Goal: Transaction & Acquisition: Purchase product/service

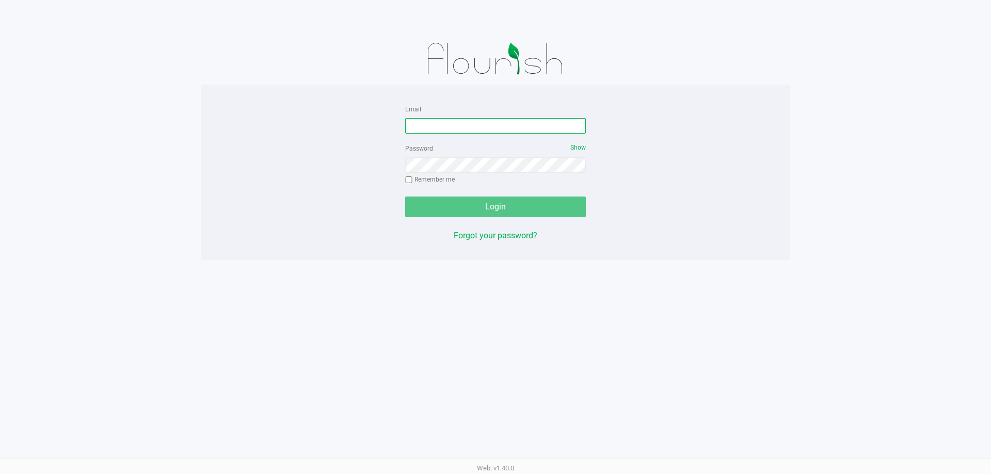
click at [473, 128] on input "Email" at bounding box center [495, 125] width 181 height 15
type input "[EMAIL_ADDRESS][DOMAIN_NAME]"
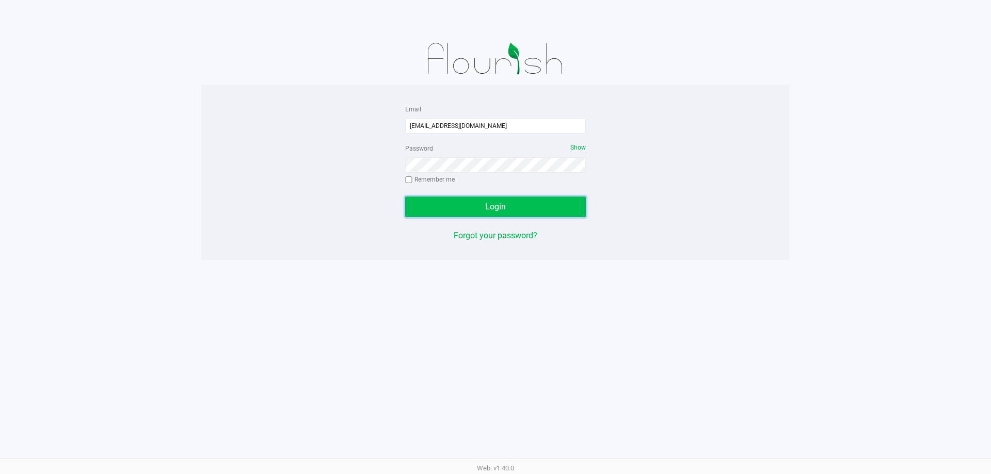
click at [501, 203] on span "Login" at bounding box center [495, 207] width 21 height 10
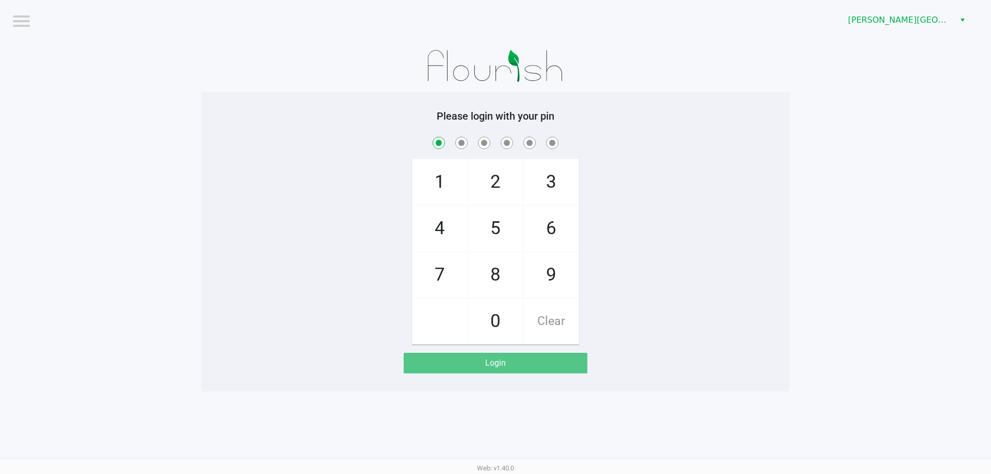
checkbox input "true"
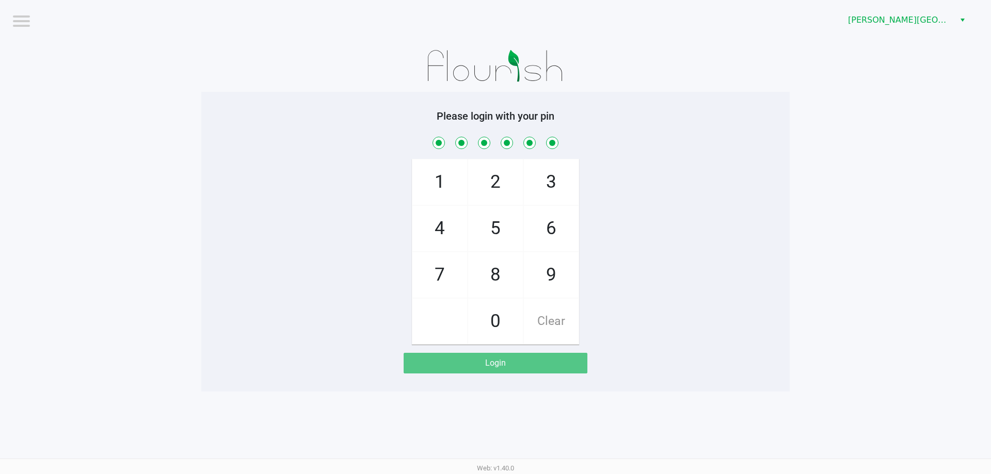
checkbox input "true"
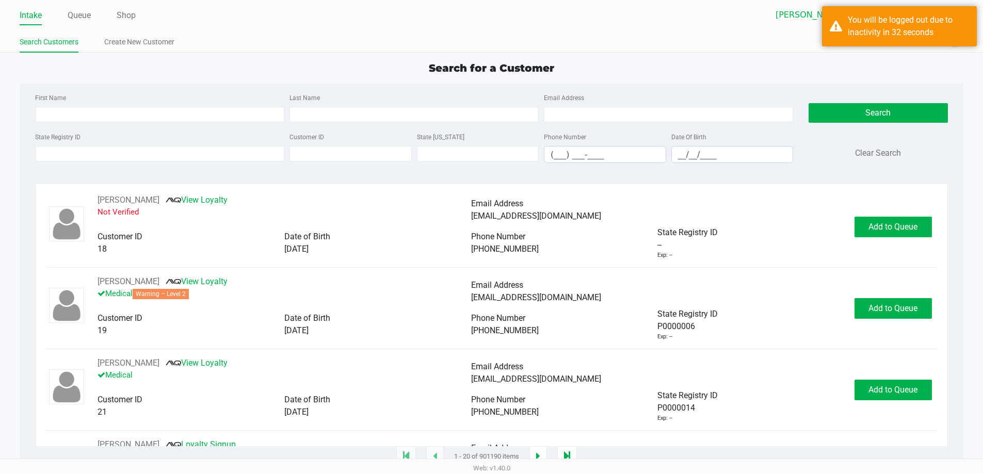
click at [762, 36] on div "Quick Sale Logout" at bounding box center [728, 42] width 472 height 19
click at [905, 27] on div "You will be logged out due to inactivity in 32 seconds" at bounding box center [908, 26] width 121 height 25
click at [725, 63] on div "Search for a Customer" at bounding box center [491, 67] width 959 height 15
click at [723, 63] on div "Search for a Customer" at bounding box center [491, 67] width 959 height 15
click at [182, 82] on div "Search for a Customer First Name Last Name Email Address State Registry ID Cust…" at bounding box center [492, 258] width 944 height 397
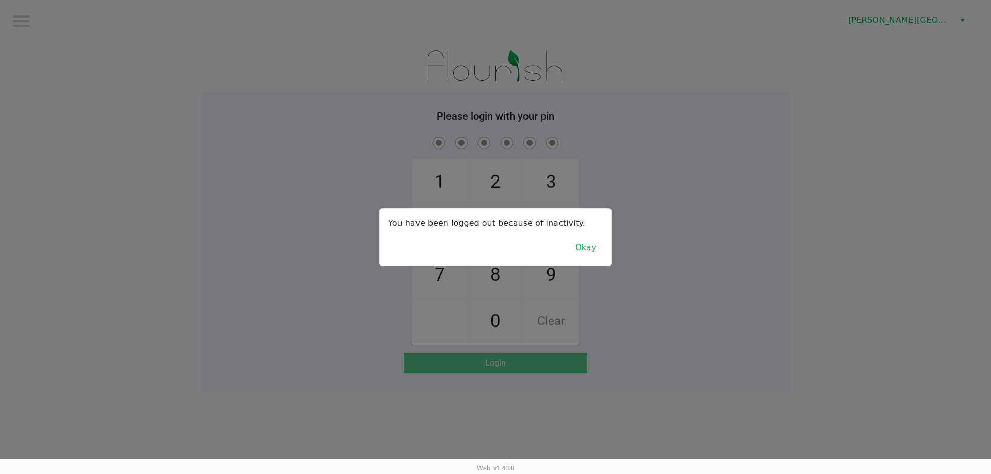
drag, startPoint x: 588, startPoint y: 249, endPoint x: 651, endPoint y: 237, distance: 64.7
click at [587, 249] on button "Okay" at bounding box center [585, 248] width 35 height 20
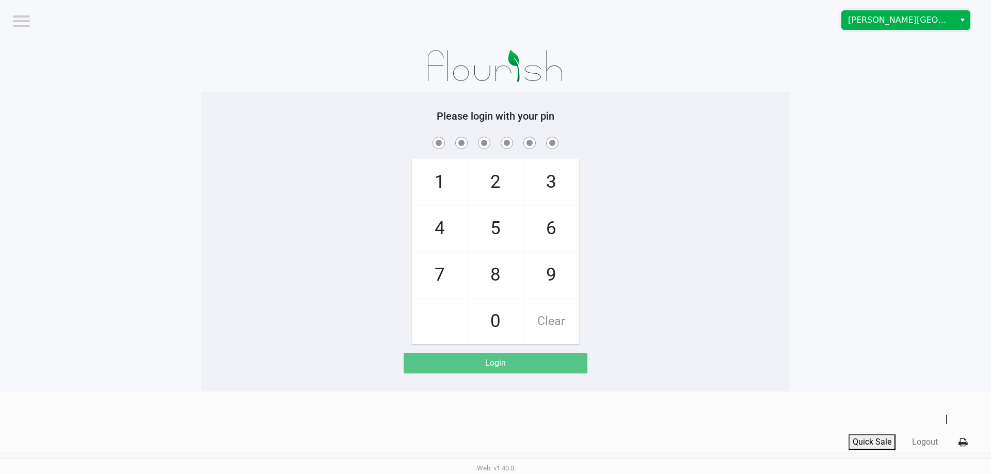
click at [951, 21] on span "[PERSON_NAME][GEOGRAPHIC_DATA]" at bounding box center [898, 20] width 113 height 19
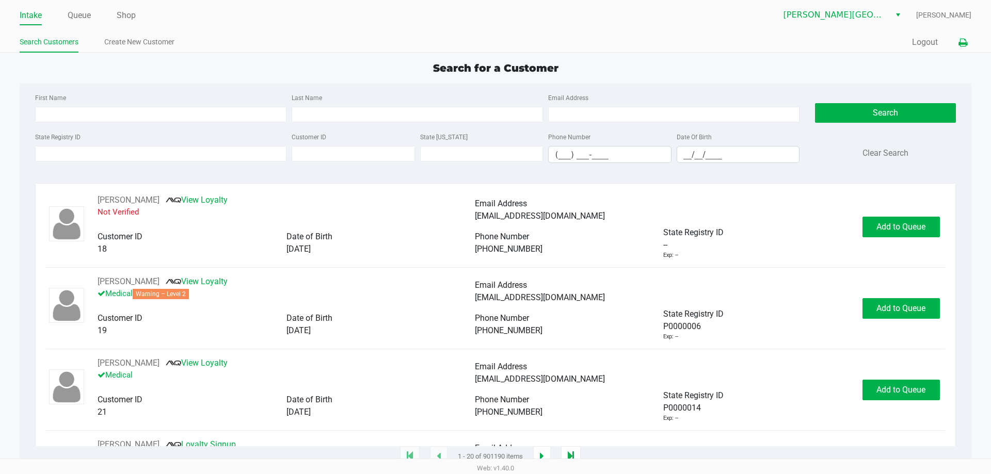
click at [961, 44] on icon at bounding box center [962, 42] width 9 height 7
click at [960, 41] on icon at bounding box center [962, 42] width 9 height 7
click at [964, 42] on icon at bounding box center [962, 42] width 9 height 7
click at [960, 42] on icon at bounding box center [962, 42] width 9 height 7
click at [868, 17] on span "[PERSON_NAME][GEOGRAPHIC_DATA]" at bounding box center [833, 15] width 101 height 12
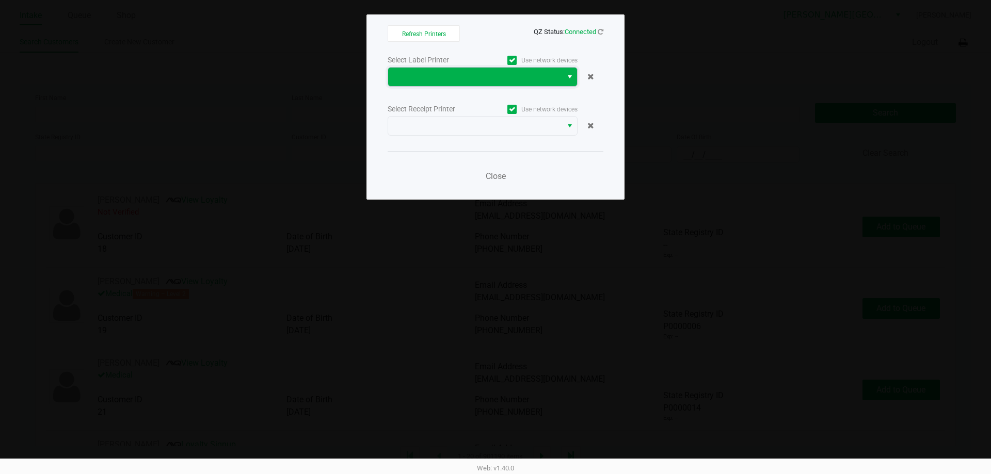
click at [464, 82] on span at bounding box center [475, 77] width 162 height 12
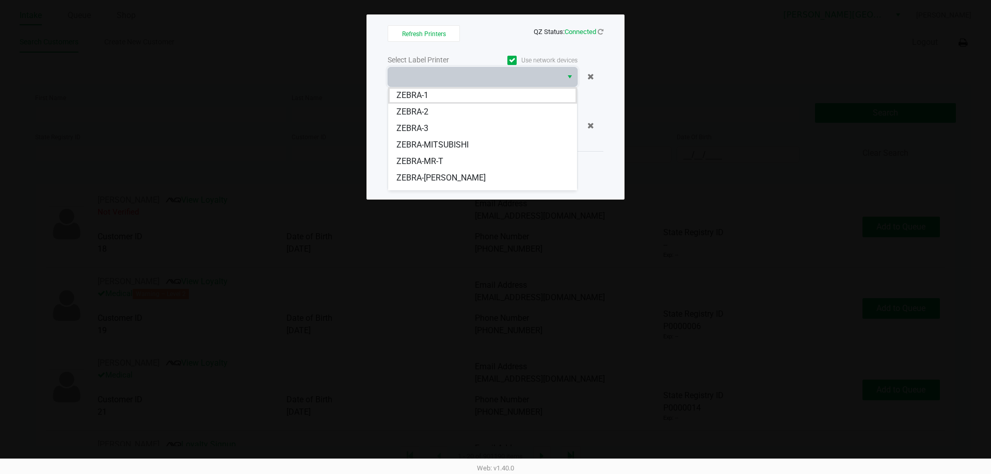
click at [462, 179] on span "ZEBRA-[PERSON_NAME]" at bounding box center [440, 178] width 89 height 12
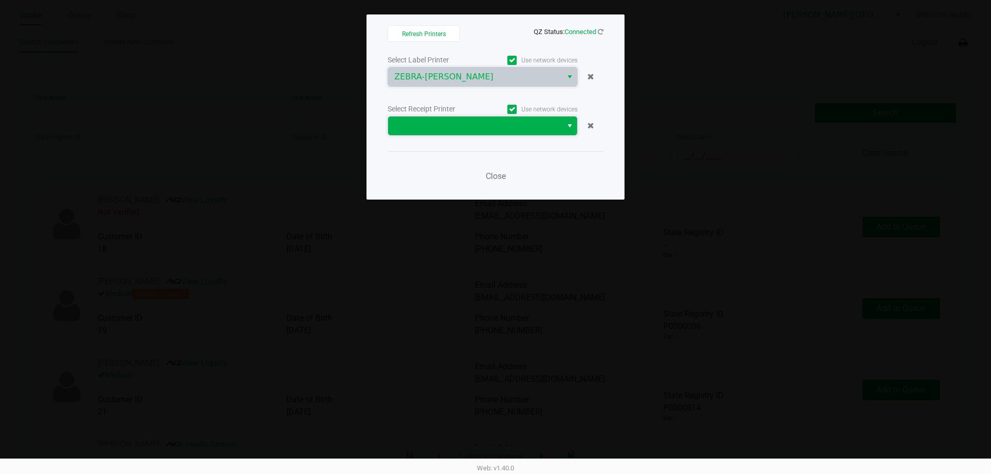
click at [462, 122] on span at bounding box center [475, 126] width 162 height 12
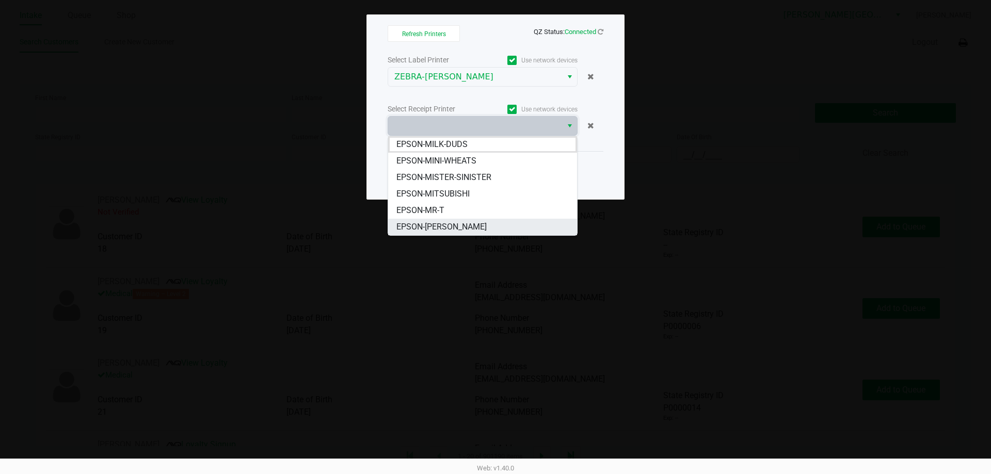
click at [467, 224] on span "EPSON-[PERSON_NAME]" at bounding box center [441, 227] width 90 height 12
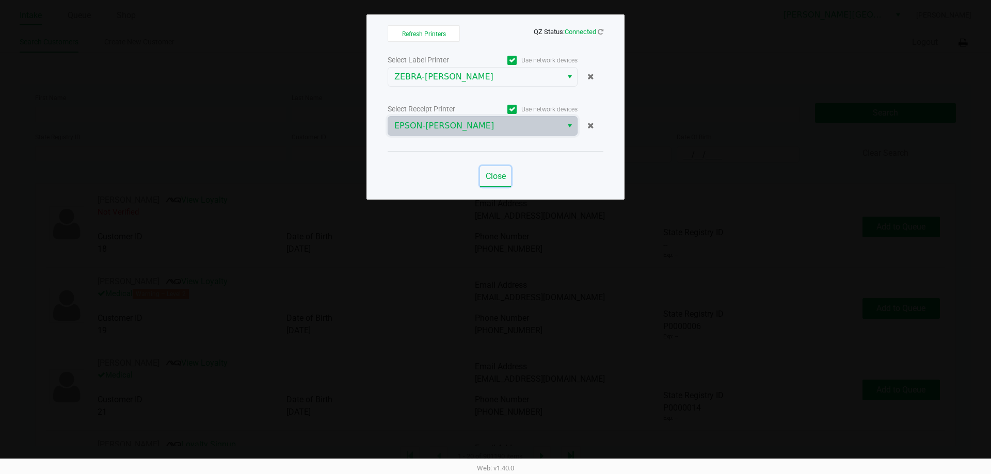
click at [506, 179] on button "Close" at bounding box center [495, 176] width 31 height 21
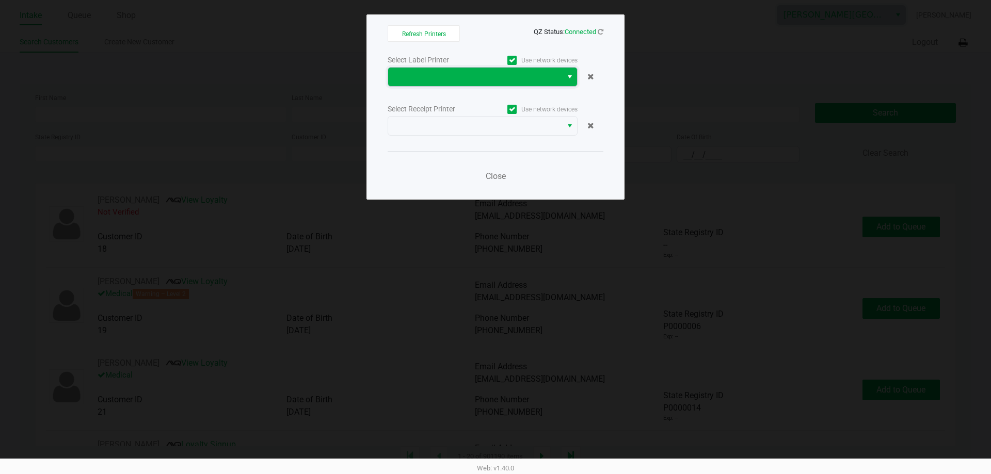
click at [469, 84] on span at bounding box center [475, 77] width 174 height 19
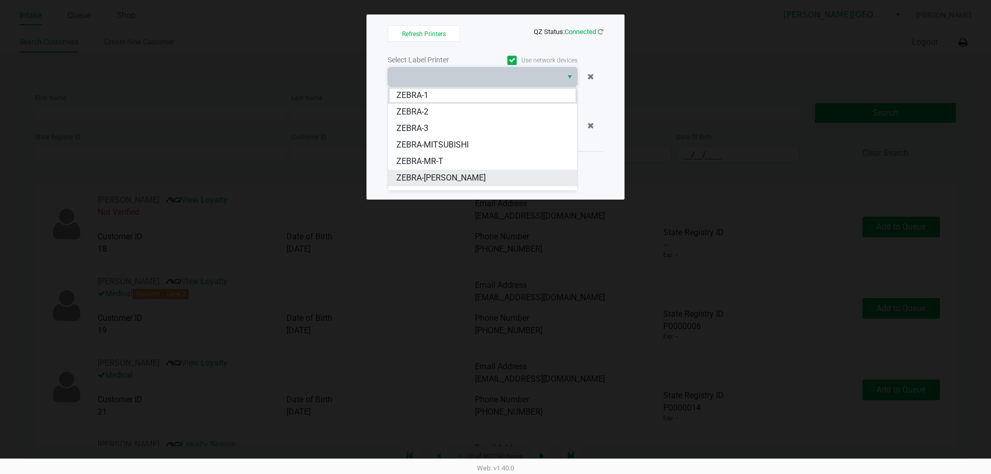
click at [448, 180] on span "ZEBRA-NASH-TAYLOR" at bounding box center [440, 178] width 89 height 12
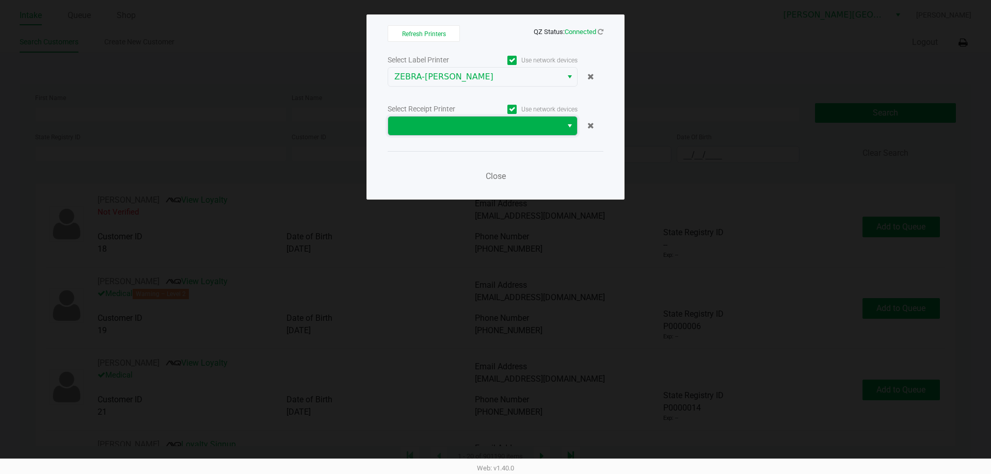
click at [468, 130] on span at bounding box center [475, 126] width 162 height 12
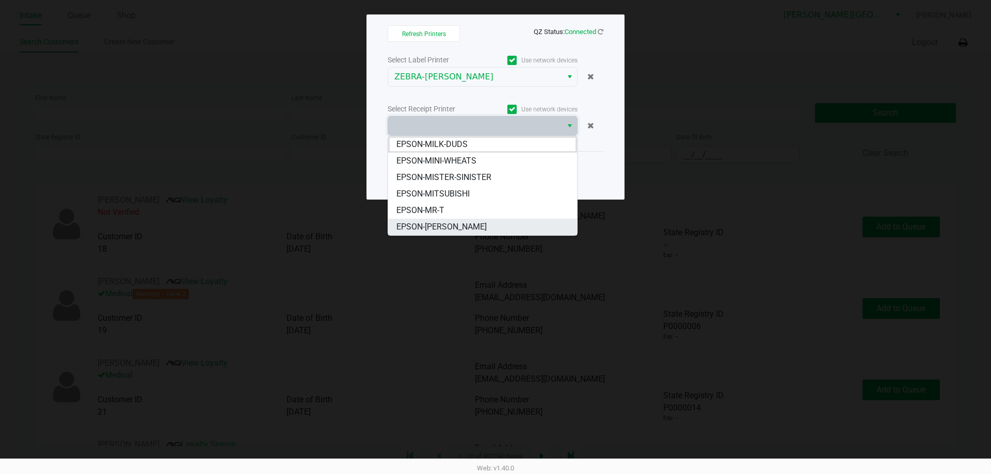
click at [466, 223] on span "EPSON-NASH-TAYLOR" at bounding box center [441, 227] width 90 height 12
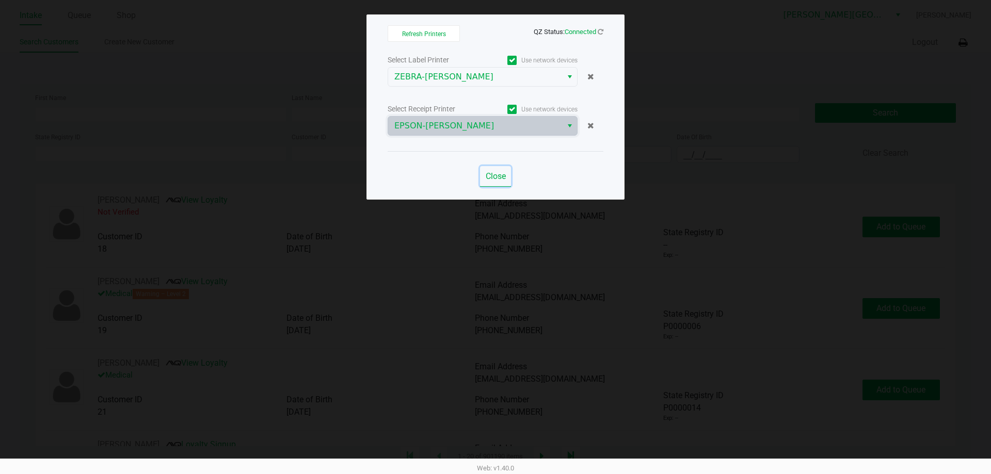
click at [493, 177] on span "Close" at bounding box center [496, 176] width 20 height 10
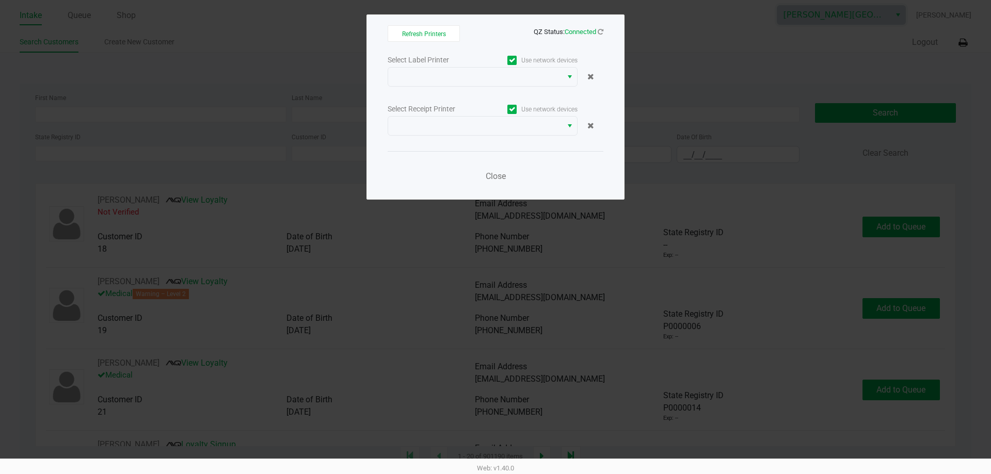
click at [706, 52] on ngb-modal-window "Refresh Printers QZ Status: Connected Select Label Printer Use network devices …" at bounding box center [495, 237] width 991 height 474
click at [502, 171] on span "Close" at bounding box center [496, 176] width 20 height 10
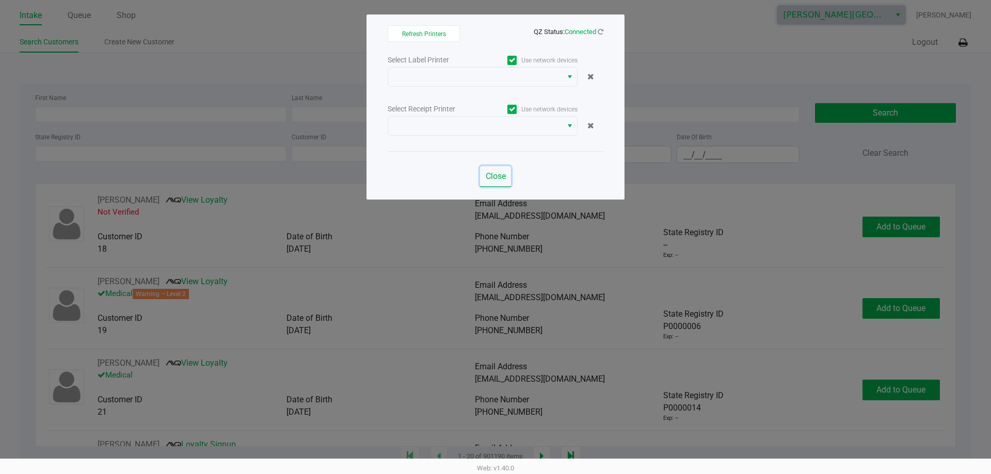
click at [485, 171] on button "Close" at bounding box center [495, 176] width 31 height 21
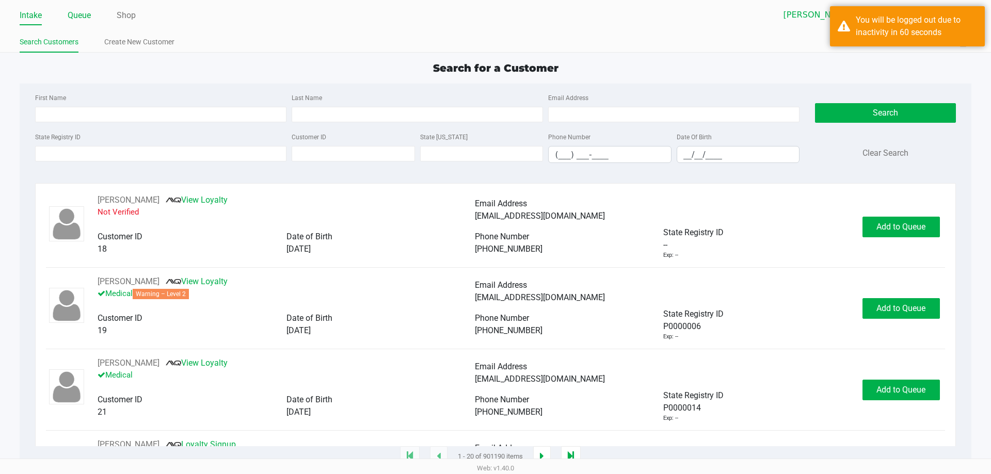
click at [77, 19] on link "Queue" at bounding box center [79, 15] width 23 height 14
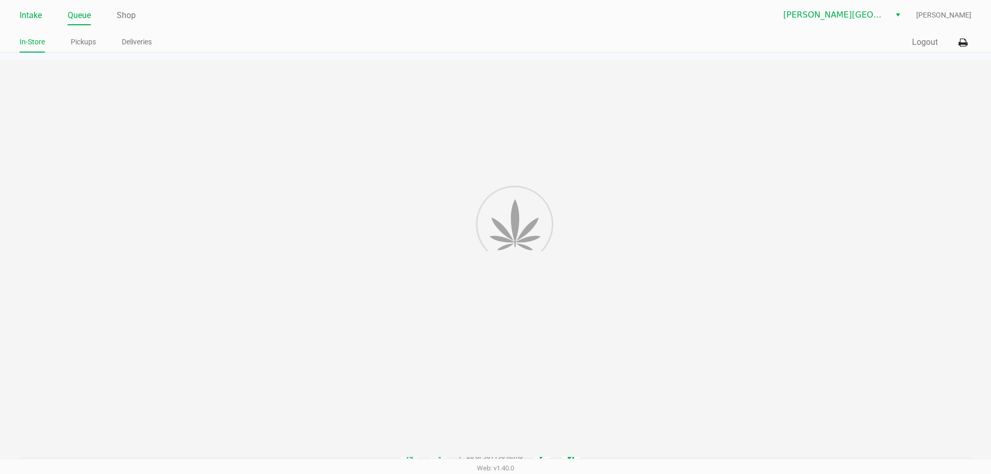
click at [31, 17] on link "Intake" at bounding box center [31, 15] width 22 height 14
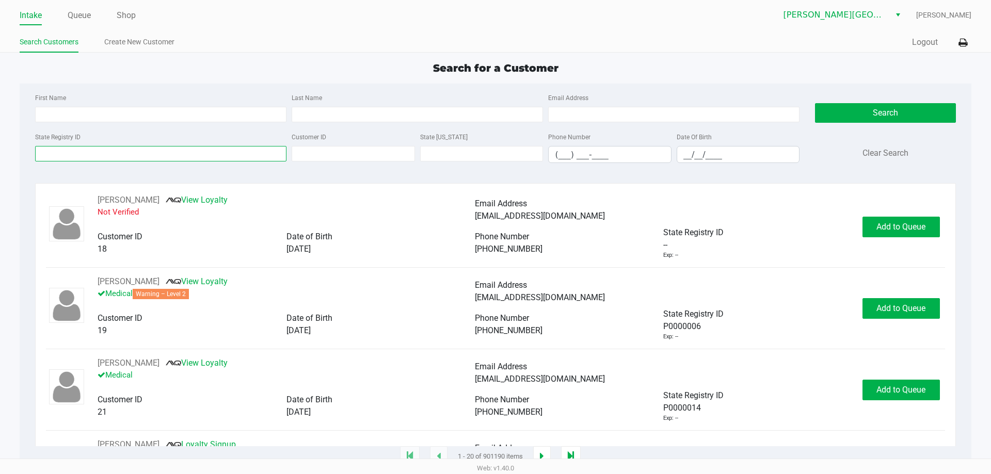
click at [146, 159] on input "State Registry ID" at bounding box center [160, 153] width 251 height 15
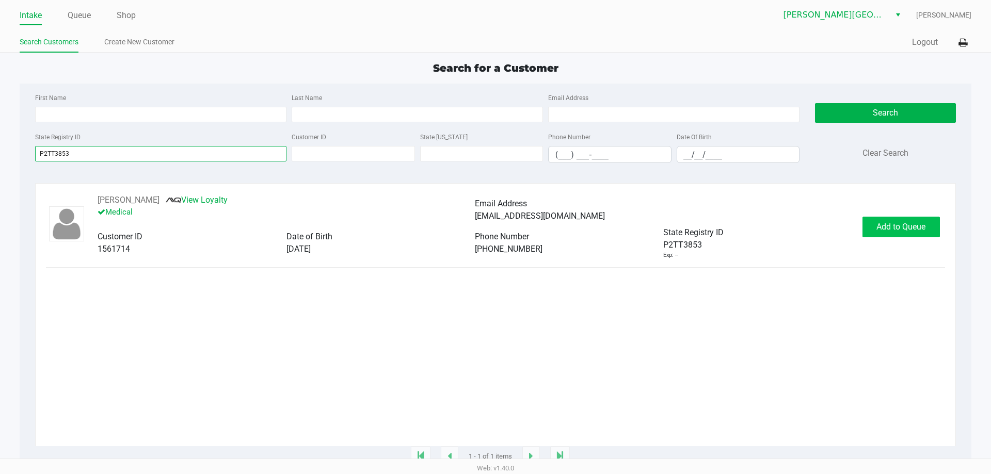
type input "P2TT3853"
click at [926, 227] on button "Add to Queue" at bounding box center [900, 227] width 77 height 21
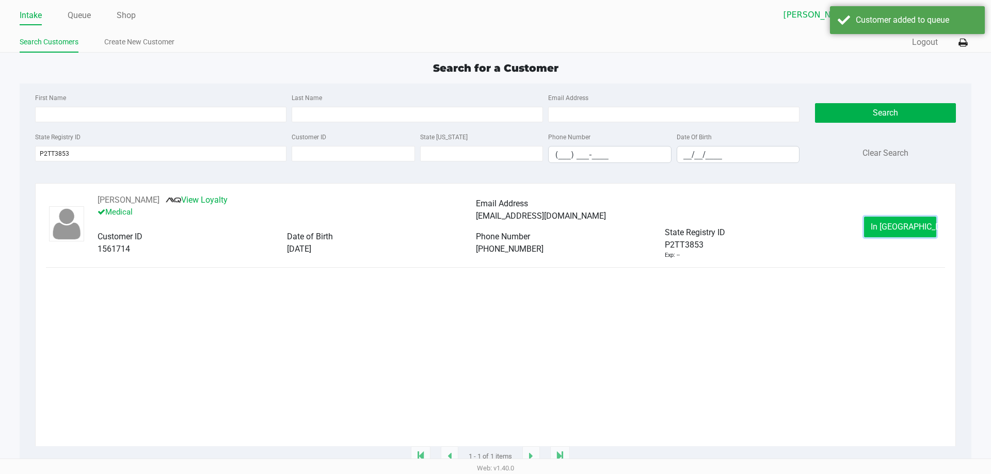
click at [901, 230] on span "In Queue" at bounding box center [913, 227] width 87 height 10
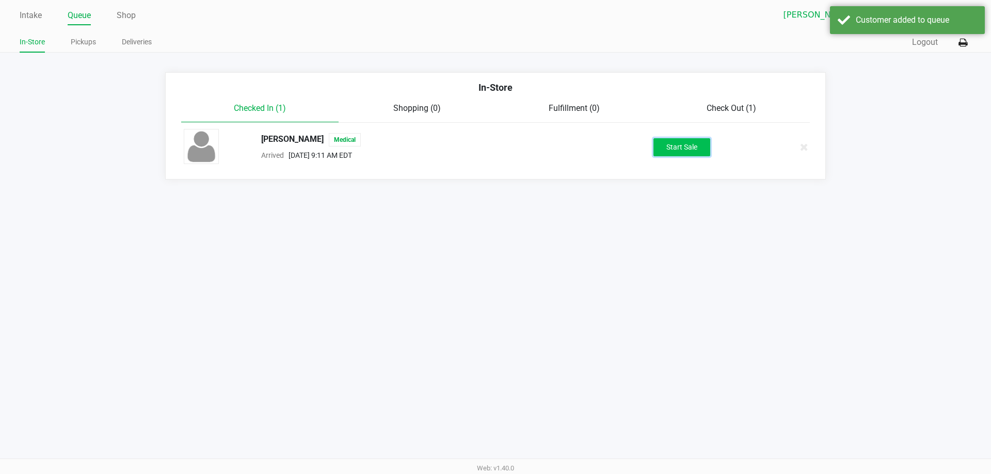
click at [688, 147] on button "Start Sale" at bounding box center [681, 147] width 57 height 18
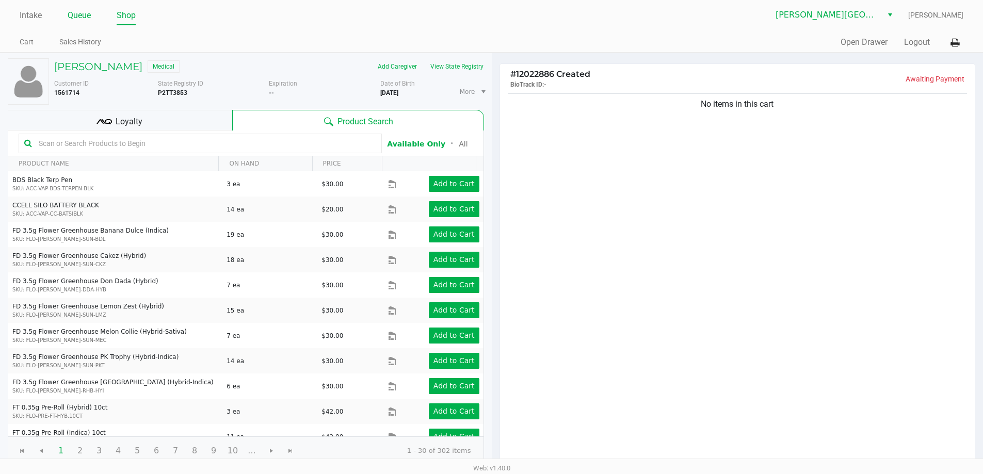
click at [82, 9] on link "Queue" at bounding box center [79, 15] width 23 height 14
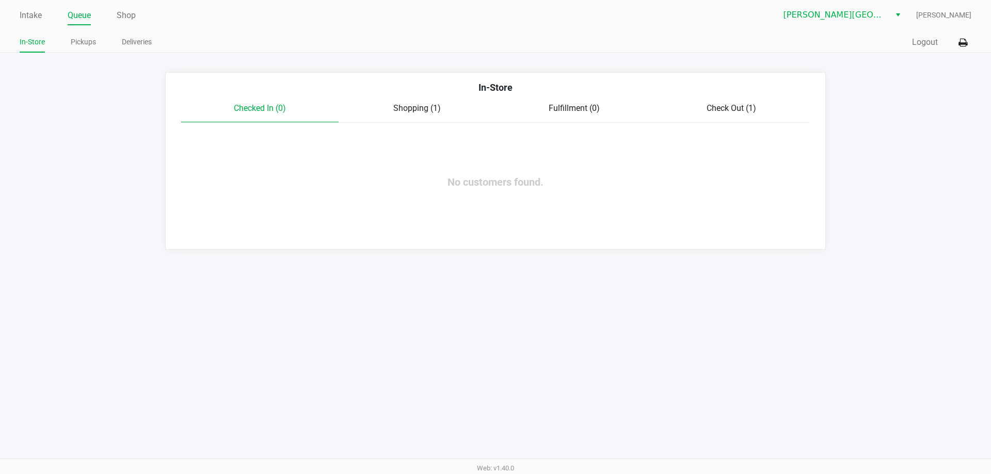
click at [732, 103] on div "Check Out (1)" at bounding box center [731, 108] width 157 height 12
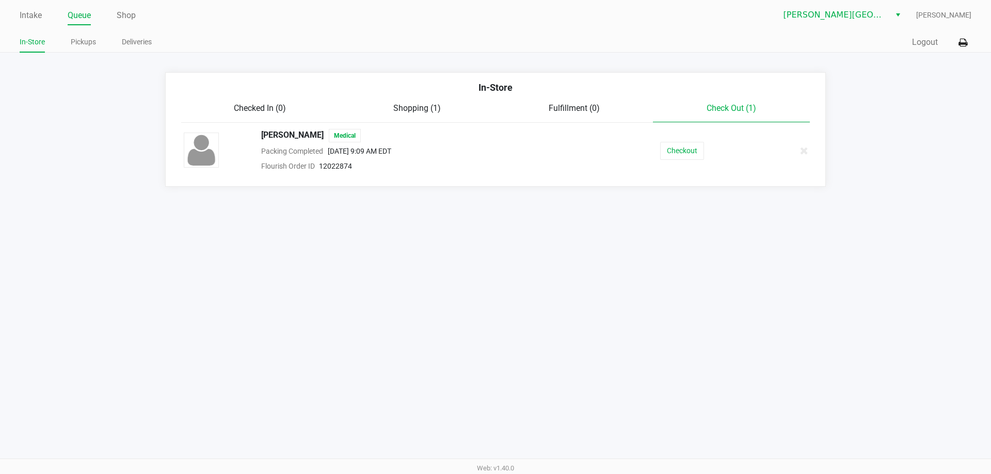
click at [731, 106] on span "Check Out (1)" at bounding box center [731, 108] width 50 height 10
click at [697, 150] on button "Checkout" at bounding box center [682, 151] width 44 height 18
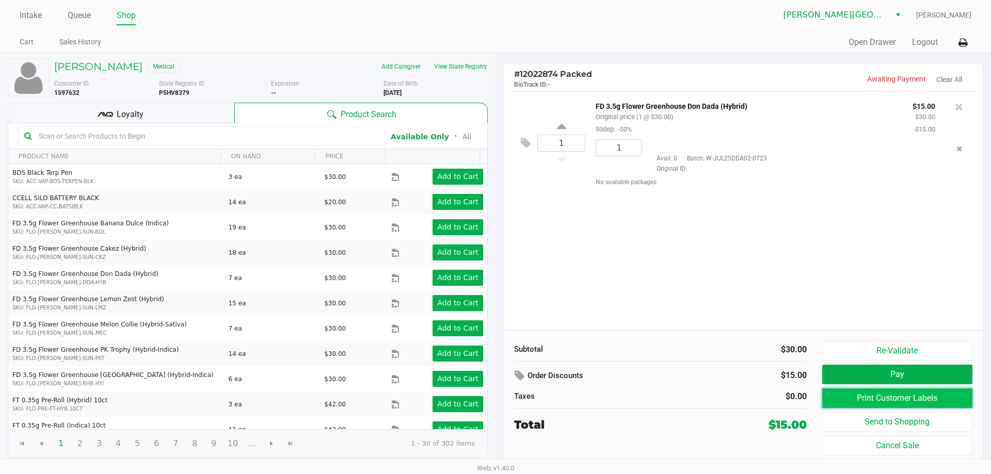
click at [891, 395] on button "Print Customer Labels" at bounding box center [897, 399] width 150 height 20
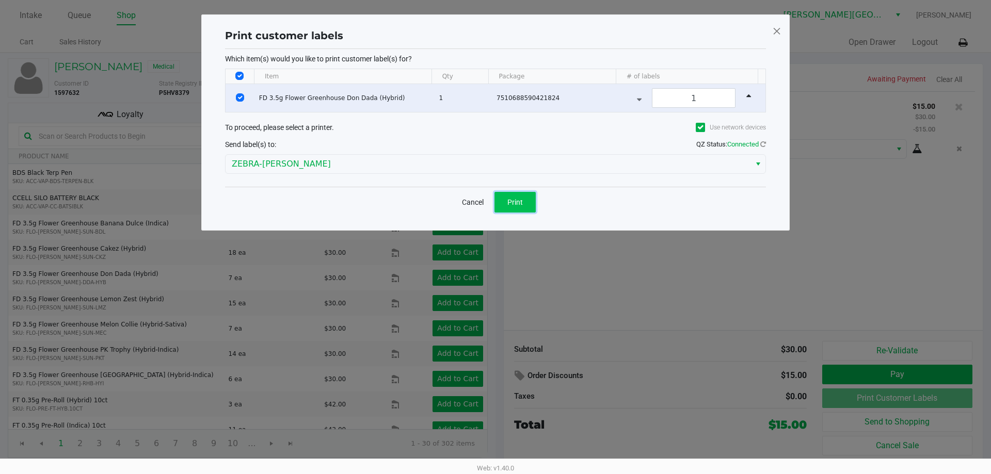
click at [521, 202] on span "Print" at bounding box center [514, 202] width 15 height 8
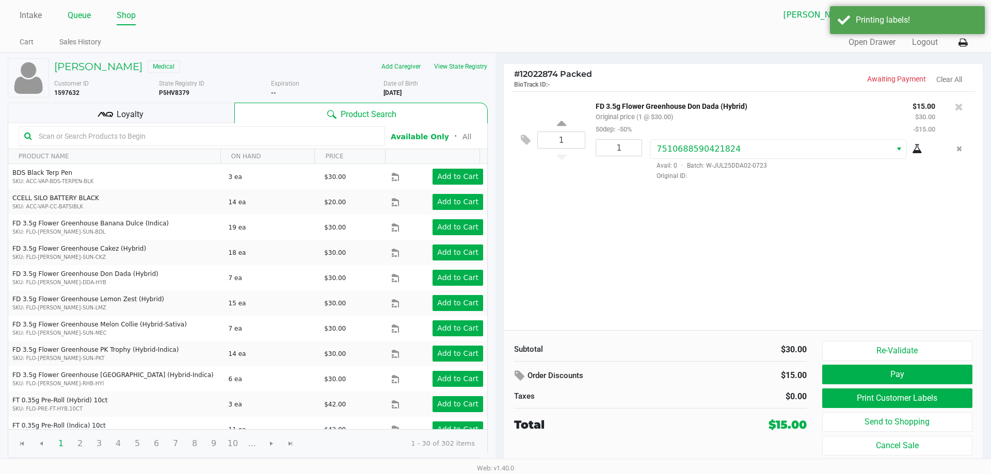
click at [87, 16] on link "Queue" at bounding box center [79, 15] width 23 height 14
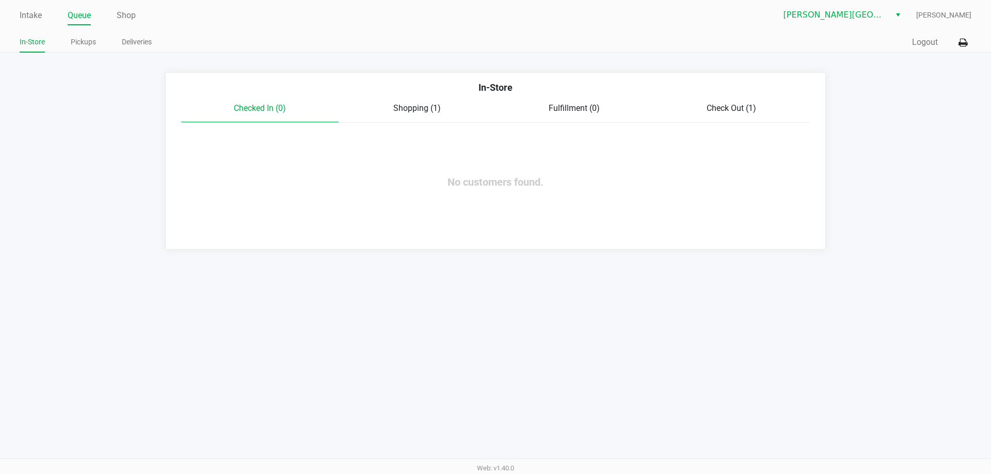
click at [433, 108] on span "Shopping (1)" at bounding box center [416, 108] width 47 height 10
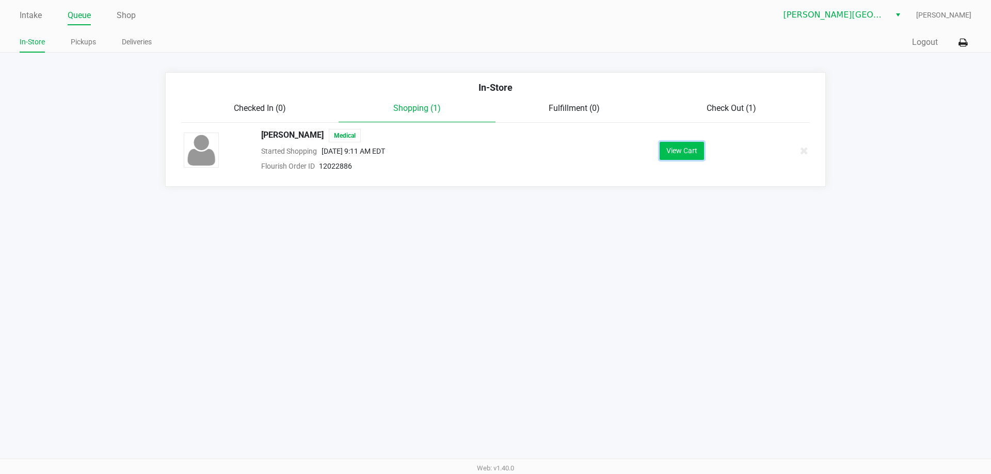
click at [669, 156] on button "View Cart" at bounding box center [681, 151] width 44 height 18
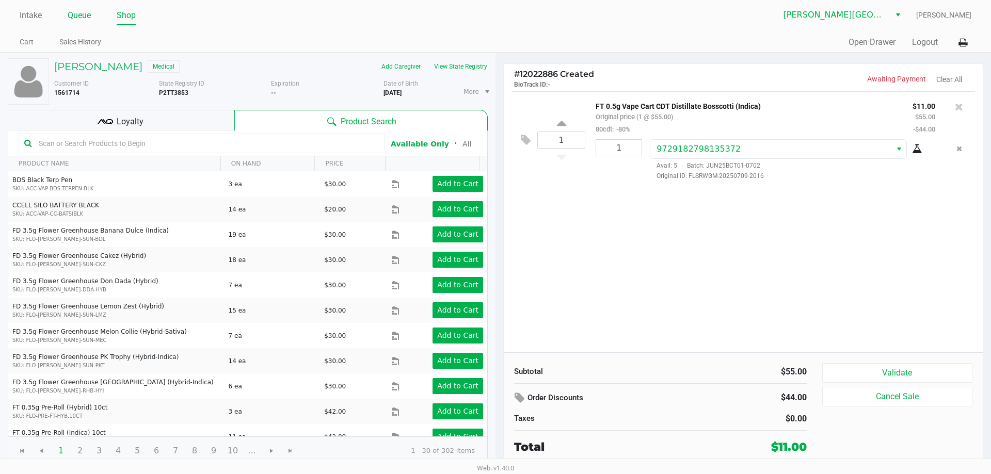
click at [76, 16] on link "Queue" at bounding box center [79, 15] width 23 height 14
click at [123, 120] on span "Loyalty" at bounding box center [130, 122] width 27 height 12
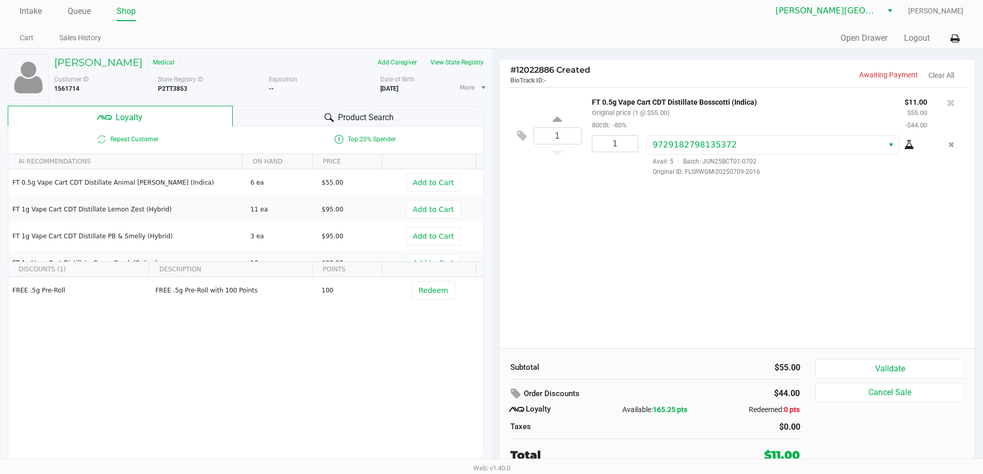
scroll to position [5, 0]
click at [118, 121] on span "Loyalty" at bounding box center [129, 117] width 27 height 12
click at [139, 114] on span "Loyalty" at bounding box center [129, 117] width 27 height 12
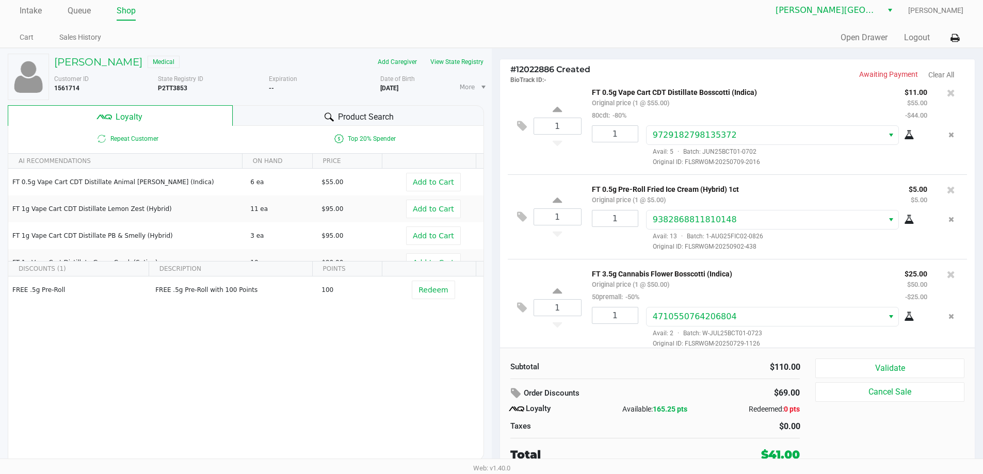
scroll to position [0, 0]
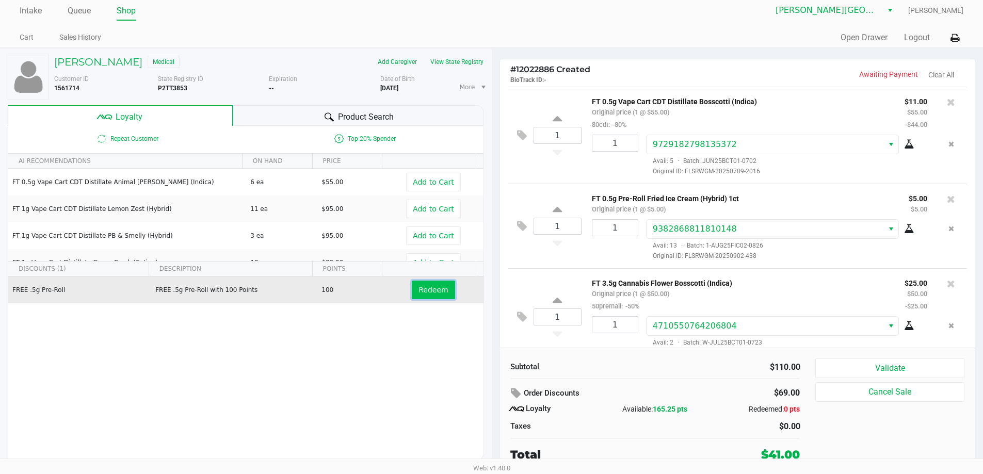
click at [437, 291] on span "Redeem" at bounding box center [432, 290] width 29 height 8
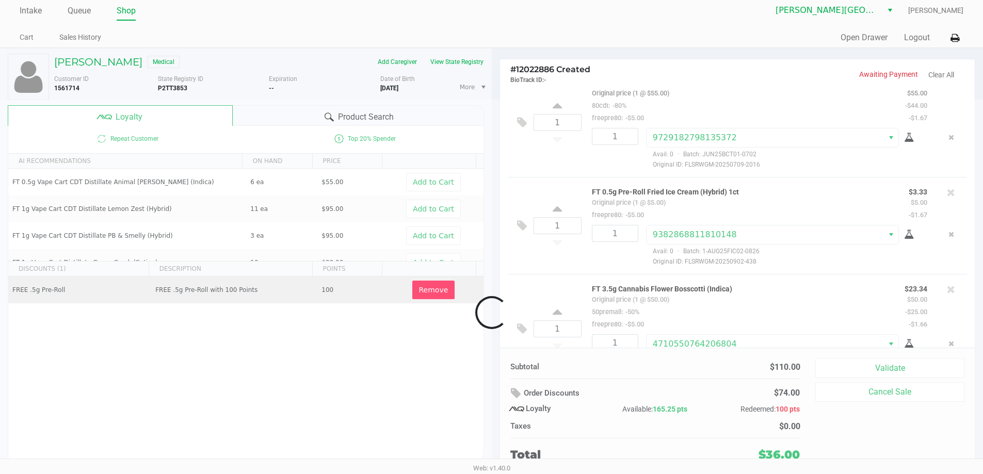
scroll to position [56, 0]
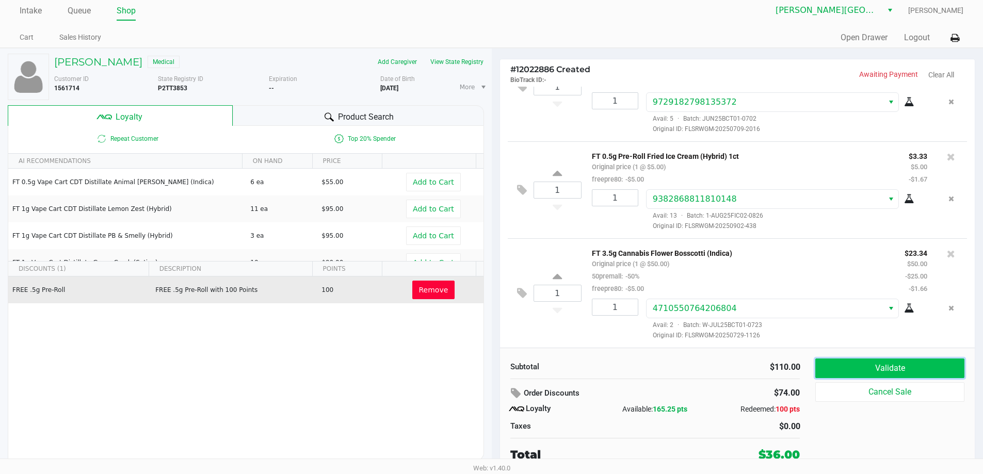
click at [917, 368] on button "Validate" at bounding box center [889, 369] width 149 height 20
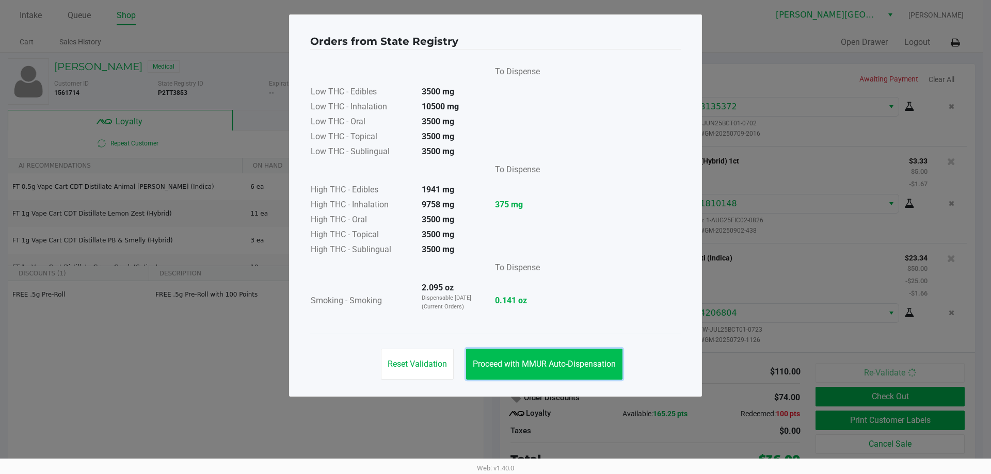
click at [580, 356] on button "Proceed with MMUR Auto-Dispensation" at bounding box center [544, 364] width 156 height 31
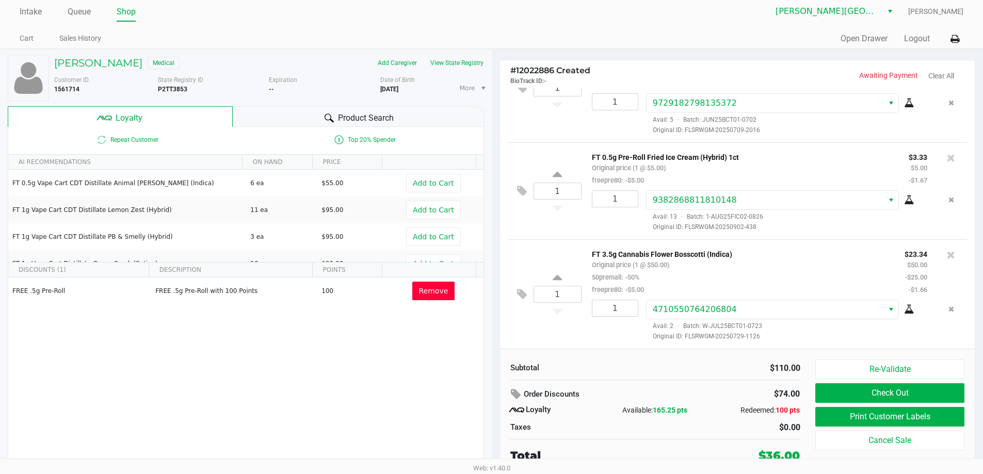
scroll to position [5, 0]
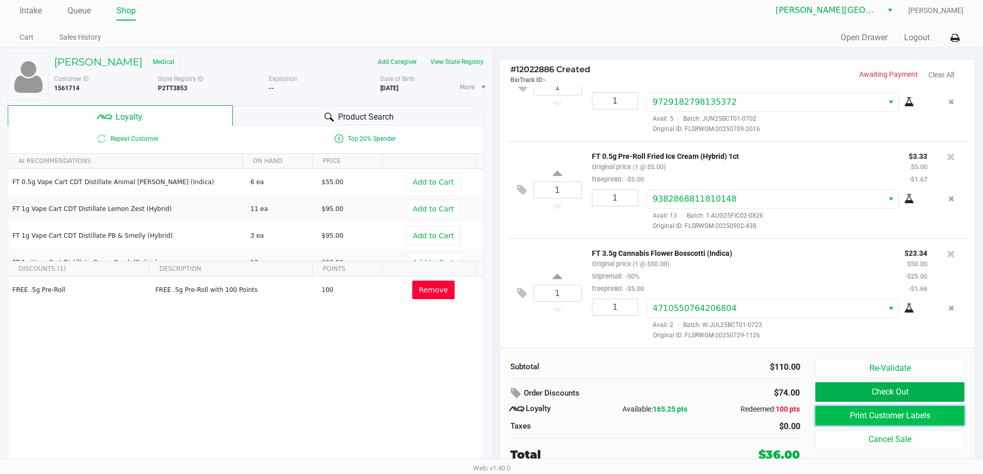
click at [928, 417] on button "Print Customer Labels" at bounding box center [889, 416] width 149 height 20
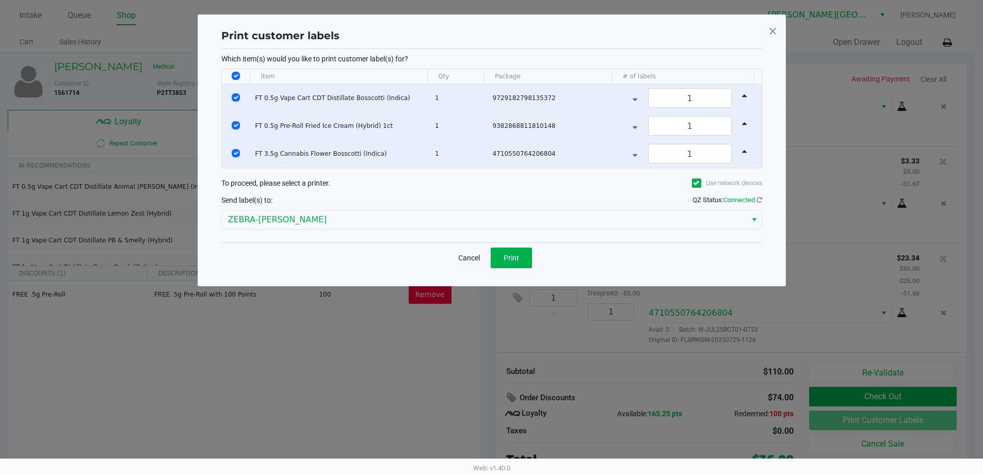
scroll to position [0, 0]
click at [509, 250] on button "Print" at bounding box center [514, 258] width 41 height 21
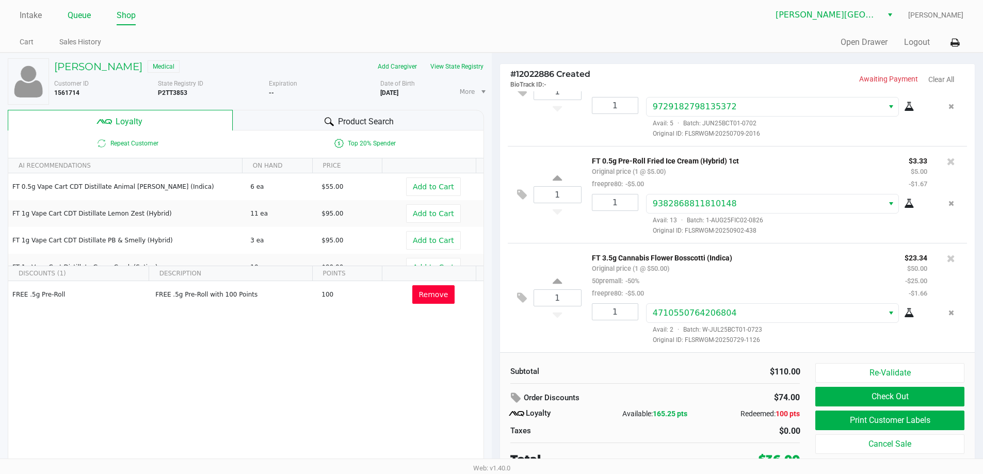
click at [78, 13] on link "Queue" at bounding box center [79, 15] width 23 height 14
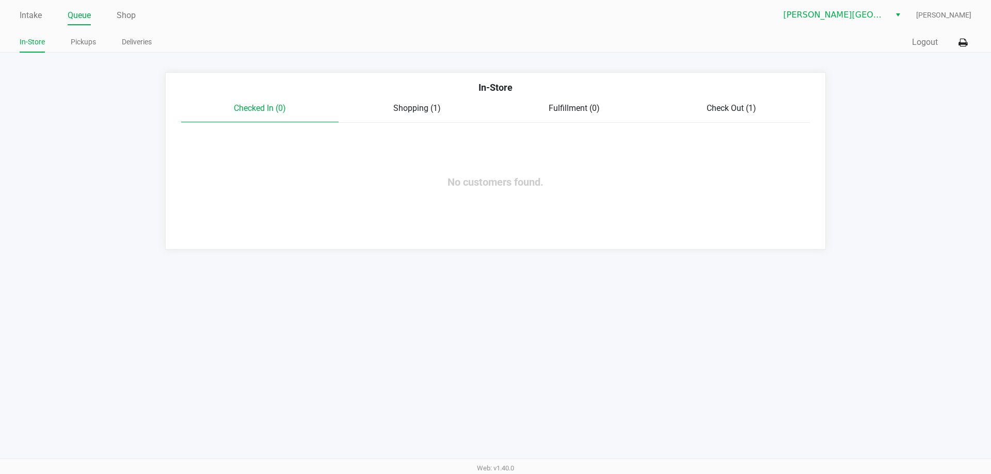
click at [715, 109] on span "Check Out (1)" at bounding box center [731, 108] width 50 height 10
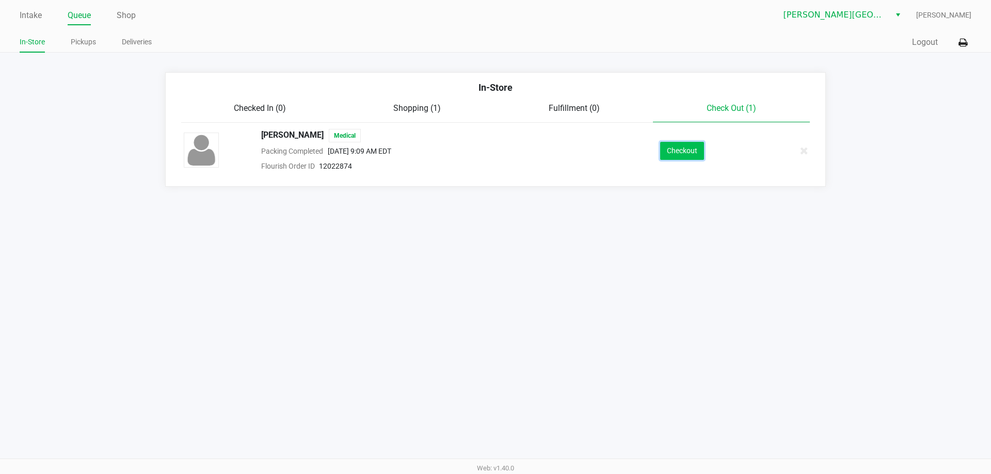
click at [673, 149] on button "Checkout" at bounding box center [682, 151] width 44 height 18
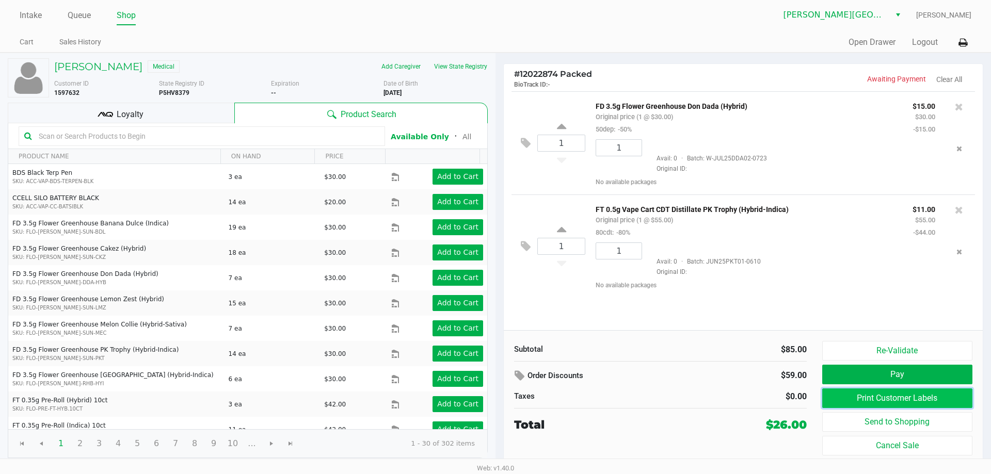
click at [851, 396] on button "Print Customer Labels" at bounding box center [897, 399] width 150 height 20
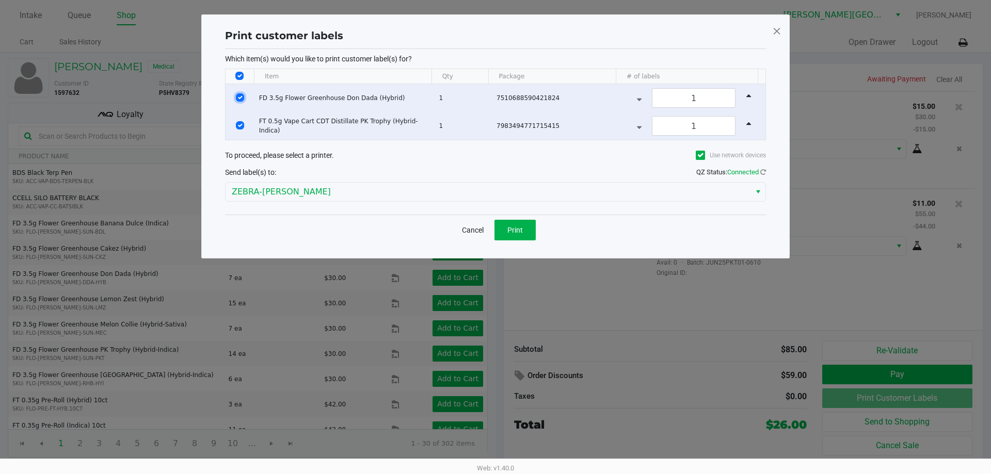
click at [238, 94] on input "Select Row" at bounding box center [240, 97] width 8 height 8
checkbox input "false"
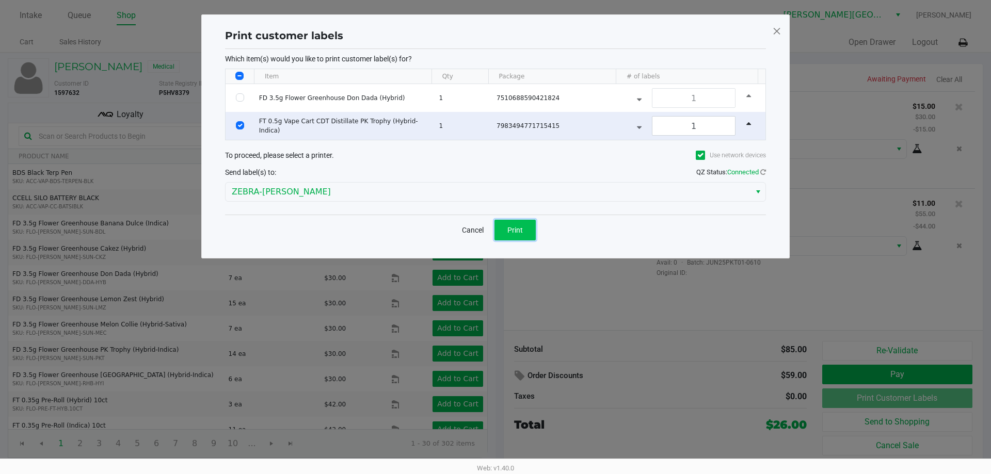
click at [511, 226] on span "Print" at bounding box center [514, 230] width 15 height 8
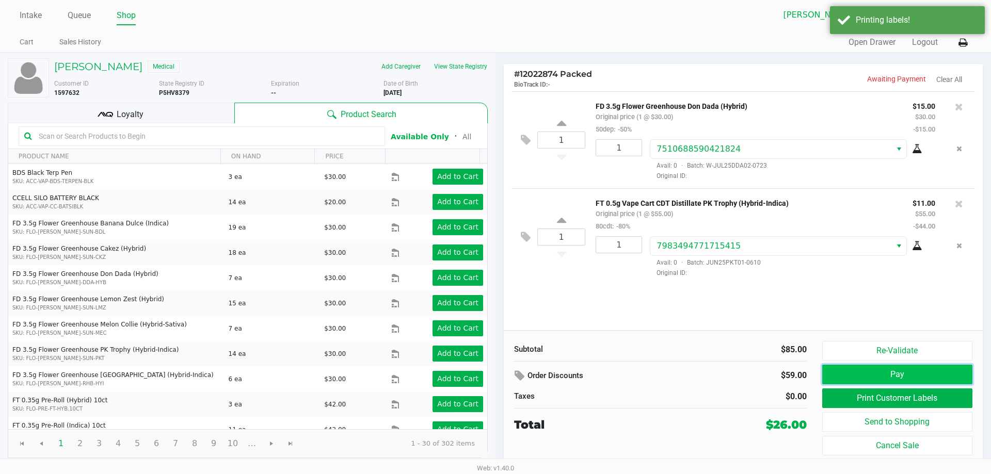
click at [889, 373] on button "Pay" at bounding box center [897, 375] width 150 height 20
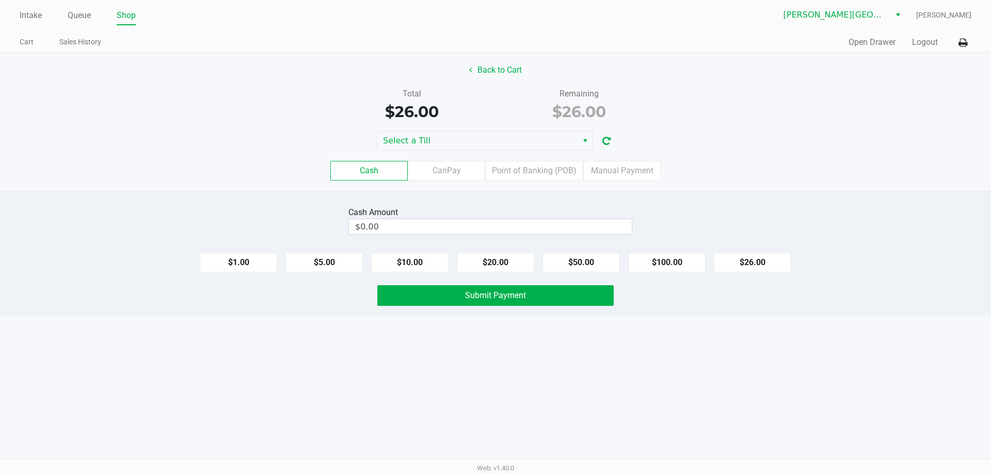
click at [368, 167] on label "Cash" at bounding box center [368, 171] width 77 height 20
click at [0, 0] on 0 "Cash" at bounding box center [0, 0] width 0 height 0
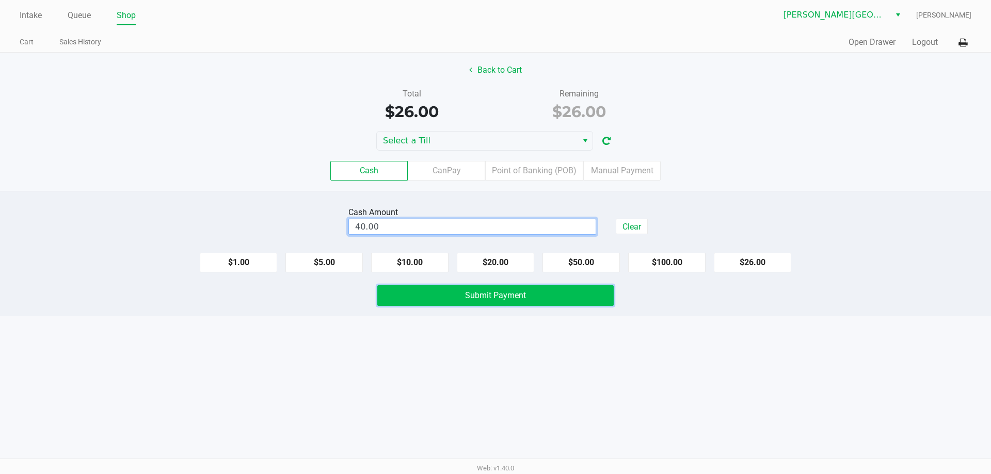
type input "$40.00"
click at [513, 287] on button "Submit Payment" at bounding box center [495, 295] width 236 height 21
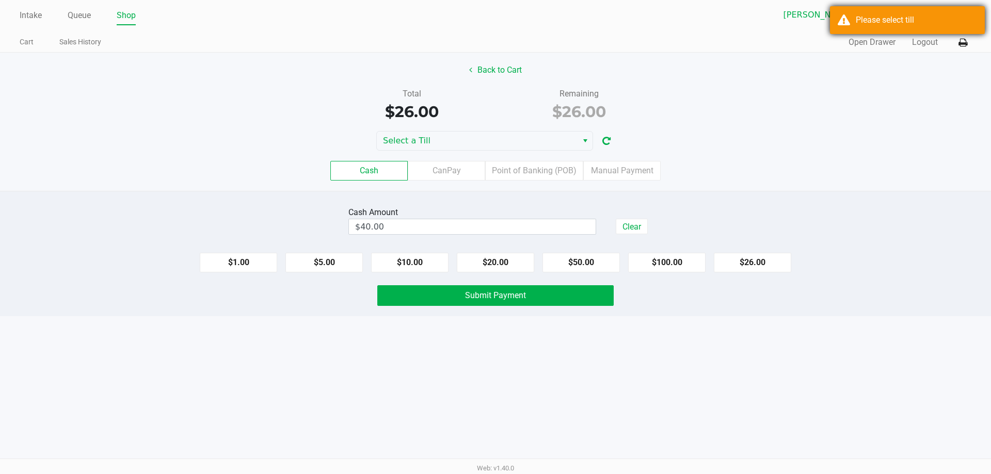
click at [899, 8] on div "Please select till" at bounding box center [907, 20] width 155 height 28
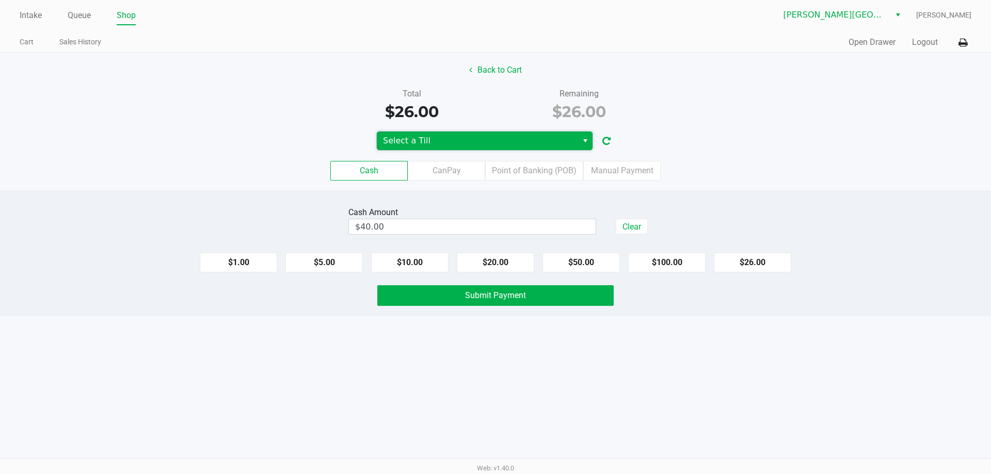
click at [442, 141] on span "Select a Till" at bounding box center [477, 141] width 188 height 12
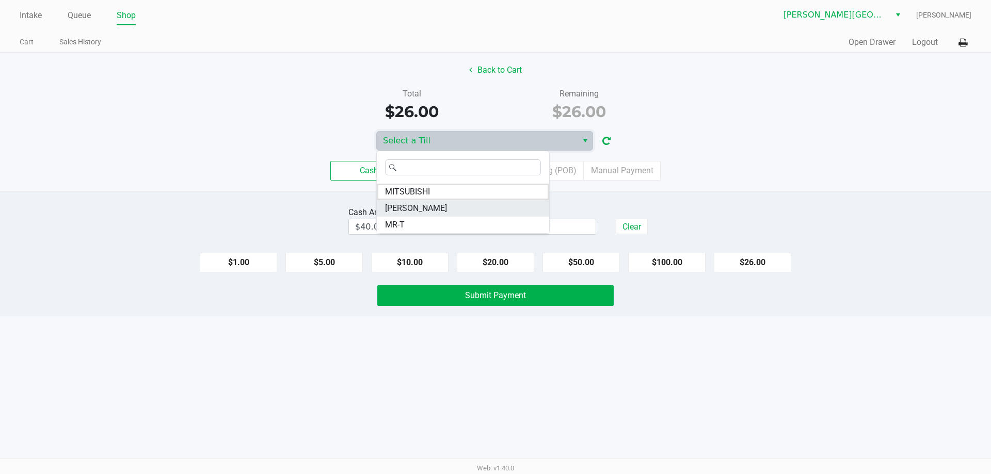
click at [437, 206] on span "NASH-TAYLOR" at bounding box center [416, 208] width 62 height 12
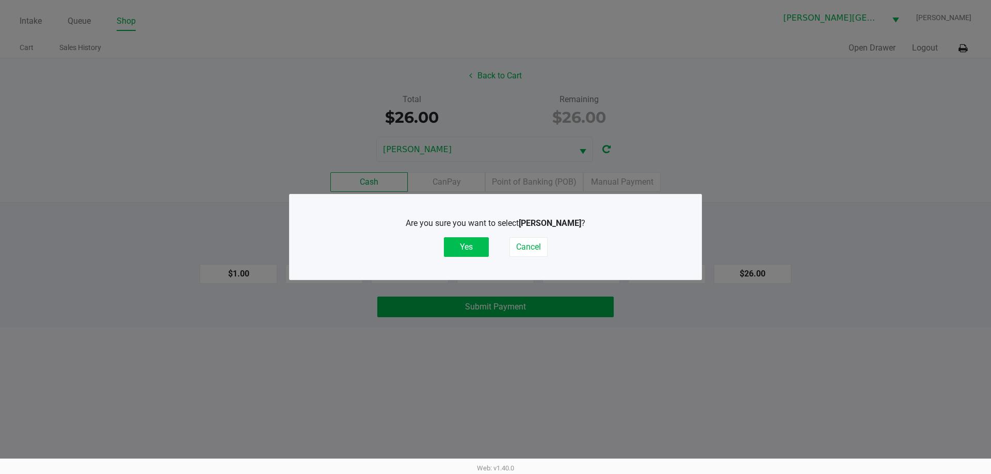
click at [472, 241] on button "Yes" at bounding box center [466, 247] width 45 height 20
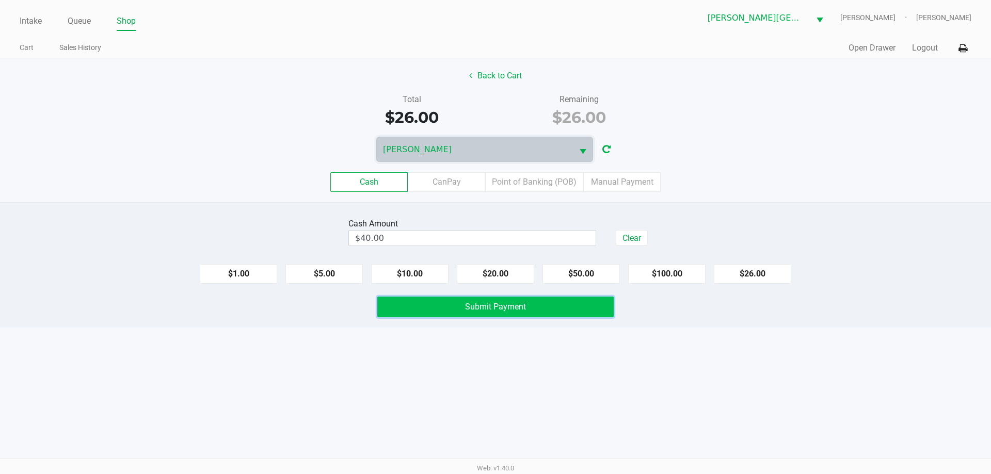
click at [500, 306] on span "Submit Payment" at bounding box center [495, 307] width 61 height 10
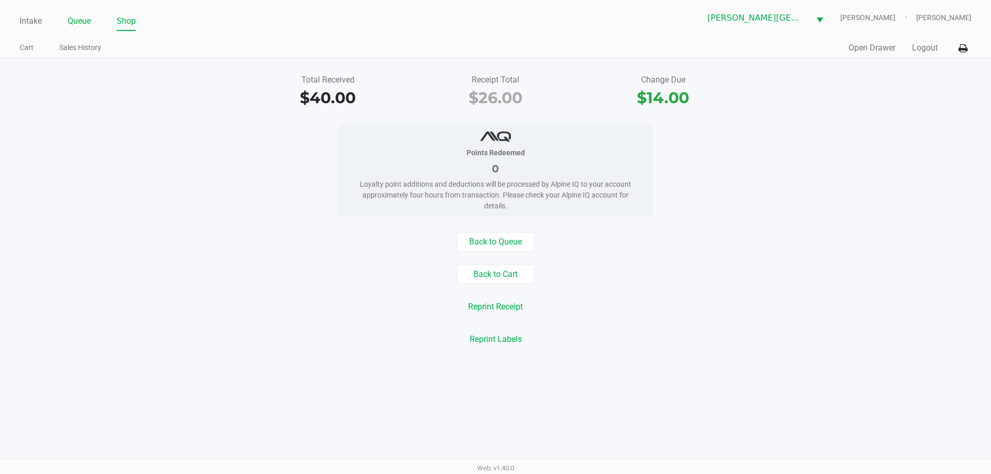
click at [79, 19] on link "Queue" at bounding box center [79, 21] width 23 height 14
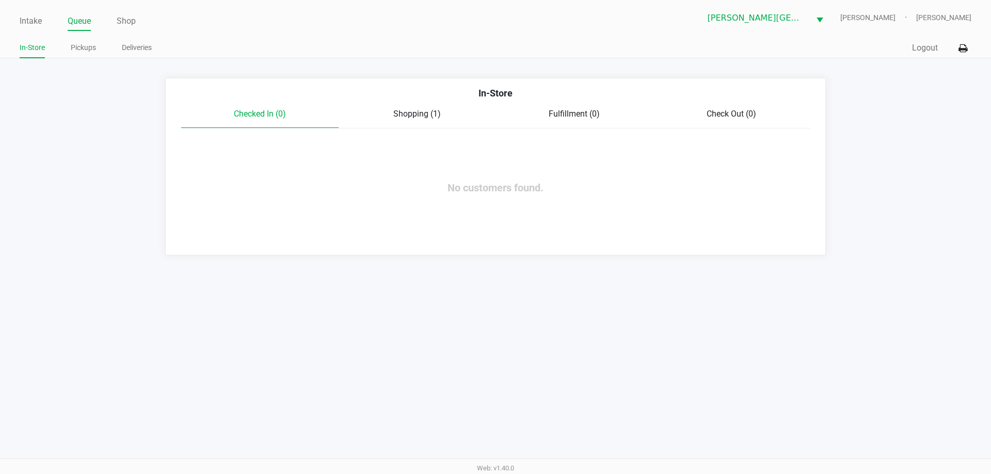
click at [416, 112] on span "Shopping (1)" at bounding box center [416, 114] width 47 height 10
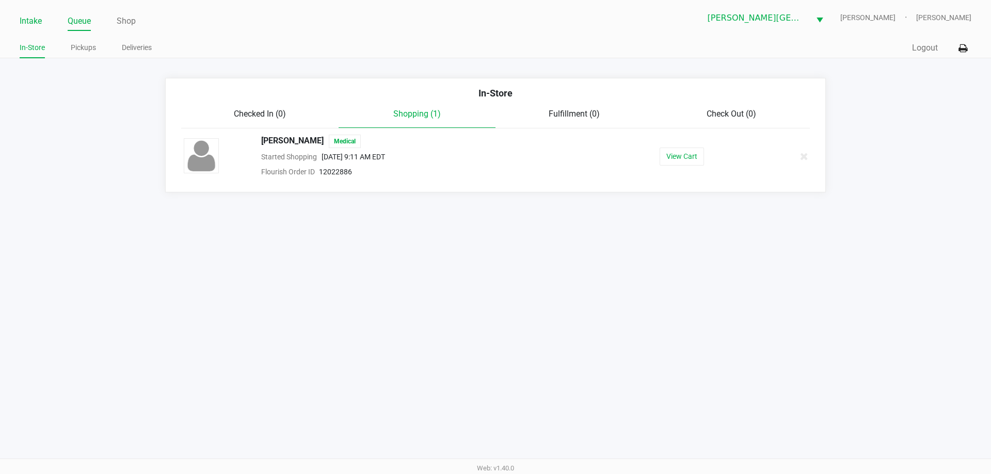
click at [34, 21] on link "Intake" at bounding box center [31, 21] width 22 height 14
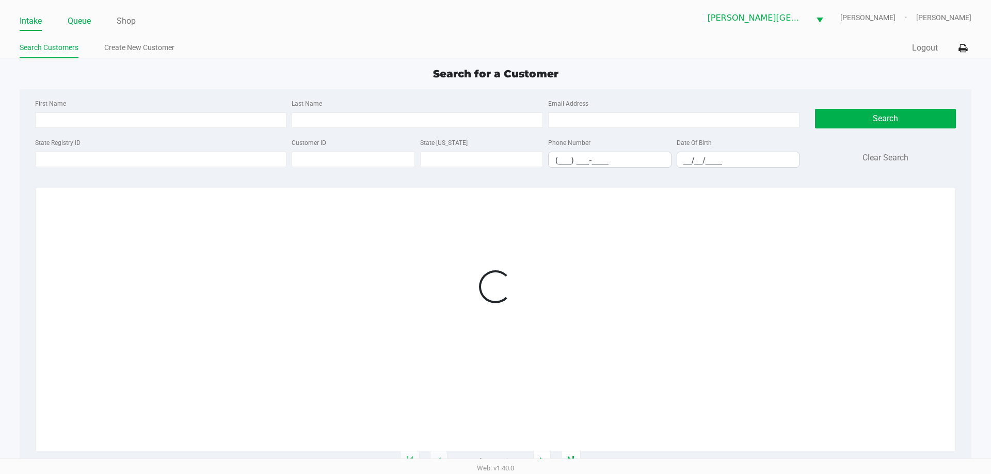
click at [86, 21] on link "Queue" at bounding box center [79, 21] width 23 height 14
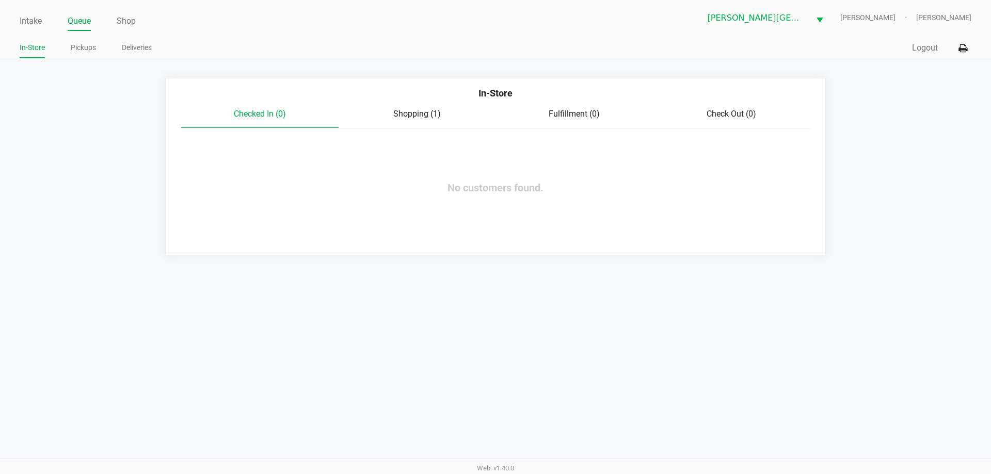
click at [718, 107] on div "In-Store" at bounding box center [495, 97] width 644 height 22
click at [719, 111] on span "Check Out (0)" at bounding box center [731, 114] width 50 height 10
click at [413, 118] on span "Shopping (1)" at bounding box center [416, 114] width 47 height 10
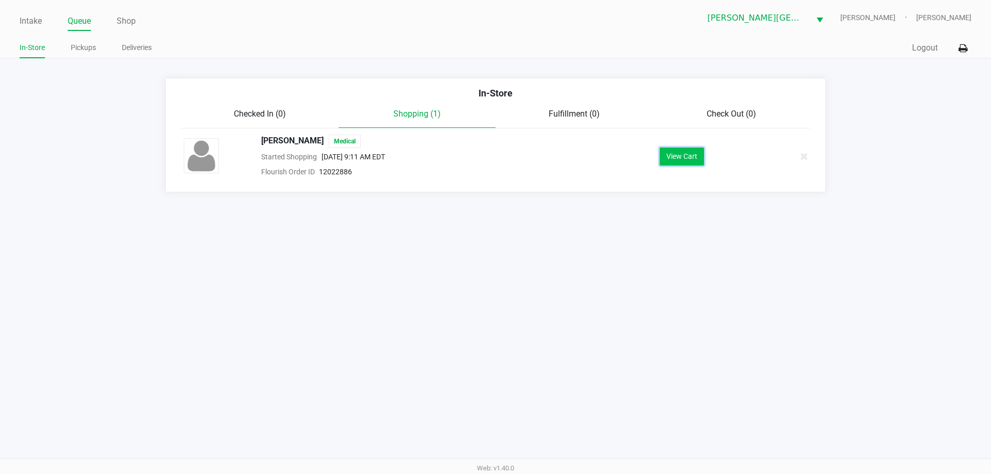
click at [687, 161] on button "View Cart" at bounding box center [681, 157] width 44 height 18
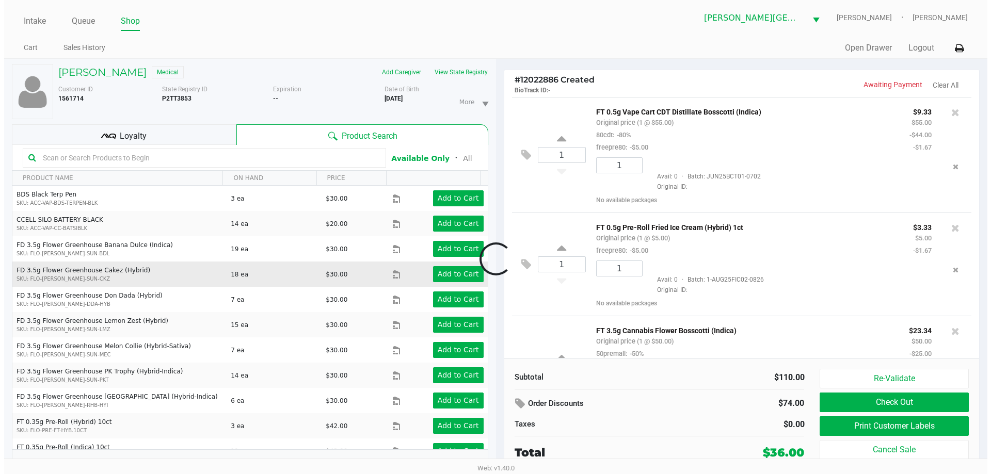
scroll to position [73, 0]
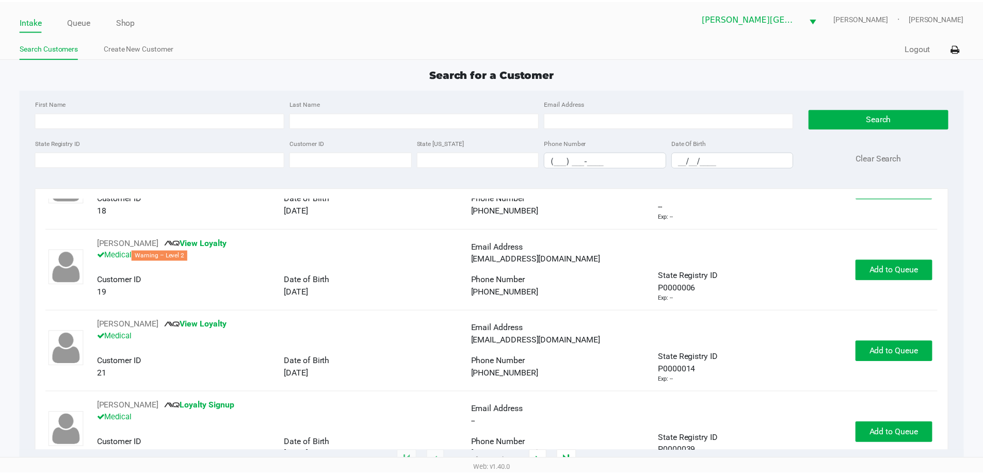
scroll to position [103, 0]
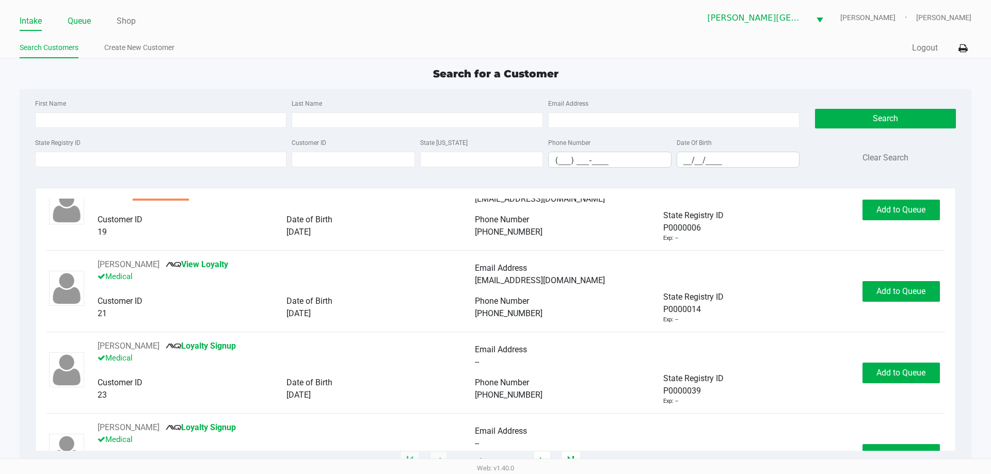
click at [76, 21] on link "Queue" at bounding box center [79, 21] width 23 height 14
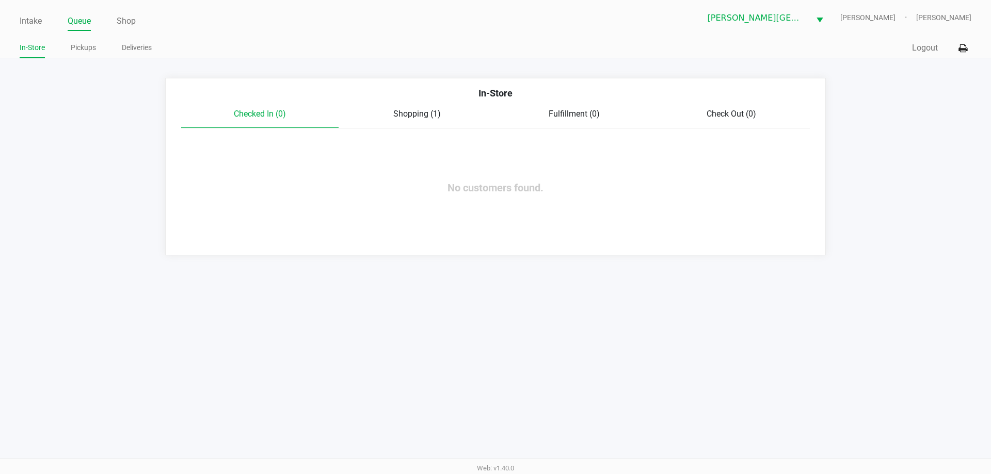
click at [419, 120] on div "Shopping (1)" at bounding box center [416, 114] width 157 height 12
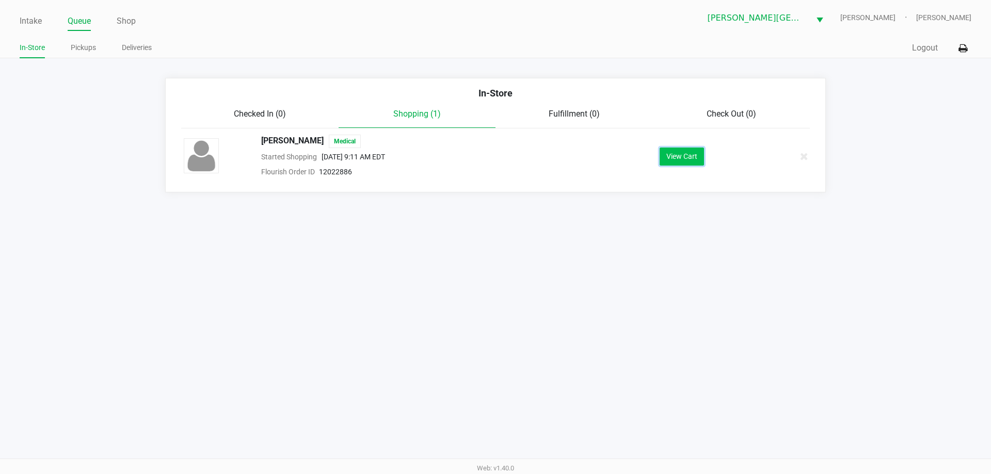
click at [690, 156] on button "View Cart" at bounding box center [681, 157] width 44 height 18
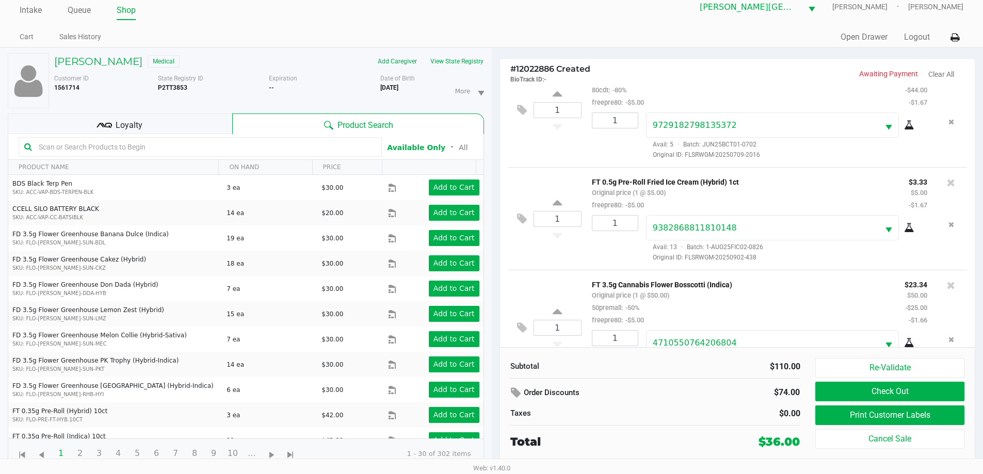
scroll to position [73, 0]
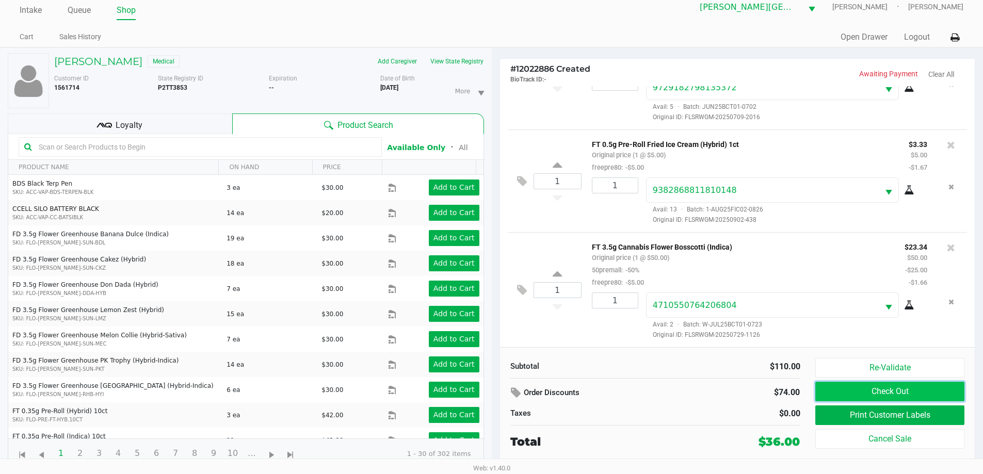
click at [870, 389] on button "Check Out" at bounding box center [889, 392] width 149 height 20
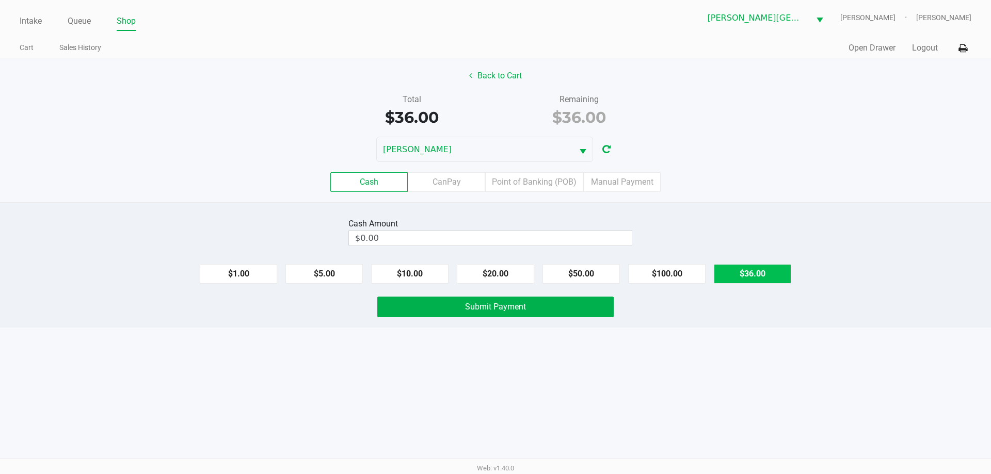
click at [762, 273] on button "$36.00" at bounding box center [752, 274] width 77 height 20
click at [426, 238] on input "36" at bounding box center [472, 238] width 247 height 15
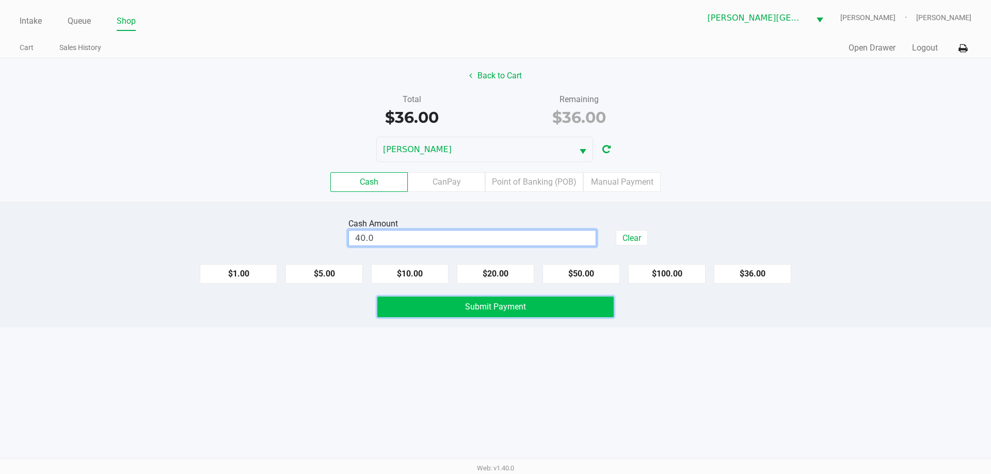
type input "$40.00"
click at [566, 306] on button "Submit Payment" at bounding box center [495, 307] width 236 height 21
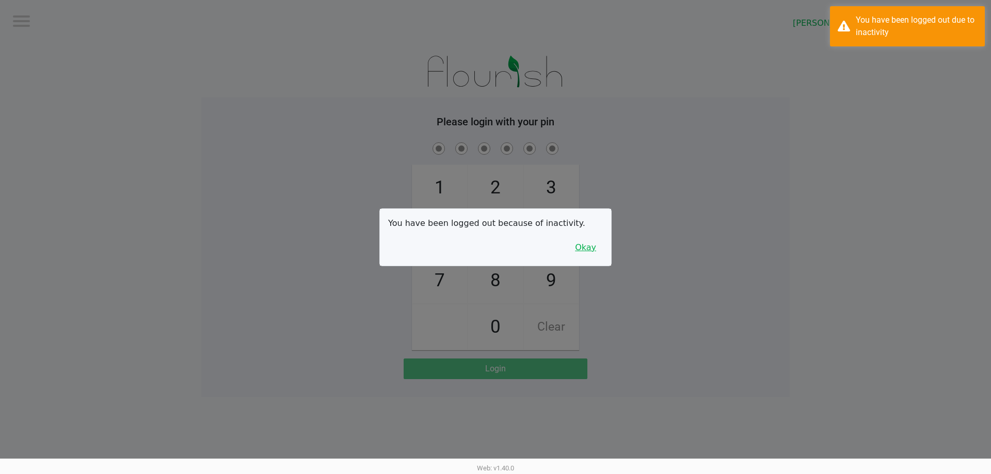
click at [583, 245] on button "Okay" at bounding box center [585, 248] width 35 height 20
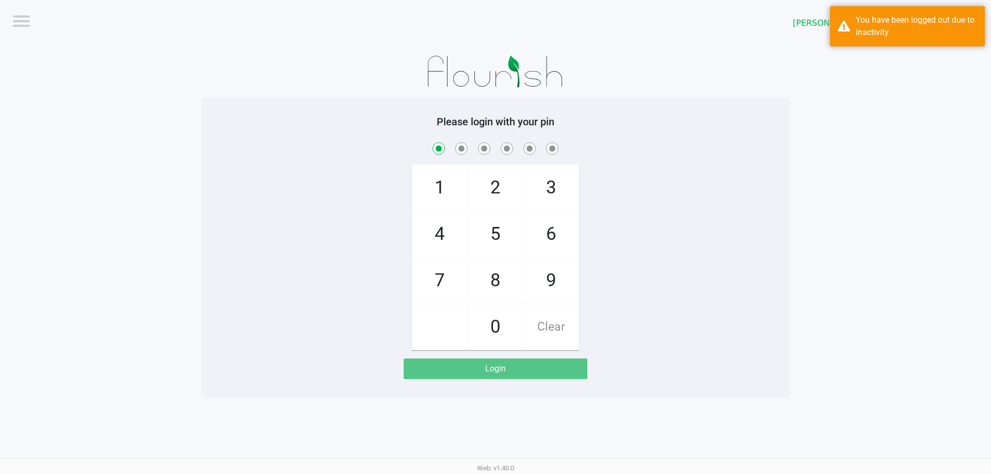
checkbox input "true"
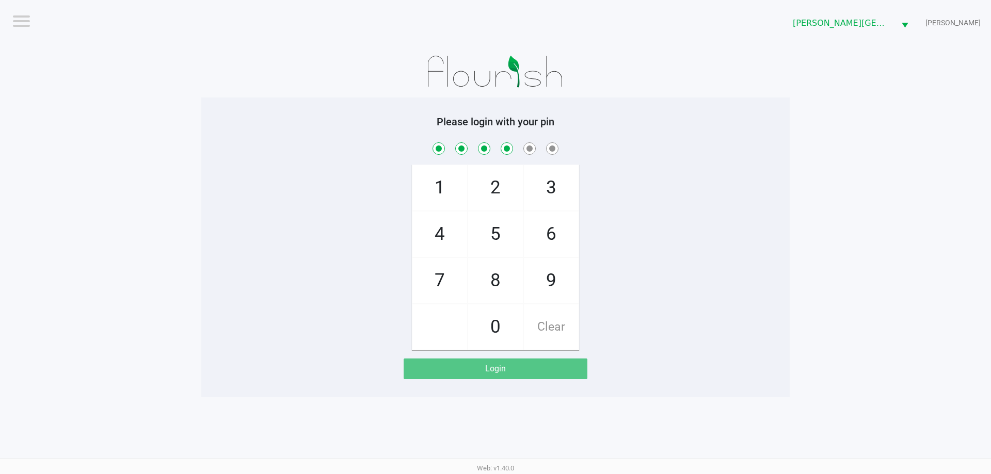
checkbox input "true"
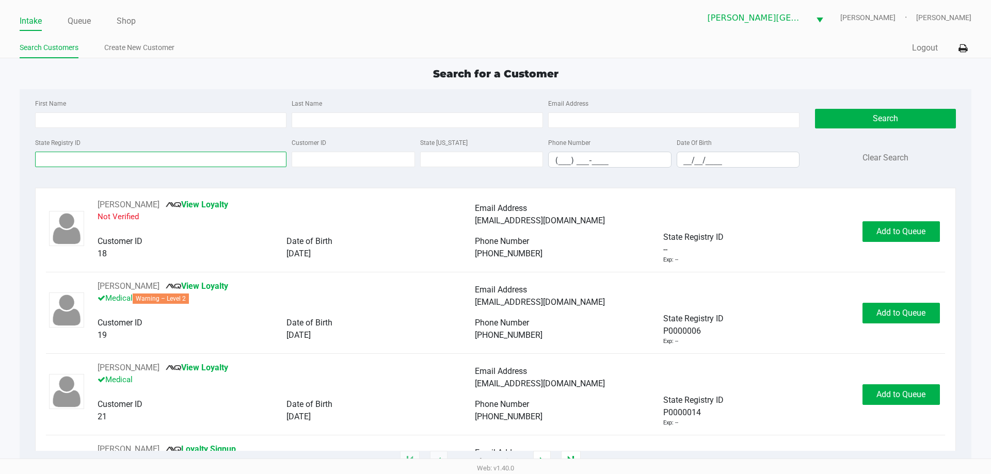
click at [186, 162] on input "State Registry ID" at bounding box center [160, 159] width 251 height 15
click at [85, 163] on input "State Registry ID" at bounding box center [160, 159] width 251 height 15
click at [97, 162] on input "State Registry ID" at bounding box center [160, 159] width 251 height 15
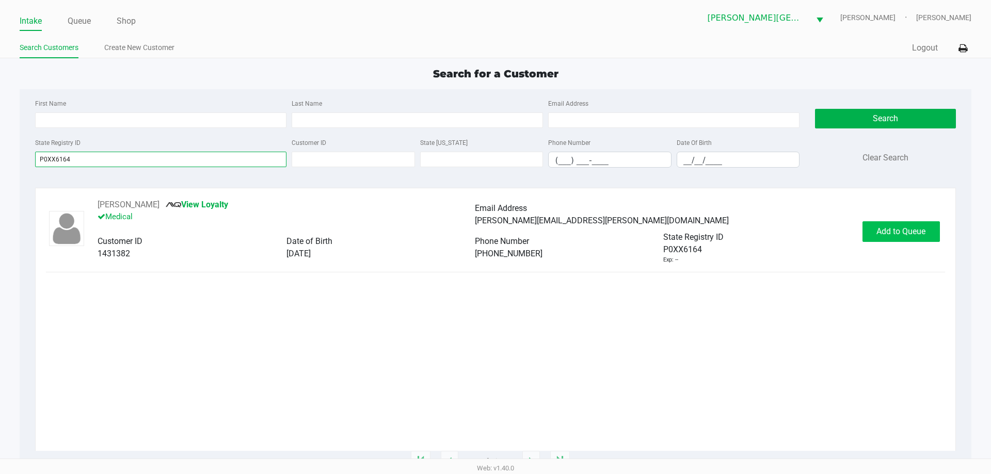
type input "P0XX6164"
click at [905, 230] on span "Add to Queue" at bounding box center [900, 232] width 49 height 10
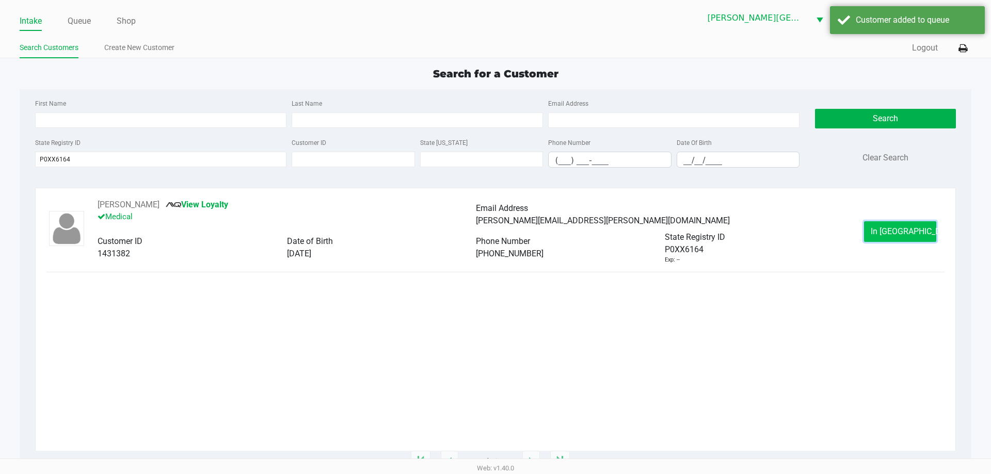
click at [888, 233] on span "In Queue" at bounding box center [913, 232] width 87 height 10
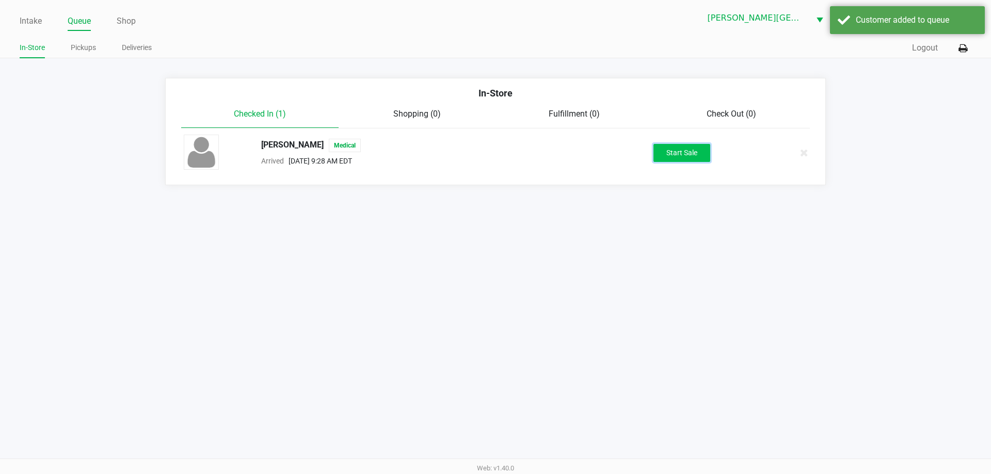
click at [682, 158] on button "Start Sale" at bounding box center [681, 153] width 57 height 18
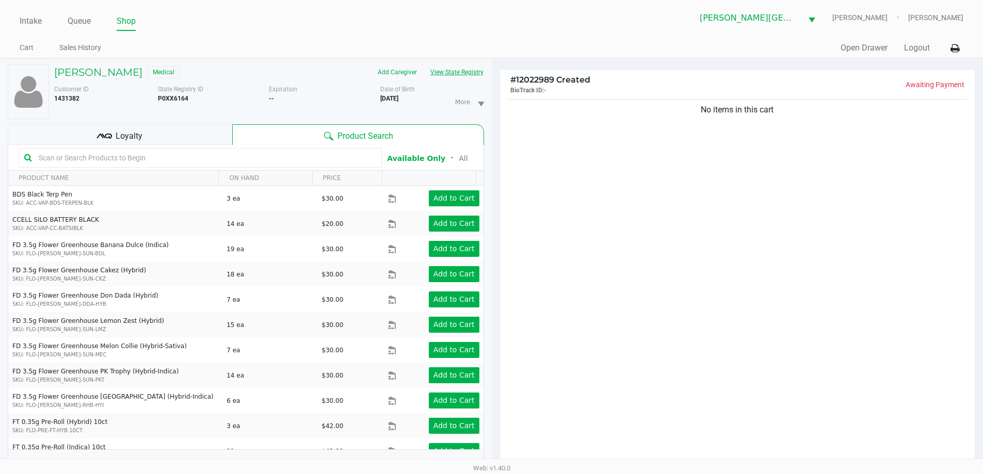
click at [456, 72] on button "View State Registry" at bounding box center [454, 72] width 60 height 17
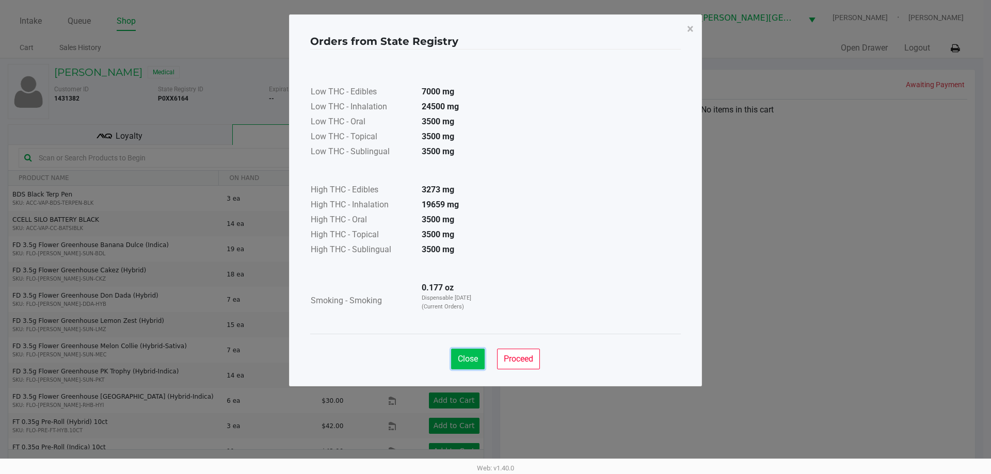
click at [473, 354] on span "Close" at bounding box center [468, 359] width 20 height 10
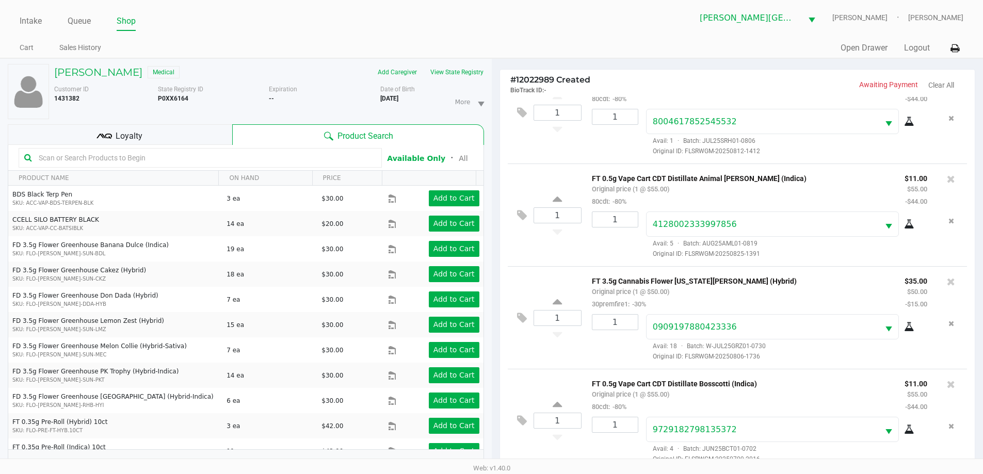
click at [196, 137] on div "Loyalty" at bounding box center [120, 134] width 224 height 21
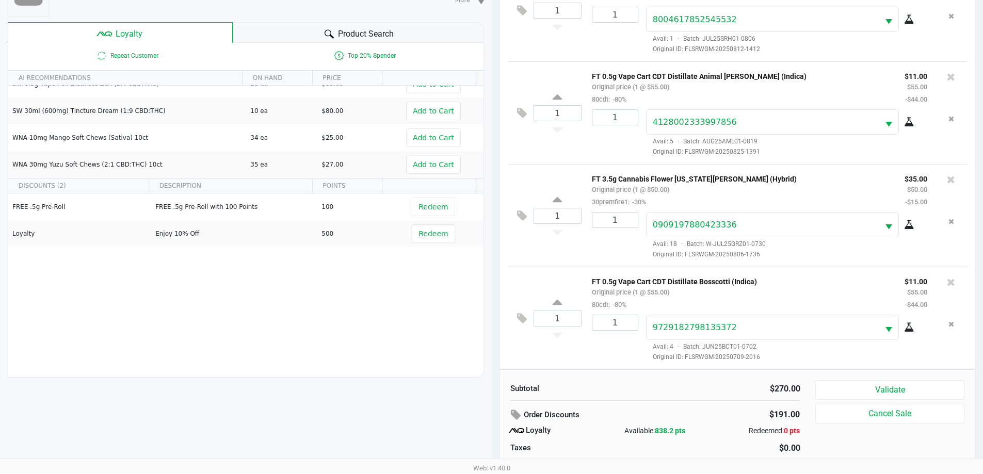
scroll to position [124, 0]
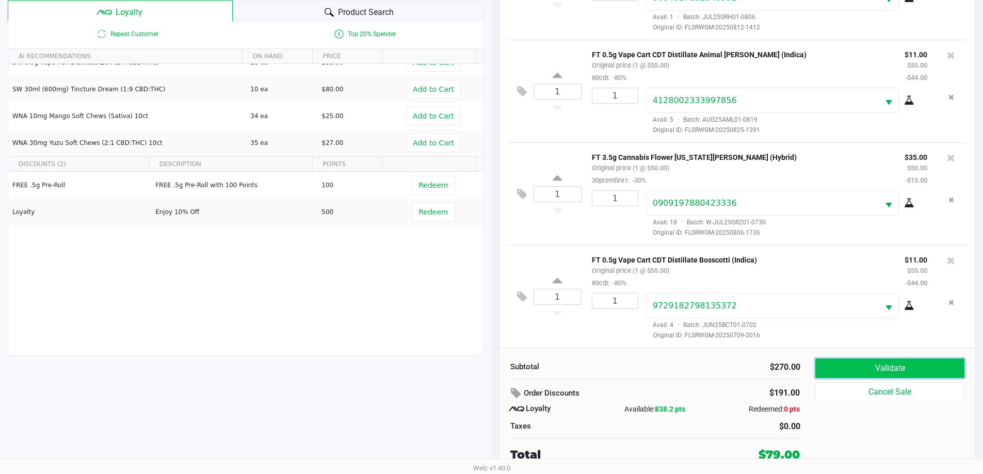
click at [851, 363] on button "Validate" at bounding box center [889, 369] width 149 height 20
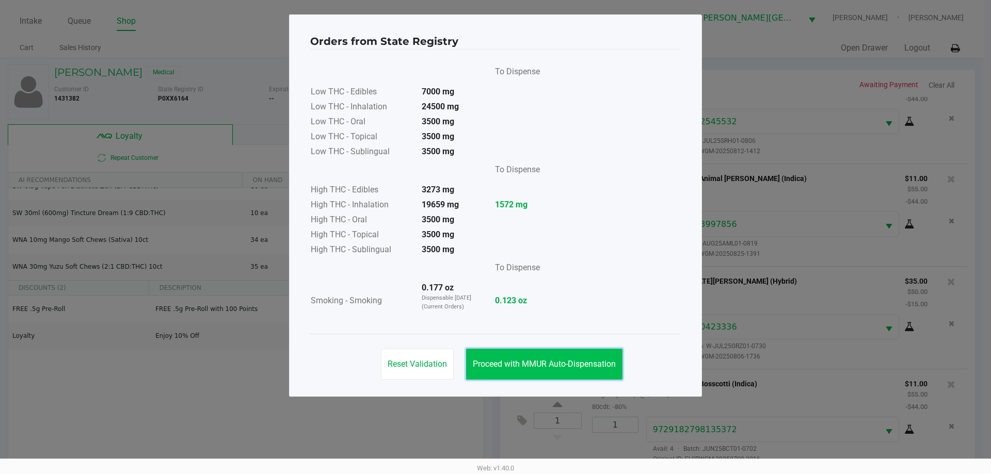
click at [562, 361] on span "Proceed with MMUR Auto-Dispensation" at bounding box center [544, 364] width 143 height 10
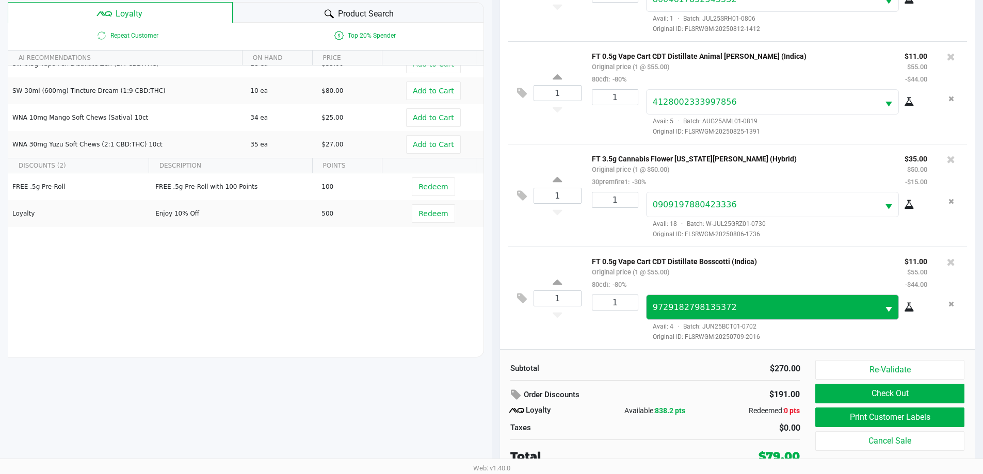
scroll to position [124, 0]
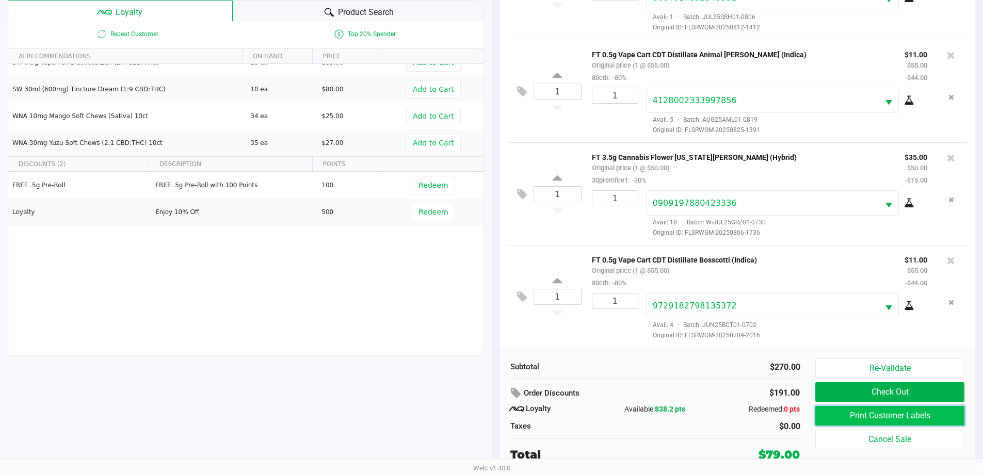
click at [847, 416] on button "Print Customer Labels" at bounding box center [889, 416] width 149 height 20
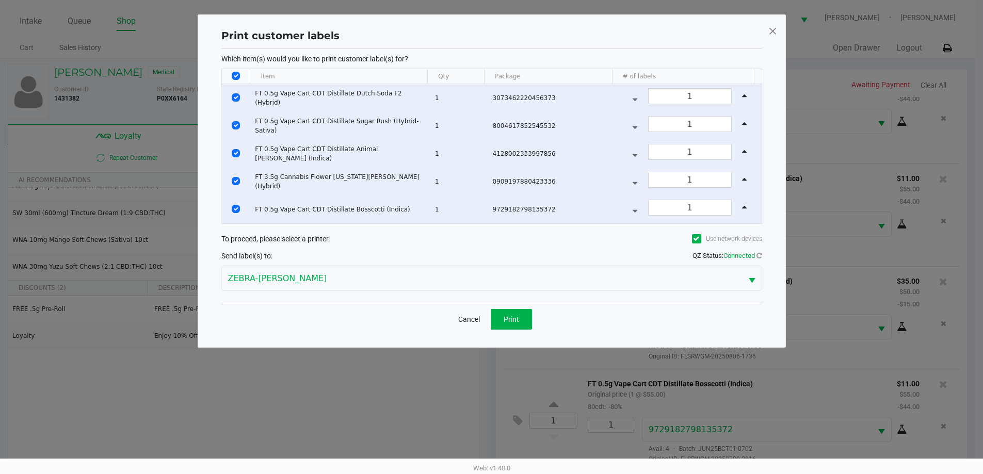
scroll to position [0, 0]
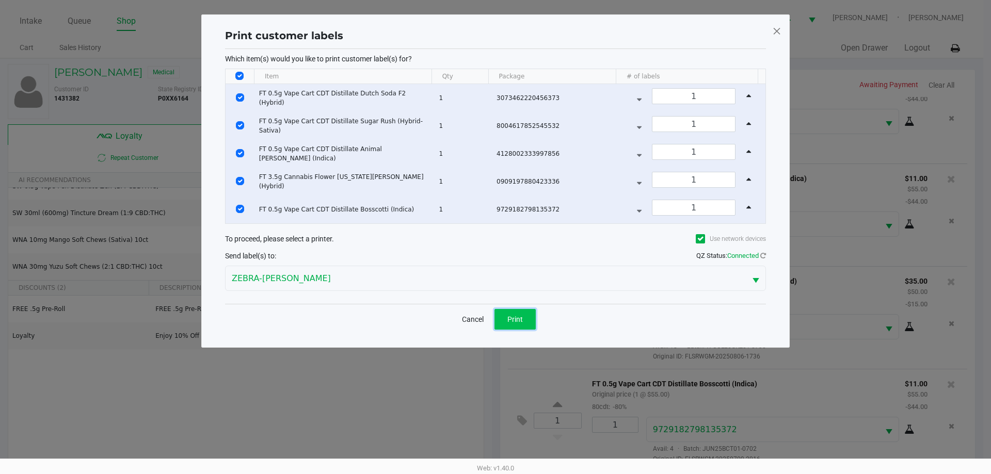
click at [518, 327] on button "Print" at bounding box center [514, 319] width 41 height 21
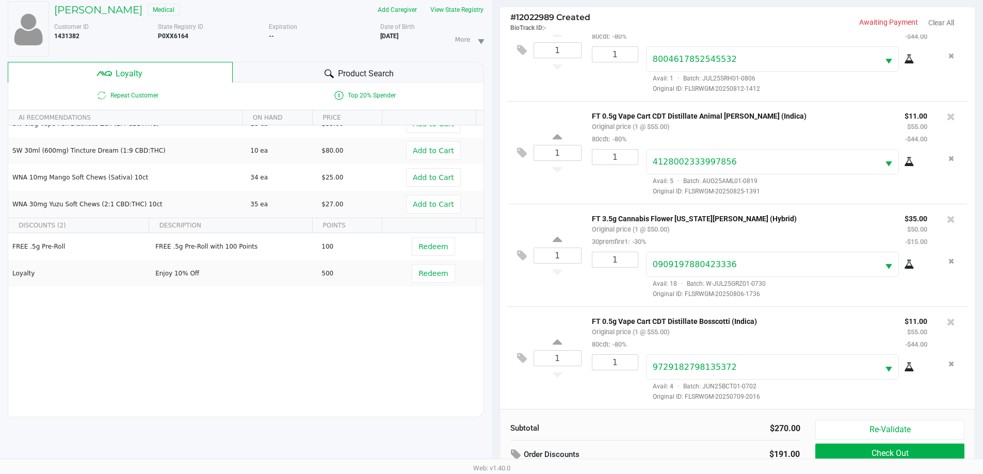
scroll to position [124, 0]
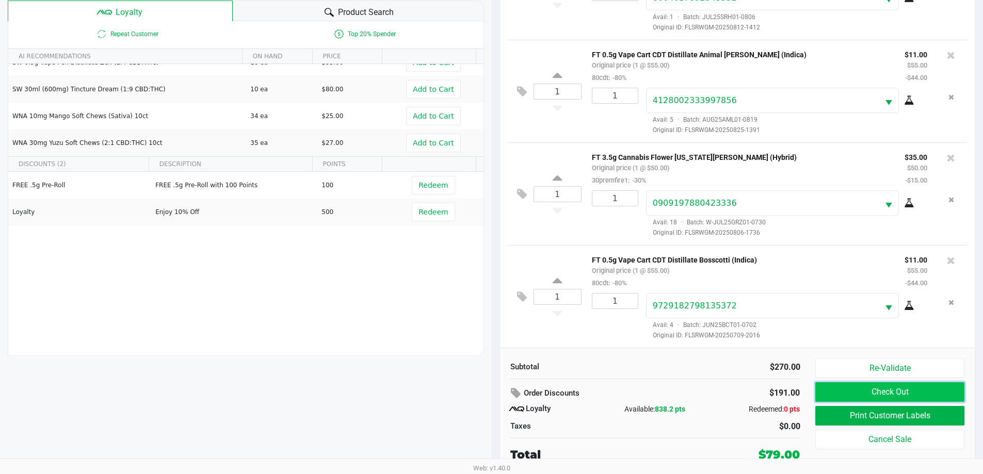
click at [918, 393] on button "Check Out" at bounding box center [889, 392] width 149 height 20
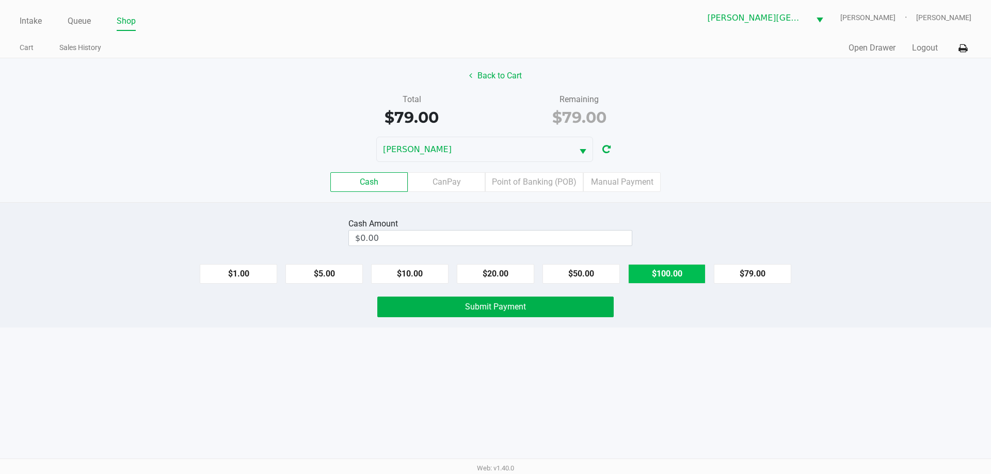
click at [684, 272] on button "$100.00" at bounding box center [666, 274] width 77 height 20
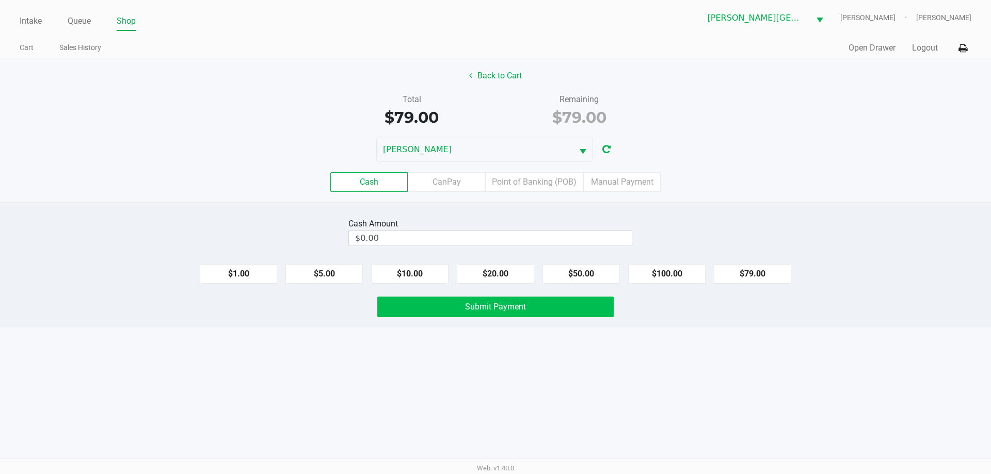
type input "$100.00"
click at [568, 308] on button "Submit Payment" at bounding box center [495, 307] width 236 height 21
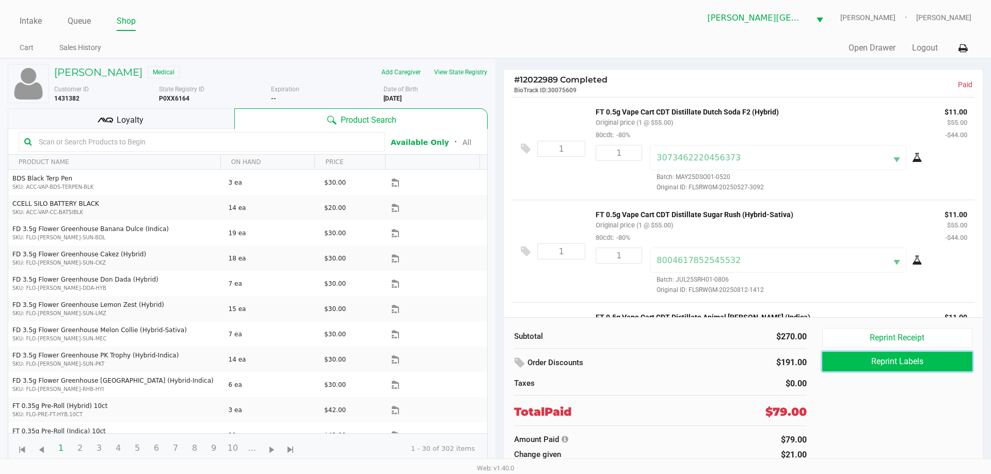
click at [899, 362] on button "Reprint Labels" at bounding box center [897, 362] width 150 height 20
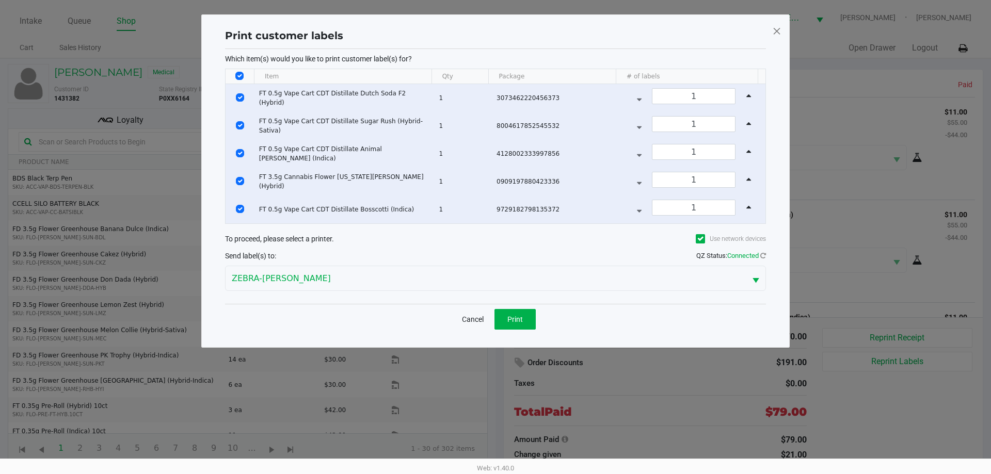
click at [237, 77] on input "Select All Rows" at bounding box center [239, 76] width 8 height 8
checkbox input "false"
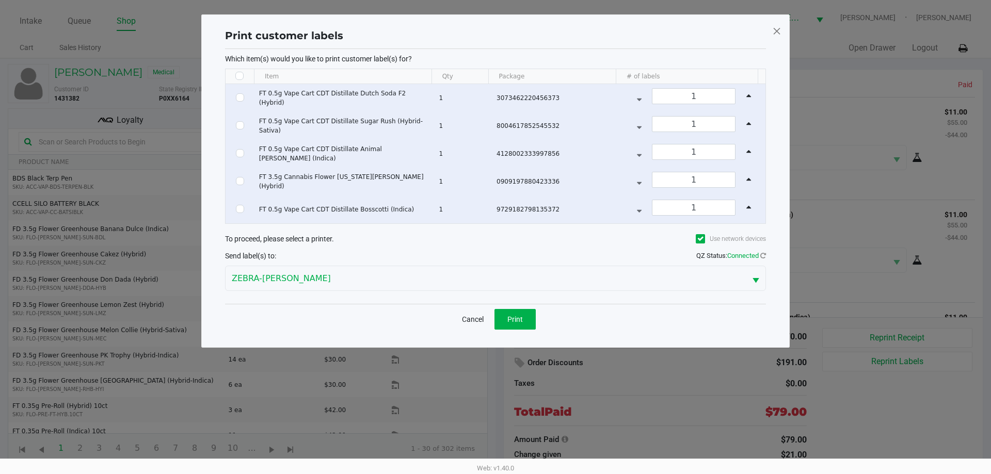
checkbox input "false"
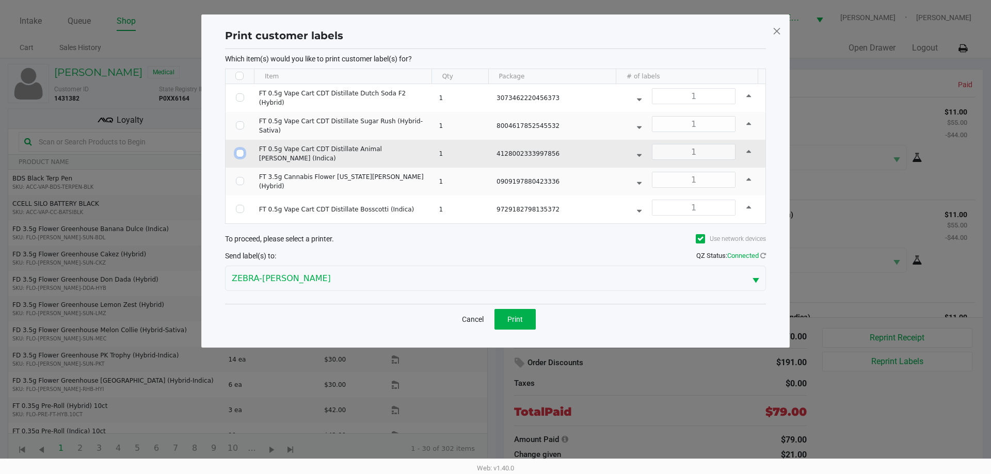
click at [239, 152] on input "Select Row" at bounding box center [240, 153] width 8 height 8
checkbox input "true"
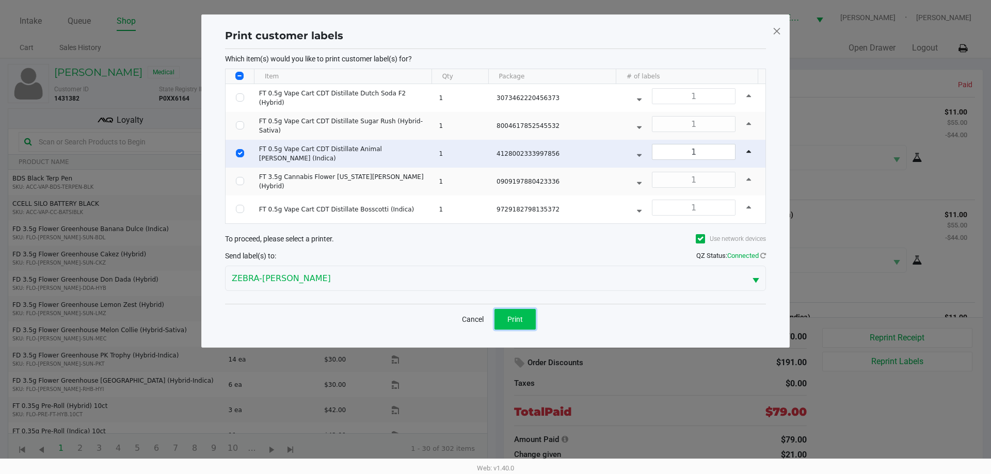
click at [524, 316] on button "Print" at bounding box center [514, 319] width 41 height 21
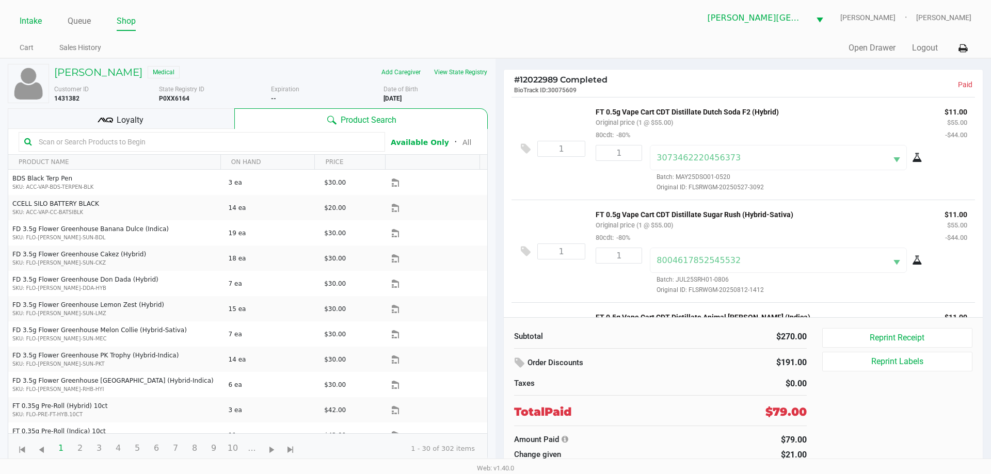
click at [31, 15] on link "Intake" at bounding box center [31, 21] width 22 height 14
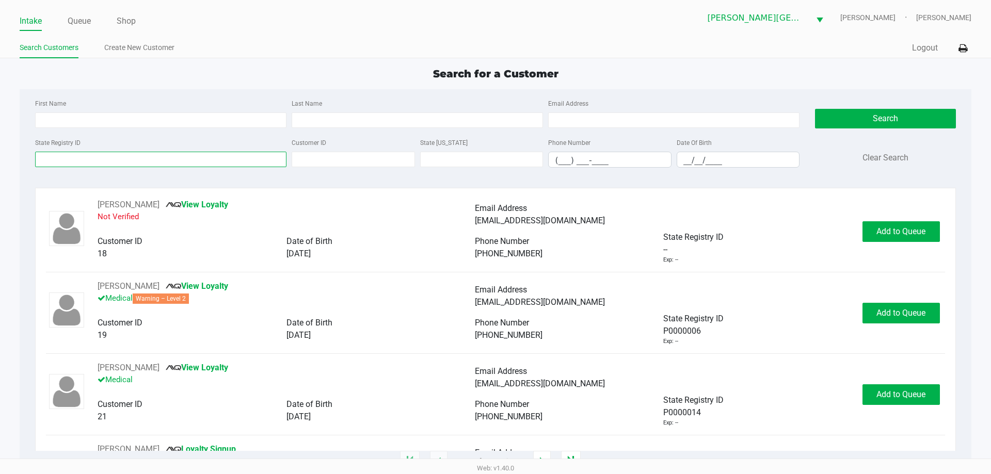
click at [108, 157] on input "State Registry ID" at bounding box center [160, 159] width 251 height 15
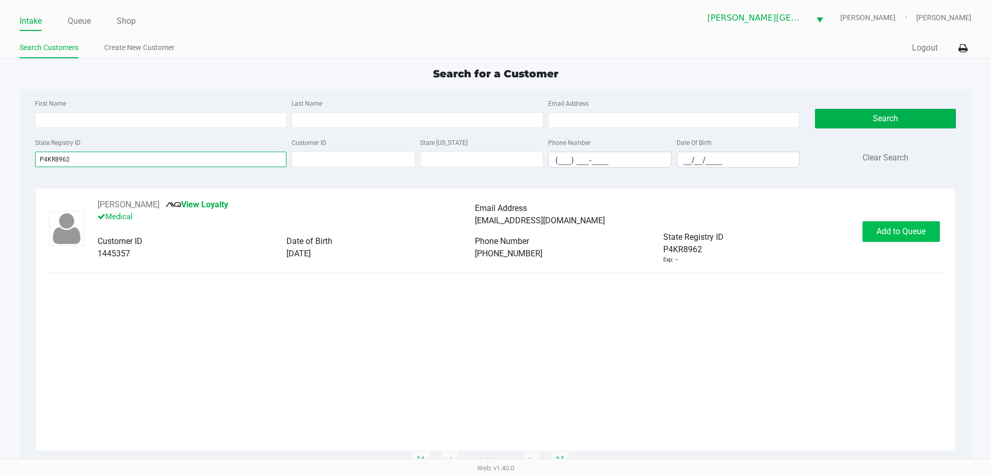
type input "P4KR8962"
click at [906, 225] on button "Add to Queue" at bounding box center [900, 231] width 77 height 21
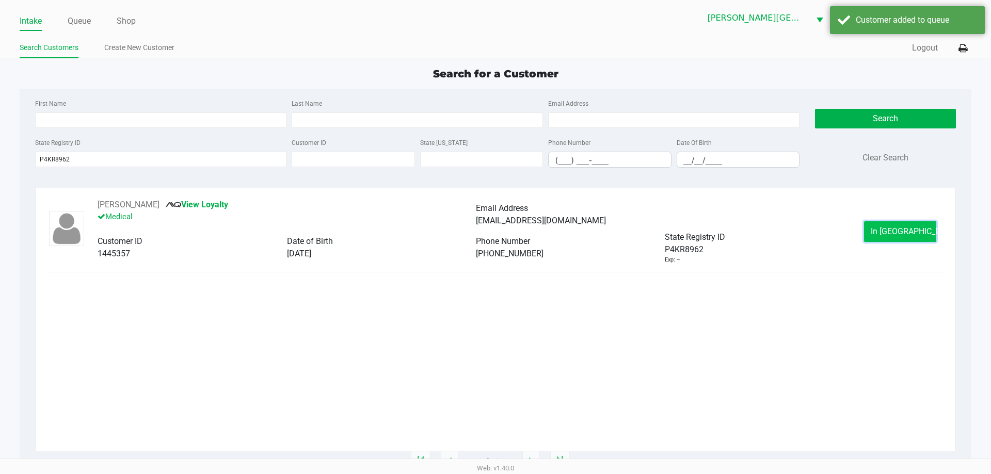
click at [889, 234] on span "In Queue" at bounding box center [913, 232] width 87 height 10
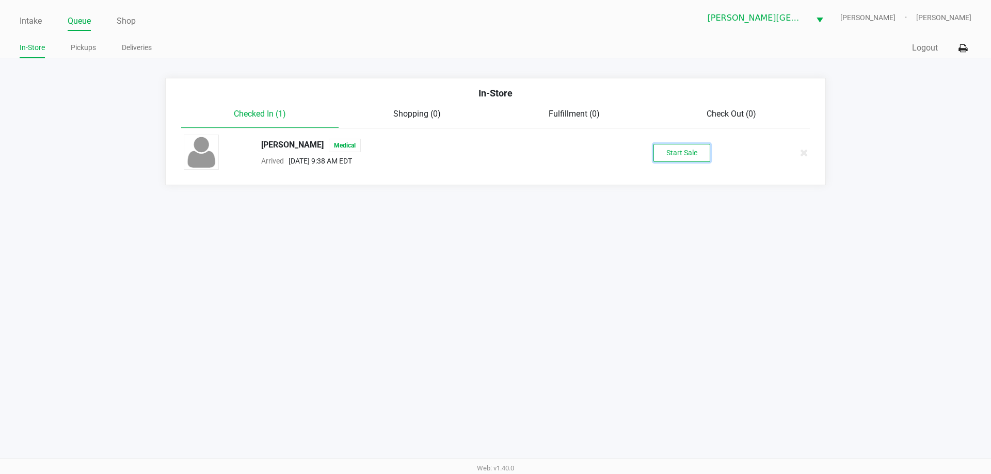
click at [689, 149] on button "Start Sale" at bounding box center [681, 153] width 57 height 18
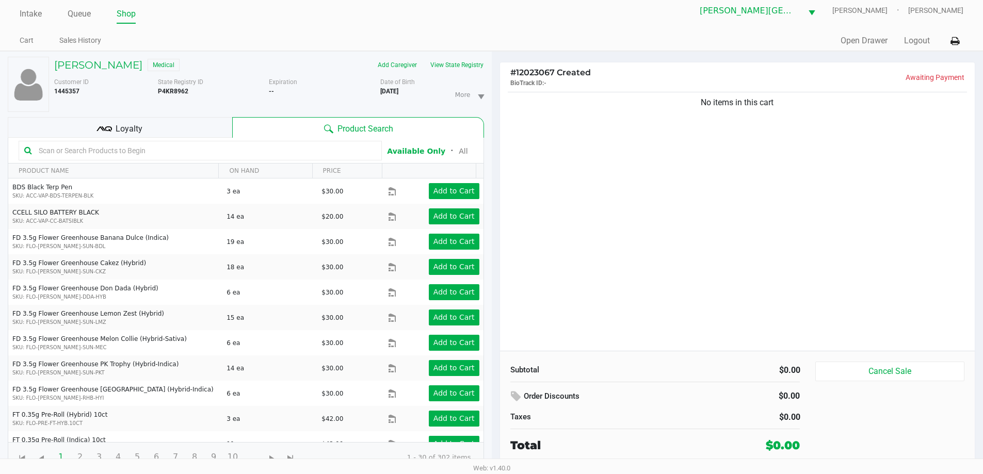
scroll to position [11, 0]
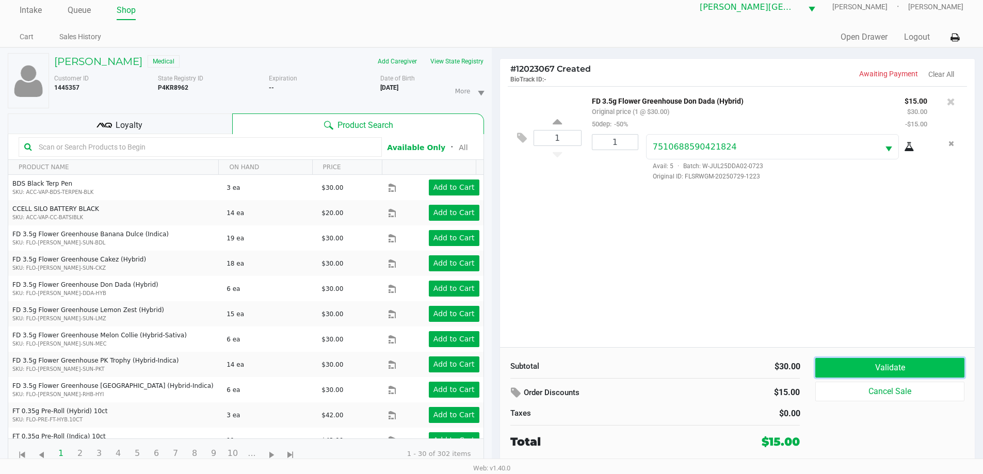
click at [846, 372] on button "Validate" at bounding box center [889, 368] width 149 height 20
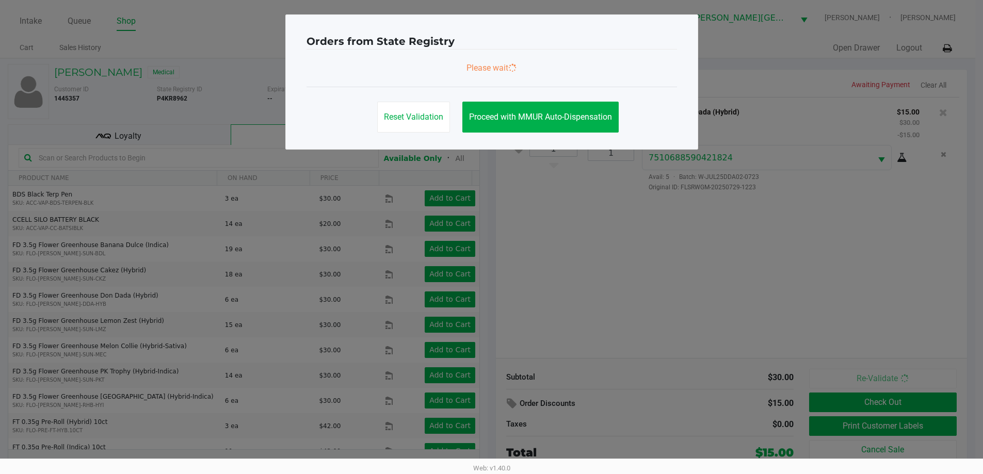
scroll to position [0, 0]
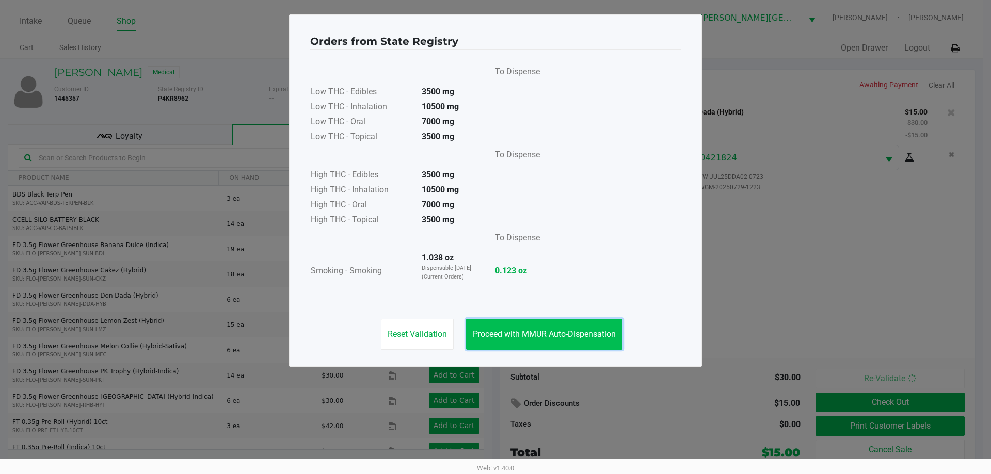
click at [562, 331] on span "Proceed with MMUR Auto-Dispensation" at bounding box center [544, 334] width 143 height 10
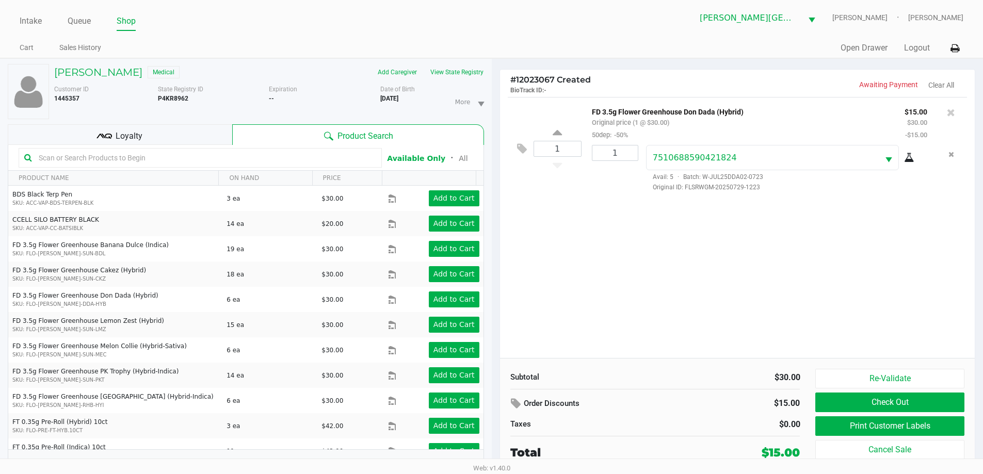
scroll to position [11, 0]
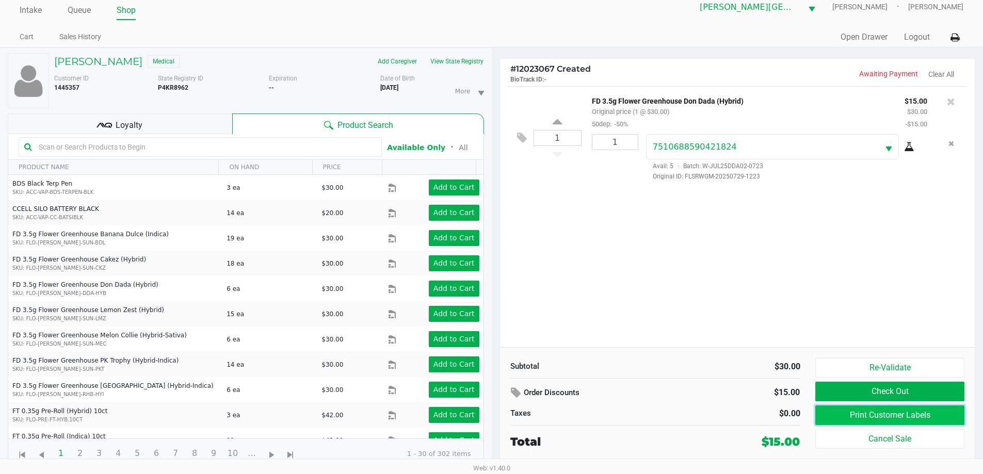
click at [843, 408] on button "Print Customer Labels" at bounding box center [889, 416] width 149 height 20
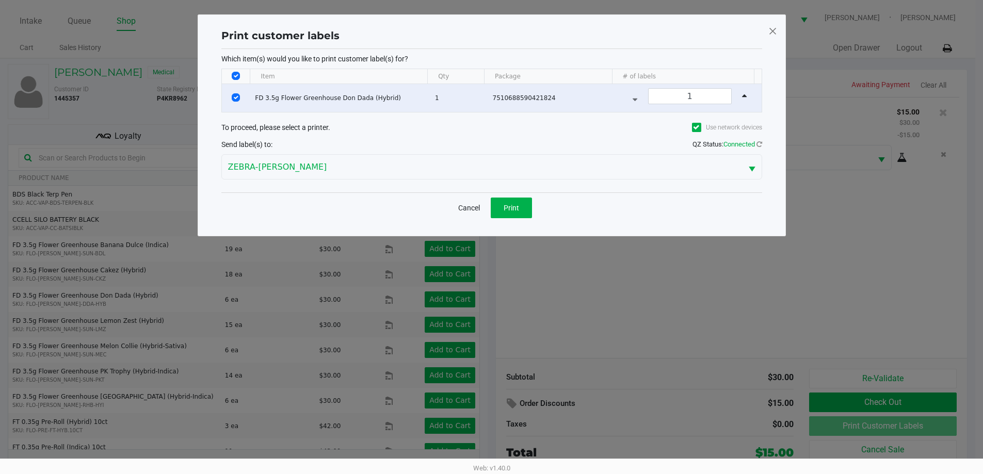
scroll to position [0, 0]
click at [527, 198] on button "Print" at bounding box center [514, 208] width 41 height 21
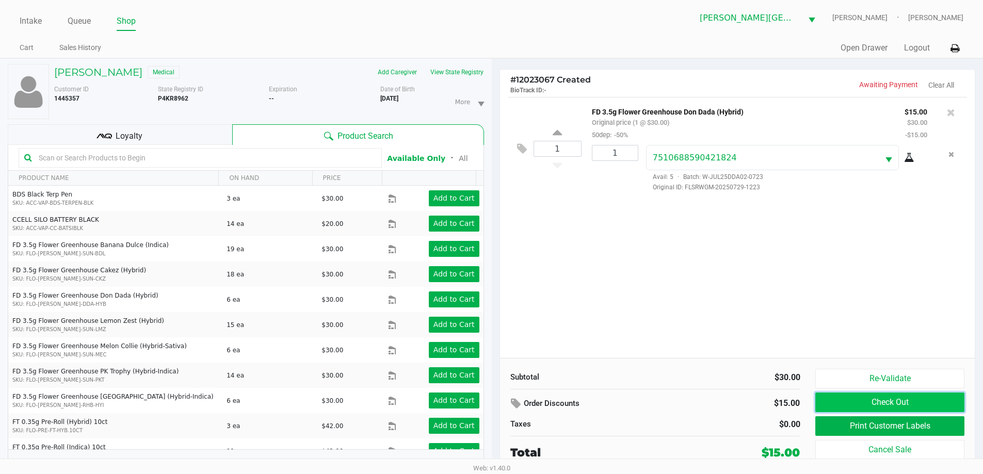
click at [901, 400] on button "Check Out" at bounding box center [889, 403] width 149 height 20
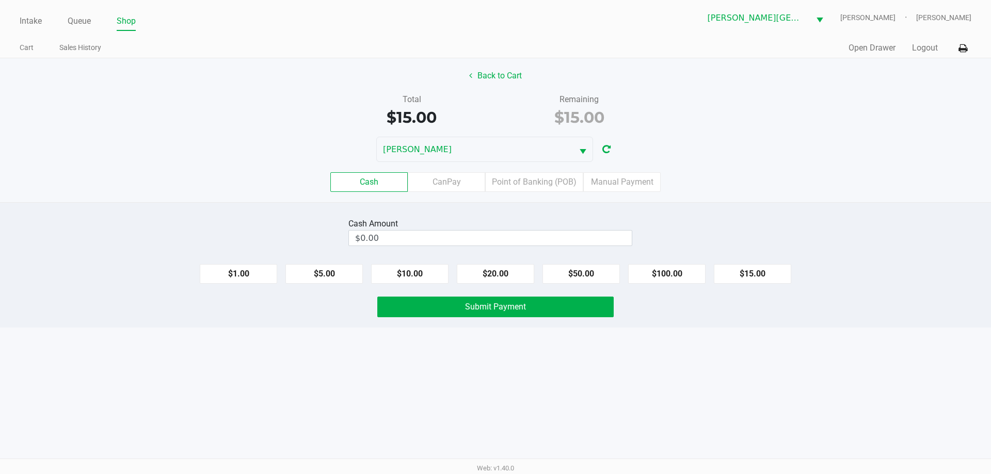
click at [388, 182] on label "Cash" at bounding box center [368, 182] width 77 height 20
click at [0, 0] on 0 "Cash" at bounding box center [0, 0] width 0 height 0
click at [409, 238] on input "0" at bounding box center [490, 238] width 283 height 15
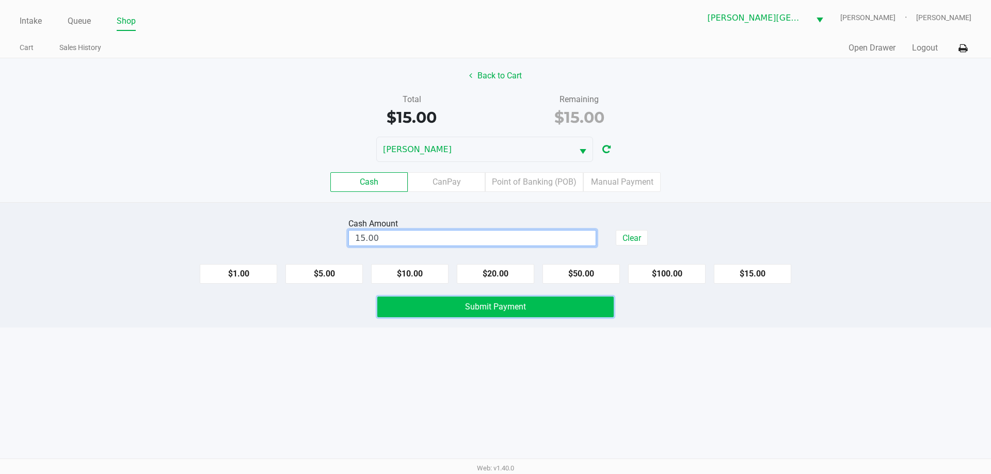
type input "$15.00"
click at [519, 305] on span "Submit Payment" at bounding box center [495, 307] width 61 height 10
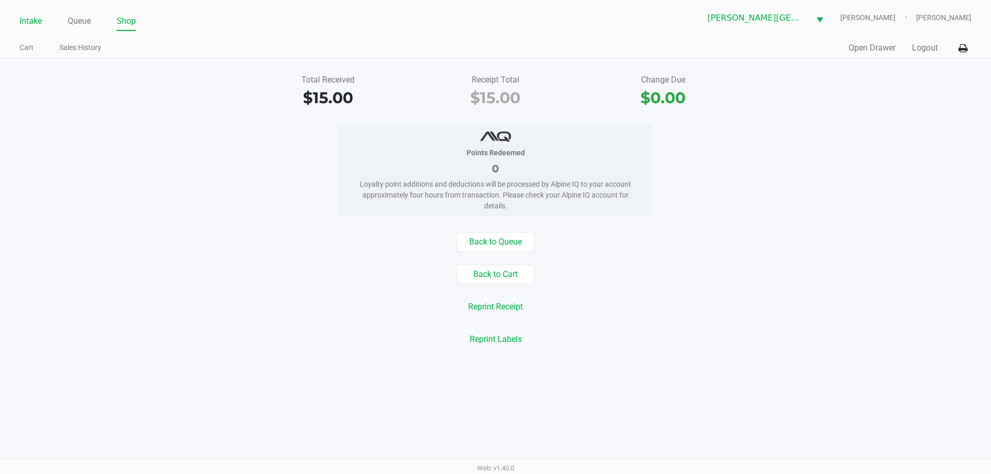
click at [25, 19] on link "Intake" at bounding box center [31, 21] width 22 height 14
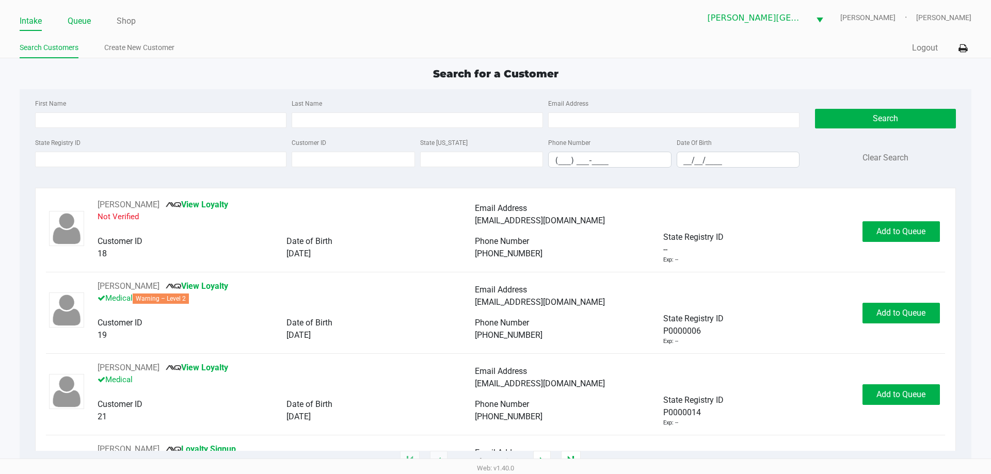
click at [89, 23] on link "Queue" at bounding box center [79, 21] width 23 height 14
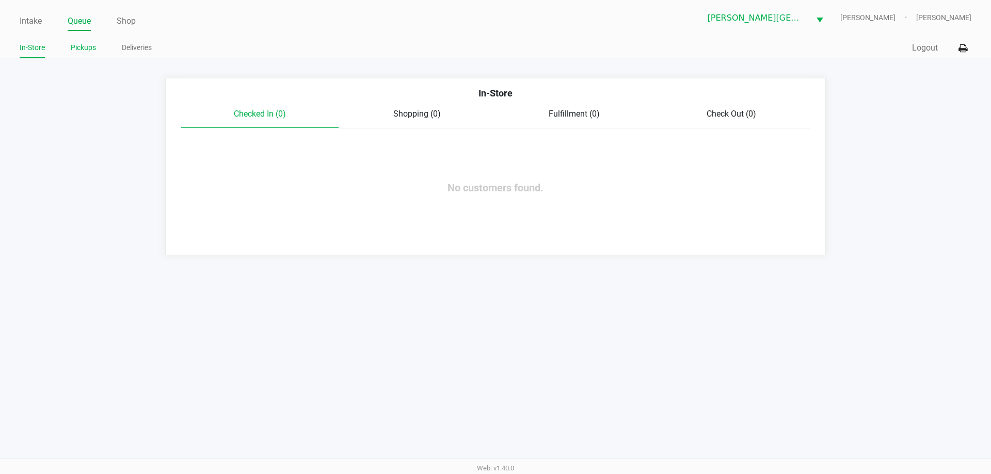
click at [91, 50] on link "Pickups" at bounding box center [83, 47] width 25 height 13
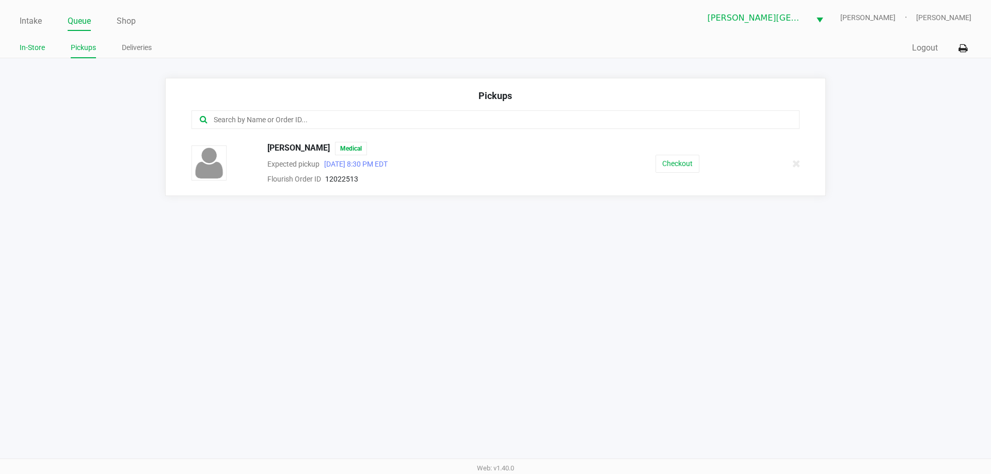
click at [26, 45] on link "In-Store" at bounding box center [32, 47] width 25 height 13
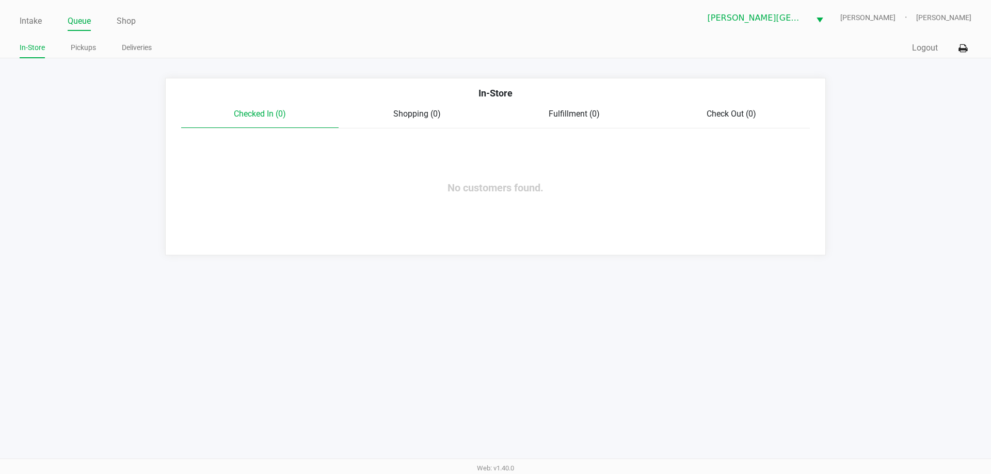
click at [42, 18] on ul "Intake Queue Shop" at bounding box center [258, 22] width 476 height 18
click at [29, 19] on link "Intake" at bounding box center [31, 21] width 22 height 14
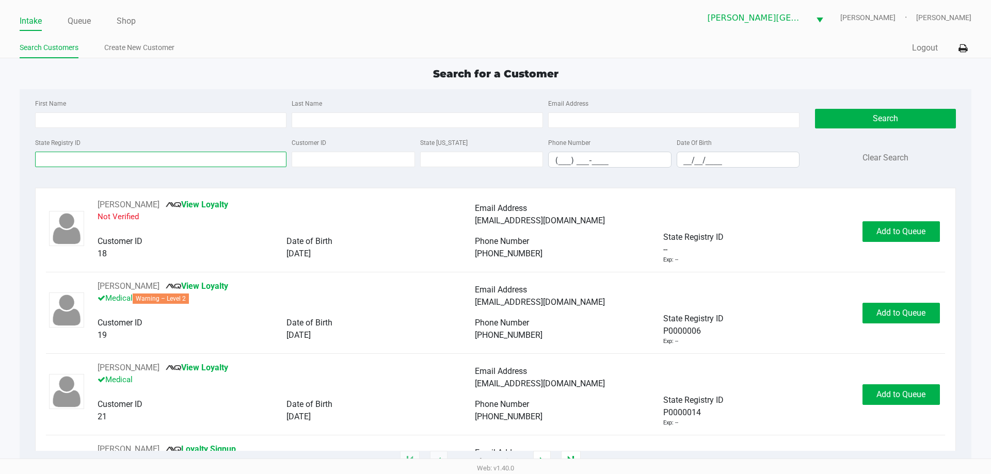
click at [88, 154] on input "State Registry ID" at bounding box center [160, 159] width 251 height 15
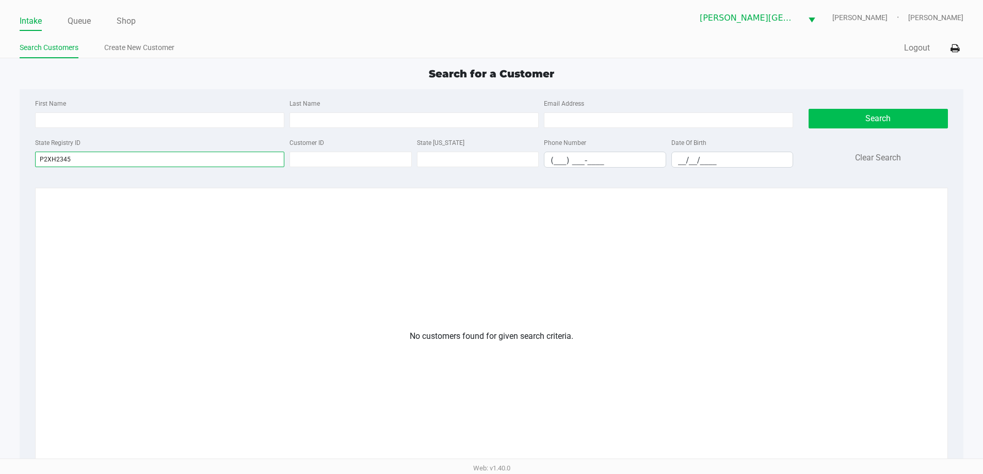
type input "P2XH2345"
click at [916, 120] on button "Search" at bounding box center [878, 119] width 139 height 20
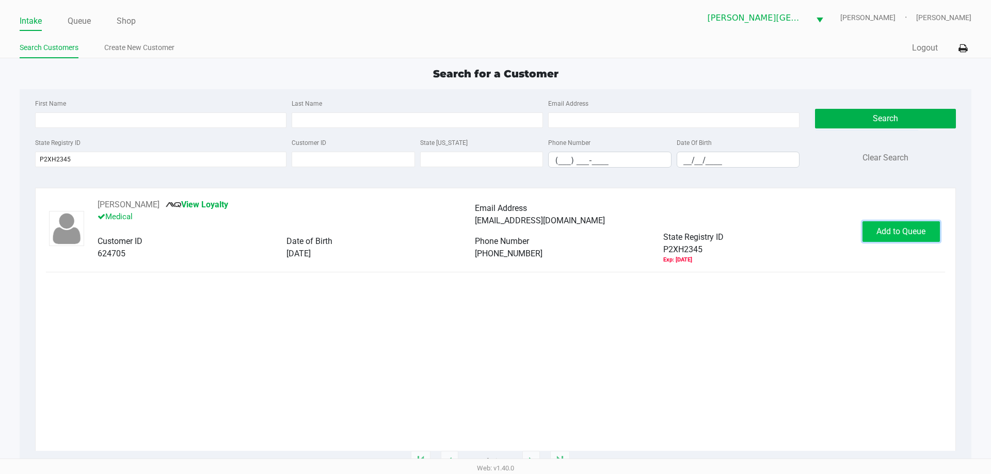
click at [908, 229] on span "Add to Queue" at bounding box center [900, 232] width 49 height 10
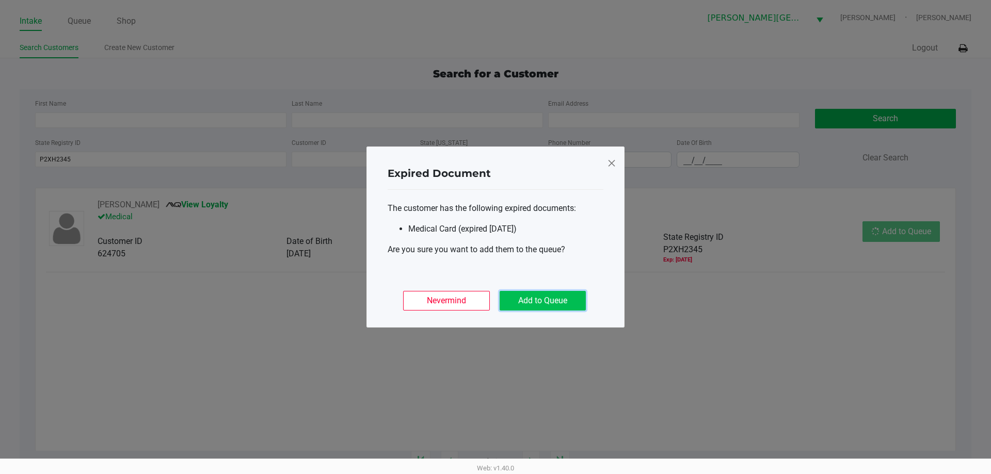
click at [540, 299] on button "Add to Queue" at bounding box center [542, 301] width 86 height 20
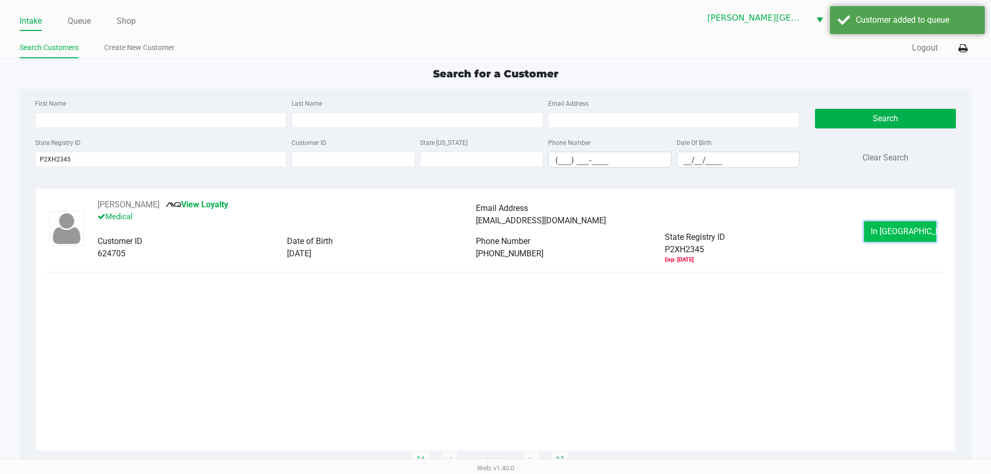
click at [885, 239] on button "In Queue" at bounding box center [900, 231] width 72 height 21
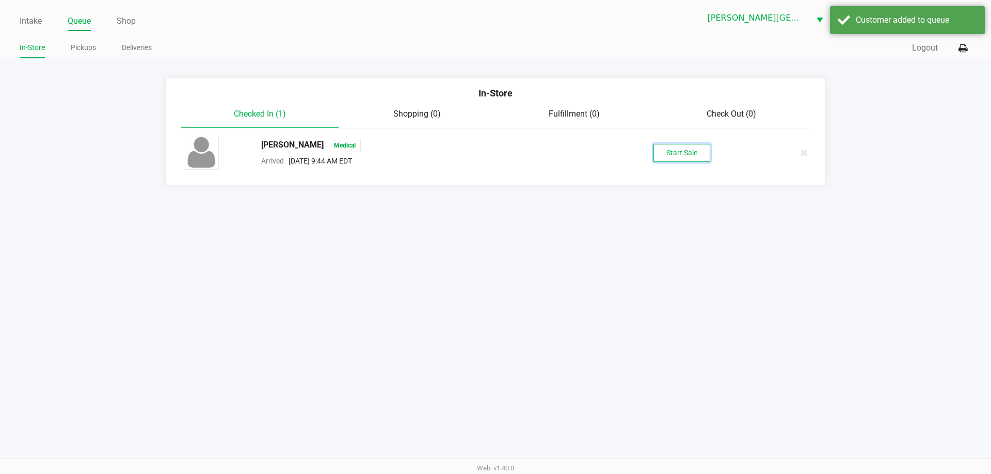
drag, startPoint x: 672, startPoint y: 156, endPoint x: 659, endPoint y: 184, distance: 30.2
click at [673, 156] on button "Start Sale" at bounding box center [681, 153] width 57 height 18
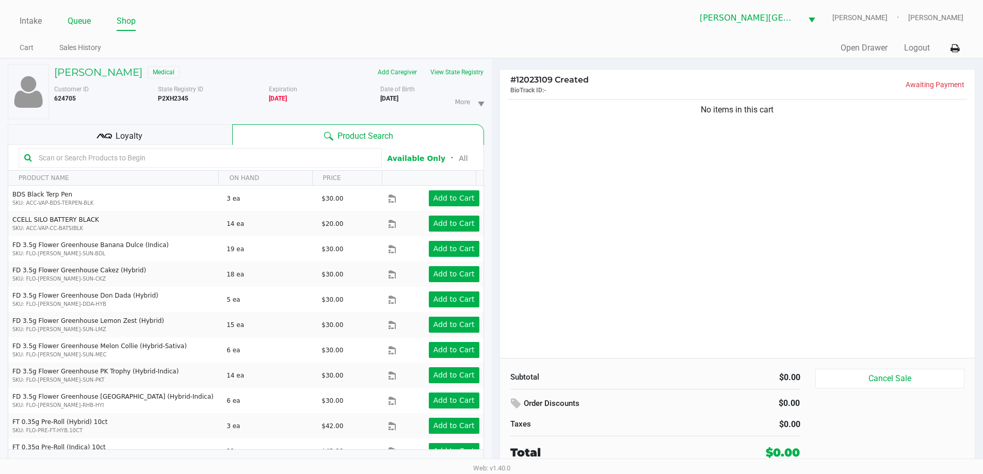
click at [78, 17] on link "Queue" at bounding box center [79, 21] width 23 height 14
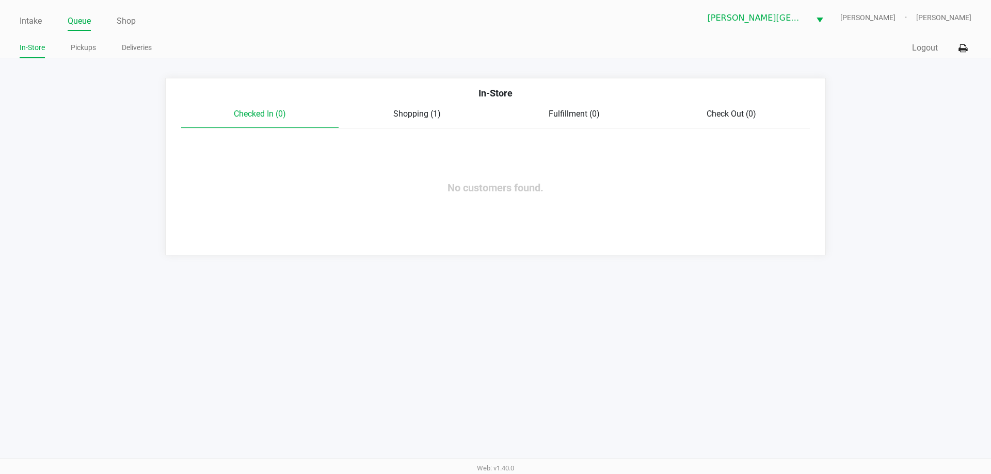
click at [423, 118] on span "Shopping (1)" at bounding box center [416, 114] width 47 height 10
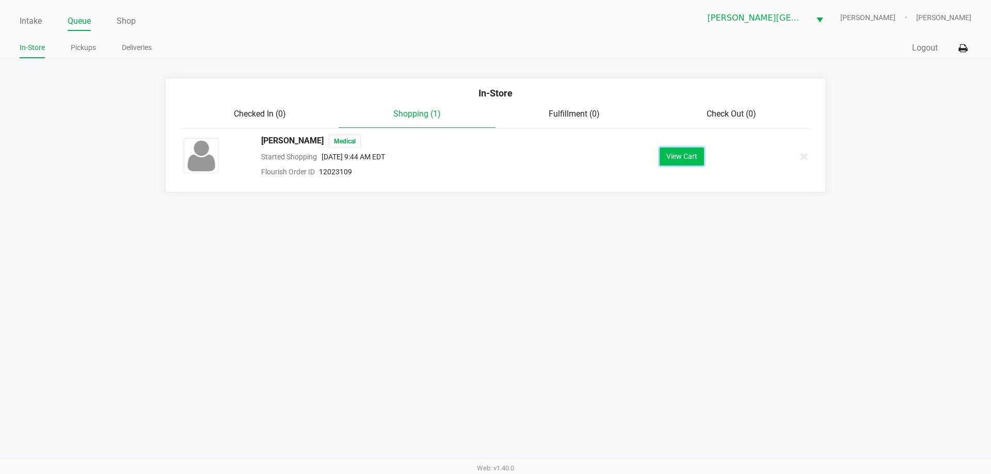
click at [684, 157] on button "View Cart" at bounding box center [681, 157] width 44 height 18
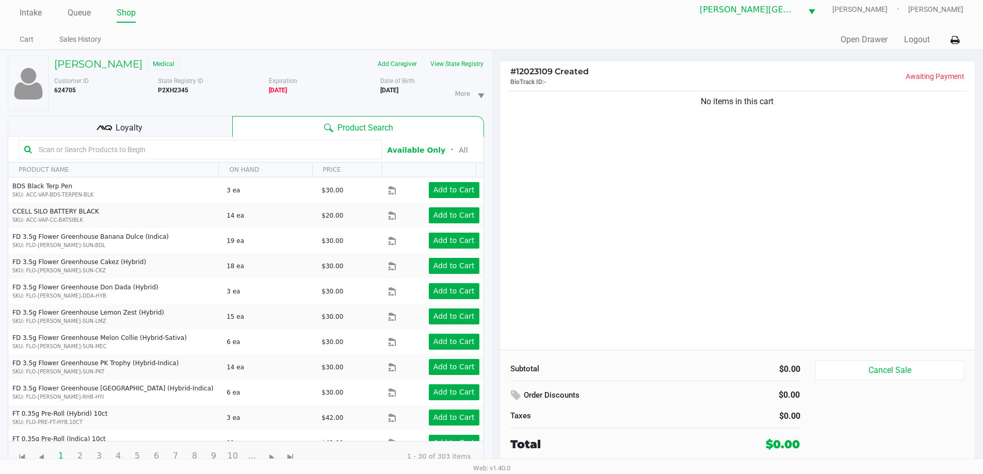
scroll to position [11, 0]
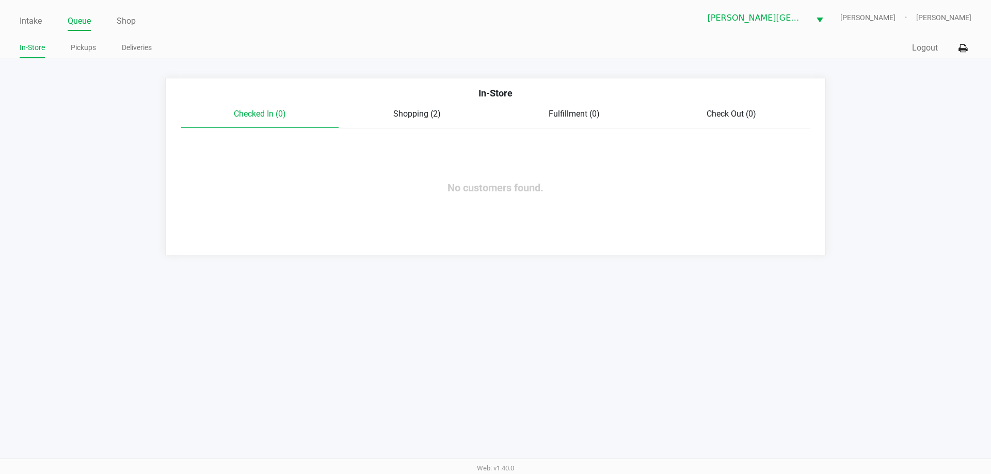
click at [422, 110] on span "Shopping (2)" at bounding box center [416, 114] width 47 height 10
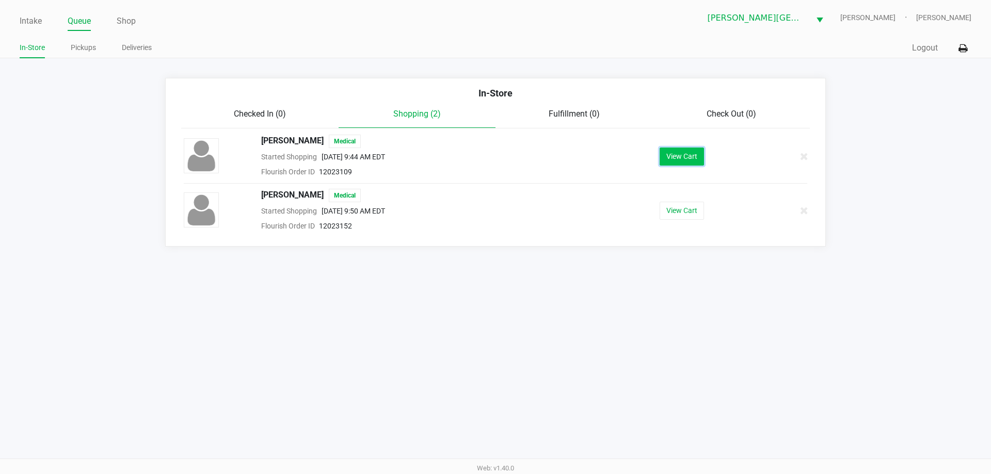
click at [687, 155] on button "View Cart" at bounding box center [681, 157] width 44 height 18
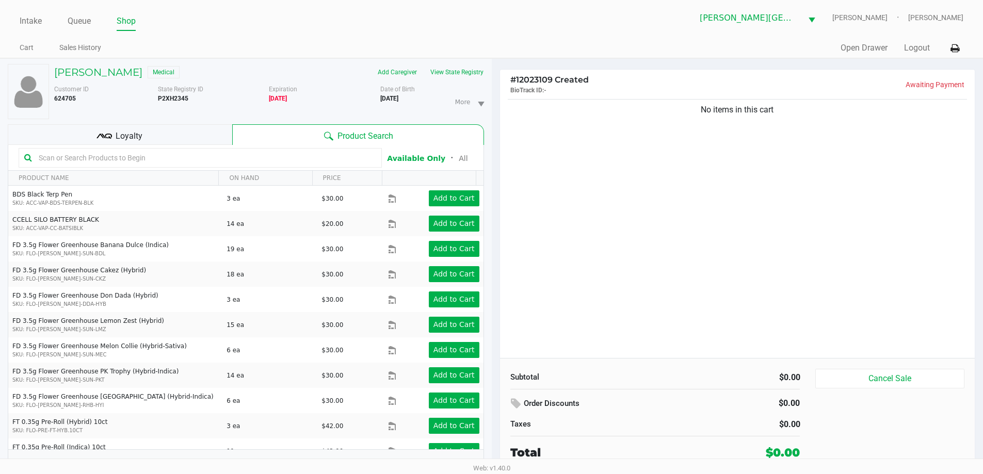
scroll to position [11, 0]
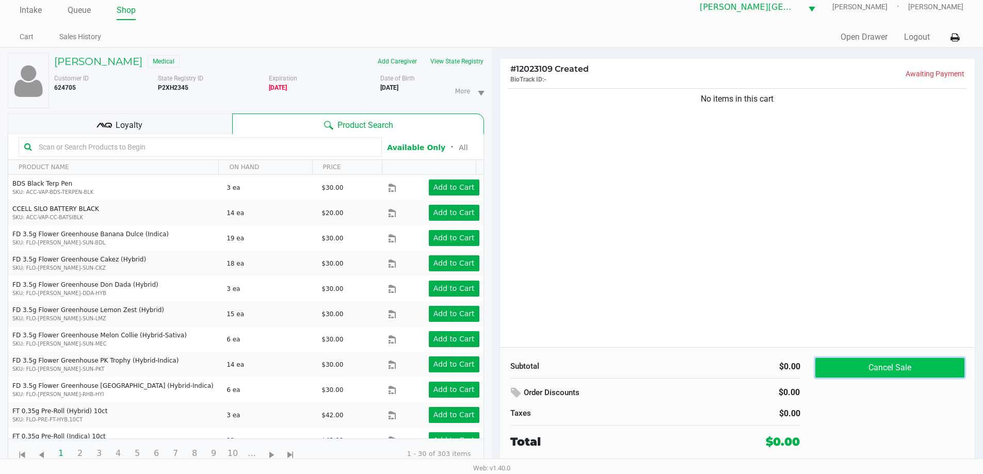
click at [867, 369] on button "Cancel Sale" at bounding box center [889, 368] width 149 height 20
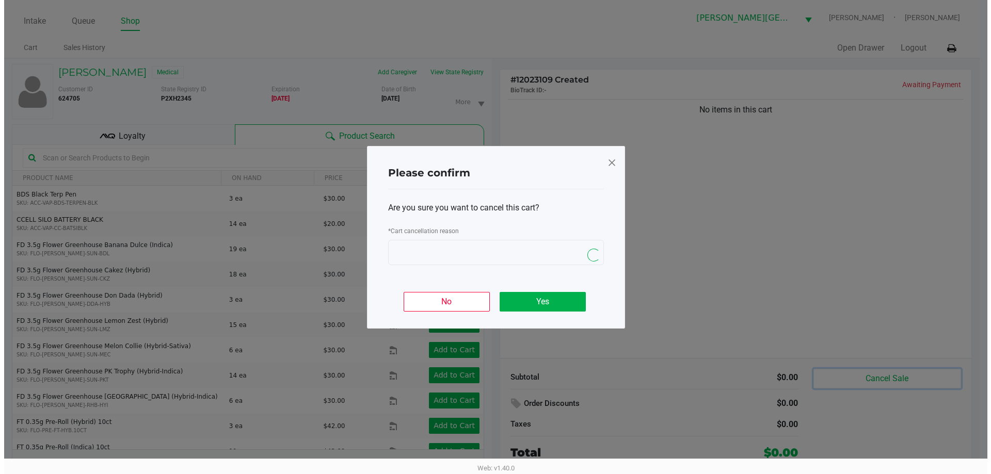
scroll to position [0, 0]
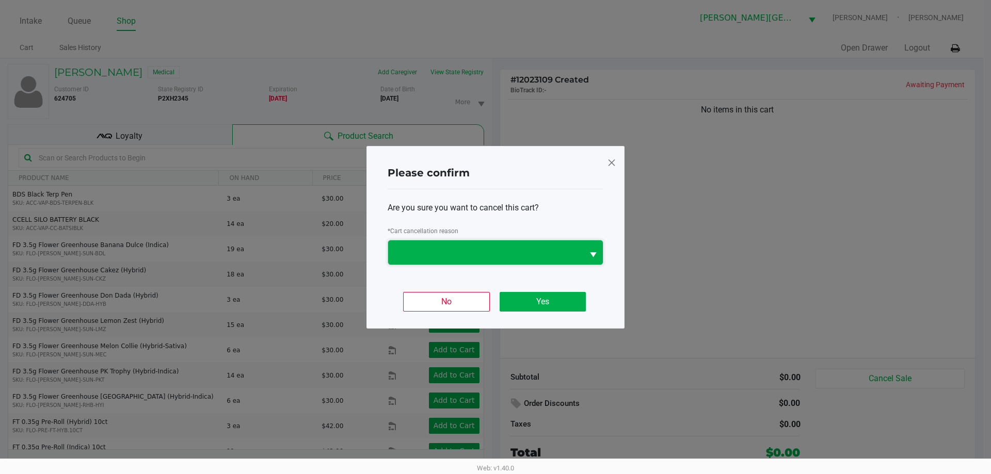
click at [536, 262] on span at bounding box center [485, 252] width 195 height 24
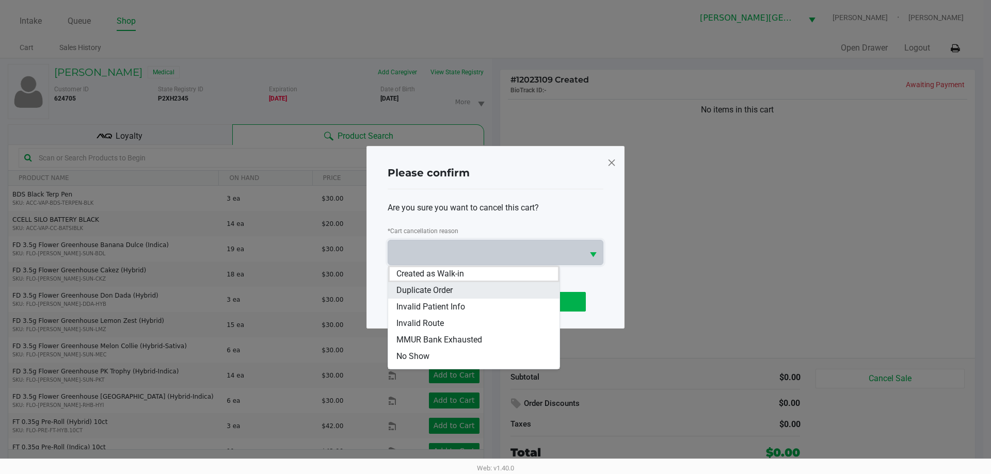
click at [511, 294] on li "Duplicate Order" at bounding box center [473, 290] width 171 height 17
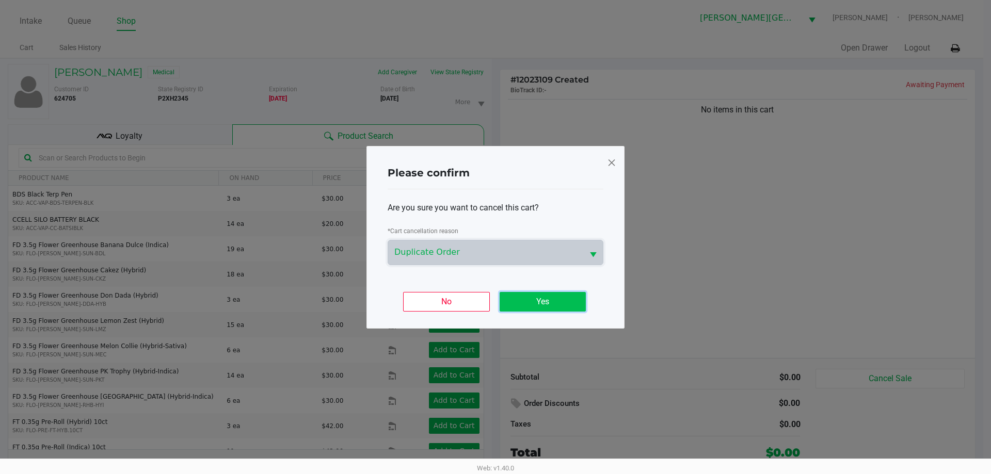
click at [541, 297] on button "Yes" at bounding box center [542, 302] width 86 height 20
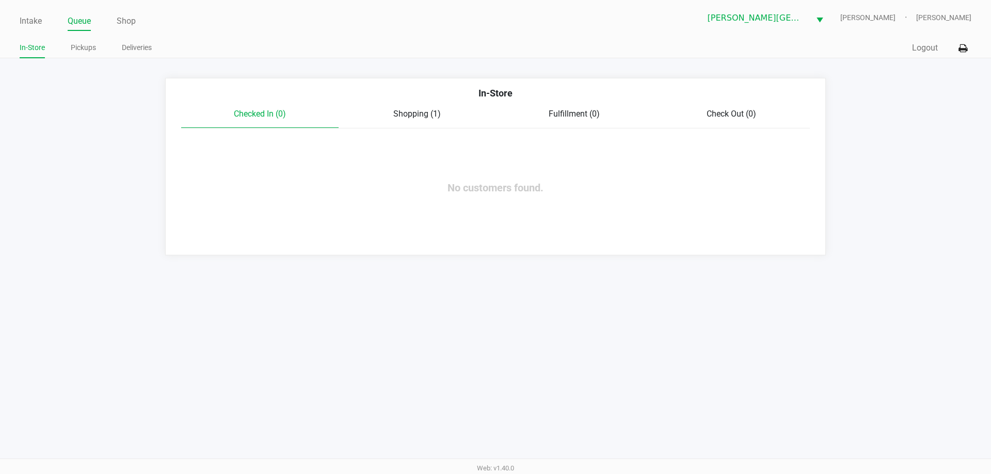
click at [564, 112] on span "Fulfillment (0)" at bounding box center [573, 114] width 51 height 10
click at [430, 120] on div "Shopping (1)" at bounding box center [416, 114] width 157 height 12
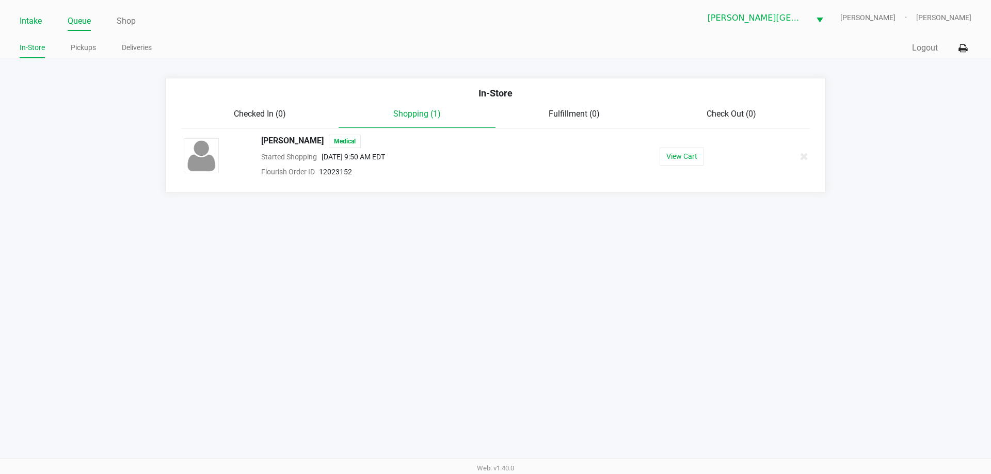
click at [37, 22] on link "Intake" at bounding box center [31, 21] width 22 height 14
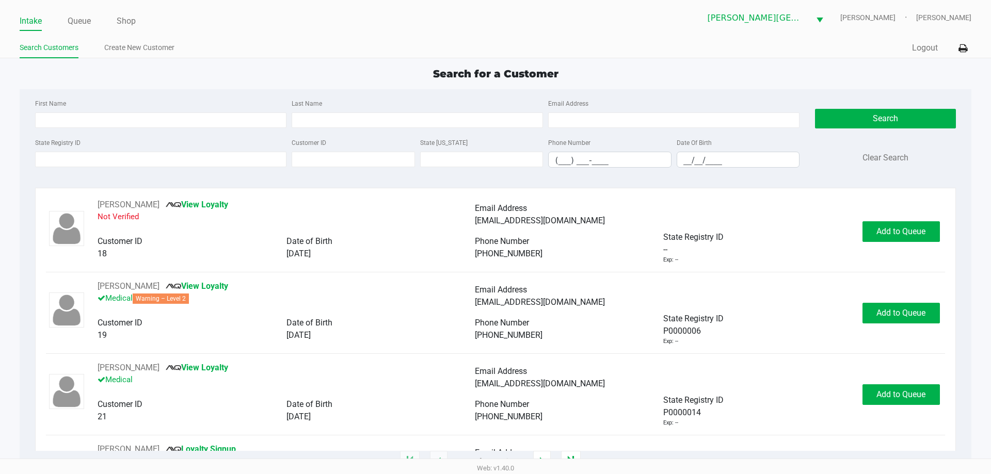
click at [205, 150] on div "State Registry ID" at bounding box center [161, 151] width 256 height 31
click at [197, 160] on input "State Registry ID" at bounding box center [160, 159] width 251 height 15
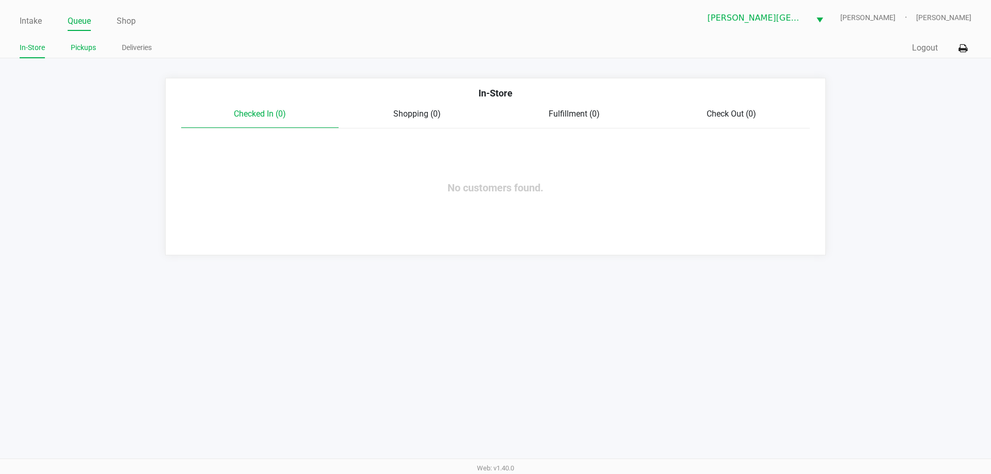
click at [91, 49] on link "Pickups" at bounding box center [83, 47] width 25 height 13
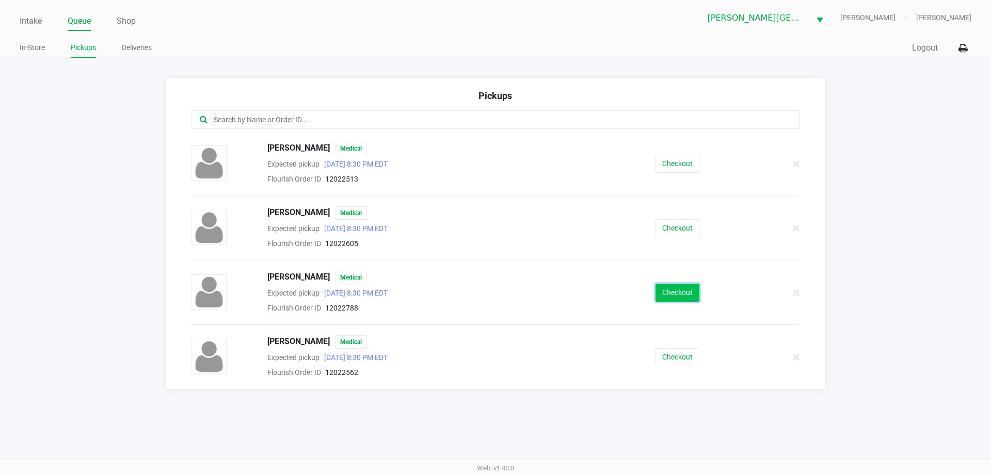
click at [677, 296] on button "Checkout" at bounding box center [677, 293] width 44 height 18
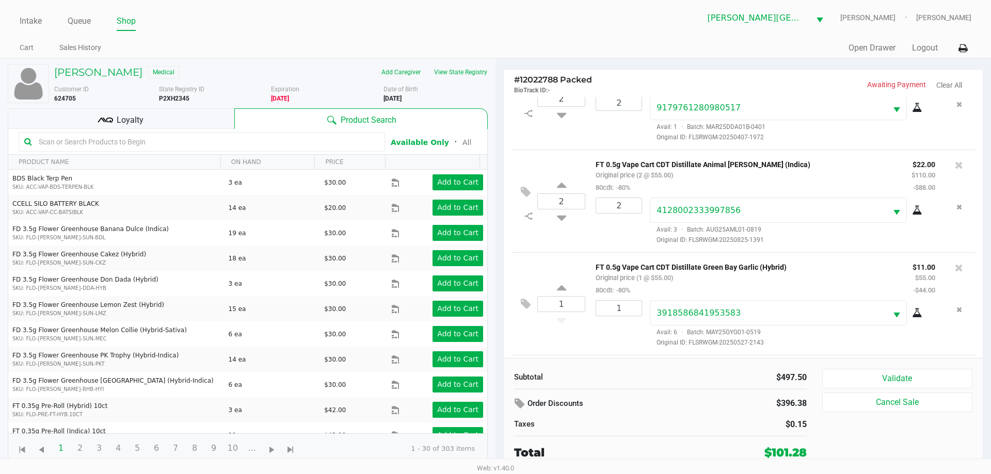
scroll to position [416, 0]
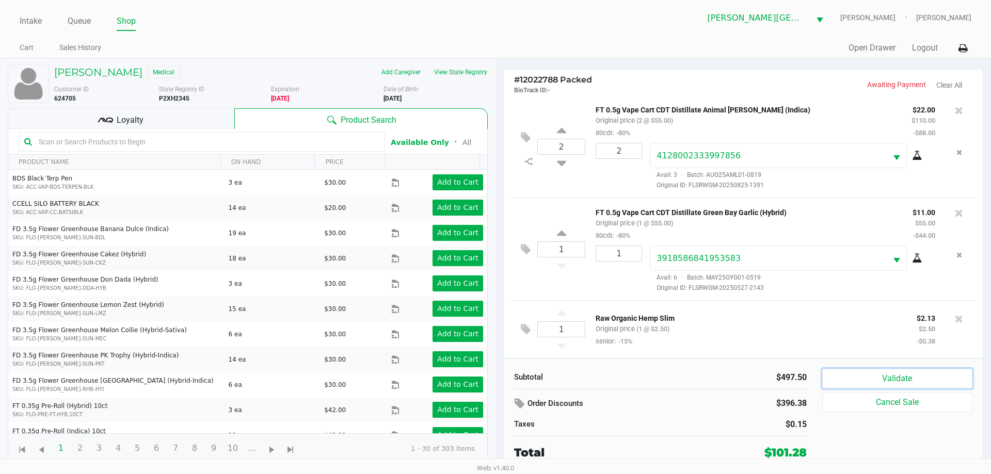
click at [864, 386] on button "Validate" at bounding box center [897, 379] width 150 height 20
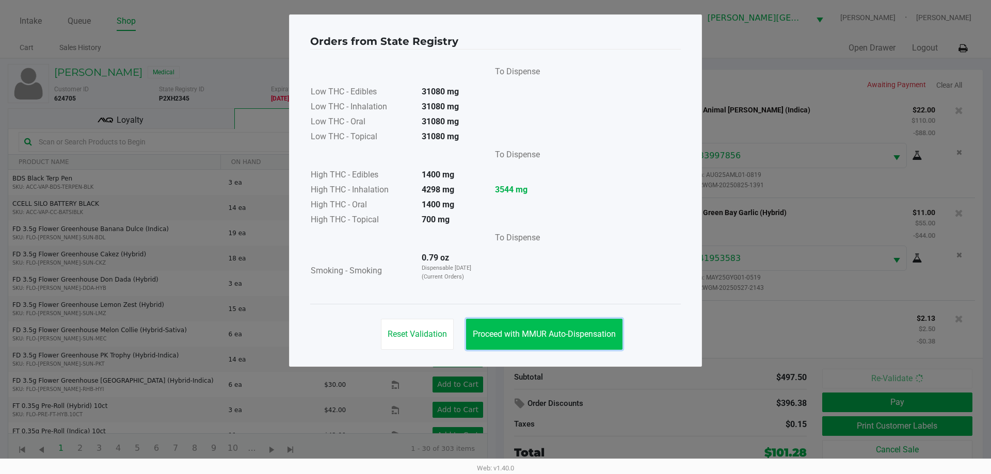
click at [506, 328] on button "Proceed with MMUR Auto-Dispensation" at bounding box center [544, 334] width 156 height 31
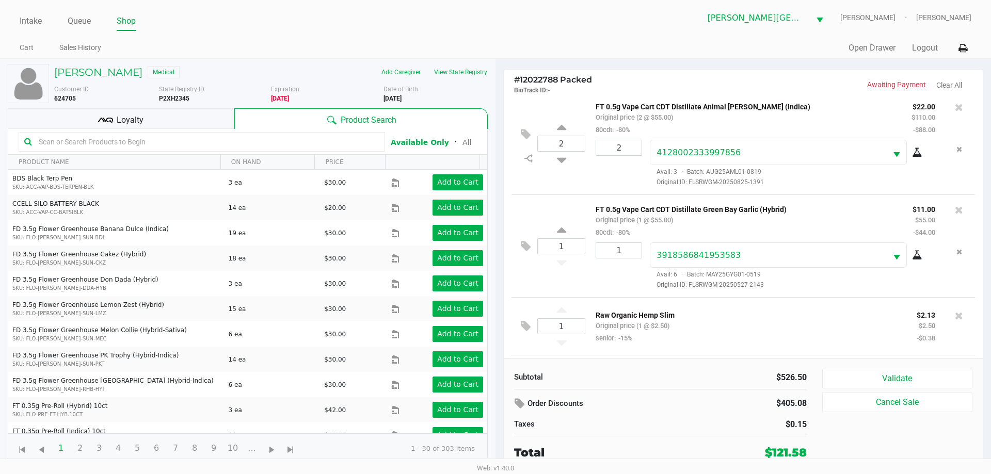
scroll to position [519, 0]
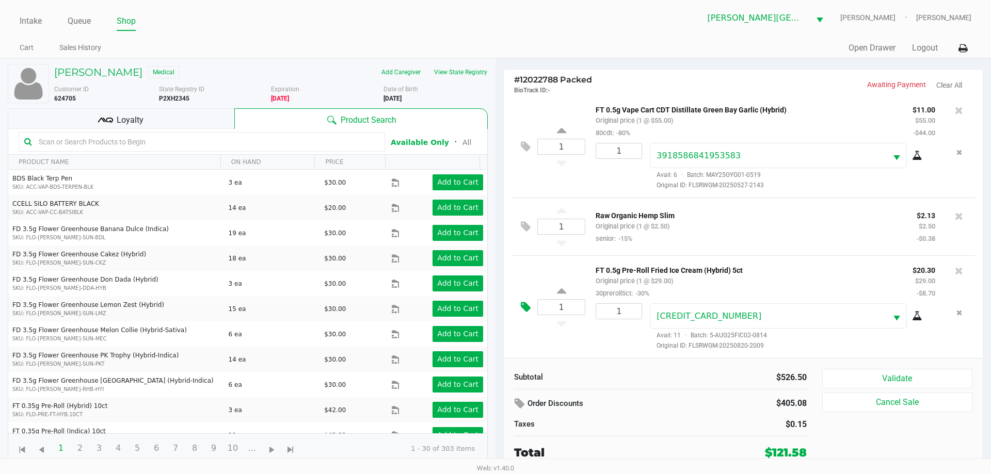
click at [524, 304] on icon at bounding box center [526, 307] width 10 height 12
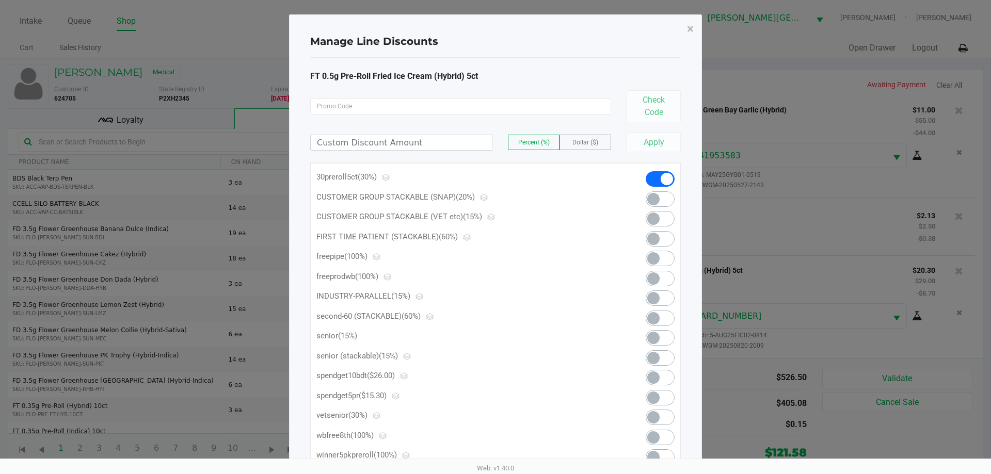
click at [662, 396] on span at bounding box center [659, 397] width 29 height 15
click at [689, 28] on span "×" at bounding box center [690, 29] width 7 height 14
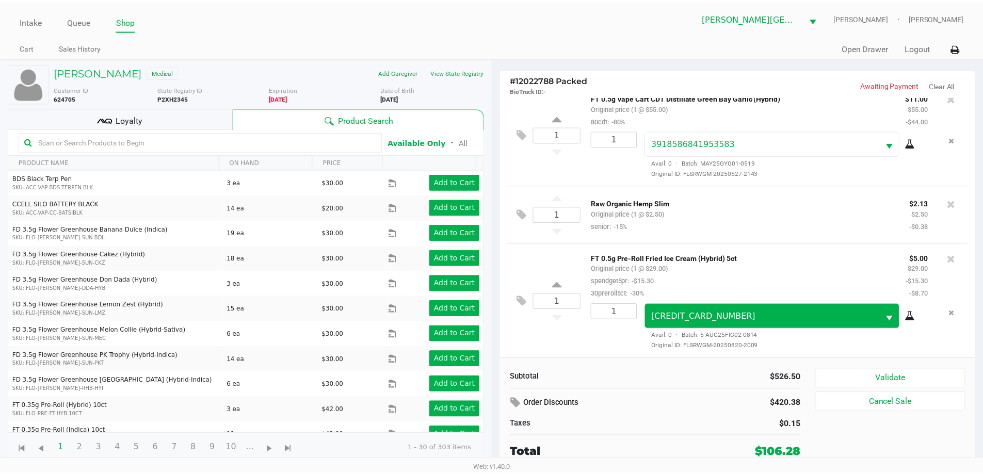
scroll to position [531, 0]
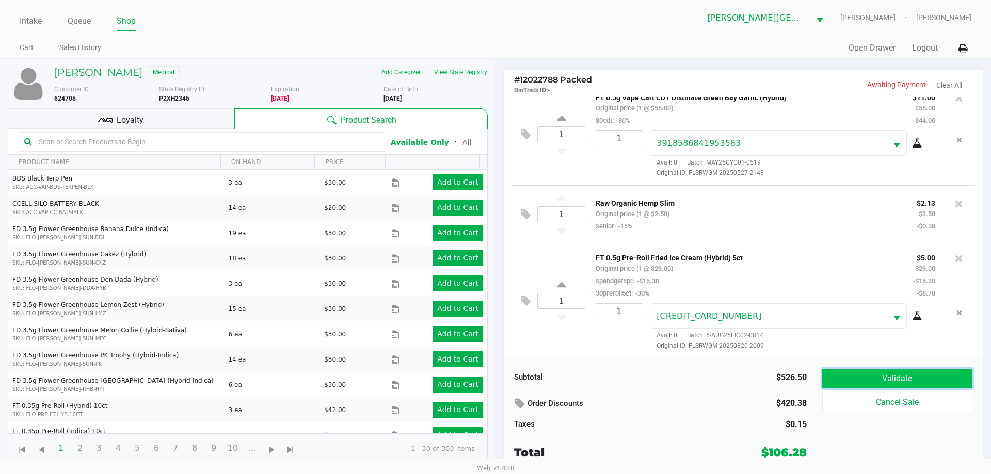
click at [864, 374] on button "Validate" at bounding box center [897, 379] width 150 height 20
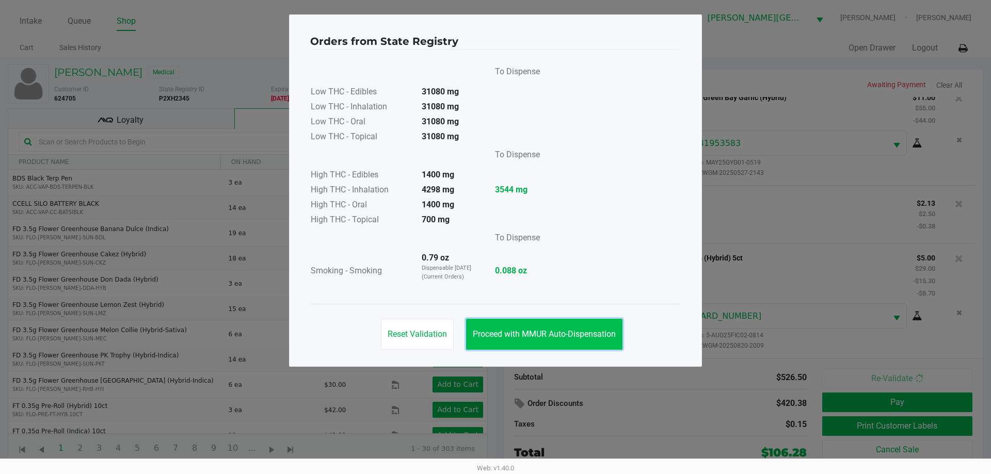
drag, startPoint x: 572, startPoint y: 326, endPoint x: 591, endPoint y: 325, distance: 18.6
click at [572, 326] on button "Proceed with MMUR Auto-Dispensation" at bounding box center [544, 334] width 156 height 31
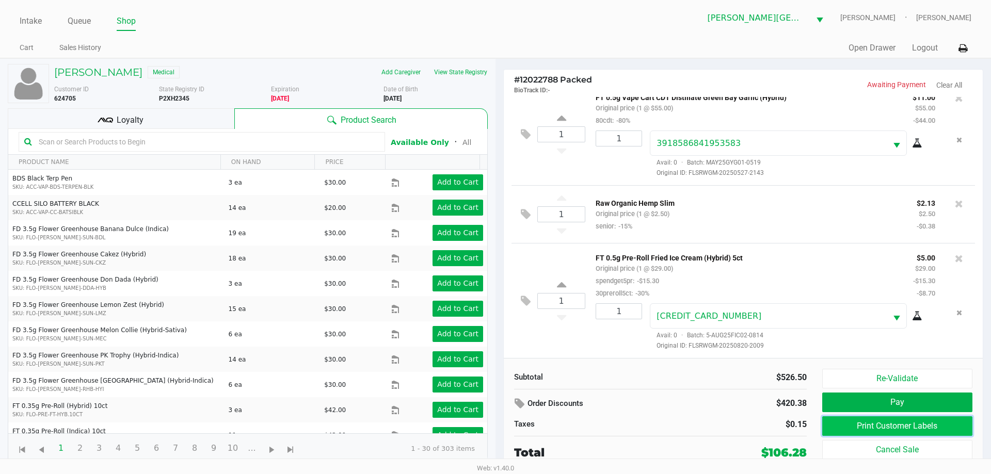
click at [866, 425] on button "Print Customer Labels" at bounding box center [897, 426] width 150 height 20
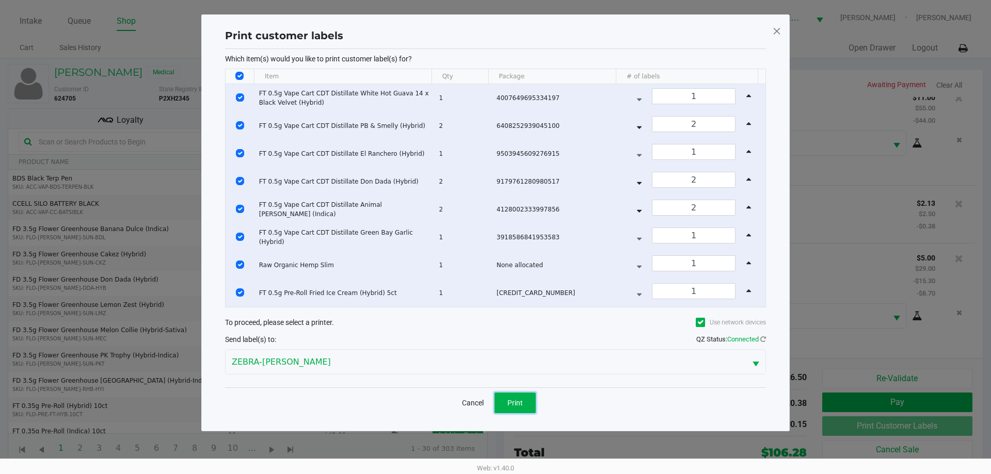
click at [510, 397] on button "Print" at bounding box center [514, 403] width 41 height 21
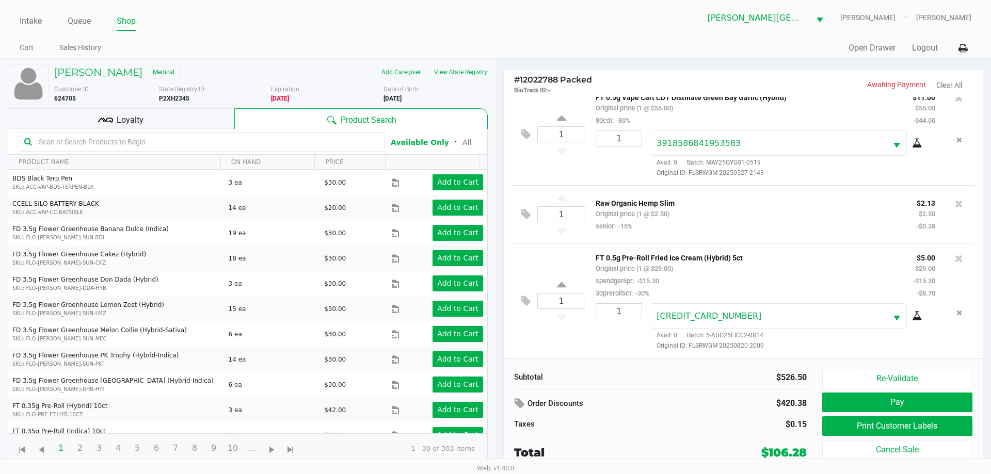
click at [189, 119] on div "Loyalty" at bounding box center [121, 118] width 227 height 21
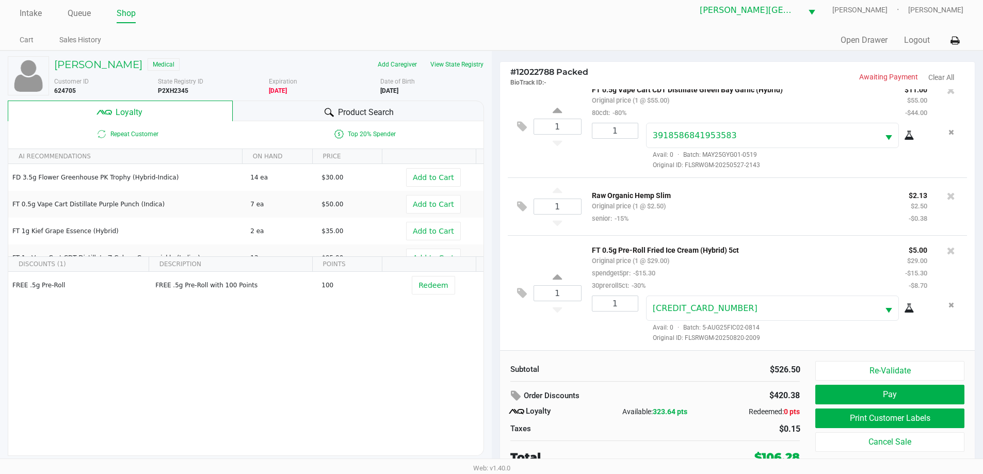
scroll to position [10, 0]
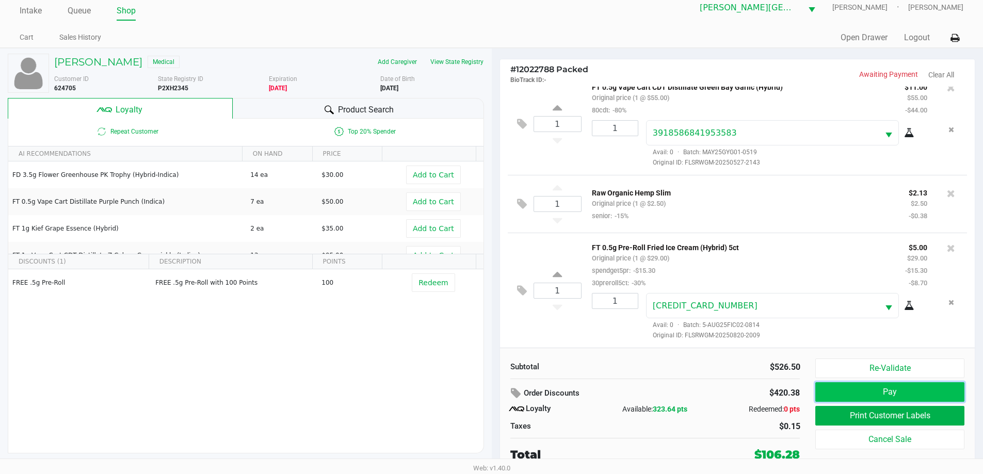
click at [922, 392] on button "Pay" at bounding box center [889, 392] width 149 height 20
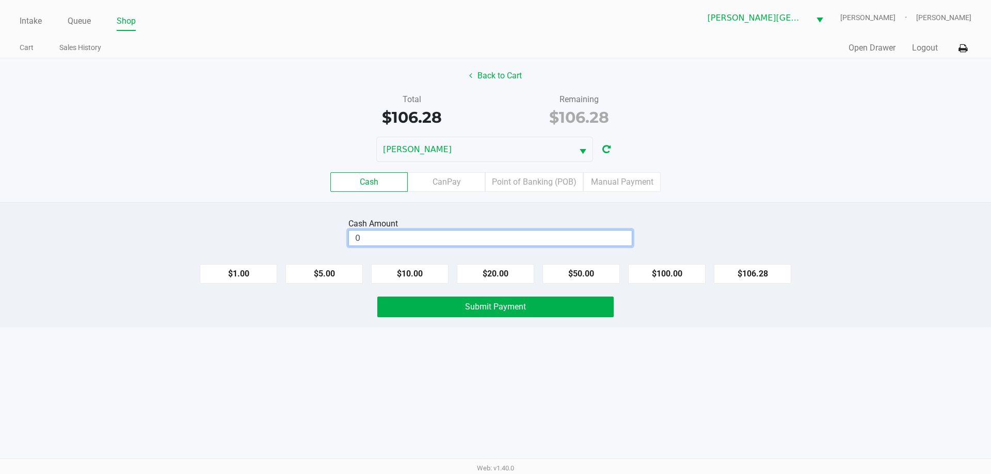
click at [395, 241] on input "0" at bounding box center [490, 238] width 283 height 15
type input "$120.00"
click at [534, 305] on button "Submit Payment" at bounding box center [495, 307] width 236 height 21
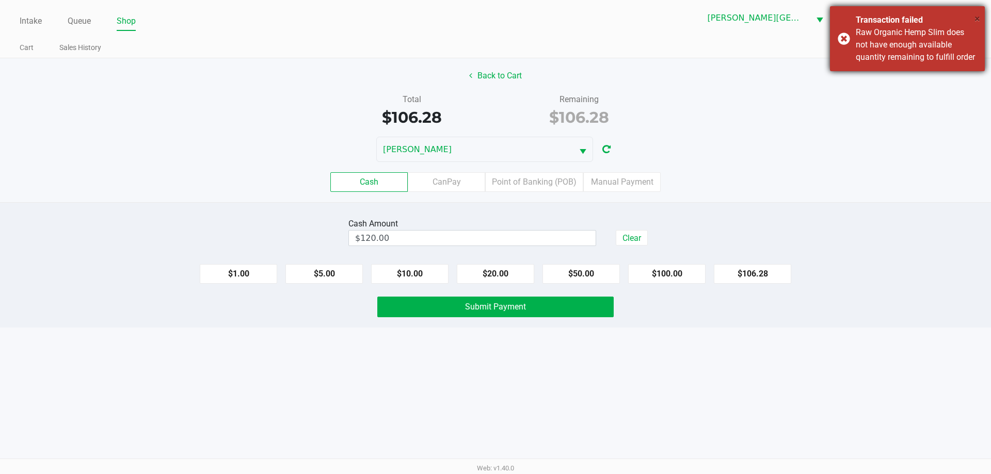
click at [977, 17] on span "×" at bounding box center [977, 18] width 6 height 12
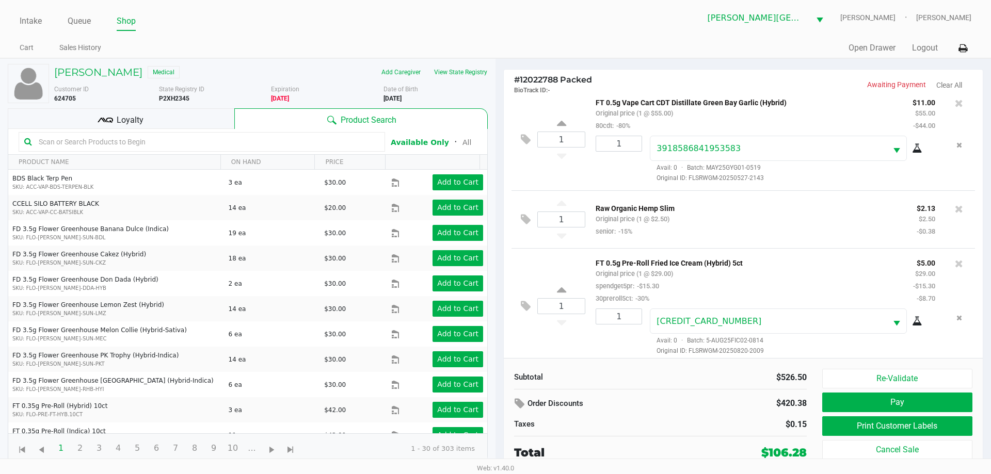
scroll to position [531, 0]
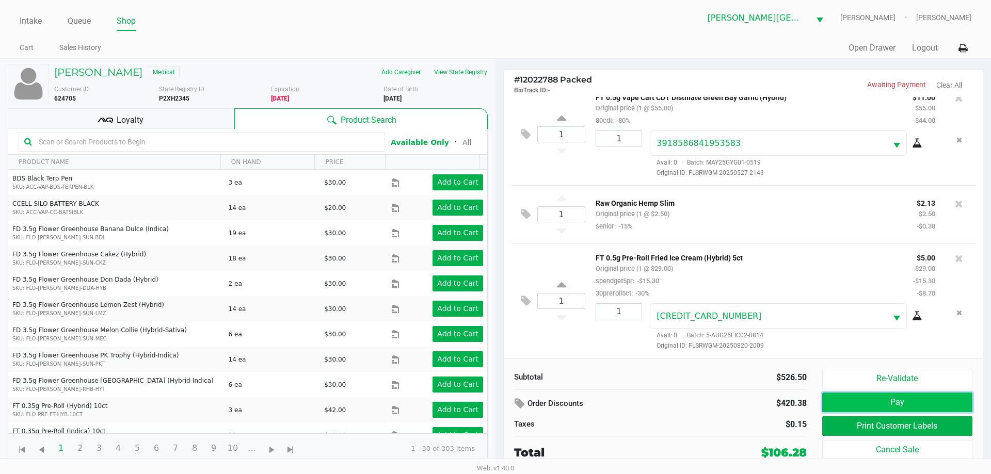
click at [839, 402] on button "Pay" at bounding box center [897, 403] width 150 height 20
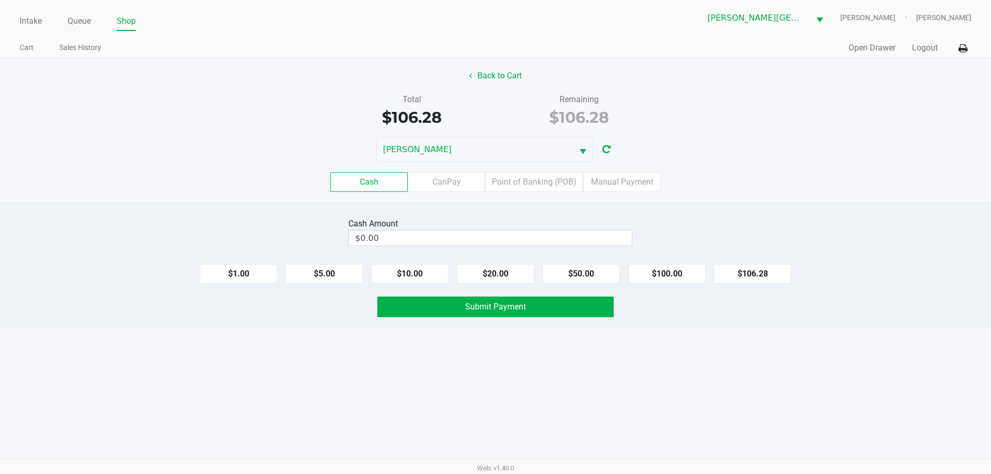
click at [399, 247] on div "Cash Amount $0.00" at bounding box center [490, 232] width 284 height 33
click at [397, 237] on input "0" at bounding box center [490, 238] width 283 height 15
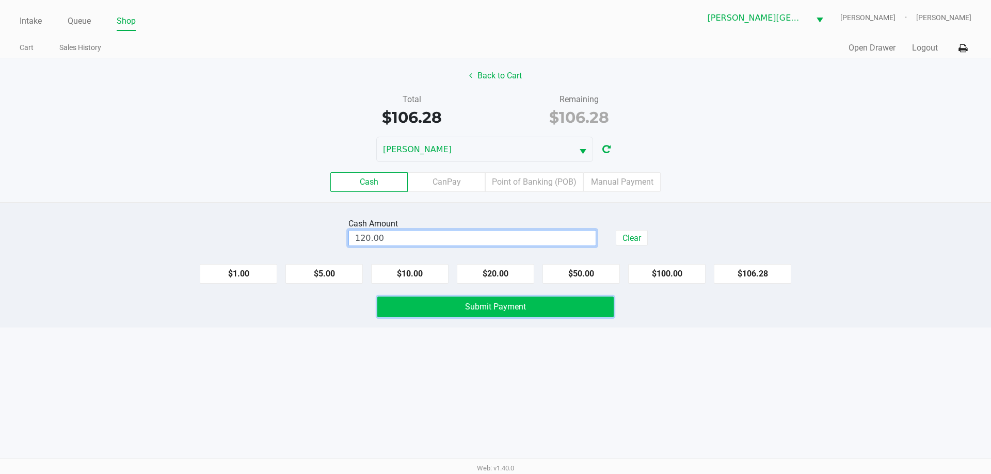
type input "$120.00"
click at [484, 305] on span "Submit Payment" at bounding box center [495, 307] width 61 height 10
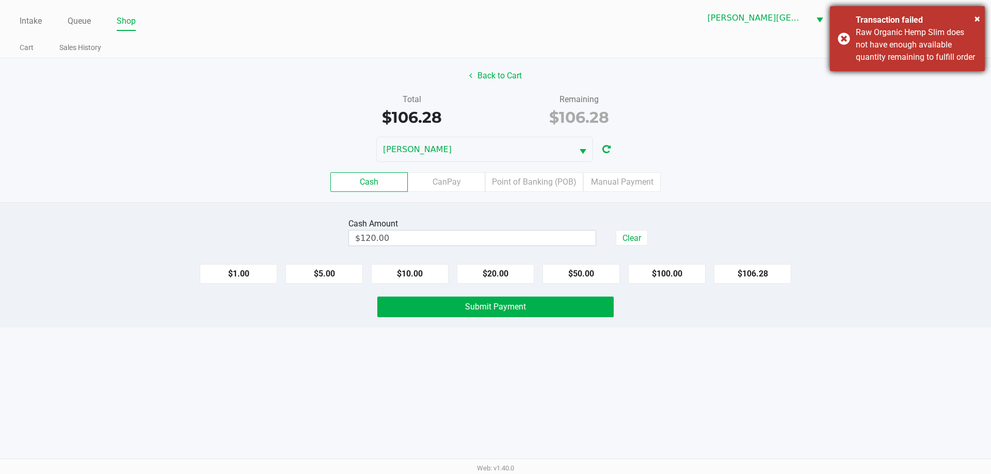
click at [939, 31] on span "Raw Organic Hemp Slim does not have enough available quantity remaining to fulf…" at bounding box center [914, 44] width 119 height 35
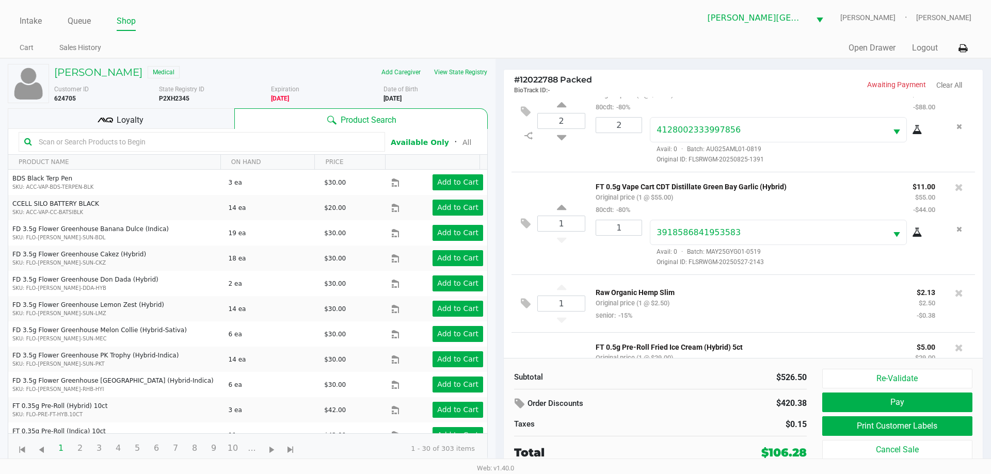
scroll to position [531, 0]
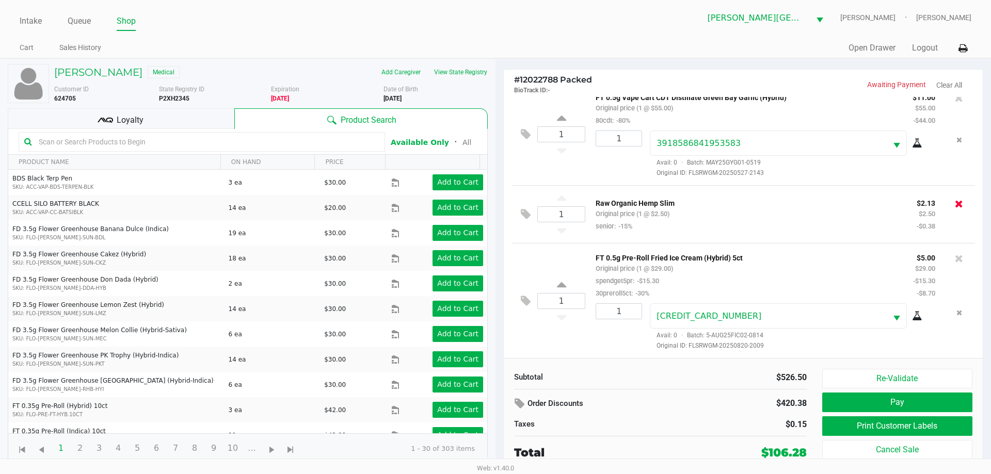
click at [955, 203] on icon at bounding box center [959, 204] width 8 height 10
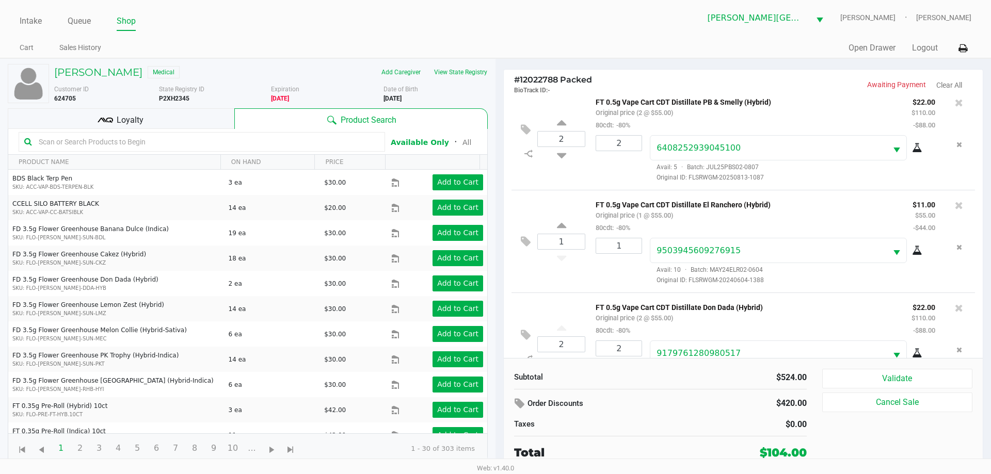
scroll to position [474, 0]
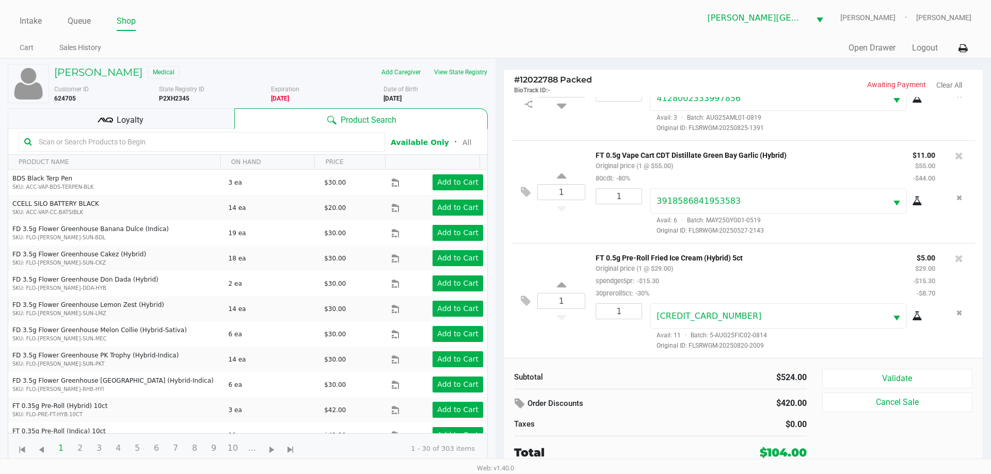
click at [192, 141] on input "text" at bounding box center [207, 141] width 345 height 15
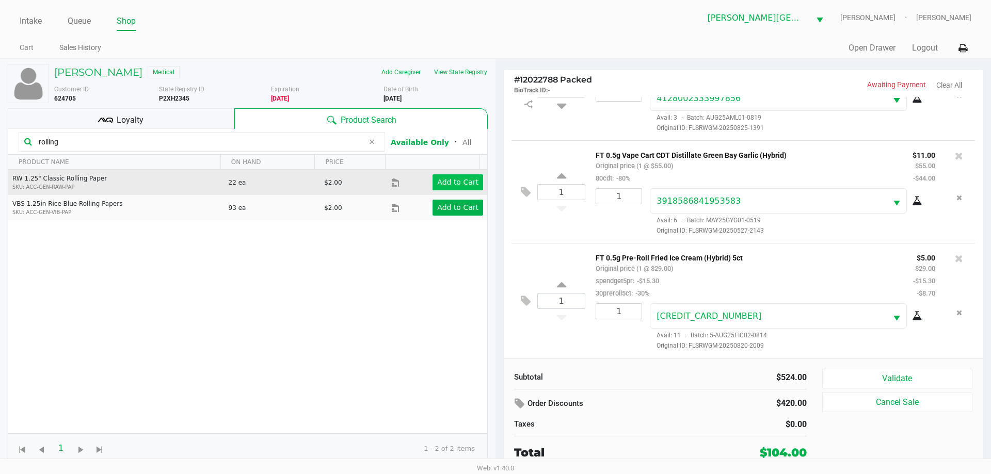
type input "rolling"
click at [473, 182] on button "Add to Cart" at bounding box center [457, 182] width 51 height 16
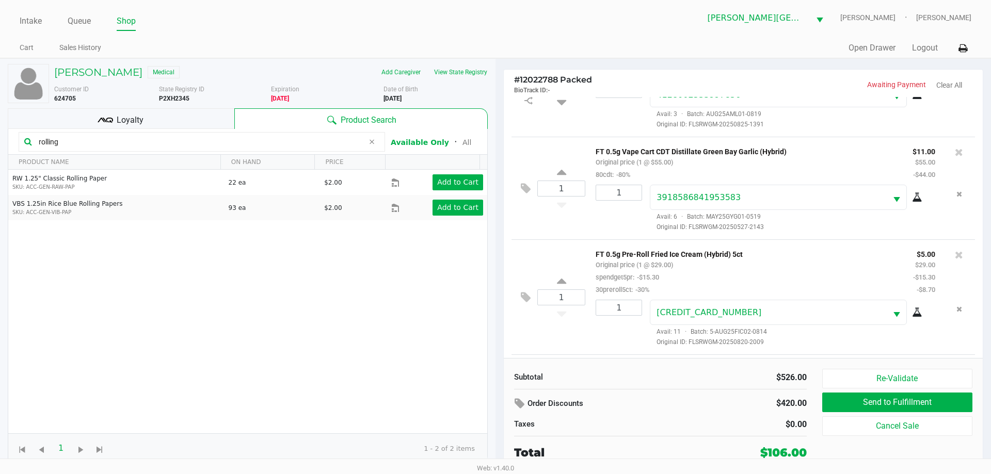
scroll to position [531, 0]
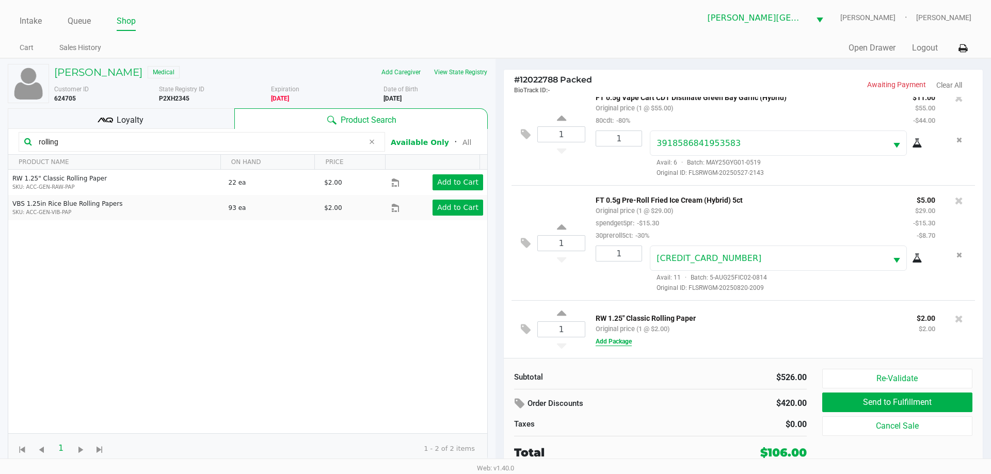
click at [616, 344] on button "Add Package" at bounding box center [613, 341] width 36 height 9
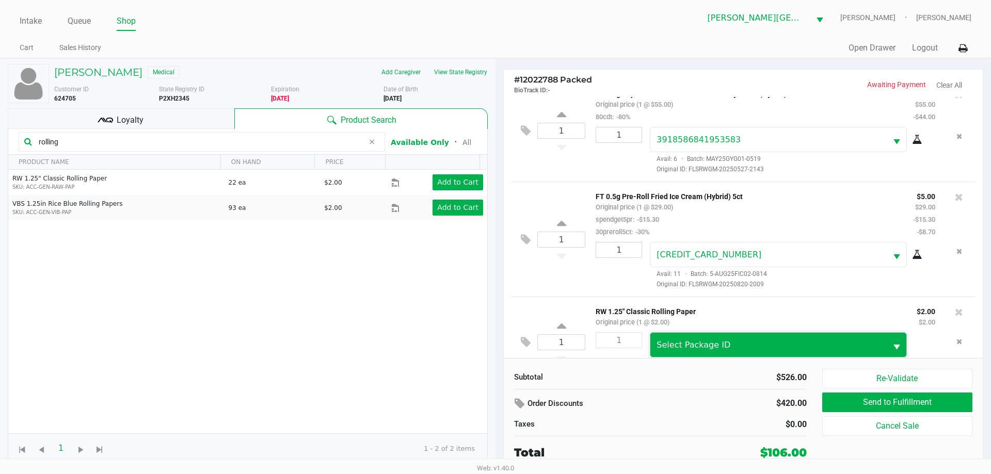
click at [697, 346] on span "Select Package ID" at bounding box center [693, 345] width 74 height 10
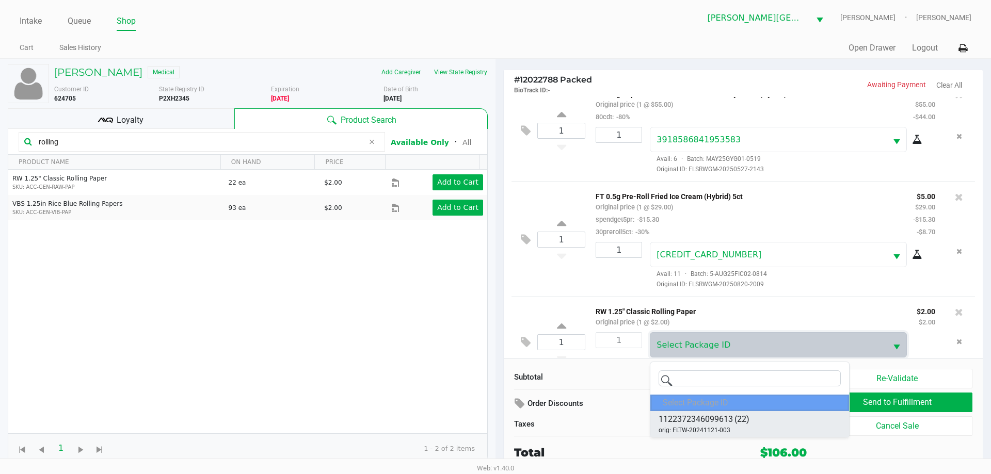
click at [685, 420] on span "1122372346099613" at bounding box center [695, 419] width 74 height 12
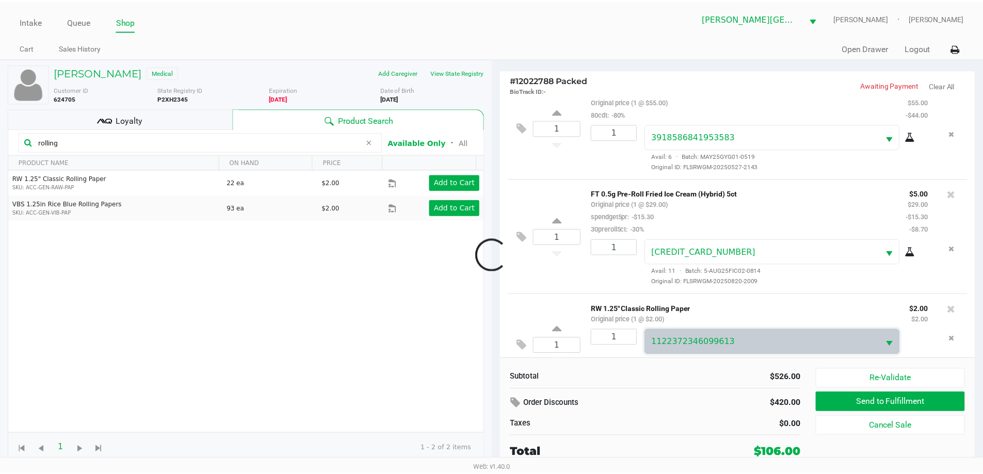
scroll to position [564, 0]
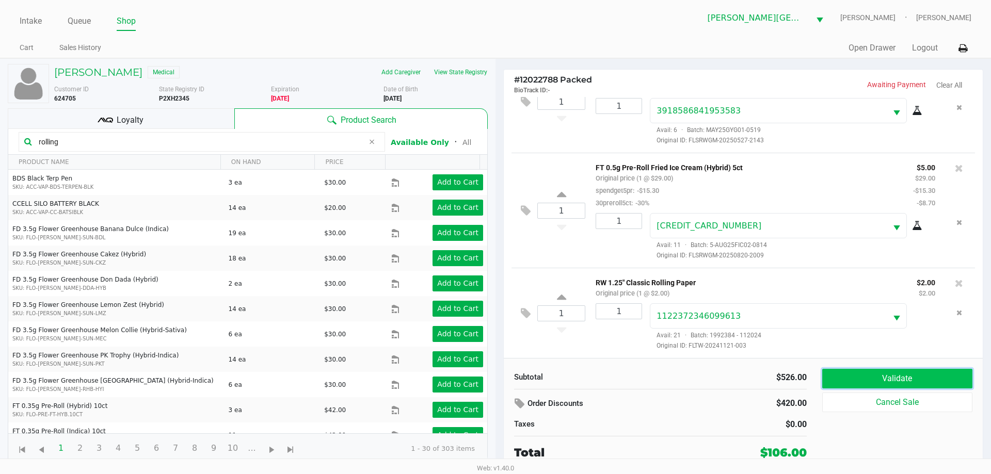
click at [913, 372] on button "Validate" at bounding box center [897, 379] width 150 height 20
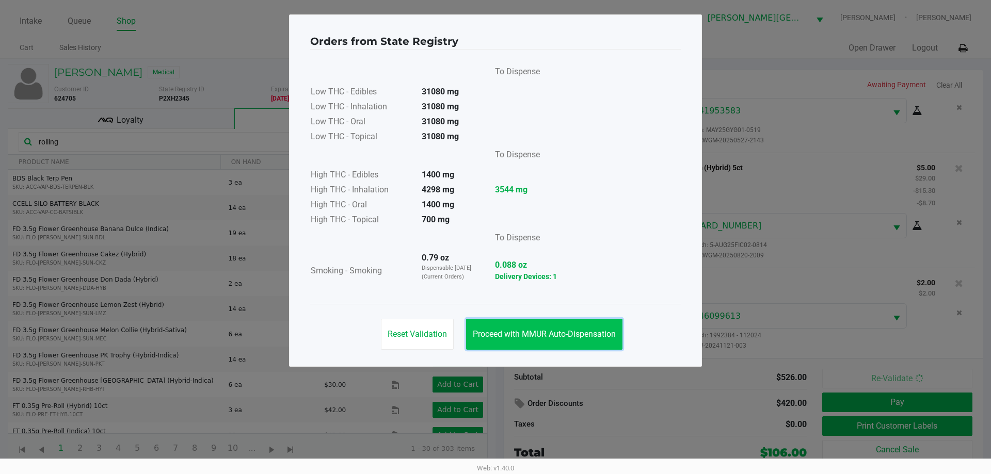
click at [562, 327] on button "Proceed with MMUR Auto-Dispensation" at bounding box center [544, 334] width 156 height 31
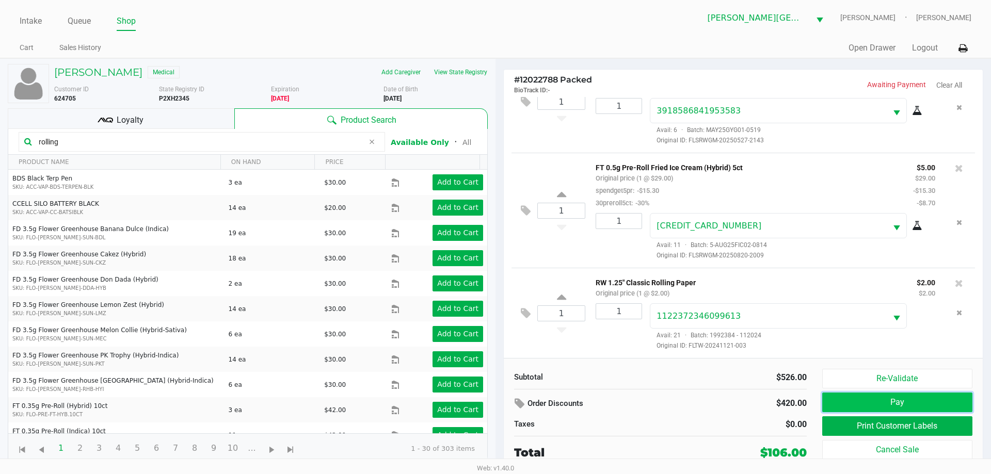
click at [887, 394] on button "Pay" at bounding box center [897, 403] width 150 height 20
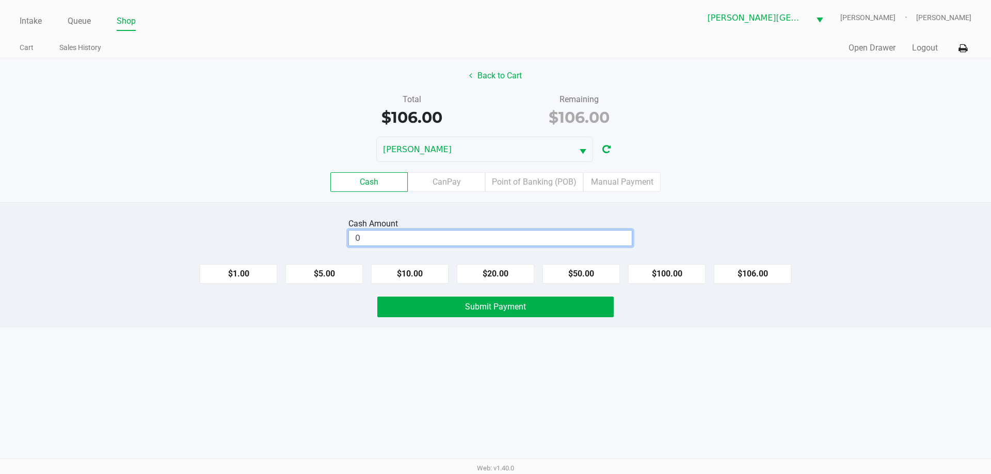
click at [417, 240] on input "0" at bounding box center [490, 238] width 283 height 15
type input "$120.00"
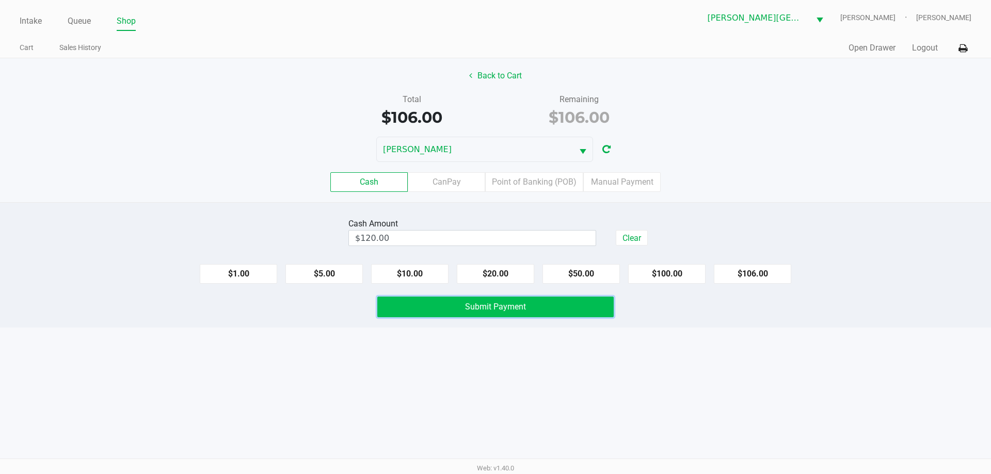
click at [545, 304] on button "Submit Payment" at bounding box center [495, 307] width 236 height 21
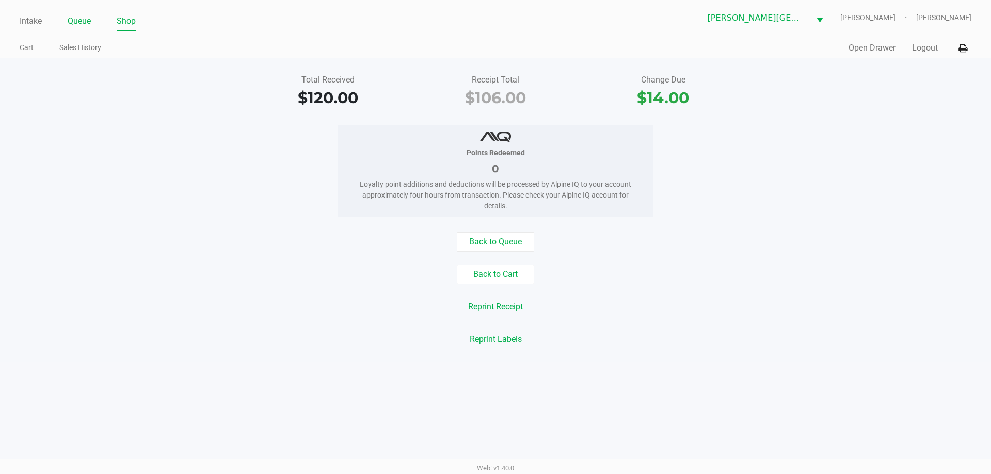
click at [76, 17] on link "Queue" at bounding box center [79, 21] width 23 height 14
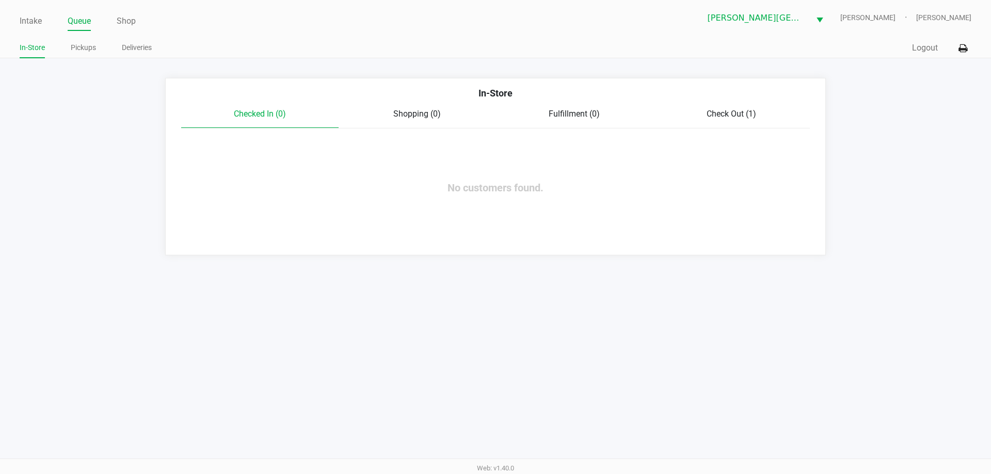
click at [731, 114] on span "Check Out (1)" at bounding box center [731, 114] width 50 height 10
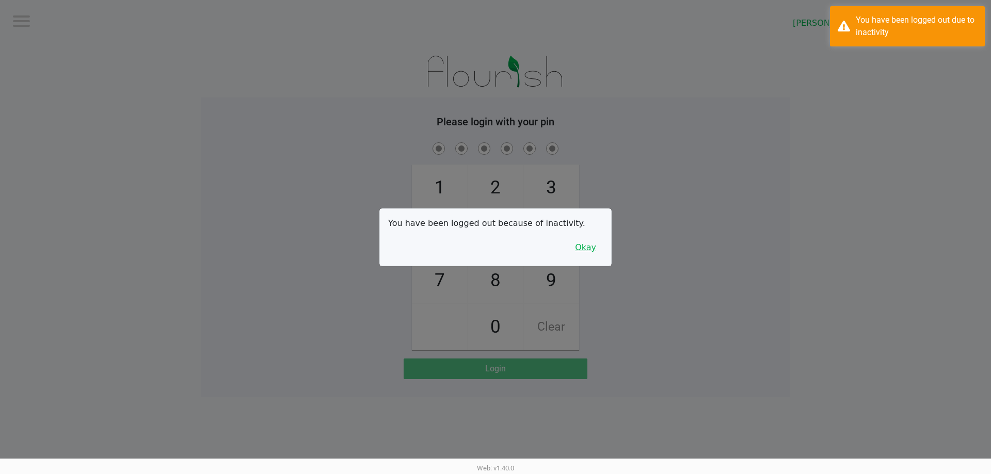
drag, startPoint x: 582, startPoint y: 238, endPoint x: 585, endPoint y: 250, distance: 11.6
click at [582, 239] on button "Okay" at bounding box center [585, 248] width 35 height 20
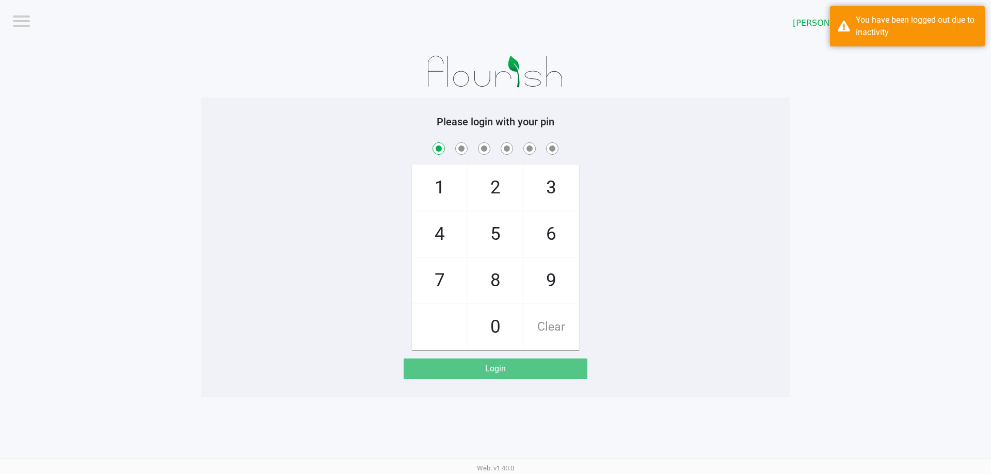
checkbox input "true"
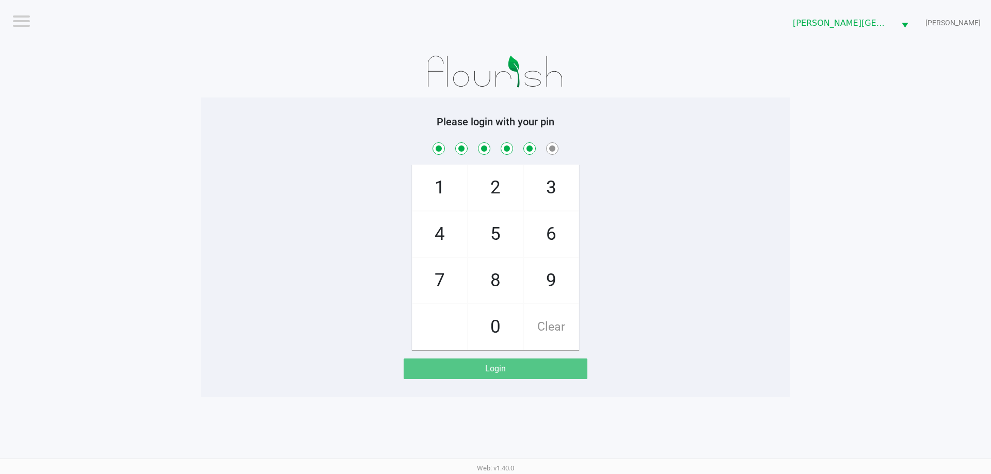
checkbox input "true"
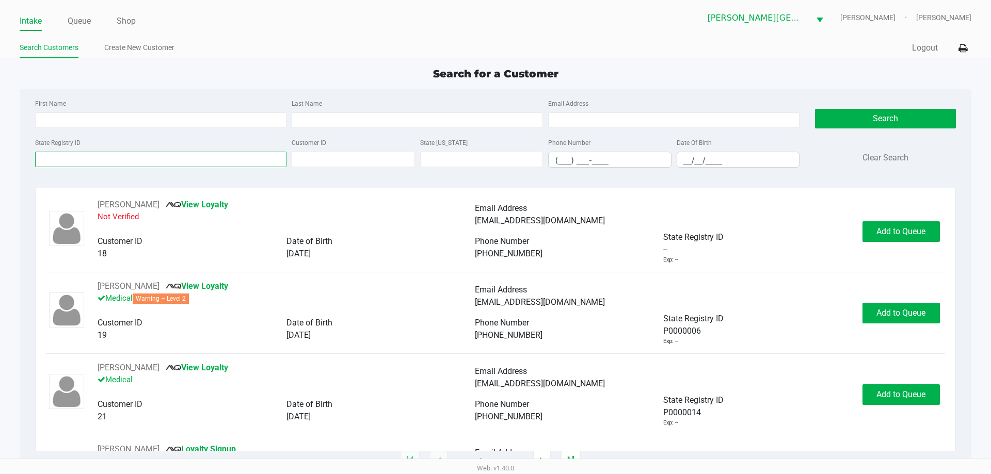
click at [82, 165] on input "State Registry ID" at bounding box center [160, 159] width 251 height 15
click at [84, 19] on link "Queue" at bounding box center [79, 21] width 23 height 14
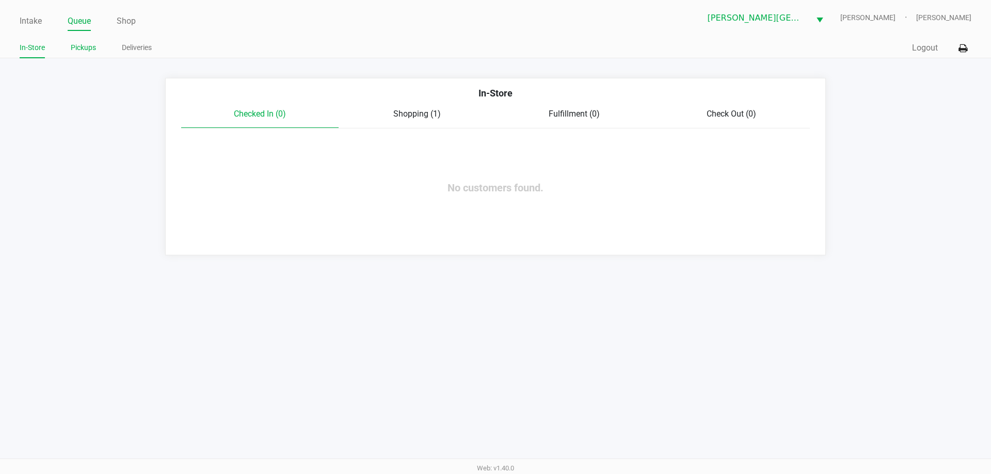
click at [90, 43] on link "Pickups" at bounding box center [83, 47] width 25 height 13
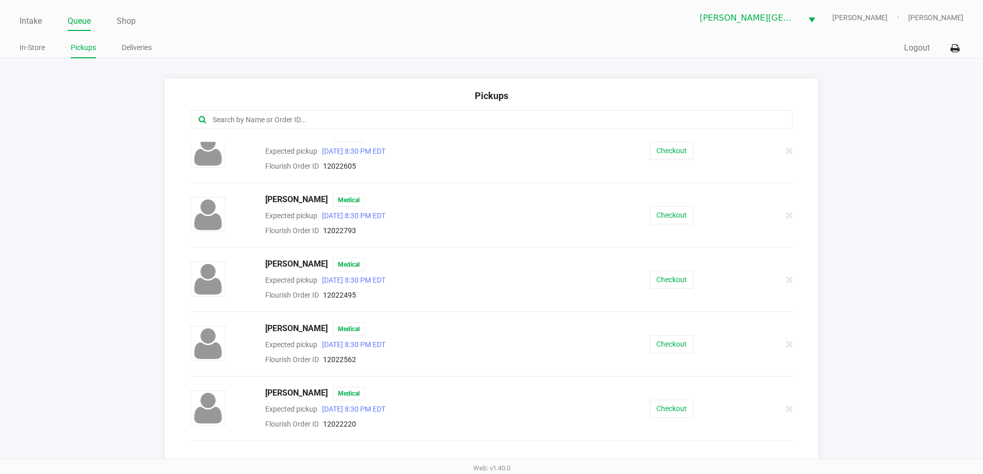
scroll to position [103, 0]
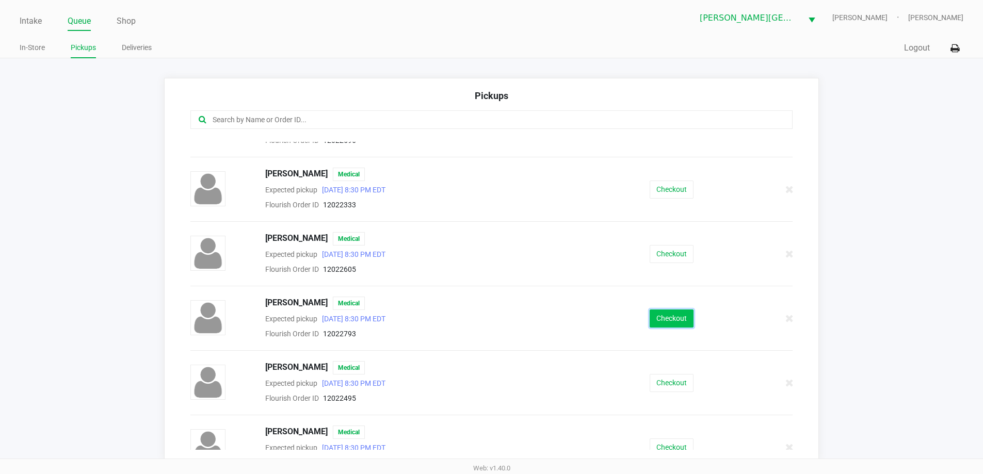
click at [671, 317] on button "Checkout" at bounding box center [672, 319] width 44 height 18
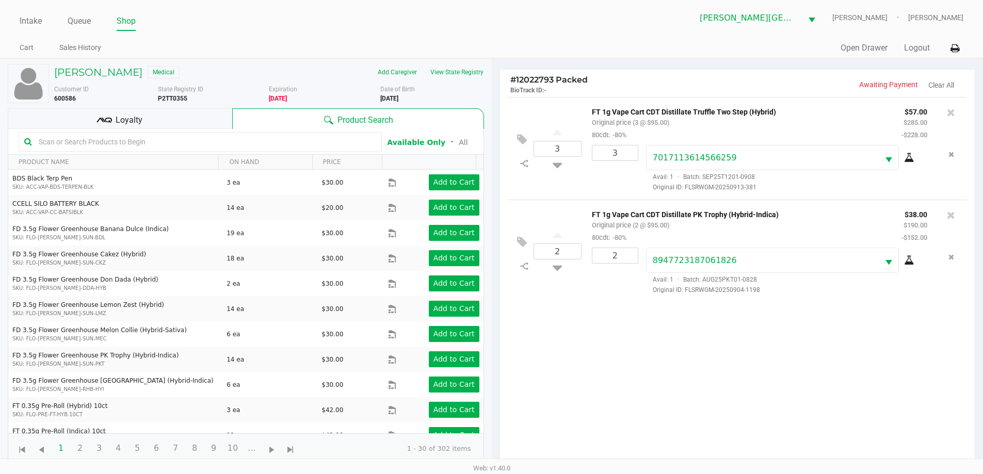
click at [174, 147] on input "text" at bounding box center [206, 141] width 342 height 15
type input "battery"
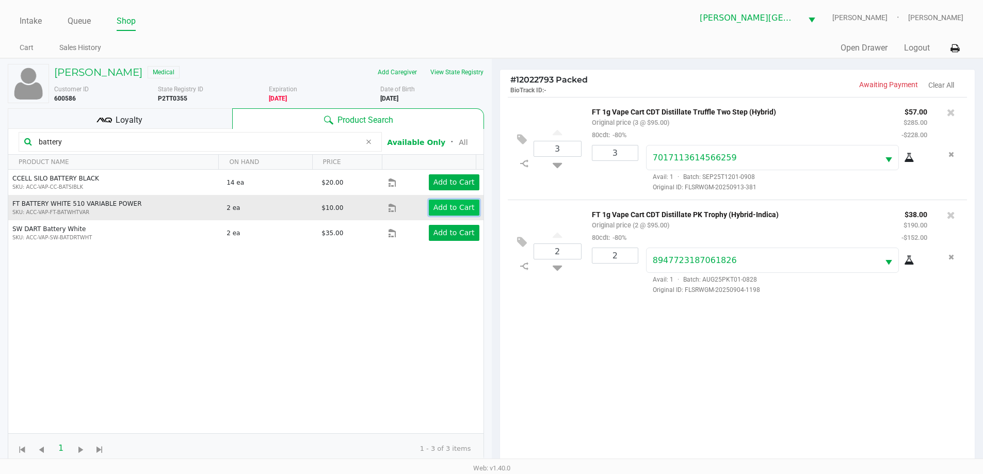
click at [444, 207] on app-button-loader "Add to Cart" at bounding box center [453, 207] width 41 height 8
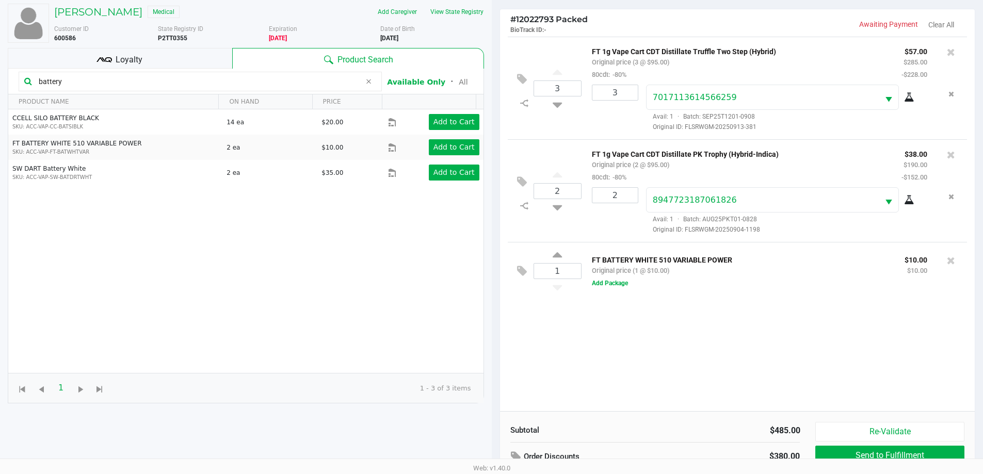
scroll to position [111, 0]
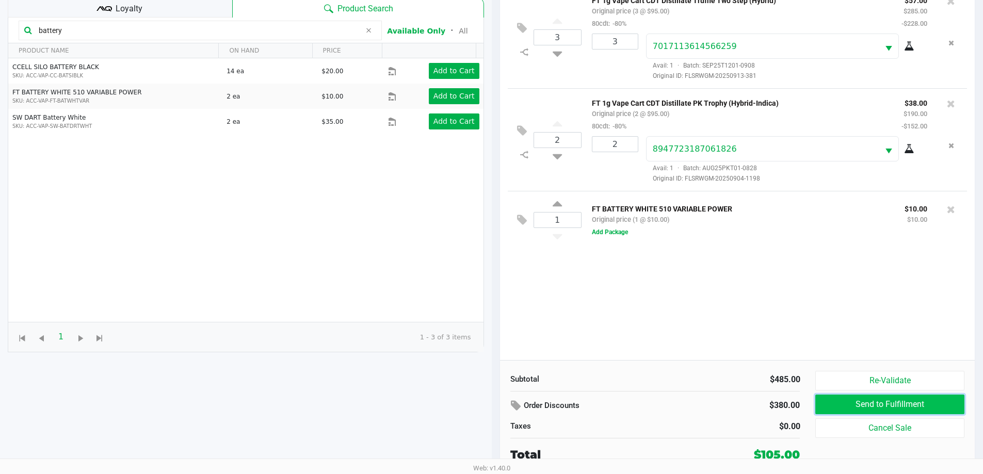
click at [872, 405] on button "Send to Fulfillment" at bounding box center [889, 405] width 149 height 20
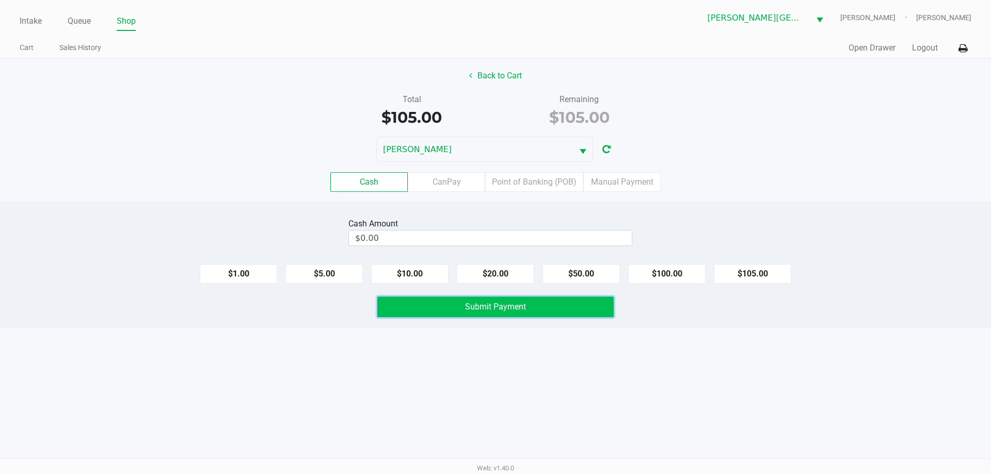
drag, startPoint x: 493, startPoint y: 305, endPoint x: 571, endPoint y: 361, distance: 95.8
click at [494, 304] on span "Submit Payment" at bounding box center [495, 307] width 61 height 10
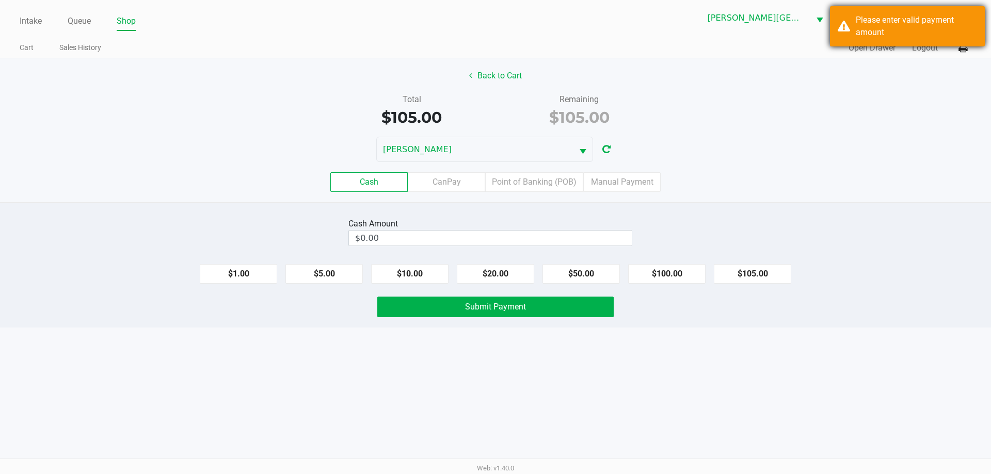
click at [891, 17] on div "Please enter valid payment amount" at bounding box center [915, 26] width 121 height 25
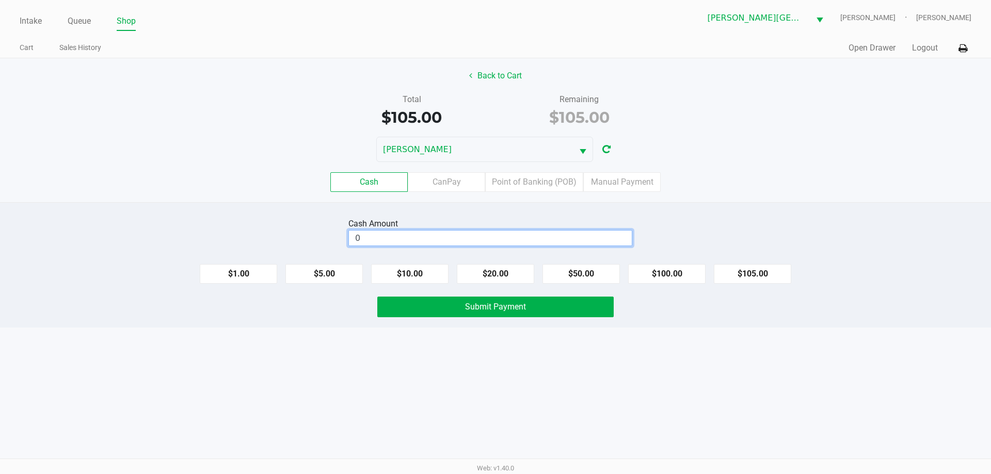
click at [498, 240] on input "0" at bounding box center [490, 238] width 283 height 15
click at [756, 270] on button "$105.00" at bounding box center [752, 274] width 77 height 20
type input "$105.00"
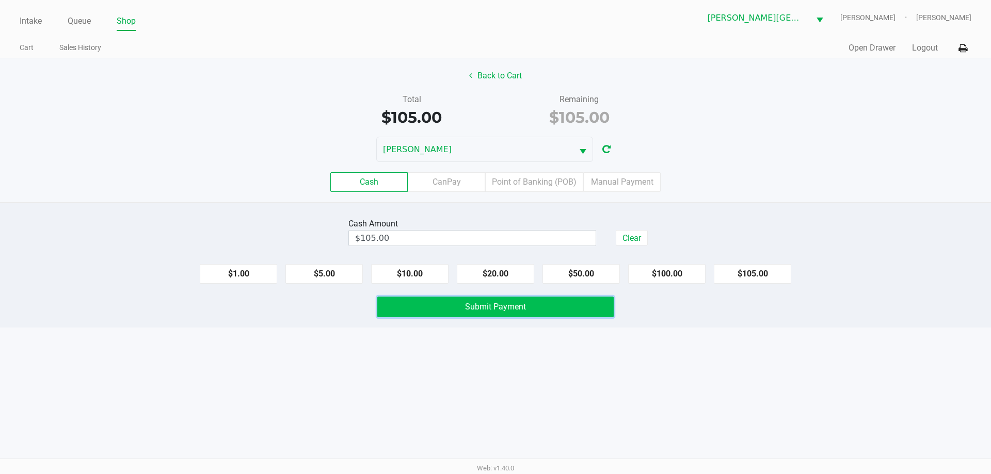
click at [448, 309] on button "Submit Payment" at bounding box center [495, 307] width 236 height 21
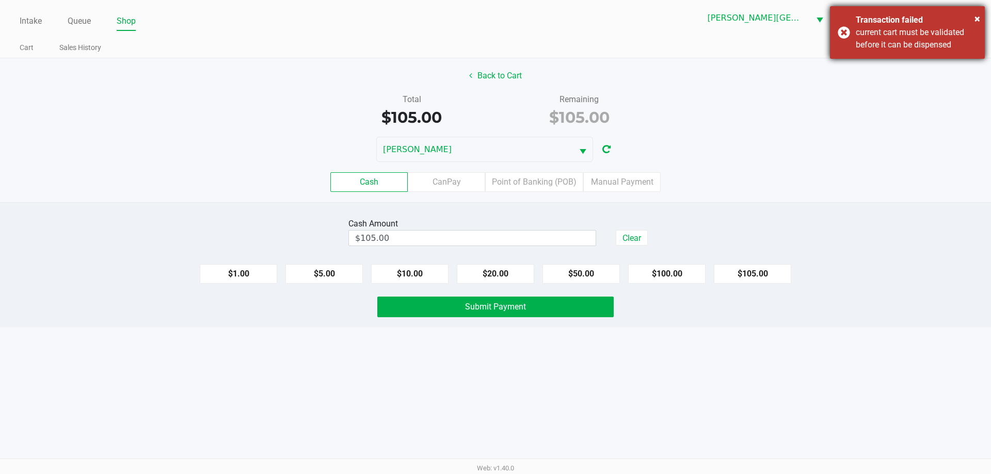
drag, startPoint x: 902, startPoint y: 16, endPoint x: 516, endPoint y: 34, distance: 386.9
click at [902, 15] on div "Transaction failed" at bounding box center [915, 20] width 121 height 12
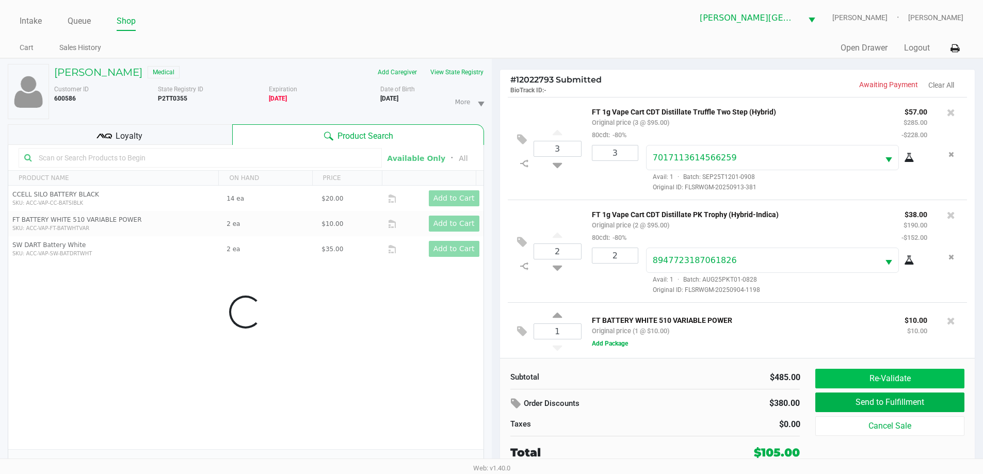
scroll to position [3, 0]
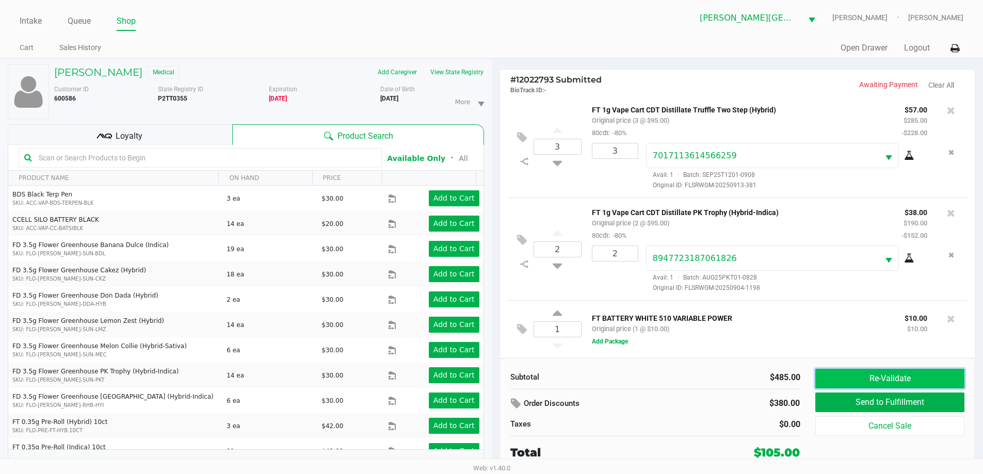
click at [871, 376] on button "Re-Validate" at bounding box center [889, 379] width 149 height 20
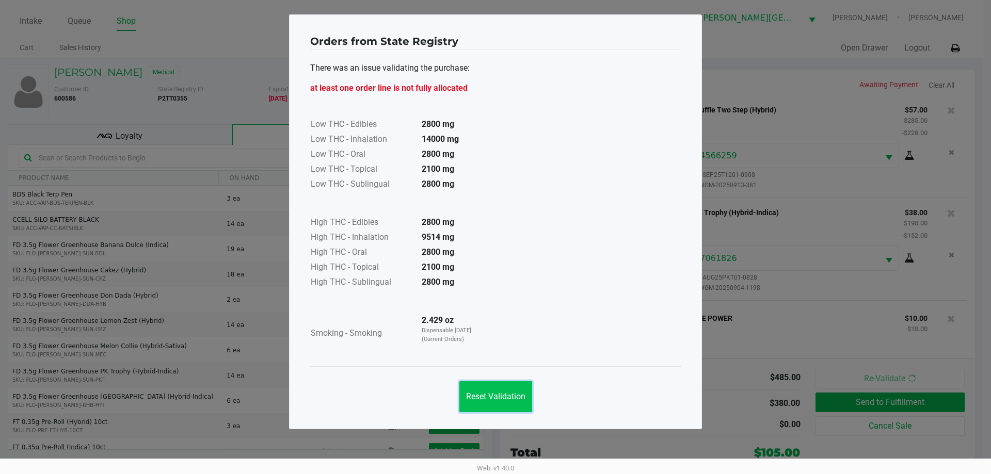
click at [470, 392] on span "Reset Validation" at bounding box center [495, 397] width 59 height 10
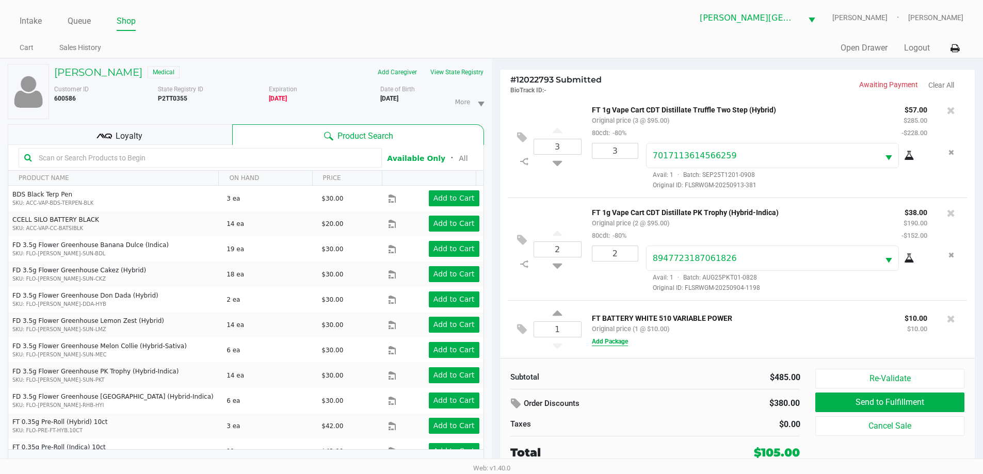
click at [610, 344] on button "Add Package" at bounding box center [610, 341] width 36 height 9
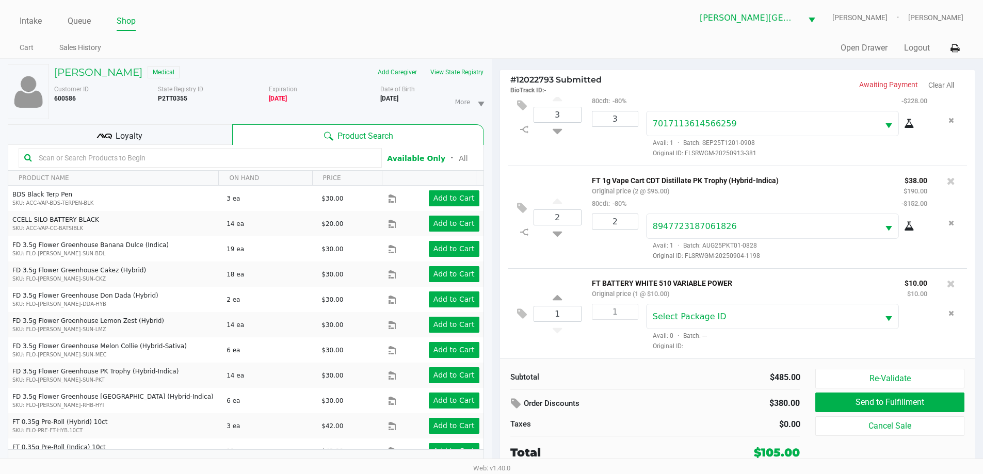
scroll to position [36, 0]
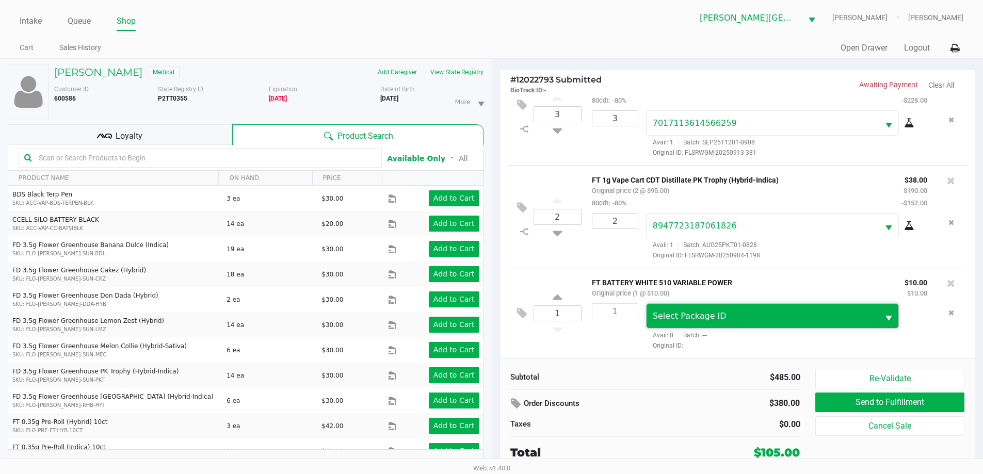
click at [732, 317] on span "Select Package ID" at bounding box center [763, 316] width 220 height 12
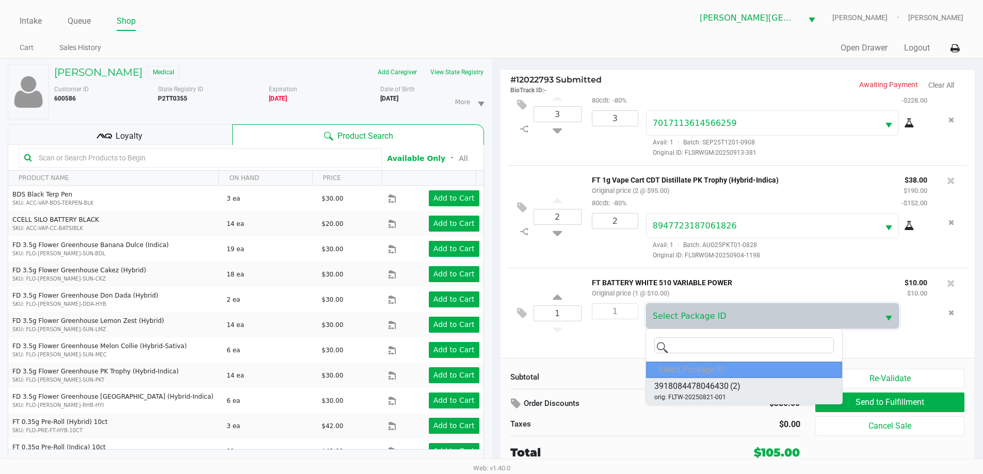
click at [722, 394] on span "orig: FLTW-20250821-001" at bounding box center [690, 397] width 72 height 9
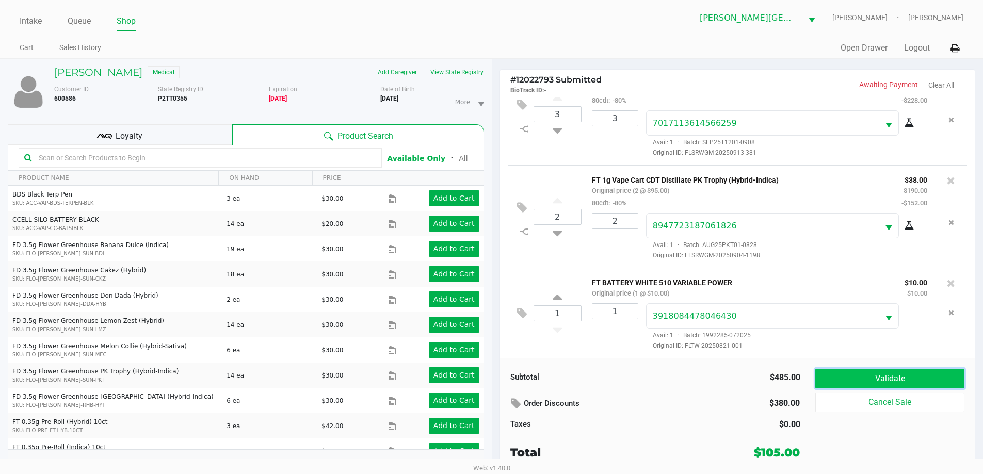
click at [891, 378] on button "Validate" at bounding box center [889, 379] width 149 height 20
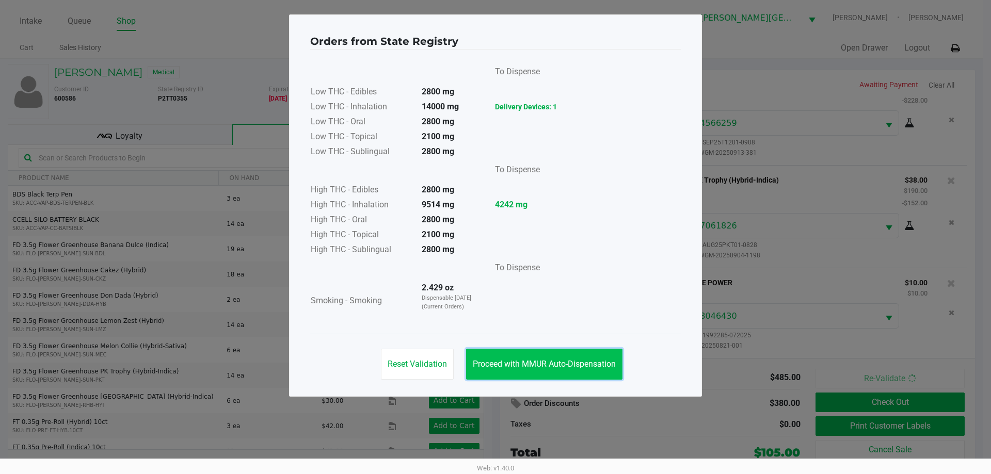
click at [573, 369] on button "Proceed with MMUR Auto-Dispensation" at bounding box center [544, 364] width 156 height 31
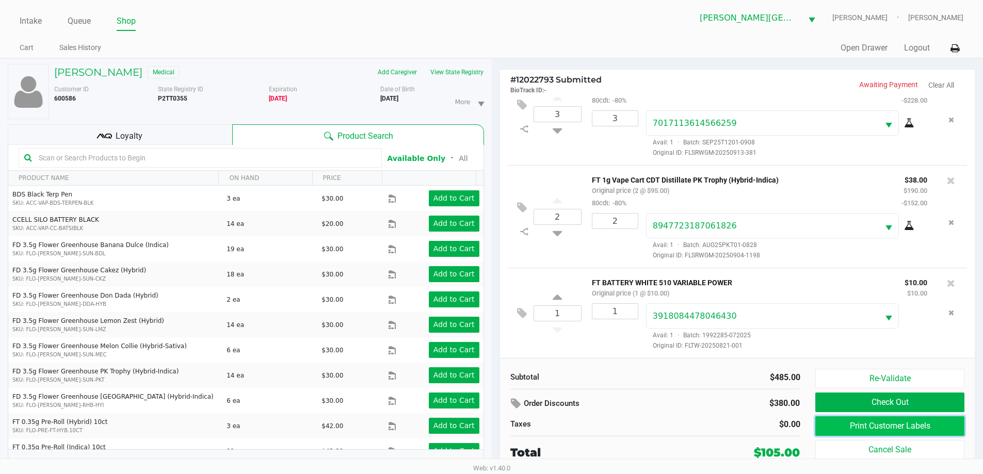
click at [902, 423] on button "Print Customer Labels" at bounding box center [889, 426] width 149 height 20
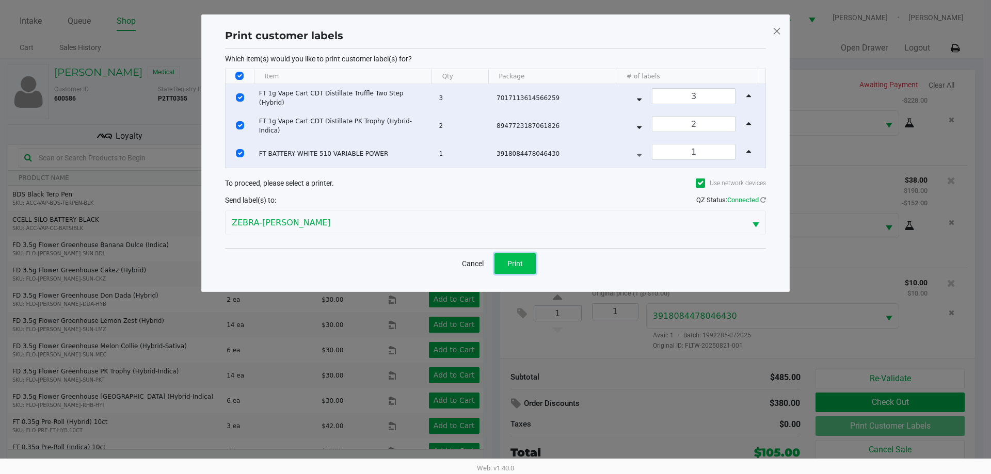
click at [519, 265] on span "Print" at bounding box center [514, 264] width 15 height 8
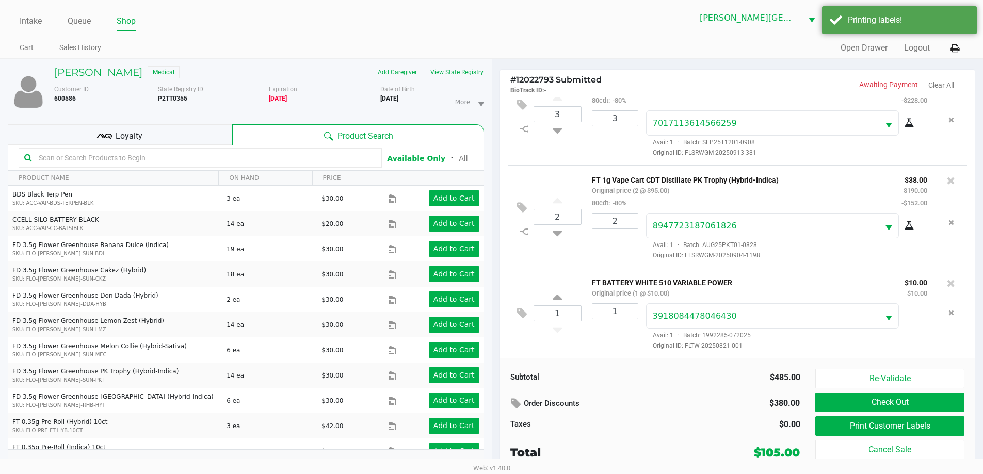
scroll to position [11, 0]
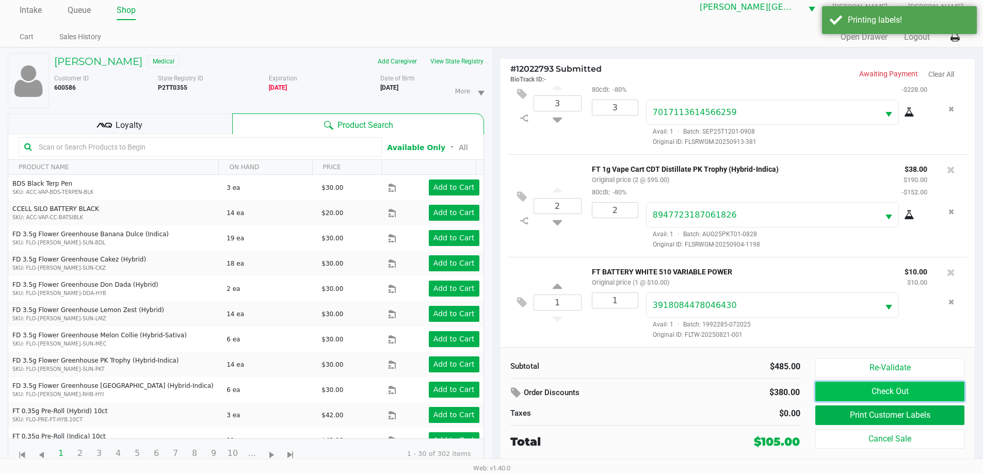
click at [893, 391] on button "Check Out" at bounding box center [889, 392] width 149 height 20
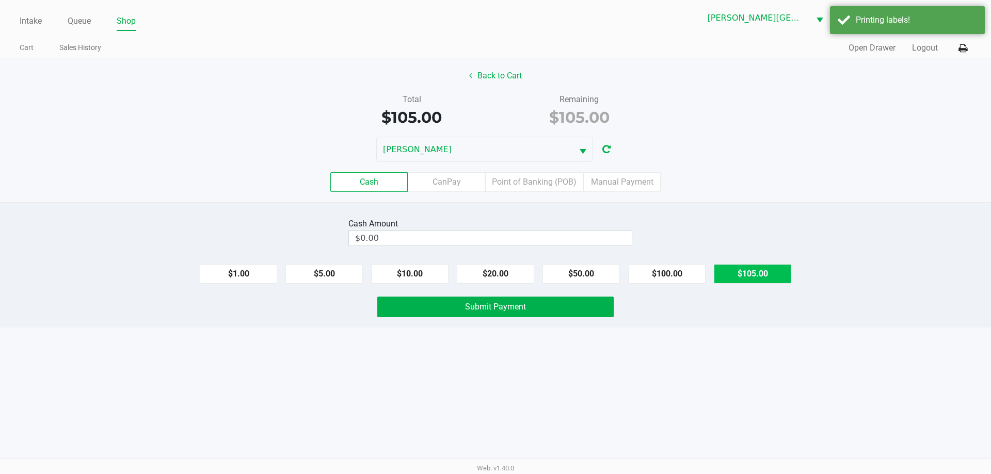
drag, startPoint x: 762, startPoint y: 276, endPoint x: 587, endPoint y: 327, distance: 182.7
click at [762, 276] on button "$105.00" at bounding box center [752, 274] width 77 height 20
type input "$105.00"
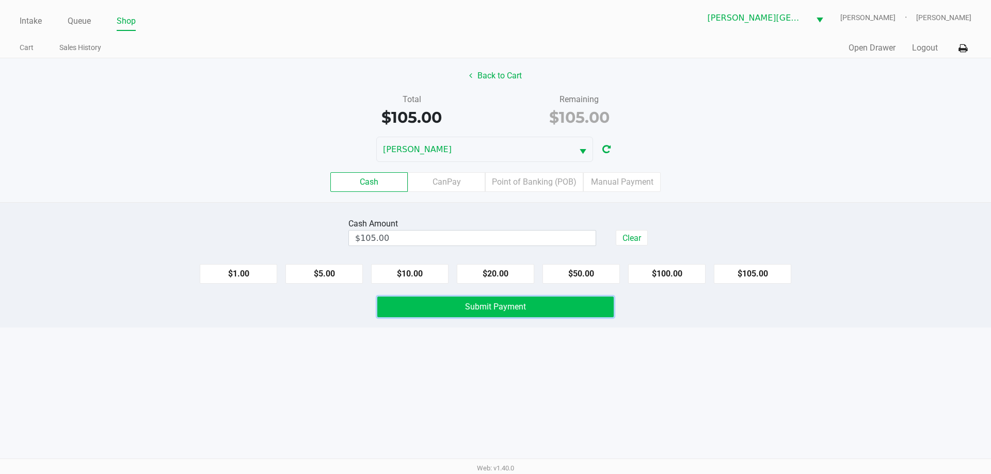
click at [537, 310] on button "Submit Payment" at bounding box center [495, 307] width 236 height 21
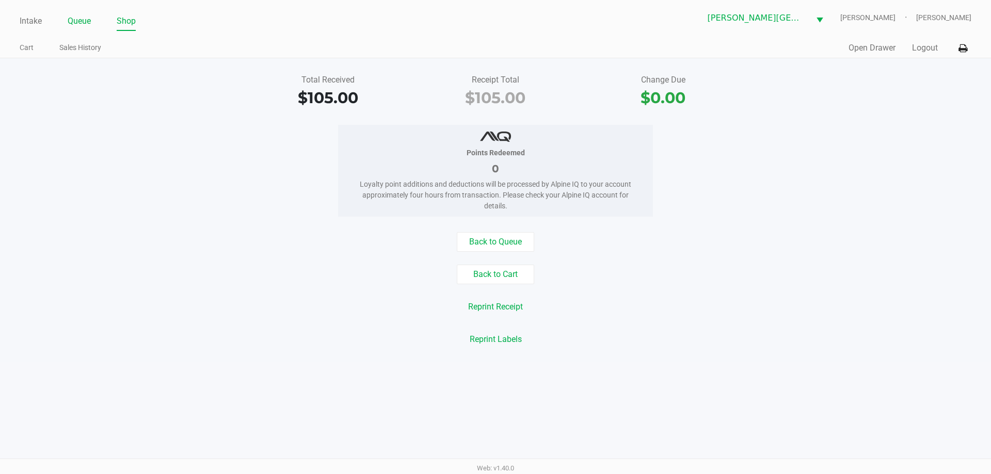
click at [80, 18] on link "Queue" at bounding box center [79, 21] width 23 height 14
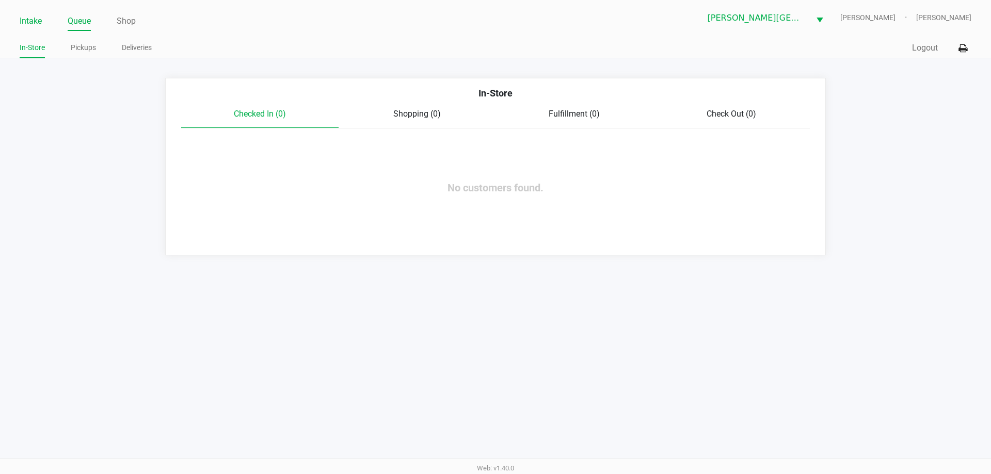
click at [35, 22] on link "Intake" at bounding box center [31, 21] width 22 height 14
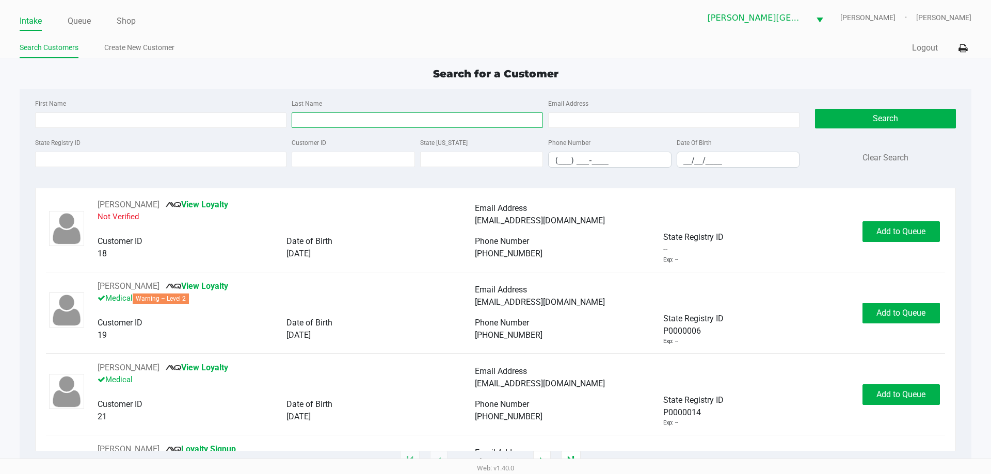
click at [350, 120] on input "Last Name" at bounding box center [417, 119] width 251 height 15
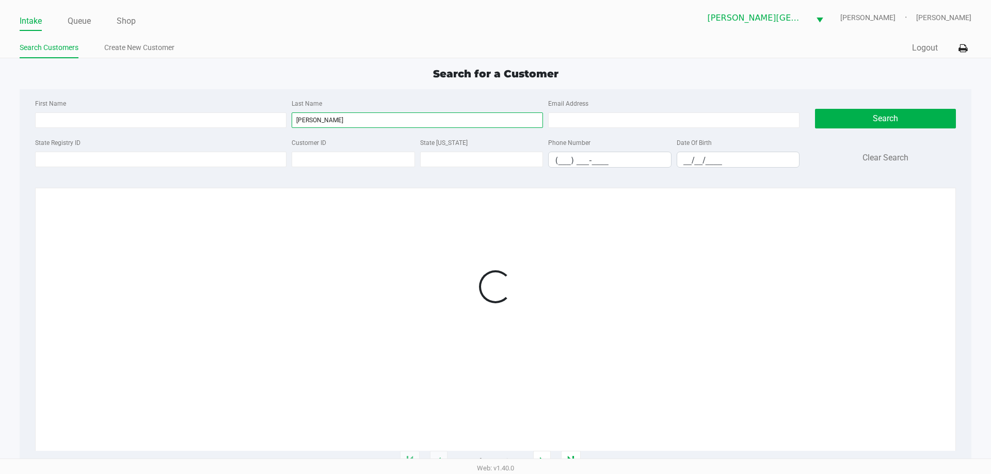
type input "Lundberg"
click at [687, 159] on input "__/__/____" at bounding box center [738, 160] width 122 height 16
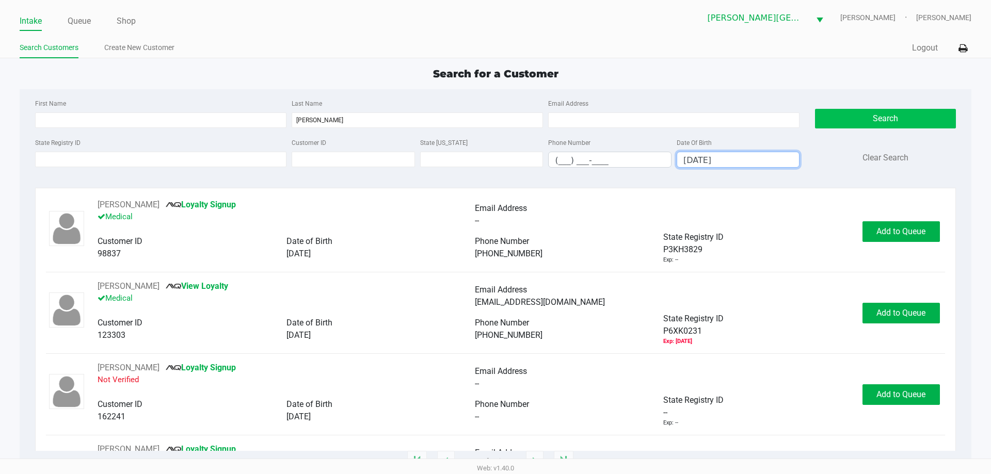
type input "02/07/1966"
click at [844, 121] on button "Search" at bounding box center [885, 119] width 140 height 20
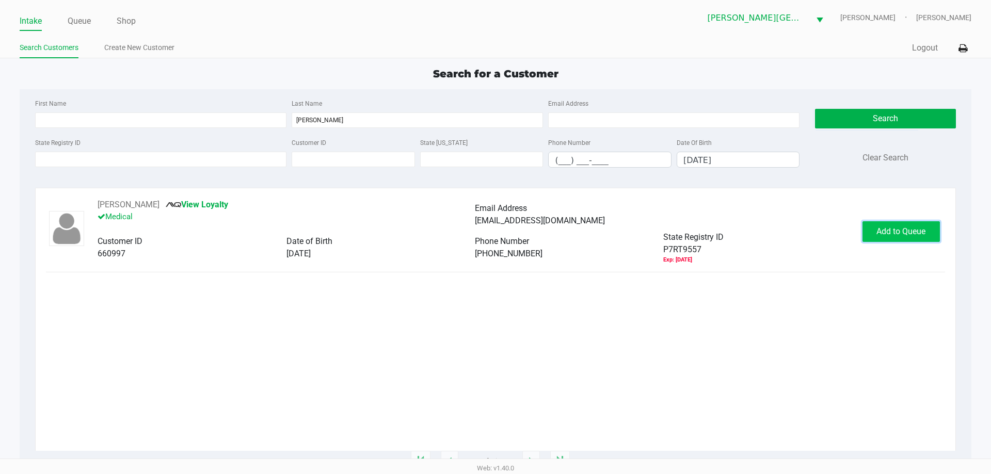
click at [919, 234] on span "Add to Queue" at bounding box center [900, 232] width 49 height 10
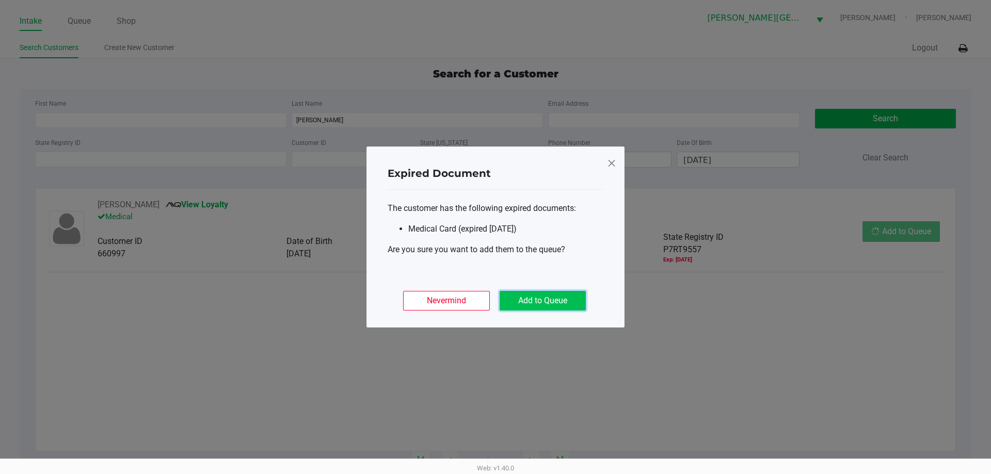
click at [545, 293] on button "Add to Queue" at bounding box center [542, 301] width 86 height 20
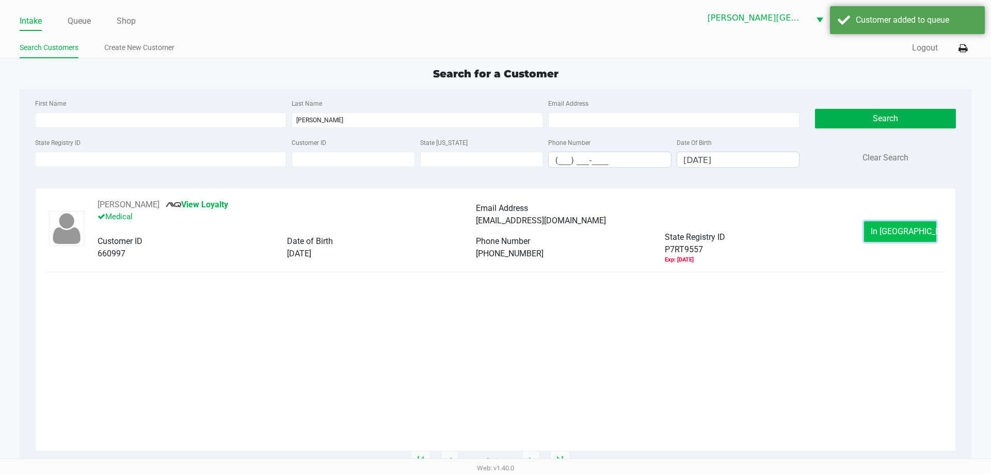
click at [897, 228] on span "In Queue" at bounding box center [913, 232] width 87 height 10
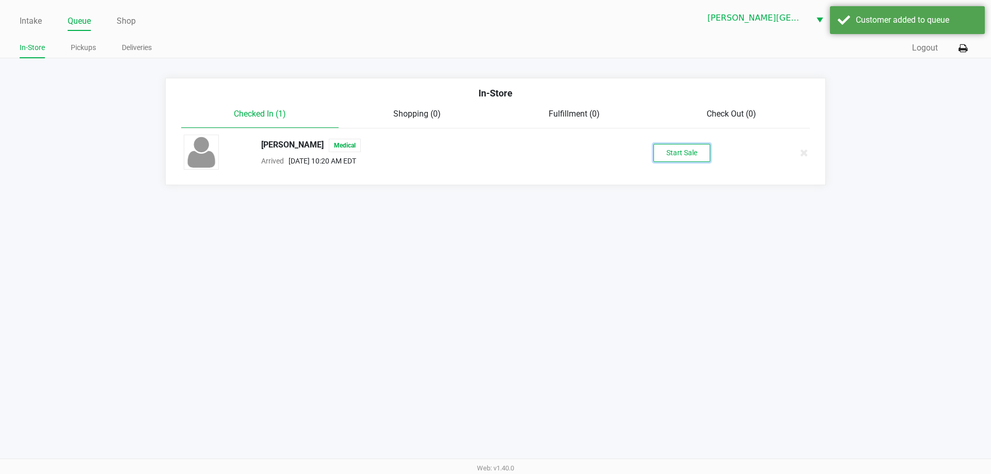
click at [691, 153] on button "Start Sale" at bounding box center [681, 153] width 57 height 18
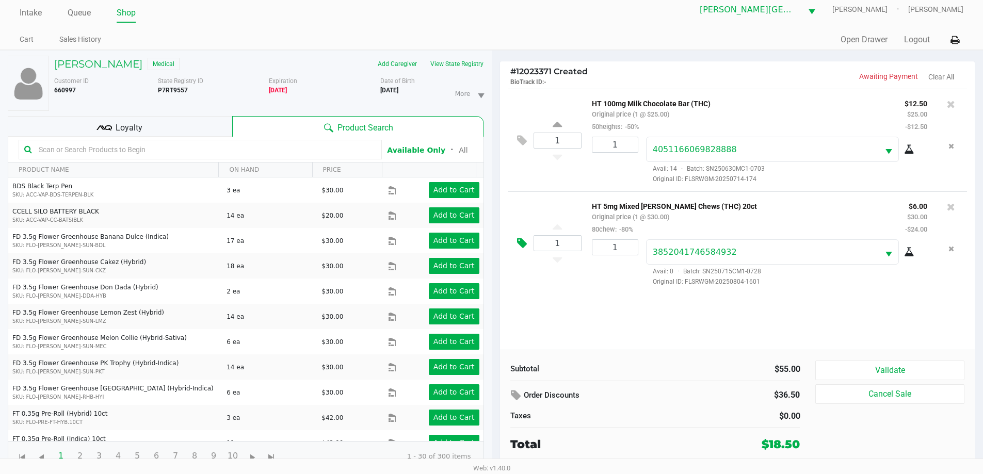
scroll to position [11, 0]
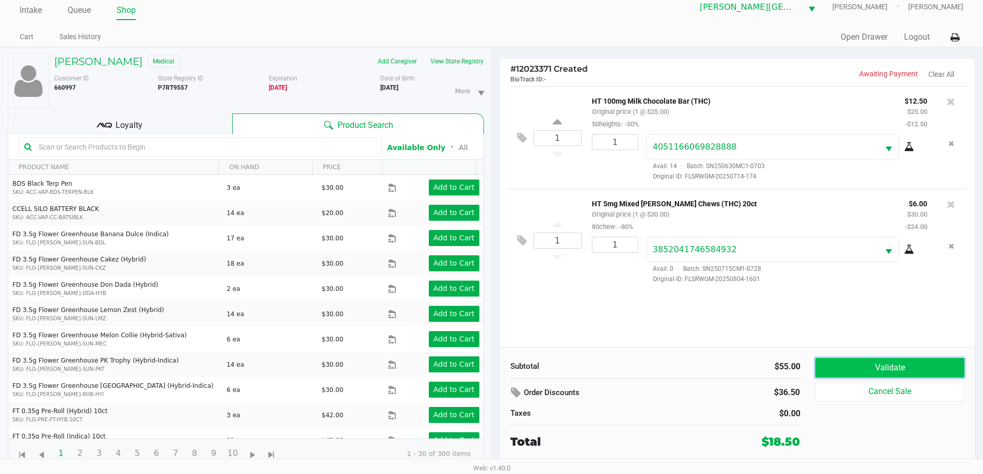
click at [921, 365] on button "Validate" at bounding box center [889, 368] width 149 height 20
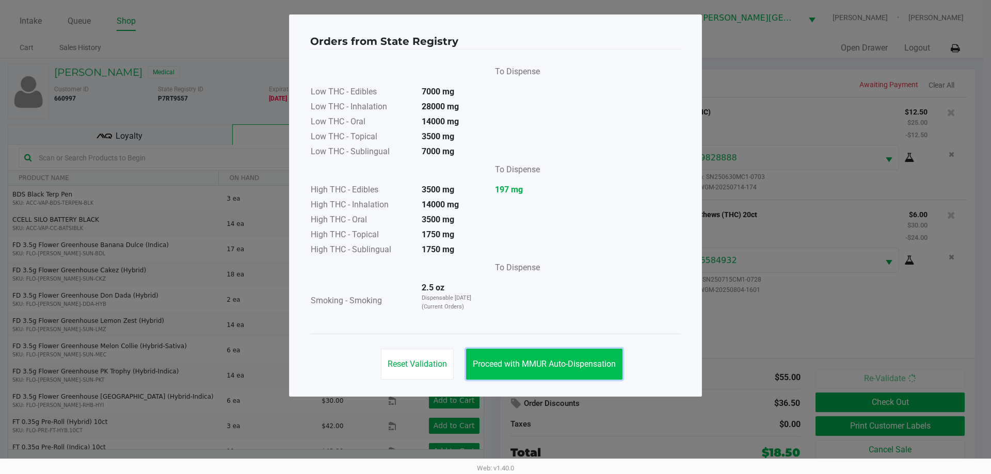
click at [561, 364] on span "Proceed with MMUR Auto-Dispensation" at bounding box center [544, 364] width 143 height 10
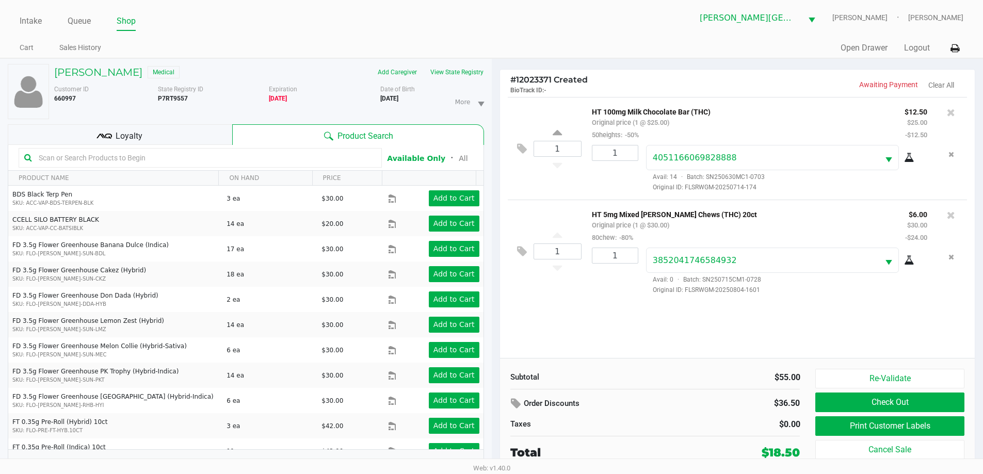
scroll to position [11, 0]
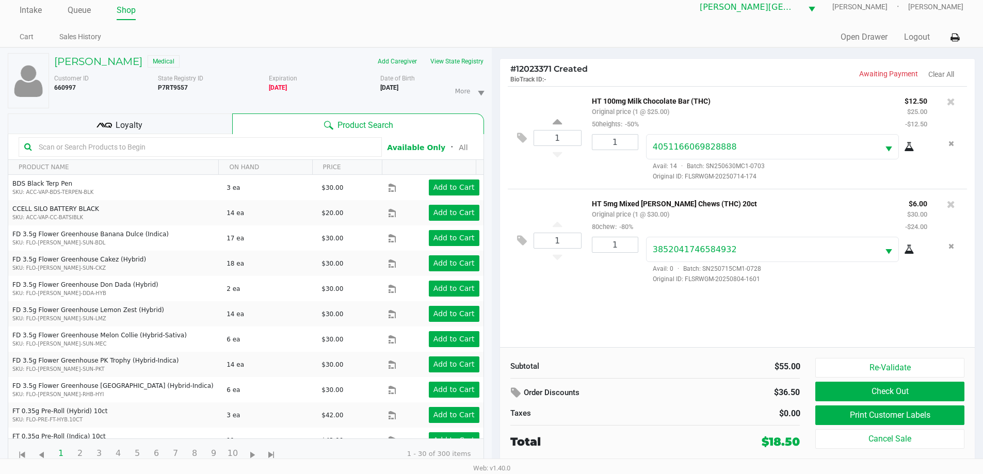
click at [137, 123] on span "Loyalty" at bounding box center [129, 125] width 27 height 12
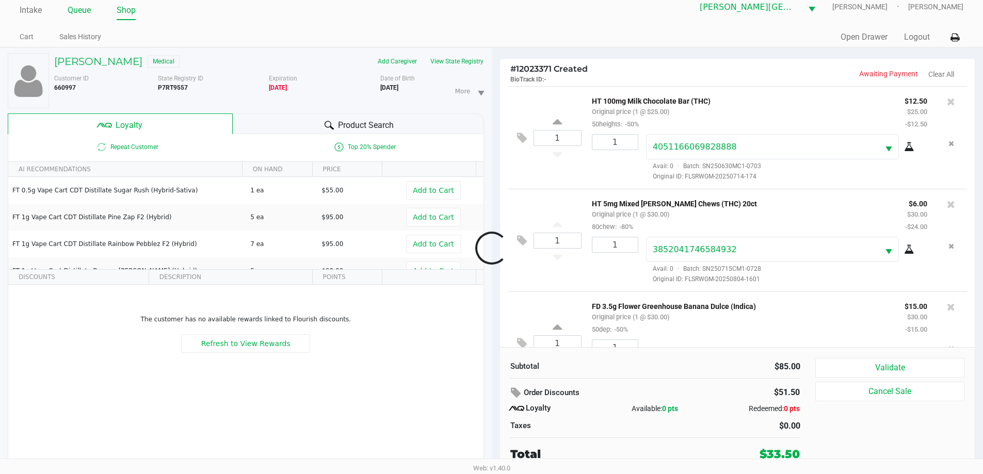
scroll to position [49, 0]
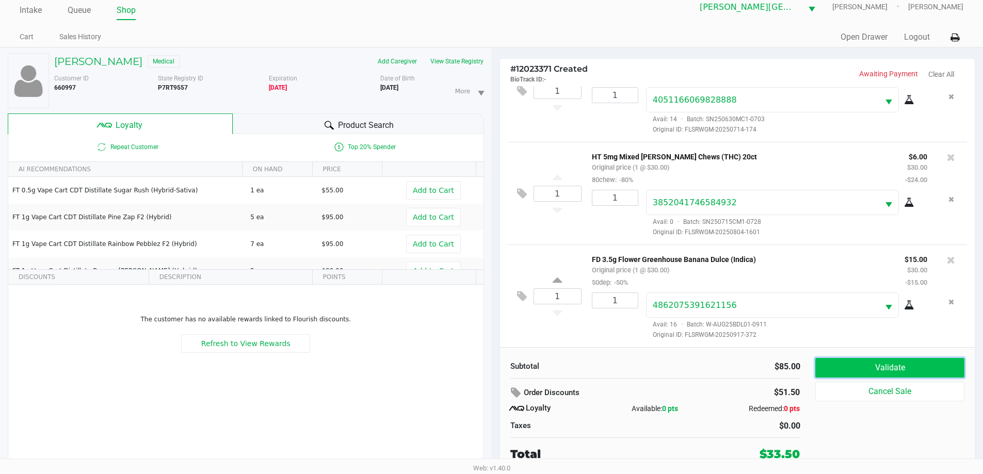
drag, startPoint x: 850, startPoint y: 362, endPoint x: 794, endPoint y: 317, distance: 72.0
click at [849, 363] on button "Validate" at bounding box center [889, 368] width 149 height 20
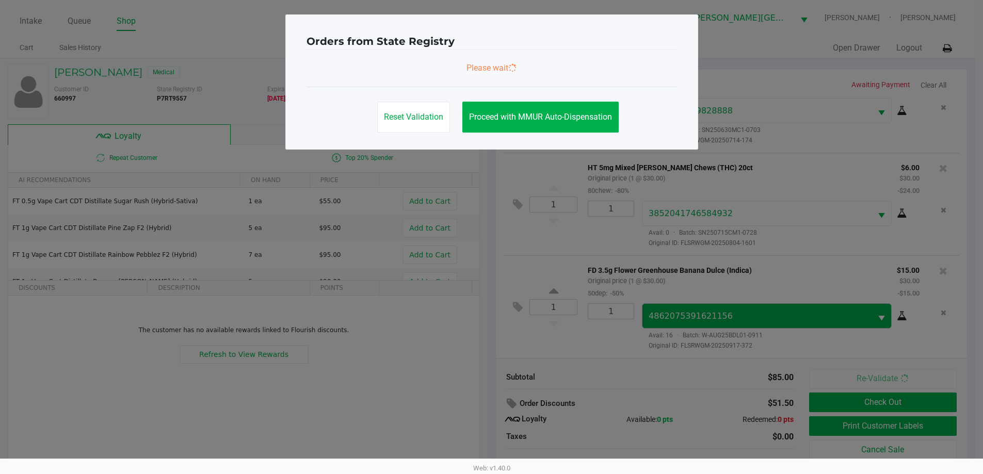
scroll to position [0, 0]
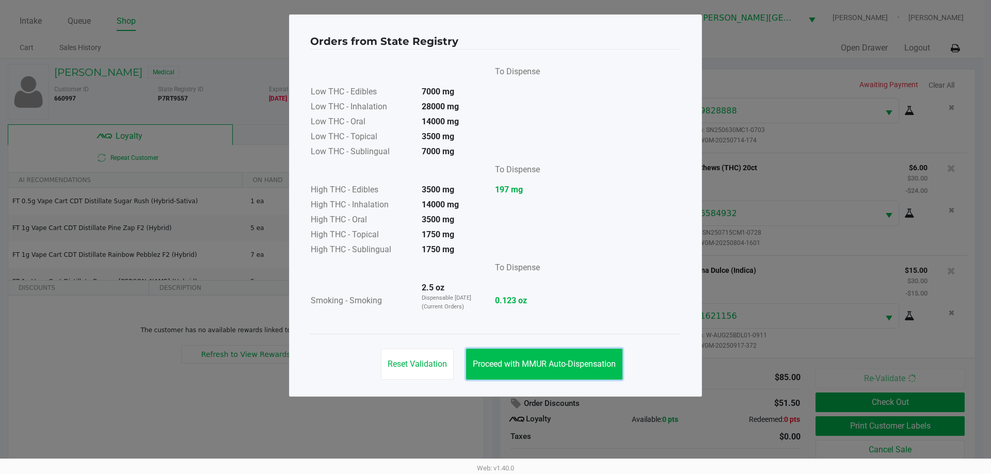
click at [545, 351] on button "Proceed with MMUR Auto-Dispensation" at bounding box center [544, 364] width 156 height 31
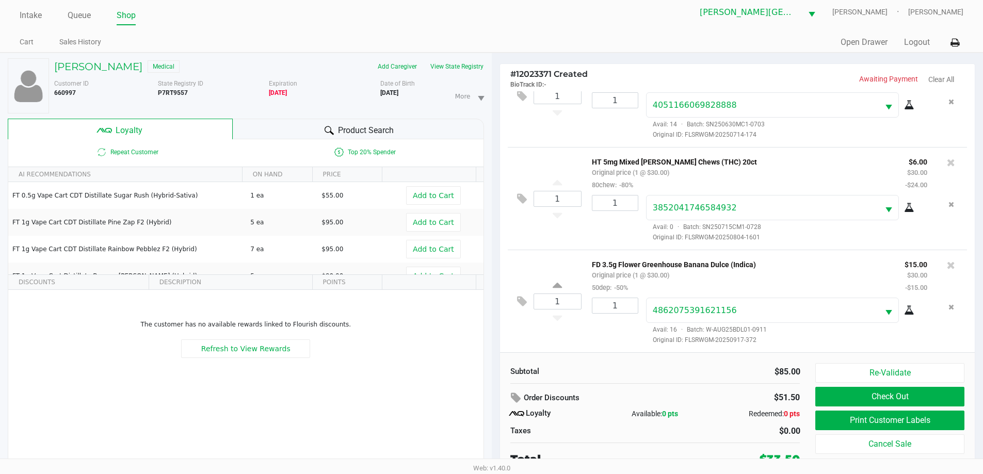
scroll to position [11, 0]
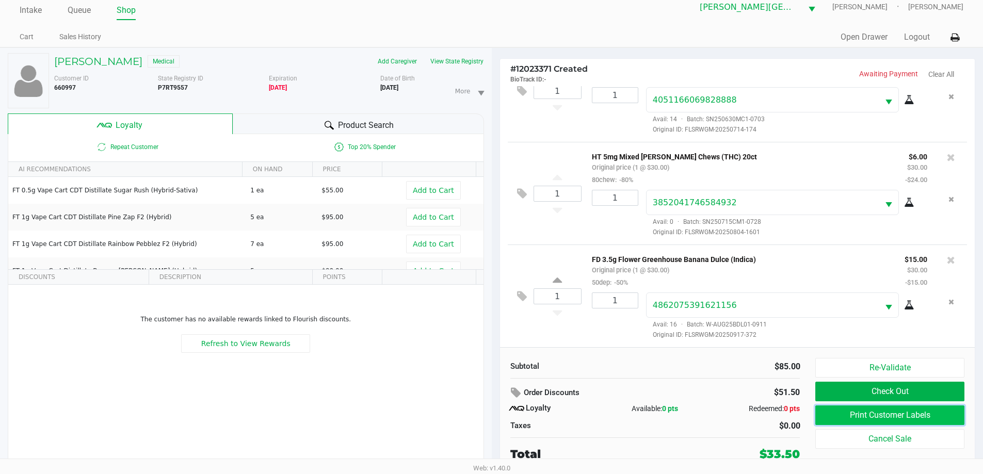
click at [912, 413] on button "Print Customer Labels" at bounding box center [889, 416] width 149 height 20
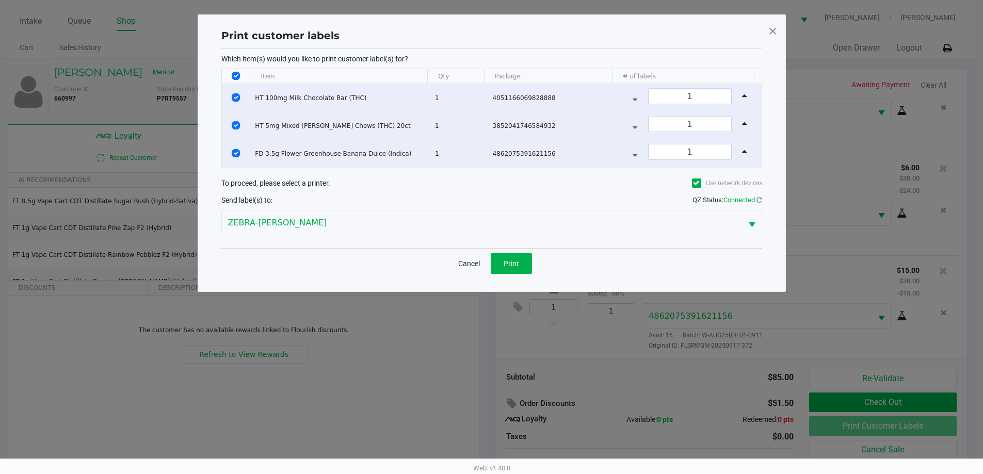
scroll to position [0, 0]
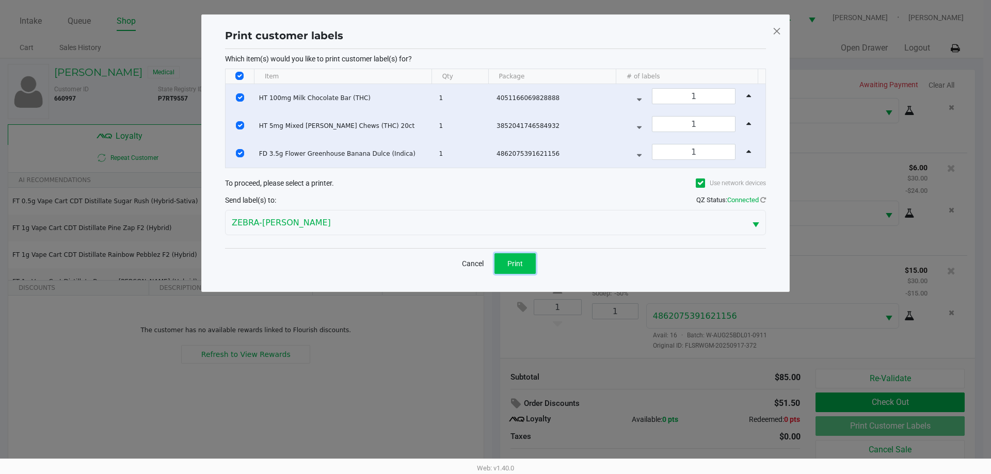
click at [510, 262] on span "Print" at bounding box center [514, 264] width 15 height 8
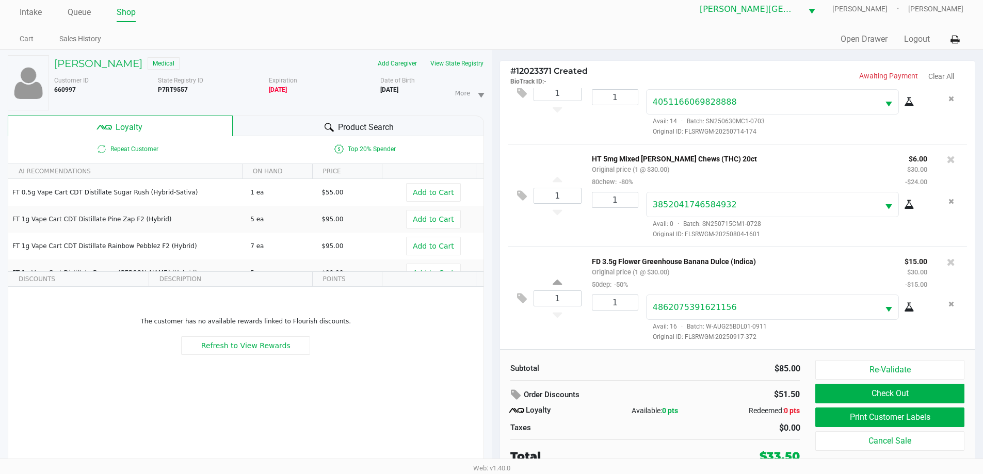
scroll to position [11, 0]
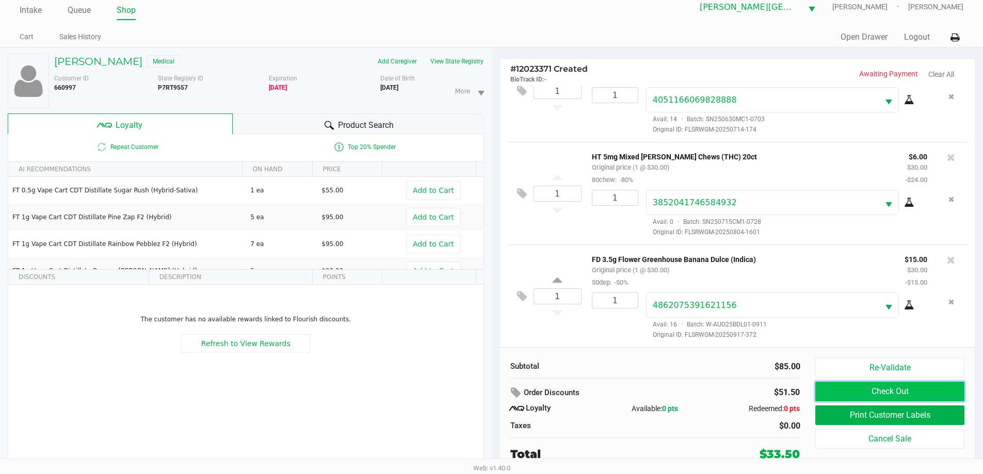
drag, startPoint x: 892, startPoint y: 390, endPoint x: 855, endPoint y: 405, distance: 39.4
click at [892, 390] on button "Check Out" at bounding box center [889, 392] width 149 height 20
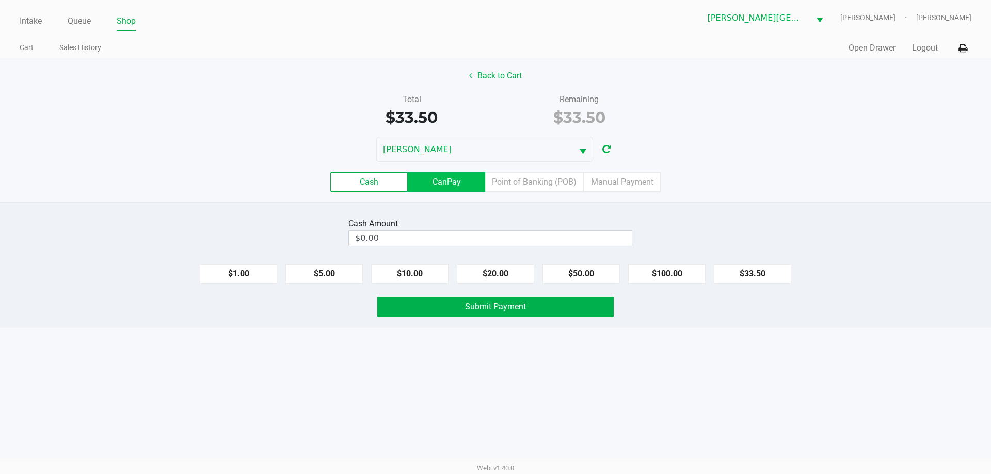
click at [456, 184] on label "CanPay" at bounding box center [446, 182] width 77 height 20
click at [0, 0] on 2 "CanPay" at bounding box center [0, 0] width 0 height 0
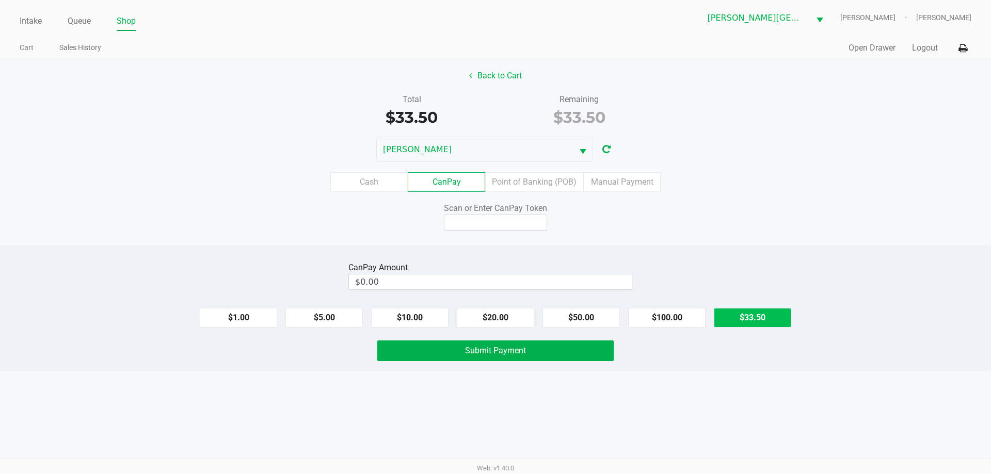
click at [756, 326] on button "$33.50" at bounding box center [752, 318] width 77 height 20
click at [521, 349] on span "Submit Payment" at bounding box center [495, 351] width 61 height 10
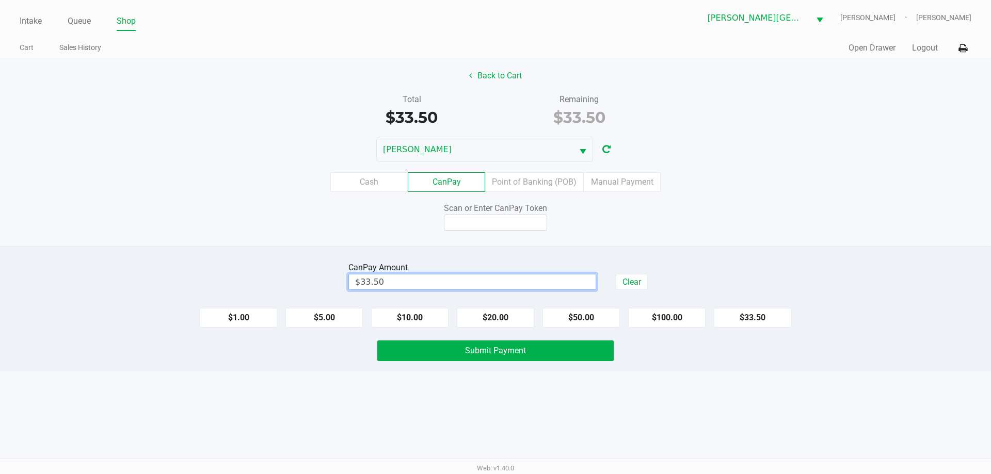
type input "33.5"
click at [532, 176] on label "Point of Banking (POB)" at bounding box center [534, 182] width 98 height 20
click at [0, 0] on 7 "Point of Banking (POB)" at bounding box center [0, 0] width 0 height 0
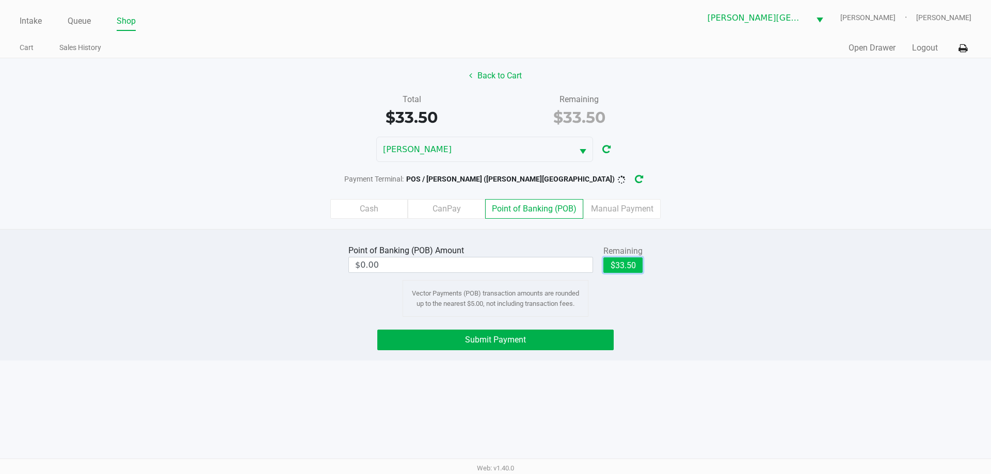
click at [620, 266] on button "$33.50" at bounding box center [622, 264] width 39 height 15
type input "$33.50"
click at [496, 340] on span "Submit Payment" at bounding box center [495, 340] width 61 height 10
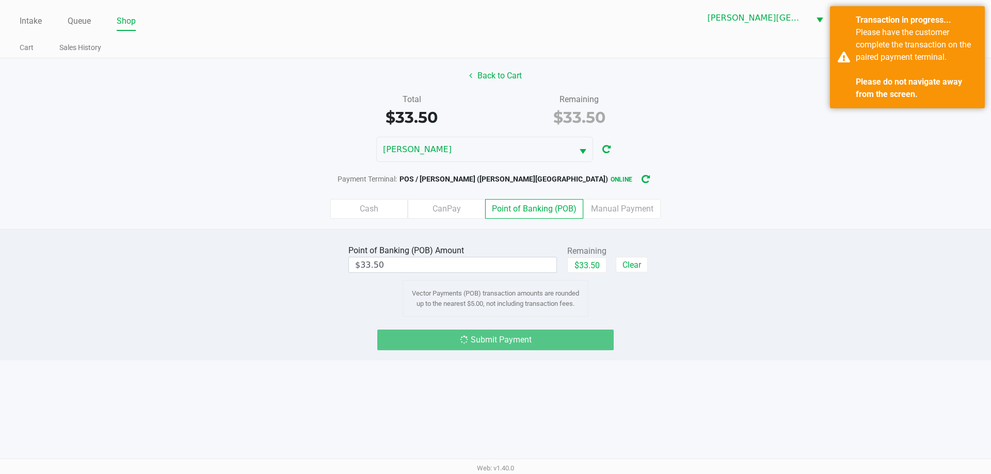
click at [607, 27] on div "Merritt Island WC NASH-TAYLOR Rachel Larralde" at bounding box center [733, 17] width 476 height 25
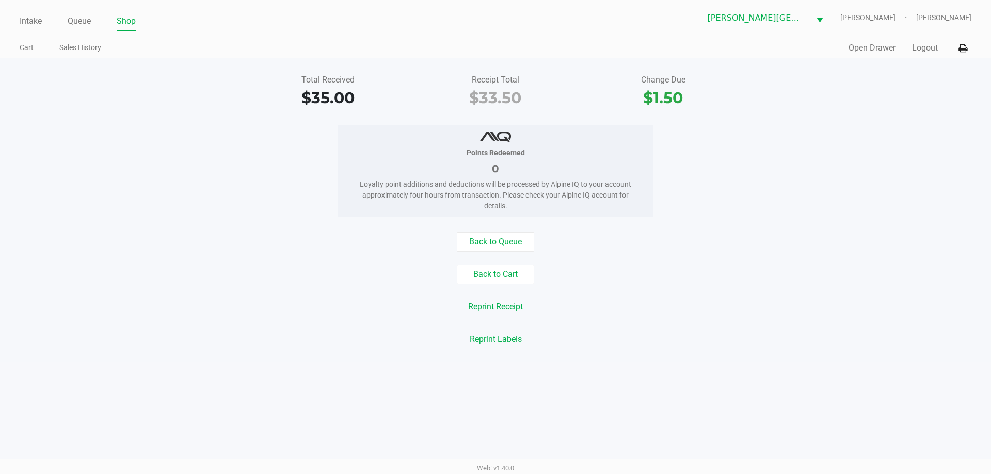
click at [241, 197] on div "Points Redeemed 0 Loyalty point additions and deductions will be processed by A…" at bounding box center [495, 171] width 1006 height 92
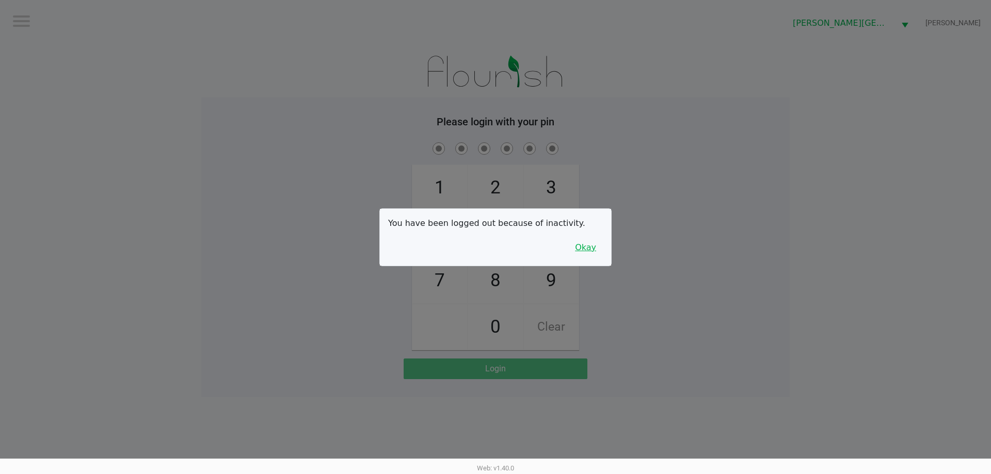
click at [583, 254] on button "Okay" at bounding box center [585, 248] width 35 height 20
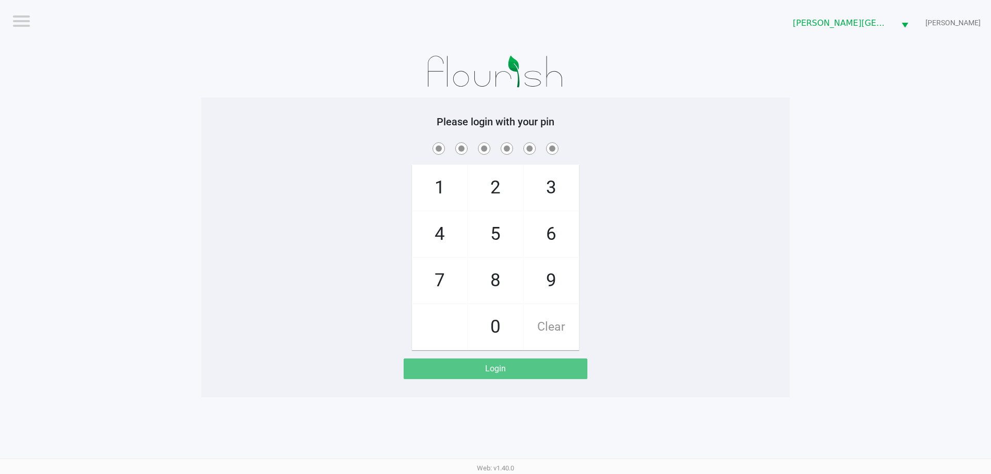
click at [490, 283] on span "8" at bounding box center [495, 280] width 55 height 45
checkbox input "true"
drag, startPoint x: 434, startPoint y: 281, endPoint x: 489, endPoint y: 239, distance: 69.2
click at [434, 279] on span "7" at bounding box center [439, 280] width 55 height 45
checkbox input "true"
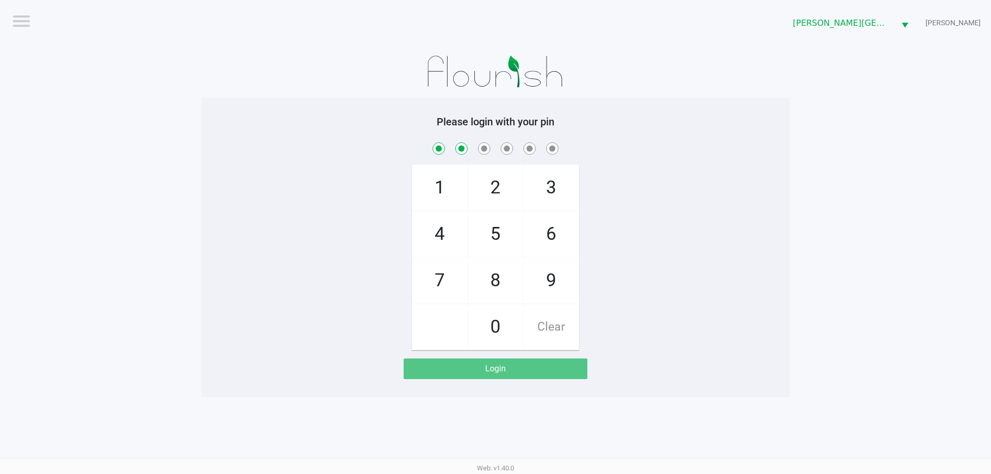
click at [508, 232] on span "5" at bounding box center [495, 234] width 55 height 45
checkbox input "true"
click at [498, 276] on span "8" at bounding box center [495, 280] width 55 height 45
checkbox input "true"
drag, startPoint x: 553, startPoint y: 183, endPoint x: 560, endPoint y: 225, distance: 42.4
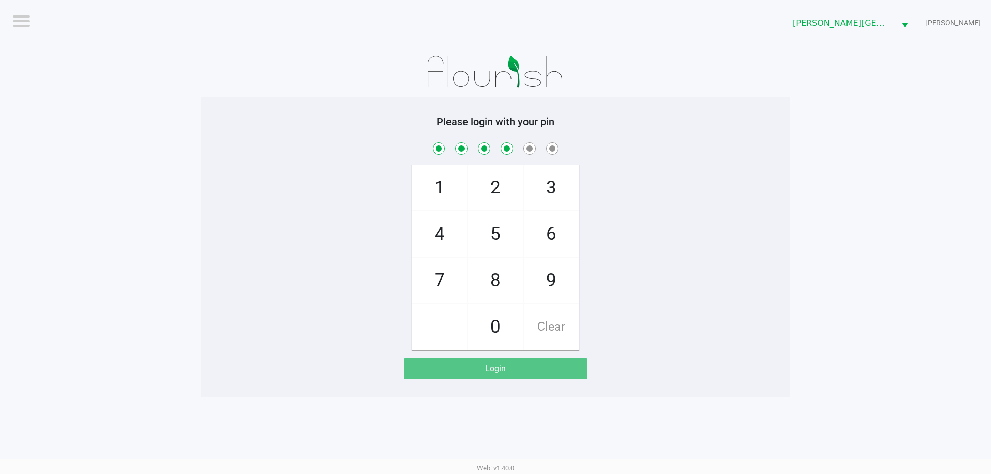
click at [552, 184] on span "3" at bounding box center [551, 187] width 55 height 45
checkbox input "true"
click at [565, 273] on span "9" at bounding box center [551, 280] width 55 height 45
checkbox input "true"
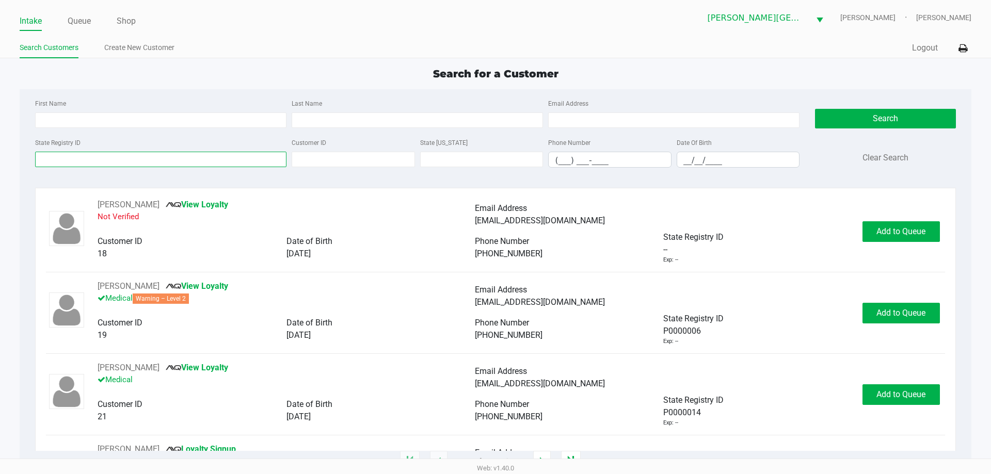
click at [218, 163] on input "State Registry ID" at bounding box center [160, 159] width 251 height 15
type input "PAUG25ARZ01-0903"
drag, startPoint x: 158, startPoint y: 165, endPoint x: 0, endPoint y: 118, distance: 164.6
click at [0, 118] on app-all-customers "Search for a Customer First Name Last Name Email Address State Registry ID PAUG…" at bounding box center [495, 264] width 991 height 396
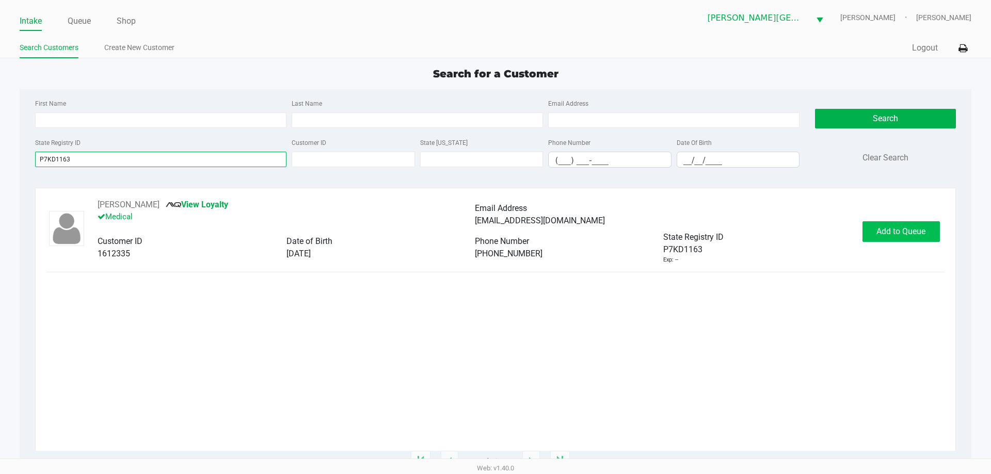
type input "P7KD1163"
click at [907, 232] on span "Add to Queue" at bounding box center [900, 232] width 49 height 10
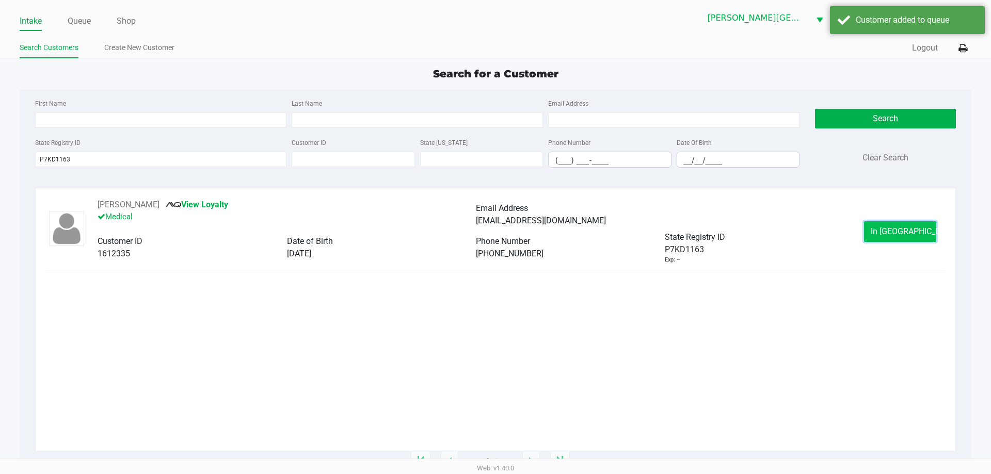
click at [899, 233] on span "In Queue" at bounding box center [913, 232] width 87 height 10
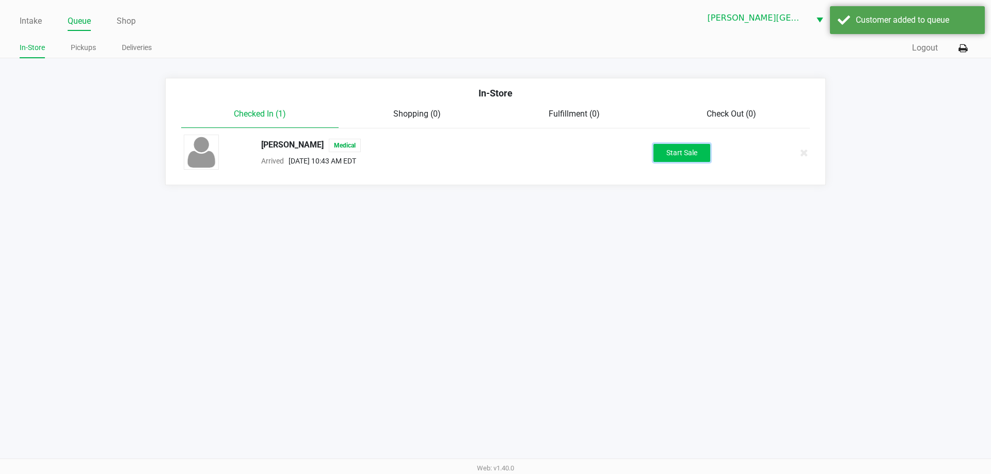
click at [678, 152] on button "Start Sale" at bounding box center [681, 153] width 57 height 18
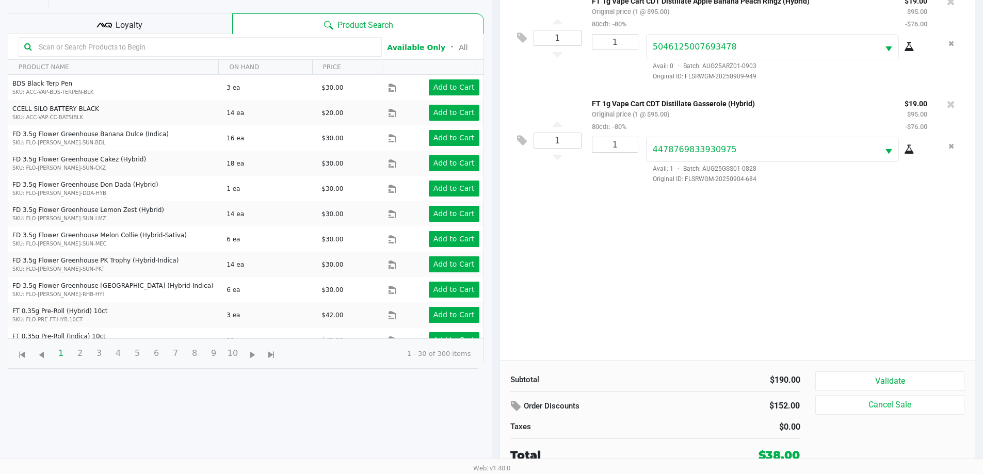
scroll to position [111, 0]
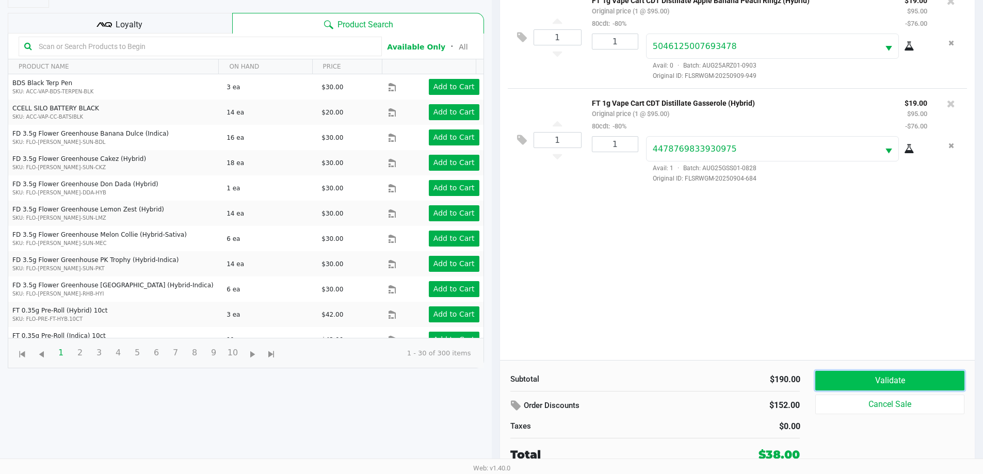
click at [896, 378] on button "Validate" at bounding box center [889, 381] width 149 height 20
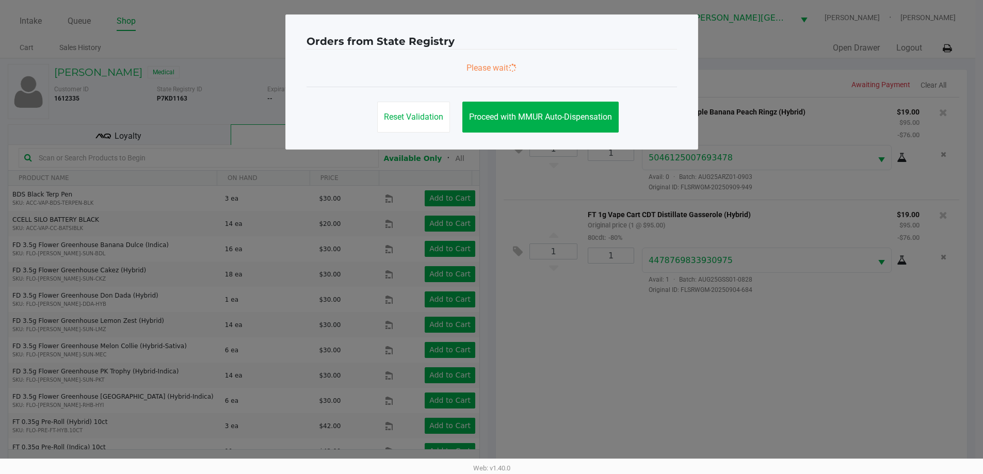
scroll to position [0, 0]
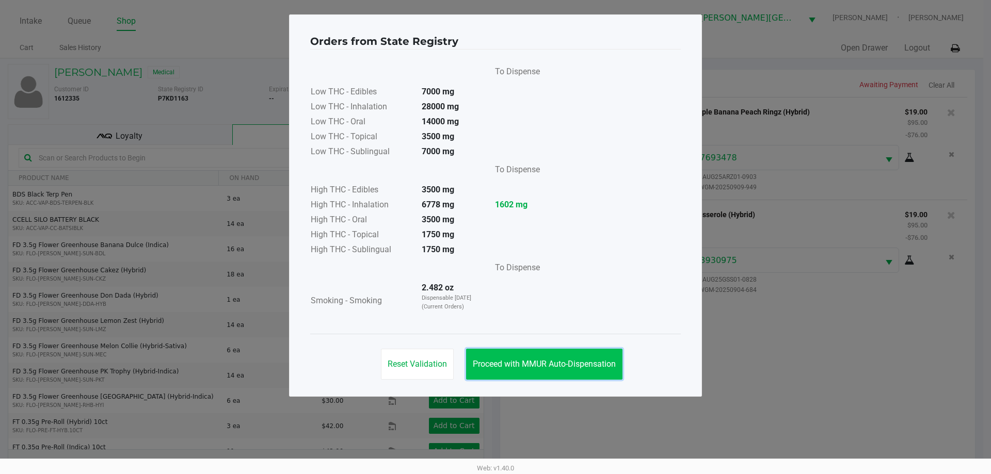
click at [578, 362] on span "Proceed with MMUR Auto-Dispensation" at bounding box center [544, 364] width 143 height 10
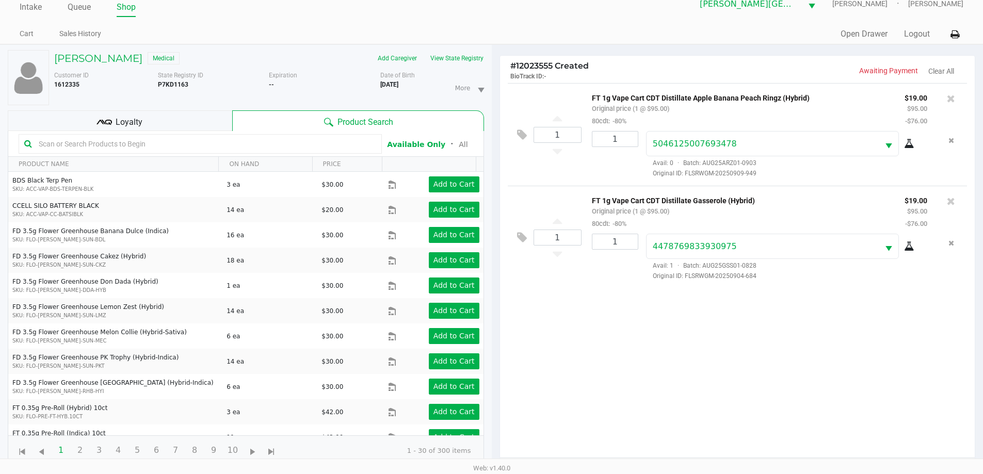
scroll to position [111, 0]
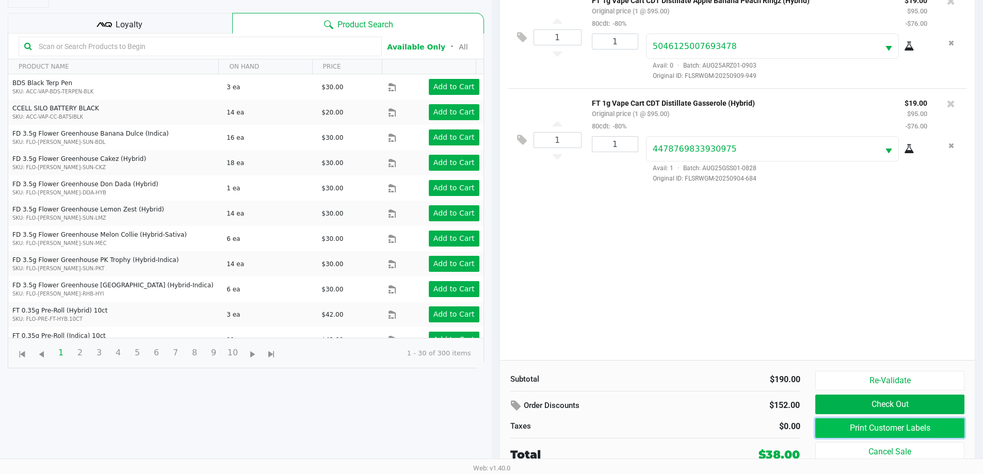
click at [849, 428] on button "Print Customer Labels" at bounding box center [889, 428] width 149 height 20
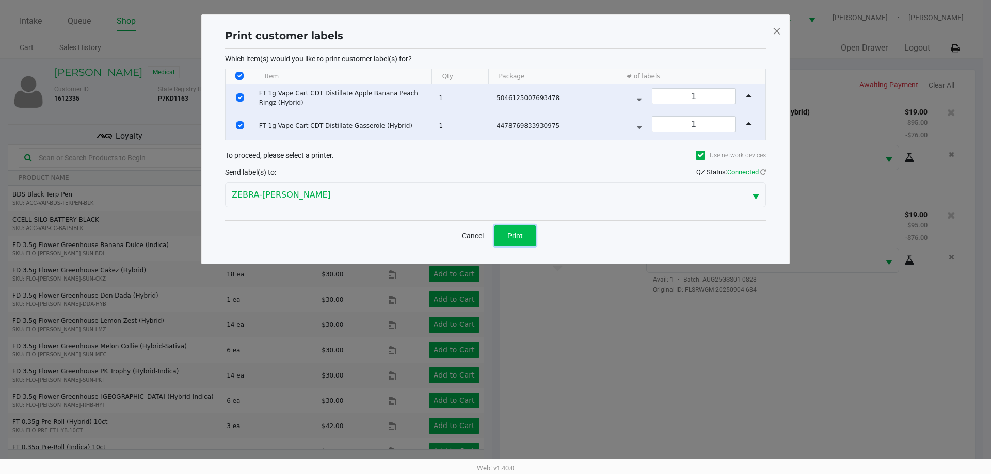
click at [513, 234] on span "Print" at bounding box center [514, 236] width 15 height 8
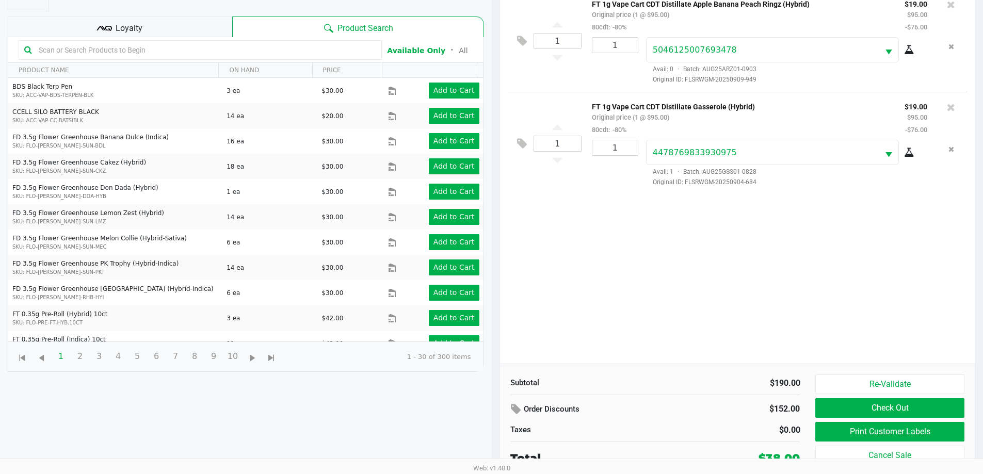
scroll to position [111, 0]
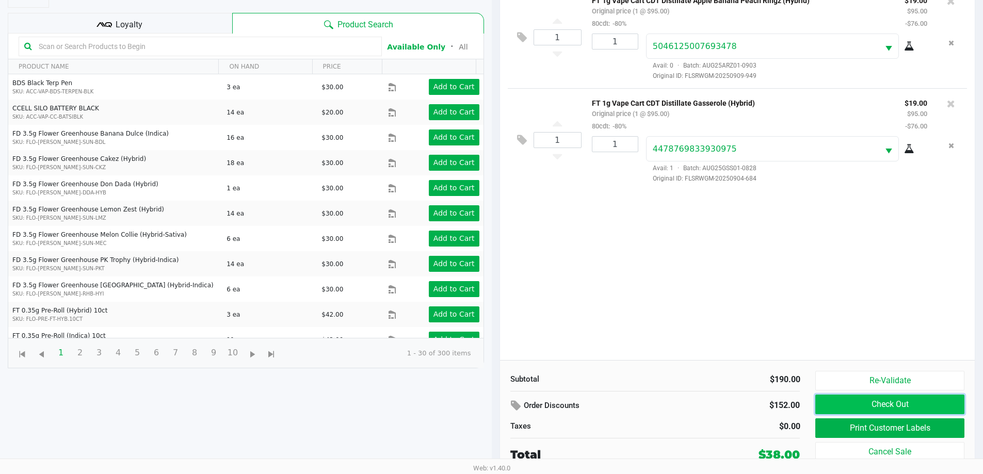
click at [898, 403] on button "Check Out" at bounding box center [889, 405] width 149 height 20
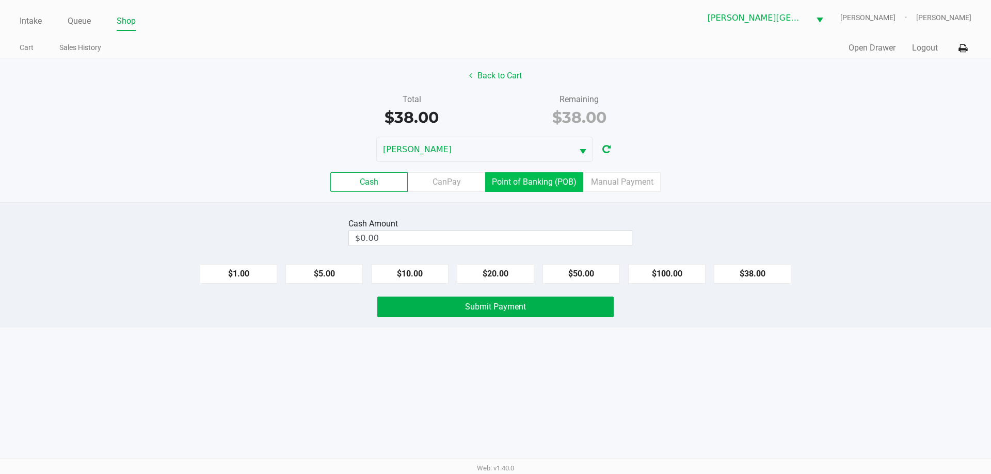
click at [517, 185] on label "Point of Banking (POB)" at bounding box center [534, 182] width 98 height 20
click at [0, 0] on 7 "Point of Banking (POB)" at bounding box center [0, 0] width 0 height 0
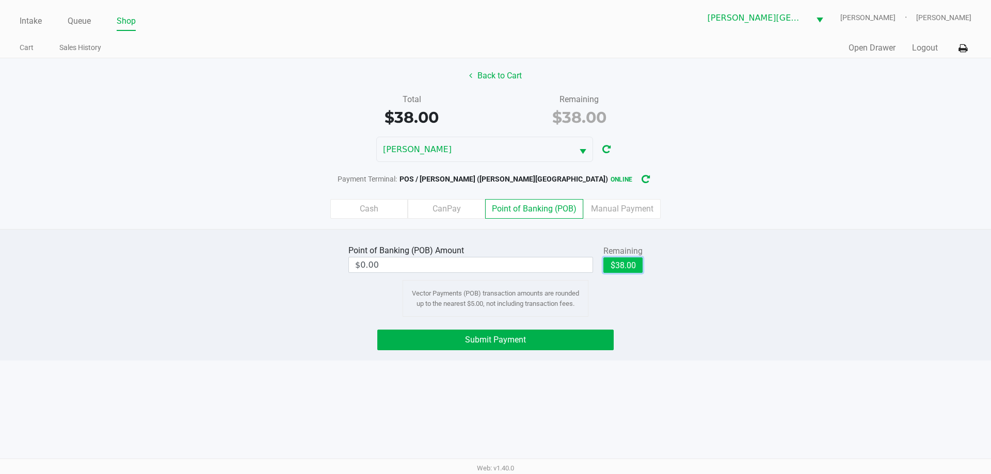
click at [632, 260] on button "$38.00" at bounding box center [622, 264] width 39 height 15
type input "$38.00"
click at [521, 334] on button "Submit Payment" at bounding box center [495, 340] width 236 height 21
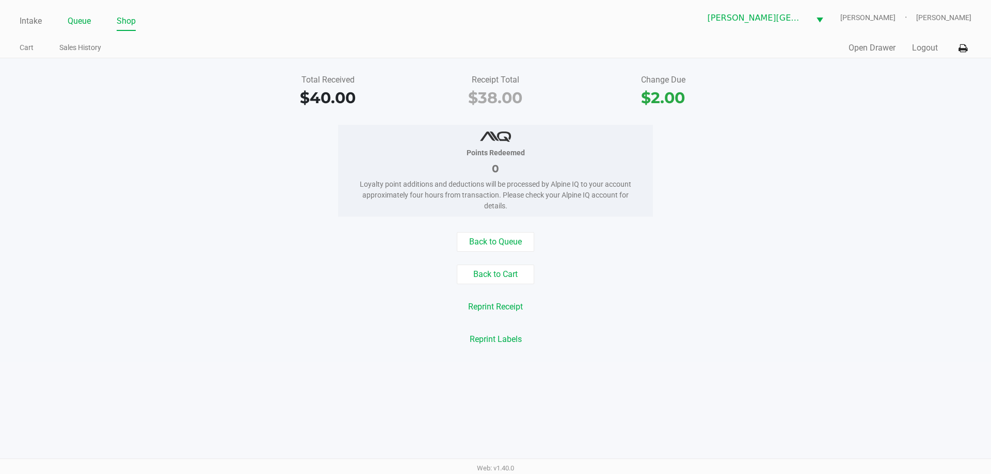
click at [87, 19] on link "Queue" at bounding box center [79, 21] width 23 height 14
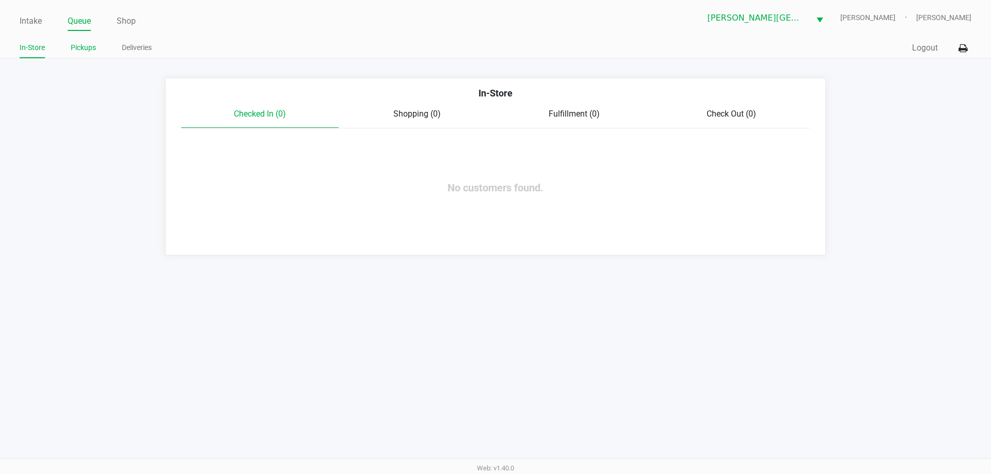
click at [78, 50] on link "Pickups" at bounding box center [83, 47] width 25 height 13
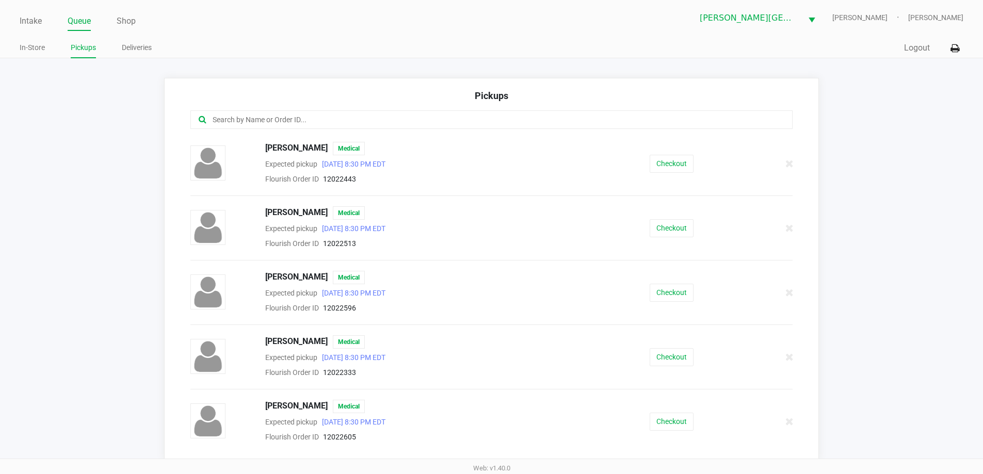
click at [345, 118] on input "text" at bounding box center [475, 120] width 527 height 12
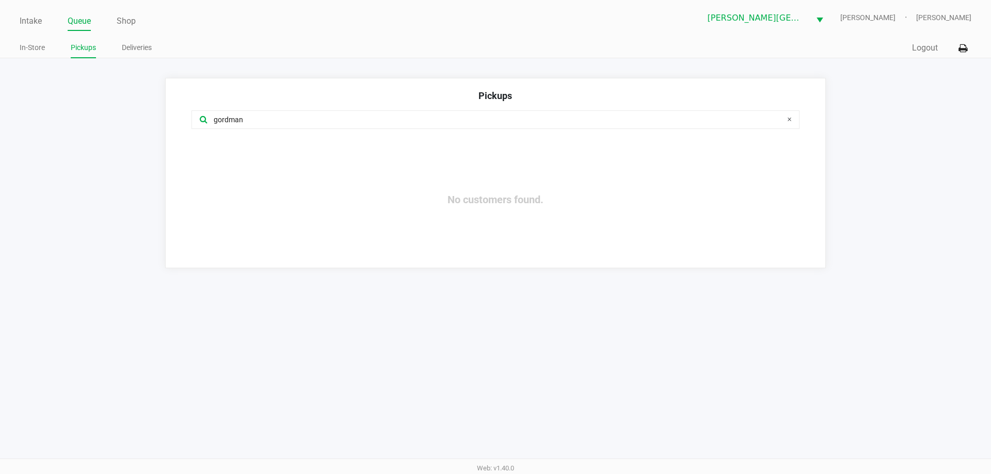
type input "gordman"
drag, startPoint x: 292, startPoint y: 112, endPoint x: 74, endPoint y: 127, distance: 218.3
click at [74, 127] on app-pickups "Pickups gordman No customers found." at bounding box center [495, 173] width 991 height 190
click at [85, 23] on link "Queue" at bounding box center [79, 21] width 23 height 14
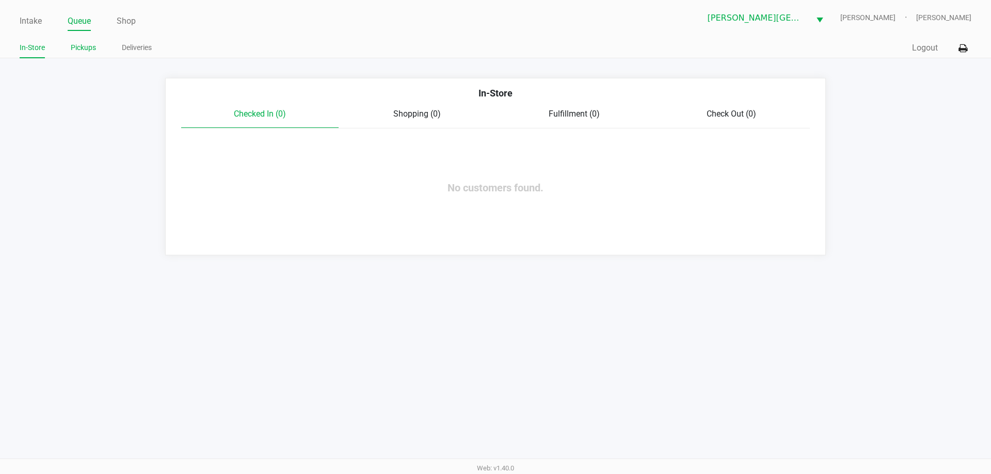
click at [86, 49] on link "Pickups" at bounding box center [83, 47] width 25 height 13
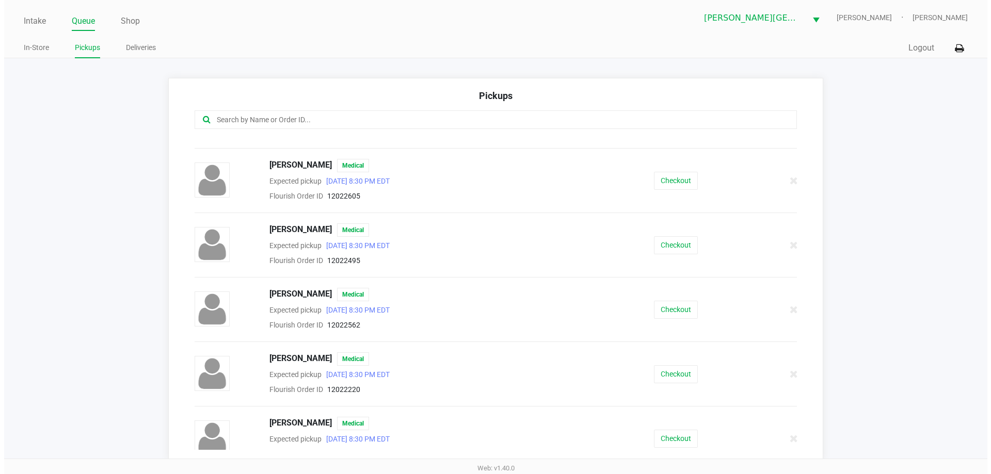
scroll to position [32, 0]
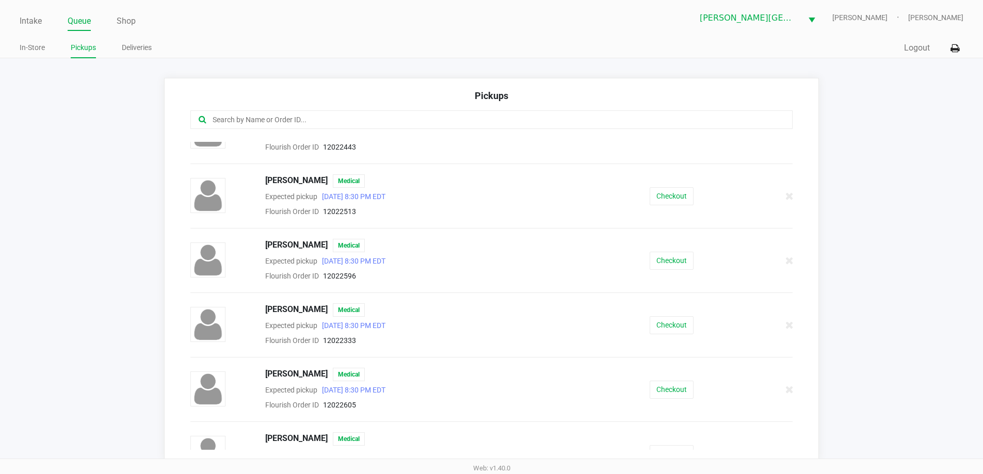
click at [82, 23] on link "Queue" at bounding box center [79, 21] width 23 height 14
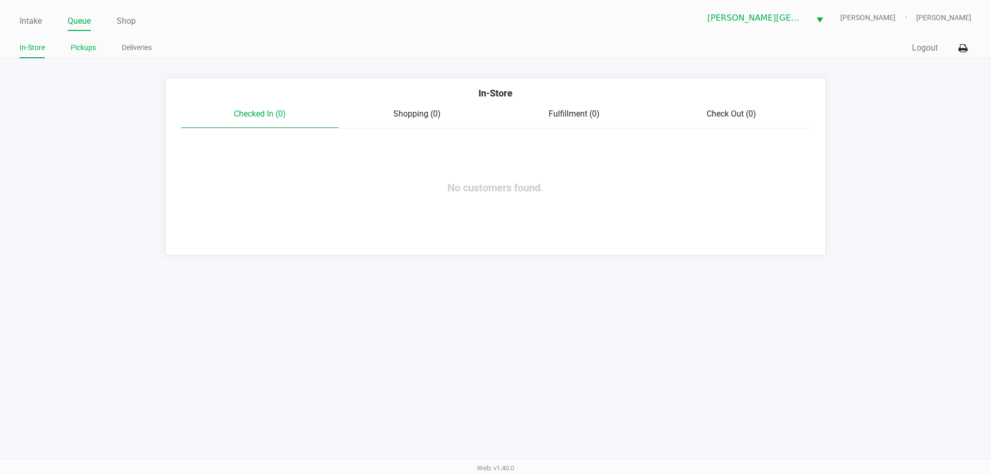
click at [86, 49] on link "Pickups" at bounding box center [83, 47] width 25 height 13
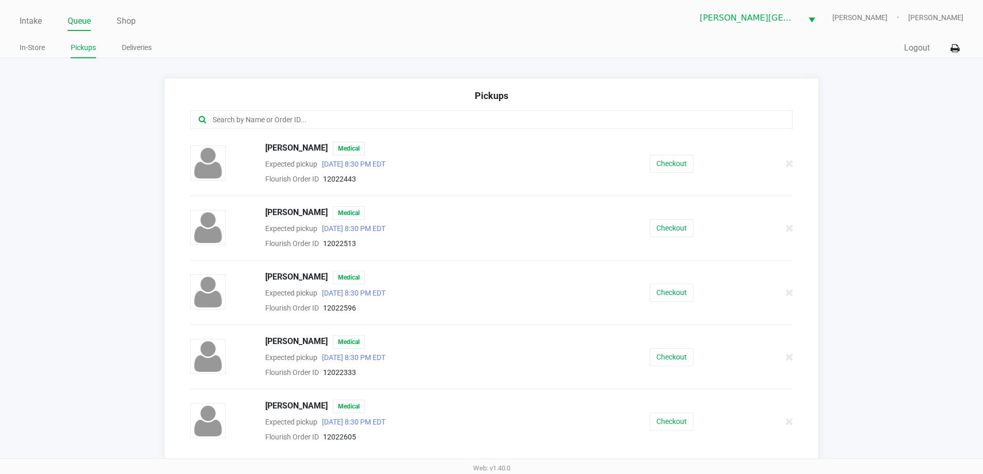
click at [291, 121] on input "text" at bounding box center [475, 120] width 527 height 12
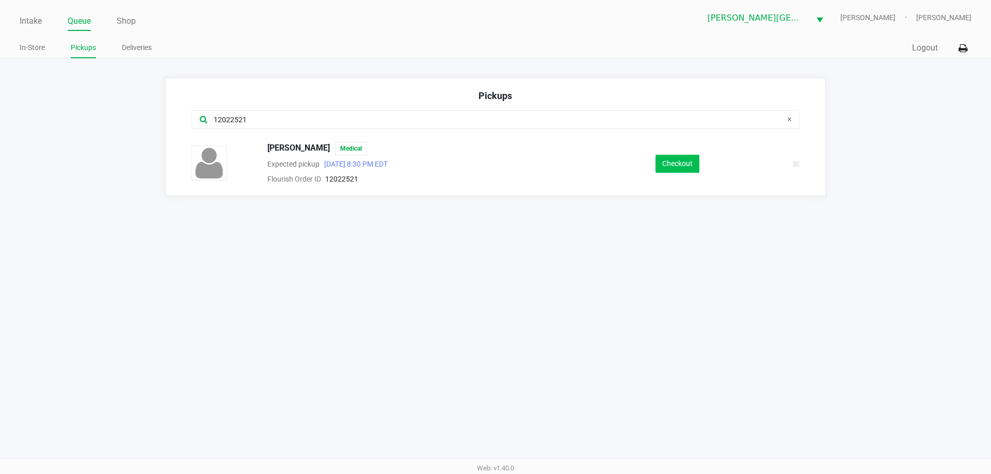
type input "12022521"
click at [669, 160] on button "Checkout" at bounding box center [677, 164] width 44 height 18
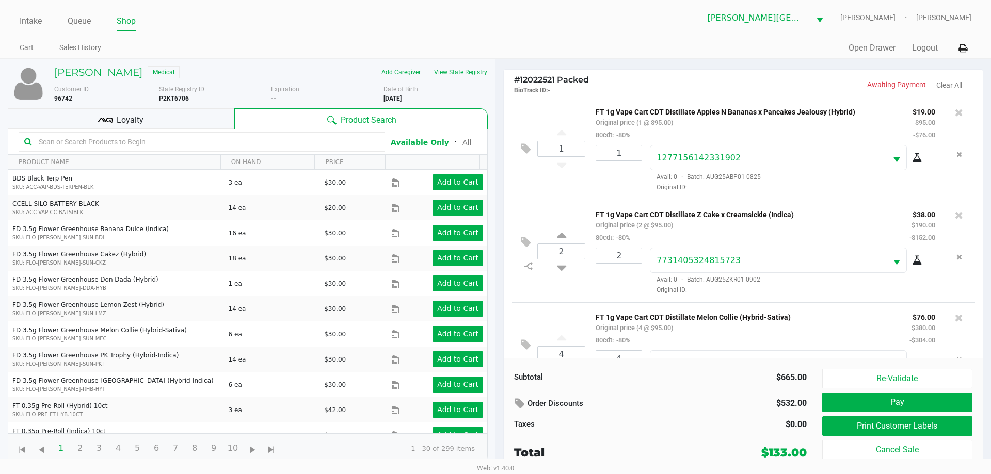
click at [205, 116] on div "Loyalty" at bounding box center [121, 118] width 227 height 21
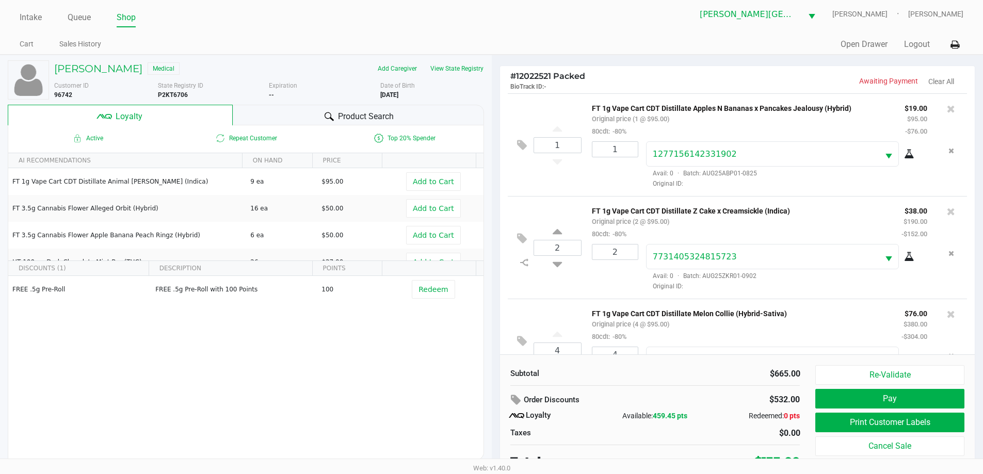
scroll to position [10, 0]
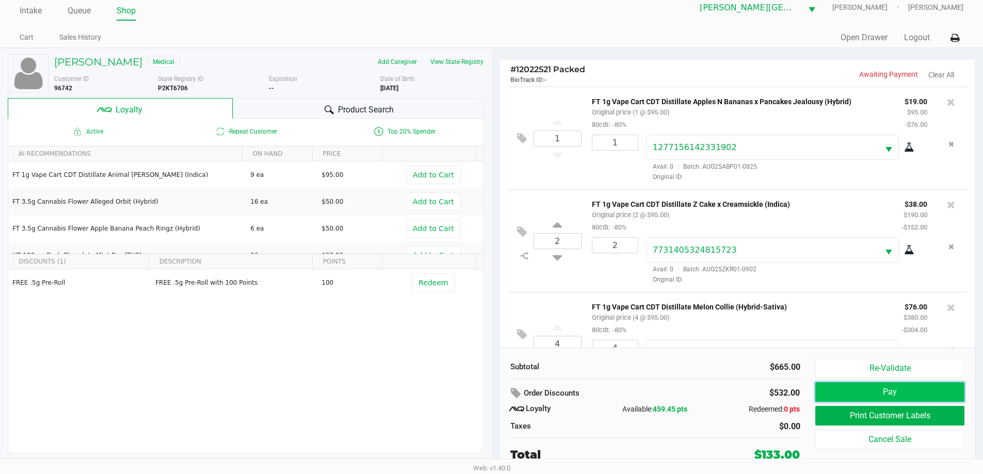
click at [861, 390] on button "Pay" at bounding box center [889, 392] width 149 height 20
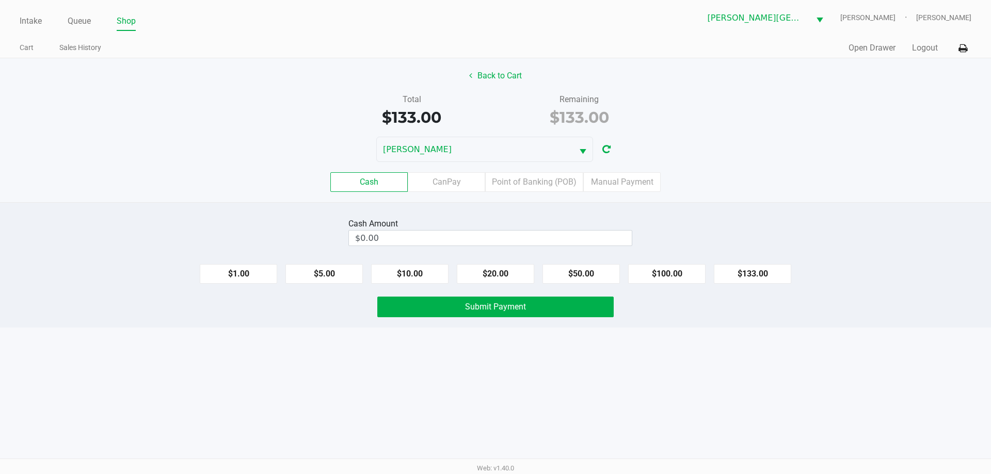
click at [385, 182] on label "Cash" at bounding box center [368, 182] width 77 height 20
click at [0, 0] on 0 "Cash" at bounding box center [0, 0] width 0 height 0
click at [381, 233] on input "0" at bounding box center [490, 238] width 283 height 15
click at [537, 227] on div "Cash Amount" at bounding box center [472, 224] width 248 height 12
type input "40"
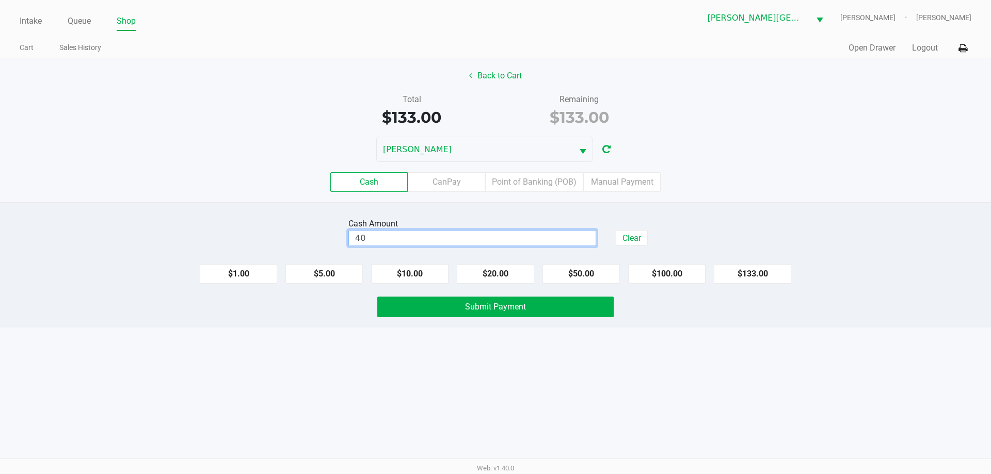
click at [423, 242] on input "40" at bounding box center [472, 238] width 247 height 15
type input "$140.00"
click at [541, 313] on button "Submit Payment" at bounding box center [495, 307] width 236 height 21
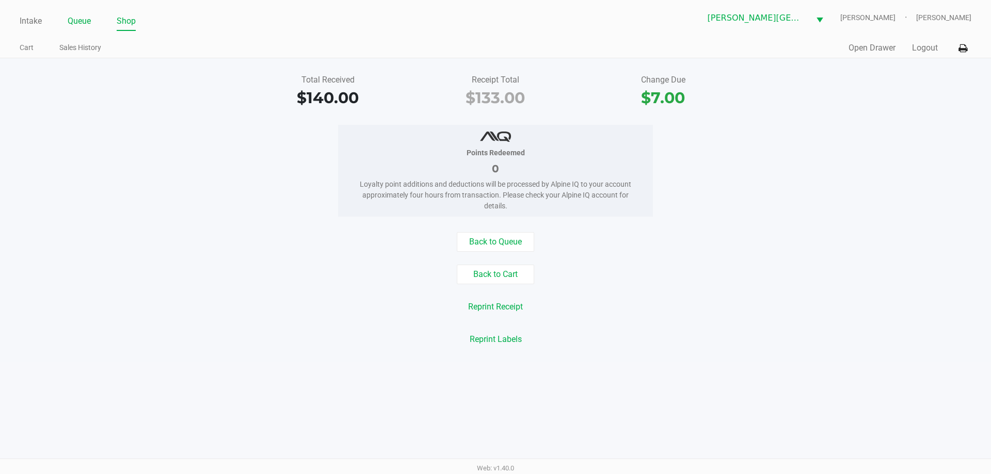
click at [82, 16] on link "Queue" at bounding box center [79, 21] width 23 height 14
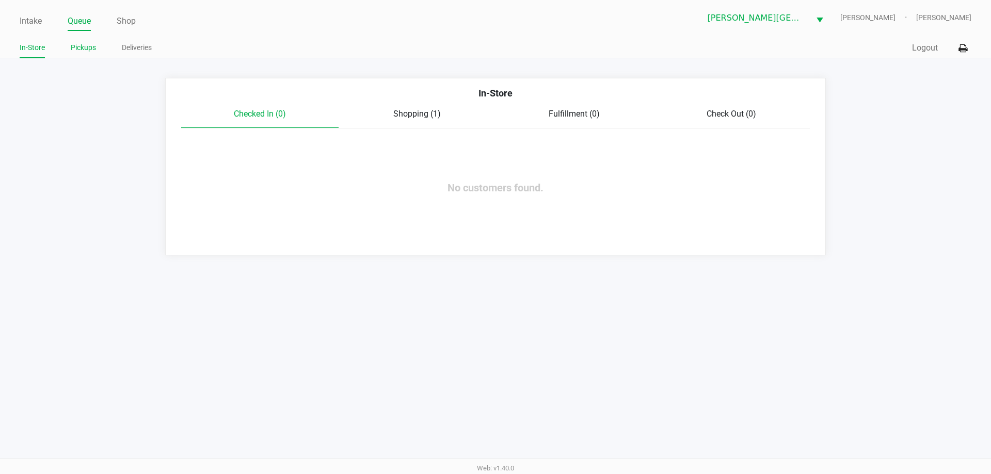
click at [80, 48] on link "Pickups" at bounding box center [83, 47] width 25 height 13
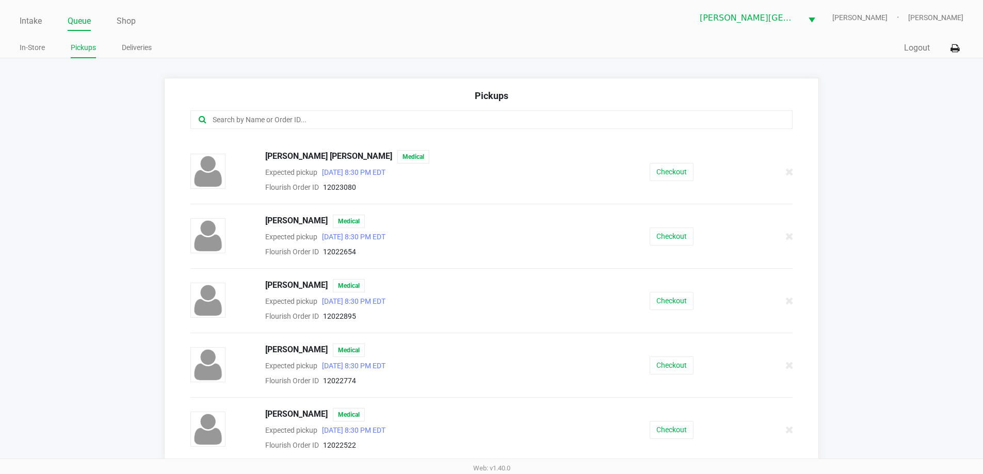
scroll to position [767, 0]
click at [666, 426] on button "Checkout" at bounding box center [672, 428] width 44 height 18
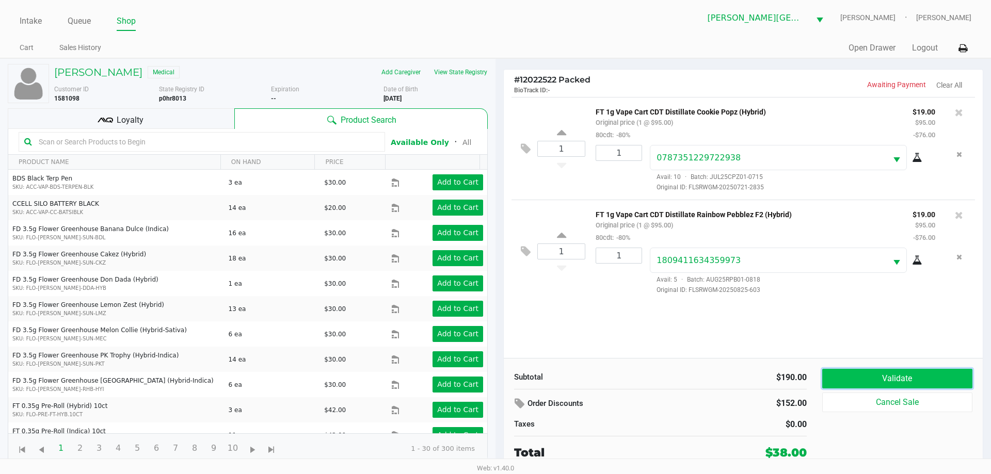
click at [866, 380] on button "Validate" at bounding box center [897, 379] width 150 height 20
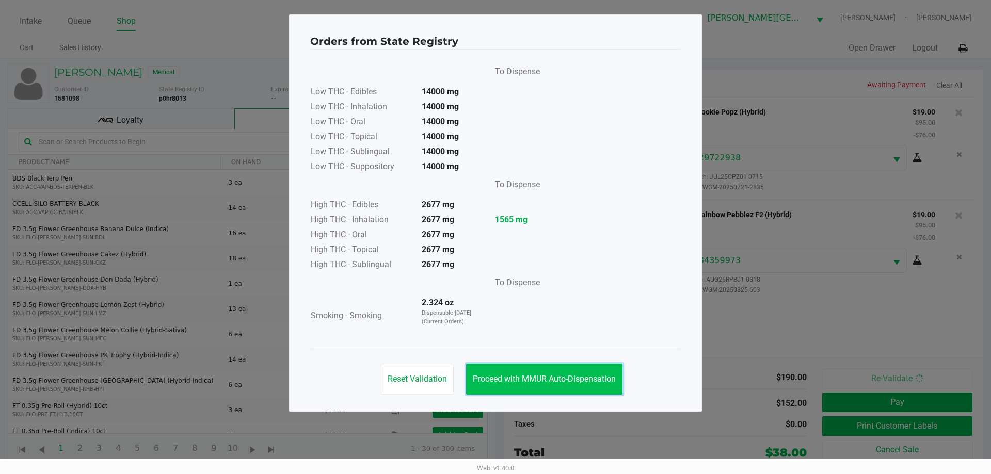
click at [562, 379] on span "Proceed with MMUR Auto-Dispensation" at bounding box center [544, 379] width 143 height 10
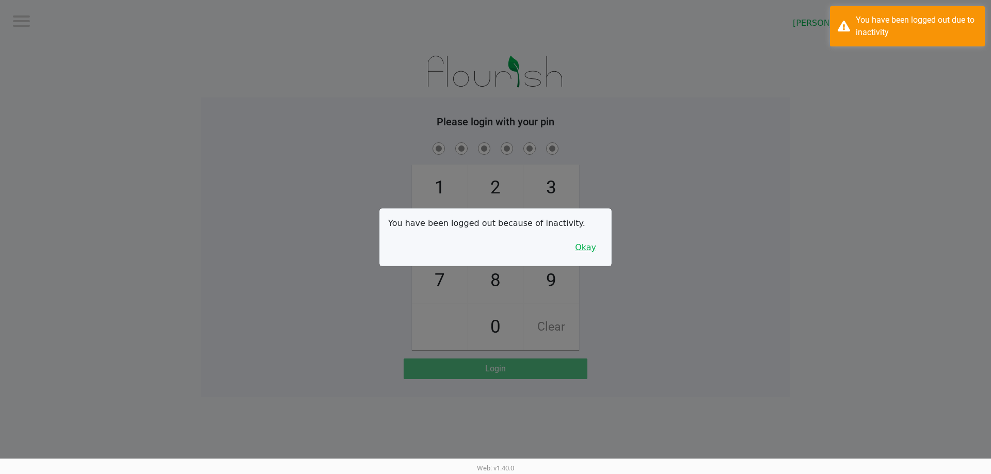
click at [593, 249] on button "Okay" at bounding box center [585, 248] width 35 height 20
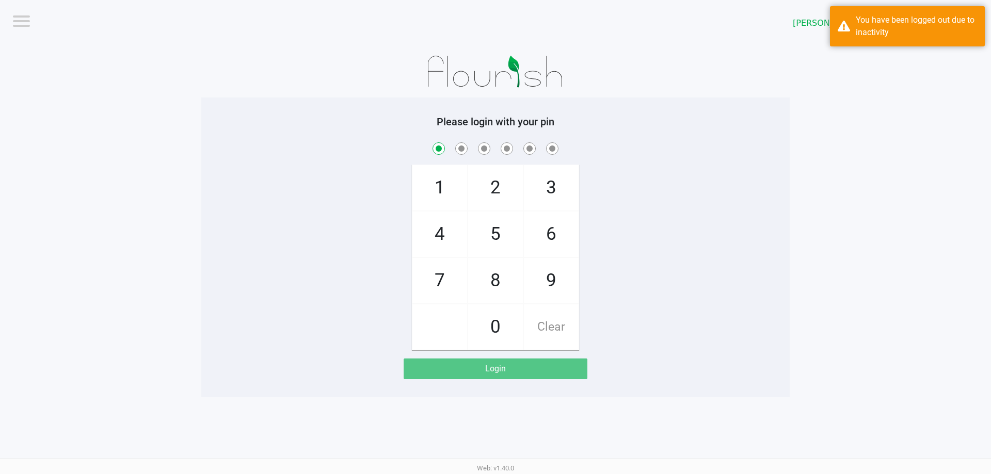
checkbox input "true"
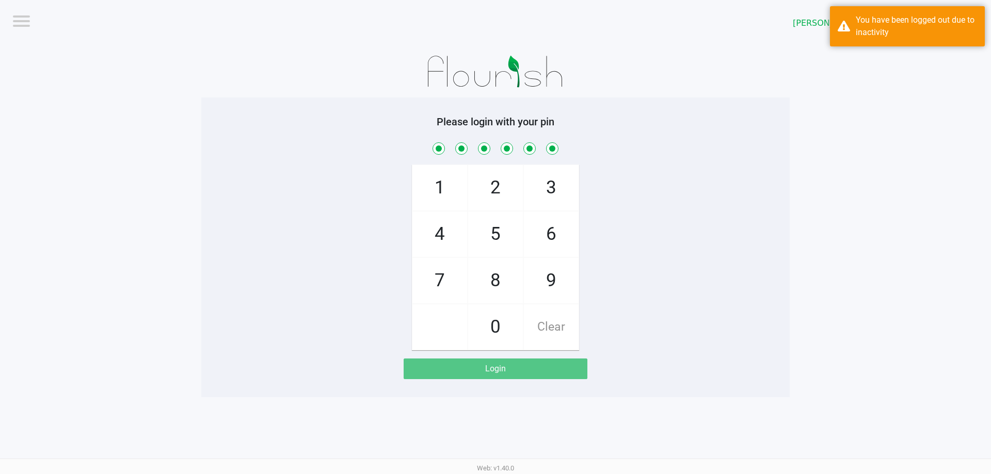
checkbox input "true"
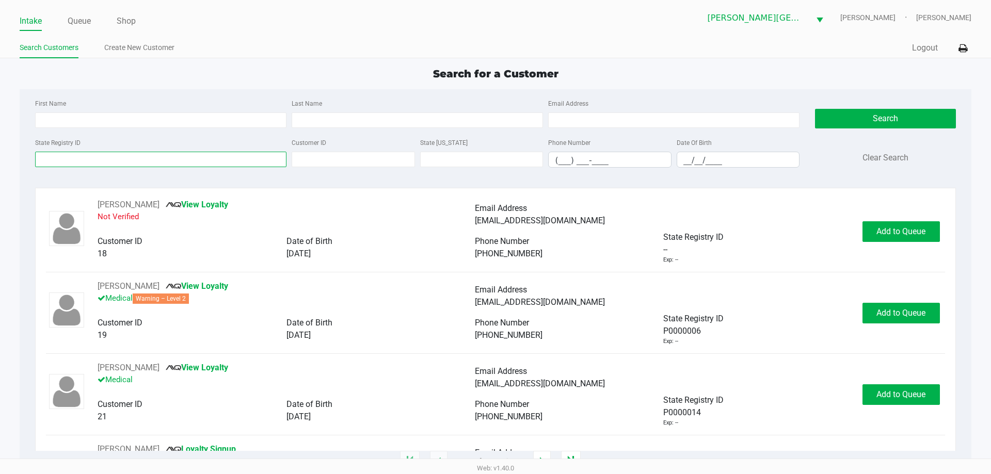
click at [90, 165] on input "State Registry ID" at bounding box center [160, 159] width 251 height 15
click at [82, 22] on link "Queue" at bounding box center [79, 21] width 23 height 14
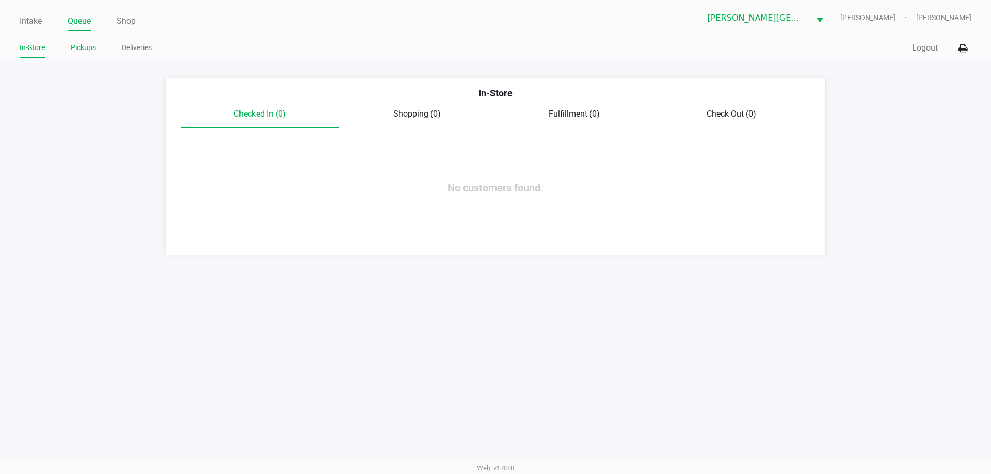
click at [81, 48] on link "Pickups" at bounding box center [83, 47] width 25 height 13
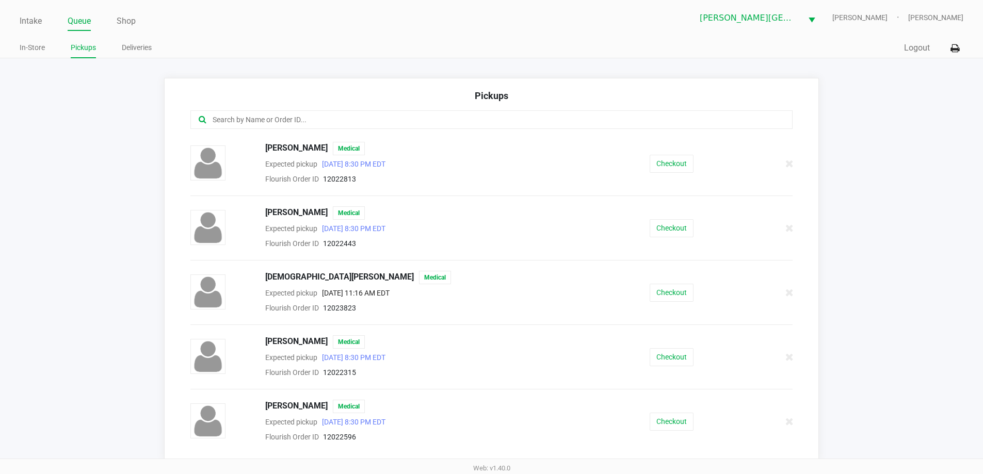
click at [296, 122] on input "text" at bounding box center [475, 120] width 527 height 12
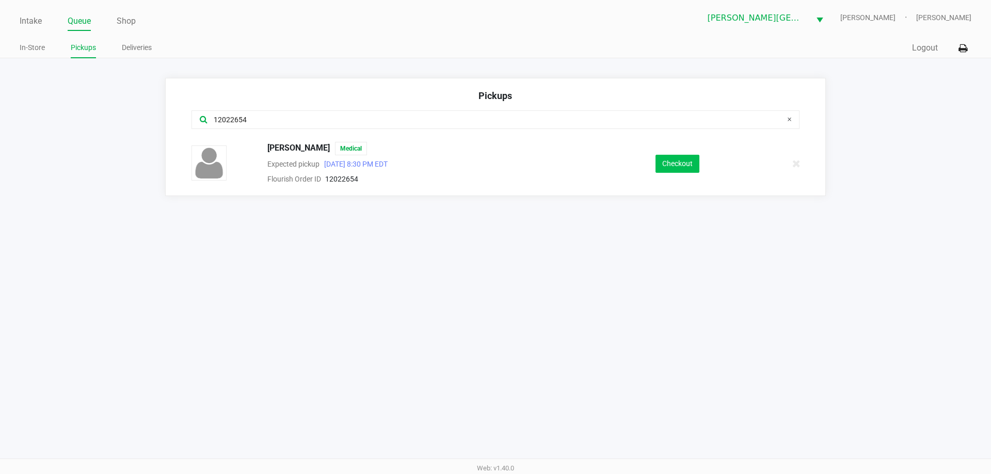
type input "12022654"
click at [681, 158] on button "Checkout" at bounding box center [677, 164] width 44 height 18
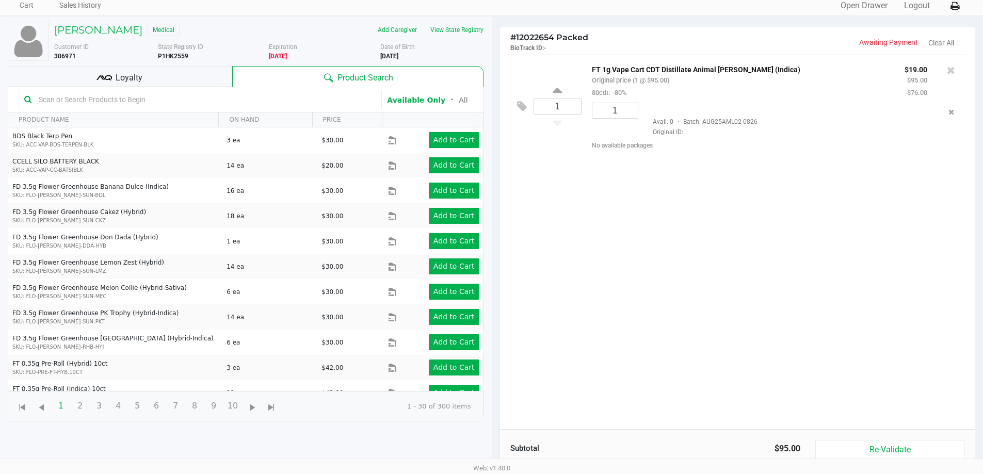
scroll to position [111, 0]
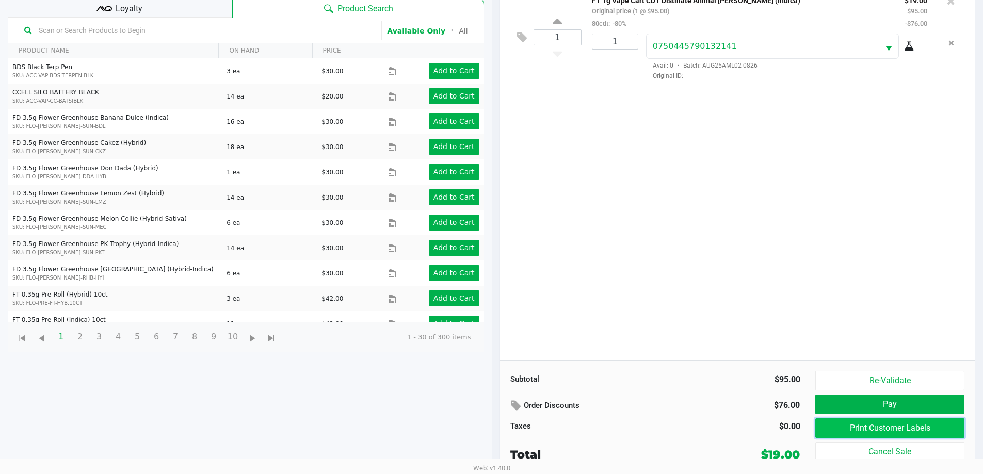
click at [876, 431] on button "Print Customer Labels" at bounding box center [889, 428] width 149 height 20
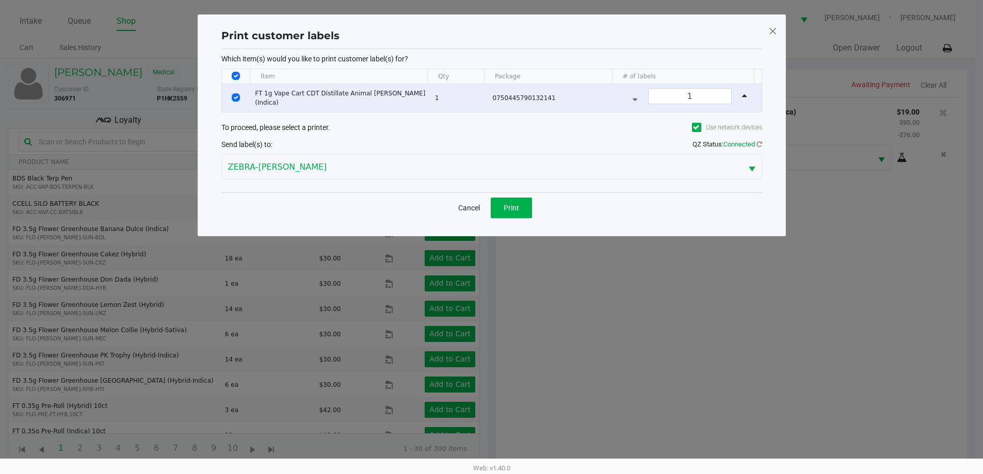
scroll to position [0, 0]
drag, startPoint x: 500, startPoint y: 202, endPoint x: 522, endPoint y: 206, distance: 22.6
click at [500, 202] on button "Print" at bounding box center [514, 208] width 41 height 21
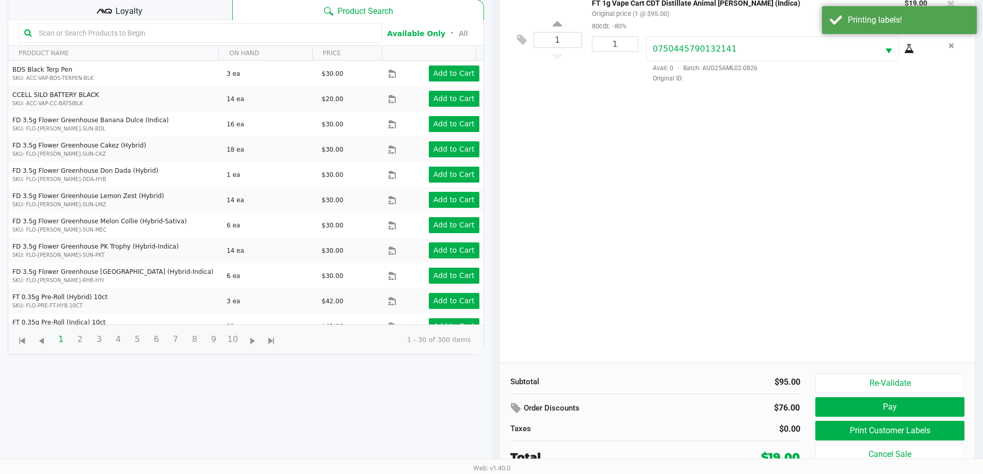
scroll to position [111, 0]
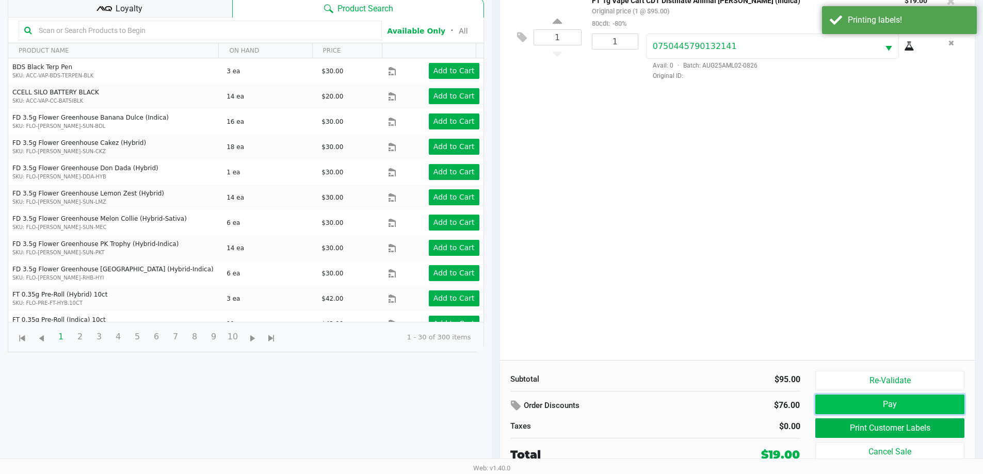
click at [917, 397] on button "Pay" at bounding box center [889, 405] width 149 height 20
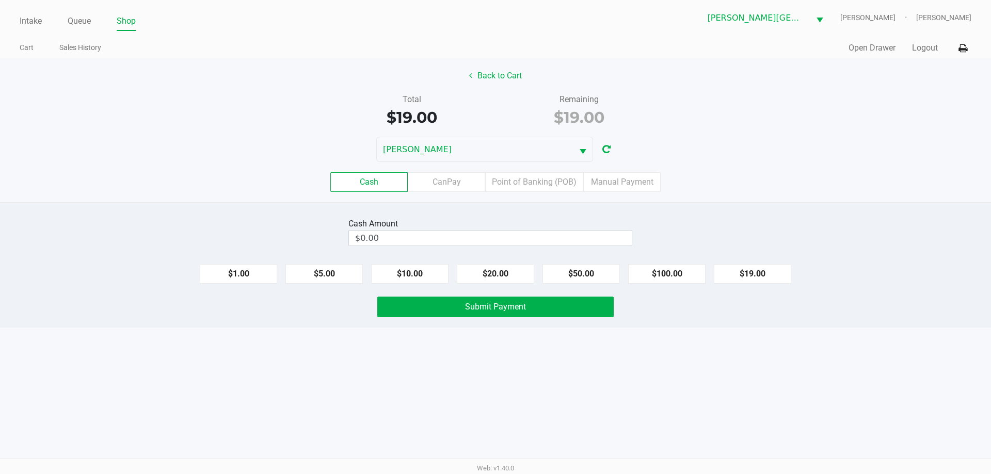
click at [383, 182] on label "Cash" at bounding box center [368, 182] width 77 height 20
click at [0, 0] on 0 "Cash" at bounding box center [0, 0] width 0 height 0
click at [388, 238] on input "0" at bounding box center [490, 238] width 283 height 15
click at [490, 271] on button "$20.00" at bounding box center [495, 274] width 77 height 20
type input "$20.00"
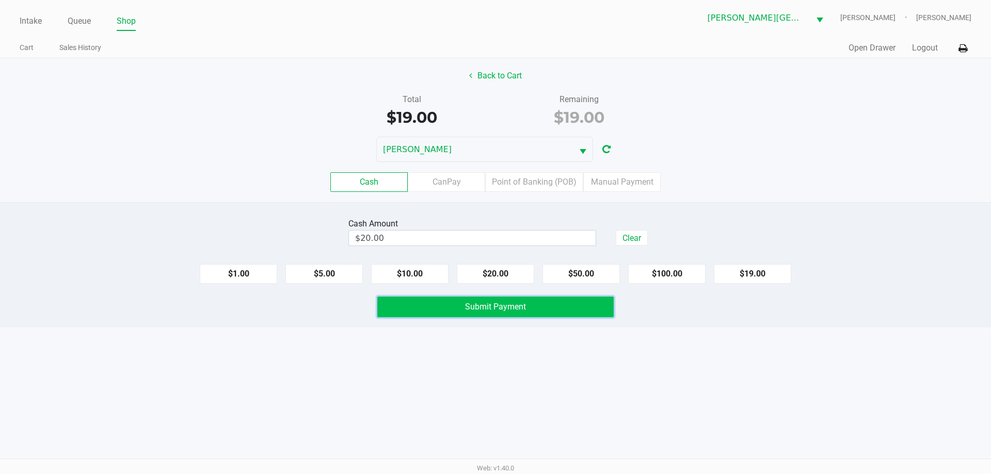
click at [486, 305] on span "Submit Payment" at bounding box center [495, 307] width 61 height 10
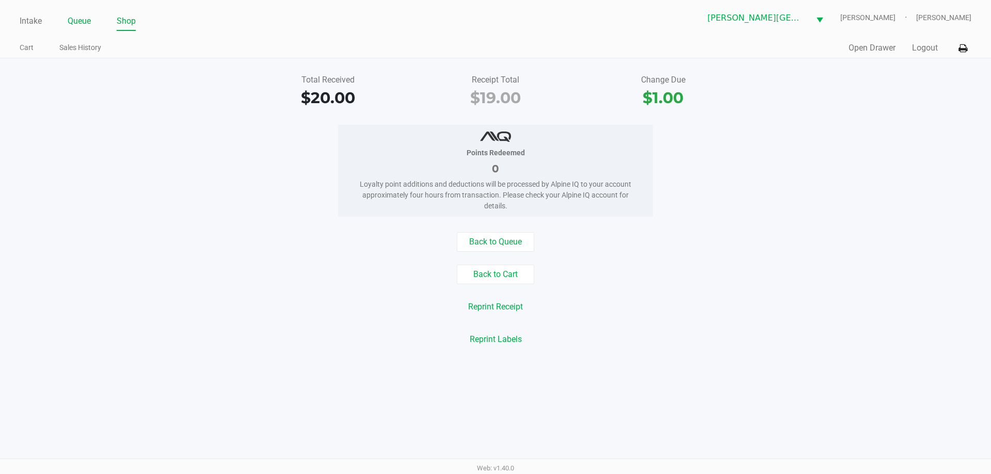
click at [81, 23] on link "Queue" at bounding box center [79, 21] width 23 height 14
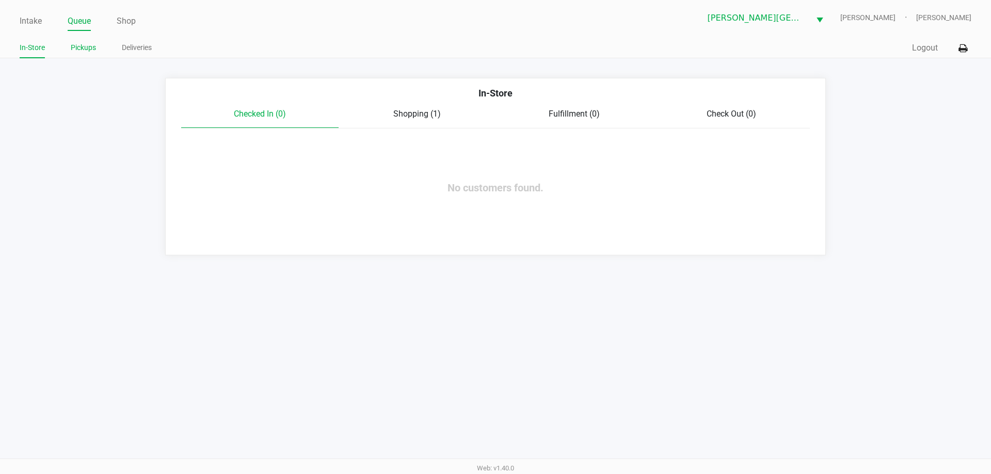
click at [86, 44] on link "Pickups" at bounding box center [83, 47] width 25 height 13
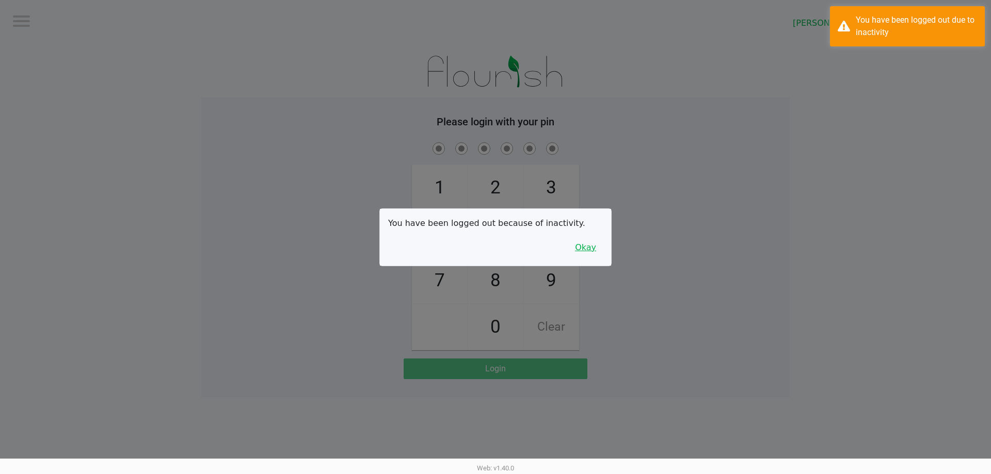
click at [580, 251] on button "Okay" at bounding box center [585, 248] width 35 height 20
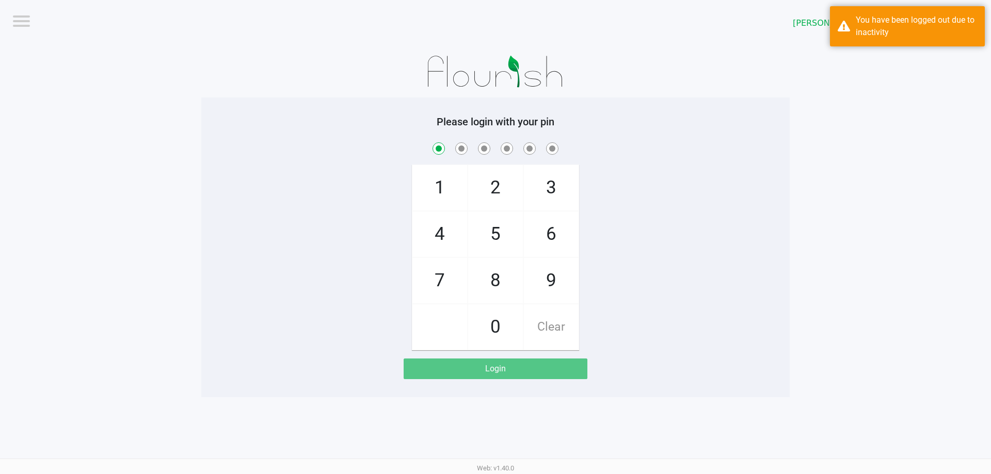
checkbox input "true"
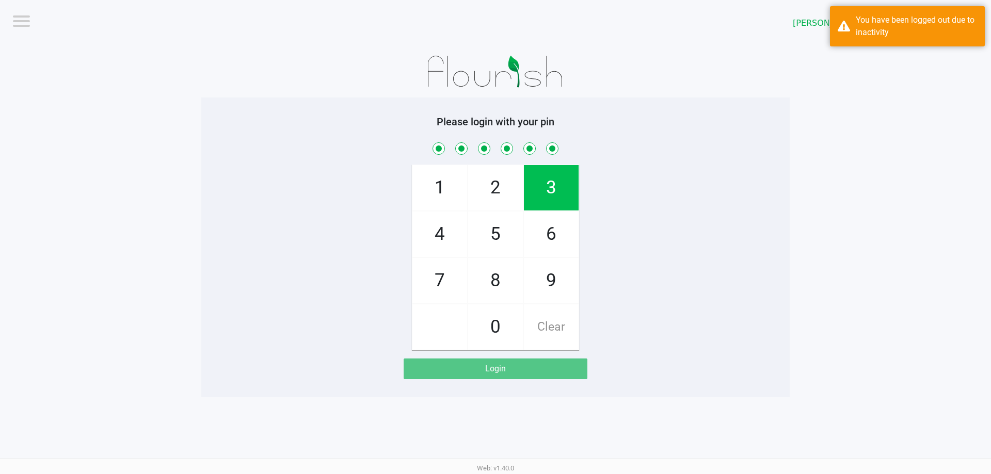
checkbox input "true"
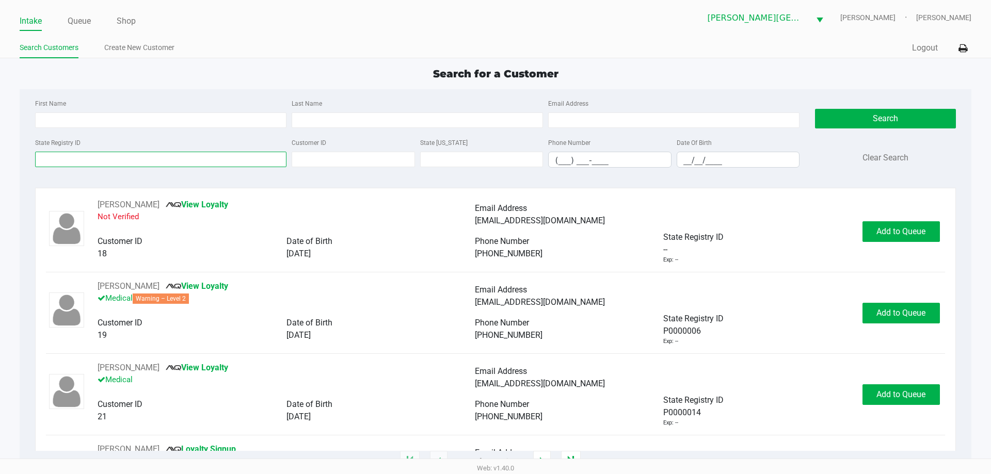
click at [142, 163] on input "State Registry ID" at bounding box center [160, 159] width 251 height 15
click at [179, 160] on input "State Registry ID" at bounding box center [160, 159] width 251 height 15
click at [82, 21] on link "Queue" at bounding box center [79, 21] width 23 height 14
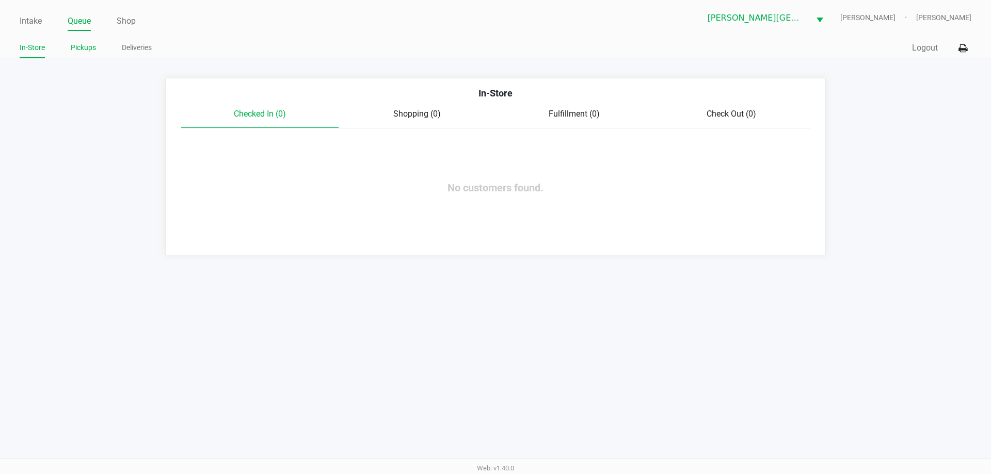
click at [85, 45] on link "Pickups" at bounding box center [83, 47] width 25 height 13
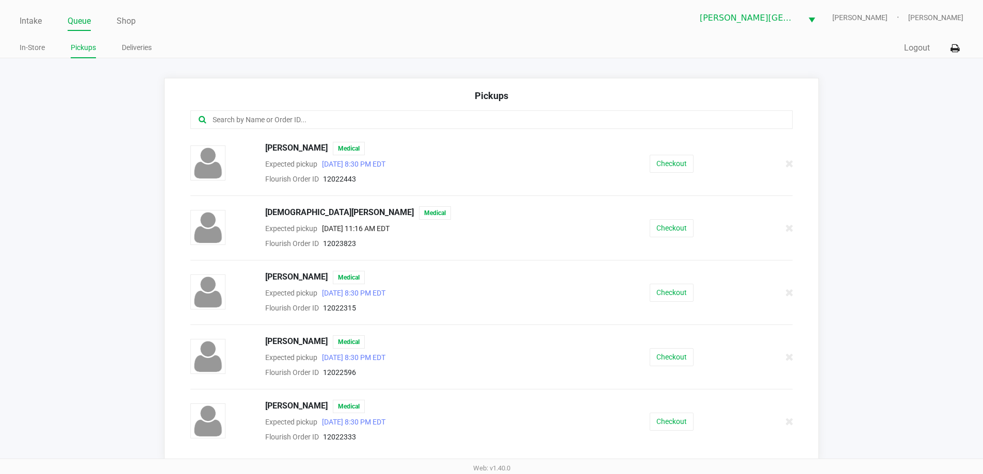
click at [324, 117] on input "text" at bounding box center [475, 120] width 527 height 12
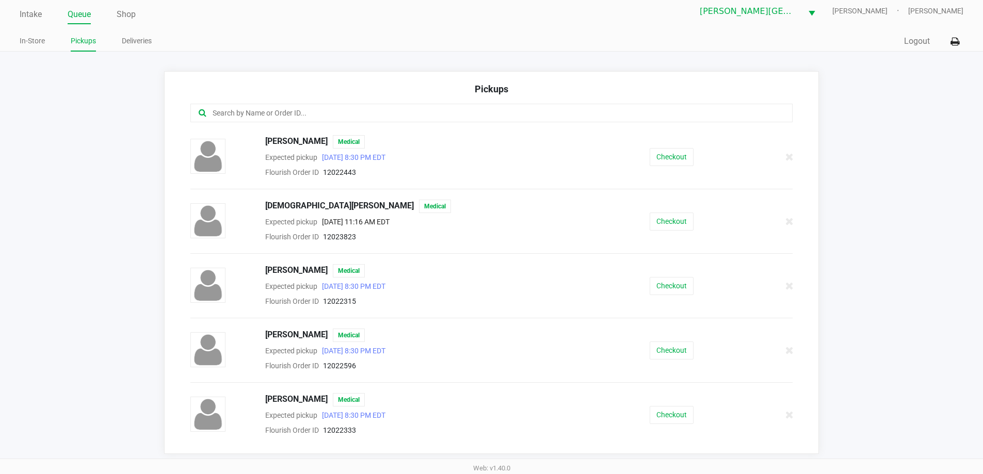
click at [83, 44] on link "Pickups" at bounding box center [83, 41] width 25 height 13
click at [278, 110] on input "text" at bounding box center [475, 113] width 527 height 12
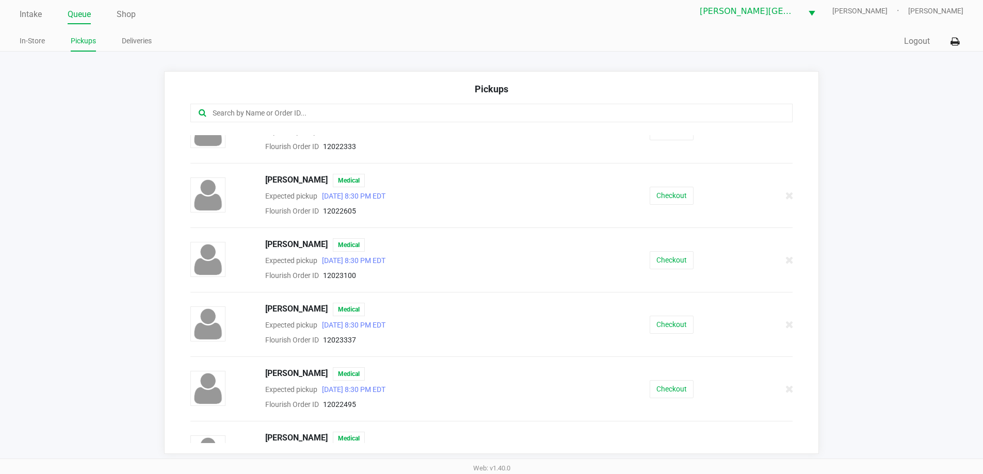
scroll to position [310, 0]
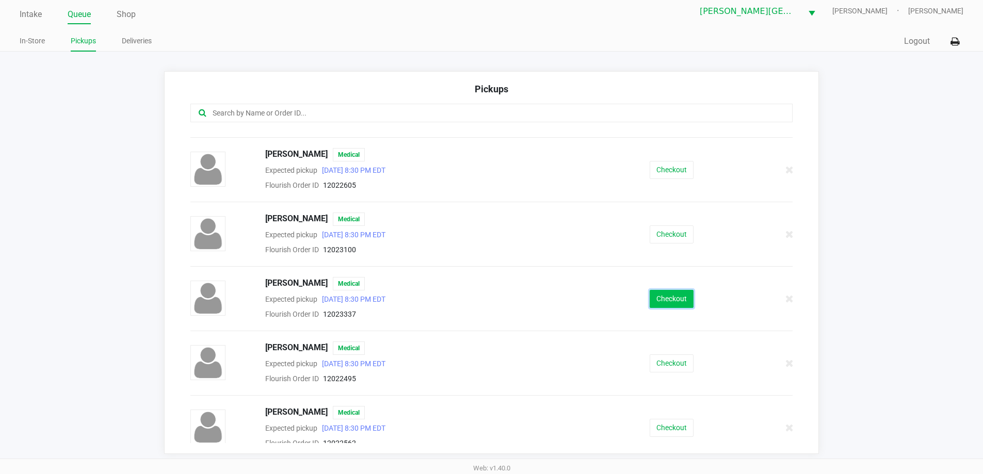
click at [663, 295] on button "Checkout" at bounding box center [672, 299] width 44 height 18
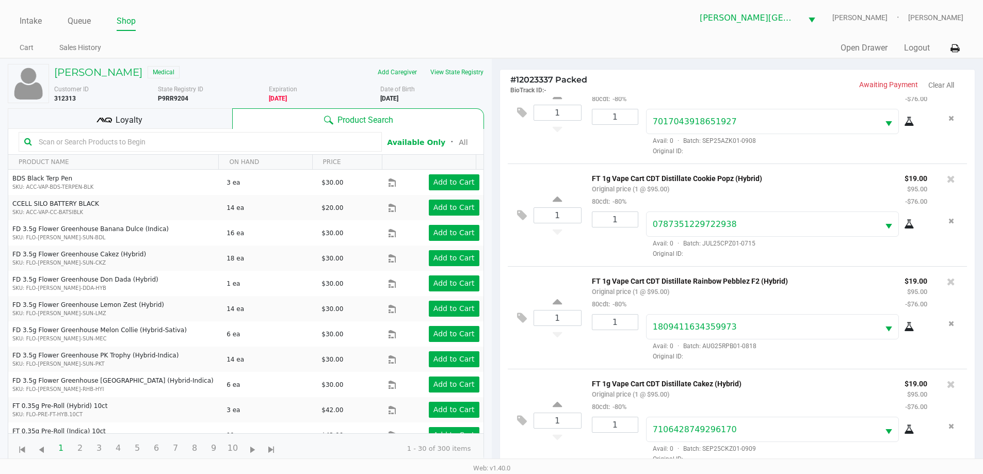
click at [223, 141] on input "text" at bounding box center [206, 141] width 342 height 15
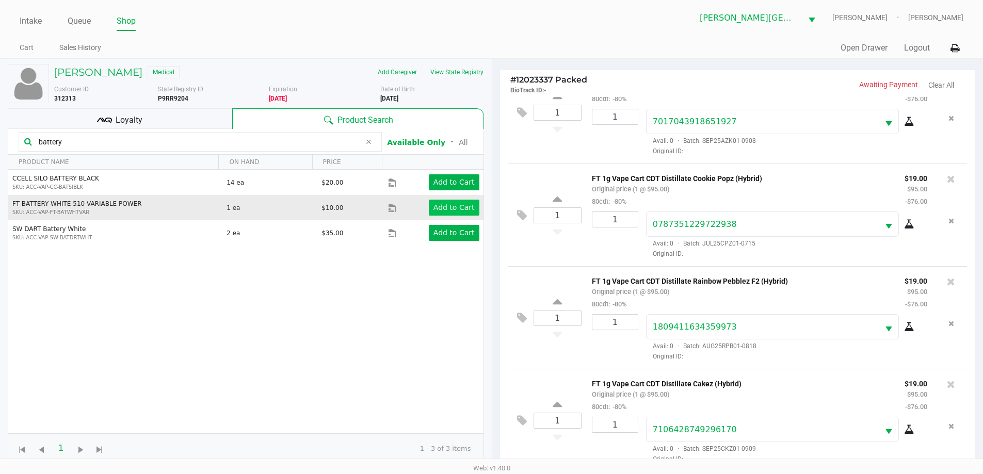
type input "battery"
click at [444, 204] on app-button-loader "Add to Cart" at bounding box center [453, 207] width 41 height 8
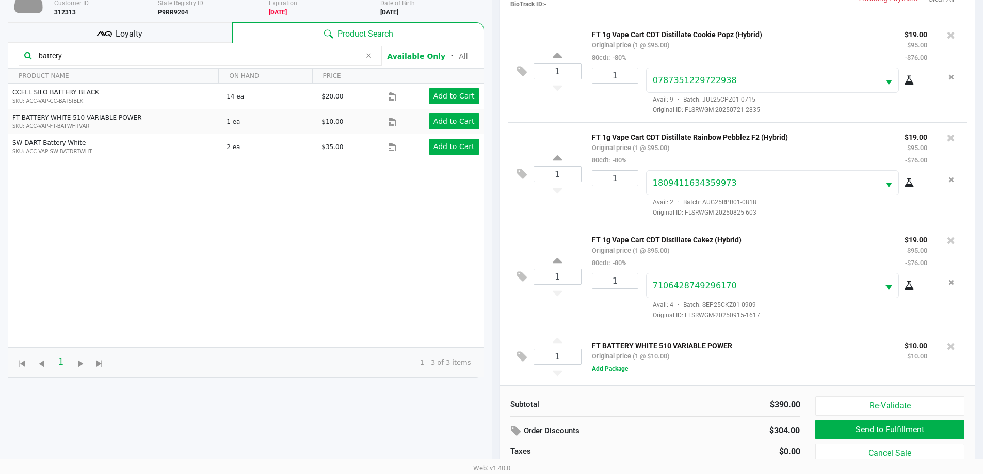
scroll to position [111, 0]
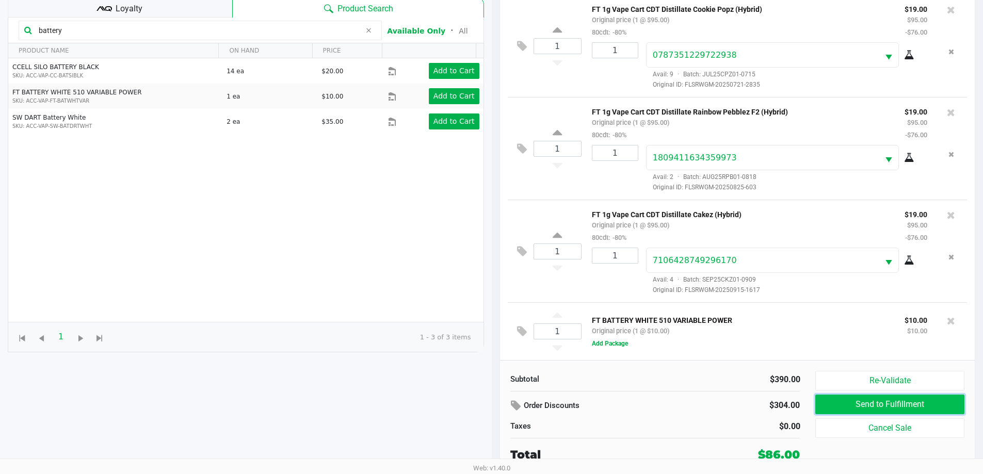
click at [913, 397] on button "Send to Fulfillment" at bounding box center [889, 405] width 149 height 20
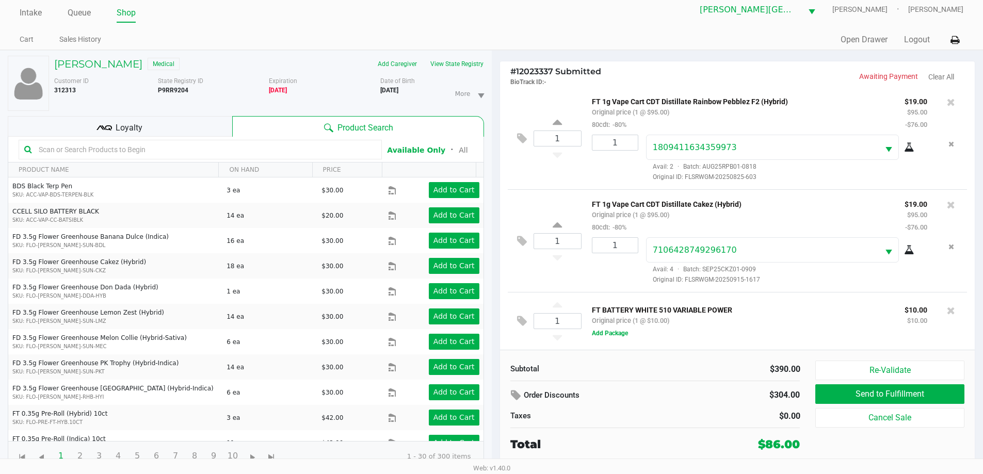
scroll to position [11, 0]
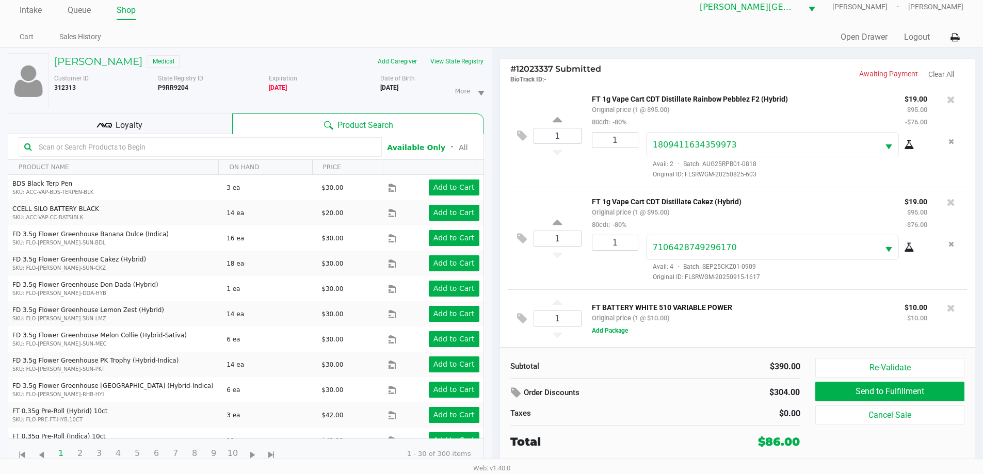
click at [606, 9] on div "Merritt Island WC NASH-TAYLOR Rachel Larralde" at bounding box center [728, 6] width 472 height 25
click at [841, 388] on button "Send to Fulfillment" at bounding box center [889, 392] width 149 height 20
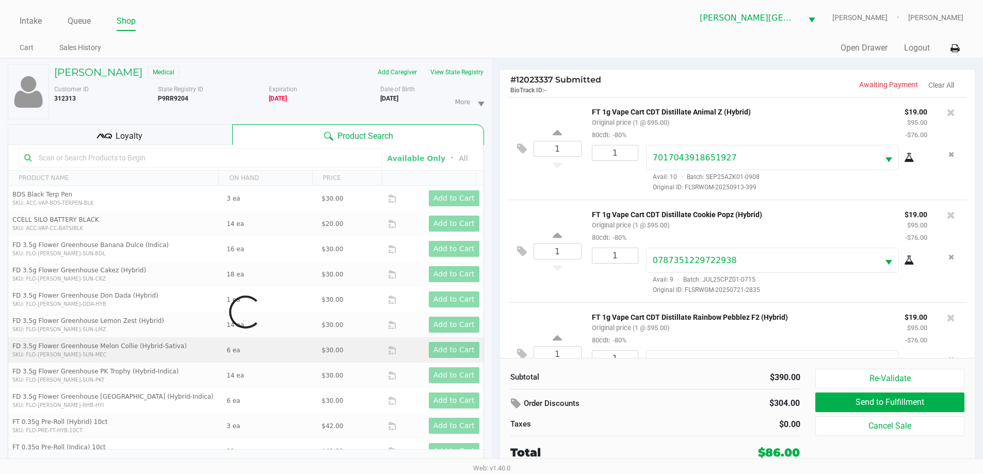
scroll to position [209, 0]
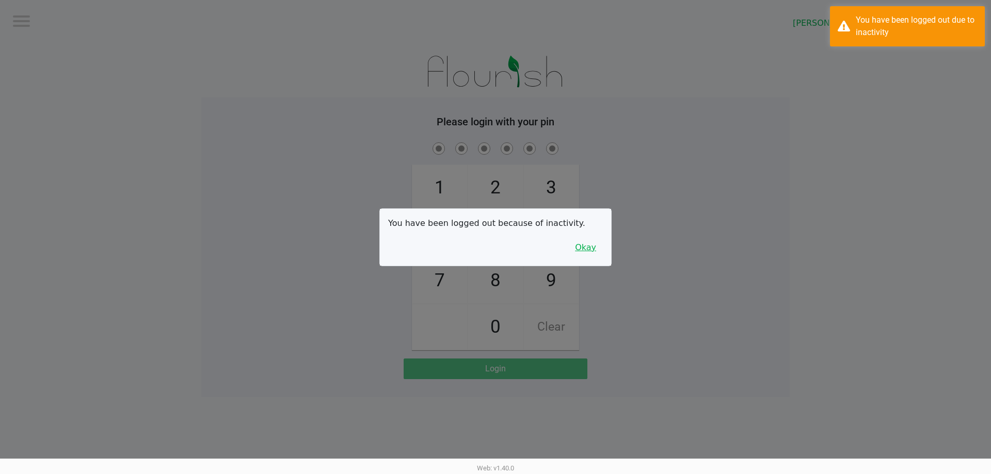
click at [587, 248] on button "Okay" at bounding box center [585, 248] width 35 height 20
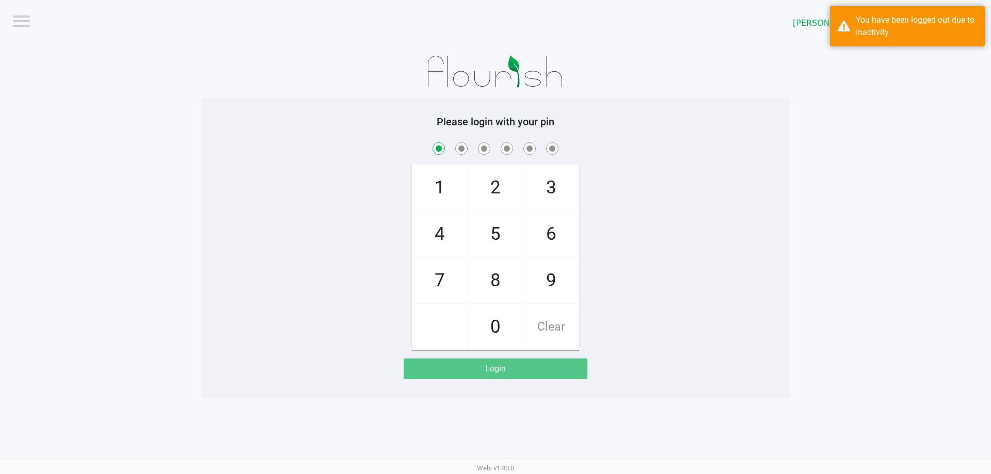
checkbox input "true"
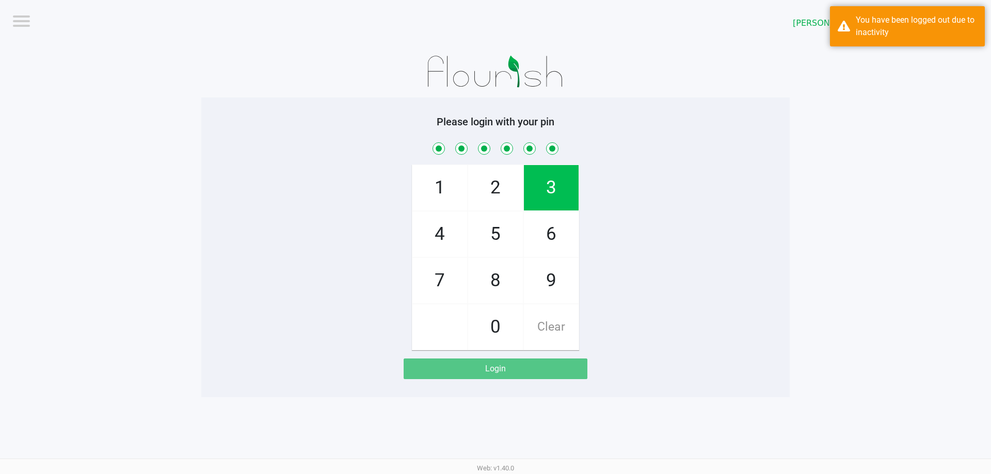
checkbox input "true"
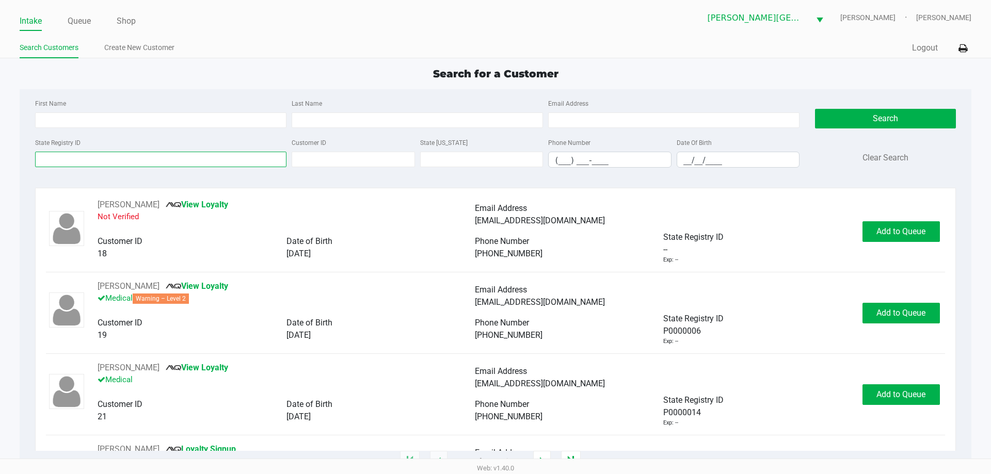
click at [222, 158] on input "State Registry ID" at bounding box center [160, 159] width 251 height 15
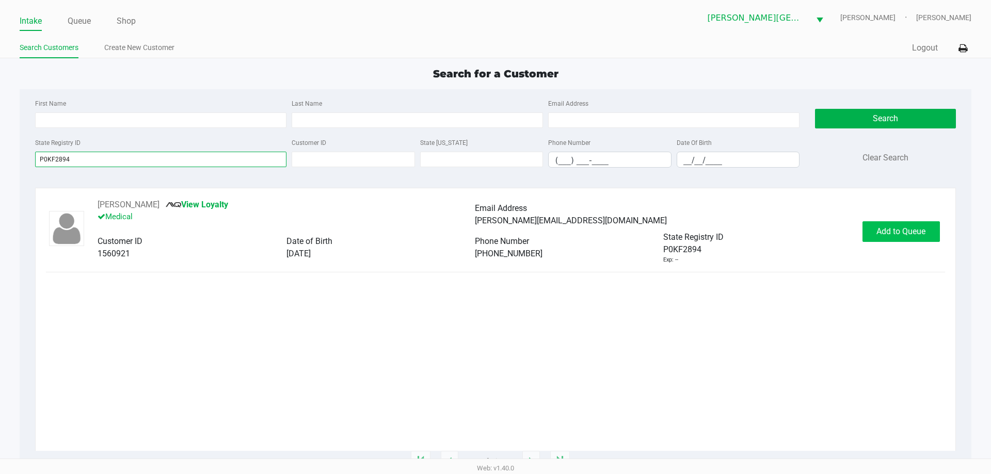
type input "P0KF2894"
click at [917, 232] on span "Add to Queue" at bounding box center [900, 232] width 49 height 10
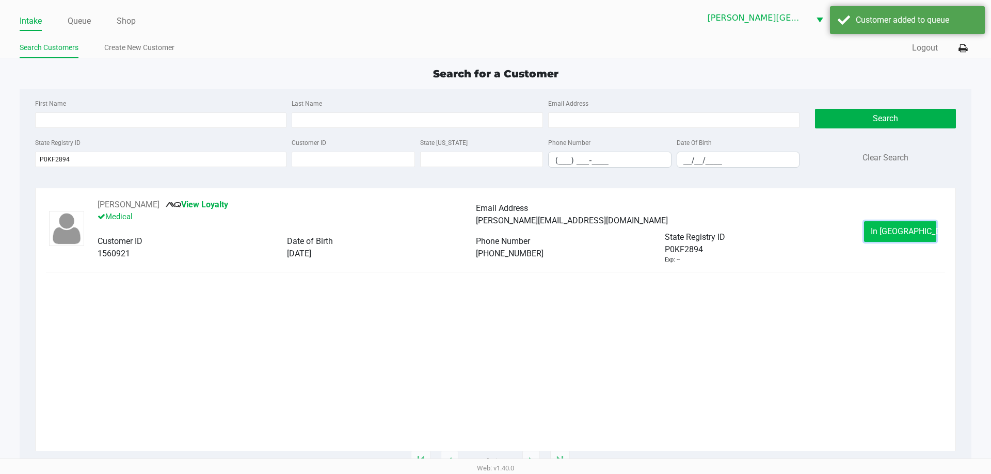
click at [905, 232] on span "In Queue" at bounding box center [913, 232] width 87 height 10
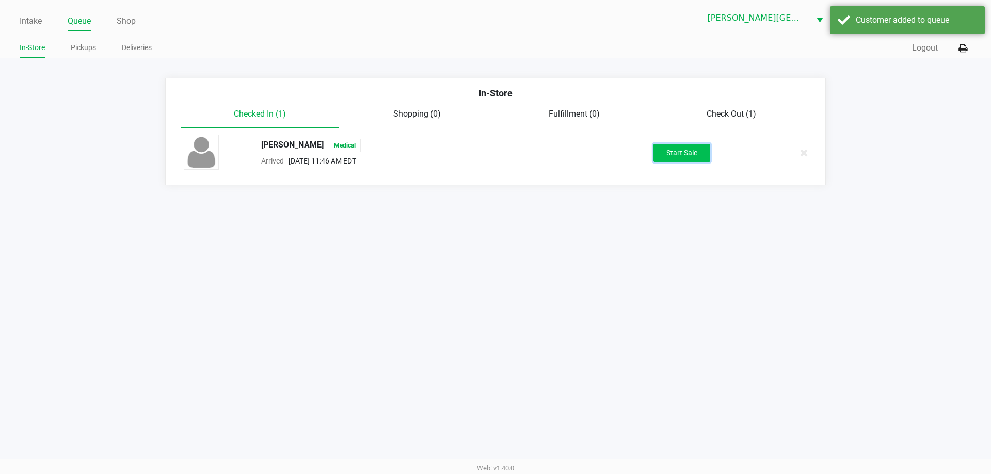
click at [668, 154] on button "Start Sale" at bounding box center [681, 153] width 57 height 18
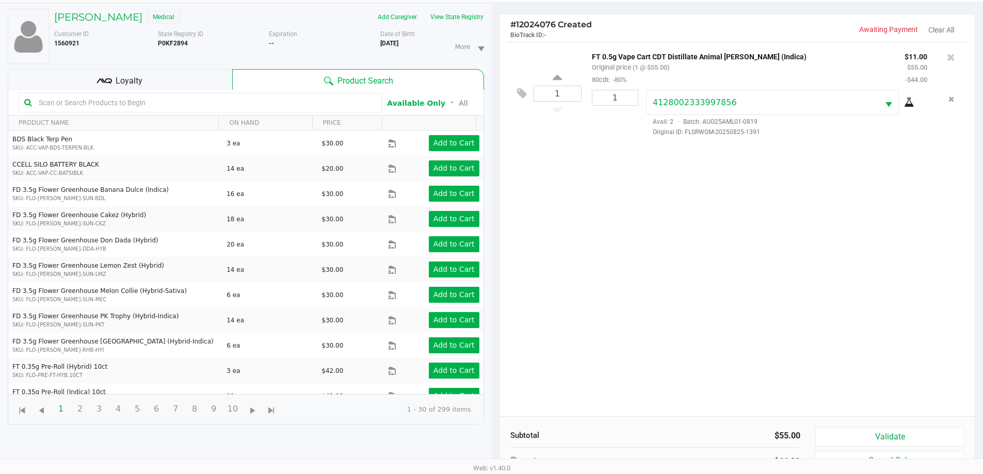
scroll to position [111, 0]
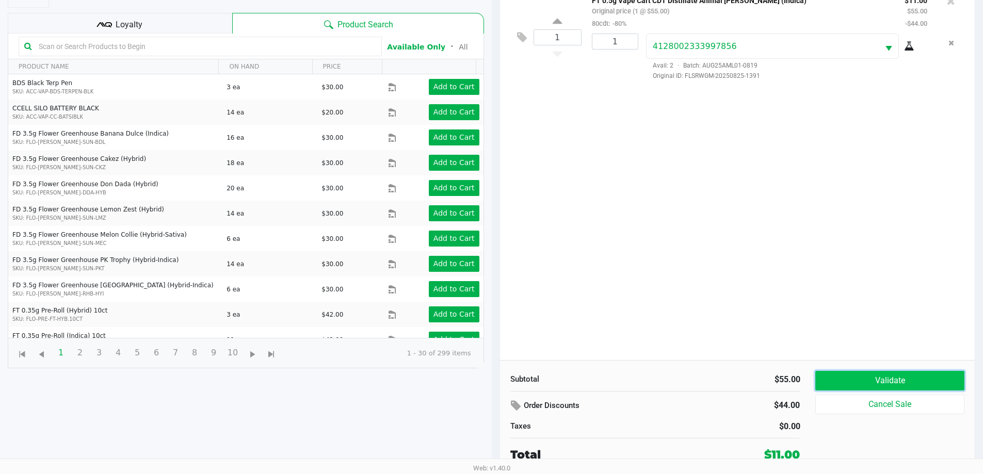
click at [902, 377] on button "Validate" at bounding box center [889, 381] width 149 height 20
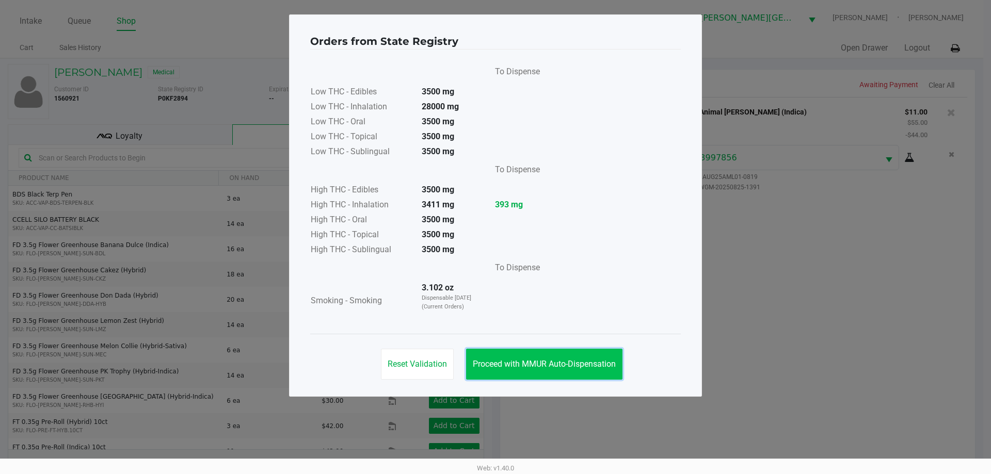
click at [558, 364] on span "Proceed with MMUR Auto-Dispensation" at bounding box center [544, 364] width 143 height 10
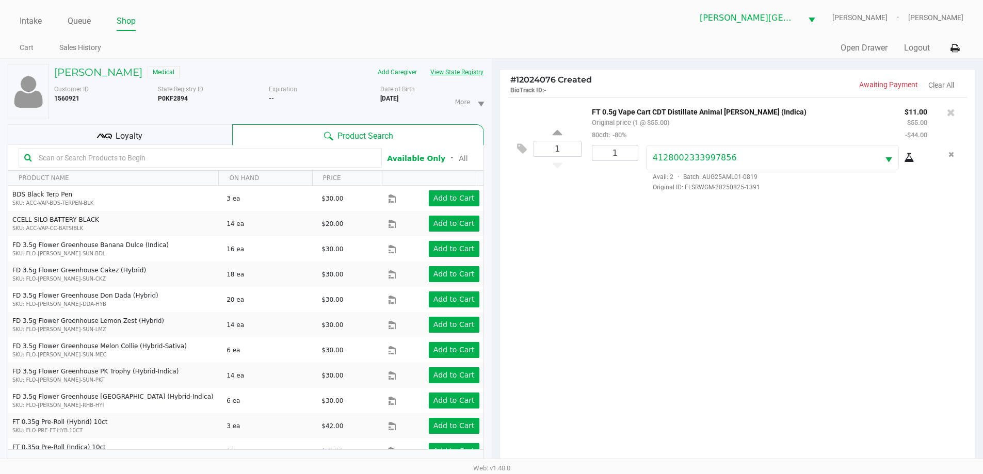
click at [462, 74] on button "View State Registry" at bounding box center [454, 72] width 60 height 17
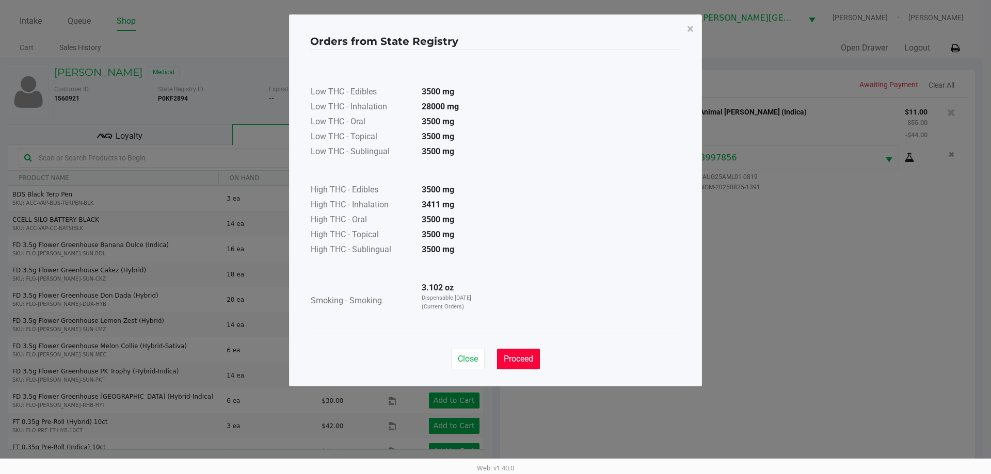
click at [521, 361] on span "Proceed" at bounding box center [518, 359] width 29 height 10
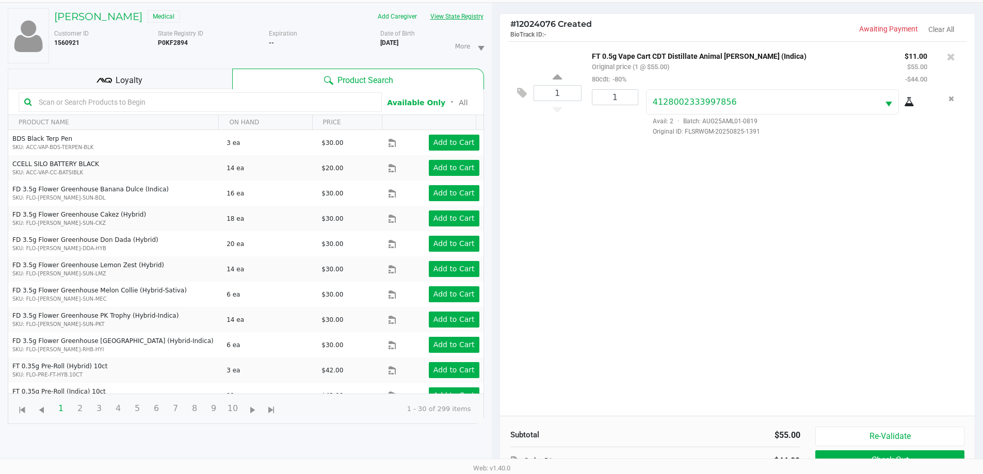
scroll to position [111, 0]
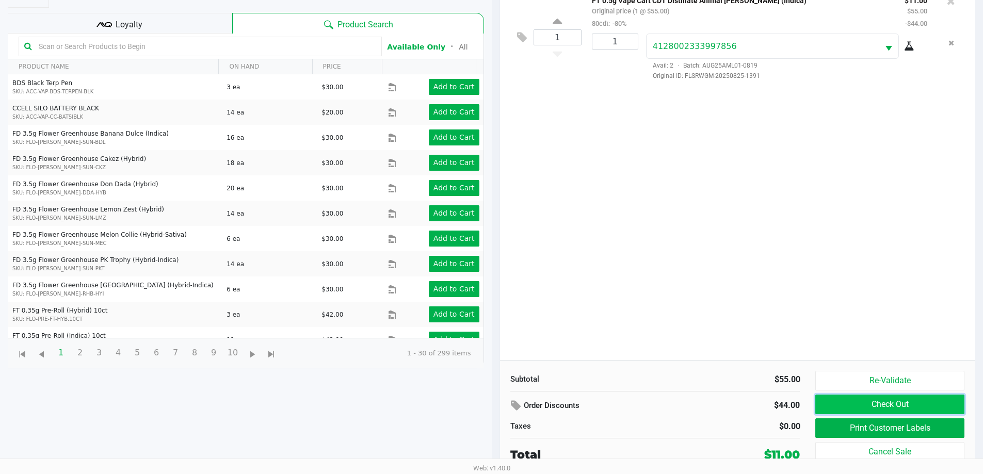
click at [865, 401] on button "Check Out" at bounding box center [889, 405] width 149 height 20
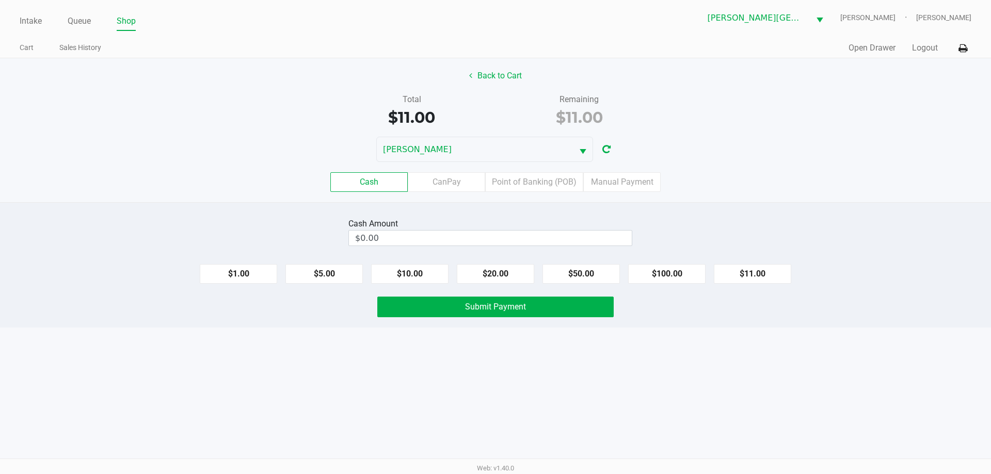
drag, startPoint x: 386, startPoint y: 173, endPoint x: 397, endPoint y: 212, distance: 39.7
click at [387, 175] on label "Cash" at bounding box center [368, 182] width 77 height 20
click at [0, 0] on 0 "Cash" at bounding box center [0, 0] width 0 height 0
click at [395, 244] on input "0" at bounding box center [490, 238] width 283 height 15
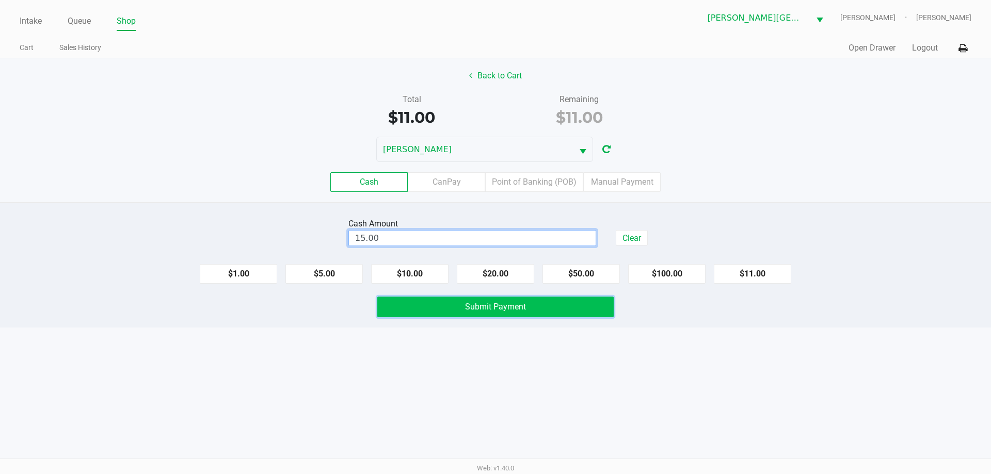
type input "$15.00"
click at [530, 308] on button "Submit Payment" at bounding box center [495, 307] width 236 height 21
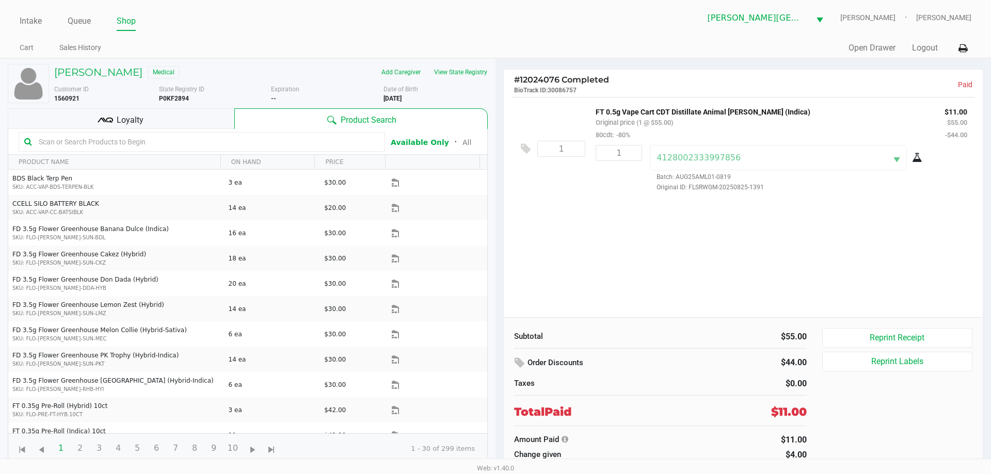
click at [265, 25] on ul "Intake Queue Shop" at bounding box center [258, 22] width 476 height 18
click at [90, 20] on link "Queue" at bounding box center [79, 21] width 23 height 14
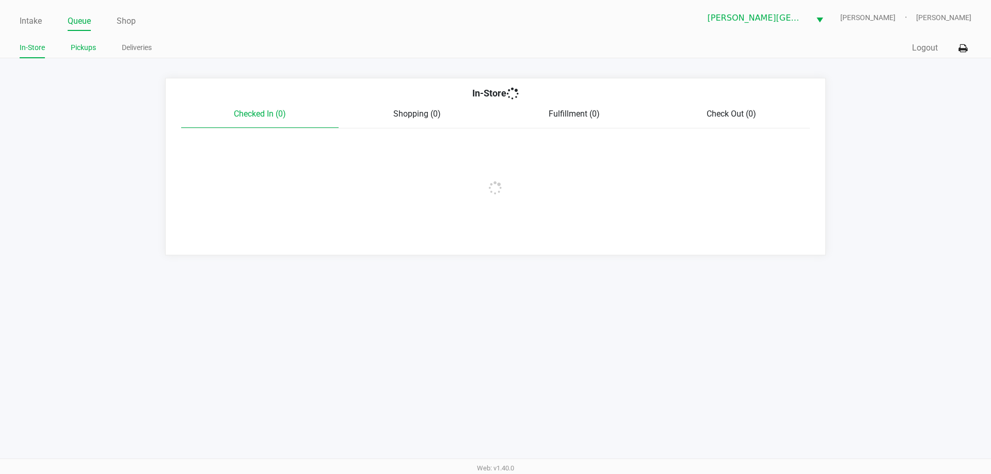
click at [88, 52] on link "Pickups" at bounding box center [83, 47] width 25 height 13
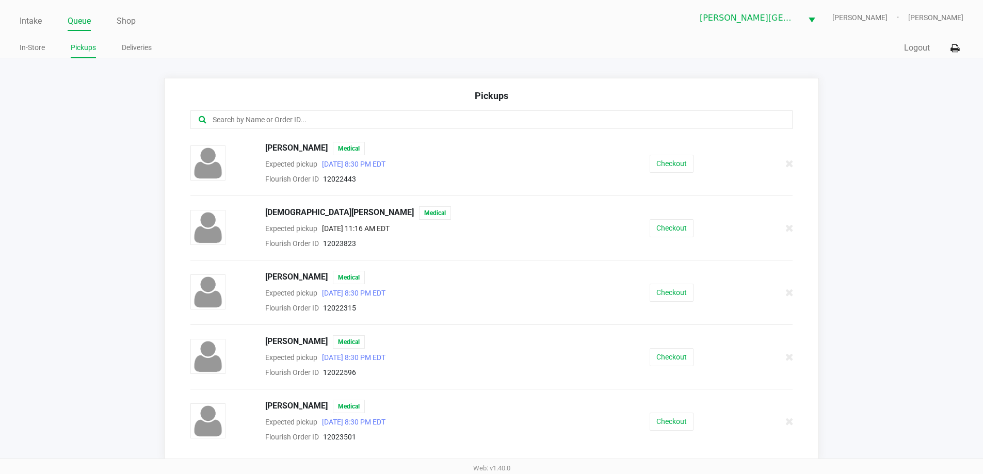
click at [378, 123] on input "text" at bounding box center [475, 120] width 527 height 12
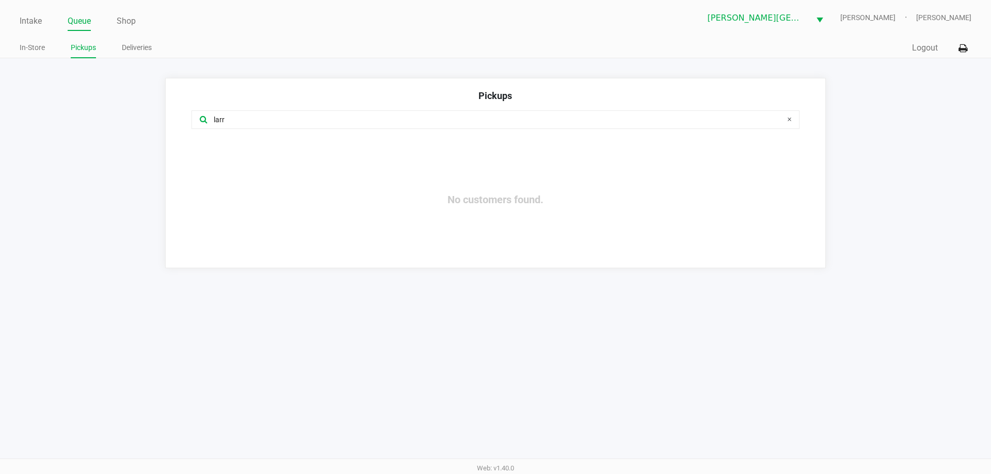
type input "larr"
click at [83, 21] on link "Queue" at bounding box center [79, 21] width 23 height 14
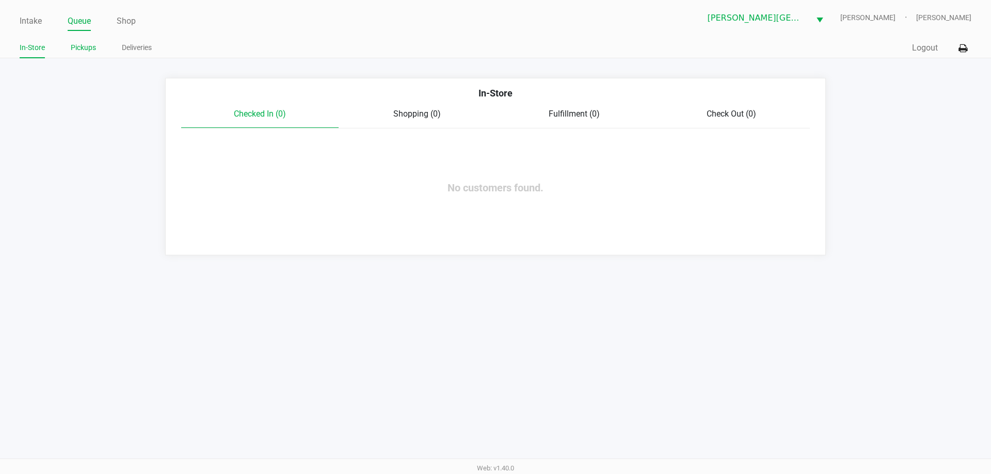
click at [87, 49] on link "Pickups" at bounding box center [83, 47] width 25 height 13
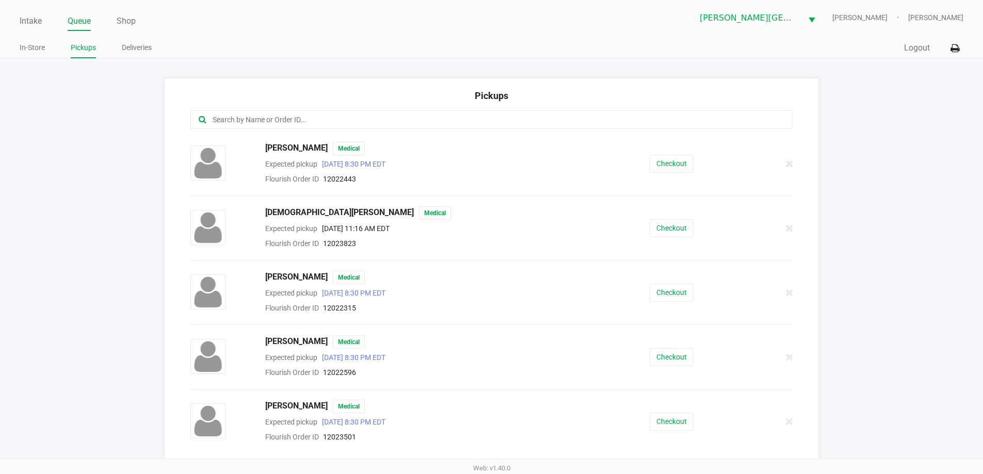
click at [316, 118] on input "text" at bounding box center [475, 120] width 527 height 12
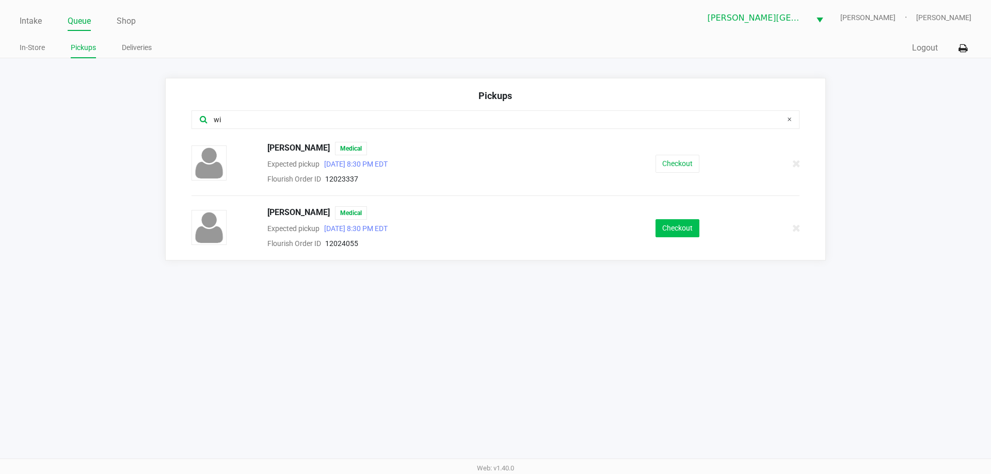
type input "wi"
click at [684, 223] on button "Checkout" at bounding box center [677, 228] width 44 height 18
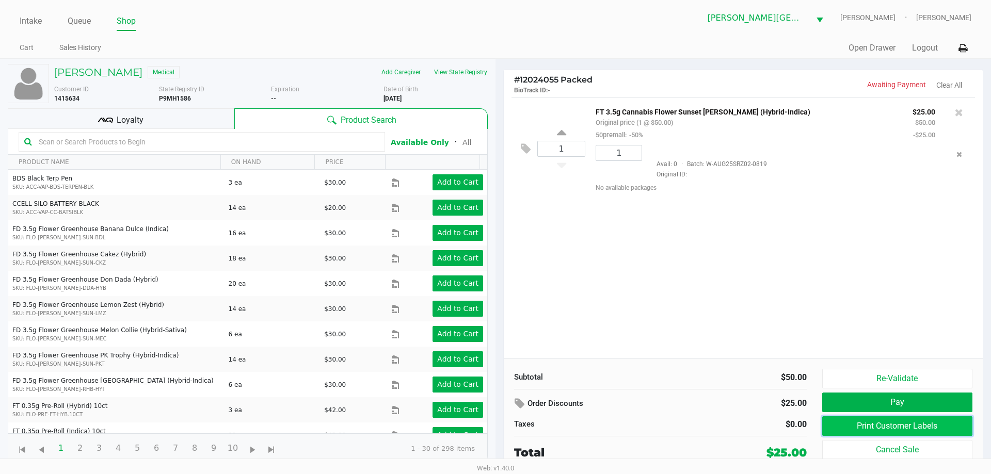
click at [890, 423] on button "Print Customer Labels" at bounding box center [897, 426] width 150 height 20
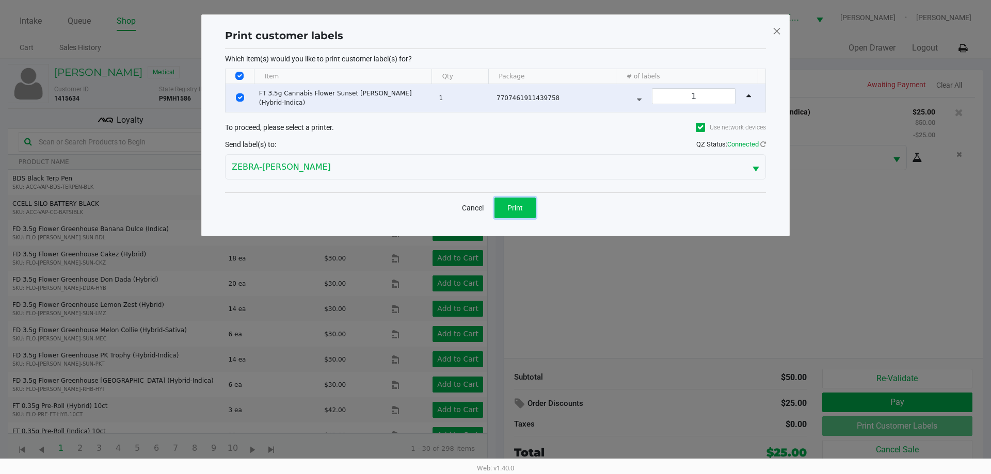
click at [506, 212] on button "Print" at bounding box center [514, 208] width 41 height 21
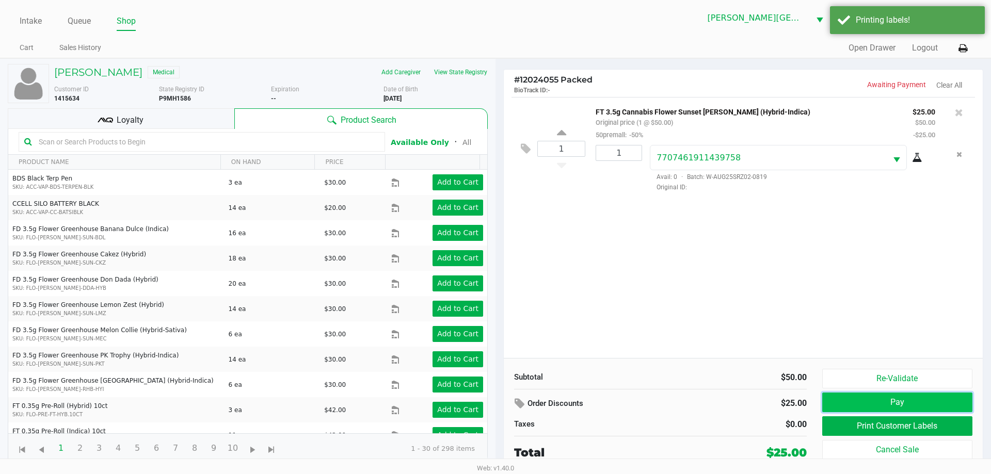
click at [872, 397] on button "Pay" at bounding box center [897, 403] width 150 height 20
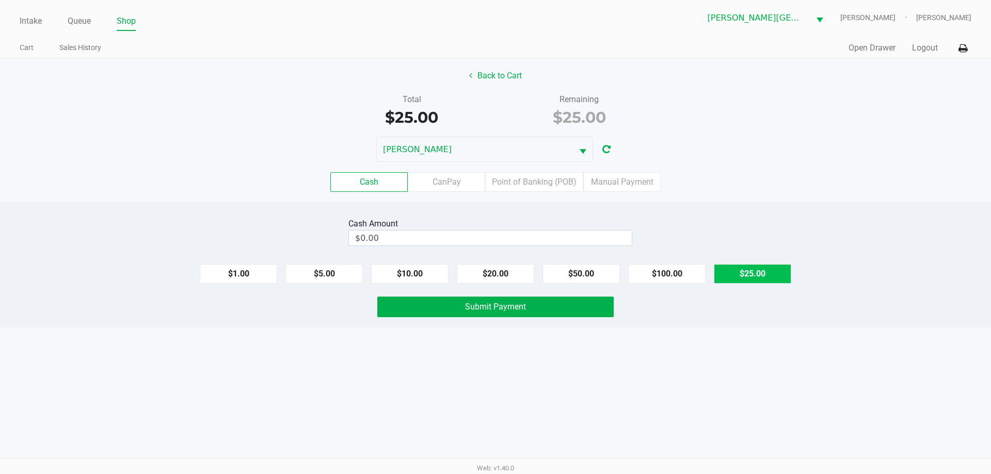
click at [741, 275] on button "$25.00" at bounding box center [752, 274] width 77 height 20
type input "$25.00"
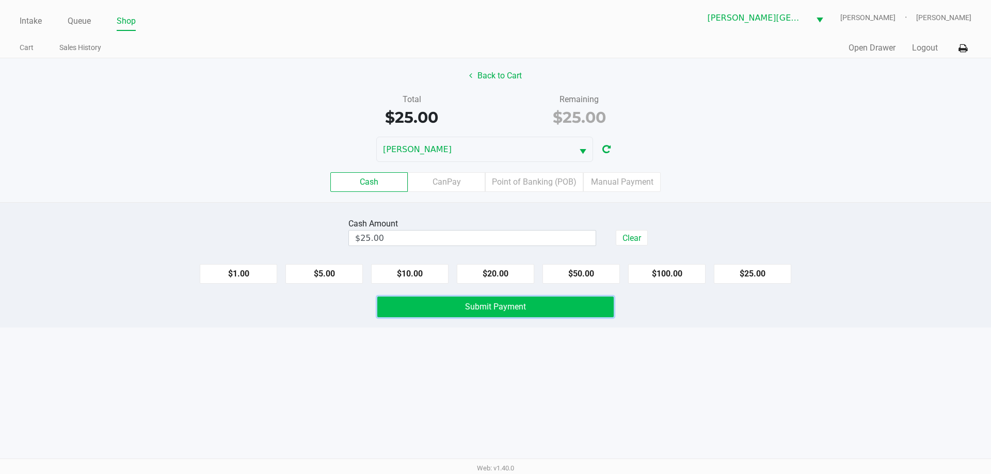
click at [444, 304] on button "Submit Payment" at bounding box center [495, 307] width 236 height 21
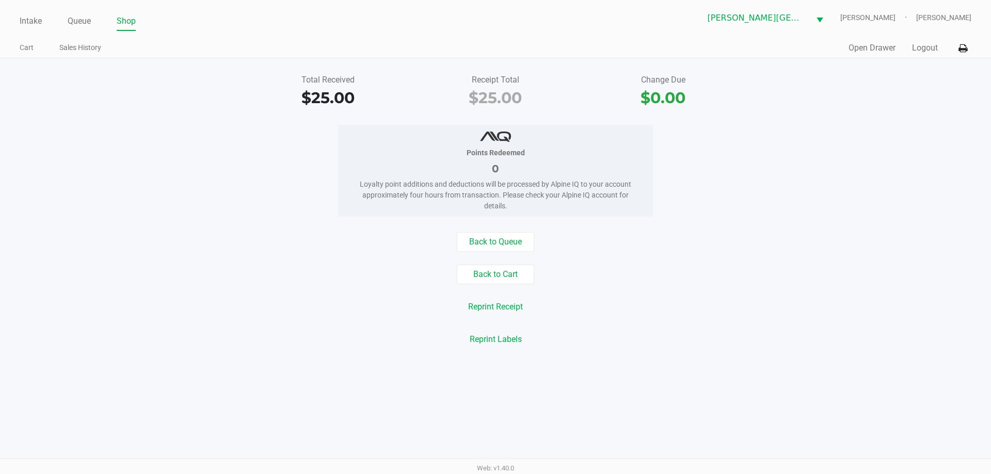
click at [85, 17] on link "Queue" at bounding box center [79, 21] width 23 height 14
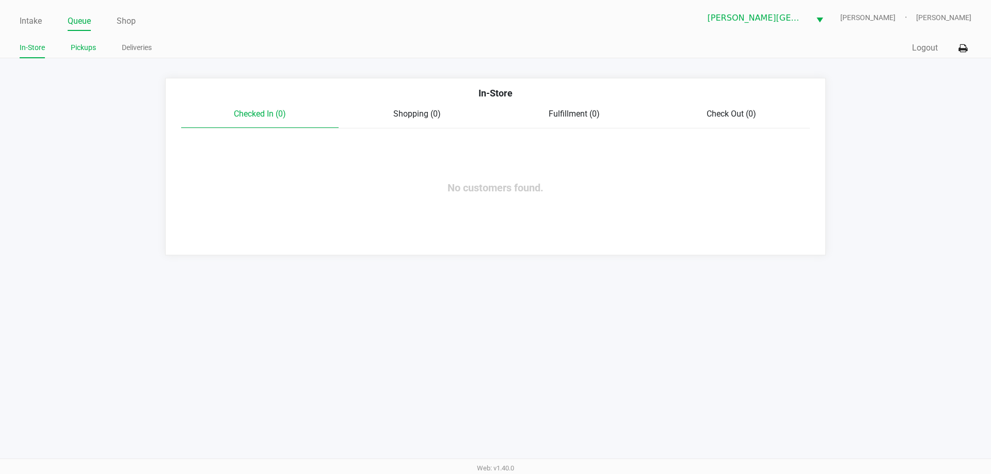
click at [81, 46] on link "Pickups" at bounding box center [83, 47] width 25 height 13
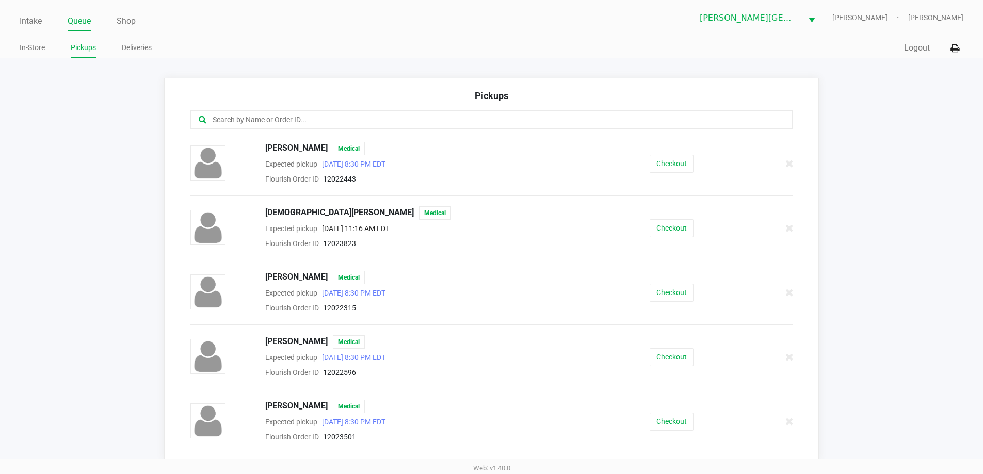
click at [344, 125] on input "text" at bounding box center [475, 120] width 527 height 12
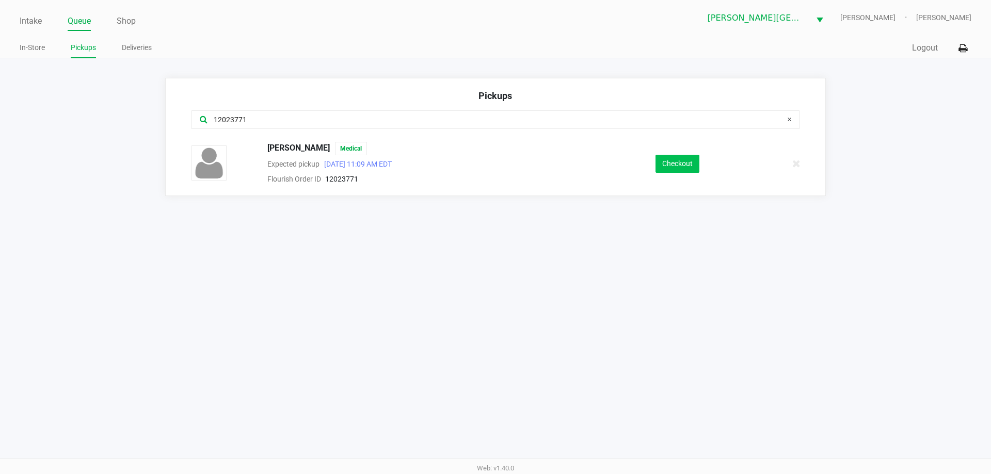
type input "12023771"
click at [679, 171] on button "Checkout" at bounding box center [677, 164] width 44 height 18
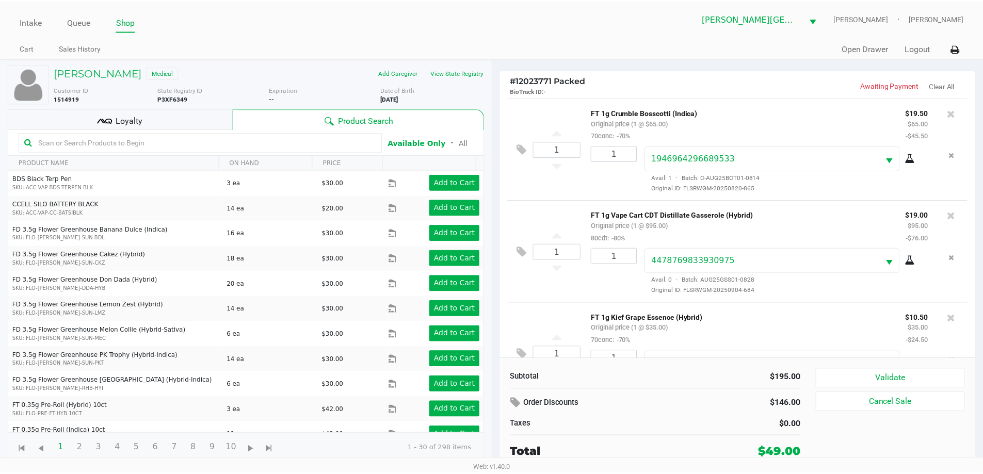
scroll to position [49, 0]
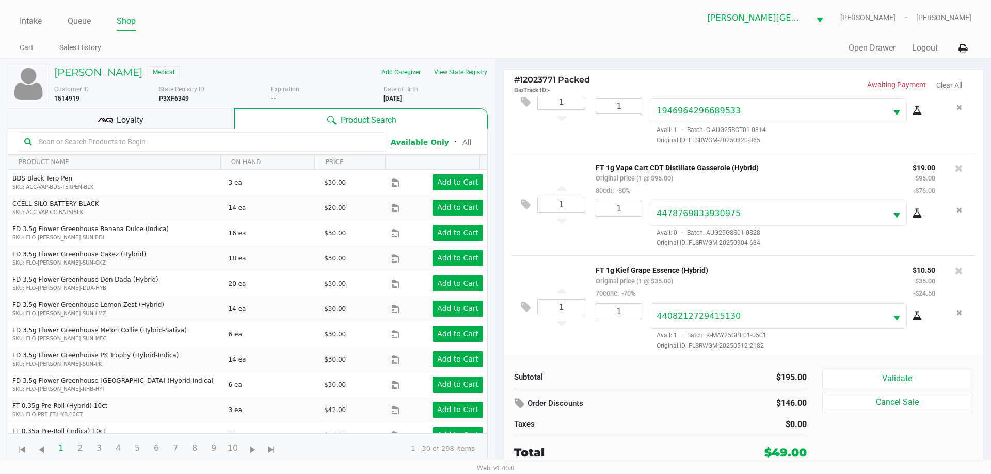
drag, startPoint x: 152, startPoint y: 131, endPoint x: 147, endPoint y: 148, distance: 17.8
click at [152, 133] on kendo-grid-toolbar "Available Only ᛫ All" at bounding box center [247, 142] width 479 height 26
click at [147, 148] on input "text" at bounding box center [207, 141] width 345 height 15
click at [150, 143] on input "text" at bounding box center [207, 141] width 345 height 15
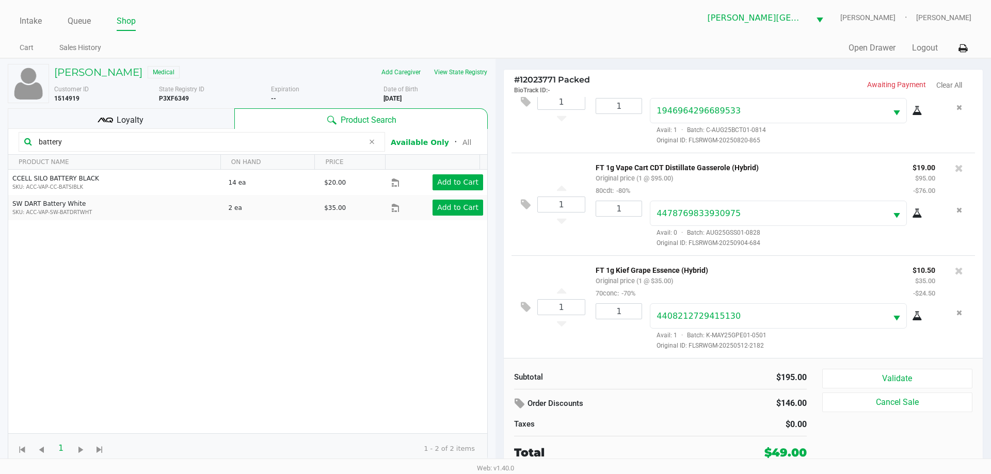
type input "battery"
drag, startPoint x: 142, startPoint y: 142, endPoint x: 0, endPoint y: 88, distance: 151.7
click at [0, 88] on div "RACHEL LARRALDE Medical Add Caregiver View State Registry Customer ID 1514919 S…" at bounding box center [247, 265] width 495 height 413
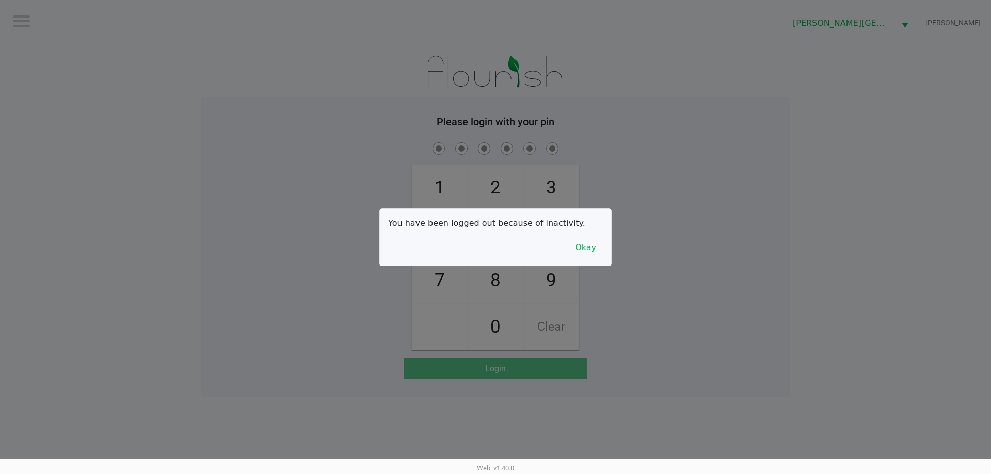
click at [588, 243] on button "Okay" at bounding box center [585, 248] width 35 height 20
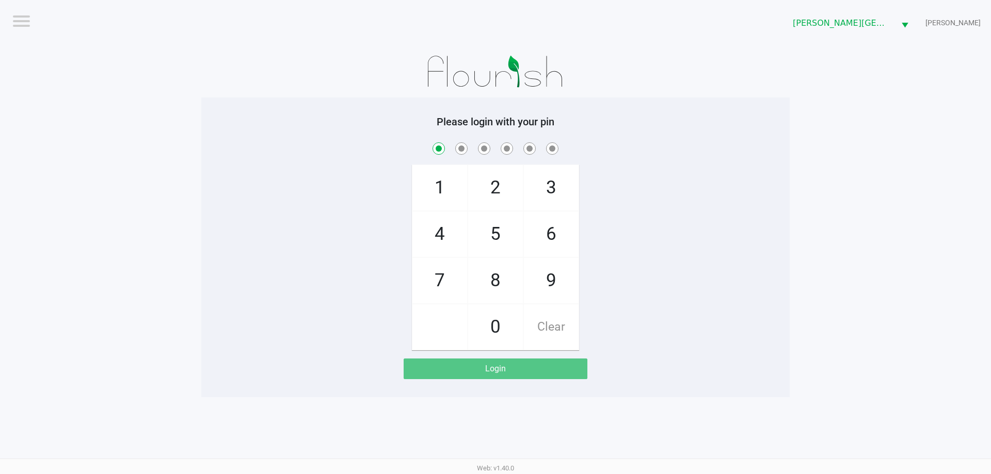
checkbox input "true"
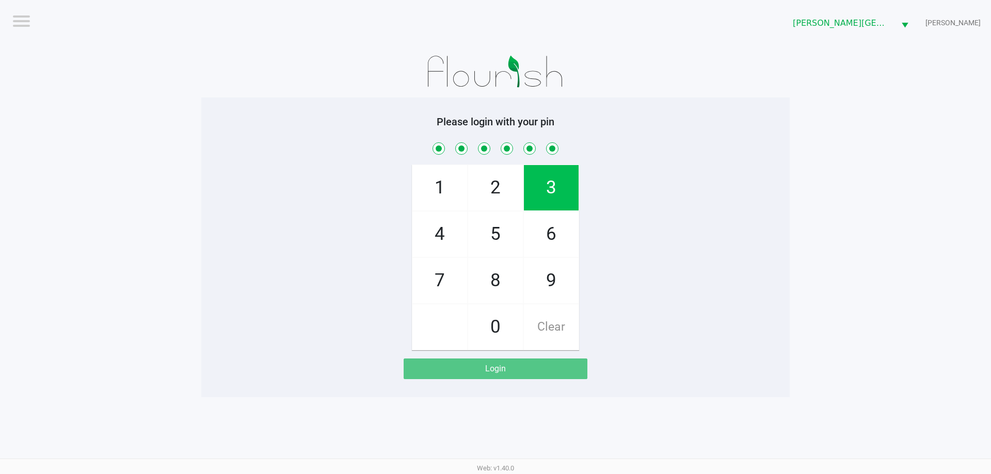
checkbox input "true"
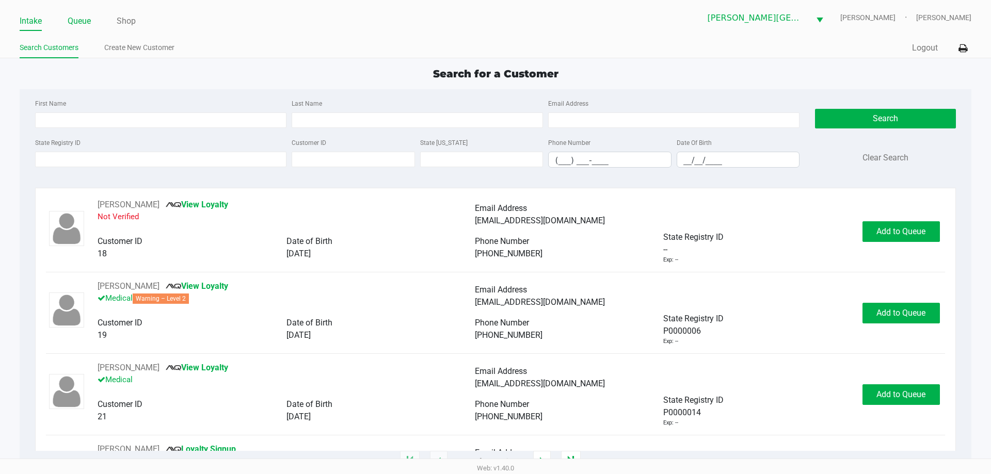
click at [80, 21] on link "Queue" at bounding box center [79, 21] width 23 height 14
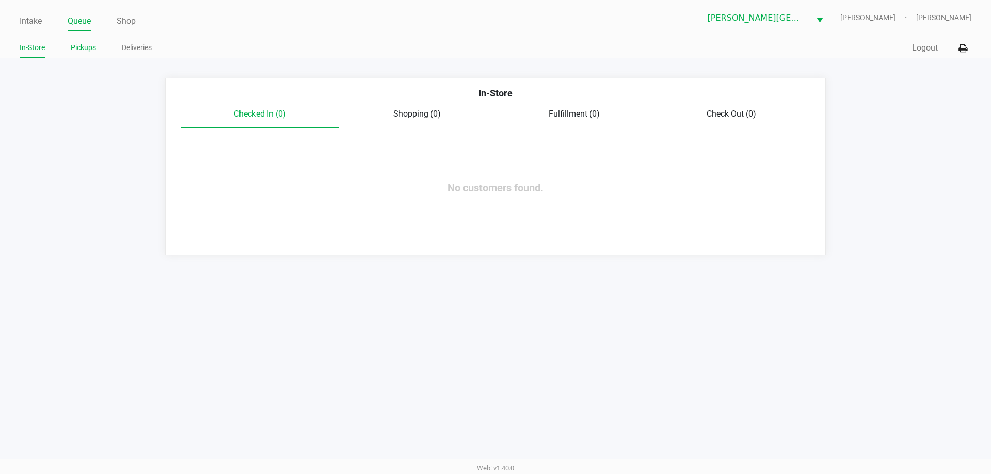
click at [82, 46] on link "Pickups" at bounding box center [83, 47] width 25 height 13
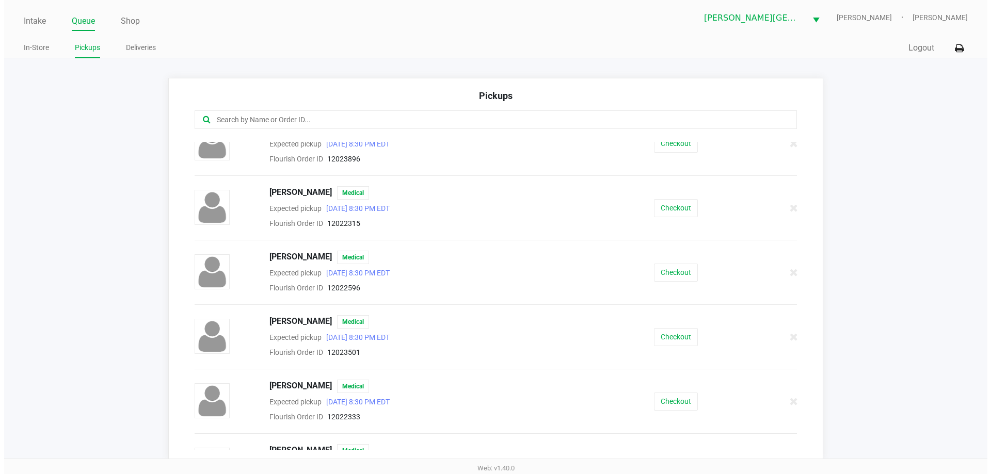
scroll to position [155, 0]
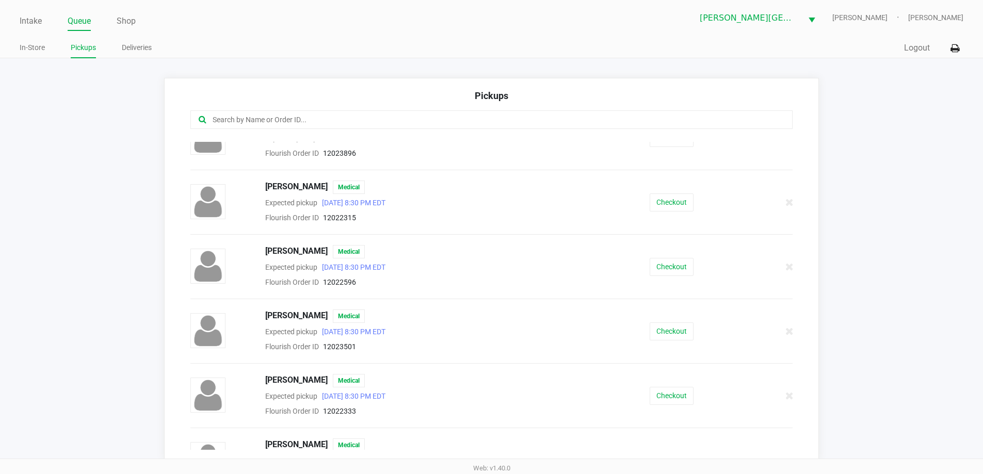
click at [381, 121] on input "text" at bounding box center [475, 120] width 527 height 12
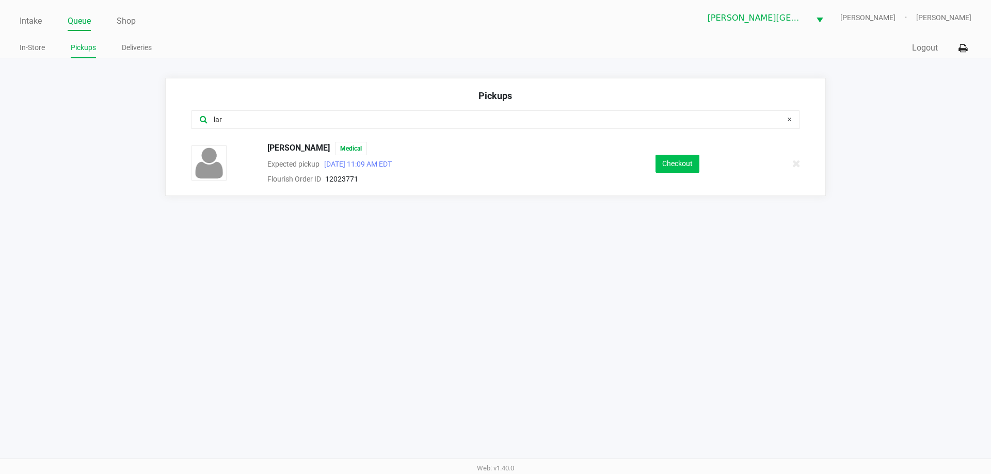
type input "lar"
click at [676, 159] on button "Checkout" at bounding box center [677, 164] width 44 height 18
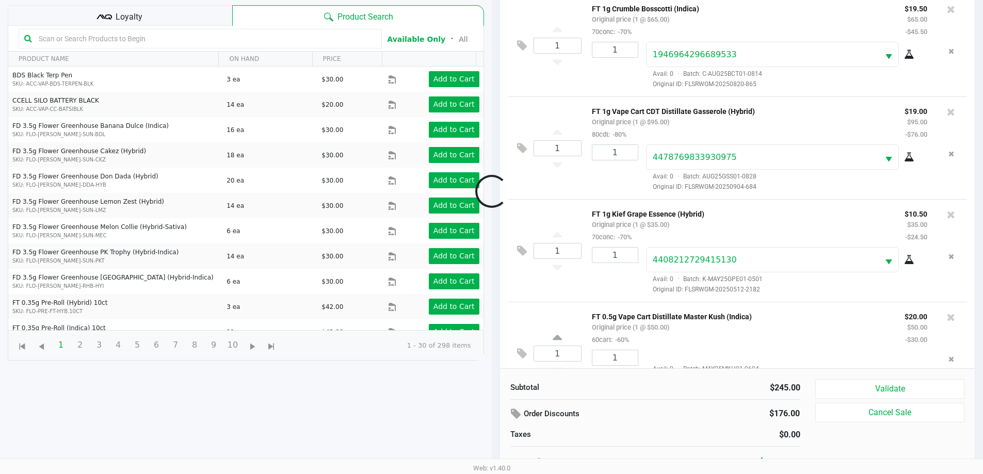
scroll to position [38, 0]
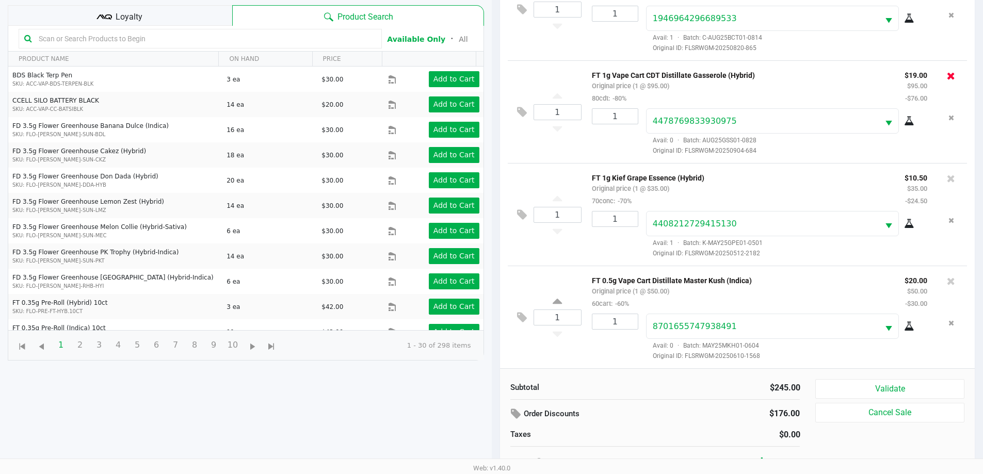
click at [947, 72] on icon at bounding box center [951, 76] width 8 height 10
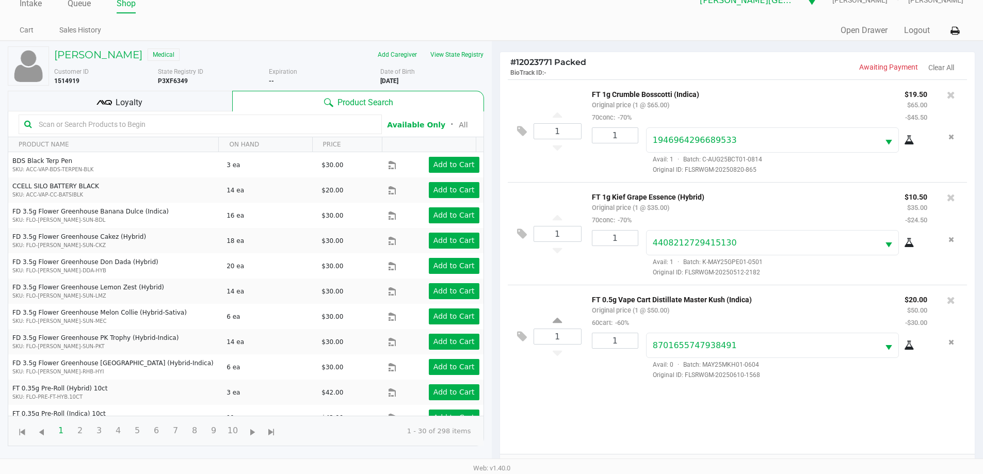
scroll to position [8, 0]
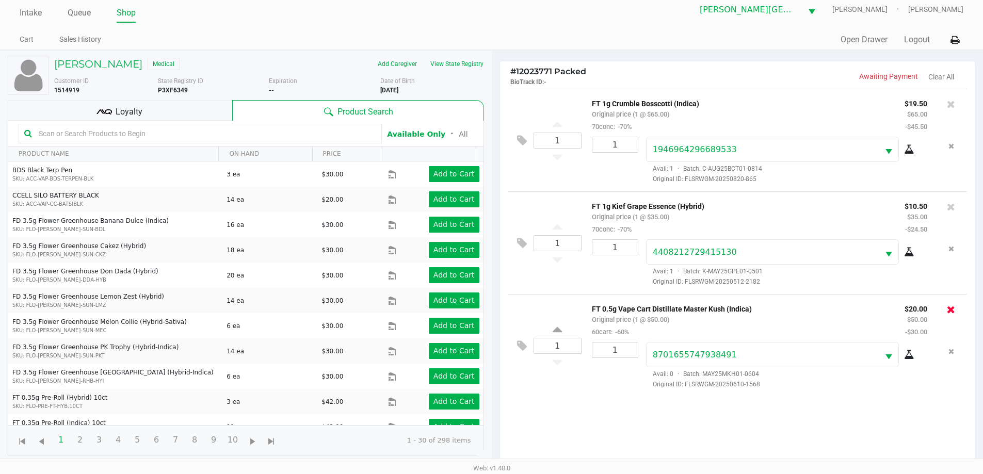
click at [951, 313] on icon at bounding box center [951, 309] width 8 height 10
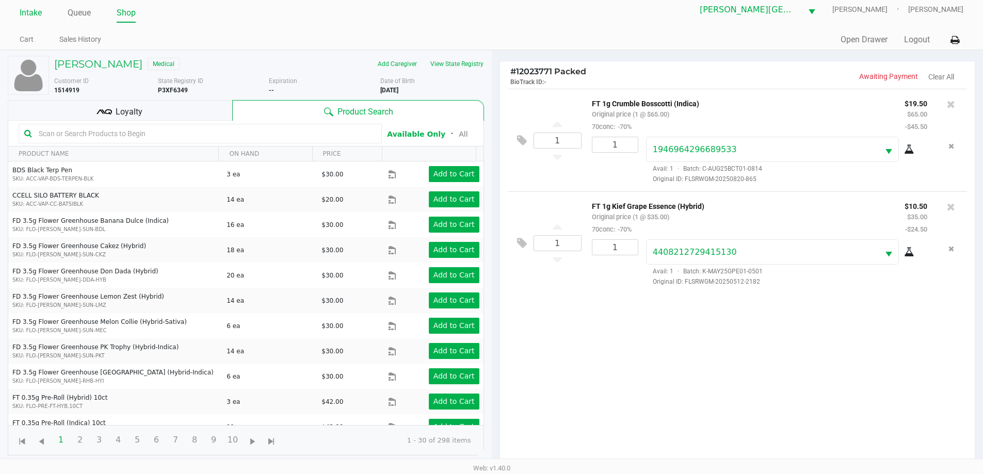
click at [39, 12] on link "Intake" at bounding box center [31, 13] width 22 height 14
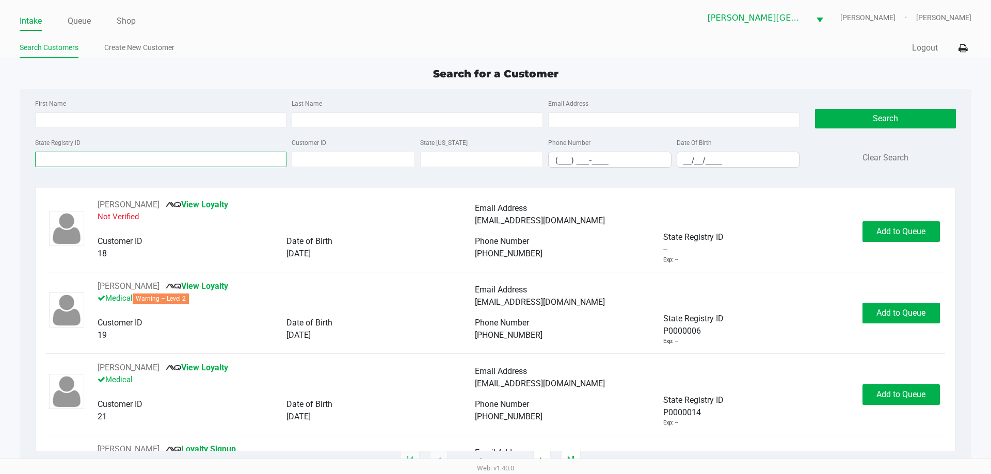
click at [83, 161] on input "State Registry ID" at bounding box center [160, 159] width 251 height 15
type input "P3MX5859"
click at [868, 114] on button "Search" at bounding box center [885, 119] width 140 height 20
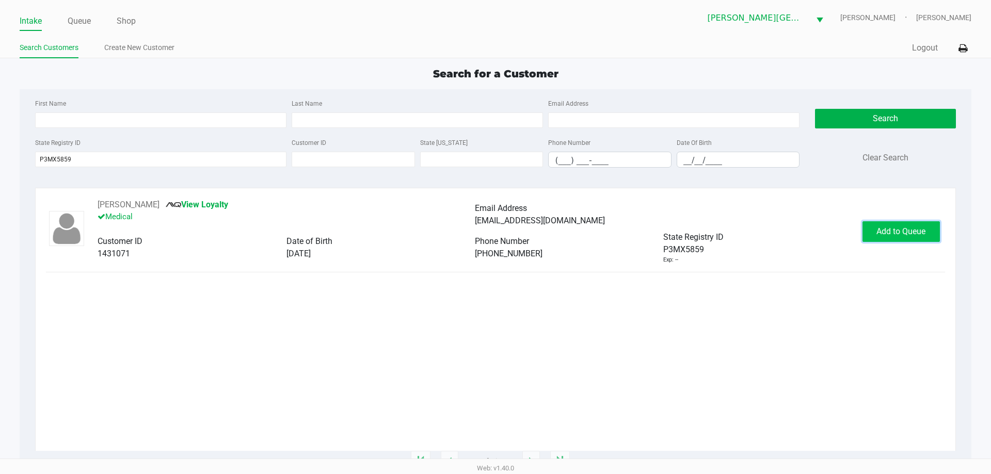
click at [902, 230] on span "Add to Queue" at bounding box center [900, 232] width 49 height 10
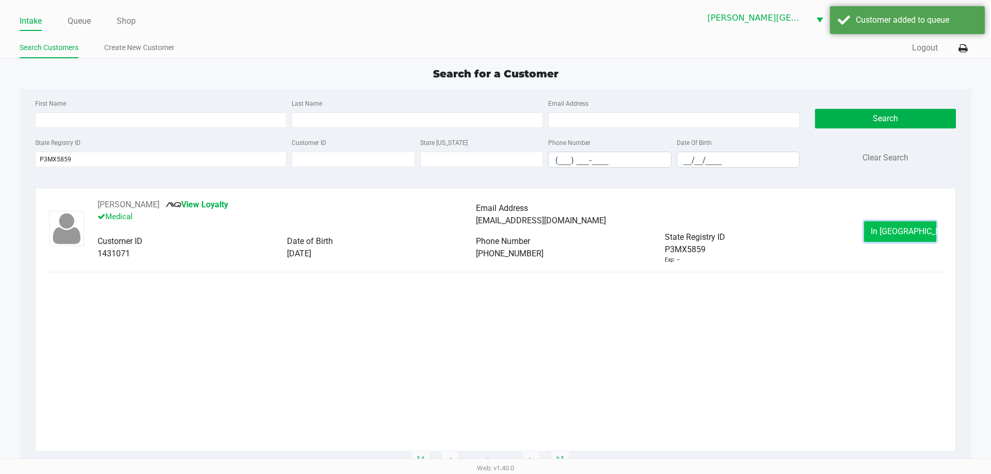
click at [912, 225] on button "In Queue" at bounding box center [900, 231] width 72 height 21
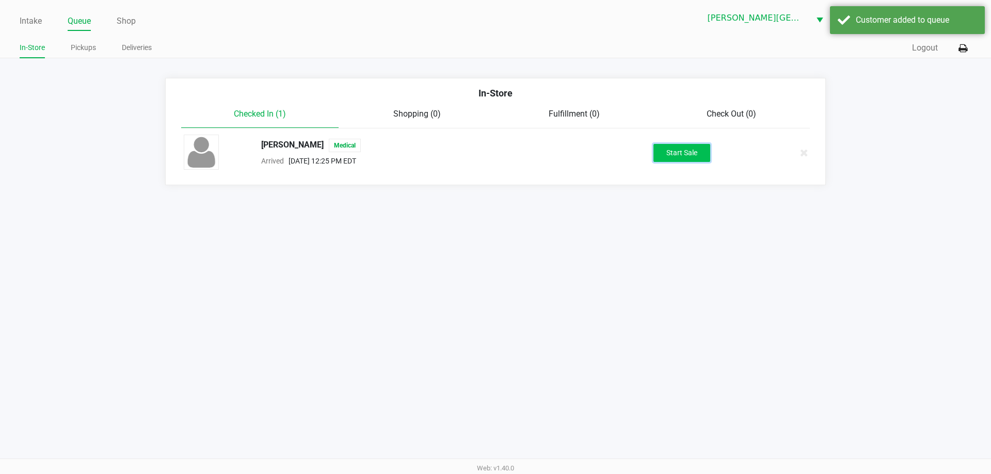
click at [701, 153] on button "Start Sale" at bounding box center [681, 153] width 57 height 18
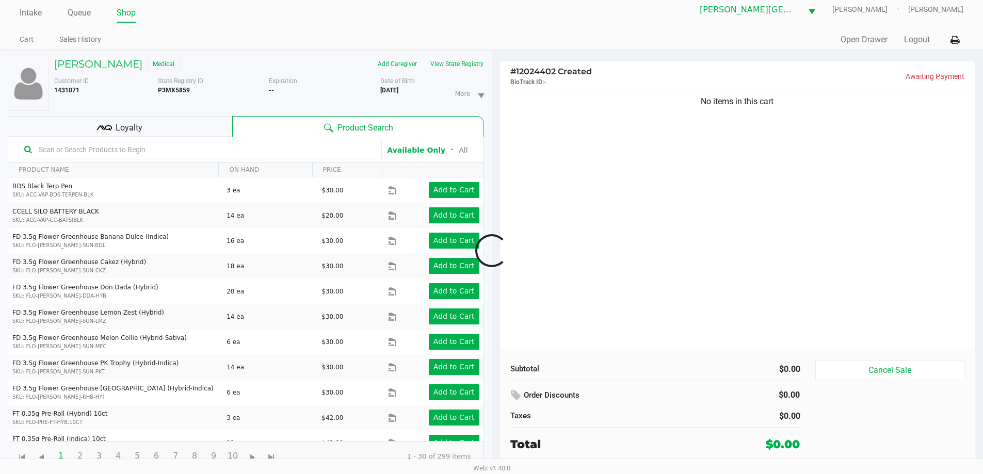
scroll to position [11, 0]
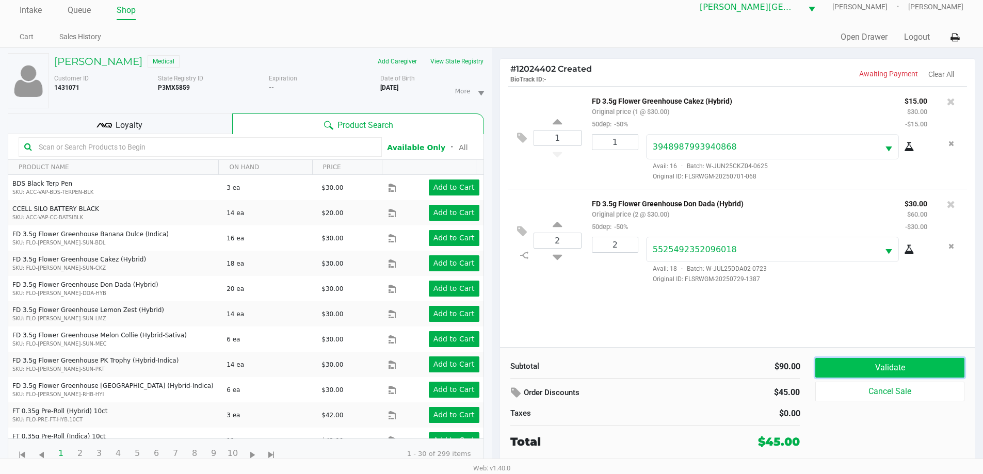
click at [937, 365] on button "Validate" at bounding box center [889, 368] width 149 height 20
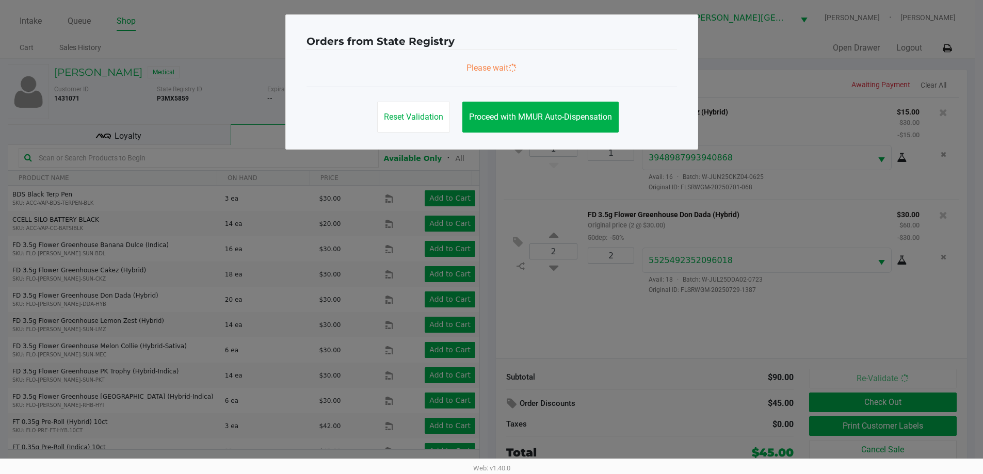
scroll to position [0, 0]
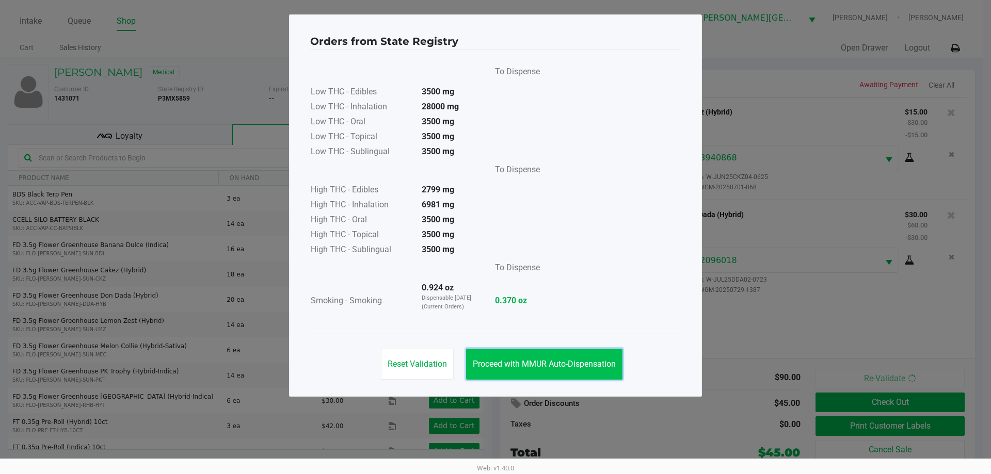
click at [546, 369] on button "Proceed with MMUR Auto-Dispensation" at bounding box center [544, 364] width 156 height 31
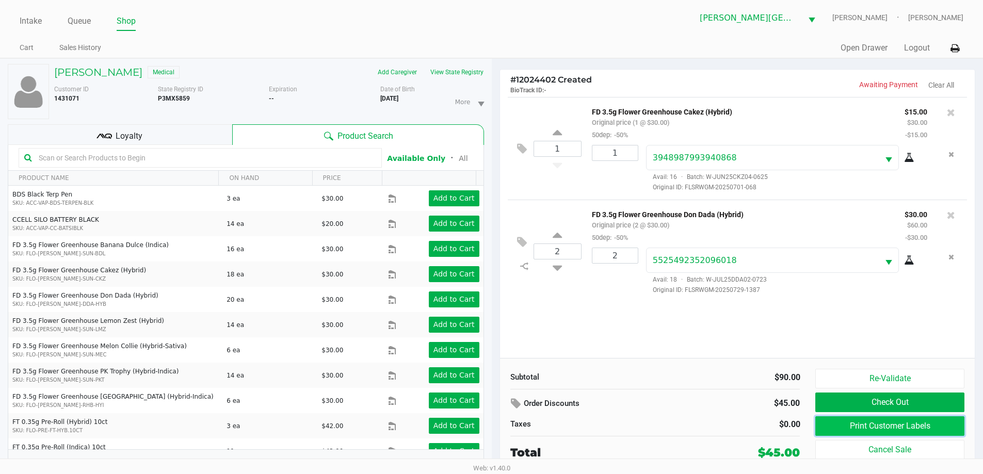
click at [921, 425] on button "Print Customer Labels" at bounding box center [889, 426] width 149 height 20
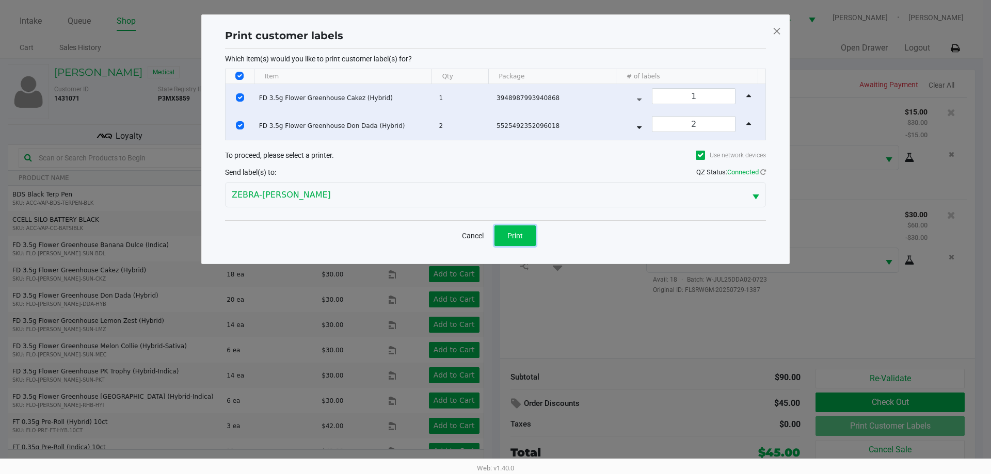
click at [519, 232] on span "Print" at bounding box center [514, 236] width 15 height 8
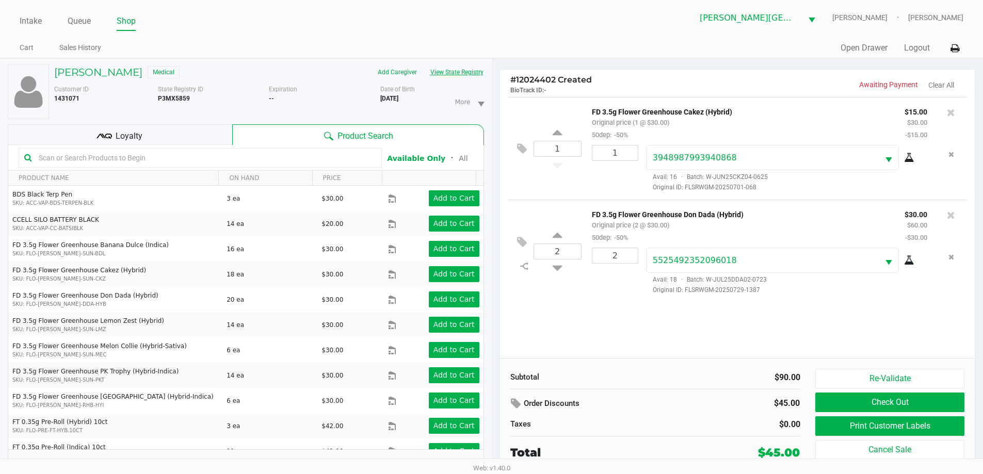
click at [461, 72] on button "View State Registry" at bounding box center [454, 72] width 60 height 17
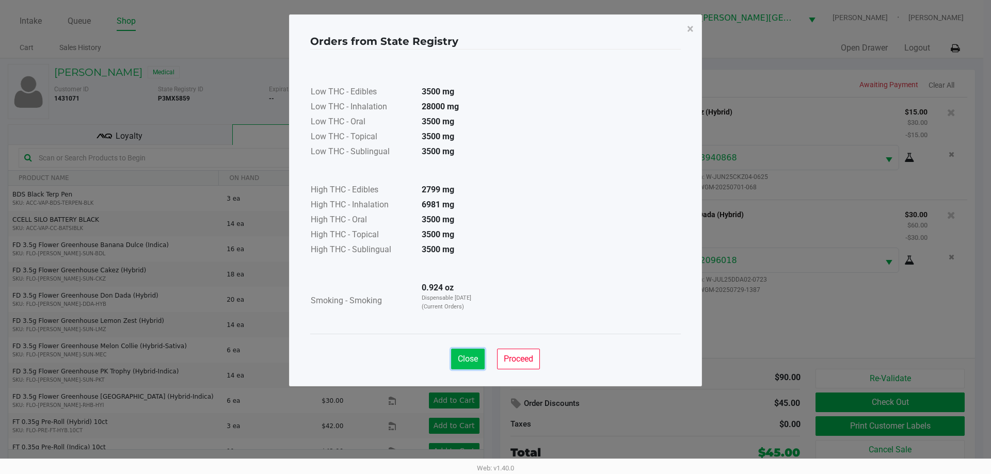
click at [462, 352] on button "Close" at bounding box center [468, 359] width 34 height 21
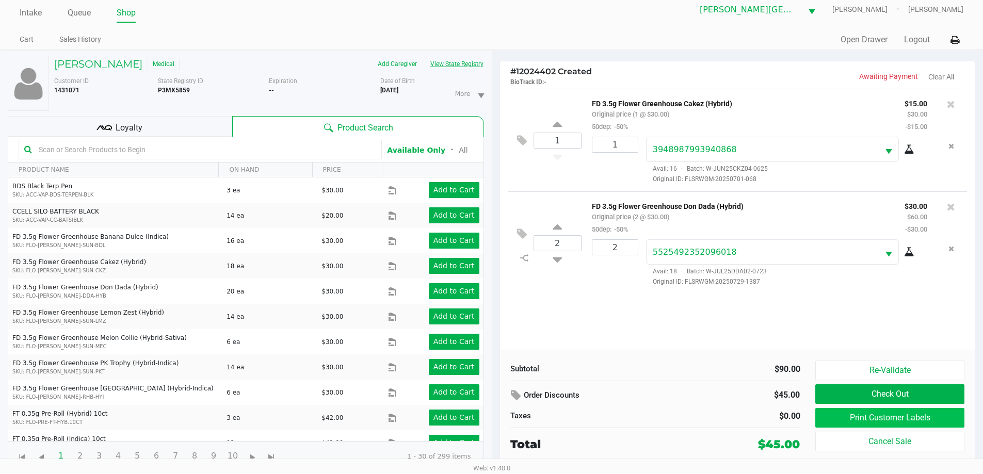
scroll to position [11, 0]
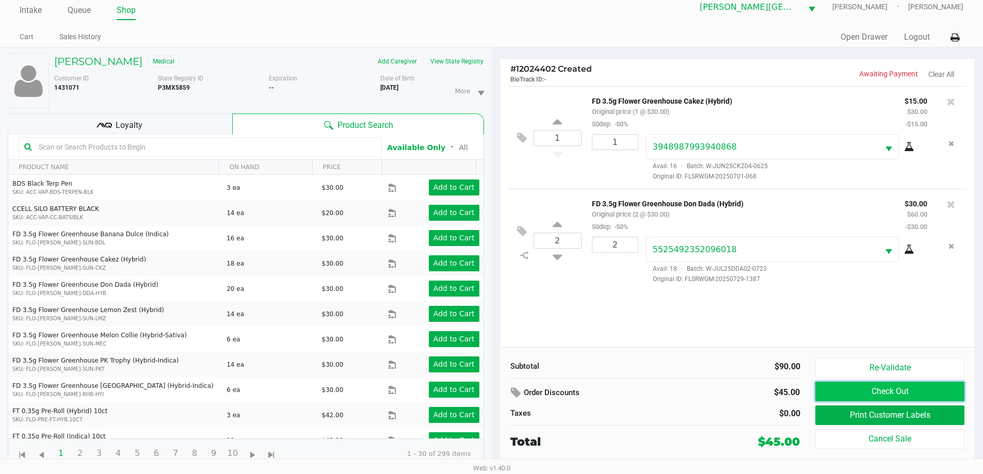
click at [902, 389] on button "Check Out" at bounding box center [889, 392] width 149 height 20
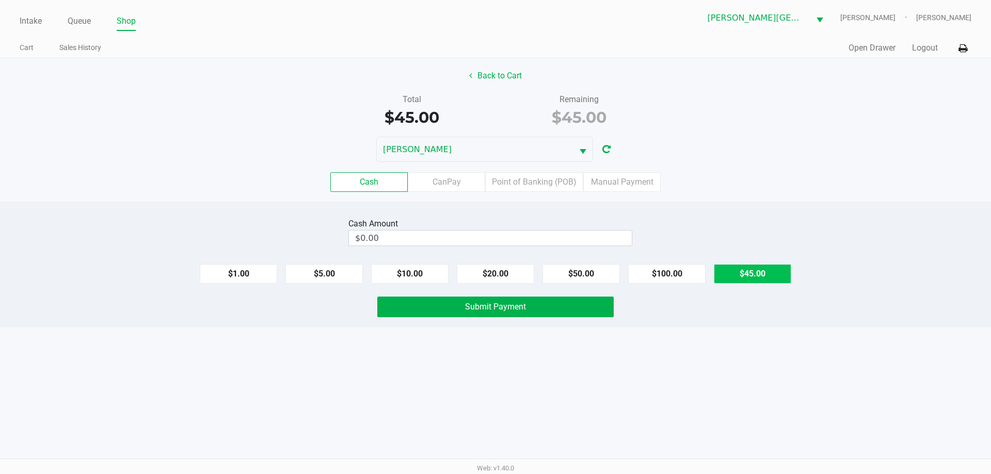
click at [737, 279] on button "$45.00" at bounding box center [752, 274] width 77 height 20
type input "$45.00"
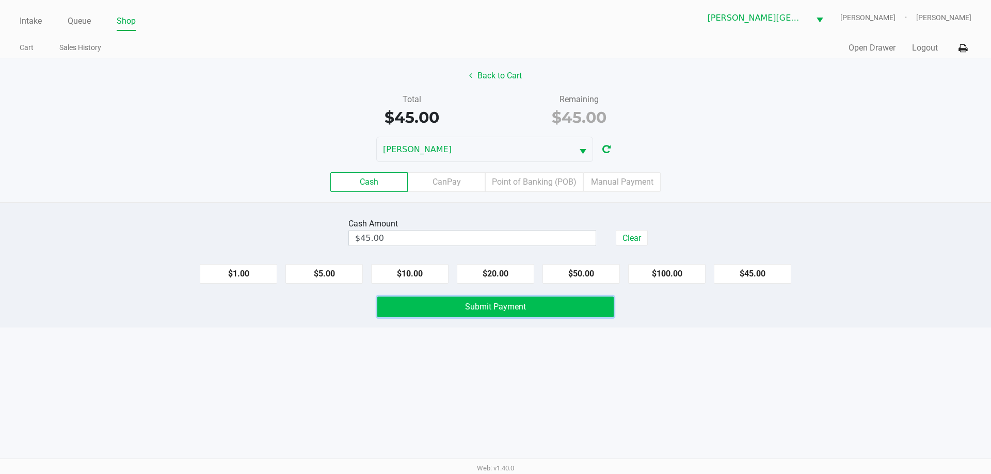
click at [453, 308] on button "Submit Payment" at bounding box center [495, 307] width 236 height 21
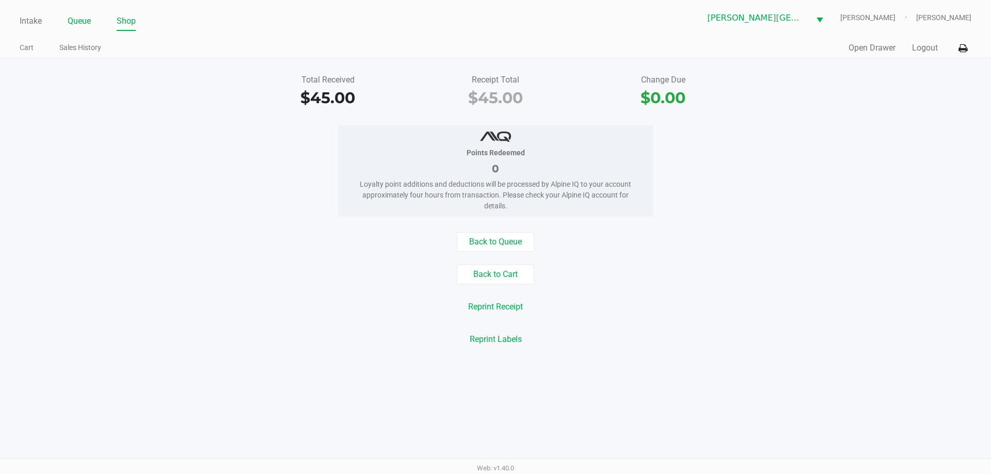
click at [82, 23] on link "Queue" at bounding box center [79, 21] width 23 height 14
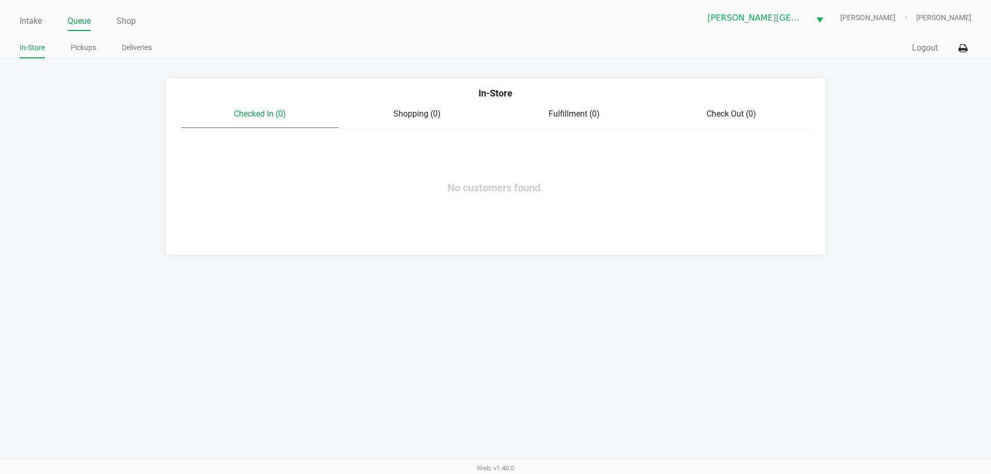
click at [411, 117] on span "Shopping (0)" at bounding box center [416, 114] width 47 height 10
click at [262, 106] on div "In-Store" at bounding box center [495, 97] width 644 height 22
click at [263, 111] on span "Checked In (0)" at bounding box center [260, 114] width 52 height 10
click at [76, 53] on link "Pickups" at bounding box center [83, 47] width 25 height 13
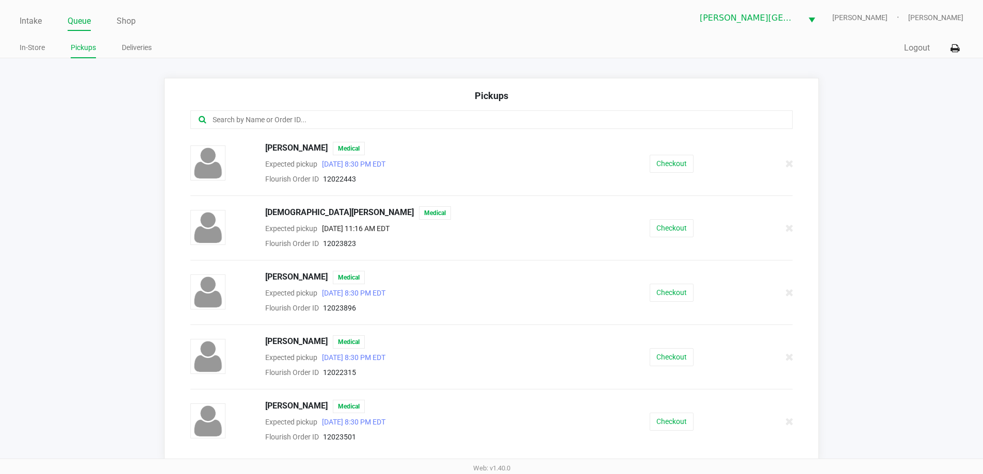
click at [279, 119] on input "text" at bounding box center [475, 120] width 527 height 12
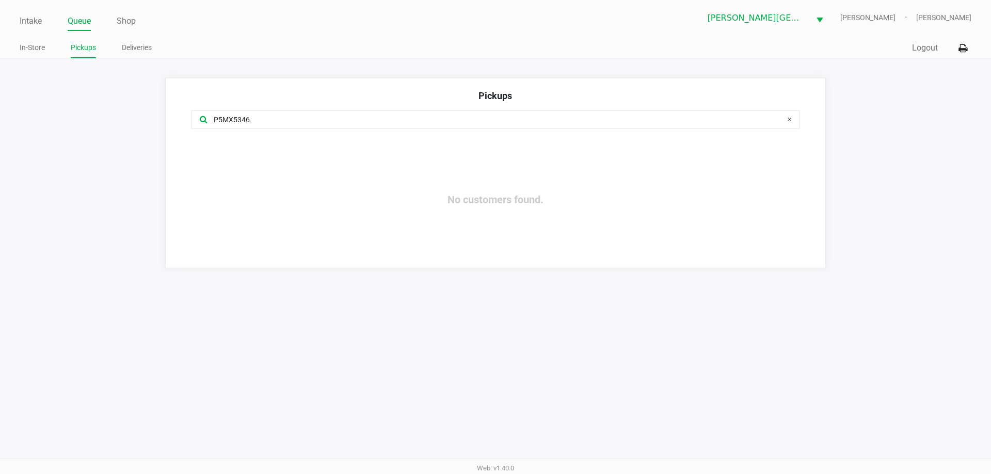
type input "P5MX5346"
click at [30, 21] on link "Intake" at bounding box center [31, 21] width 22 height 14
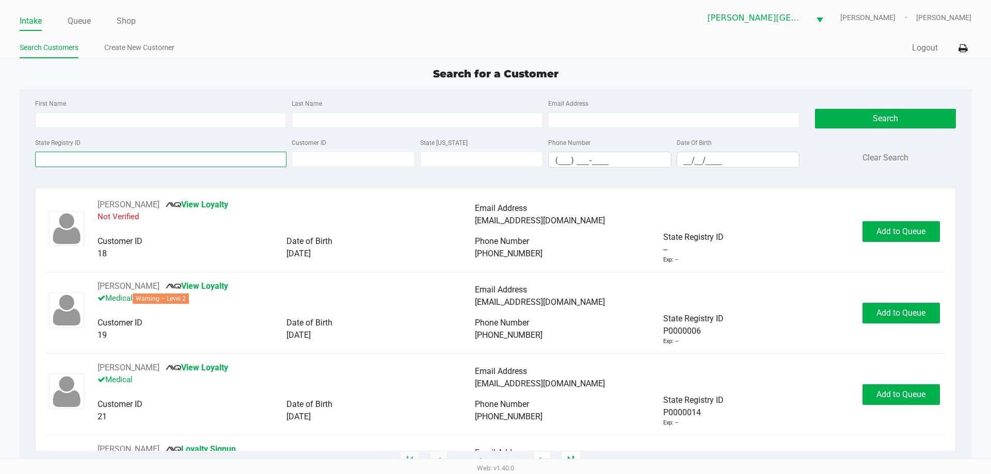
click at [108, 159] on input "State Registry ID" at bounding box center [160, 159] width 251 height 15
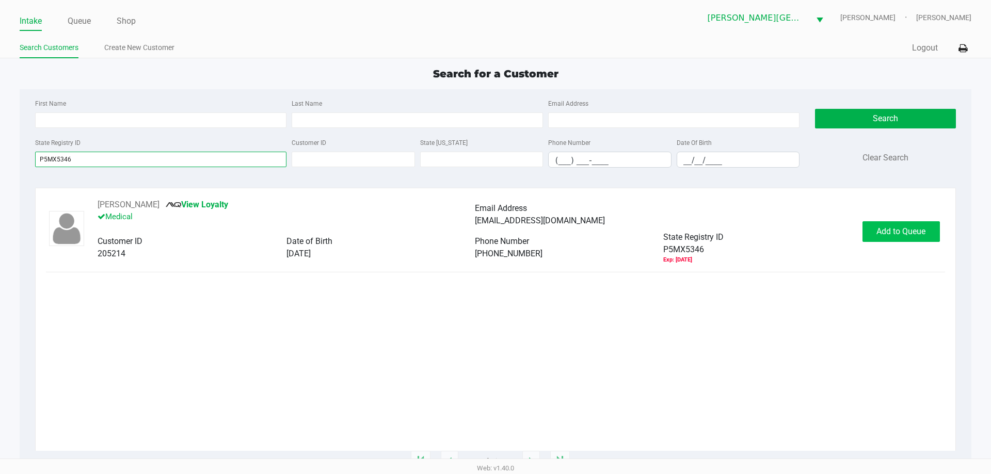
type input "P5MX5346"
click at [896, 231] on span "Add to Queue" at bounding box center [900, 232] width 49 height 10
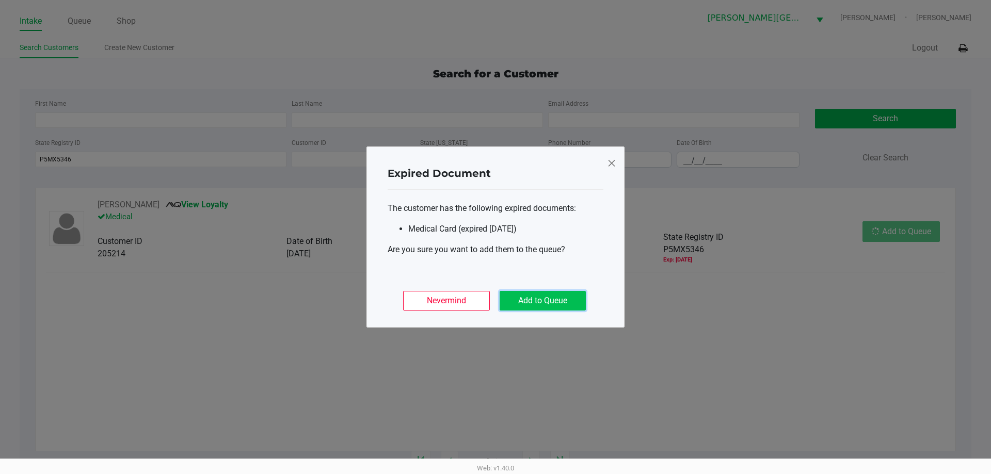
click at [545, 299] on button "Add to Queue" at bounding box center [542, 301] width 86 height 20
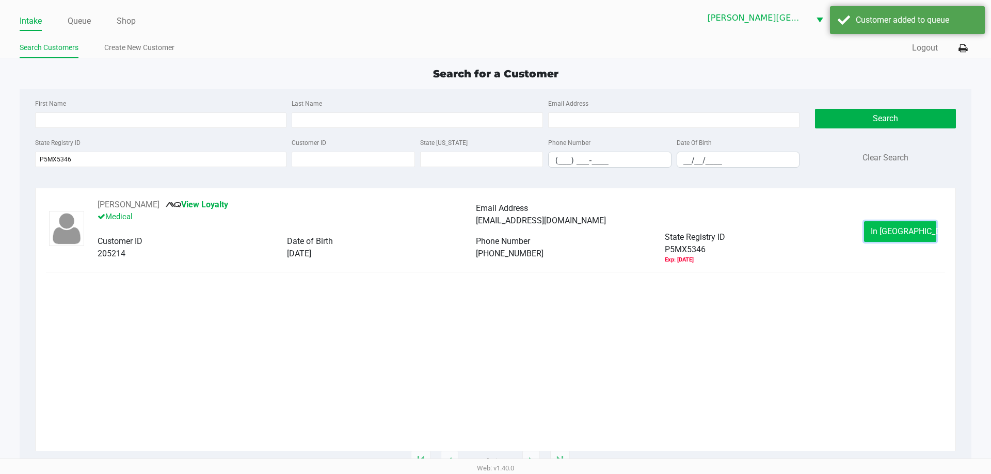
click at [901, 228] on span "In Queue" at bounding box center [913, 232] width 87 height 10
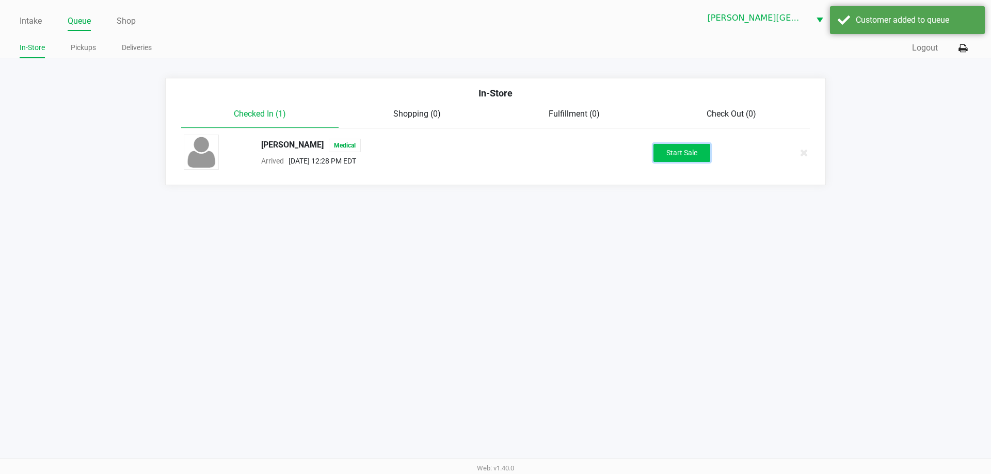
click at [688, 155] on button "Start Sale" at bounding box center [681, 153] width 57 height 18
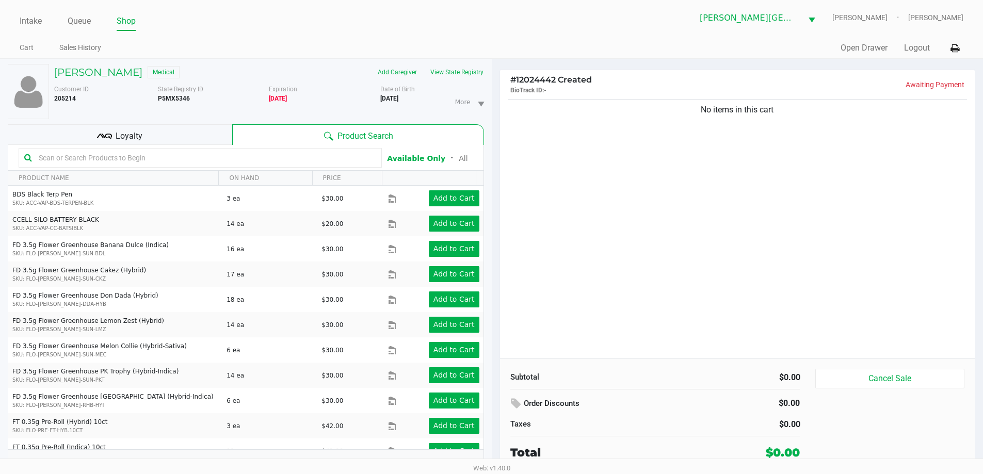
scroll to position [11, 0]
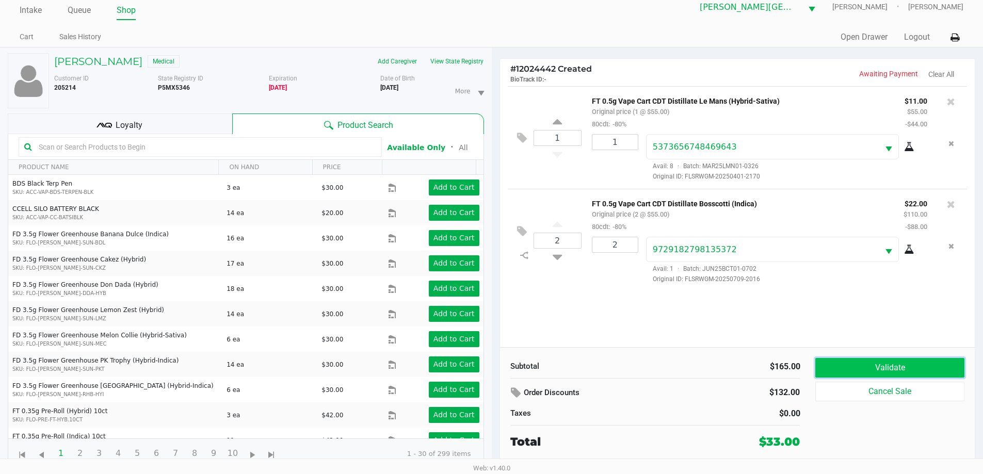
click at [876, 371] on button "Validate" at bounding box center [889, 368] width 149 height 20
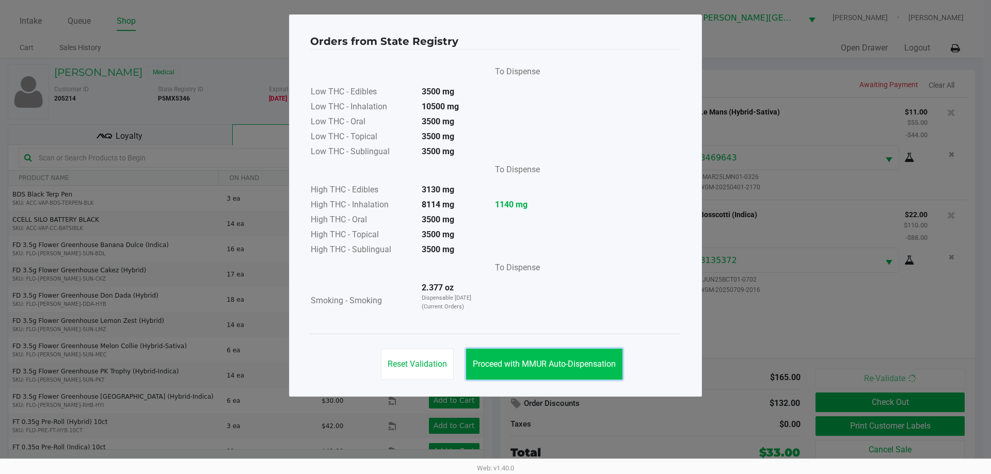
click at [532, 360] on span "Proceed with MMUR Auto-Dispensation" at bounding box center [544, 364] width 143 height 10
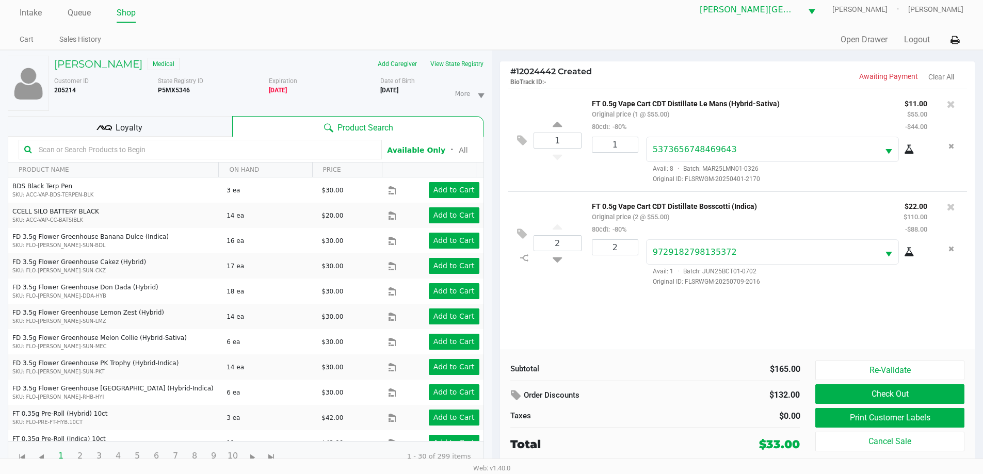
scroll to position [11, 0]
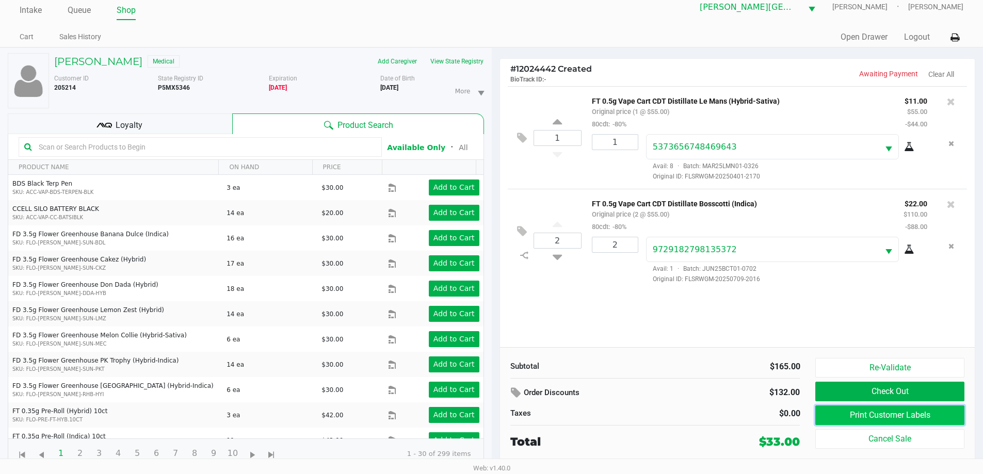
click at [880, 406] on button "Print Customer Labels" at bounding box center [889, 416] width 149 height 20
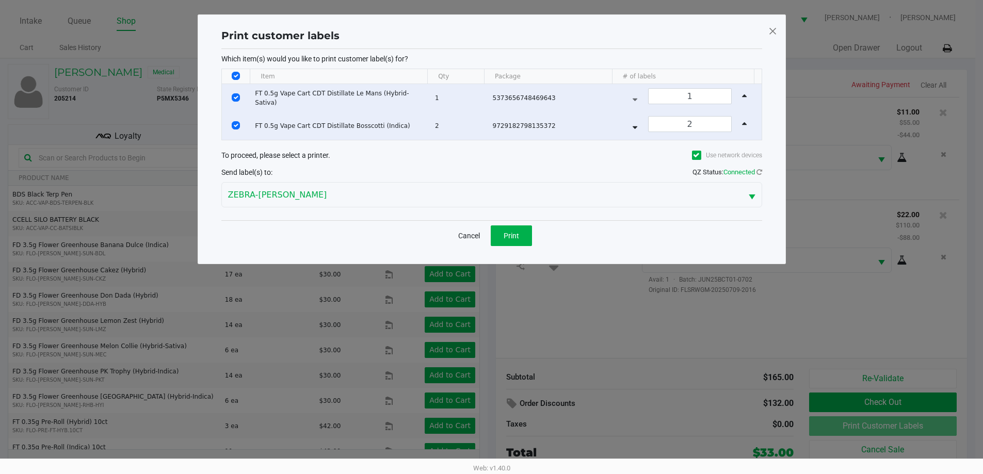
scroll to position [0, 0]
click at [517, 233] on span "Print" at bounding box center [514, 236] width 15 height 8
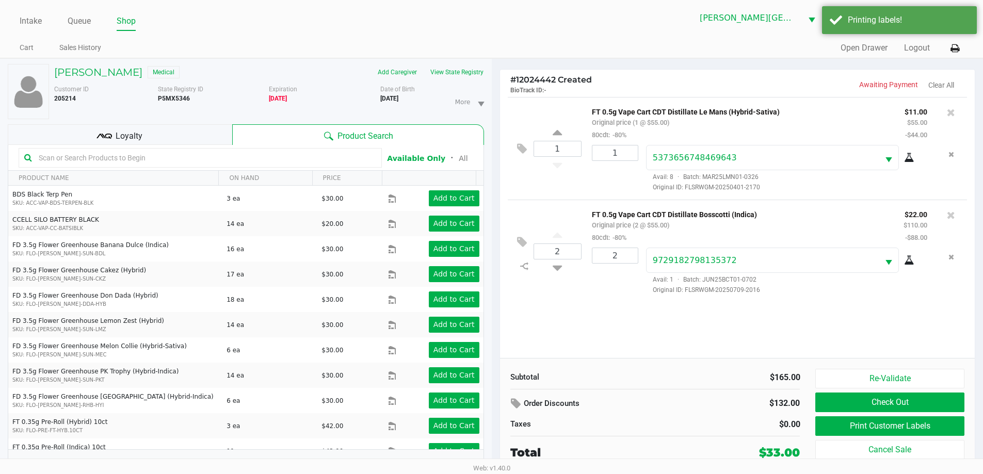
click at [145, 134] on div "Loyalty" at bounding box center [120, 134] width 224 height 21
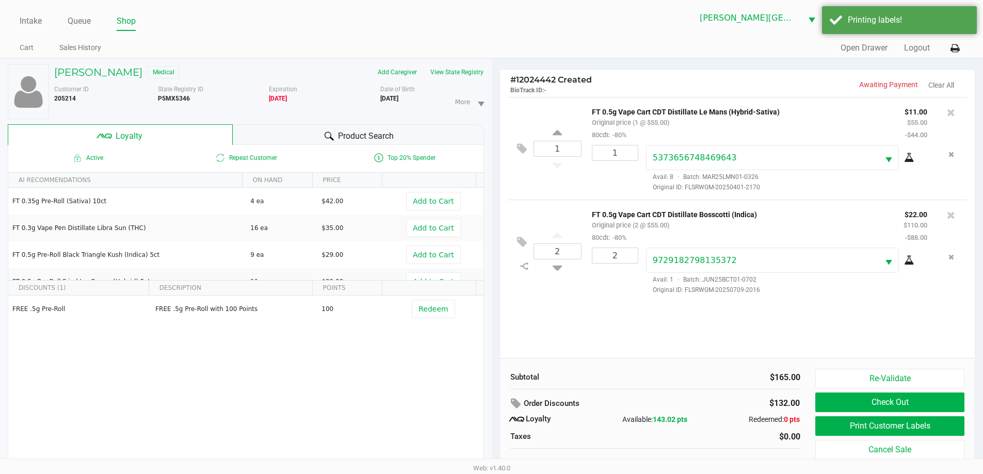
scroll to position [11, 0]
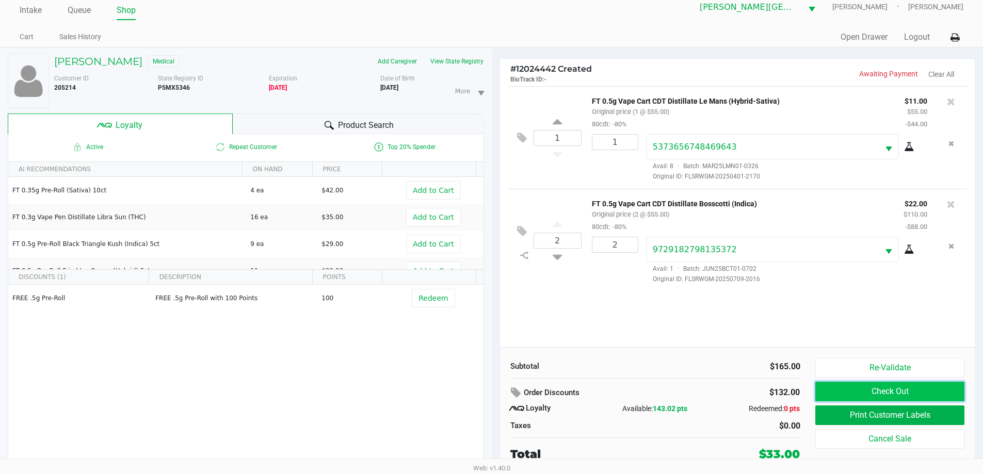
click at [868, 393] on button "Check Out" at bounding box center [889, 392] width 149 height 20
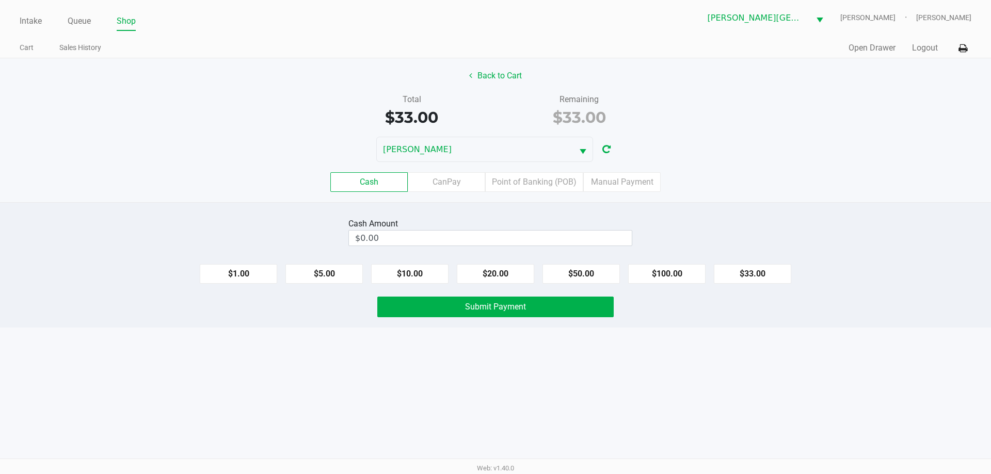
click at [377, 179] on label "Cash" at bounding box center [368, 182] width 77 height 20
click at [0, 0] on 0 "Cash" at bounding box center [0, 0] width 0 height 0
click at [406, 233] on input "0" at bounding box center [490, 238] width 283 height 15
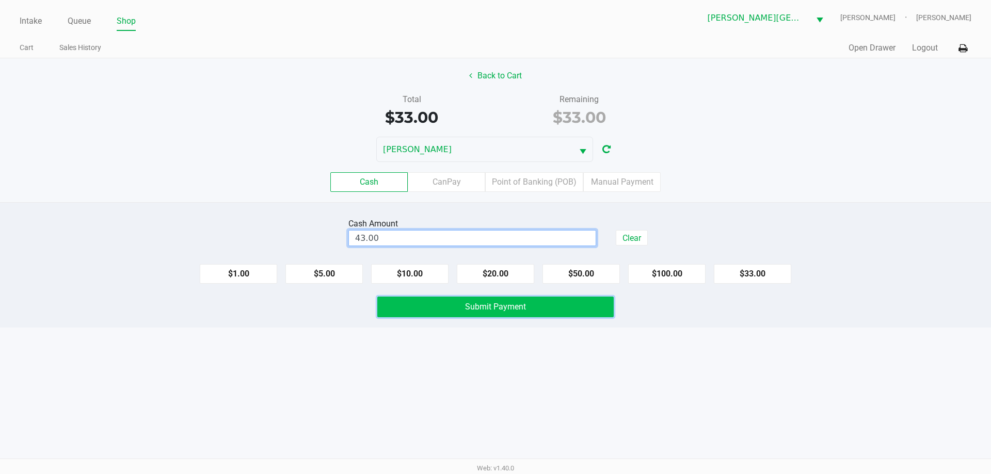
type input "$43.00"
click at [517, 302] on span "Submit Payment" at bounding box center [495, 307] width 61 height 10
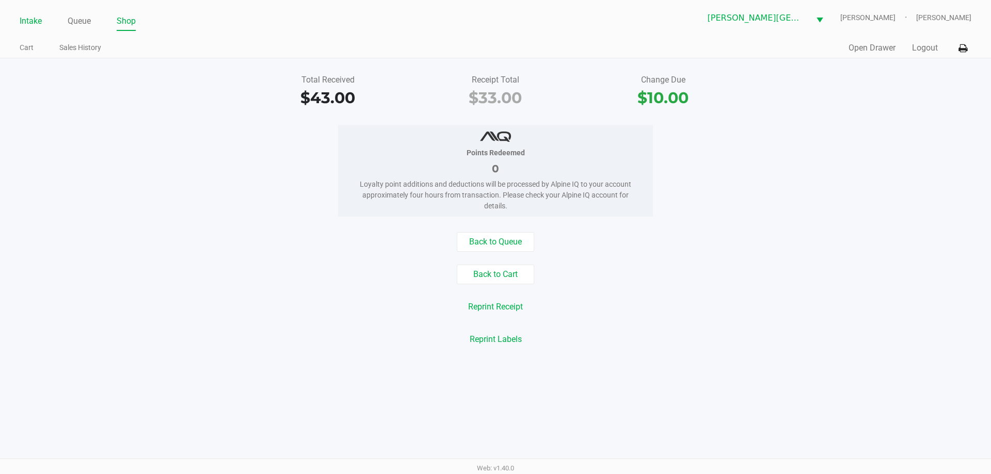
click at [31, 22] on link "Intake" at bounding box center [31, 21] width 22 height 14
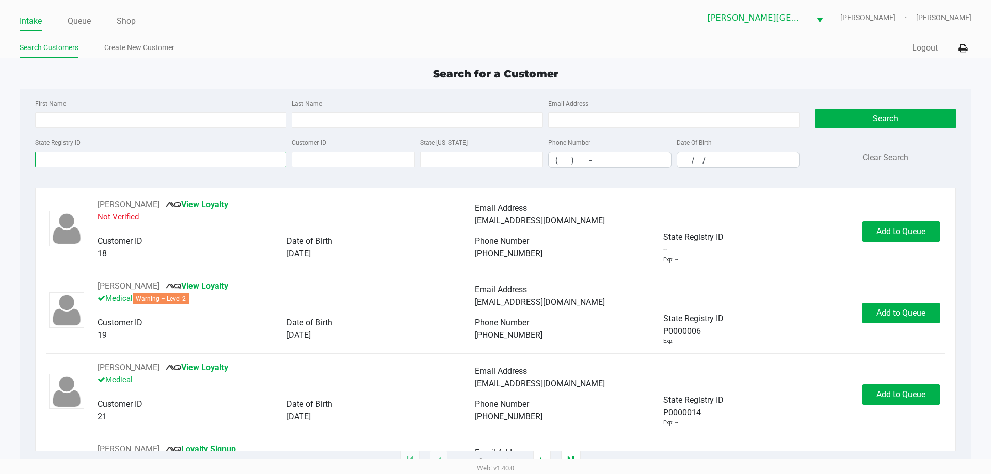
click at [106, 164] on input "State Registry ID" at bounding box center [160, 159] width 251 height 15
click at [418, 126] on input "Last Name" at bounding box center [417, 119] width 251 height 15
type input "Wireman"
drag, startPoint x: 682, startPoint y: 156, endPoint x: 751, endPoint y: 221, distance: 94.2
click at [683, 156] on input "__/__/____" at bounding box center [738, 160] width 122 height 16
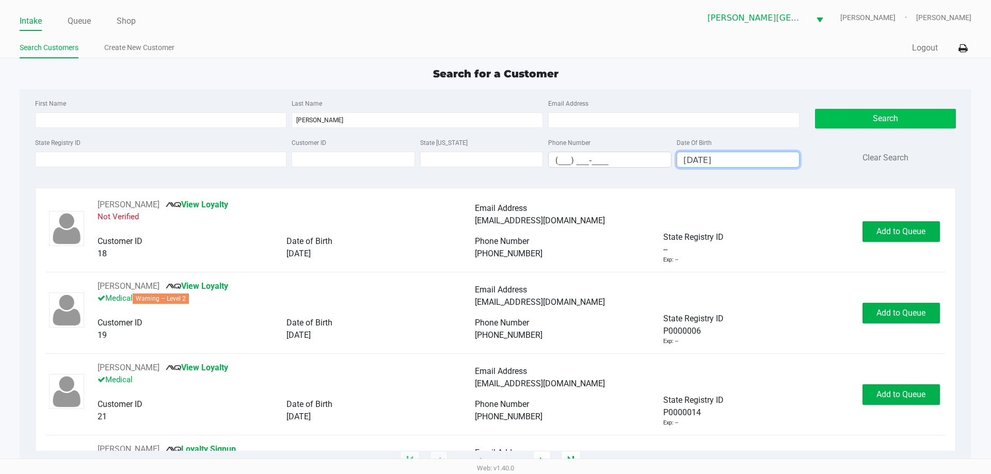
type input "12/16/1998"
click at [863, 113] on button "Search" at bounding box center [885, 119] width 140 height 20
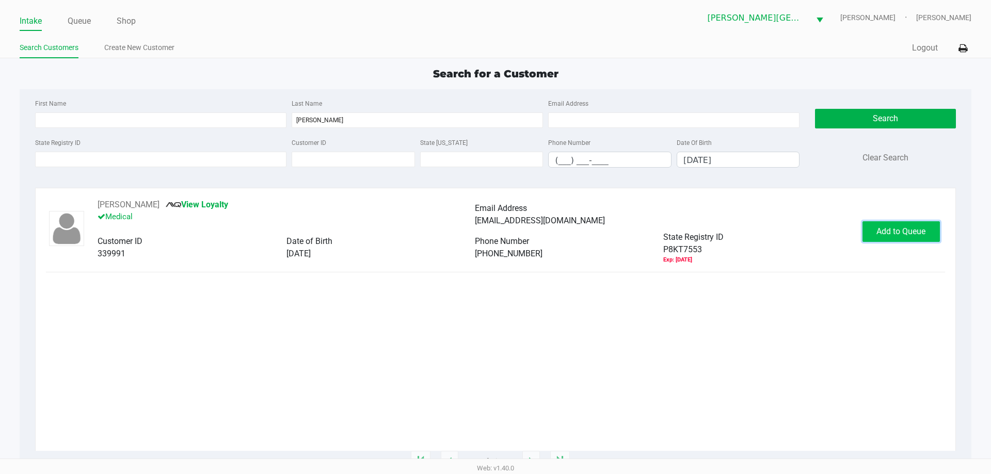
click at [891, 227] on span "Add to Queue" at bounding box center [900, 232] width 49 height 10
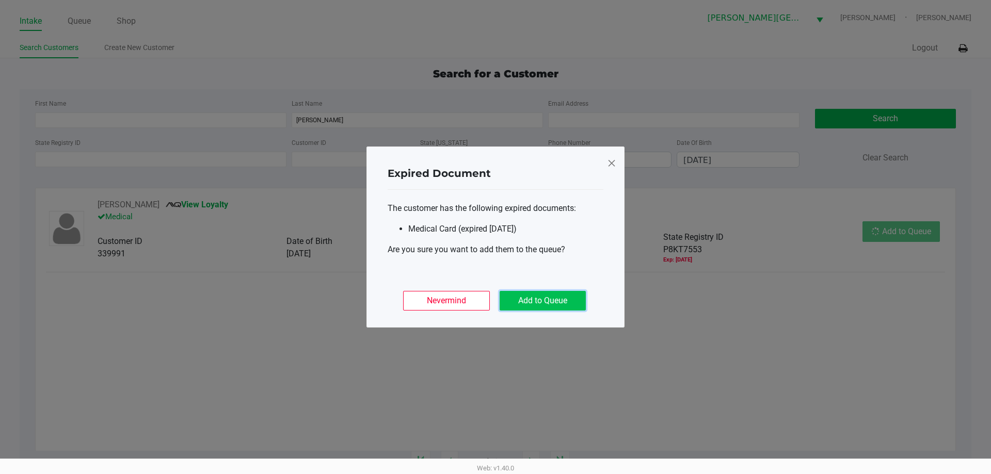
click at [549, 310] on button "Add to Queue" at bounding box center [542, 301] width 86 height 20
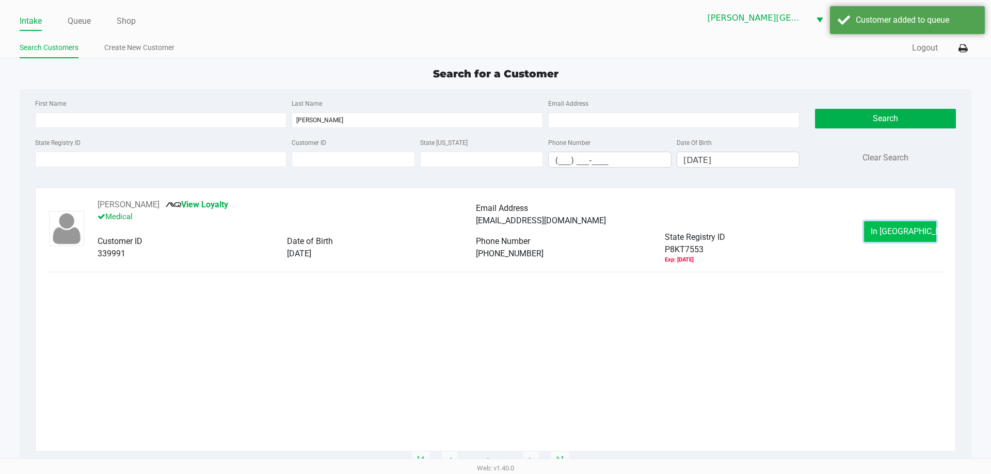
click at [914, 229] on span "In Queue" at bounding box center [913, 232] width 87 height 10
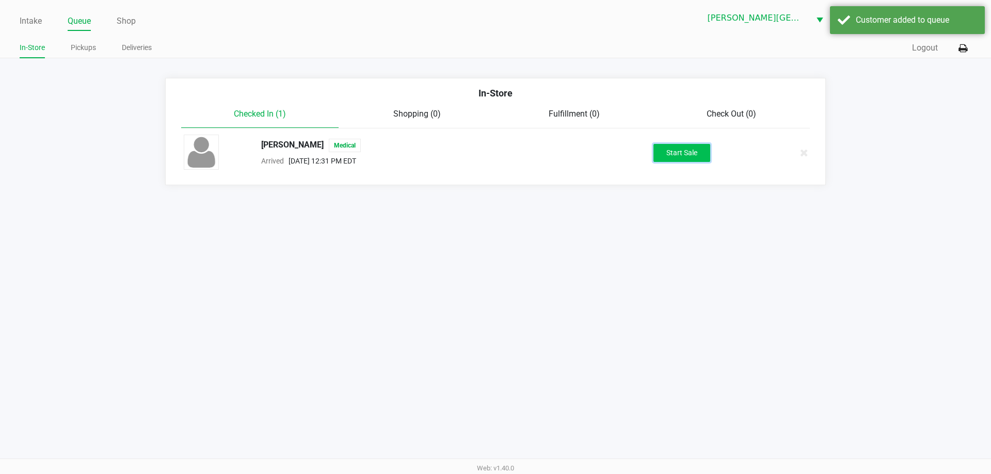
click at [696, 151] on button "Start Sale" at bounding box center [681, 153] width 57 height 18
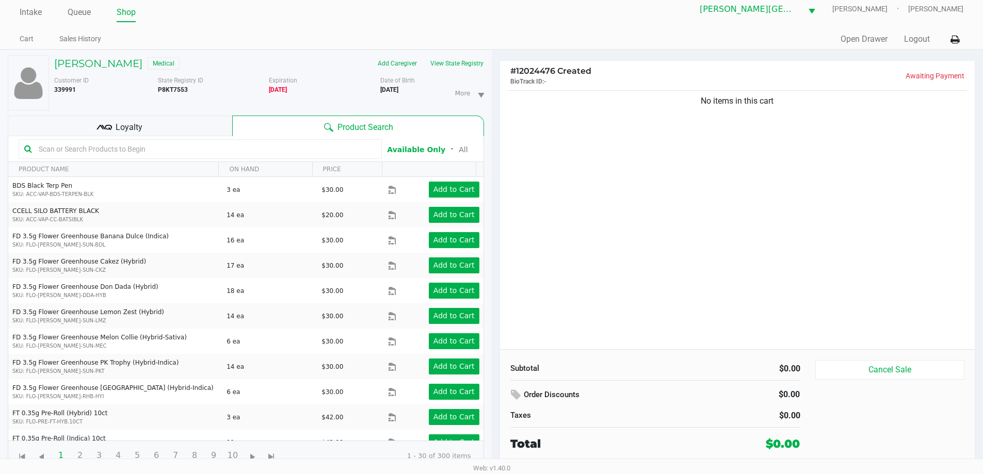
scroll to position [11, 0]
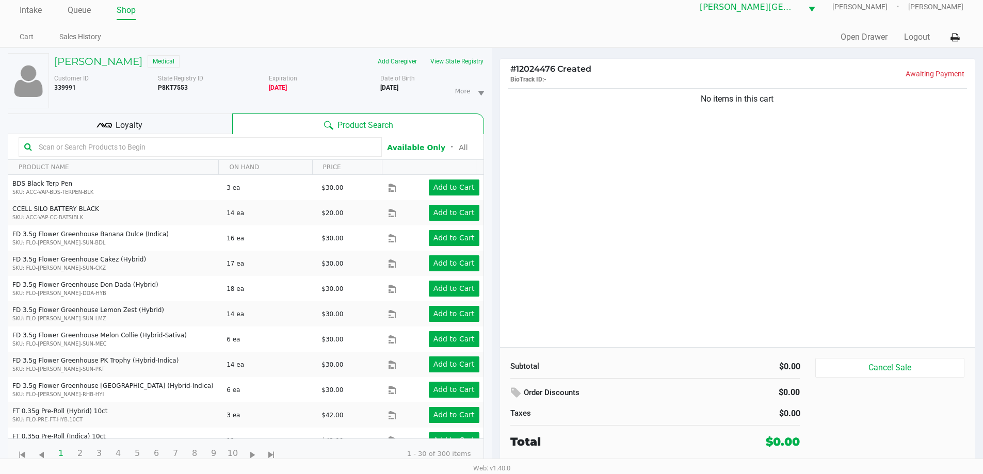
click at [730, 206] on div "No items in this cart" at bounding box center [737, 216] width 475 height 261
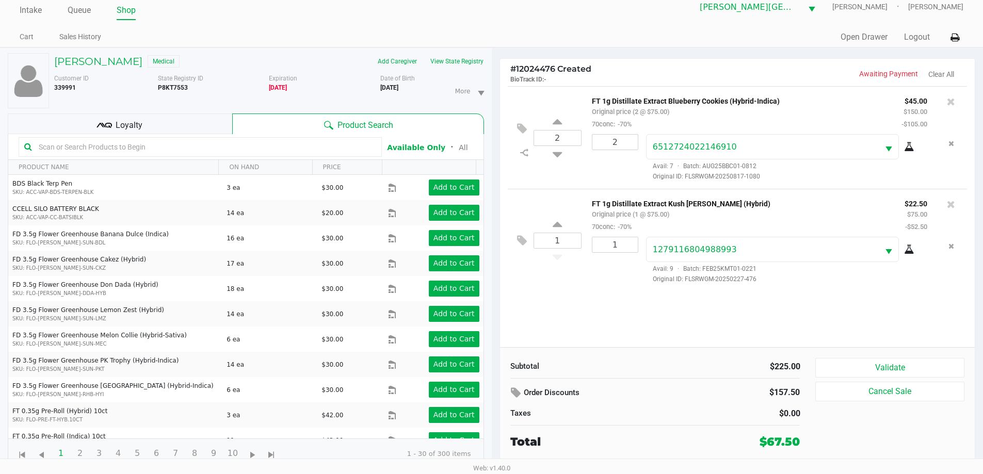
drag, startPoint x: 979, startPoint y: 223, endPoint x: 981, endPoint y: 231, distance: 7.5
click at [981, 231] on div "# 12024476 Created BioTrack ID: - Awaiting Payment Clear All 2 FT 1g Distillate…" at bounding box center [738, 261] width 492 height 426
click at [914, 365] on button "Validate" at bounding box center [889, 368] width 149 height 20
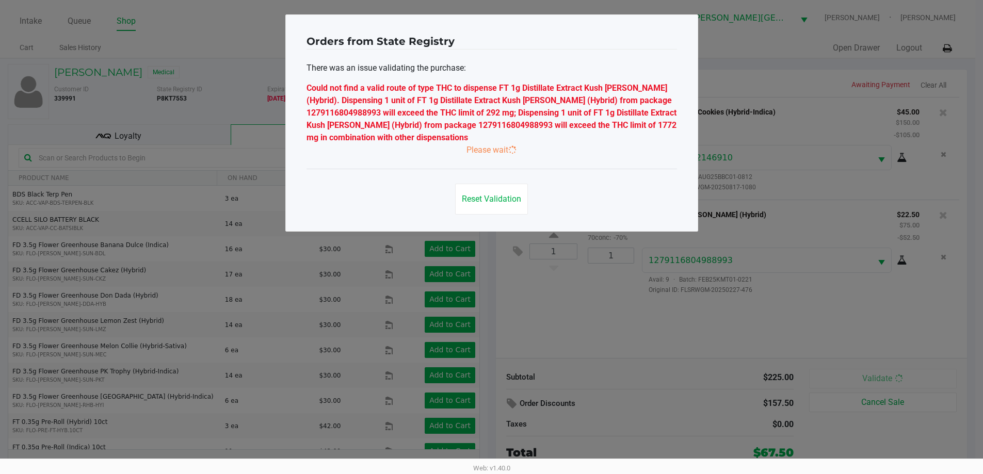
scroll to position [0, 0]
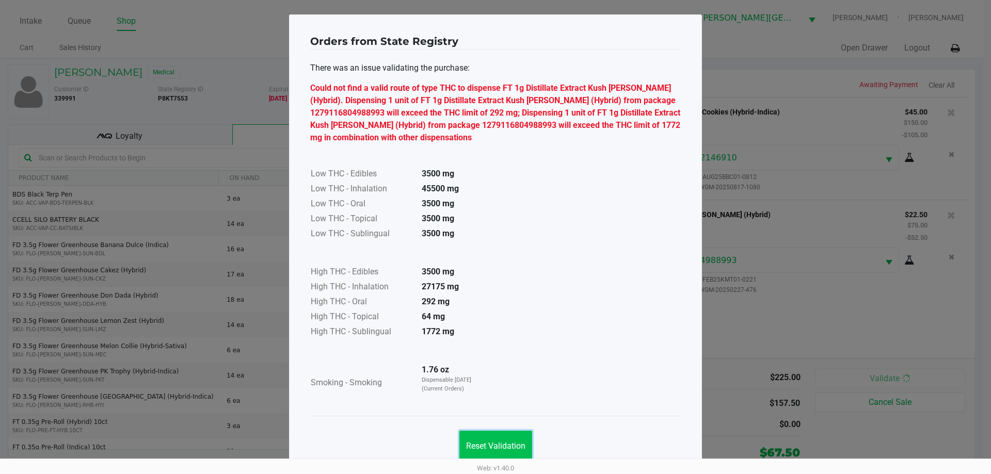
click at [500, 447] on button "Reset Validation" at bounding box center [495, 446] width 73 height 31
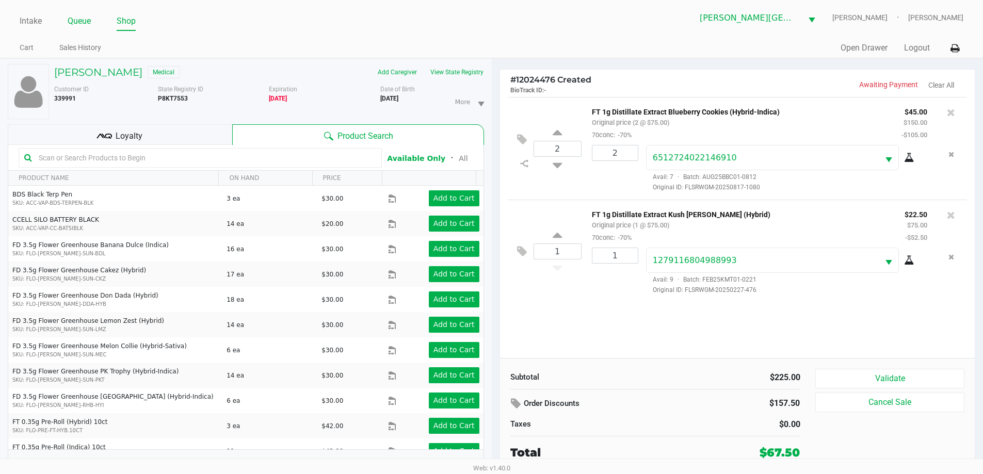
click at [83, 21] on link "Queue" at bounding box center [79, 21] width 23 height 14
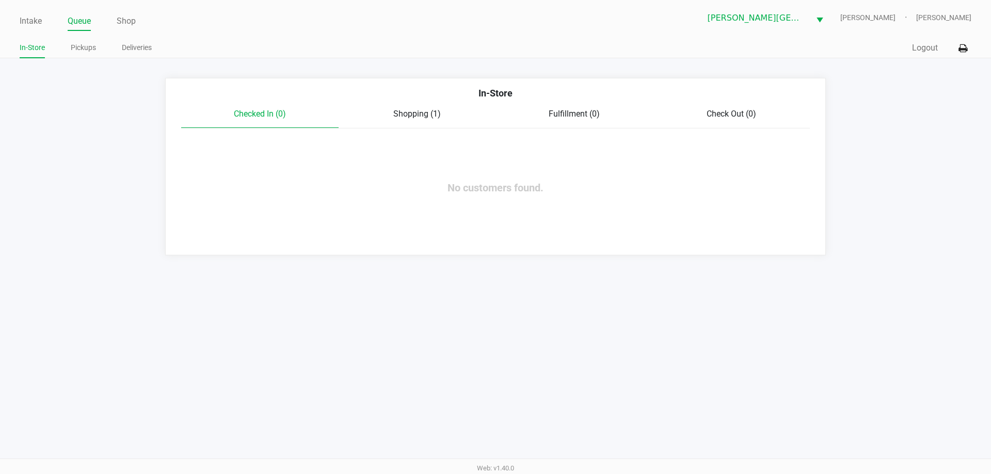
click at [422, 117] on span "Shopping (1)" at bounding box center [416, 114] width 47 height 10
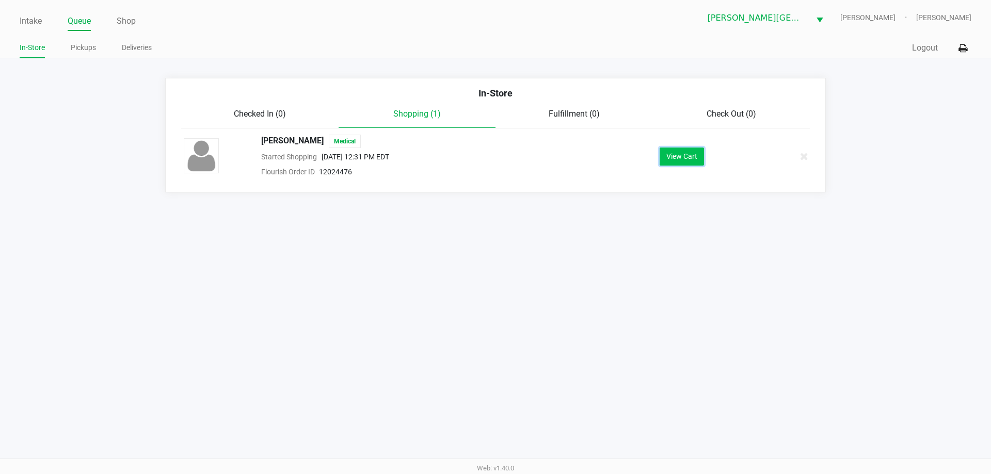
click at [682, 154] on button "View Cart" at bounding box center [681, 157] width 44 height 18
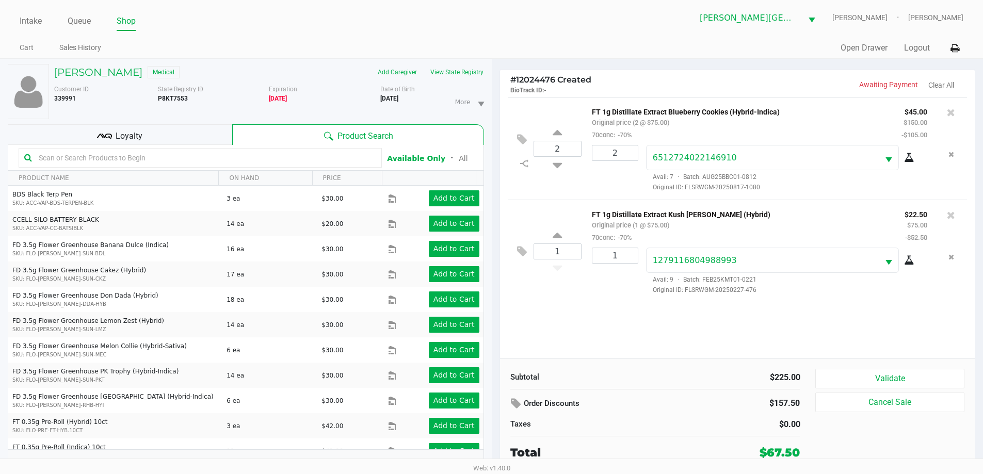
scroll to position [11, 0]
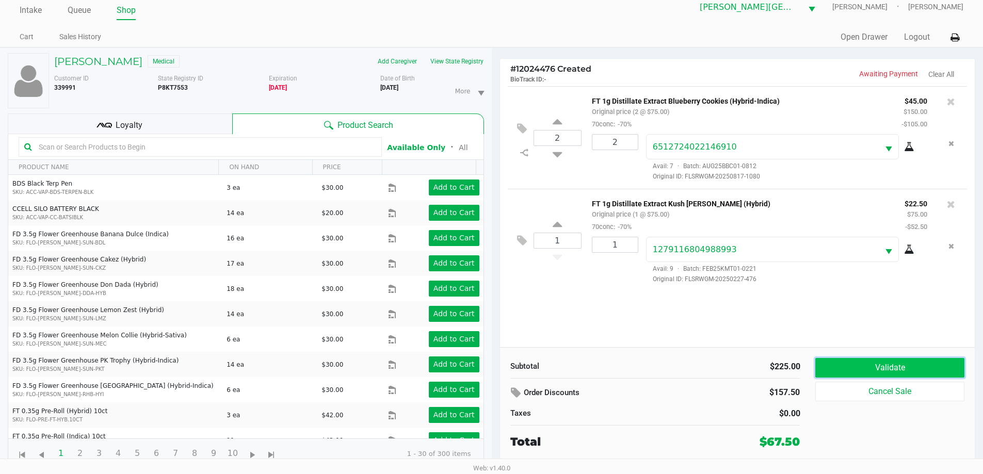
click at [845, 365] on button "Validate" at bounding box center [889, 368] width 149 height 20
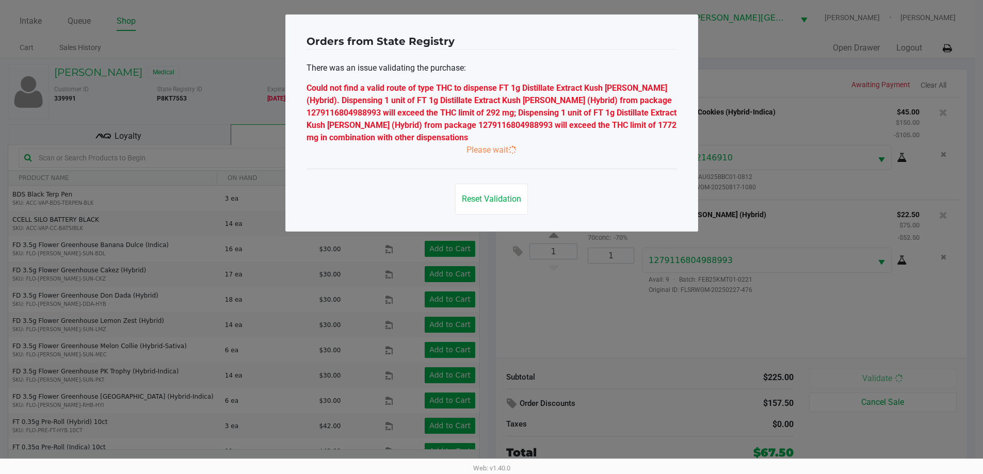
scroll to position [0, 0]
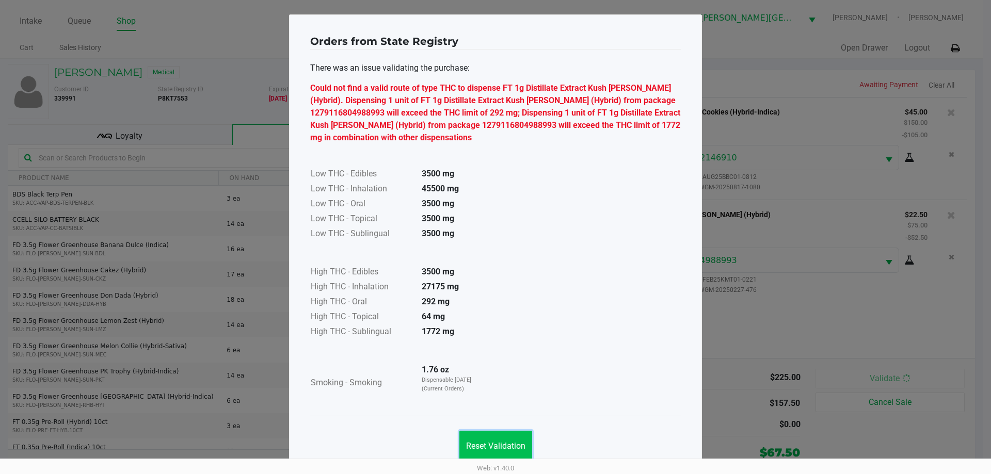
click at [503, 447] on button "Reset Validation" at bounding box center [495, 446] width 73 height 31
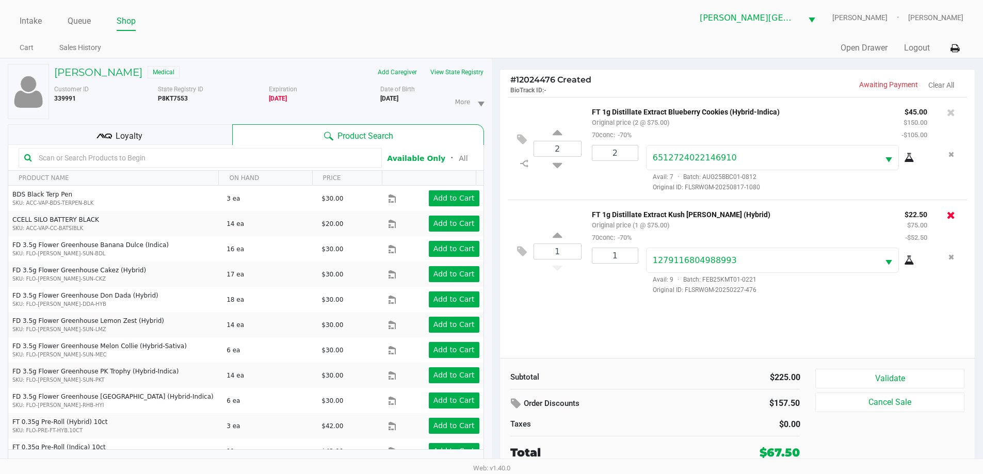
click at [951, 211] on icon at bounding box center [951, 215] width 8 height 10
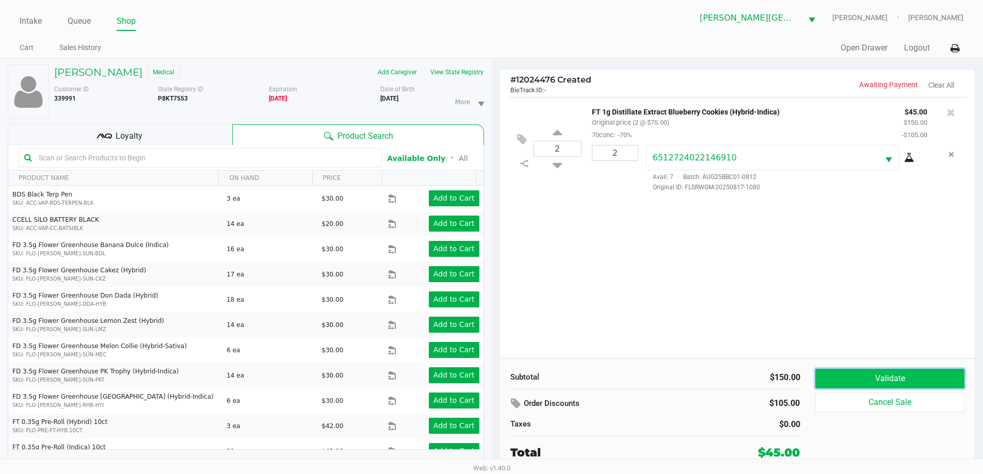
click at [866, 381] on button "Validate" at bounding box center [889, 379] width 149 height 20
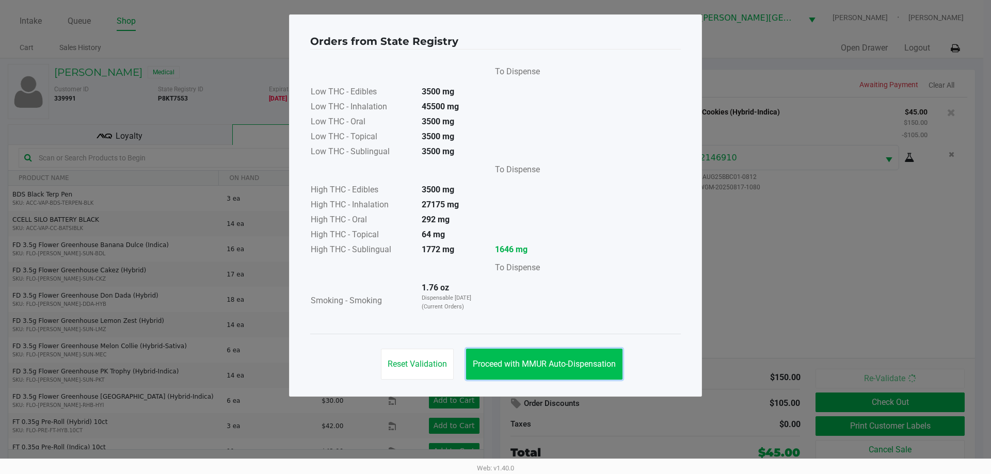
click at [584, 363] on span "Proceed with MMUR Auto-Dispensation" at bounding box center [544, 364] width 143 height 10
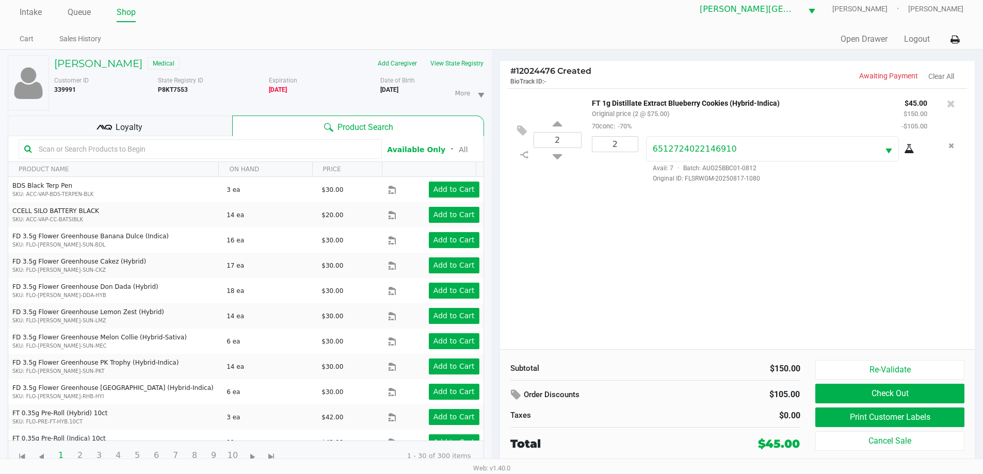
scroll to position [11, 0]
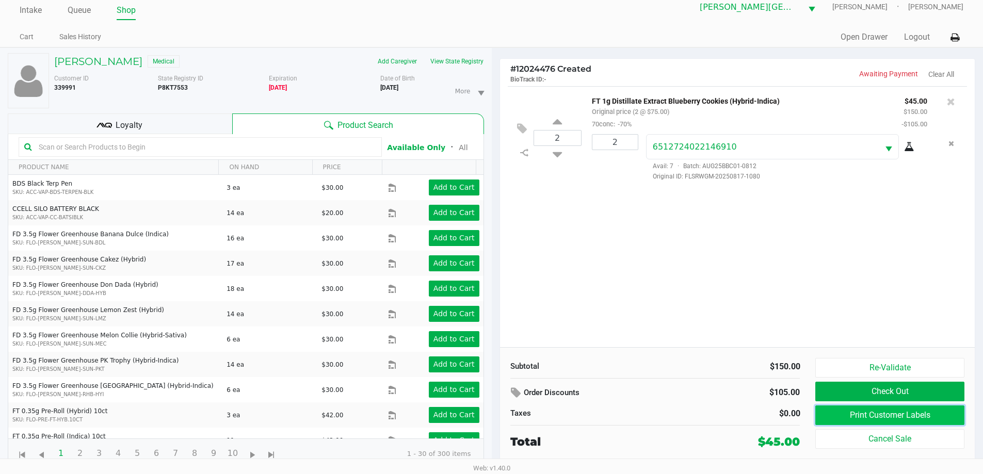
click at [933, 417] on button "Print Customer Labels" at bounding box center [889, 416] width 149 height 20
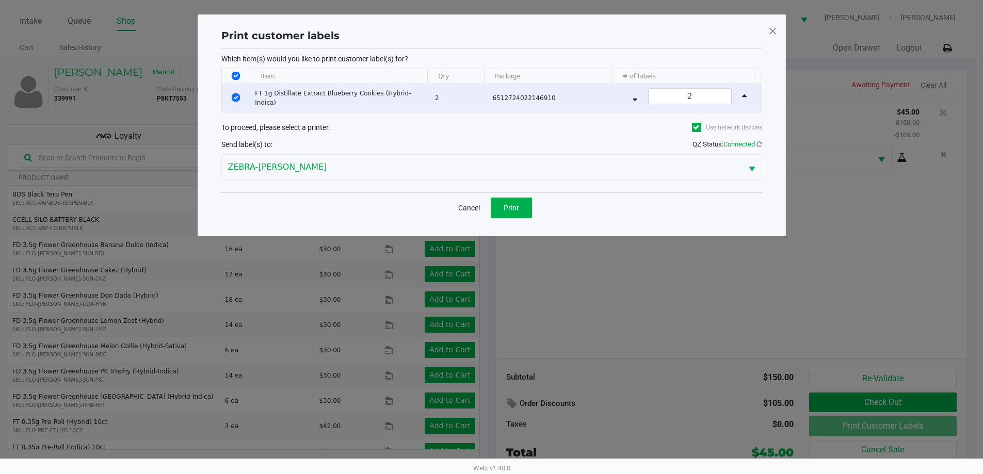
scroll to position [0, 0]
click at [507, 203] on button "Print" at bounding box center [514, 208] width 41 height 21
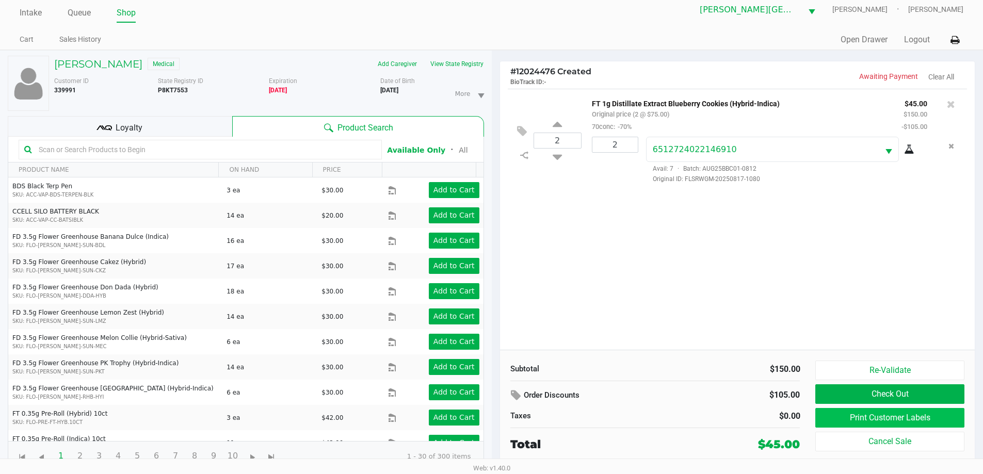
scroll to position [11, 0]
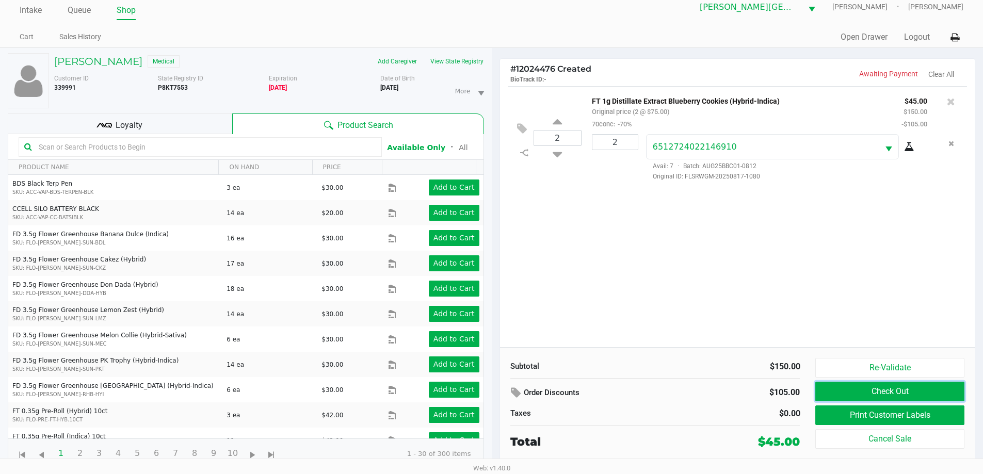
drag, startPoint x: 925, startPoint y: 392, endPoint x: 936, endPoint y: 405, distance: 16.5
click at [925, 391] on button "Check Out" at bounding box center [889, 392] width 149 height 20
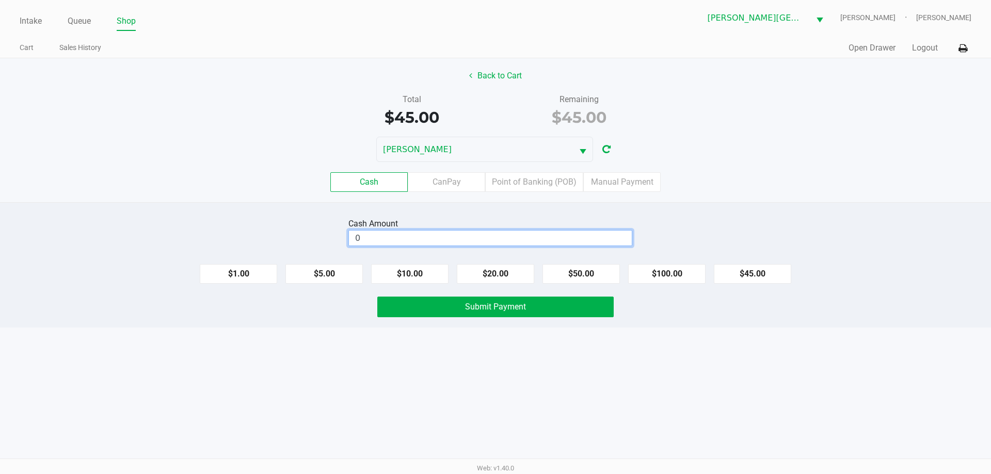
click at [403, 239] on input "0" at bounding box center [490, 238] width 283 height 15
click at [387, 246] on div "Cash Amount $0.00 $1.00 $5.00 $10.00 $20.00 $50.00 $100.00 $45.00 Submit Payment" at bounding box center [495, 264] width 991 height 125
type input "$0.00"
click at [461, 181] on label "CanPay" at bounding box center [446, 182] width 77 height 20
click at [0, 0] on 2 "CanPay" at bounding box center [0, 0] width 0 height 0
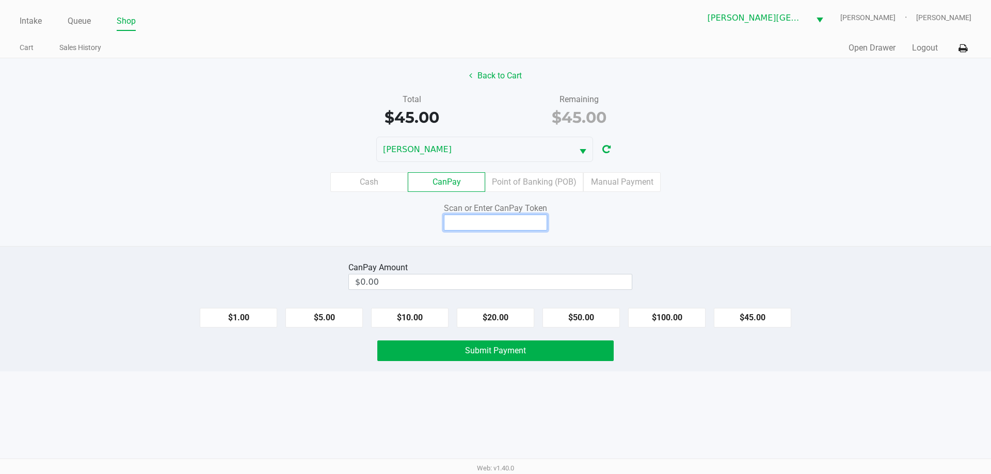
click at [488, 225] on input at bounding box center [495, 223] width 103 height 16
type input "X0605050X"
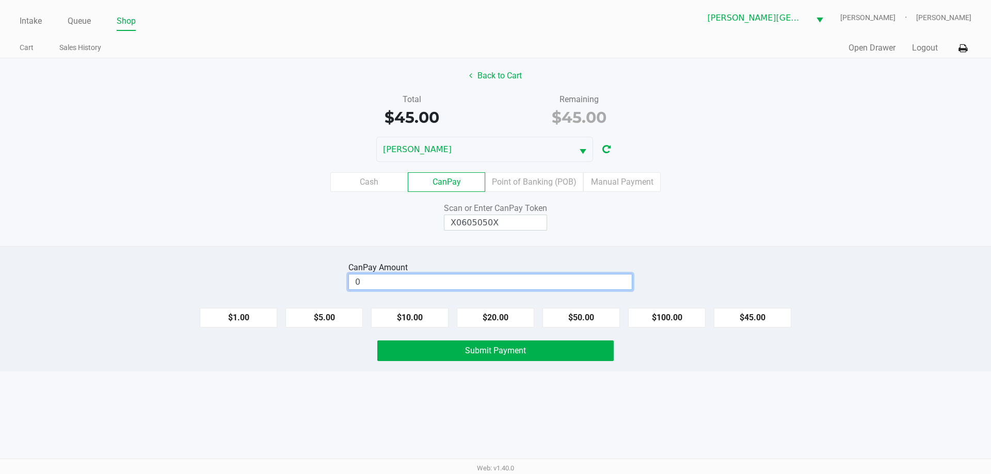
click at [475, 282] on input "0" at bounding box center [490, 282] width 283 height 15
type input "$45.00"
click at [472, 351] on span "Submit Payment" at bounding box center [495, 351] width 61 height 10
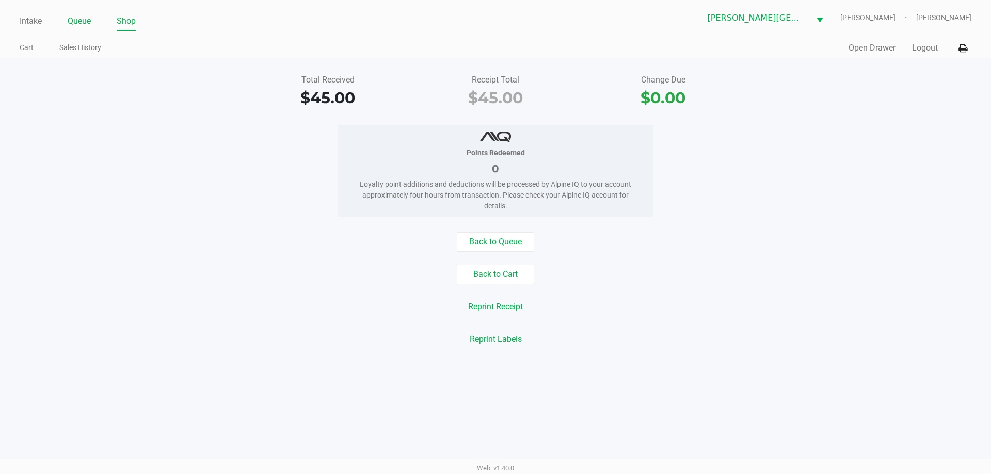
click at [73, 20] on link "Queue" at bounding box center [79, 21] width 23 height 14
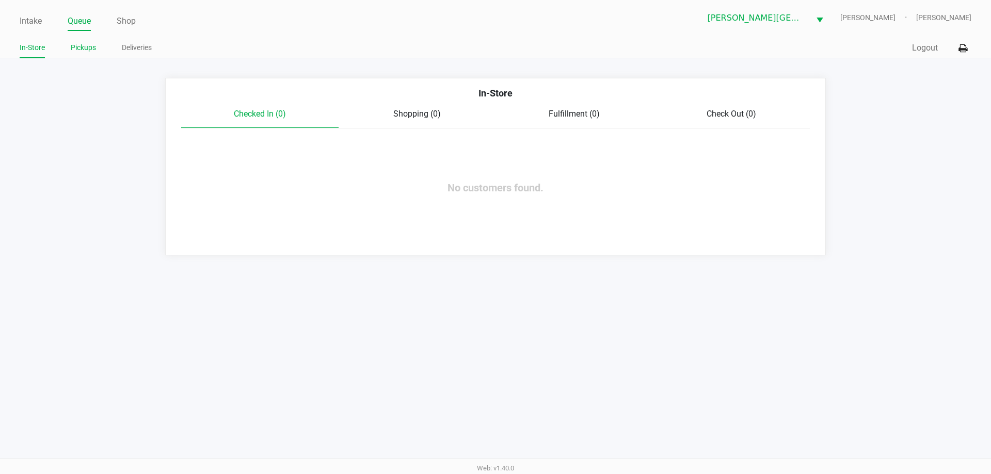
click at [94, 47] on link "Pickups" at bounding box center [83, 47] width 25 height 13
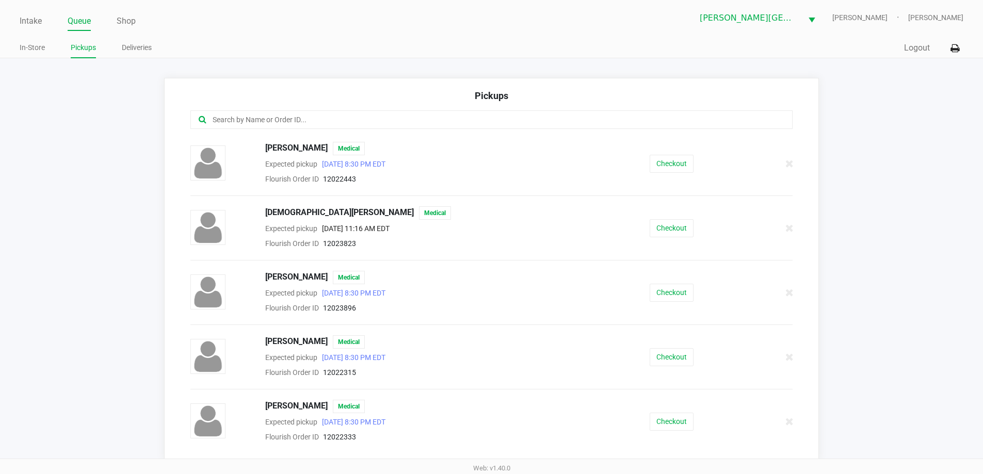
click at [324, 116] on input "text" at bounding box center [475, 120] width 527 height 12
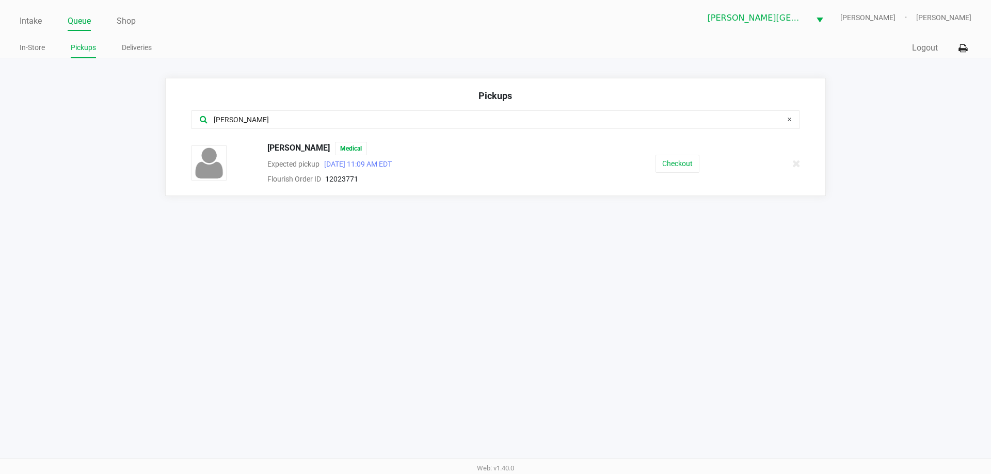
type input "larralde"
click at [675, 161] on button "Checkout" at bounding box center [677, 164] width 44 height 18
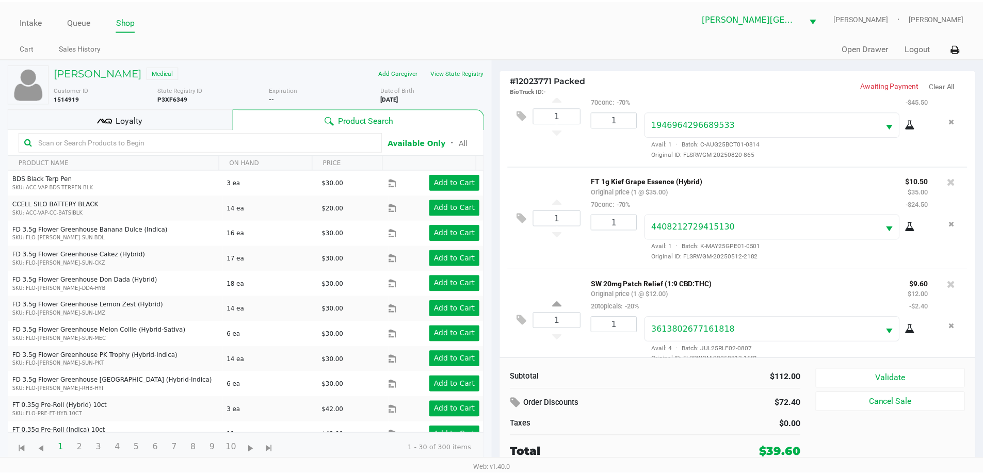
scroll to position [49, 0]
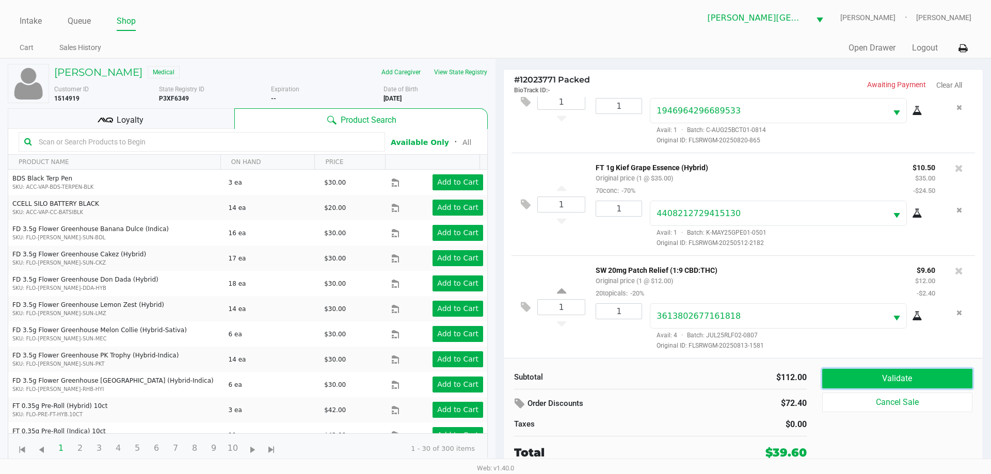
click at [939, 375] on button "Validate" at bounding box center [897, 379] width 150 height 20
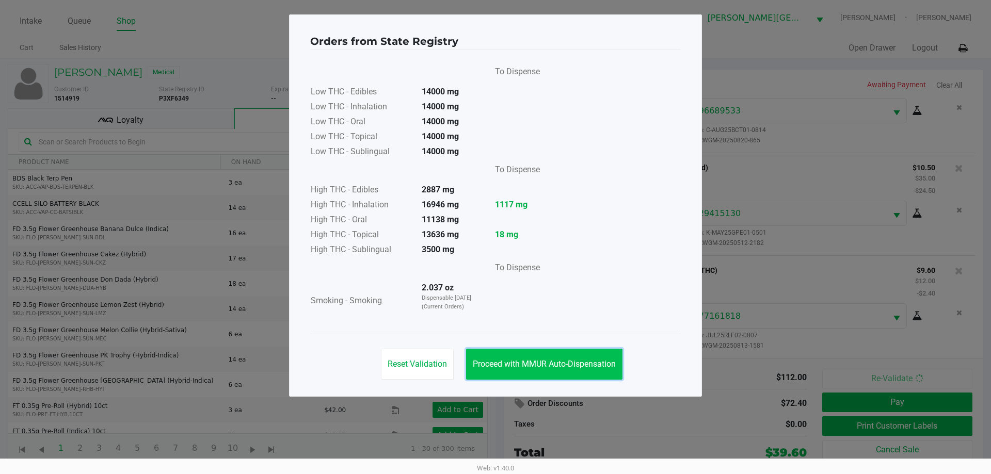
click at [568, 373] on button "Proceed with MMUR Auto-Dispensation" at bounding box center [544, 364] width 156 height 31
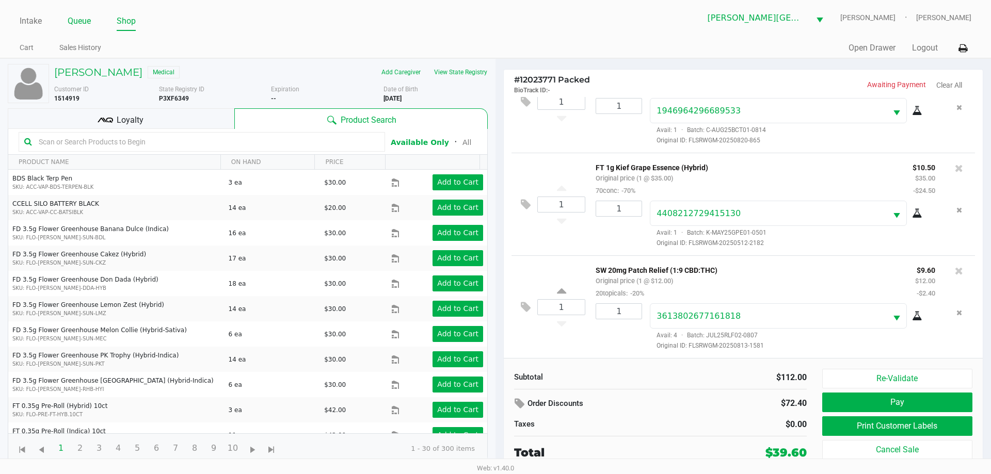
click at [86, 23] on link "Queue" at bounding box center [79, 21] width 23 height 14
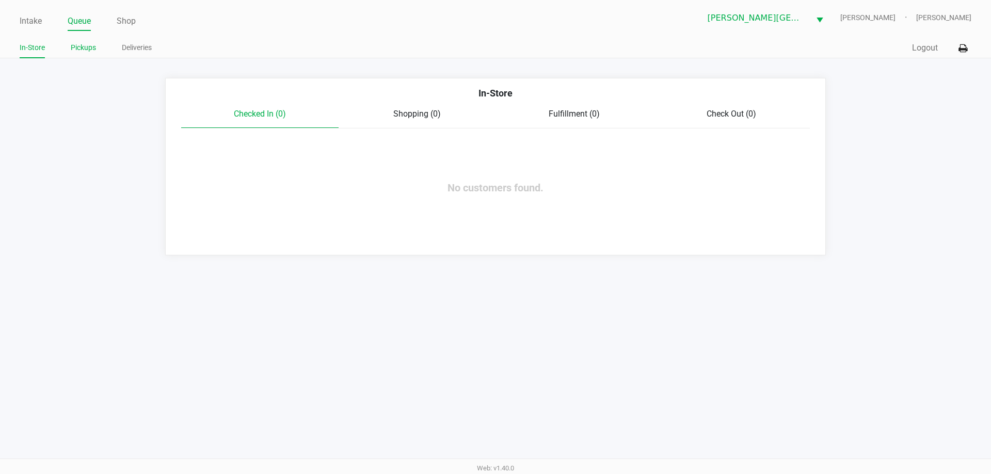
click at [85, 53] on link "Pickups" at bounding box center [83, 47] width 25 height 13
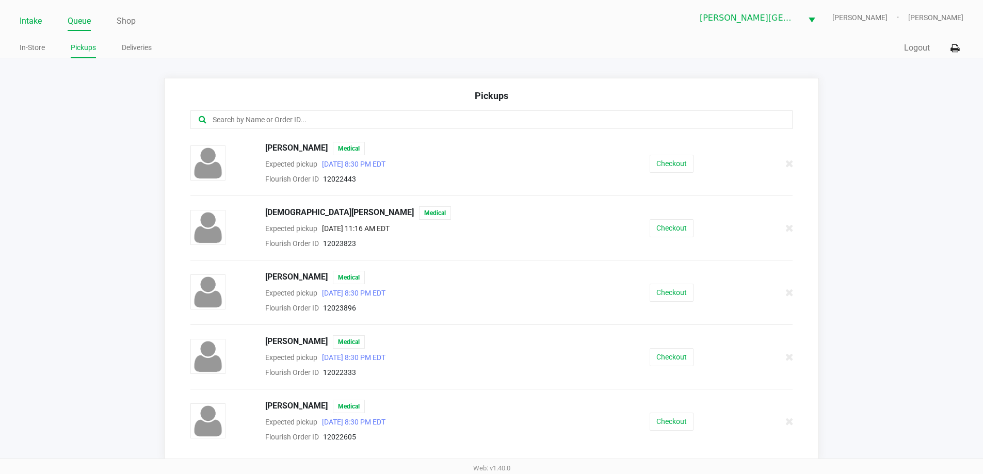
click at [31, 19] on link "Intake" at bounding box center [31, 21] width 22 height 14
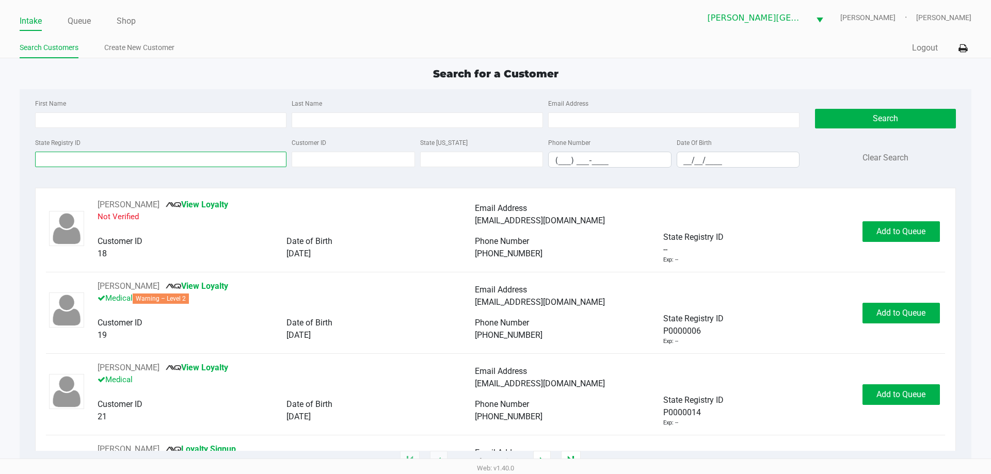
click at [180, 159] on input "State Registry ID" at bounding box center [160, 159] width 251 height 15
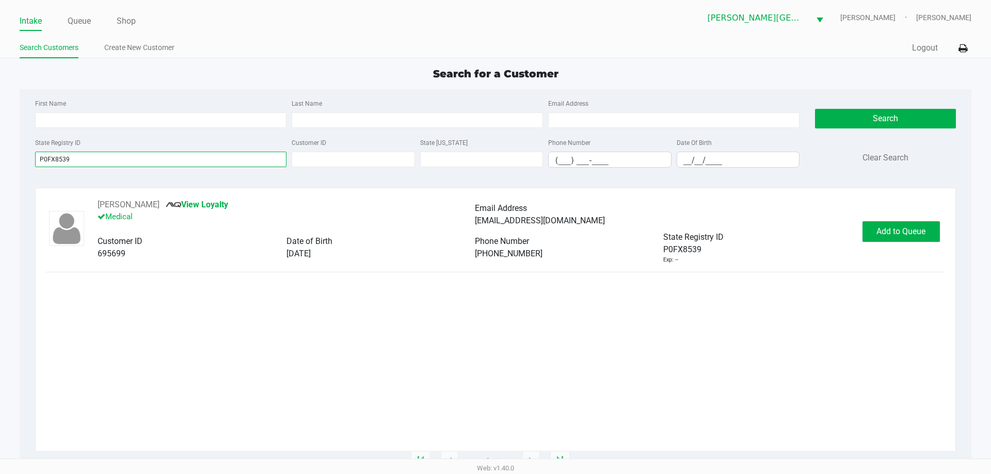
type input "P0FX8539"
click at [908, 227] on span "Add to Queue" at bounding box center [900, 232] width 49 height 10
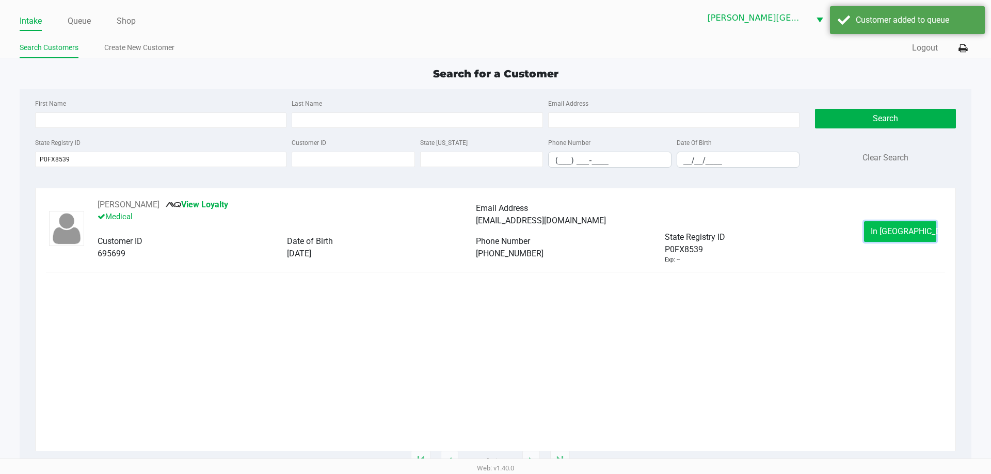
click at [891, 238] on button "In Queue" at bounding box center [900, 231] width 72 height 21
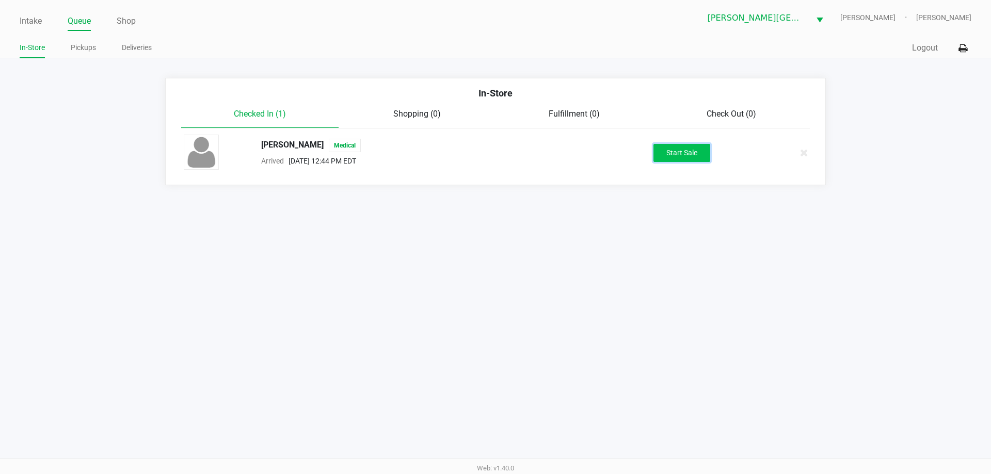
click at [692, 151] on button "Start Sale" at bounding box center [681, 153] width 57 height 18
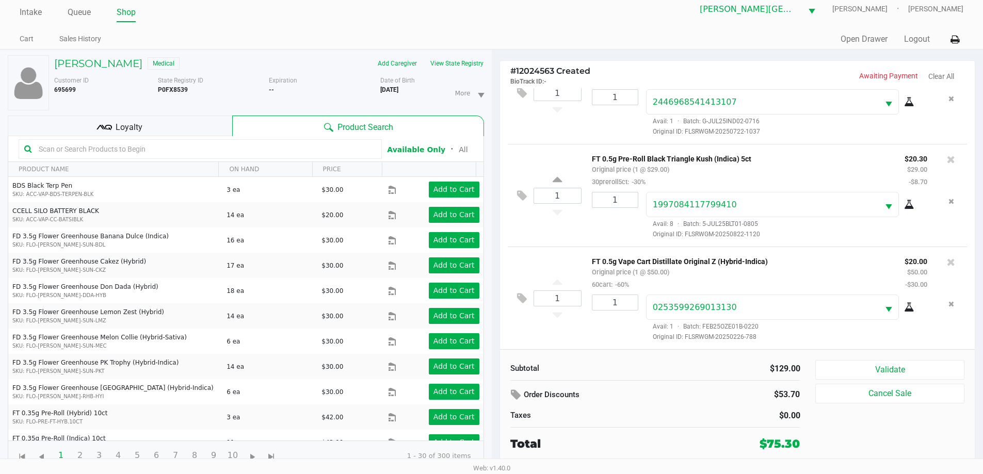
scroll to position [11, 0]
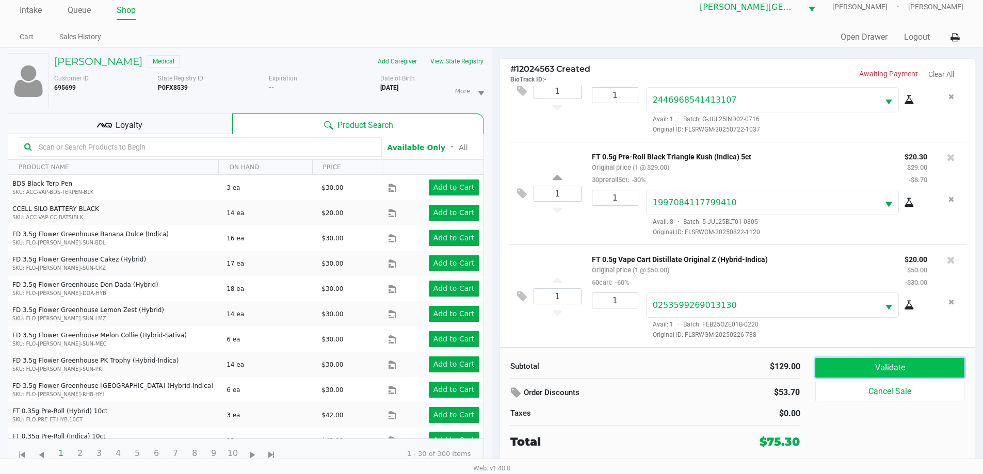
click at [883, 366] on button "Validate" at bounding box center [889, 368] width 149 height 20
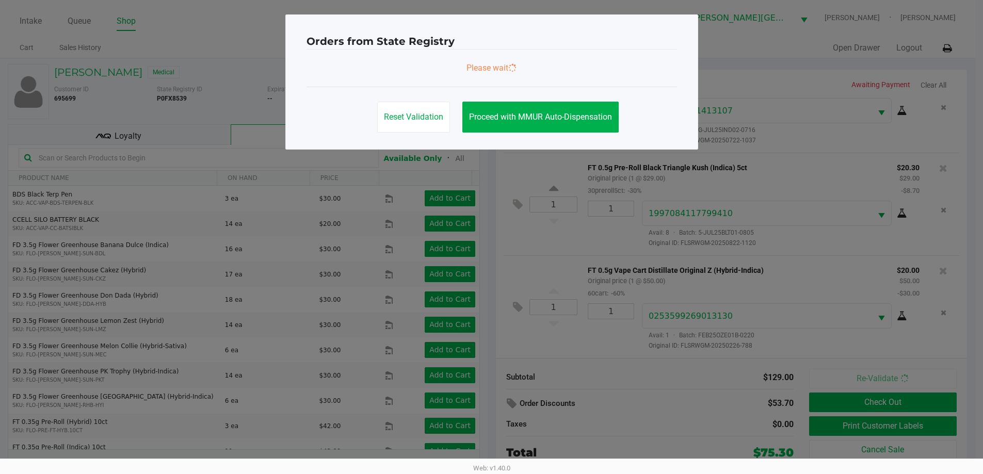
scroll to position [0, 0]
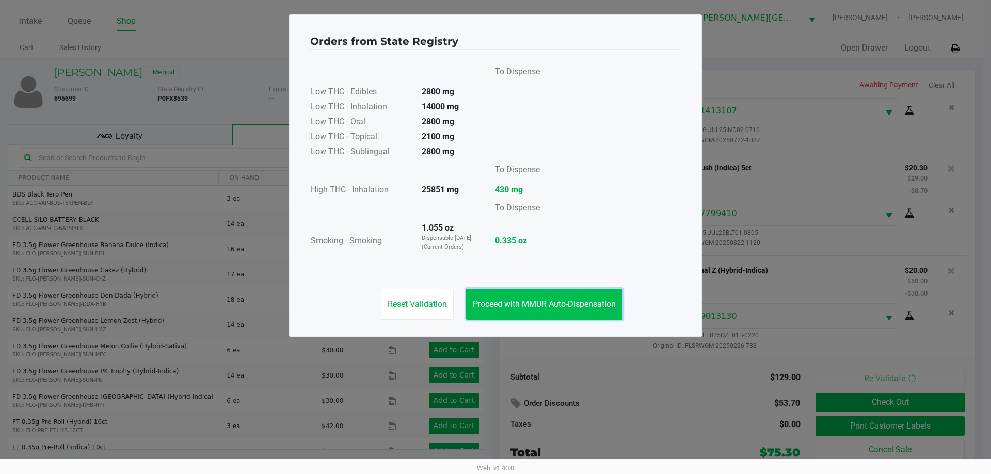
click at [556, 295] on button "Proceed with MMUR Auto-Dispensation" at bounding box center [544, 304] width 156 height 31
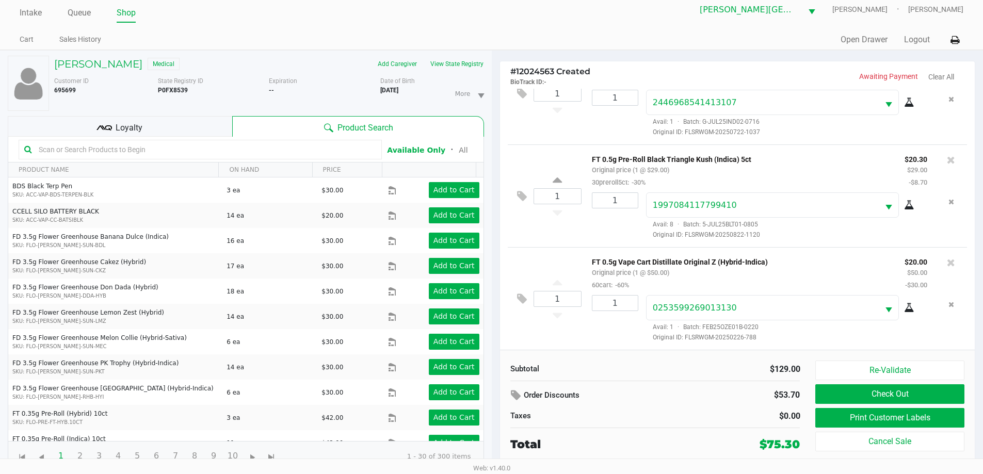
scroll to position [11, 0]
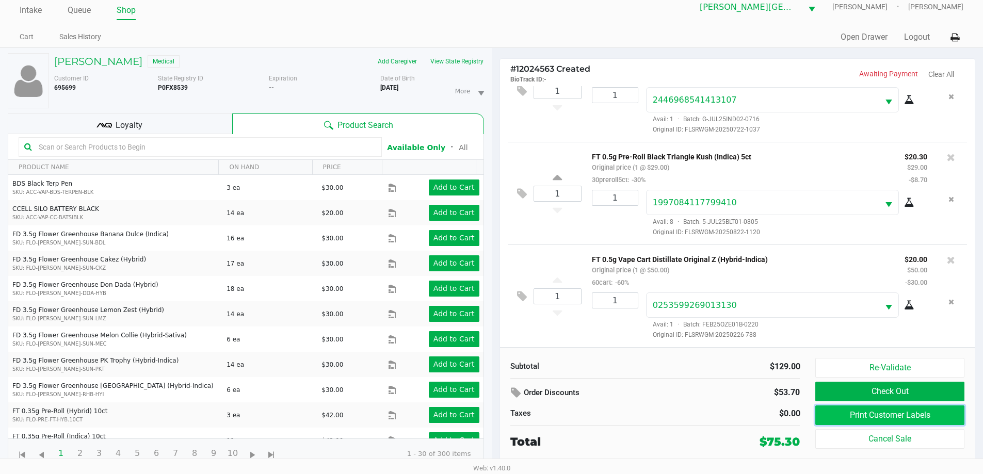
click at [895, 414] on button "Print Customer Labels" at bounding box center [889, 416] width 149 height 20
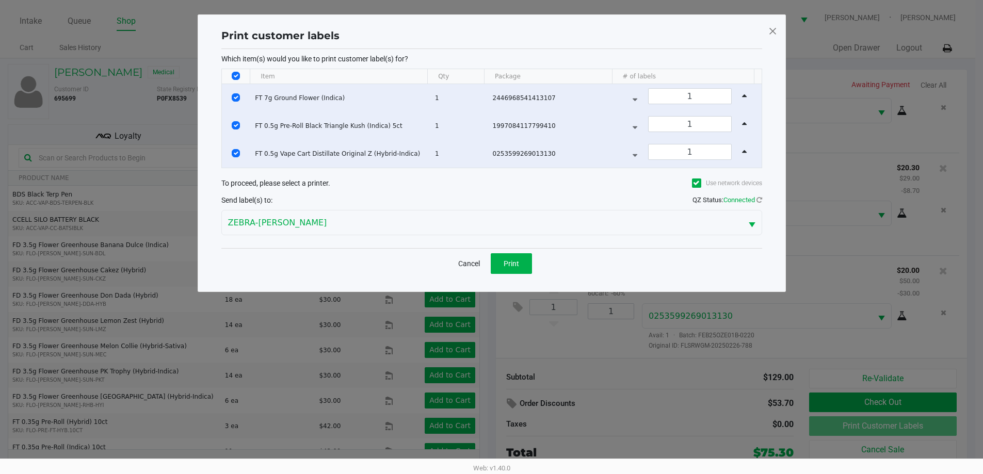
scroll to position [0, 0]
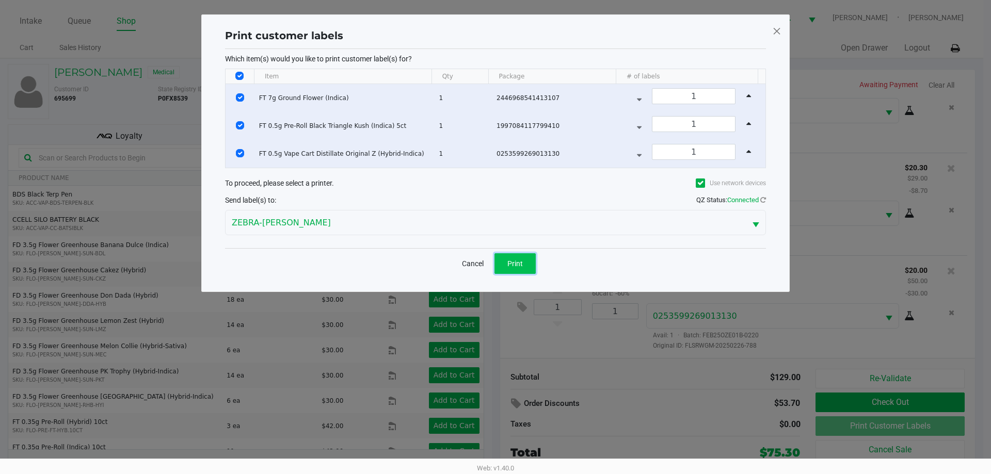
click at [508, 264] on span "Print" at bounding box center [514, 264] width 15 height 8
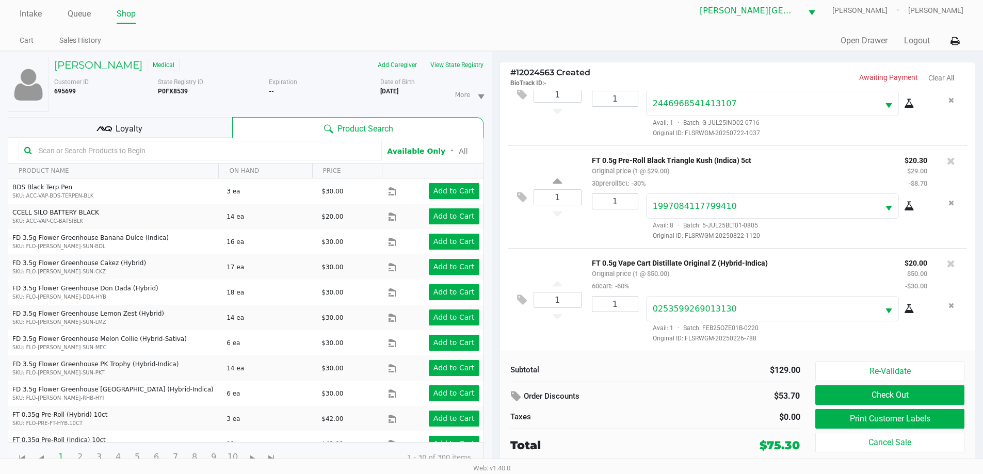
scroll to position [11, 0]
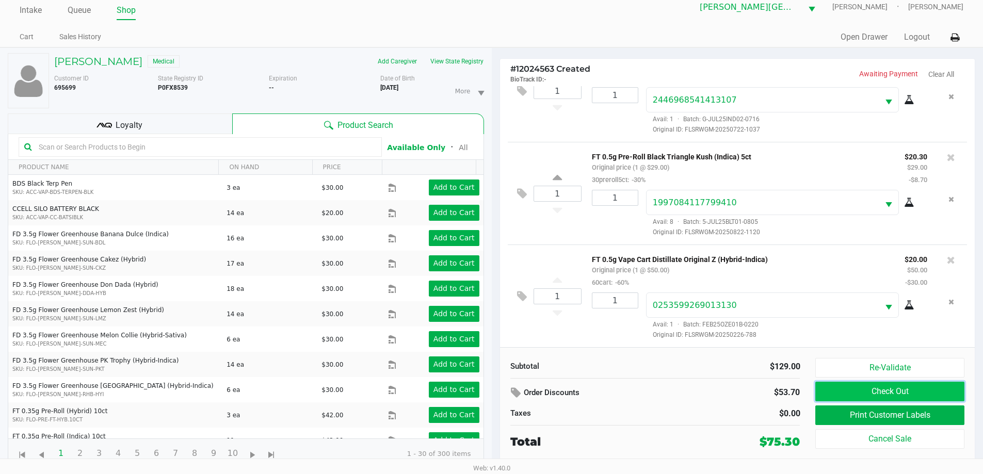
click at [850, 392] on button "Check Out" at bounding box center [889, 392] width 149 height 20
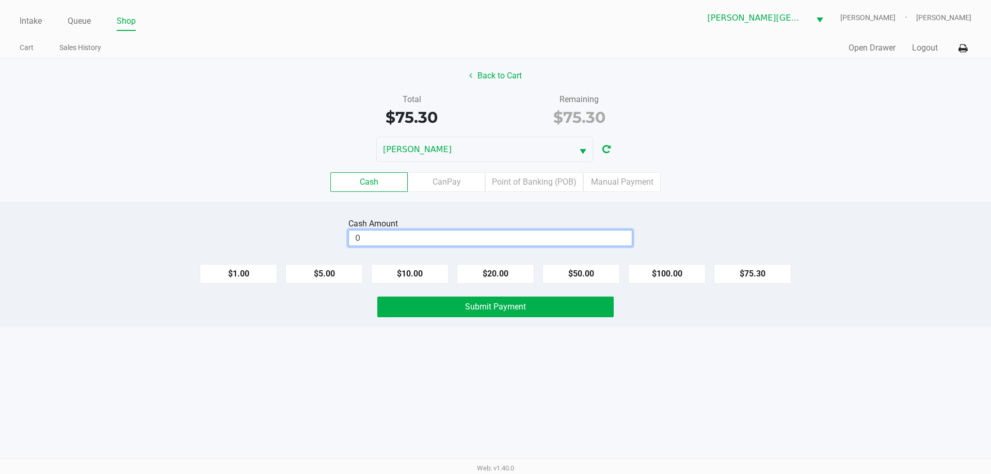
click at [446, 239] on input "0" at bounding box center [490, 238] width 283 height 15
type input "$80.00"
click at [521, 315] on button "Submit Payment" at bounding box center [495, 307] width 236 height 21
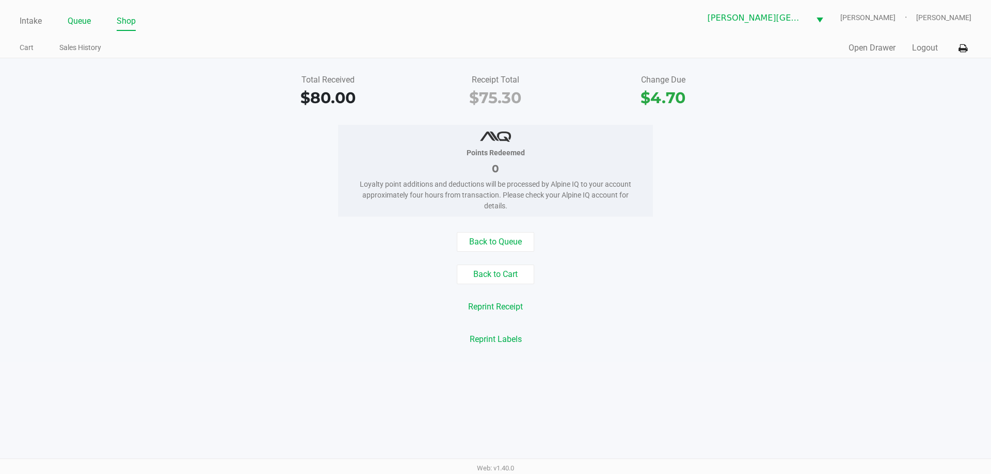
click at [80, 23] on link "Queue" at bounding box center [79, 21] width 23 height 14
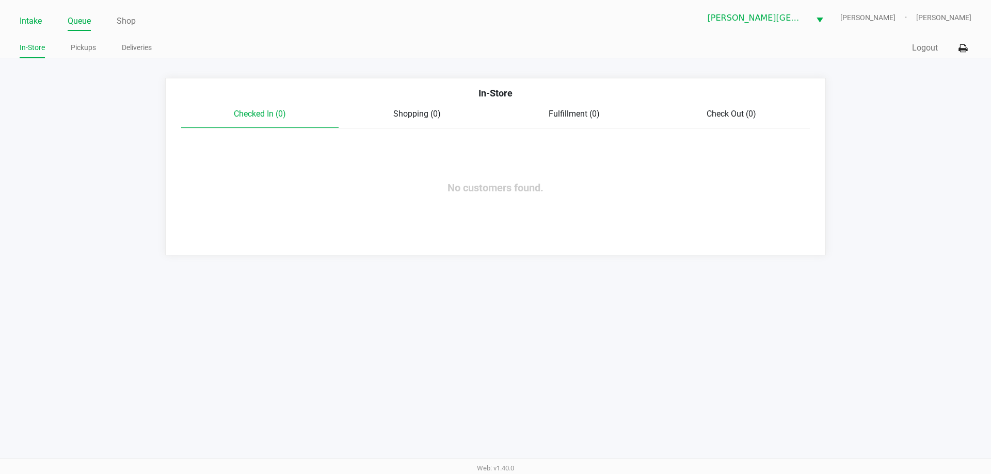
click at [34, 21] on link "Intake" at bounding box center [31, 21] width 22 height 14
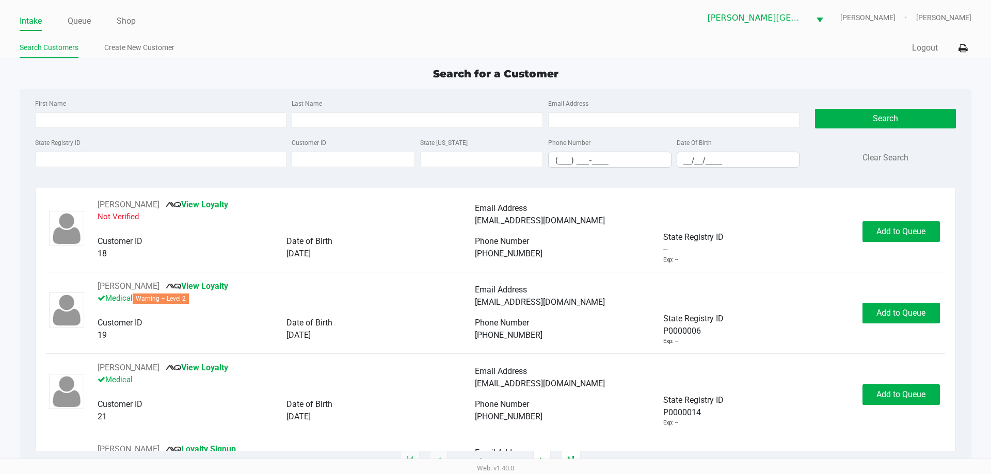
click at [36, 23] on link "Intake" at bounding box center [31, 21] width 22 height 14
click at [135, 164] on input "State Registry ID" at bounding box center [160, 159] width 251 height 15
drag, startPoint x: 136, startPoint y: 164, endPoint x: 106, endPoint y: 154, distance: 30.8
click at [106, 154] on input "State Registry ID" at bounding box center [160, 159] width 251 height 15
click at [78, 22] on link "Queue" at bounding box center [79, 21] width 23 height 14
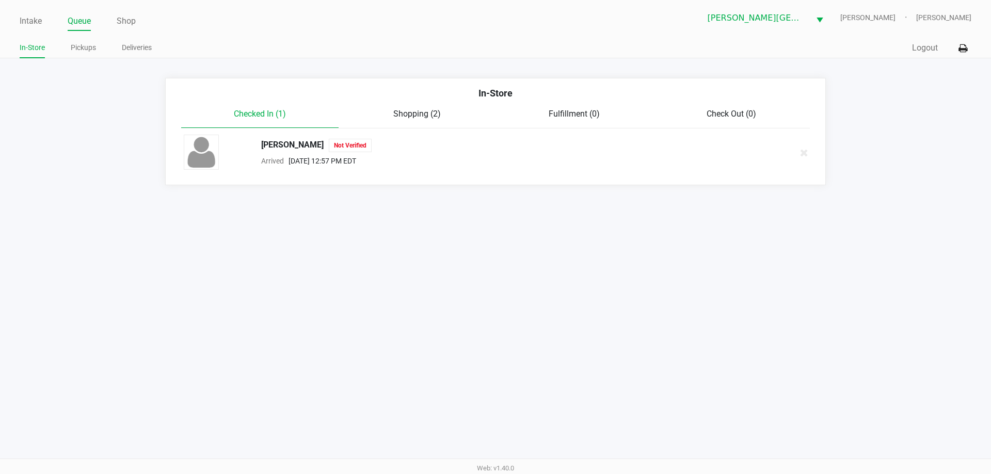
click at [342, 142] on span "Not Verified" at bounding box center [350, 145] width 43 height 13
click at [277, 144] on div "Mark Kovell Not Verified" at bounding box center [427, 145] width 348 height 13
click at [197, 152] on div at bounding box center [219, 153] width 70 height 36
click at [295, 163] on span "Sep 29, 2025 12:57 PM EDT" at bounding box center [320, 161] width 72 height 8
click at [805, 153] on icon at bounding box center [804, 153] width 8 height 8
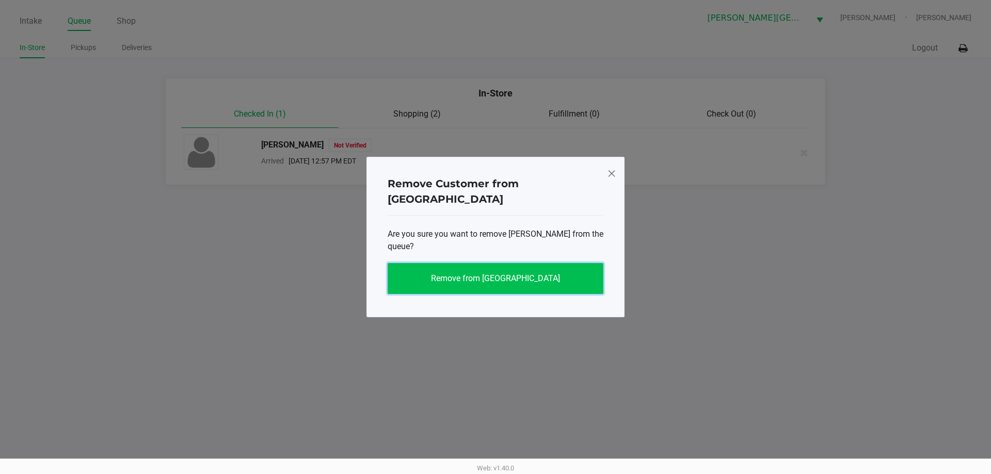
click at [556, 270] on button "Remove from Queue" at bounding box center [496, 278] width 216 height 31
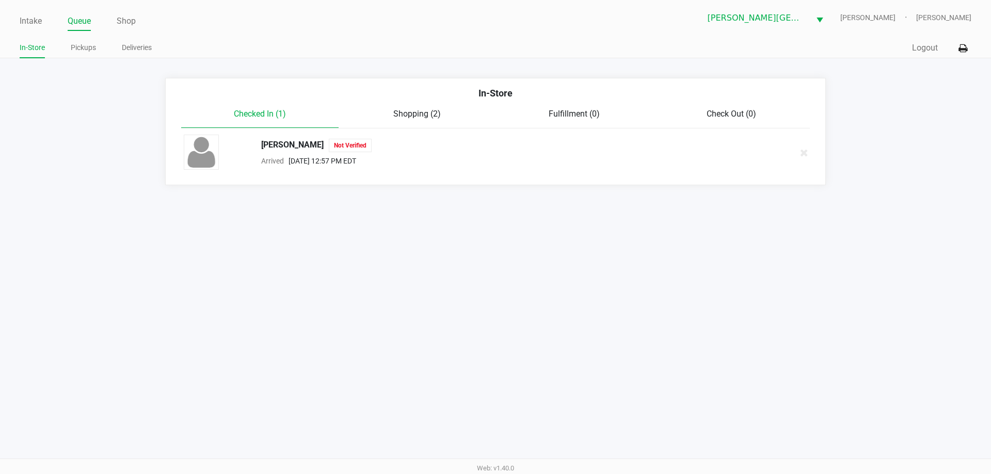
click at [329, 148] on span "Not Verified" at bounding box center [350, 145] width 43 height 13
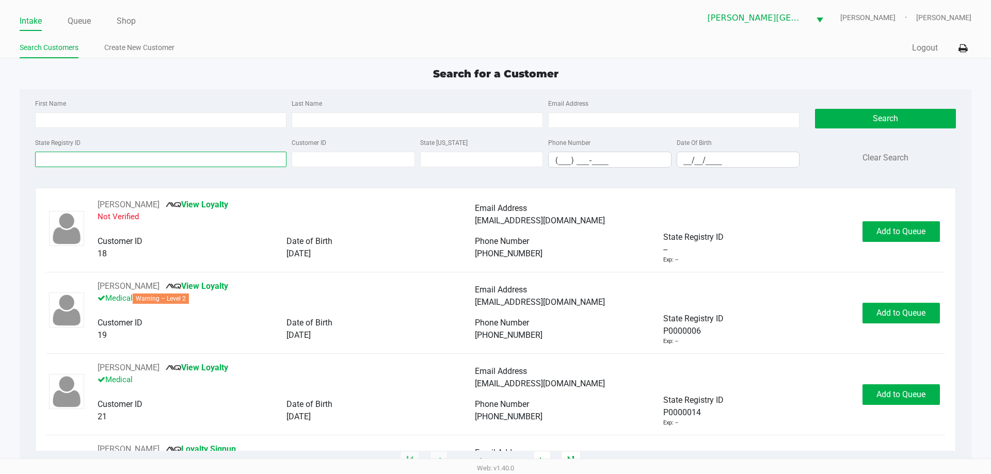
click at [157, 156] on input "State Registry ID" at bounding box center [160, 159] width 251 height 15
click at [86, 20] on link "Queue" at bounding box center [79, 21] width 23 height 14
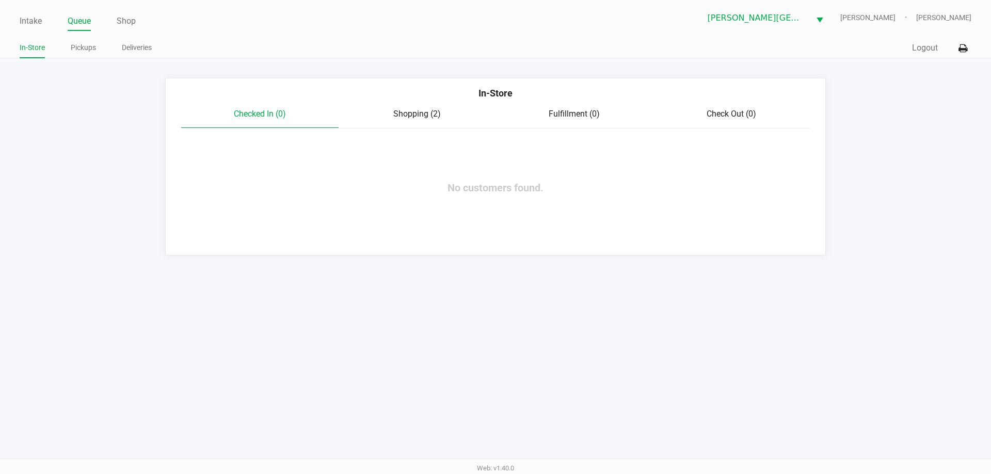
click at [415, 115] on span "Shopping (2)" at bounding box center [416, 114] width 47 height 10
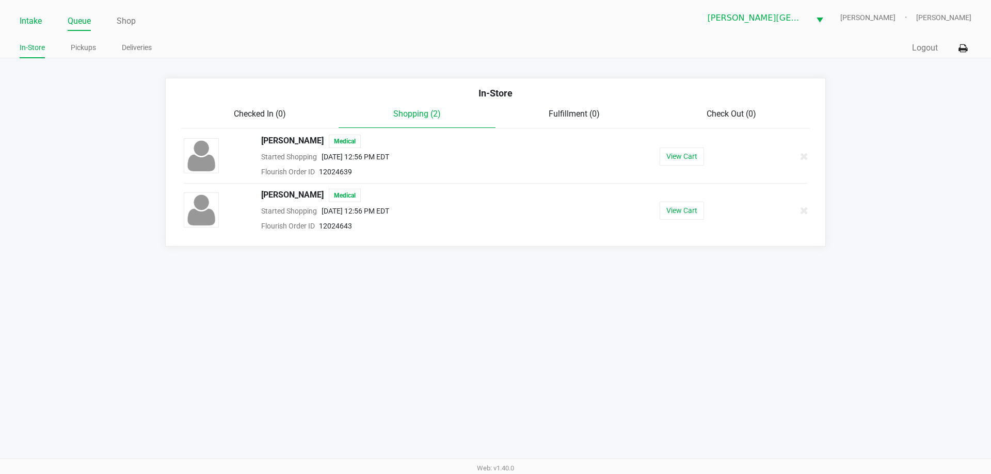
click at [30, 18] on link "Intake" at bounding box center [31, 21] width 22 height 14
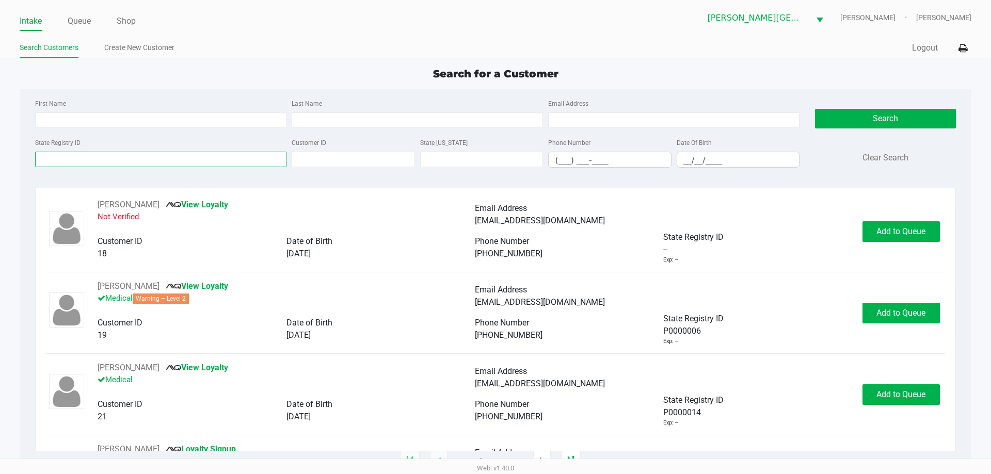
click at [134, 158] on input "State Registry ID" at bounding box center [160, 159] width 251 height 15
click at [85, 22] on link "Queue" at bounding box center [79, 21] width 23 height 14
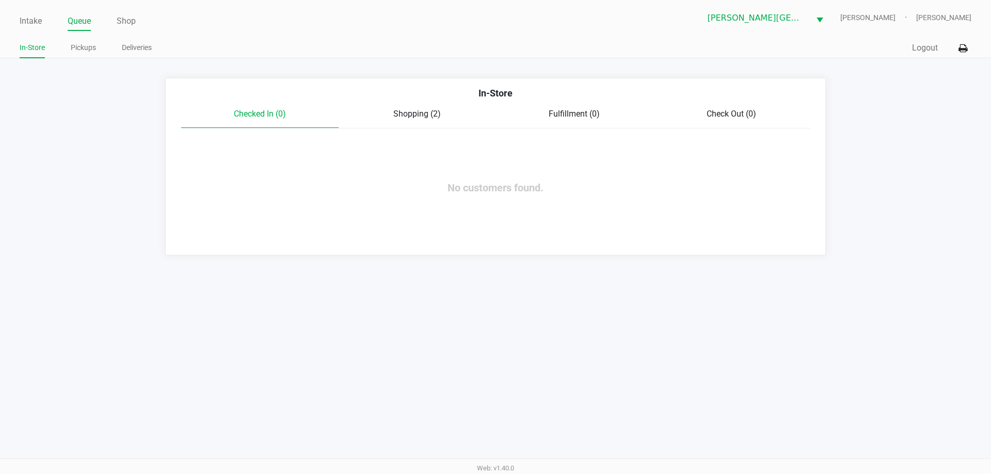
click at [422, 107] on div "In-Store" at bounding box center [495, 97] width 644 height 22
click at [422, 114] on span "Shopping (2)" at bounding box center [416, 114] width 47 height 10
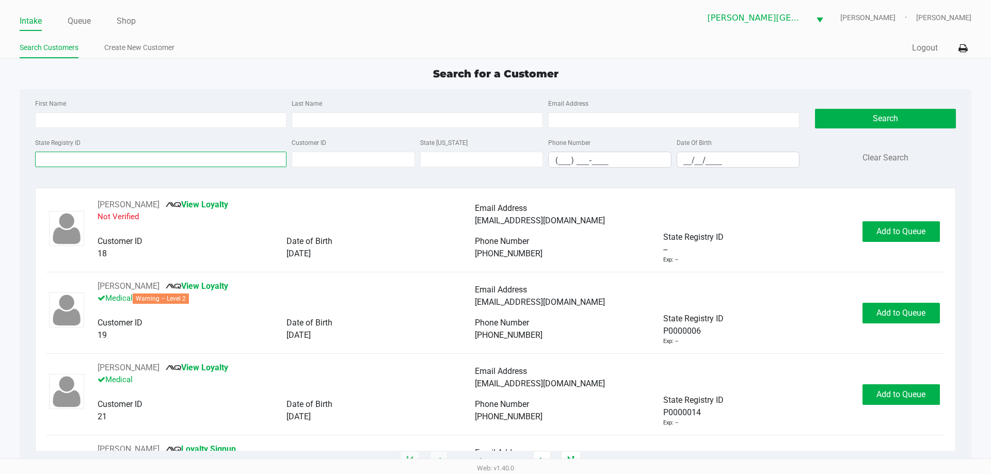
click at [77, 156] on input "State Registry ID" at bounding box center [160, 159] width 251 height 15
click at [83, 18] on link "Queue" at bounding box center [79, 21] width 23 height 14
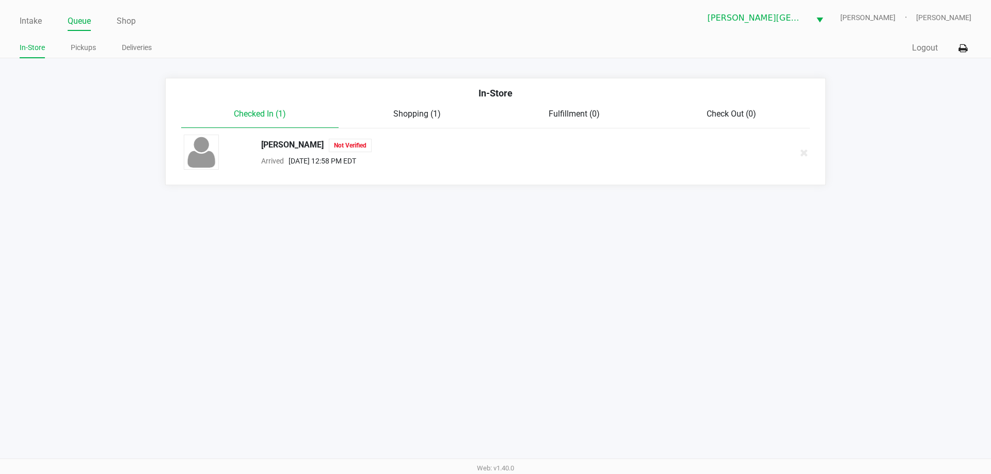
click at [336, 149] on span "Not Verified" at bounding box center [350, 145] width 43 height 13
click at [298, 143] on div "Mark Kovell Not Verified" at bounding box center [427, 145] width 348 height 13
click at [80, 19] on link "Queue" at bounding box center [79, 21] width 23 height 14
click at [261, 111] on span "Checked In (1)" at bounding box center [260, 114] width 52 height 10
click at [417, 114] on span "Shopping (1)" at bounding box center [416, 114] width 47 height 10
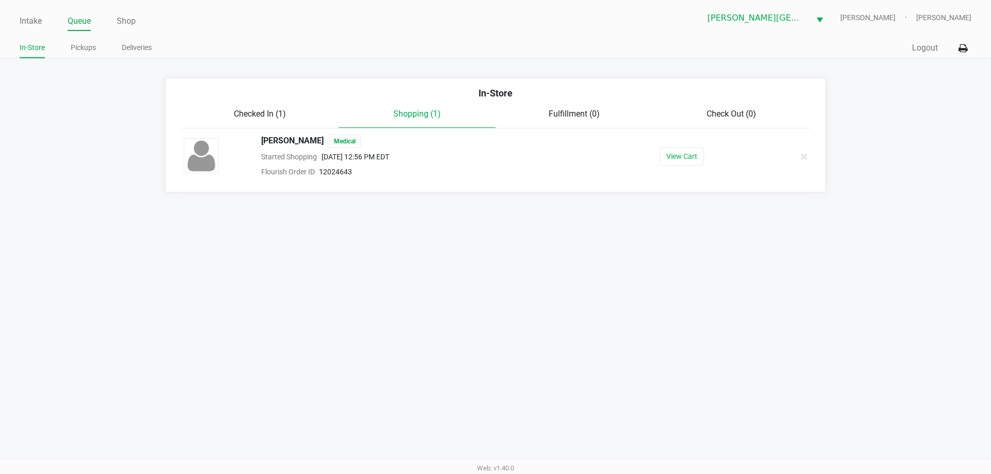
click at [263, 109] on span "Checked In (1)" at bounding box center [260, 114] width 52 height 10
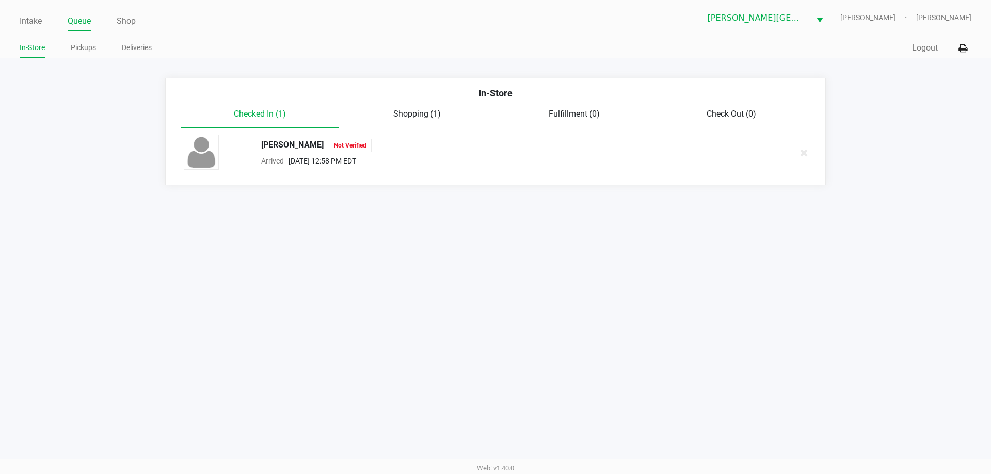
click at [345, 146] on span "Not Verified" at bounding box center [350, 145] width 43 height 13
click at [280, 146] on div "Mark Kovell Not Verified" at bounding box center [427, 145] width 348 height 13
drag, startPoint x: 281, startPoint y: 146, endPoint x: 291, endPoint y: 145, distance: 10.4
click at [287, 145] on div "Mark Kovell Not Verified" at bounding box center [427, 145] width 348 height 13
click at [292, 144] on div "Mark Kovell Not Verified" at bounding box center [427, 145] width 348 height 13
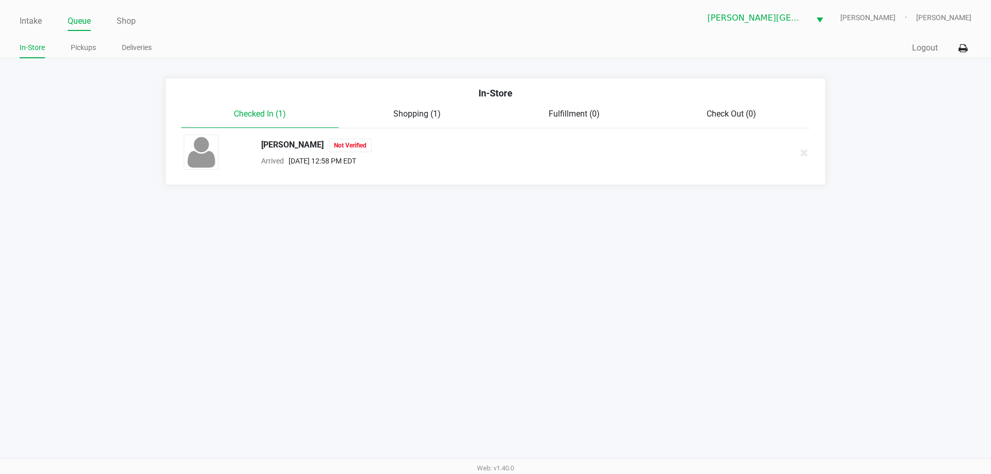
click at [336, 146] on span "Not Verified" at bounding box center [350, 145] width 43 height 13
click at [290, 142] on div "Mark Kovell Not Verified" at bounding box center [427, 145] width 348 height 13
click at [275, 143] on div "Mark Kovell Not Verified" at bounding box center [427, 145] width 348 height 13
click at [34, 26] on link "Intake" at bounding box center [31, 21] width 22 height 14
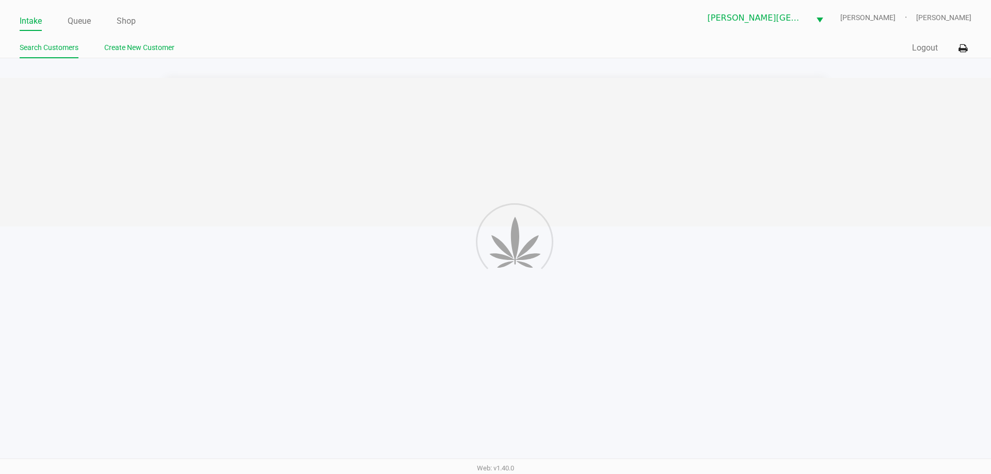
click at [160, 48] on link "Create New Customer" at bounding box center [139, 47] width 70 height 13
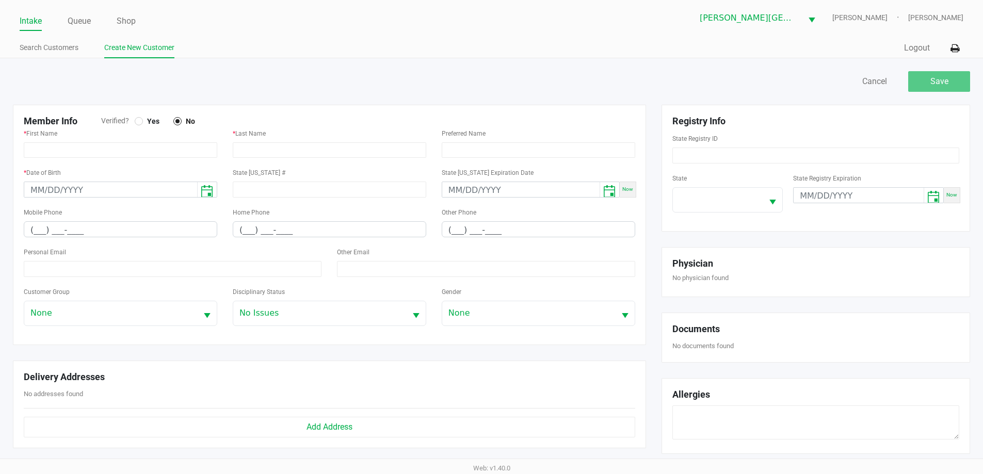
click at [143, 119] on span "Yes" at bounding box center [151, 121] width 17 height 9
paste input "KOVELL, MARK"
drag, startPoint x: 258, startPoint y: 150, endPoint x: 293, endPoint y: 150, distance: 34.6
click at [293, 150] on input "KOVELL, MARK" at bounding box center [329, 149] width 193 height 15
type input "KOVELL"
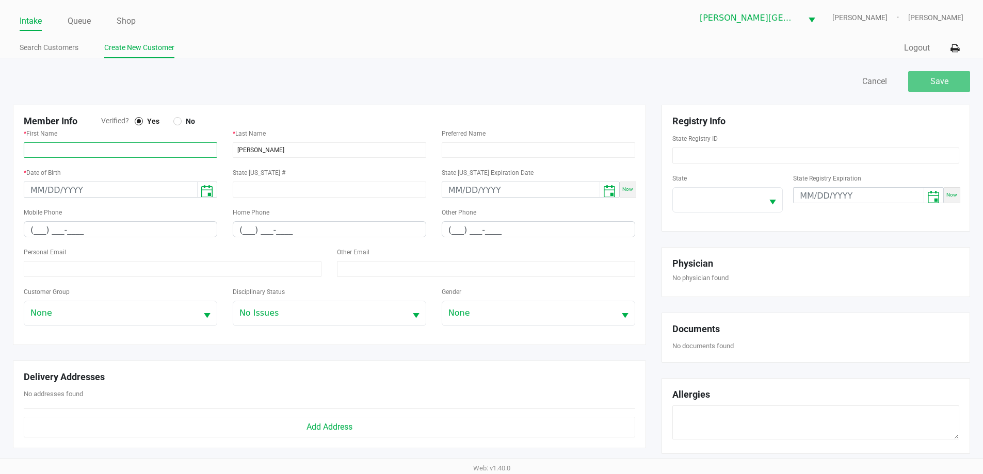
click at [176, 150] on input "text" at bounding box center [120, 149] width 193 height 15
paste input "KOVELL, MARK"
drag, startPoint x: 54, startPoint y: 149, endPoint x: 0, endPoint y: 157, distance: 54.8
click at [0, 157] on div "Save Cancel Member Info Verified? Yes No * First Name KOVELL, MARK * Last Name …" at bounding box center [491, 359] width 983 height 603
type input "MARK"
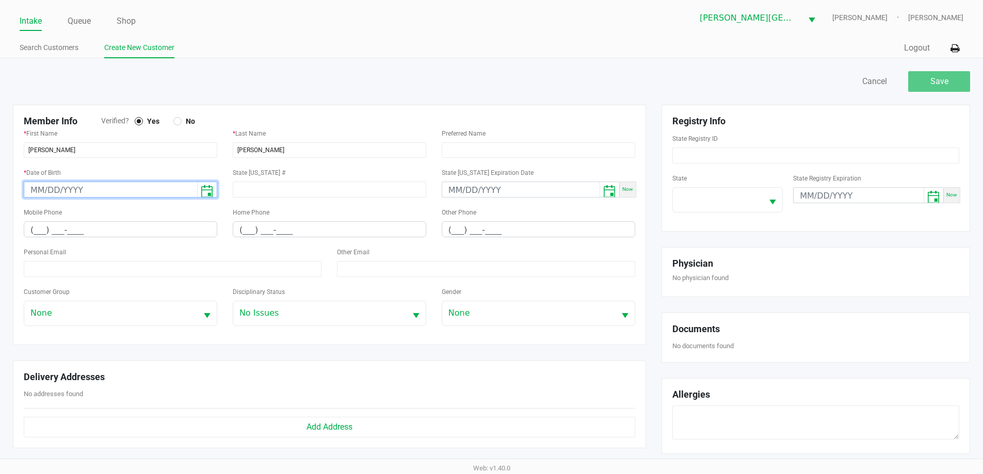
type input "month/day/year"
click at [59, 190] on input "month/day/year" at bounding box center [110, 190] width 173 height 16
paste input "06/22/1969"
type input "06/22/1969"
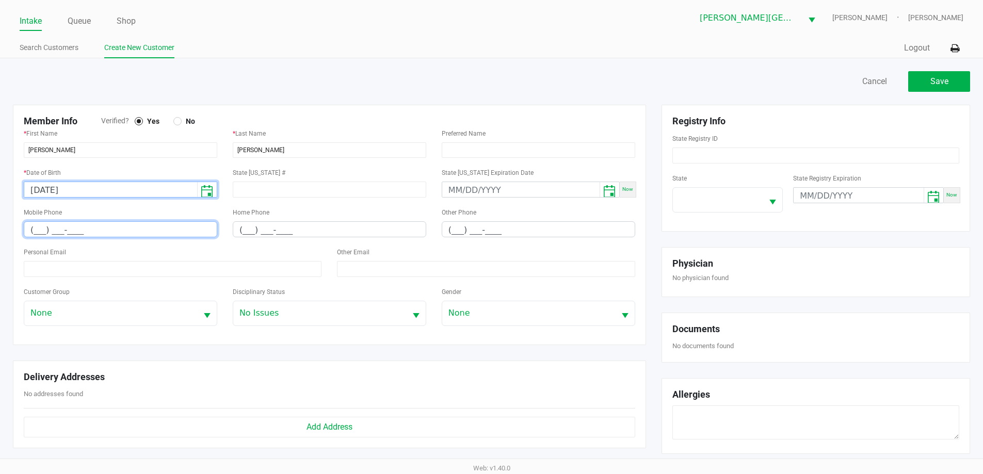
click at [38, 225] on input "(___) ___-____" at bounding box center [120, 230] width 192 height 16
paste input "3) 216-8435"
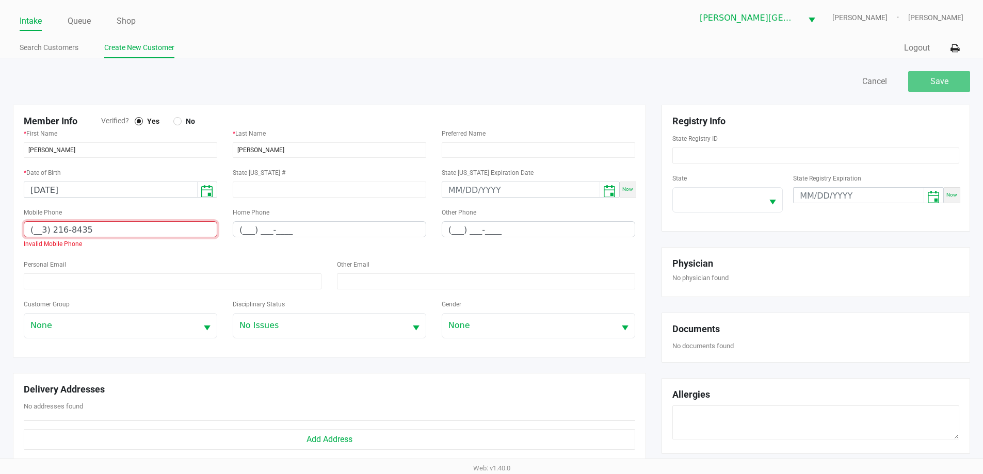
click at [44, 232] on input "(__3) 216-8435" at bounding box center [120, 230] width 192 height 16
click at [45, 229] on input "(__3) 216-8435" at bounding box center [120, 230] width 192 height 16
drag, startPoint x: 98, startPoint y: 229, endPoint x: 0, endPoint y: 245, distance: 99.3
click at [0, 245] on div "Save Cancel Member Info Verified? Yes No * First Name MARK * Last Name KOVELL P…" at bounding box center [491, 363] width 983 height 610
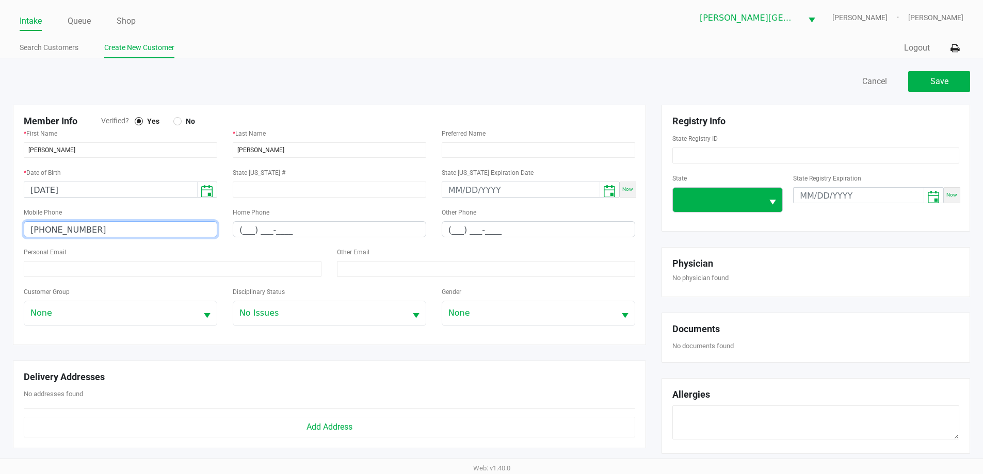
type input "(321) 689-3571"
click at [741, 201] on span at bounding box center [718, 199] width 78 height 12
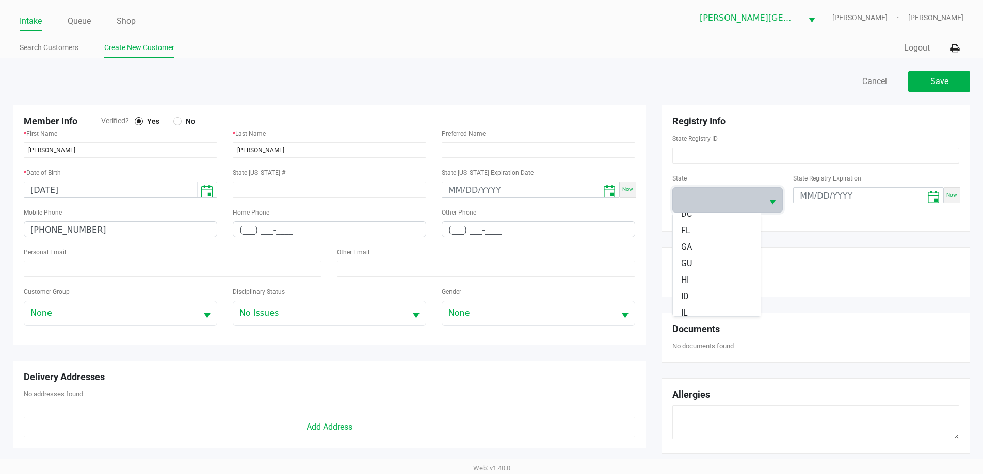
scroll to position [155, 0]
click at [700, 231] on li "FL" at bounding box center [717, 231] width 88 height 17
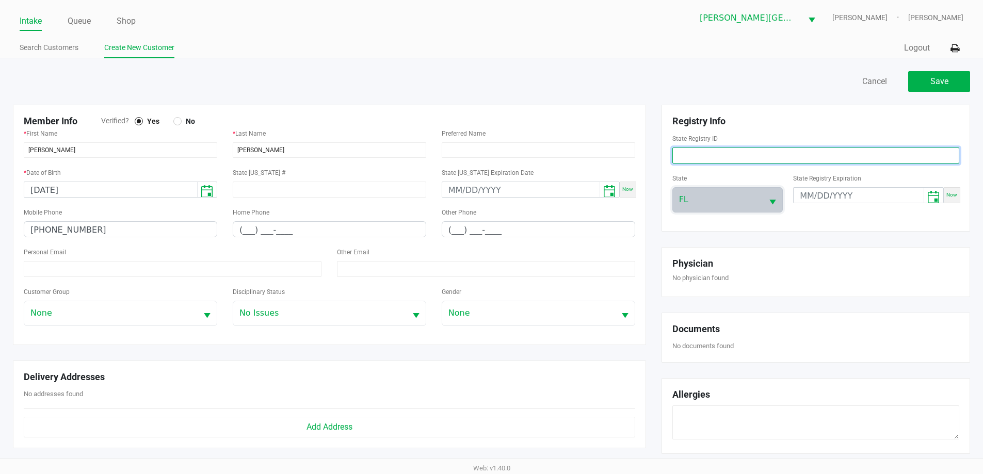
click at [738, 152] on input at bounding box center [815, 156] width 287 height 16
paste input "P9FH4816"
type input "P9FH4816"
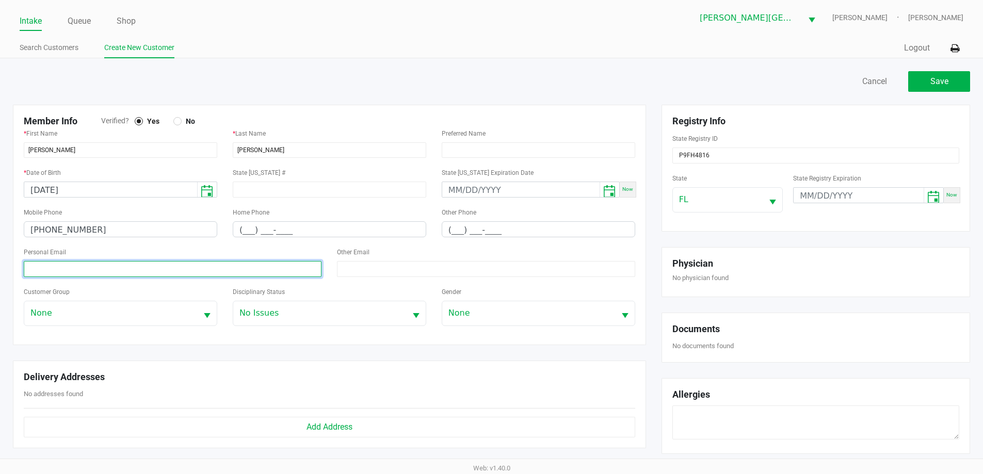
click at [56, 269] on input at bounding box center [173, 269] width 298 height 16
paste input "aaronriely3@gmail.com"
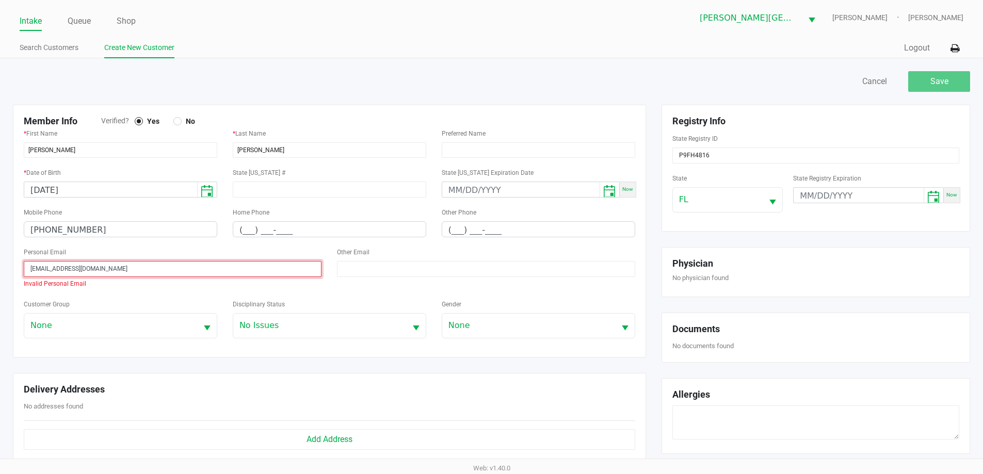
click at [33, 267] on input "aaronriely3@gmail.com" at bounding box center [173, 269] width 298 height 16
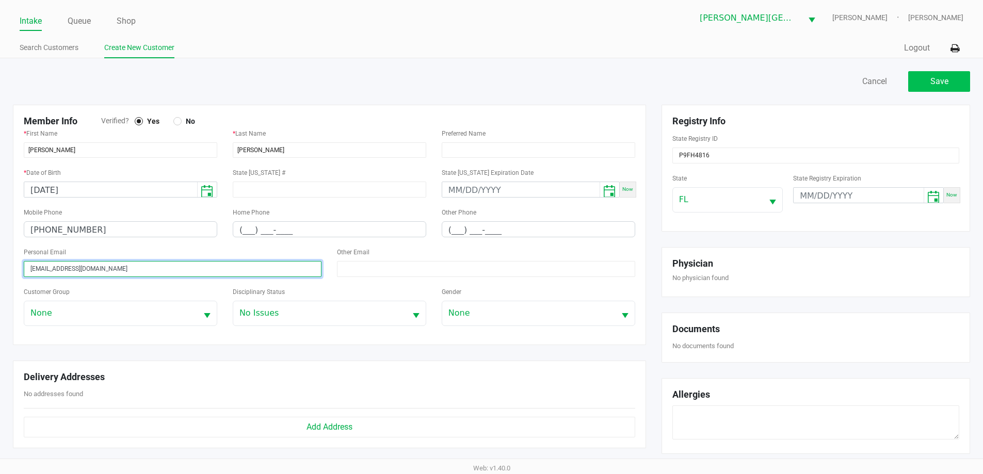
type input "aaronriely3@gmail.com"
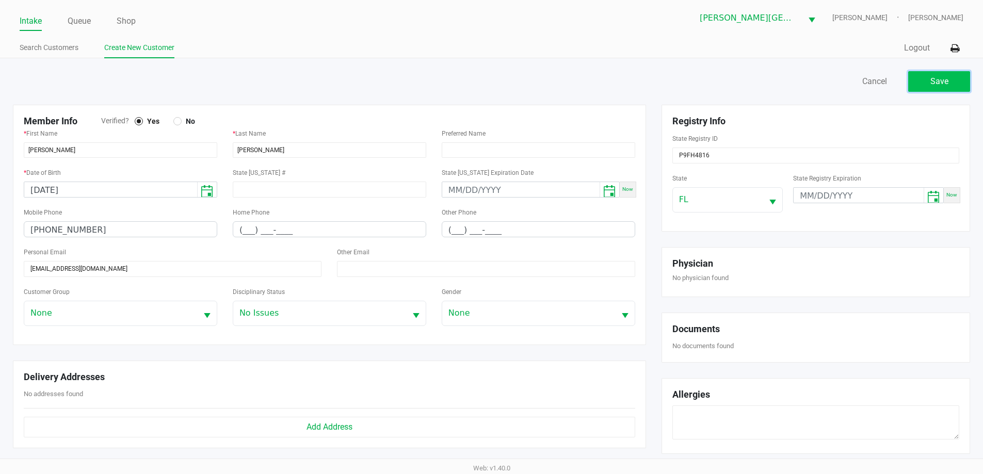
click at [927, 81] on button "Save" at bounding box center [939, 81] width 62 height 21
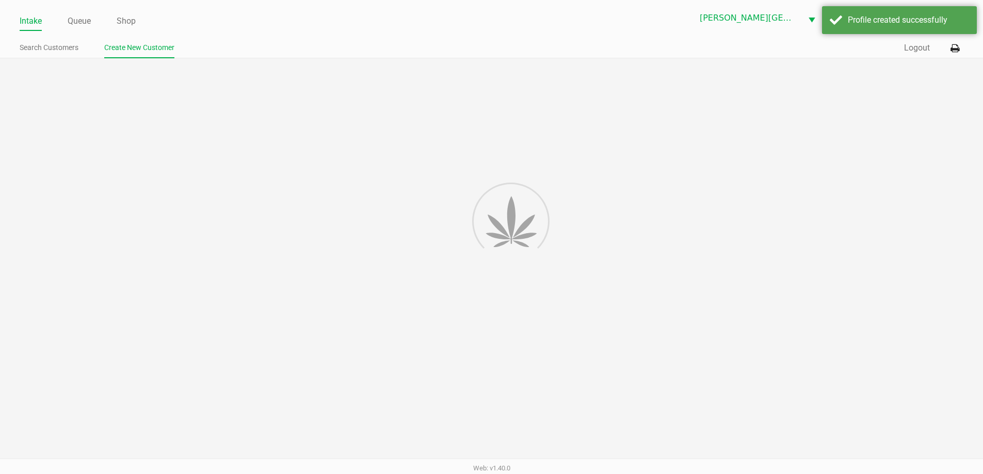
type input "---"
type input "( __) ___-____"
type input "---"
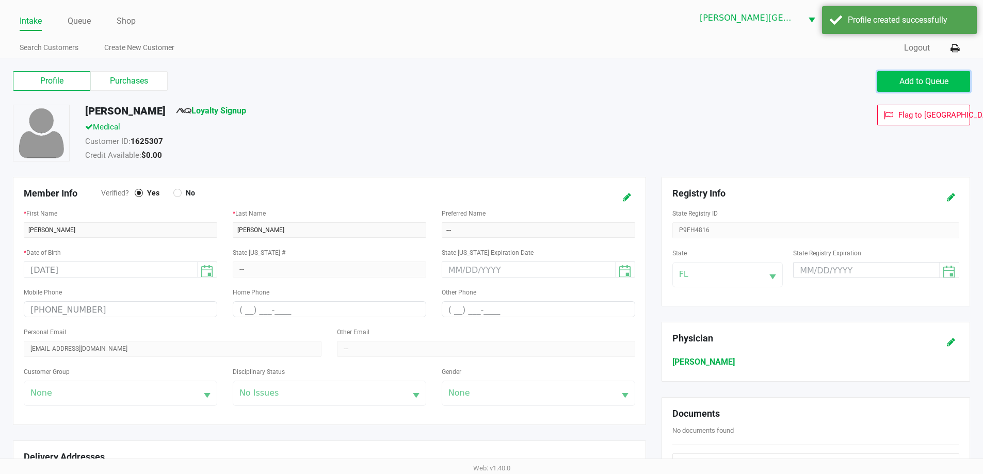
click at [898, 82] on button "Add to Queue" at bounding box center [923, 81] width 93 height 21
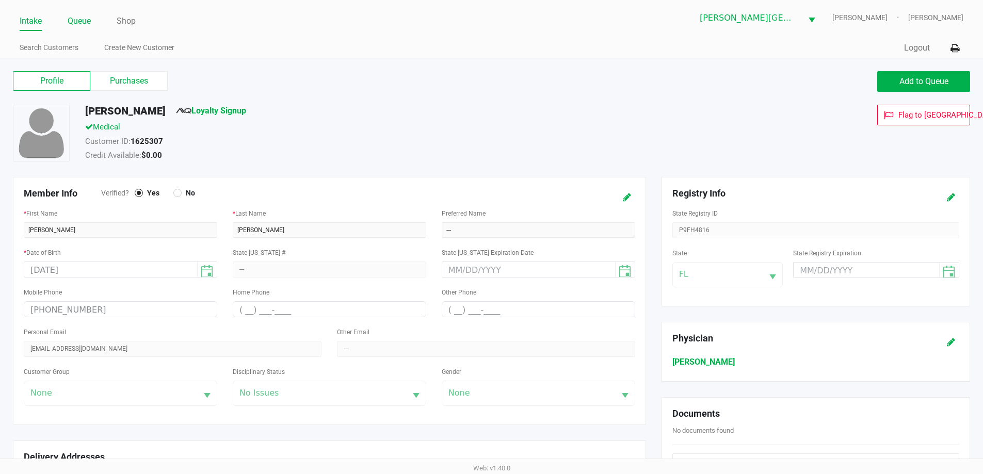
click at [83, 16] on link "Queue" at bounding box center [79, 21] width 23 height 14
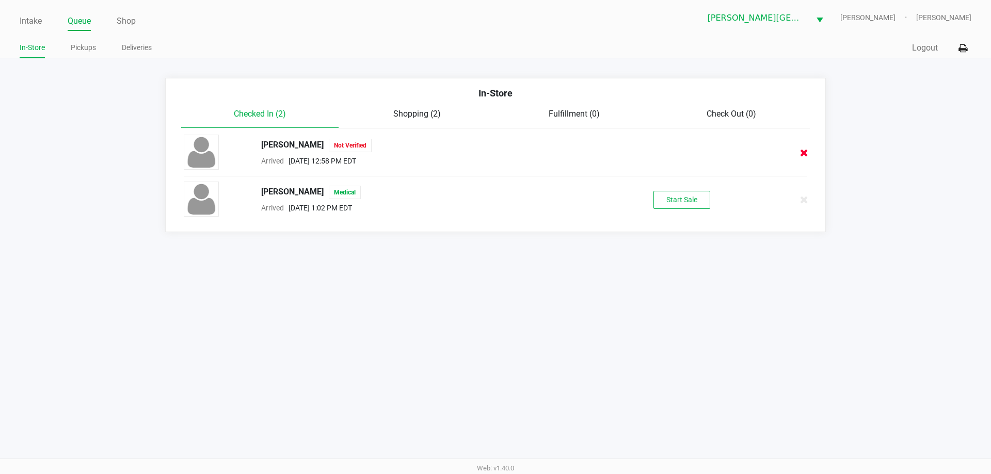
click at [804, 151] on icon at bounding box center [804, 153] width 8 height 8
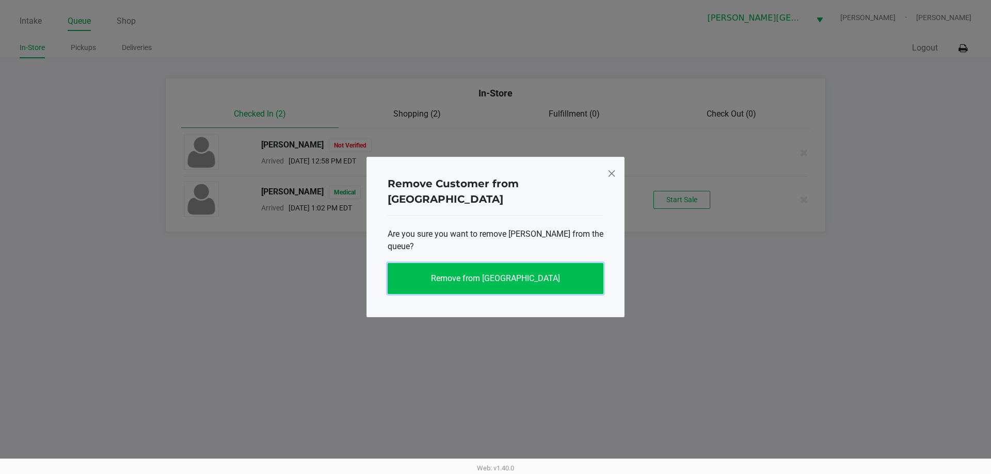
click at [521, 273] on span "Remove from Queue" at bounding box center [495, 278] width 129 height 10
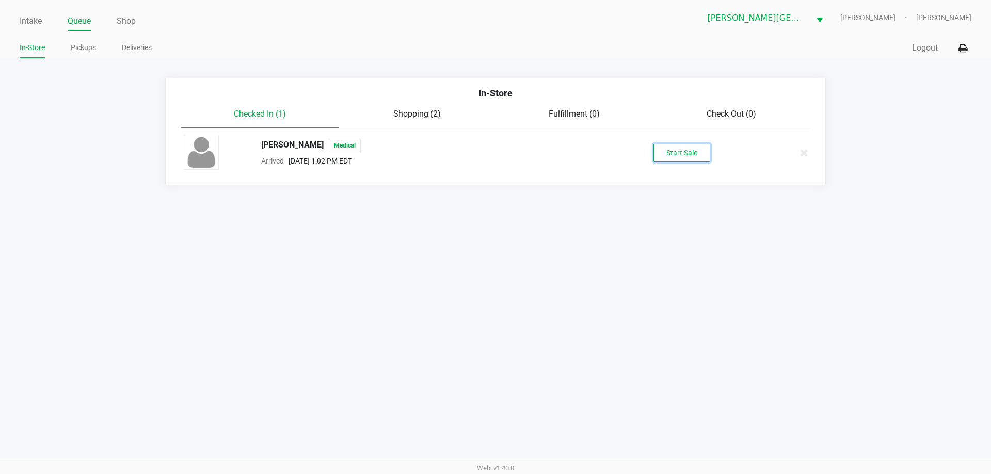
drag, startPoint x: 683, startPoint y: 153, endPoint x: 529, endPoint y: 316, distance: 224.1
click at [683, 154] on button "Start Sale" at bounding box center [681, 153] width 57 height 18
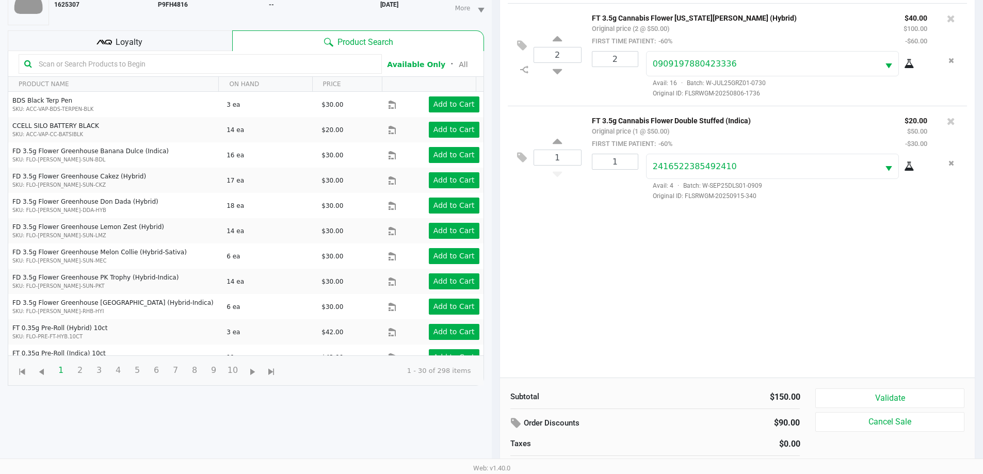
scroll to position [111, 0]
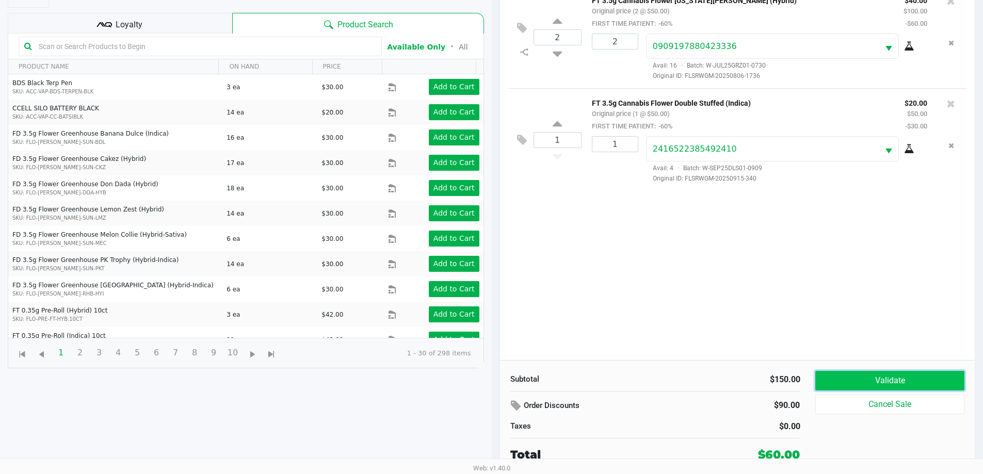
click at [917, 379] on button "Validate" at bounding box center [889, 381] width 149 height 20
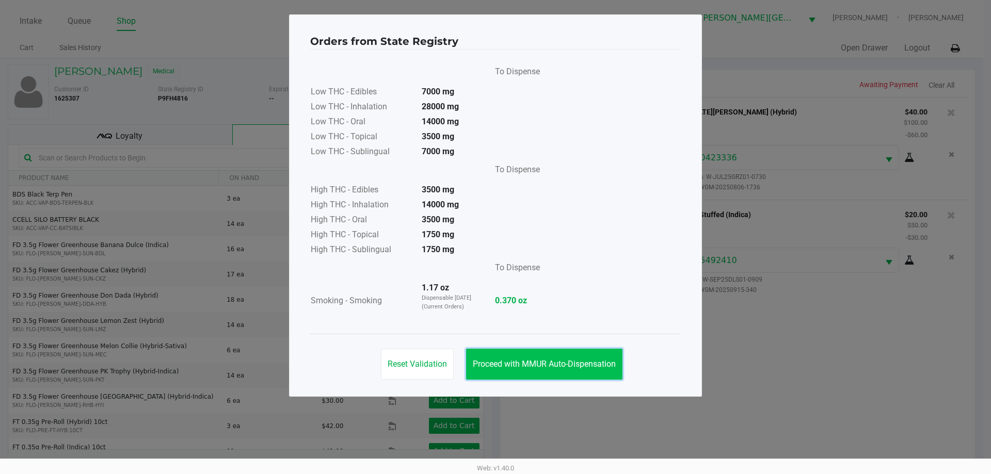
click at [537, 360] on span "Proceed with MMUR Auto-Dispensation" at bounding box center [544, 364] width 143 height 10
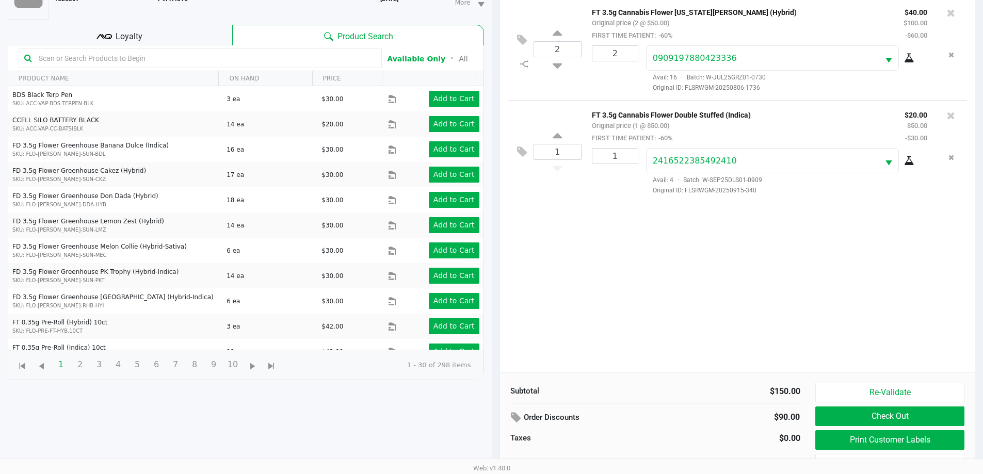
scroll to position [103, 0]
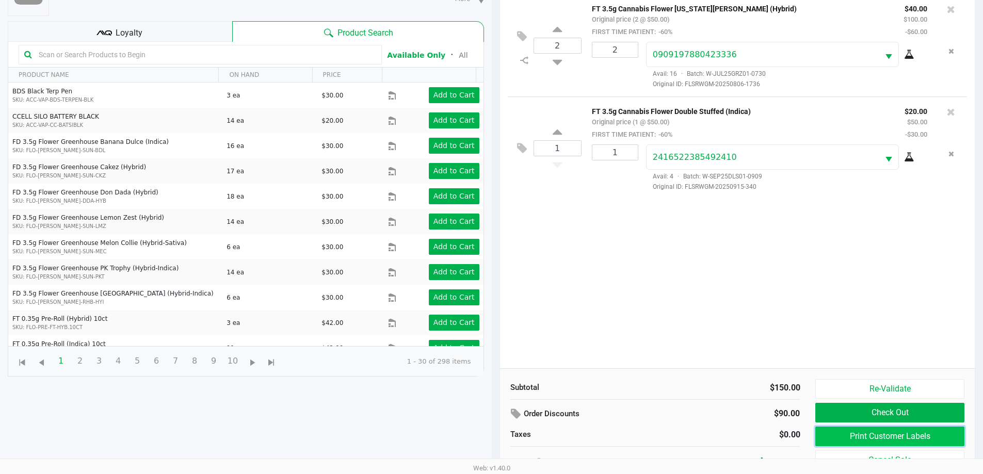
click at [905, 437] on button "Print Customer Labels" at bounding box center [889, 437] width 149 height 20
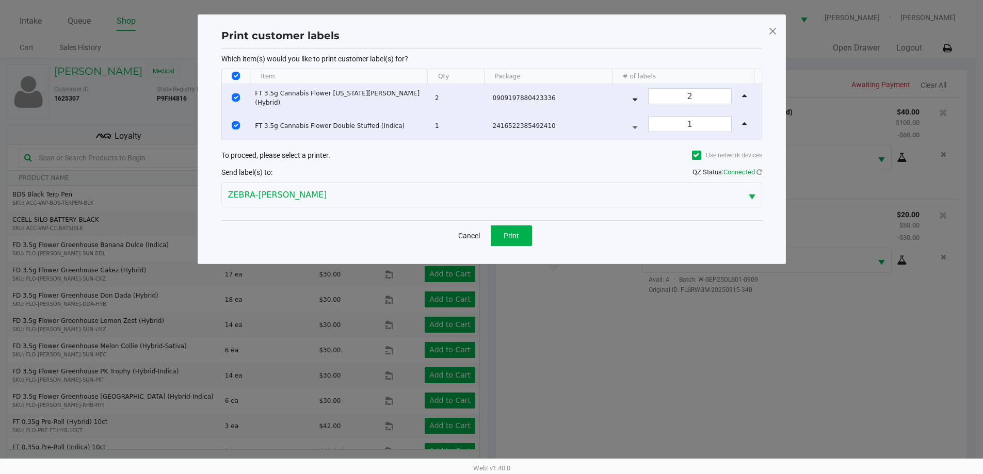
scroll to position [0, 0]
click at [518, 234] on span "Print" at bounding box center [514, 236] width 15 height 8
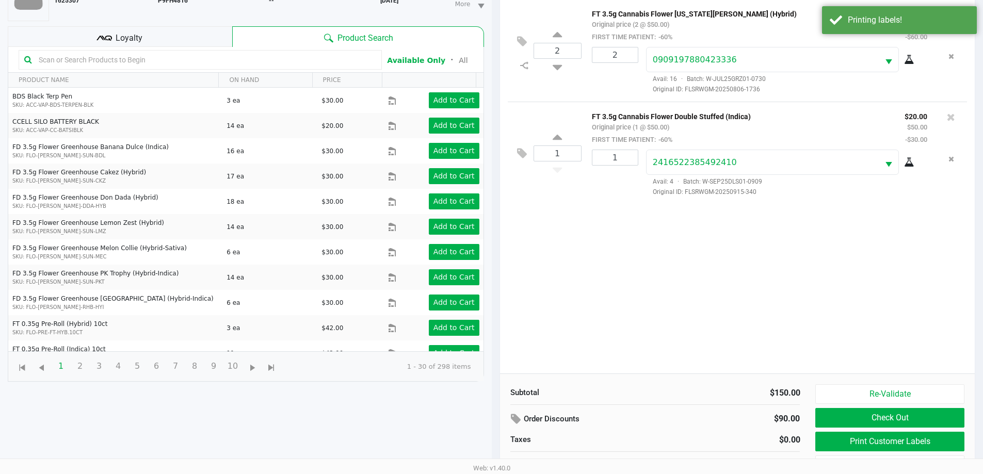
scroll to position [111, 0]
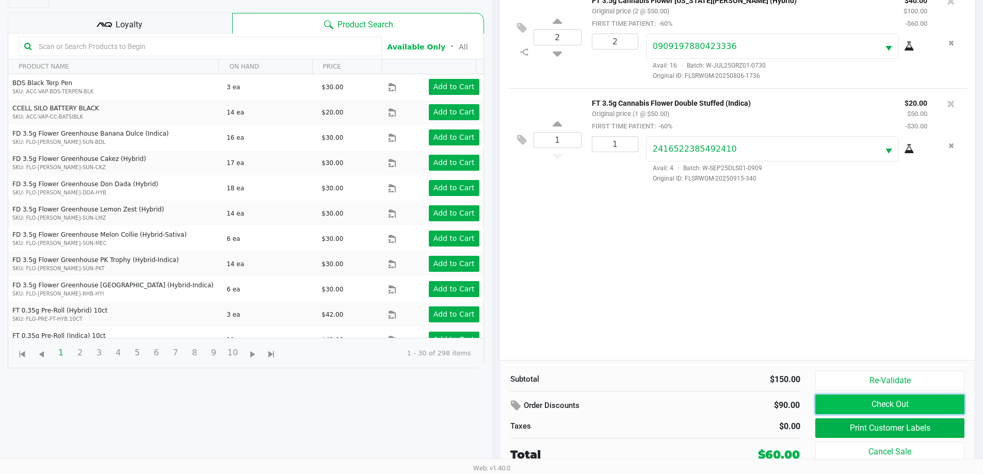
click at [841, 400] on button "Check Out" at bounding box center [889, 405] width 149 height 20
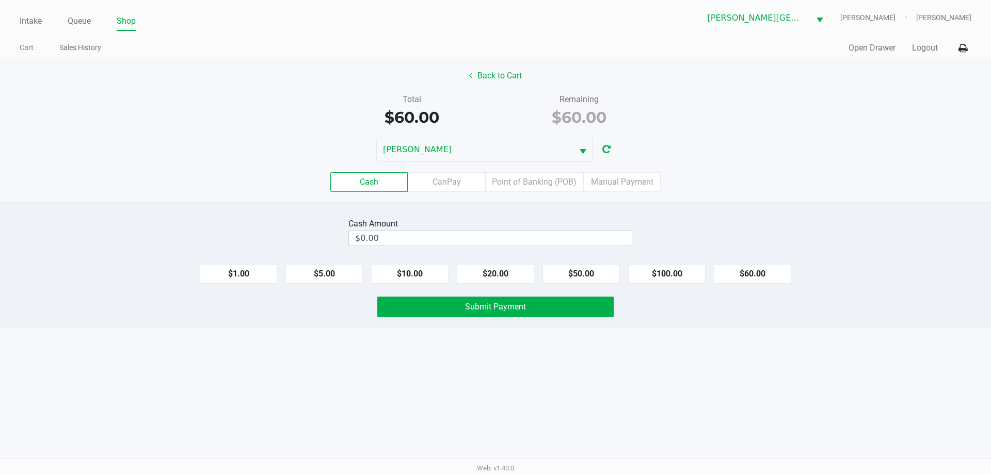
click at [393, 178] on label "Cash" at bounding box center [368, 182] width 77 height 20
click at [0, 0] on 0 "Cash" at bounding box center [0, 0] width 0 height 0
click at [741, 274] on button "$60.00" at bounding box center [752, 274] width 77 height 20
type input "$60.00"
click at [501, 306] on span "Submit Payment" at bounding box center [495, 307] width 61 height 10
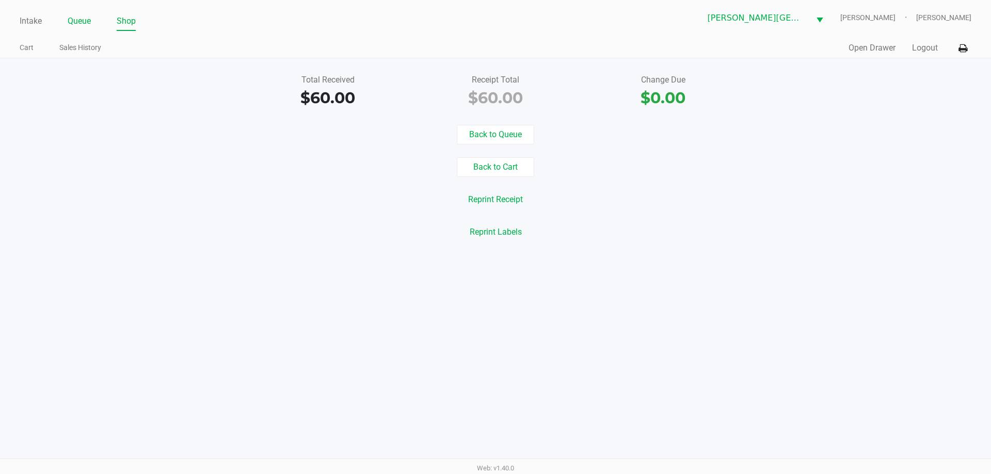
click at [79, 24] on link "Queue" at bounding box center [79, 21] width 23 height 14
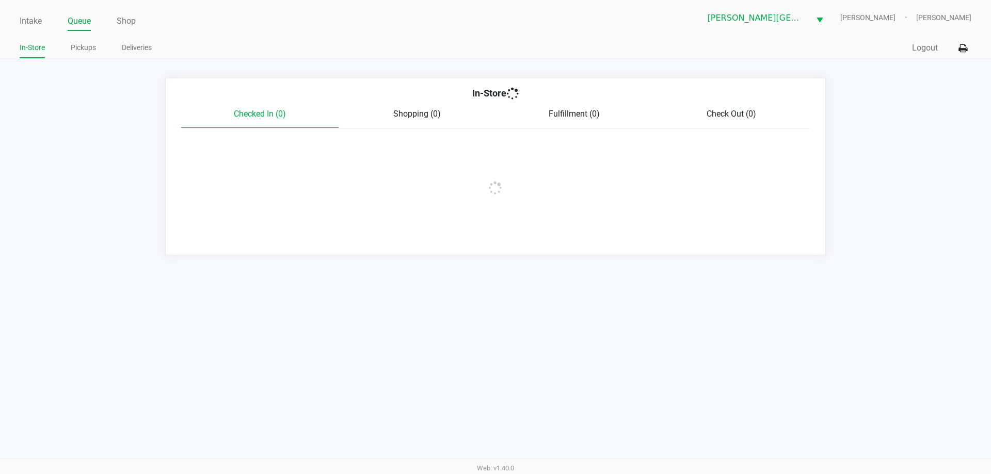
drag, startPoint x: 92, startPoint y: 50, endPoint x: 97, endPoint y: 53, distance: 5.8
click at [91, 50] on link "Pickups" at bounding box center [83, 47] width 25 height 13
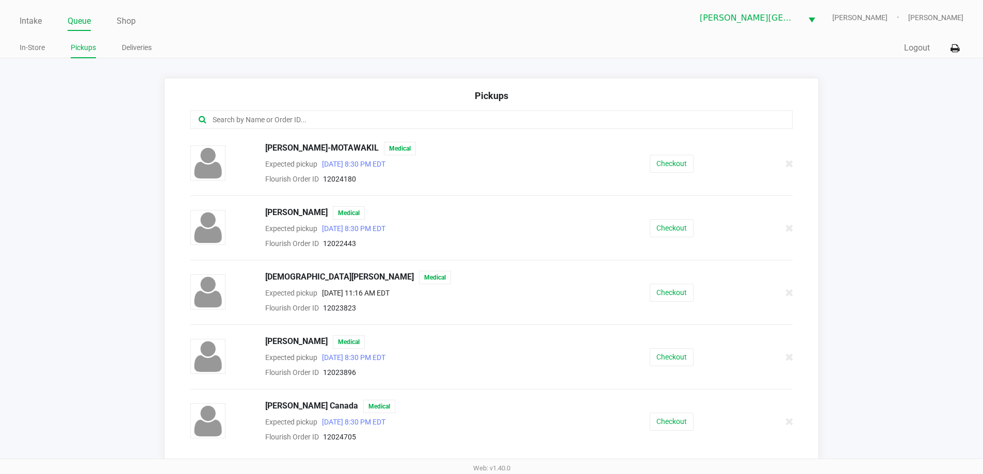
click at [285, 119] on input "text" at bounding box center [475, 120] width 527 height 12
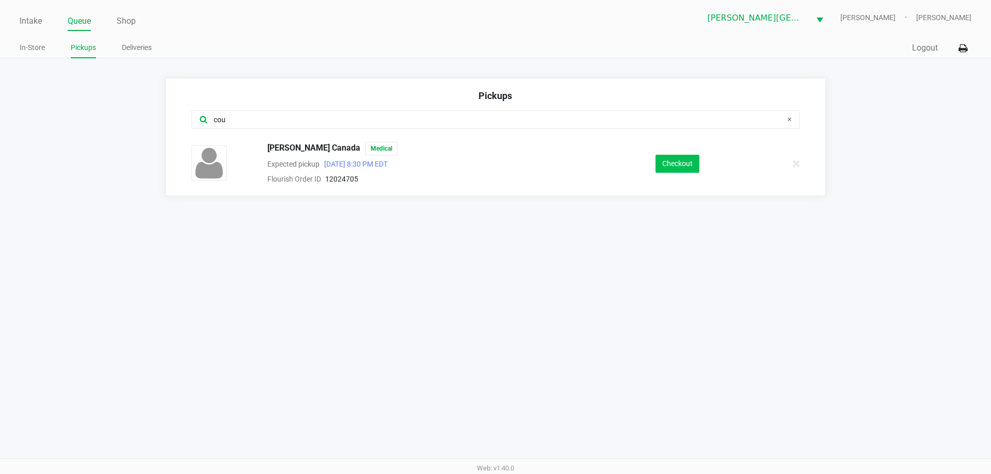
type input "cou"
click at [684, 162] on button "Checkout" at bounding box center [677, 164] width 44 height 18
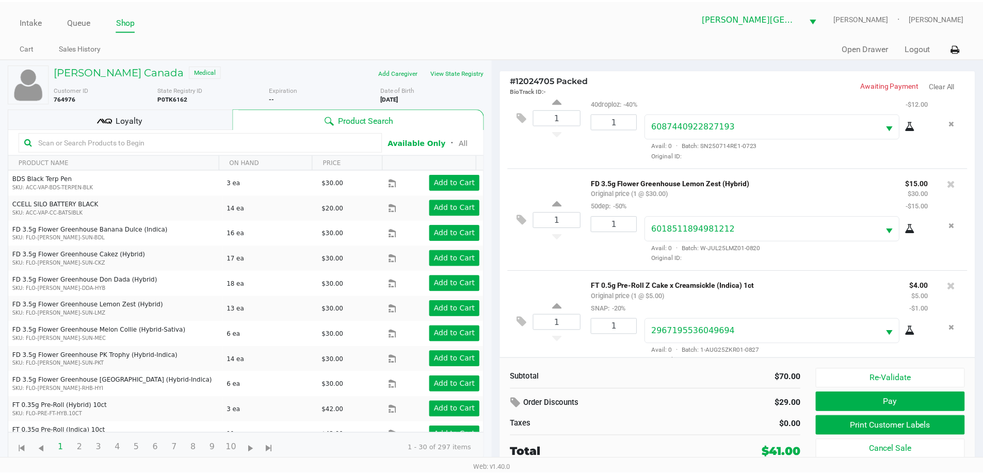
scroll to position [152, 0]
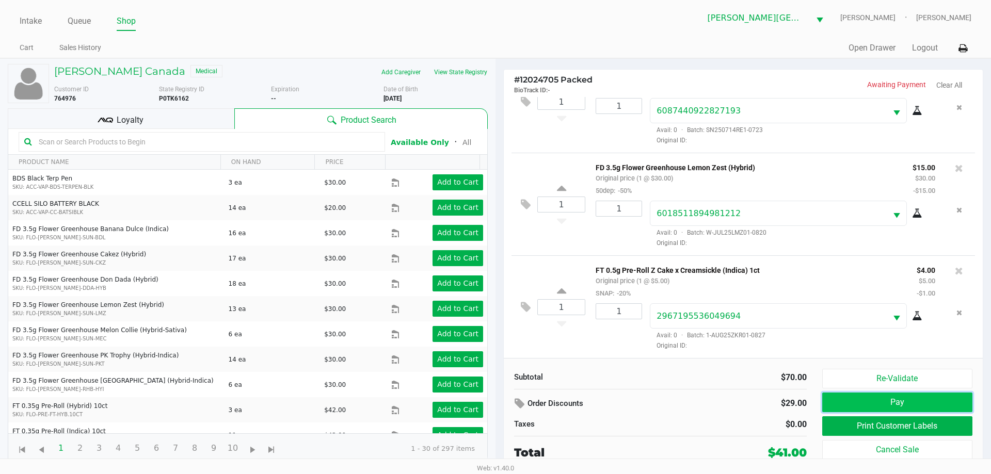
click at [842, 405] on button "Pay" at bounding box center [897, 403] width 150 height 20
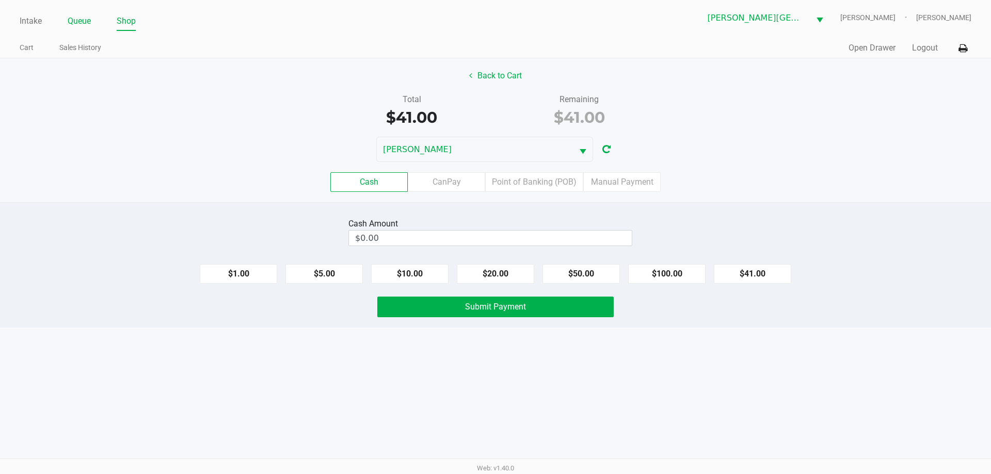
click at [68, 23] on link "Queue" at bounding box center [79, 21] width 23 height 14
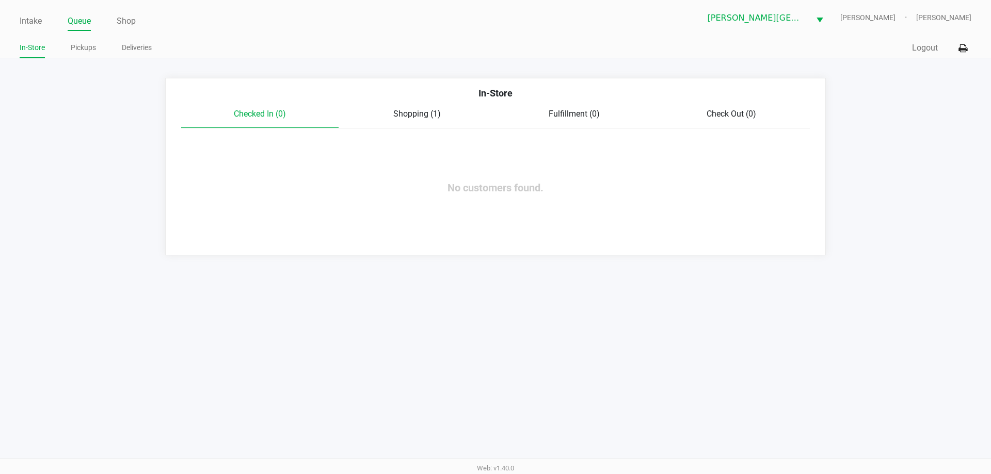
click at [409, 110] on span "Shopping (1)" at bounding box center [416, 114] width 47 height 10
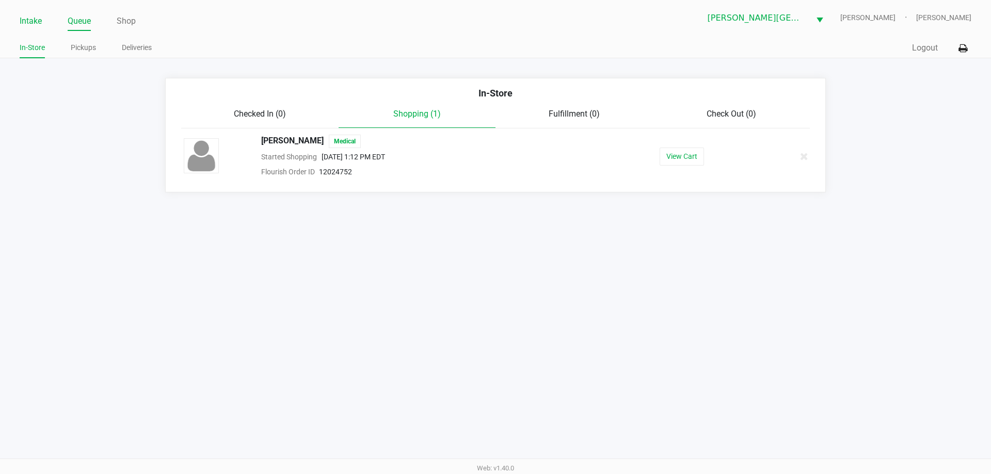
drag, startPoint x: 26, startPoint y: 21, endPoint x: 42, endPoint y: 39, distance: 24.5
click at [25, 21] on link "Intake" at bounding box center [31, 21] width 22 height 14
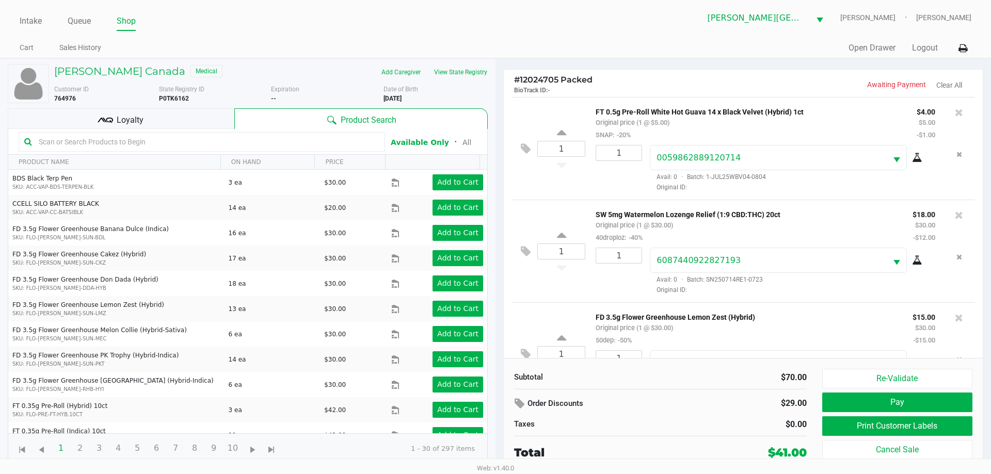
click at [100, 117] on icon at bounding box center [105, 119] width 15 height 15
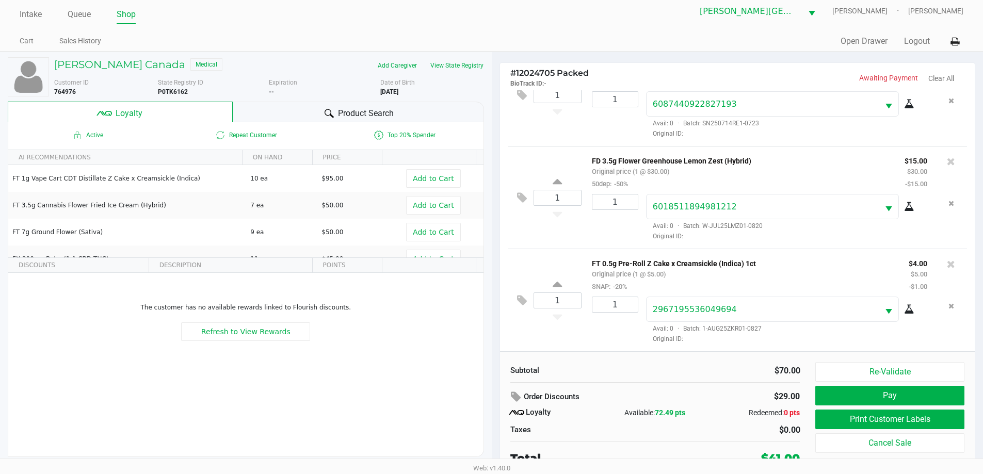
scroll to position [10, 0]
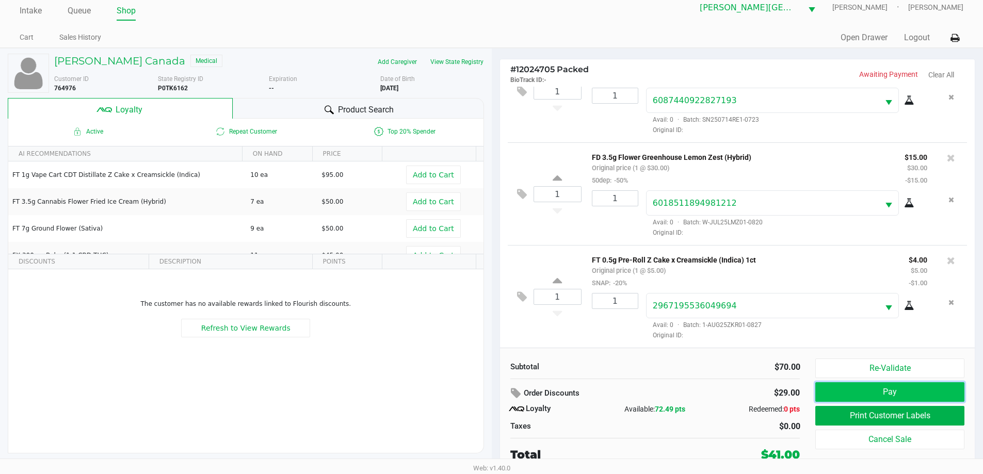
click at [930, 389] on button "Pay" at bounding box center [889, 392] width 149 height 20
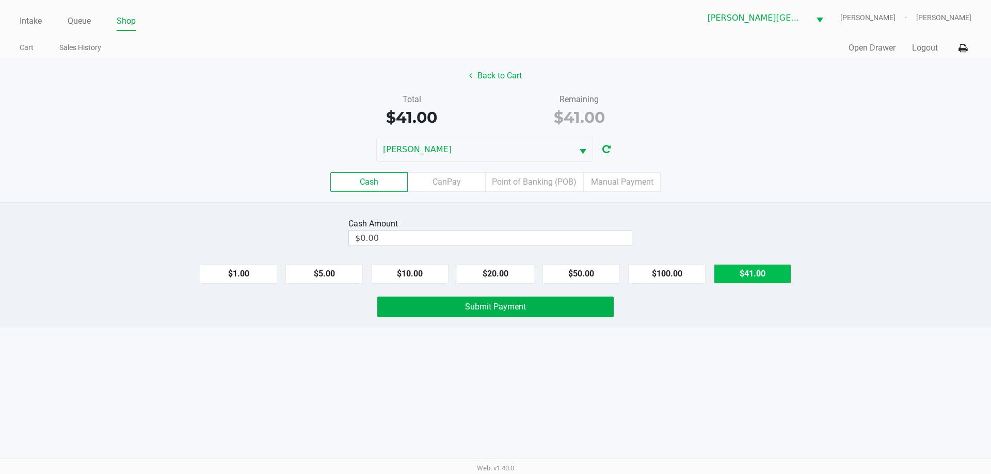
click at [757, 268] on button "$41.00" at bounding box center [752, 274] width 77 height 20
type input "$41.00"
click at [401, 180] on label "Cash" at bounding box center [368, 182] width 77 height 20
click at [0, 0] on 0 "Cash" at bounding box center [0, 0] width 0 height 0
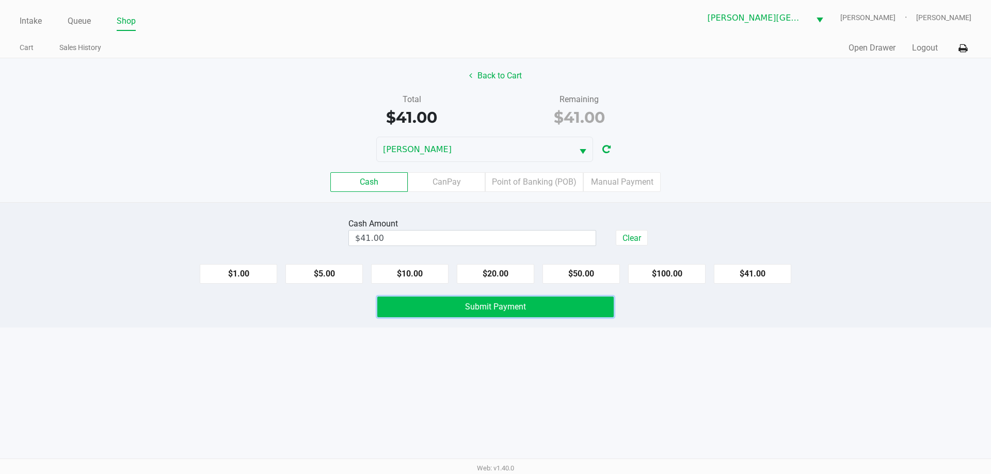
click at [442, 313] on button "Submit Payment" at bounding box center [495, 307] width 236 height 21
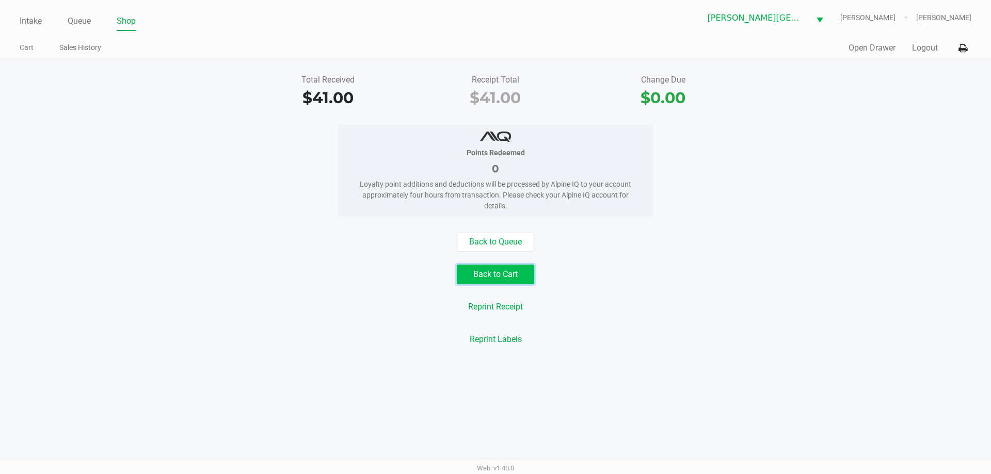
click at [508, 268] on button "Back to Cart" at bounding box center [495, 275] width 77 height 20
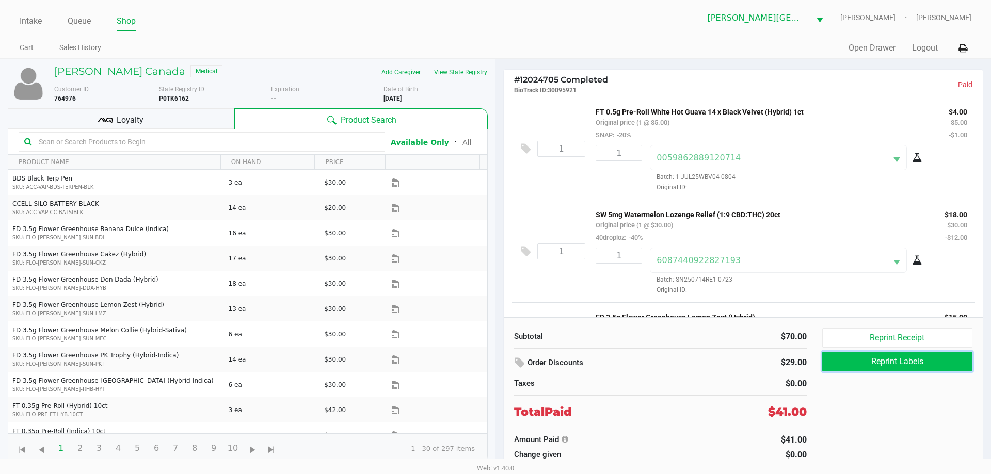
click at [902, 359] on button "Reprint Labels" at bounding box center [897, 362] width 150 height 20
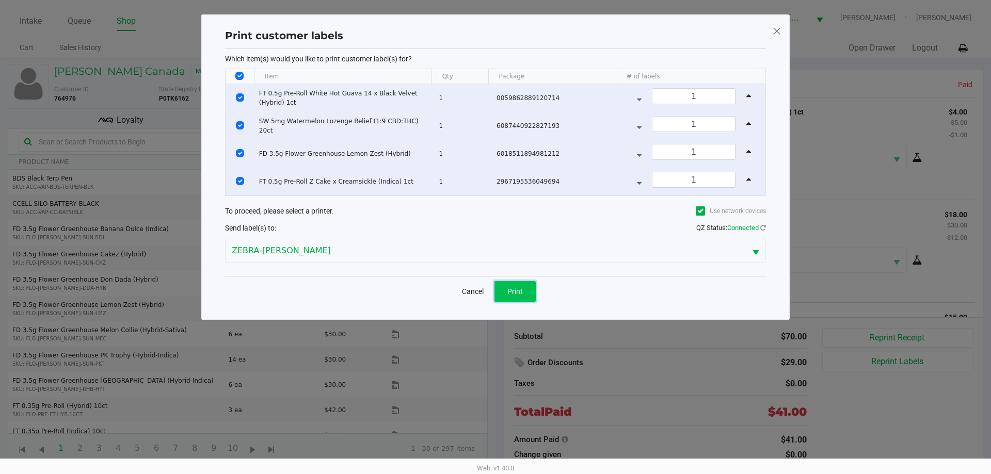
click at [521, 289] on span "Print" at bounding box center [514, 291] width 15 height 8
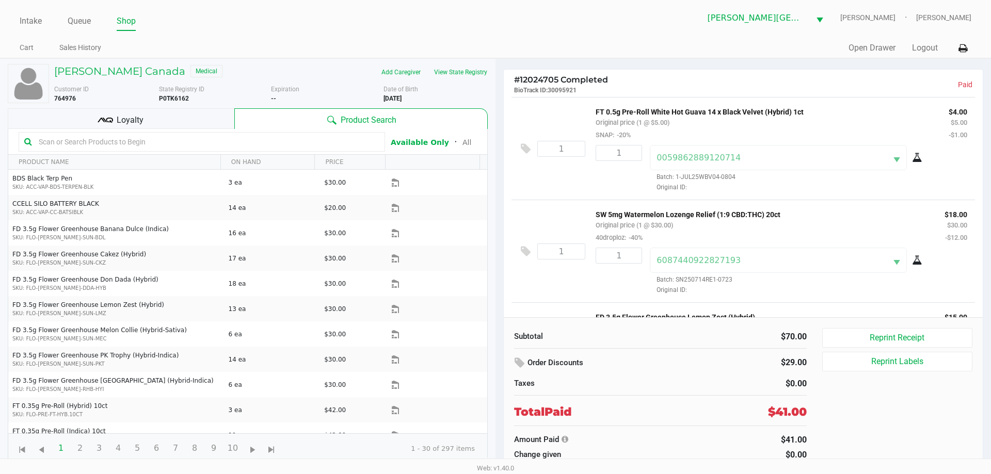
click at [505, 29] on div "Merritt Island WC NASH-TAYLOR Rachel Larralde" at bounding box center [733, 17] width 476 height 25
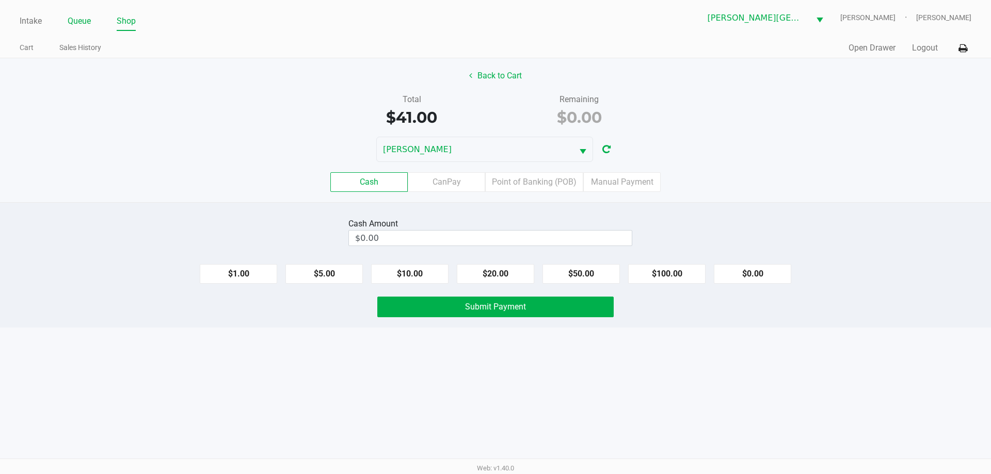
click at [85, 24] on link "Queue" at bounding box center [79, 21] width 23 height 14
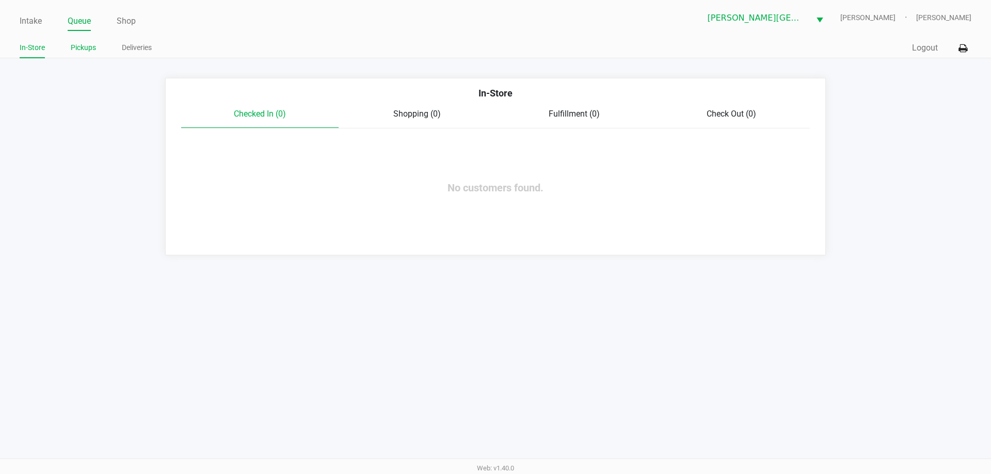
click at [85, 46] on link "Pickups" at bounding box center [83, 47] width 25 height 13
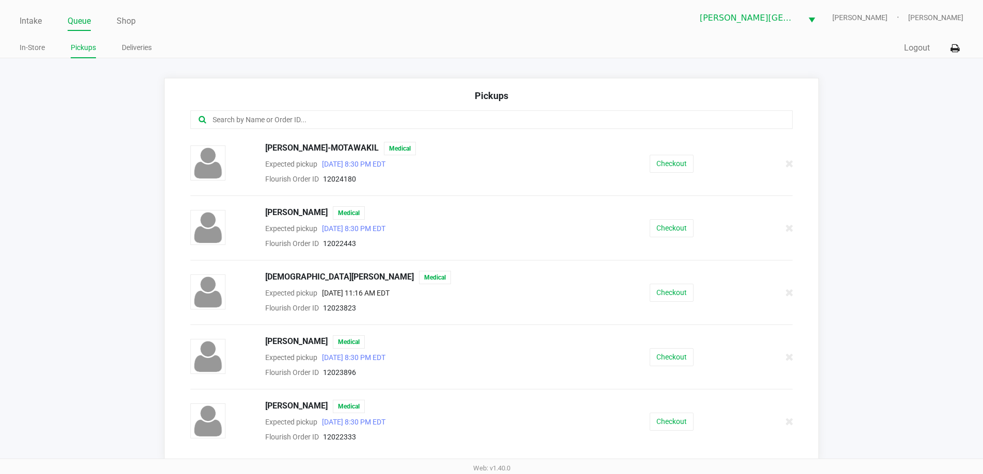
click at [305, 117] on input "text" at bounding box center [475, 120] width 527 height 12
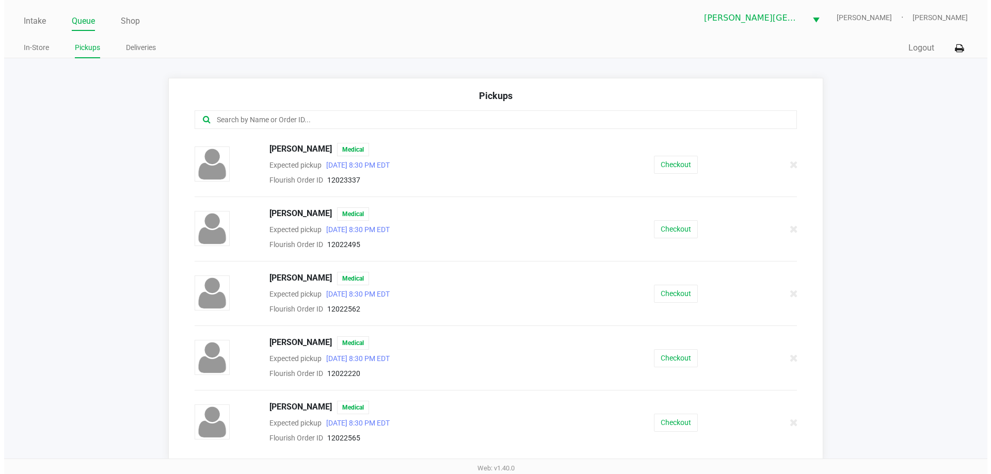
scroll to position [516, 0]
click at [654, 220] on button "Checkout" at bounding box center [672, 228] width 44 height 18
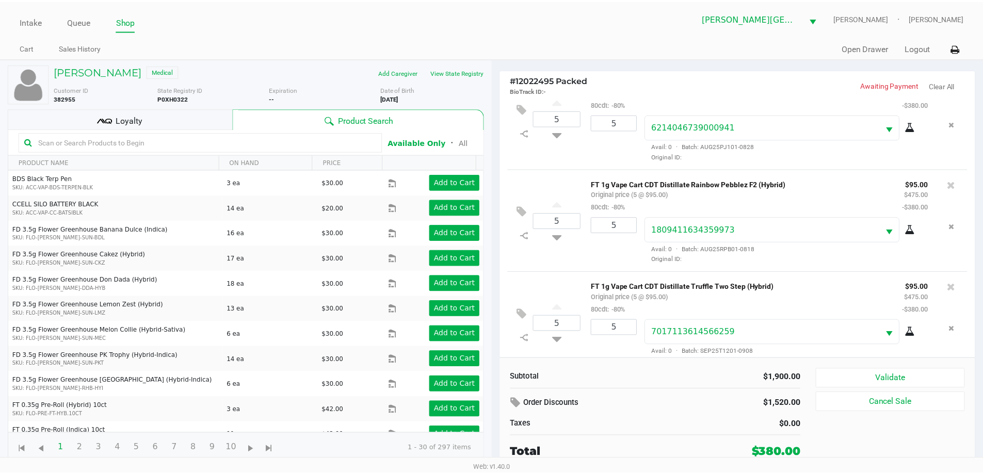
scroll to position [152, 0]
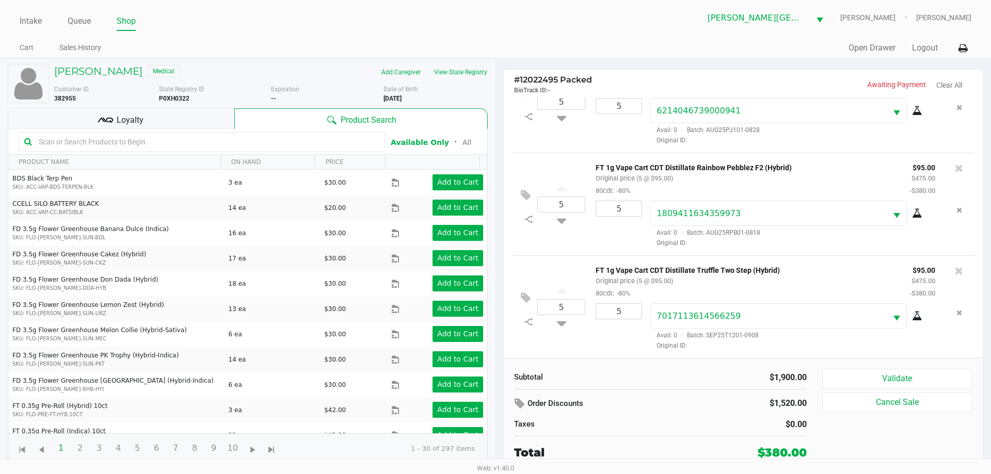
drag, startPoint x: 146, startPoint y: 117, endPoint x: 153, endPoint y: 123, distance: 8.8
click at [146, 117] on div "Loyalty" at bounding box center [121, 118] width 227 height 21
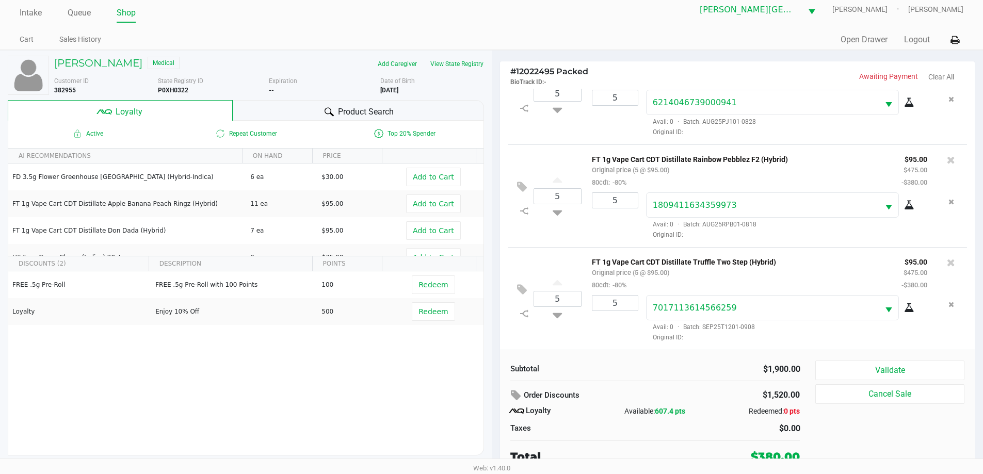
scroll to position [10, 0]
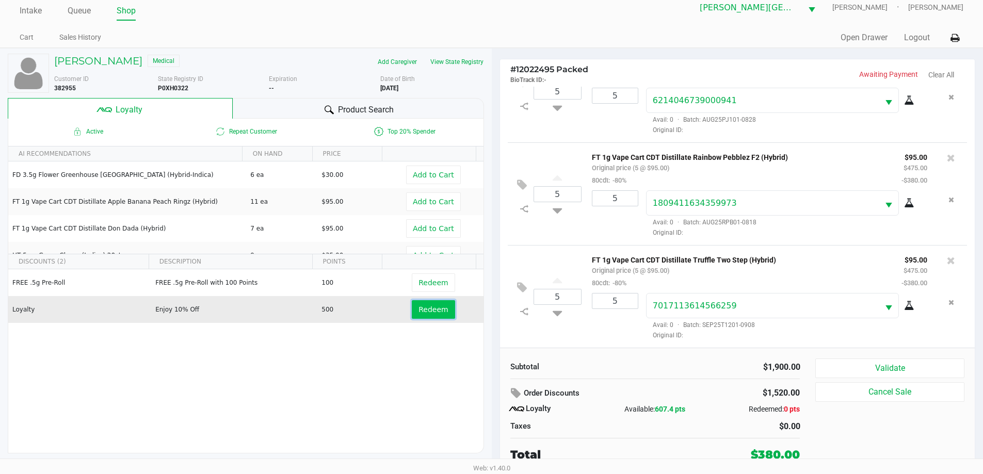
click at [430, 304] on button "Redeem" at bounding box center [433, 309] width 43 height 19
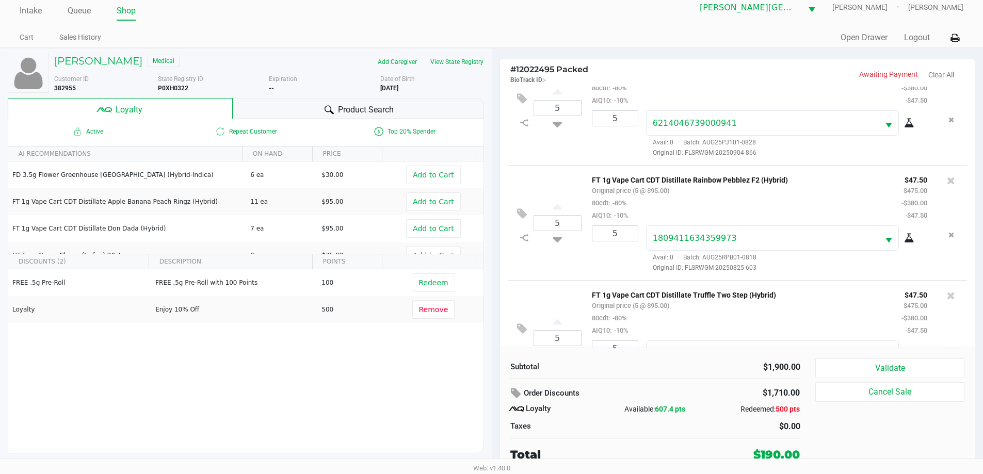
scroll to position [201, 0]
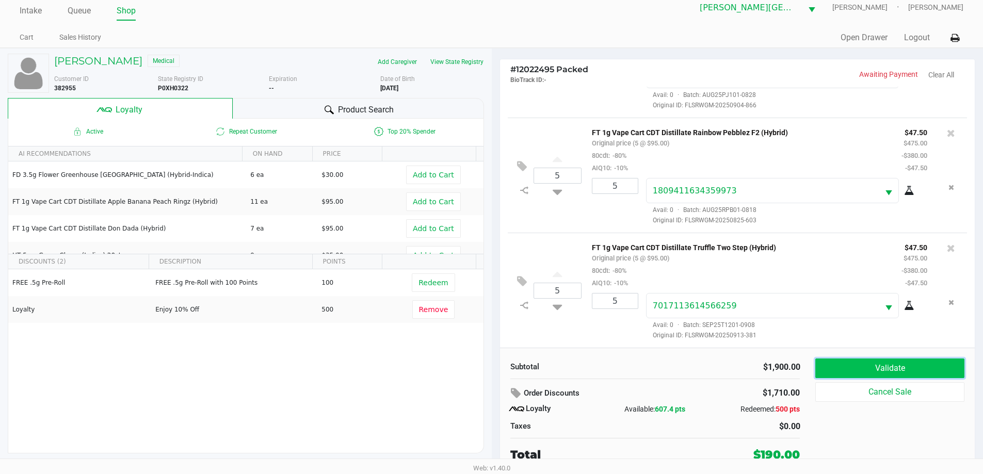
click at [884, 367] on button "Validate" at bounding box center [889, 369] width 149 height 20
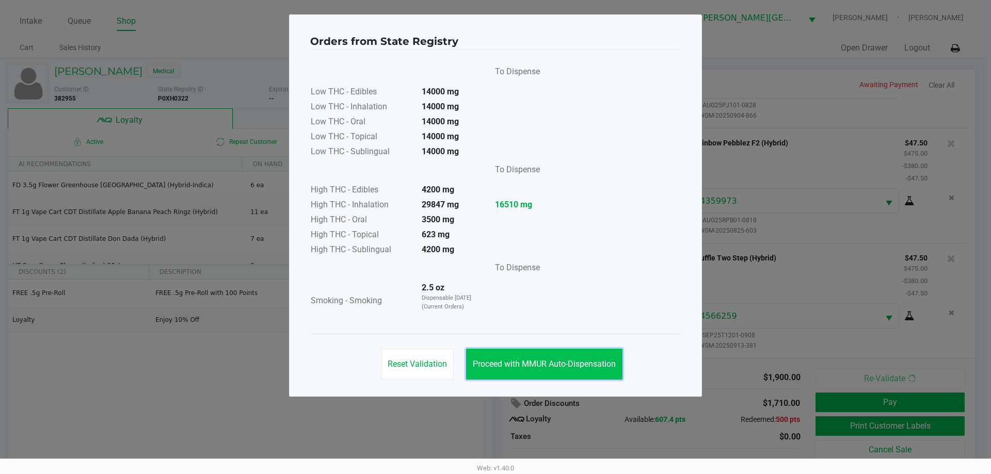
click at [568, 354] on button "Proceed with MMUR Auto-Dispensation" at bounding box center [544, 364] width 156 height 31
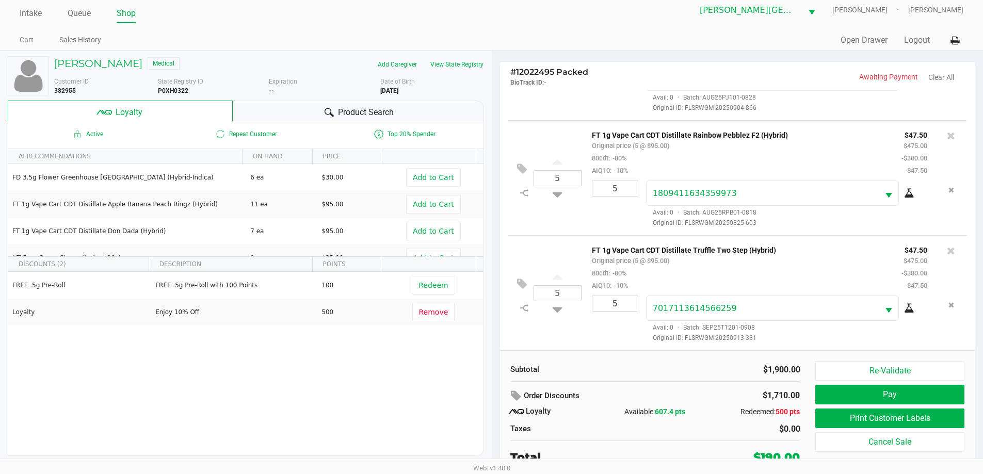
scroll to position [10, 0]
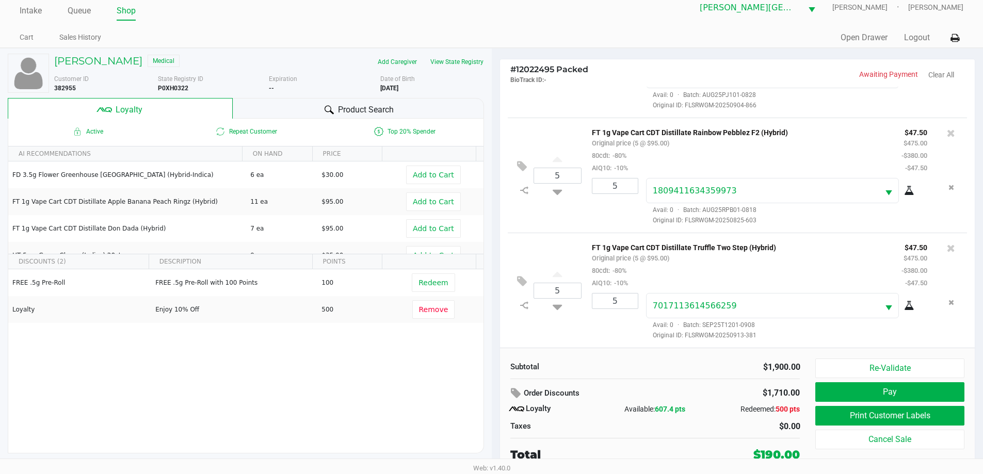
click at [347, 102] on div "Product Search" at bounding box center [358, 108] width 251 height 21
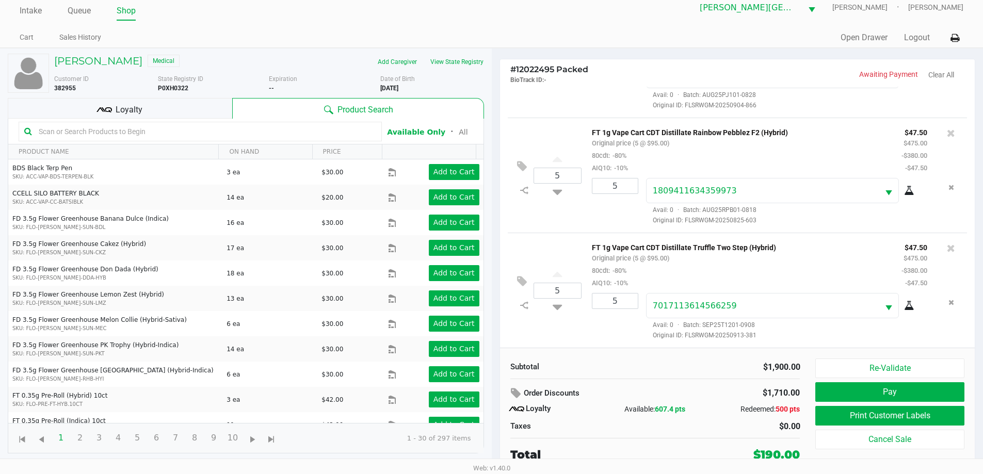
click at [56, 131] on input "text" at bounding box center [206, 131] width 342 height 15
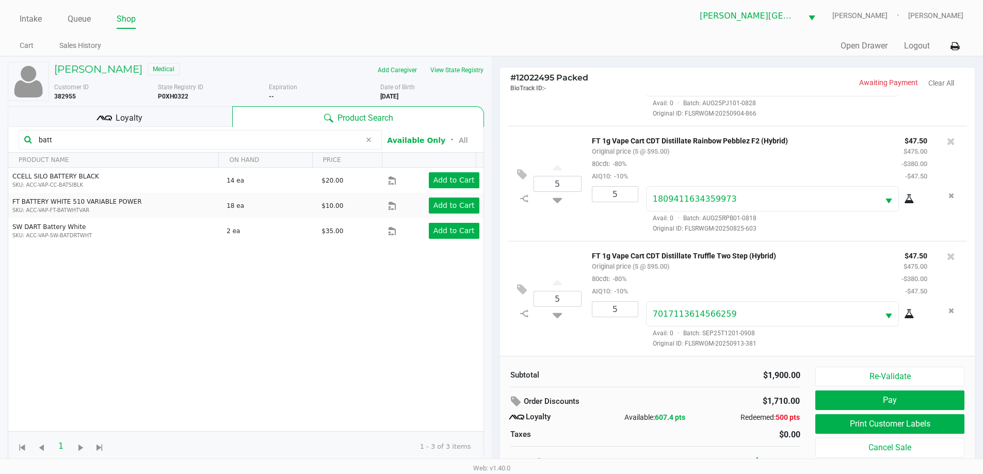
scroll to position [0, 0]
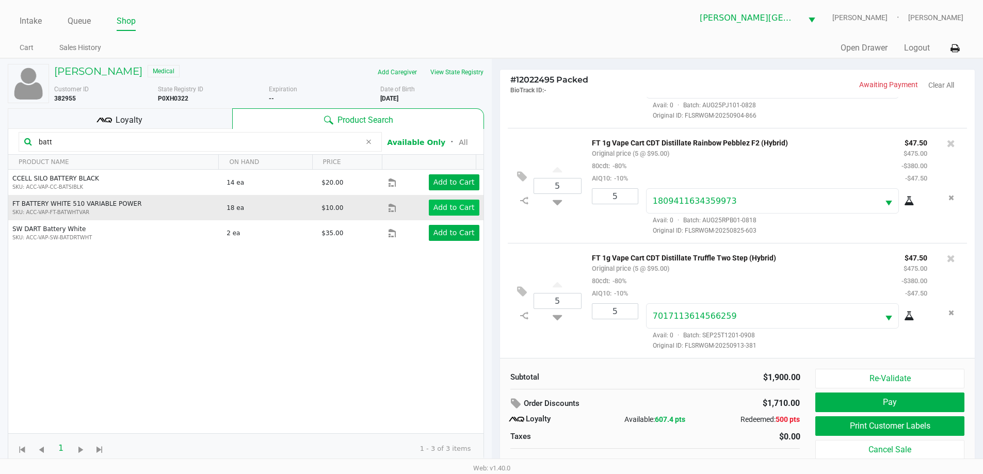
type input "batt"
click at [450, 206] on app-button-loader "Add to Cart" at bounding box center [453, 207] width 41 height 8
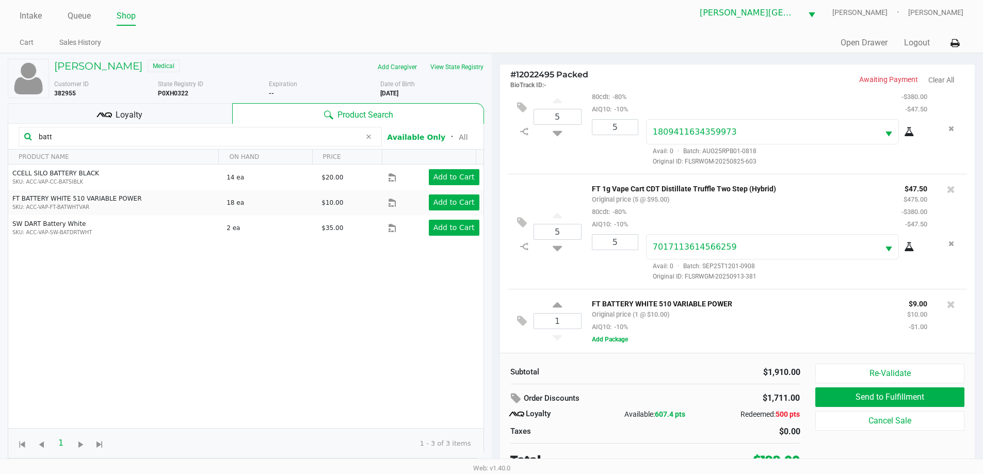
scroll to position [10, 0]
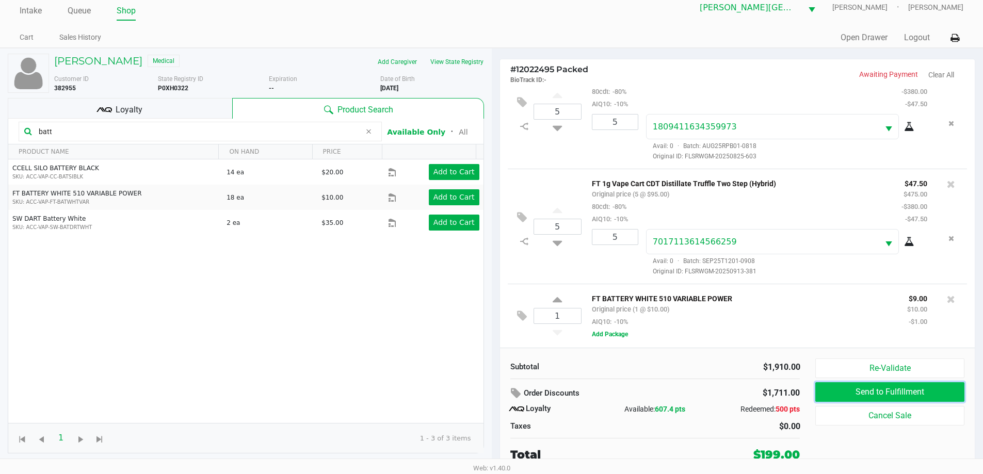
click at [837, 395] on button "Send to Fulfillment" at bounding box center [889, 392] width 149 height 20
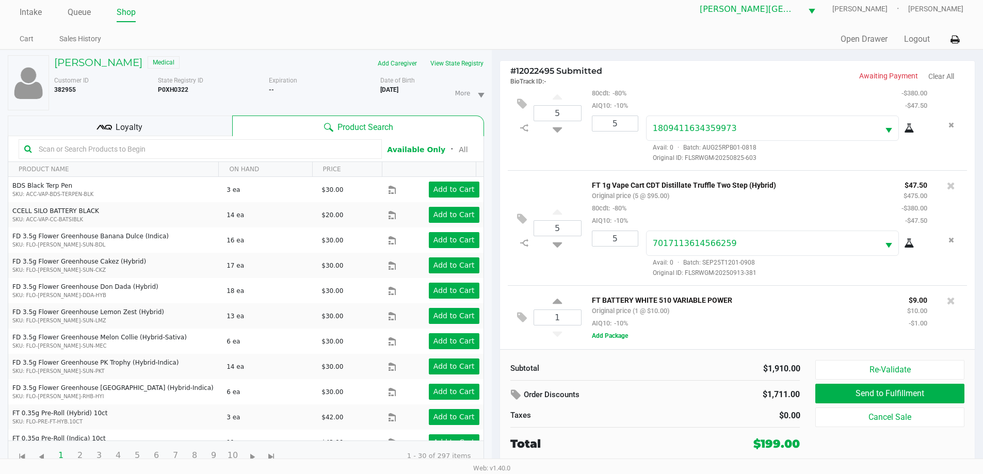
scroll to position [11, 0]
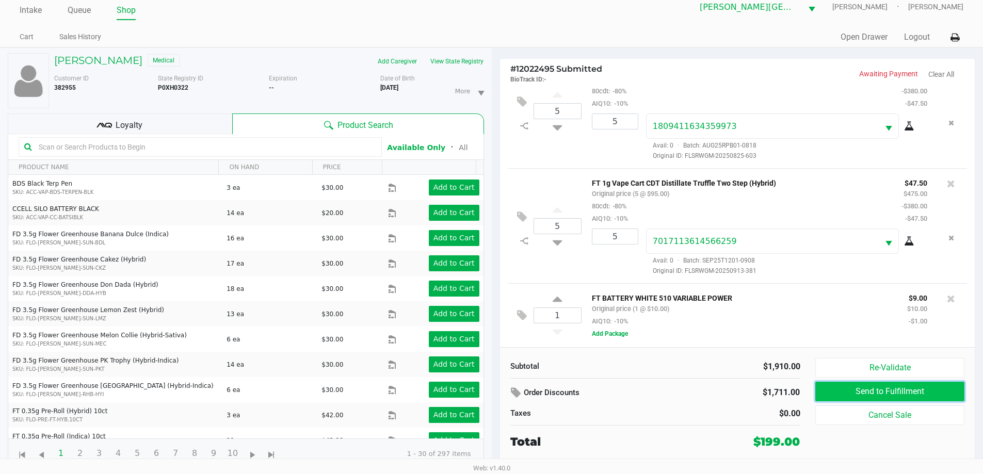
click at [840, 385] on button "Send to Fulfillment" at bounding box center [889, 392] width 149 height 20
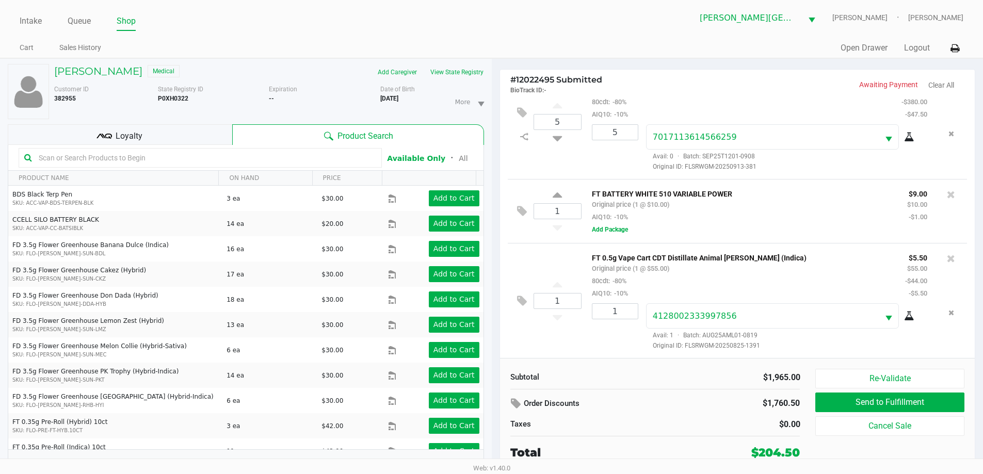
scroll to position [11, 0]
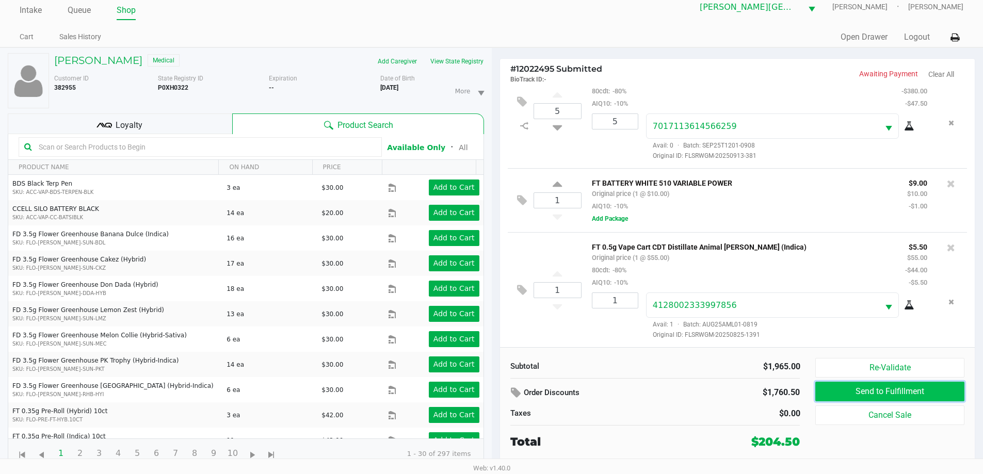
click at [865, 388] on button "Send to Fulfillment" at bounding box center [889, 392] width 149 height 20
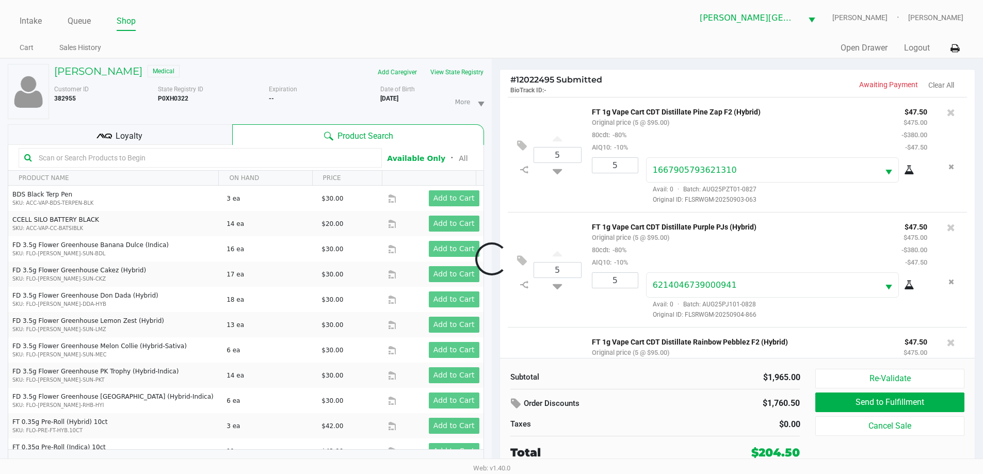
scroll to position [381, 0]
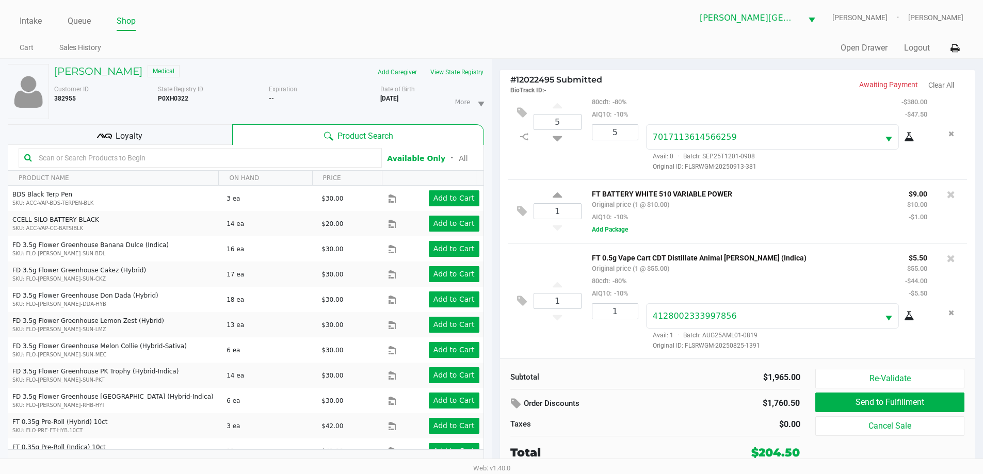
click at [163, 158] on input "text" at bounding box center [206, 157] width 342 height 15
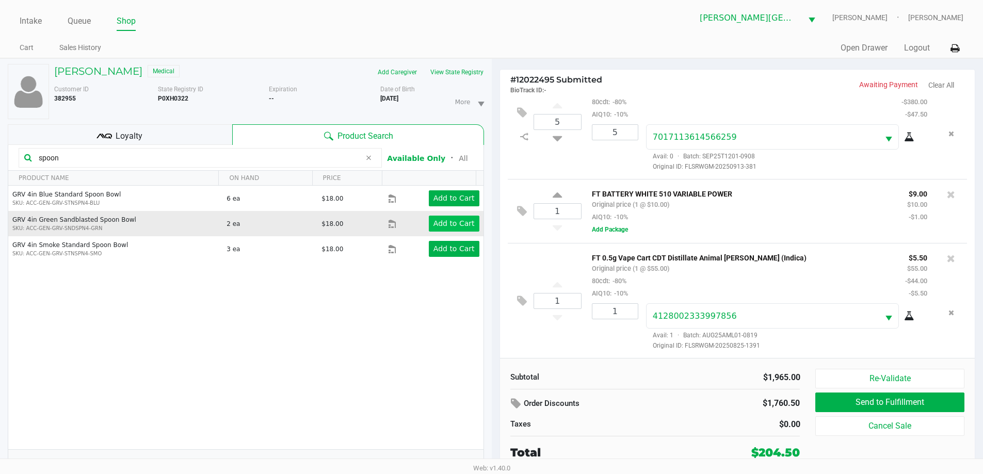
type input "spoon"
click at [449, 219] on app-button-loader "Add to Cart" at bounding box center [453, 223] width 41 height 8
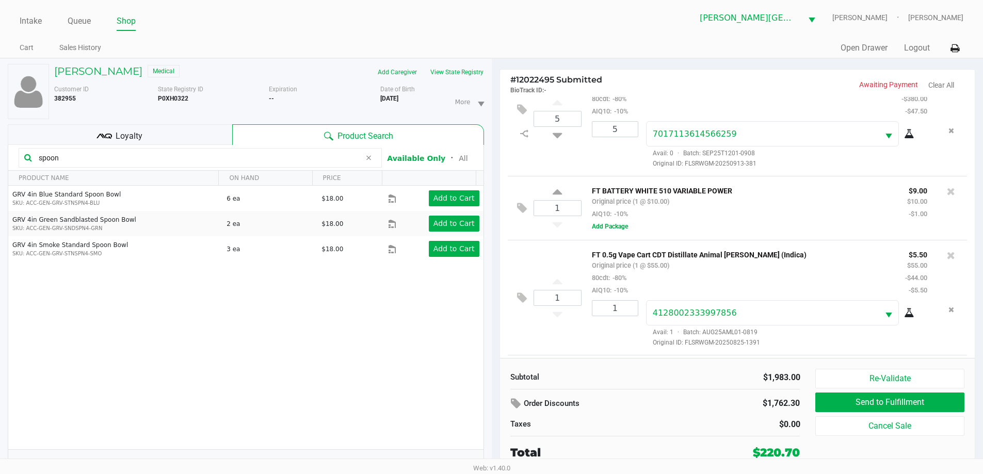
scroll to position [446, 0]
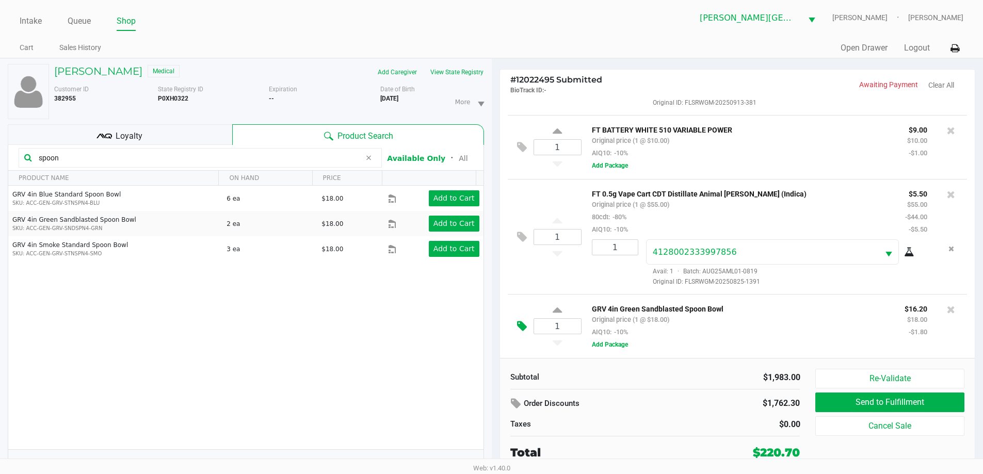
click at [522, 329] on icon at bounding box center [522, 326] width 10 height 12
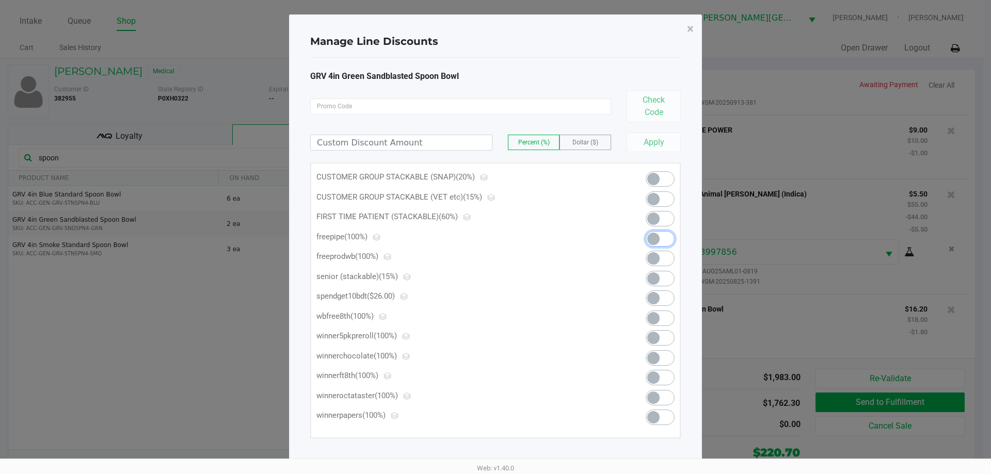
click at [653, 236] on span at bounding box center [653, 239] width 12 height 12
click at [129, 400] on ngb-modal-window "Manage Line Discounts × GRV 4in Green Sandblasted Spoon Bowl Check Code Percent…" at bounding box center [495, 237] width 991 height 474
click at [688, 31] on span "×" at bounding box center [690, 29] width 7 height 14
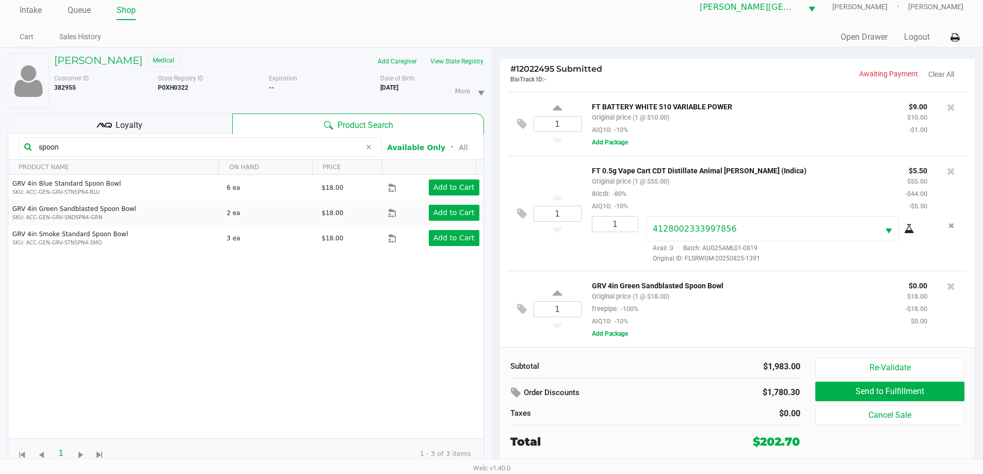
scroll to position [458, 0]
click at [855, 360] on button "Re-Validate" at bounding box center [889, 368] width 149 height 20
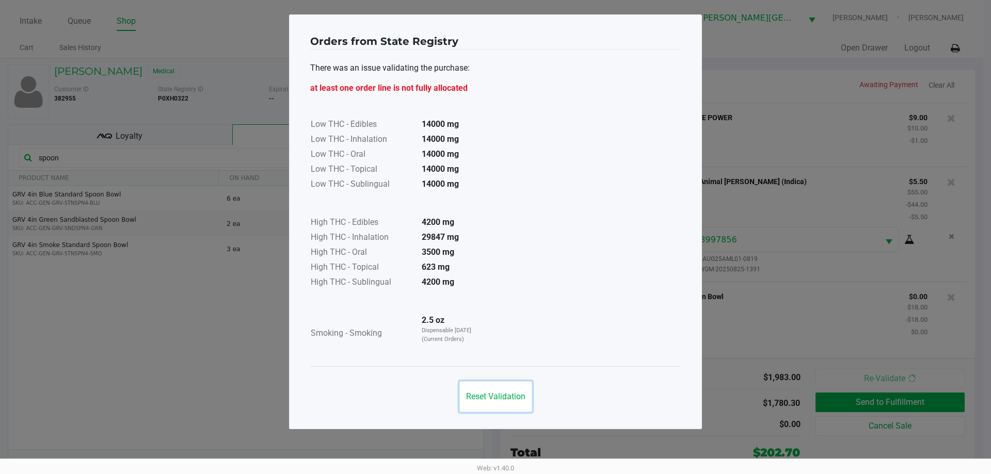
click at [492, 399] on span "Reset Validation" at bounding box center [495, 397] width 59 height 10
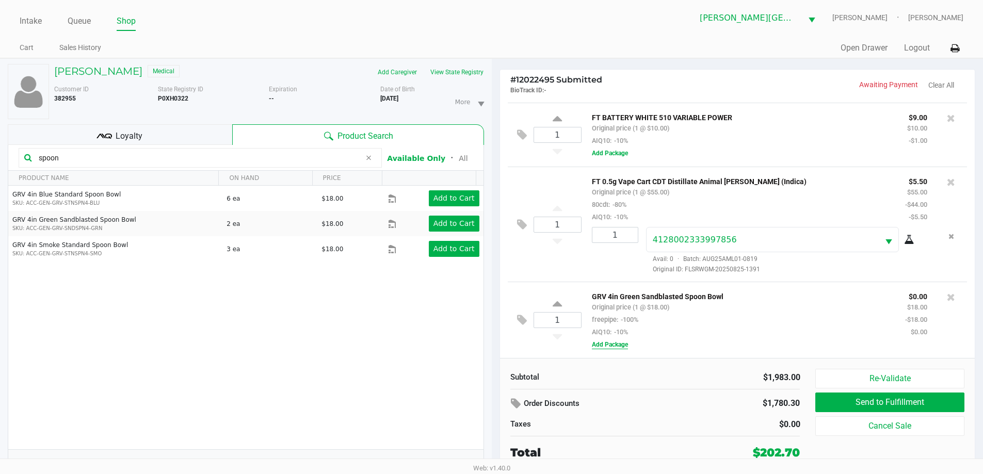
click at [614, 342] on button "Add Package" at bounding box center [610, 344] width 36 height 9
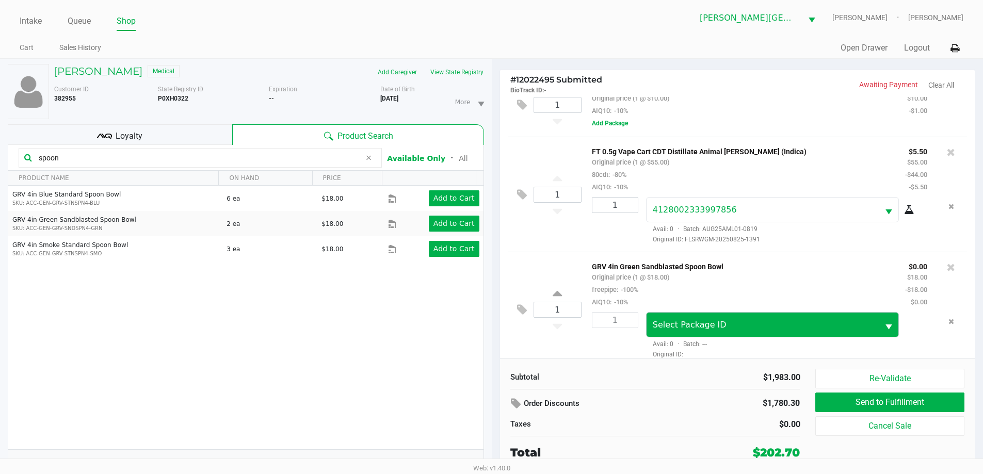
scroll to position [497, 0]
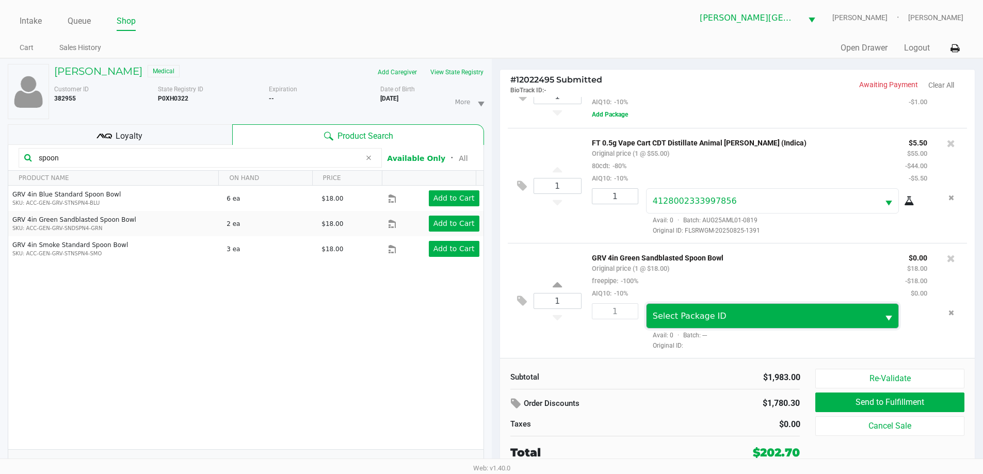
click at [689, 316] on span "Select Package ID" at bounding box center [690, 316] width 74 height 10
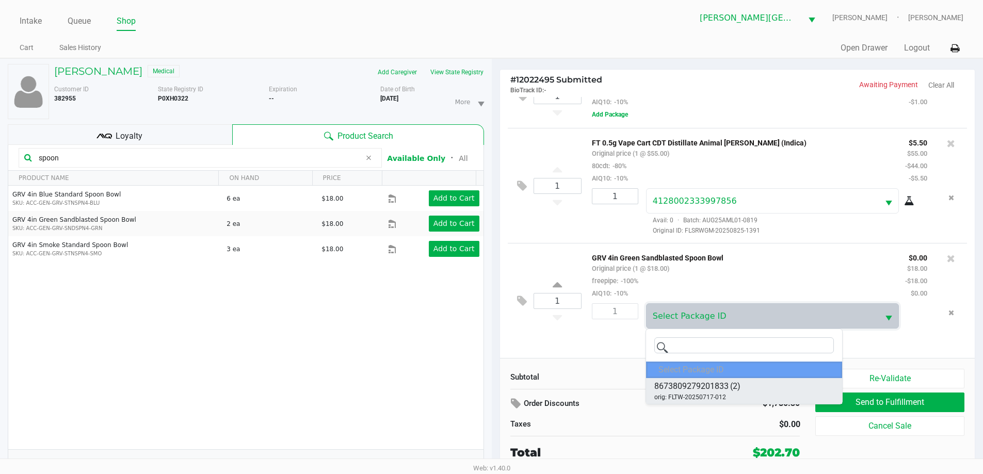
click at [698, 391] on span "8673809279201833" at bounding box center [691, 386] width 74 height 12
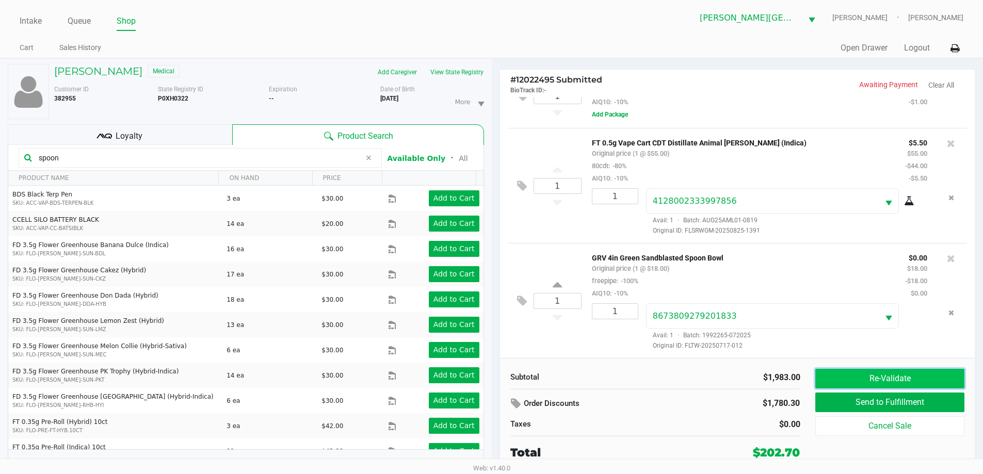
click at [907, 373] on button "Re-Validate" at bounding box center [889, 379] width 149 height 20
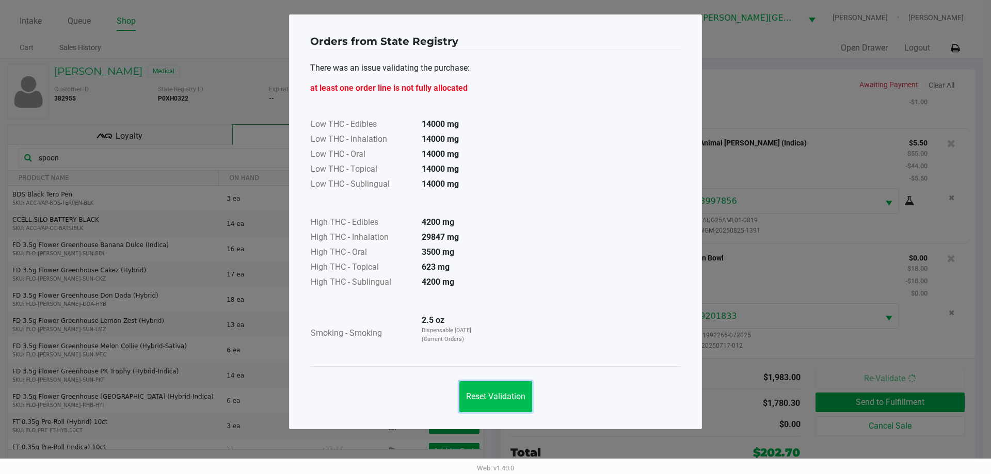
click at [507, 397] on span "Reset Validation" at bounding box center [495, 397] width 59 height 10
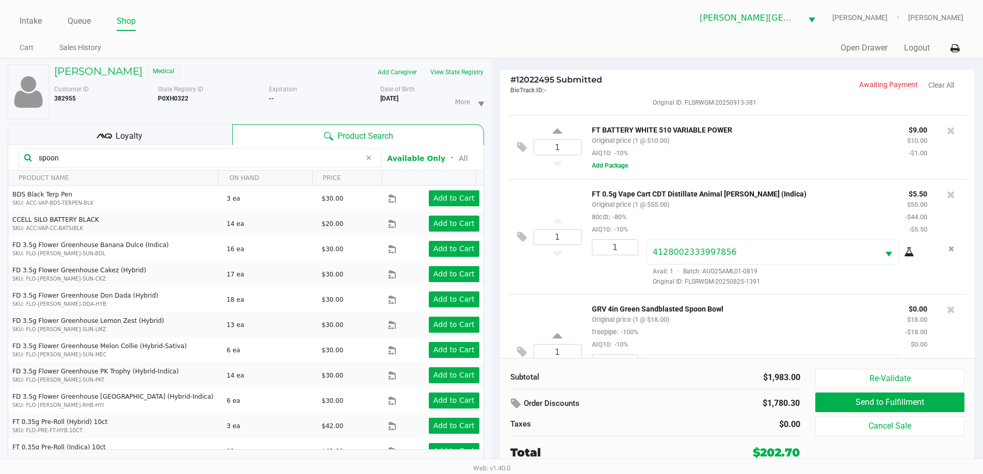
scroll to position [445, 0]
click at [607, 166] on button "Add Package" at bounding box center [610, 162] width 36 height 9
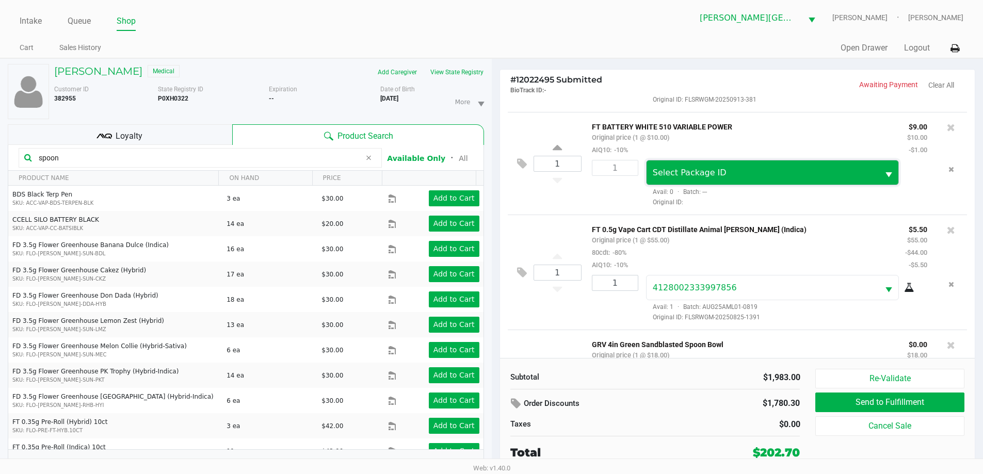
click at [726, 174] on span "Select Package ID" at bounding box center [763, 173] width 220 height 12
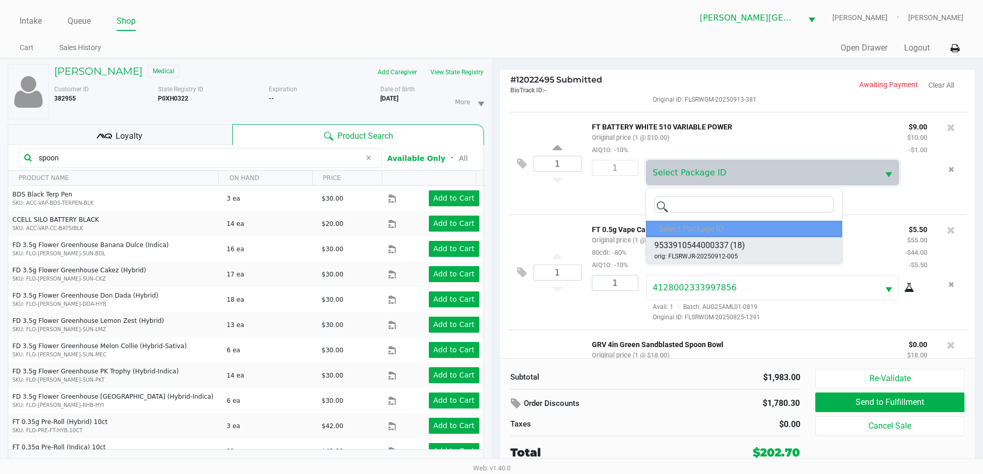
click at [717, 256] on span "orig: FLSRWJR-20250912-005" at bounding box center [696, 256] width 84 height 9
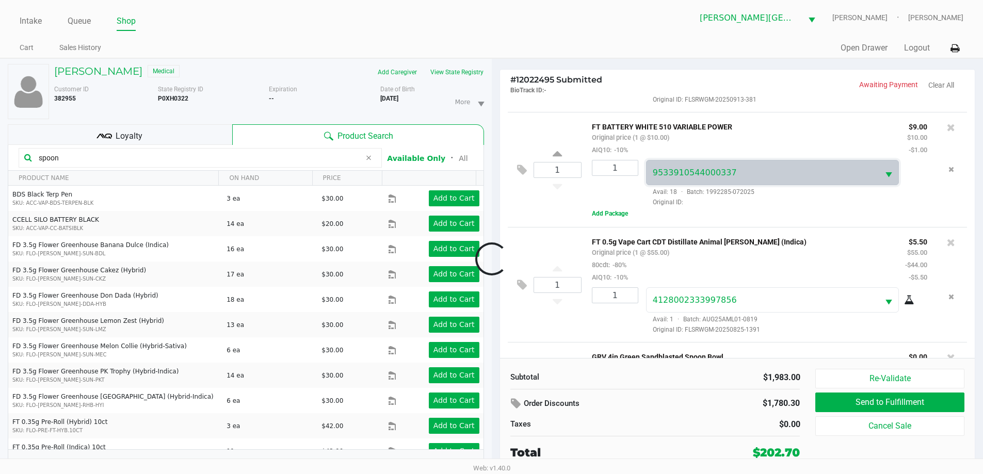
scroll to position [536, 0]
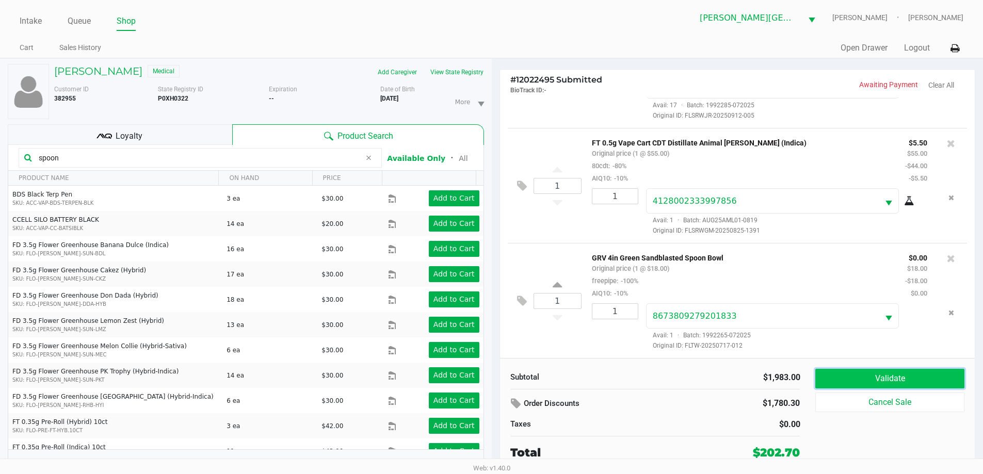
click at [899, 374] on button "Validate" at bounding box center [889, 379] width 149 height 20
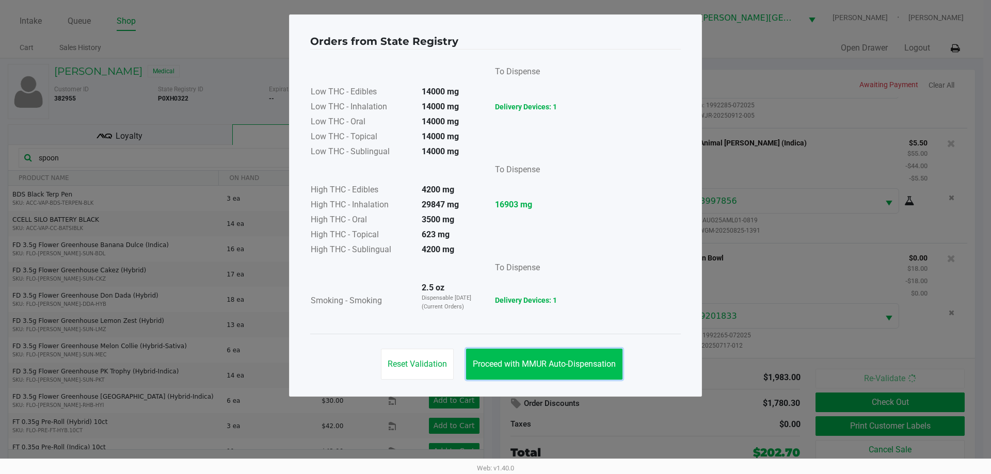
click at [584, 366] on span "Proceed with MMUR Auto-Dispensation" at bounding box center [544, 364] width 143 height 10
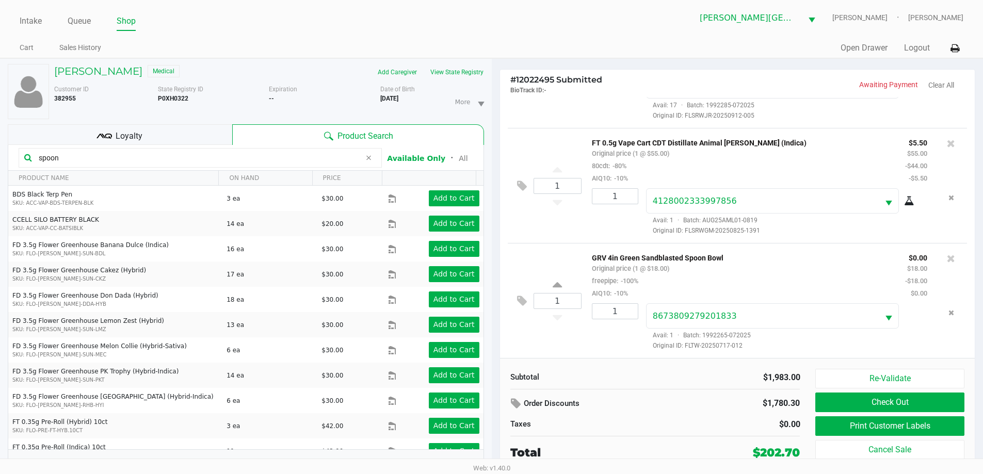
scroll to position [11, 0]
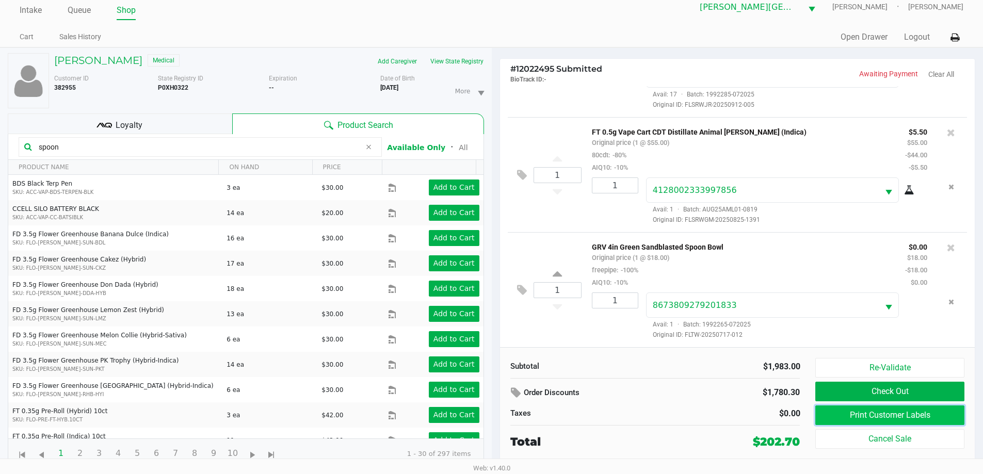
click at [834, 414] on button "Print Customer Labels" at bounding box center [889, 416] width 149 height 20
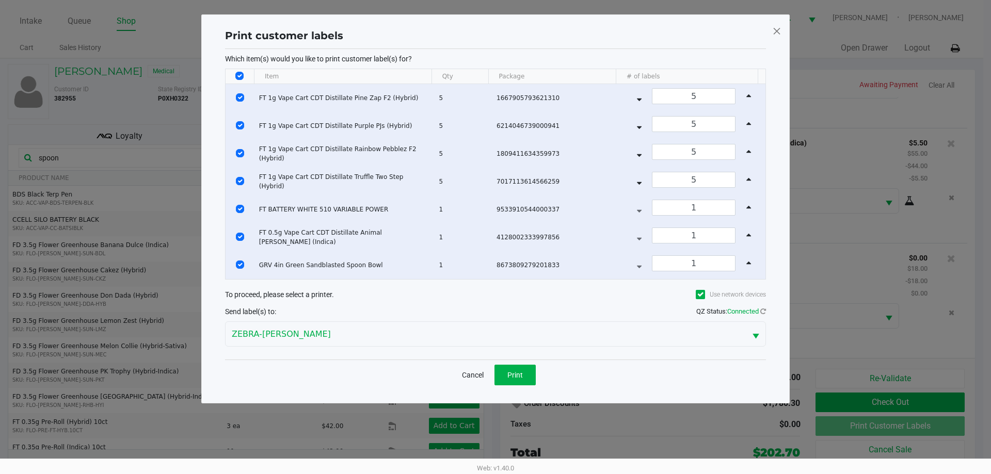
click at [236, 75] on input "Select All Rows" at bounding box center [239, 76] width 8 height 8
checkbox input "false"
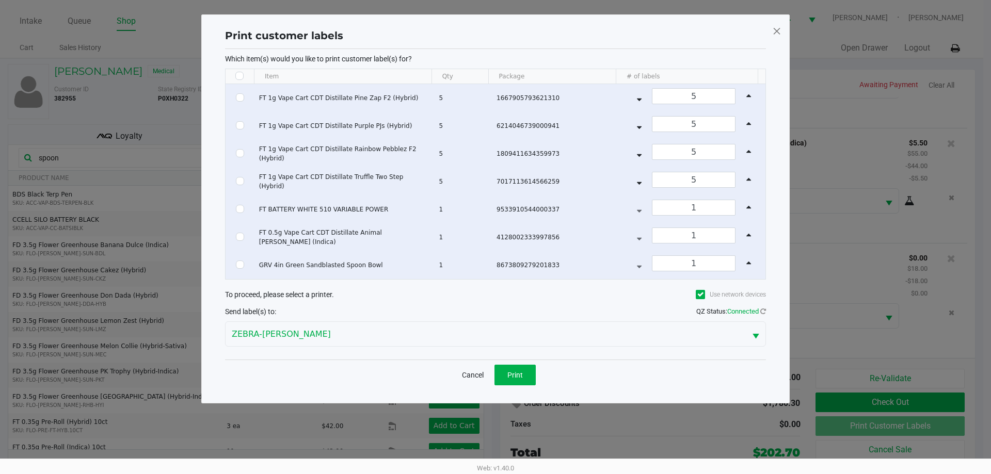
checkbox input "false"
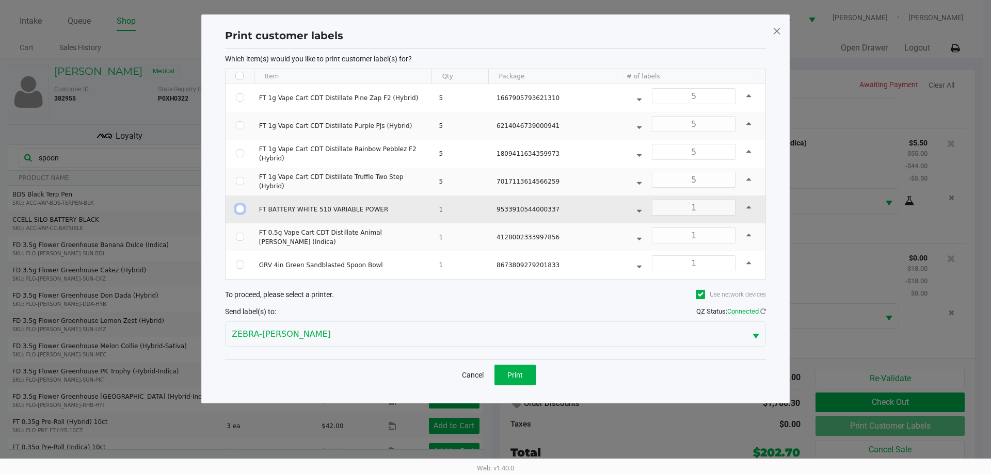
click at [240, 207] on input "Select Row" at bounding box center [240, 209] width 8 height 8
checkbox input "true"
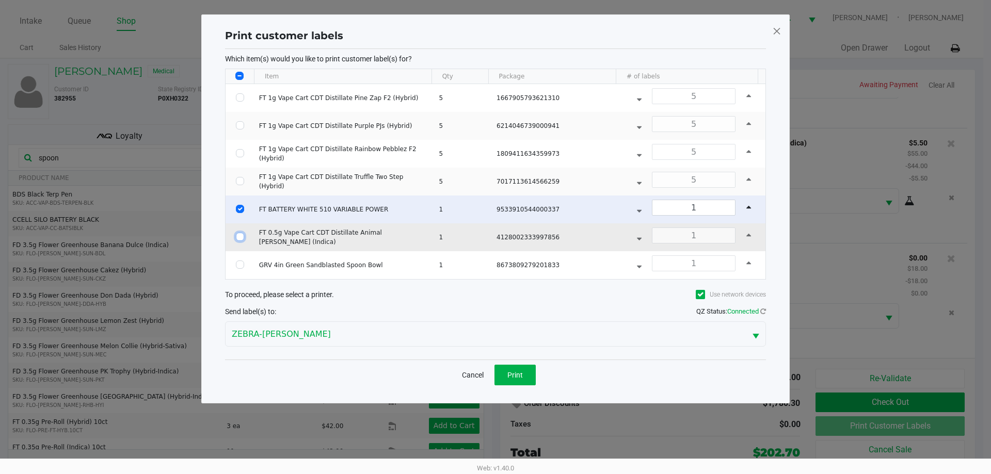
click at [236, 235] on input "Select Row" at bounding box center [240, 237] width 8 height 8
checkbox input "true"
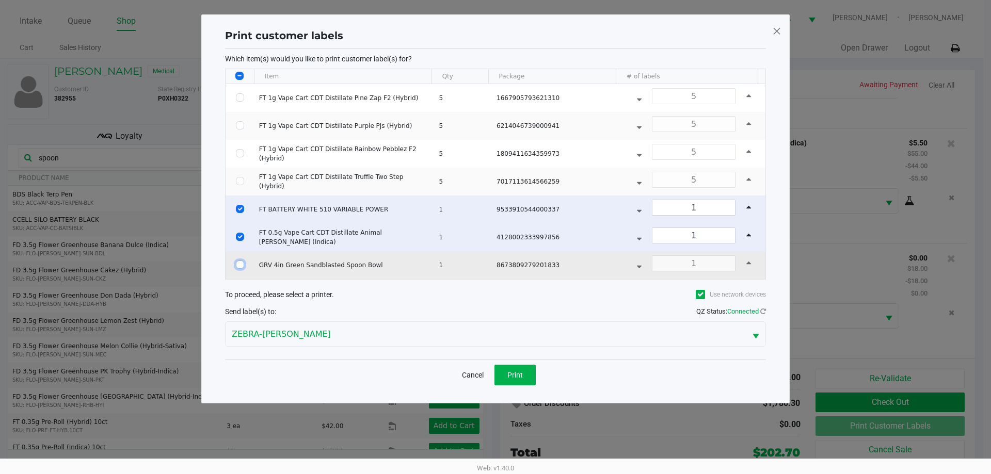
click at [237, 262] on input "Select Row" at bounding box center [240, 265] width 8 height 8
checkbox input "true"
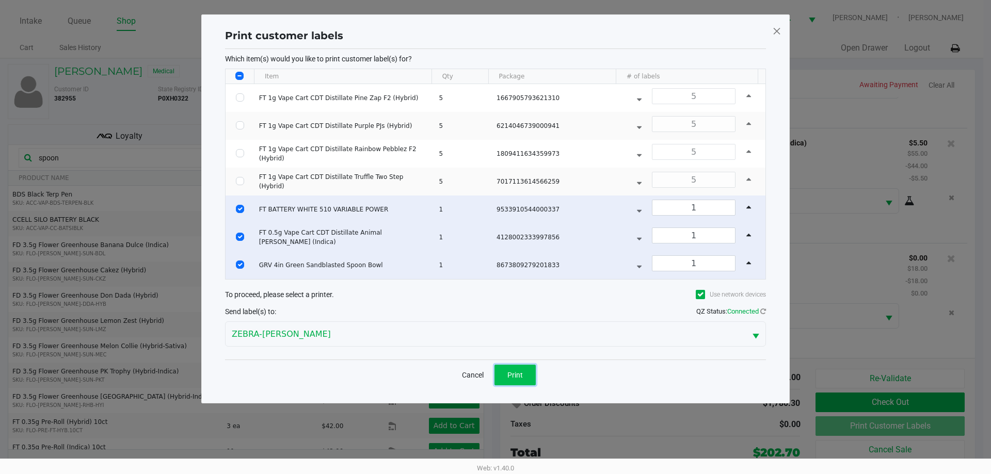
click at [521, 372] on span "Print" at bounding box center [514, 375] width 15 height 8
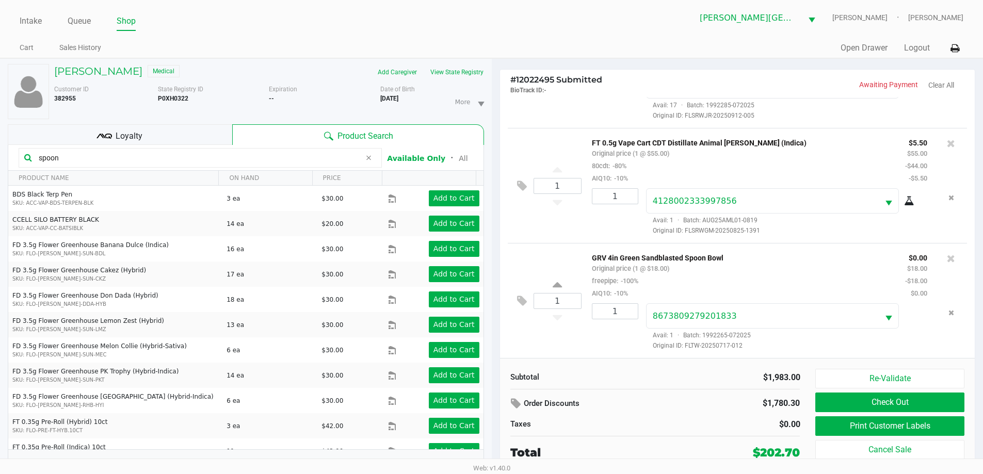
scroll to position [11, 0]
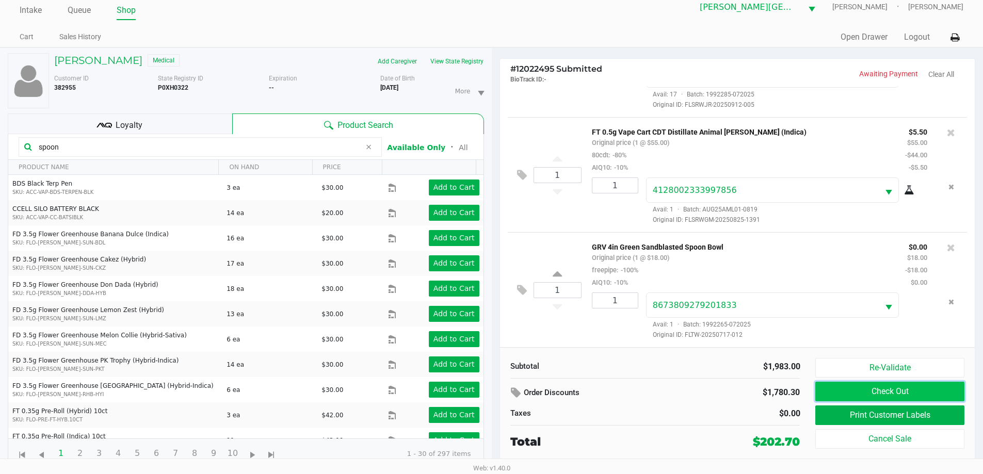
click at [910, 390] on button "Check Out" at bounding box center [889, 392] width 149 height 20
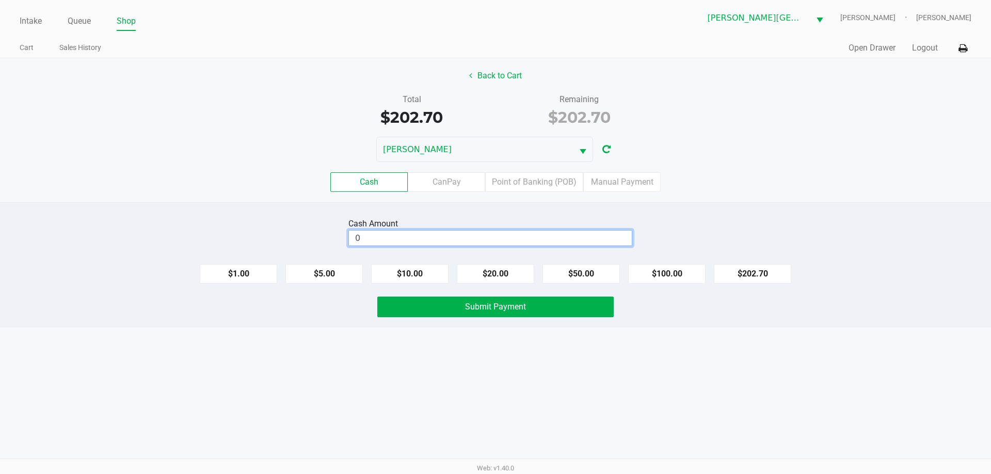
click at [367, 240] on input "0" at bounding box center [490, 238] width 283 height 15
type input "$205.00"
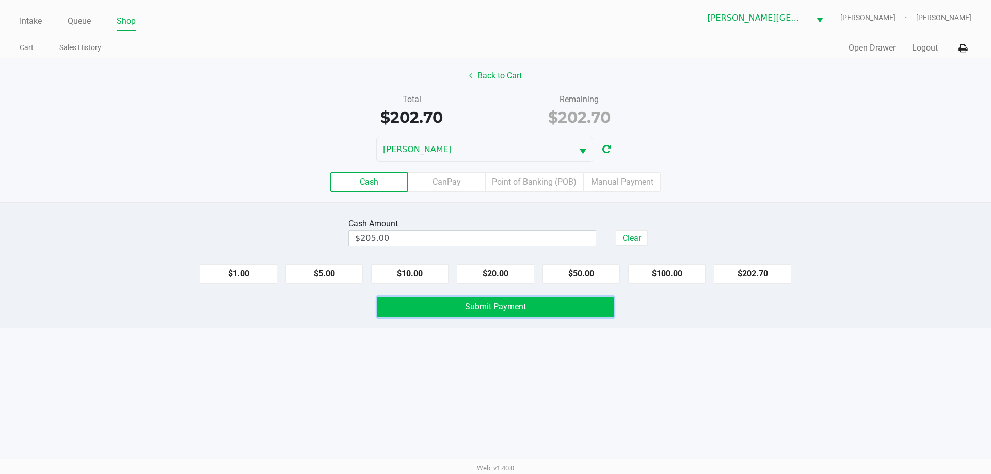
click at [467, 303] on span "Submit Payment" at bounding box center [495, 307] width 61 height 10
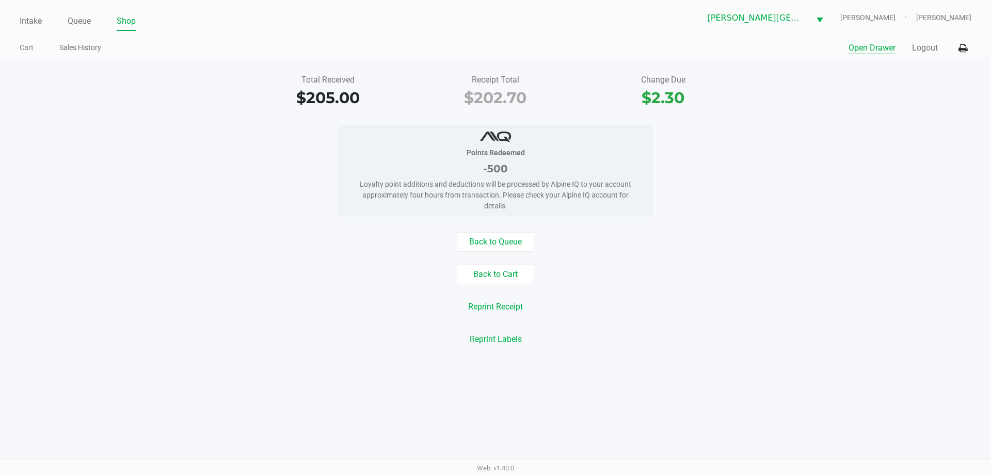
click at [876, 53] on button "Open Drawer" at bounding box center [871, 48] width 47 height 12
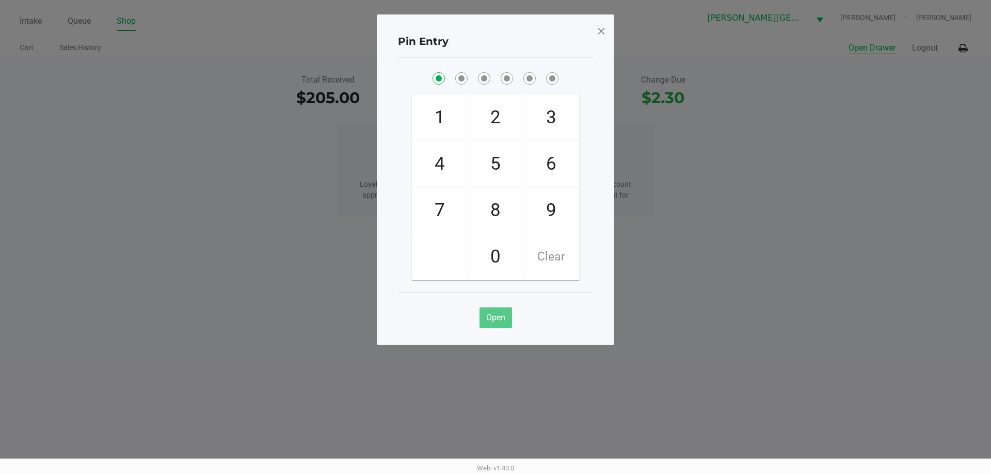
checkbox input "true"
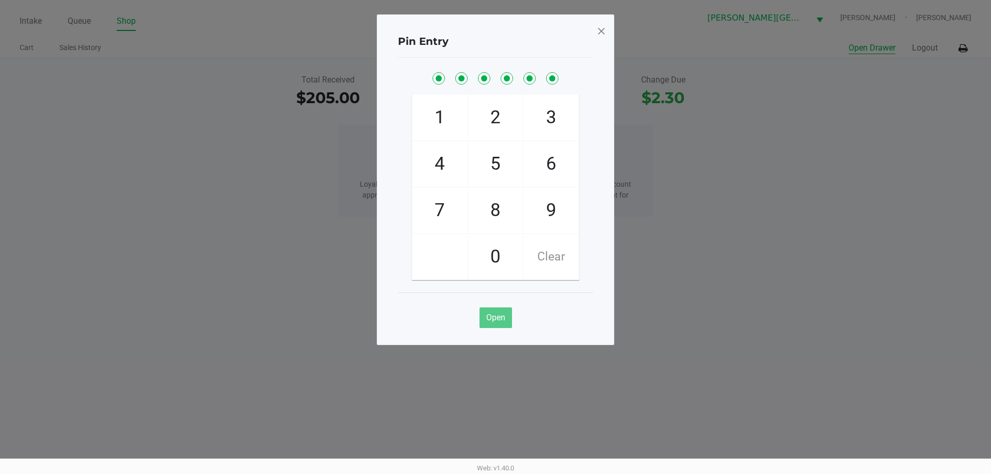
checkbox input "true"
click at [848, 42] on button "Open Drawer" at bounding box center [871, 48] width 47 height 12
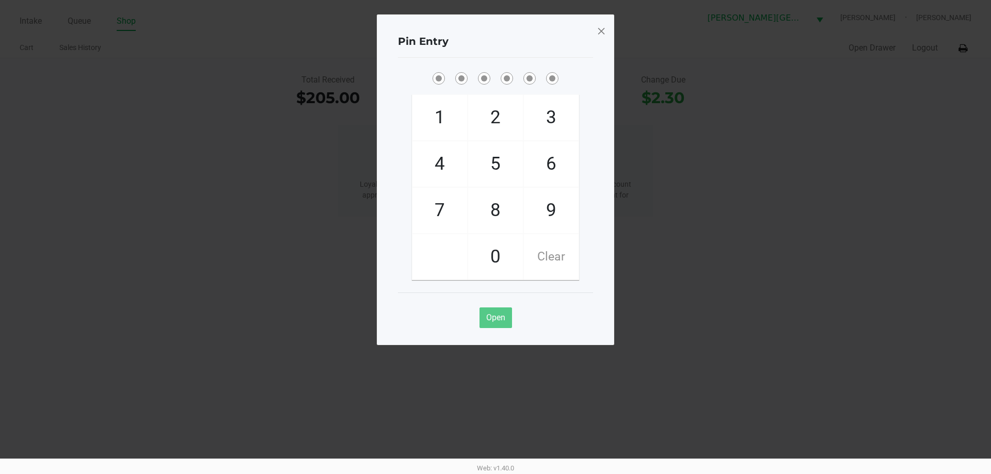
click at [604, 31] on span at bounding box center [600, 31] width 9 height 17
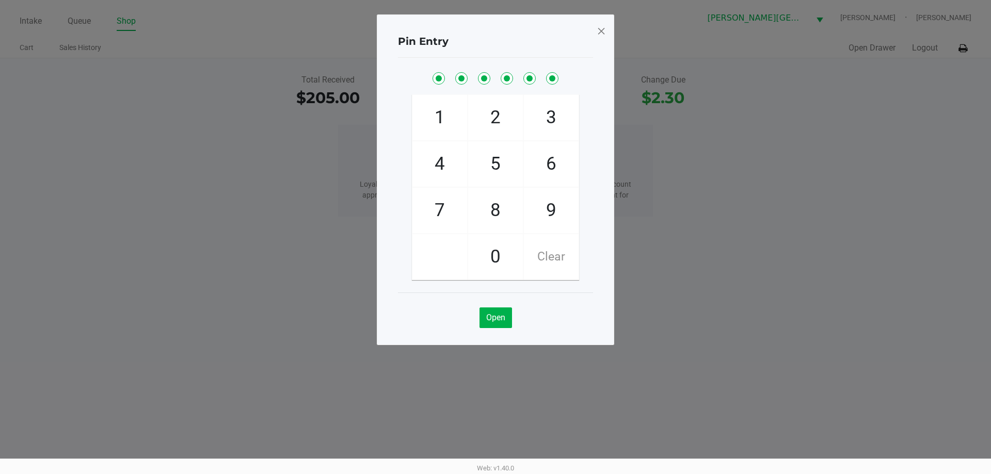
click at [605, 29] on span at bounding box center [600, 31] width 9 height 17
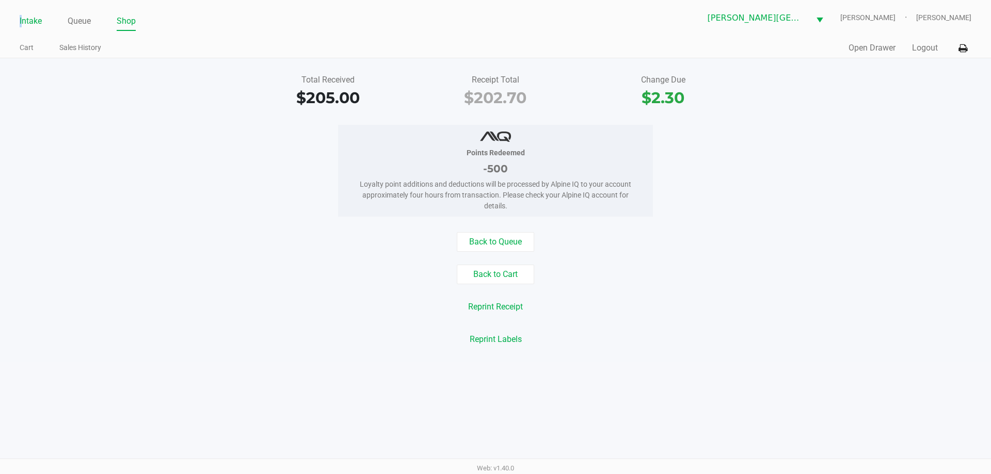
click at [21, 21] on link "Intake" at bounding box center [31, 21] width 22 height 14
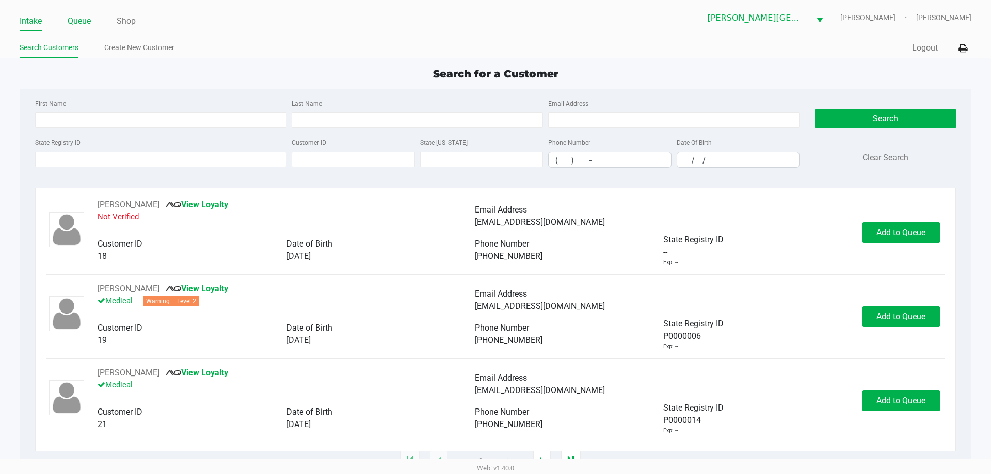
click at [84, 23] on link "Queue" at bounding box center [79, 21] width 23 height 14
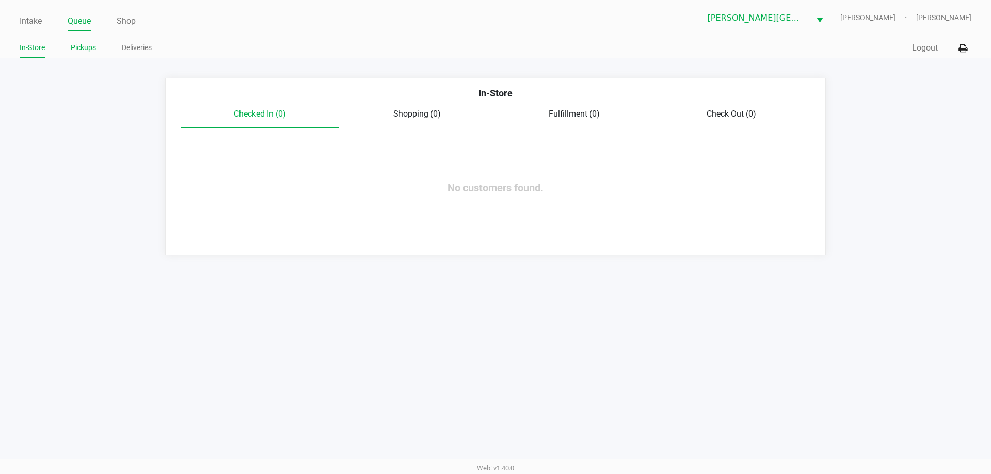
click at [85, 46] on link "Pickups" at bounding box center [83, 47] width 25 height 13
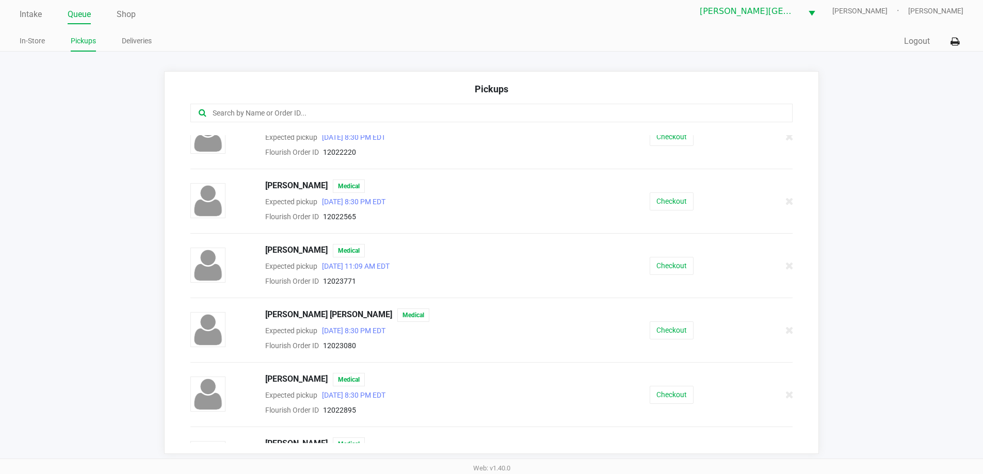
scroll to position [600, 0]
click at [661, 268] on button "Checkout" at bounding box center [672, 267] width 44 height 18
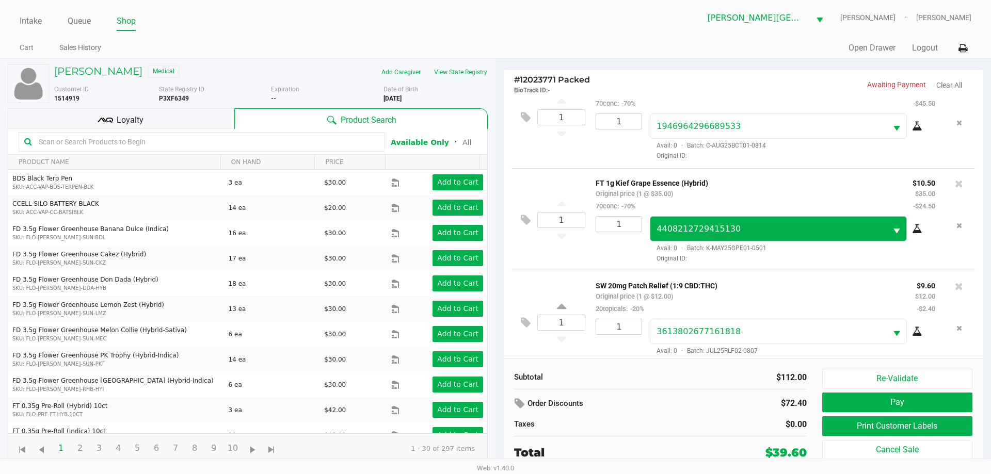
scroll to position [49, 0]
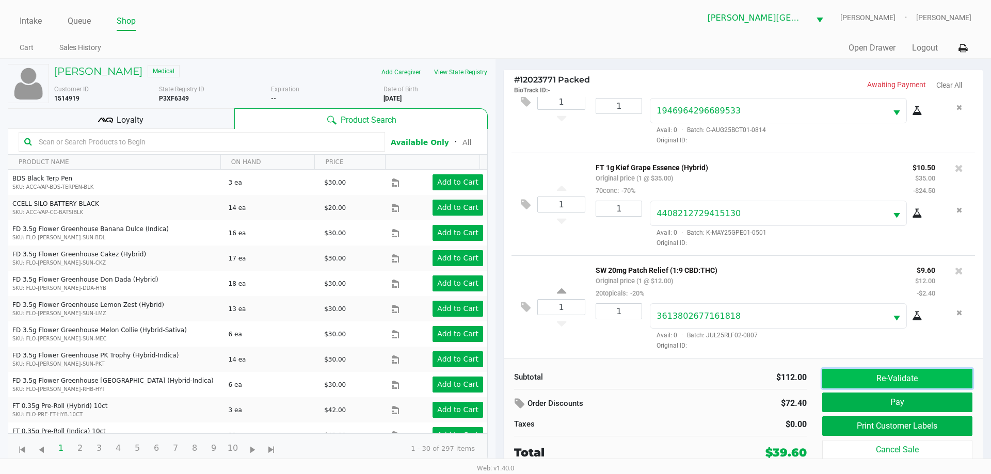
click at [912, 383] on button "Re-Validate" at bounding box center [897, 379] width 150 height 20
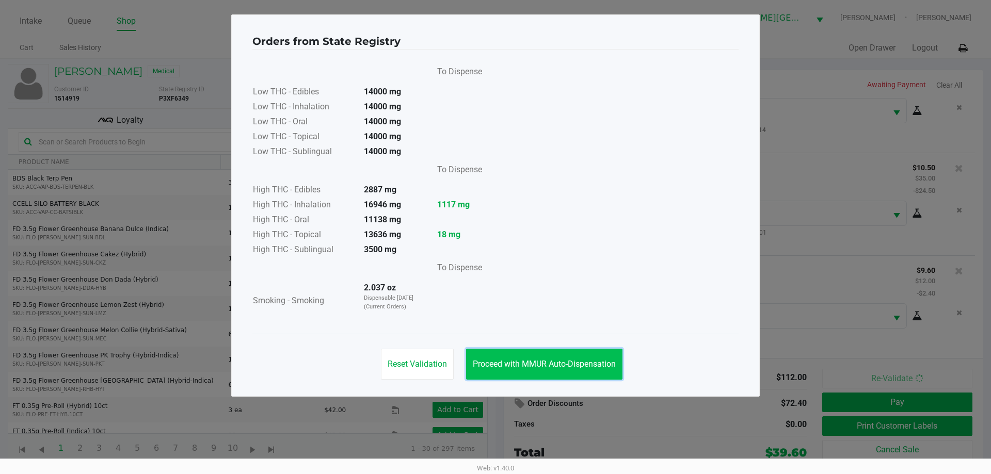
click at [499, 359] on span "Proceed with MMUR Auto-Dispensation" at bounding box center [544, 364] width 143 height 10
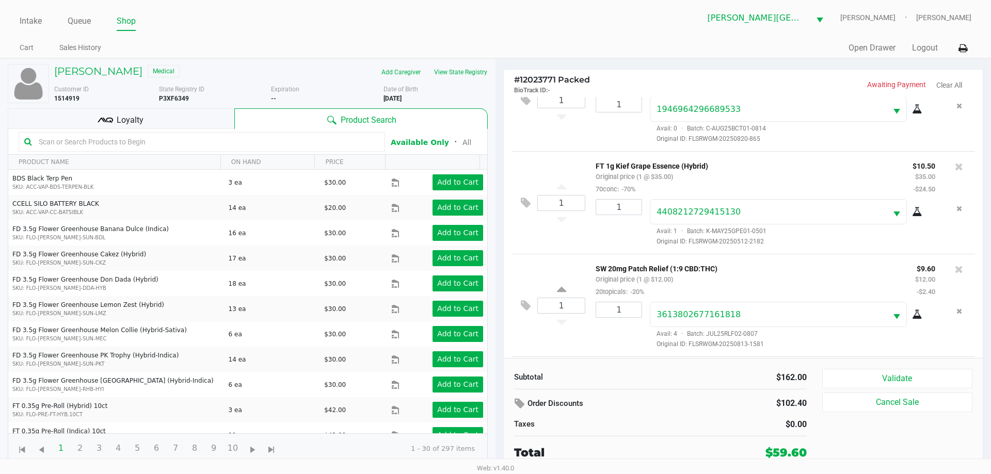
scroll to position [152, 0]
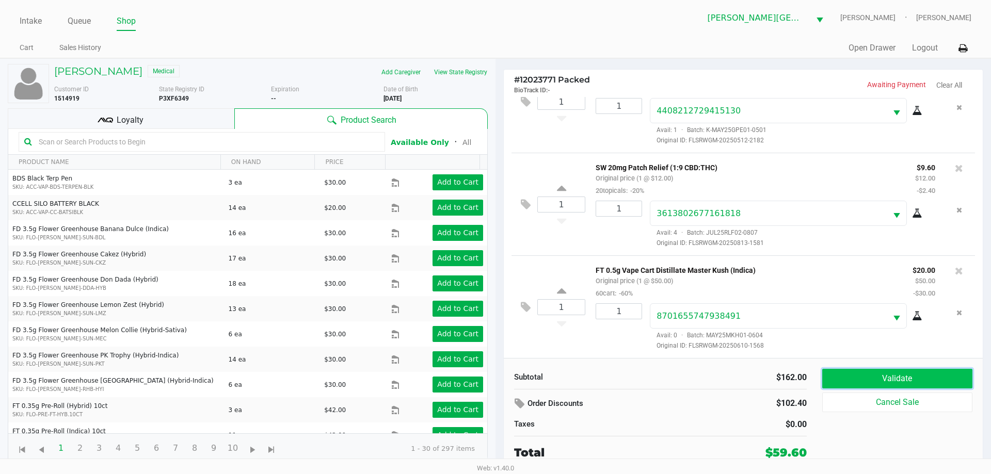
click at [909, 383] on button "Validate" at bounding box center [897, 379] width 150 height 20
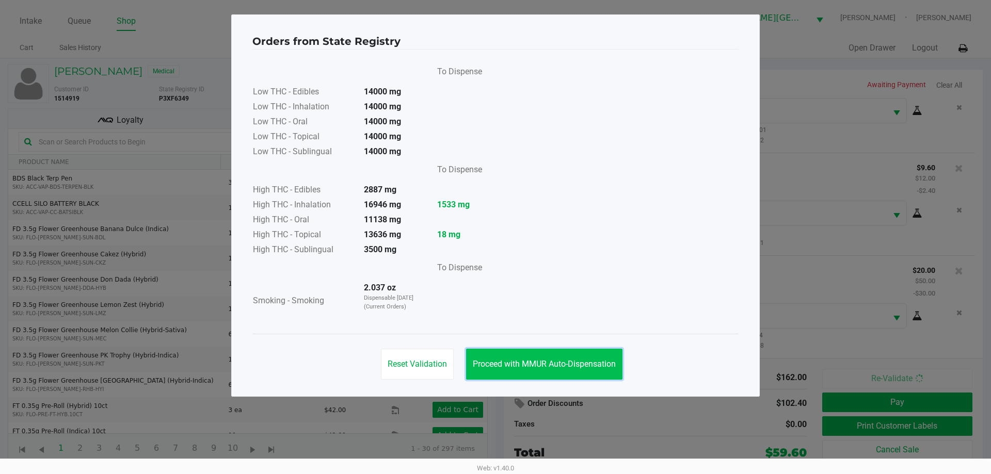
click at [544, 363] on span "Proceed with MMUR Auto-Dispensation" at bounding box center [544, 364] width 143 height 10
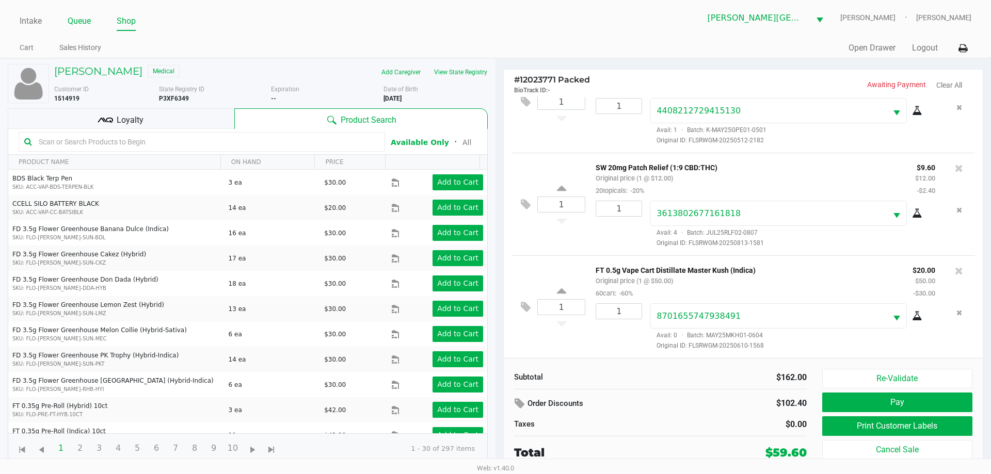
click at [79, 20] on link "Queue" at bounding box center [79, 21] width 23 height 14
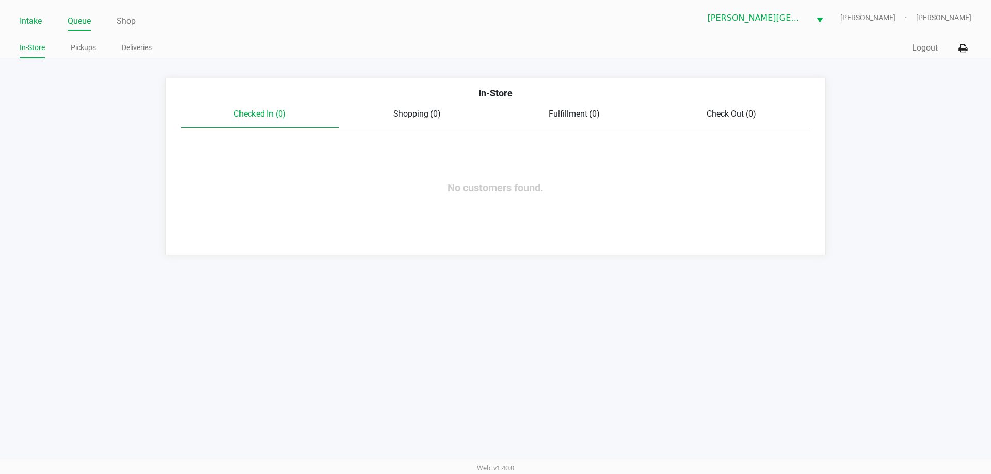
click at [35, 17] on link "Intake" at bounding box center [31, 21] width 22 height 14
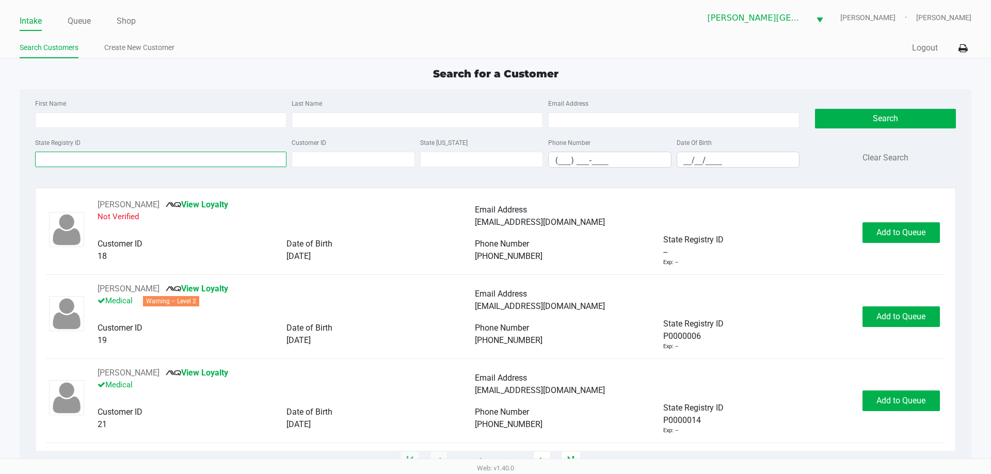
click at [172, 157] on input "State Registry ID" at bounding box center [160, 159] width 251 height 15
click at [873, 117] on button "Search" at bounding box center [885, 119] width 140 height 20
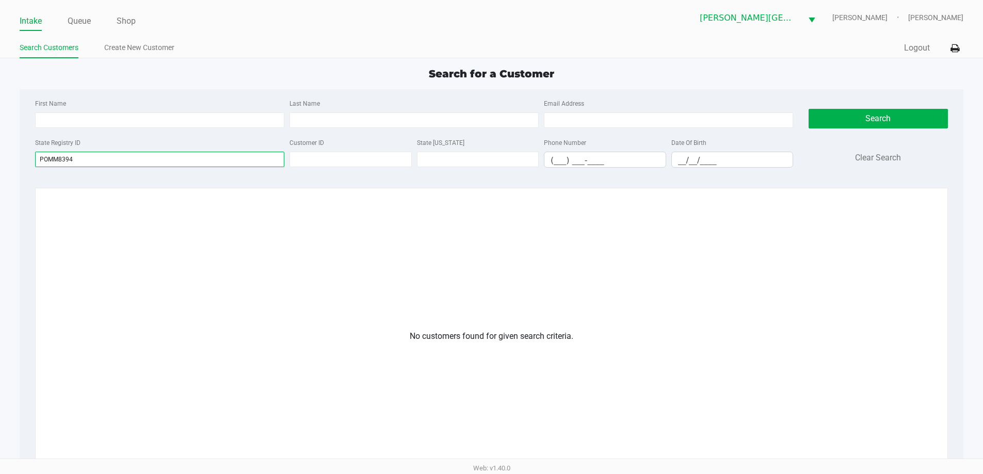
drag, startPoint x: 139, startPoint y: 164, endPoint x: 6, endPoint y: 155, distance: 133.9
click at [1, 157] on app-all-customers "Search for a Customer First Name Last Name Email Address State Registry ID POMM…" at bounding box center [491, 329] width 983 height 527
type input "P0MM8394"
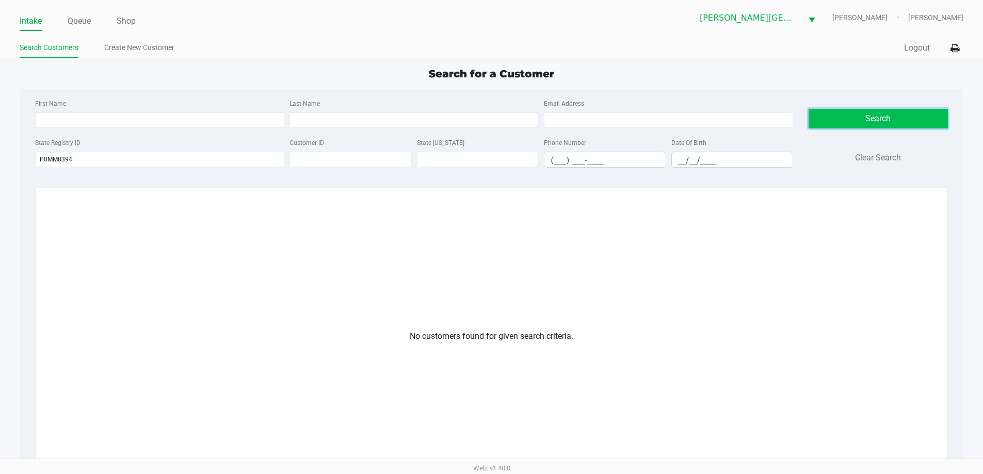
click at [855, 121] on button "Search" at bounding box center [878, 119] width 139 height 20
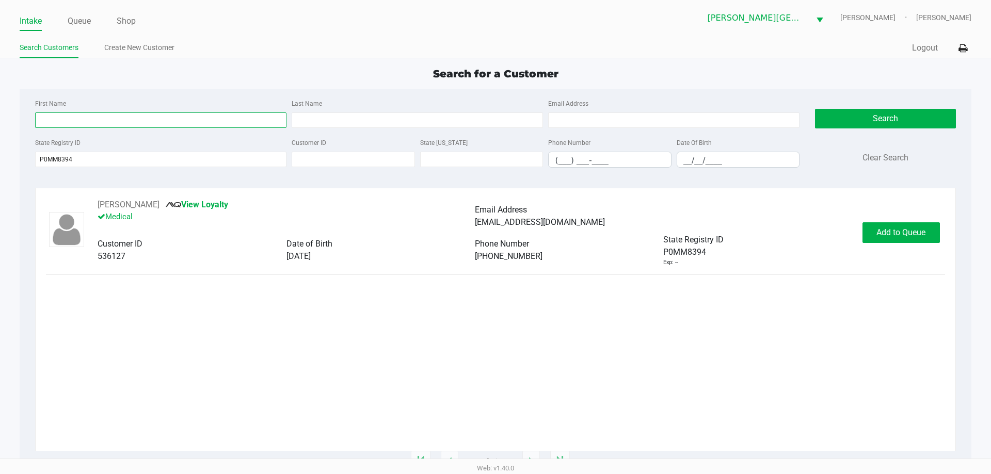
click at [175, 120] on input "First Name" at bounding box center [160, 119] width 251 height 15
click at [325, 360] on div "SUZANNE HICKEY View Loyalty Medical Email Address shickey18@gmail.com Customer …" at bounding box center [495, 325] width 898 height 252
drag, startPoint x: 891, startPoint y: 231, endPoint x: 892, endPoint y: 236, distance: 5.2
click at [892, 231] on span "Add to Queue" at bounding box center [900, 233] width 49 height 10
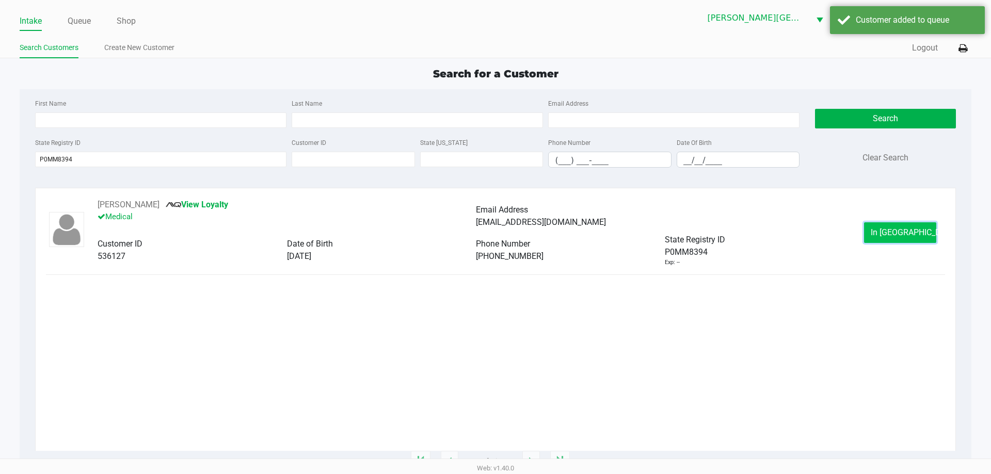
click at [904, 233] on span "In Queue" at bounding box center [913, 233] width 87 height 10
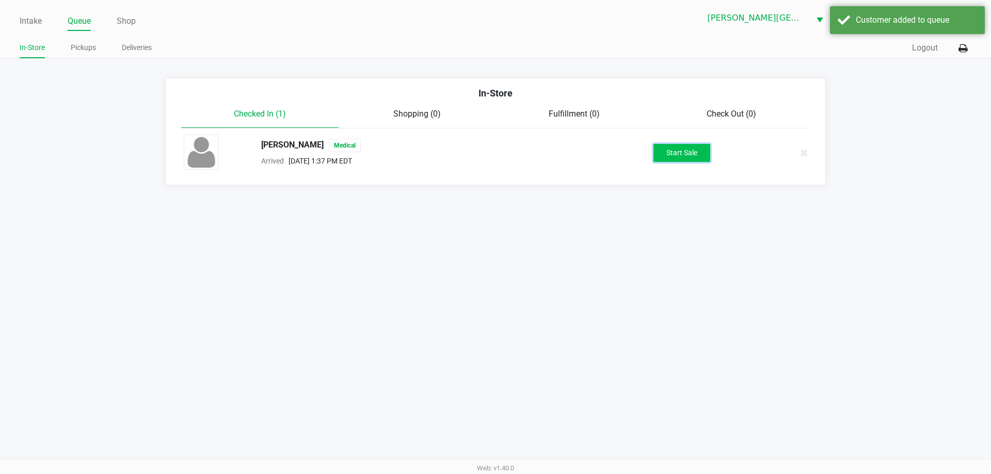
drag, startPoint x: 688, startPoint y: 151, endPoint x: 703, endPoint y: 307, distance: 157.1
click at [688, 152] on button "Start Sale" at bounding box center [681, 153] width 57 height 18
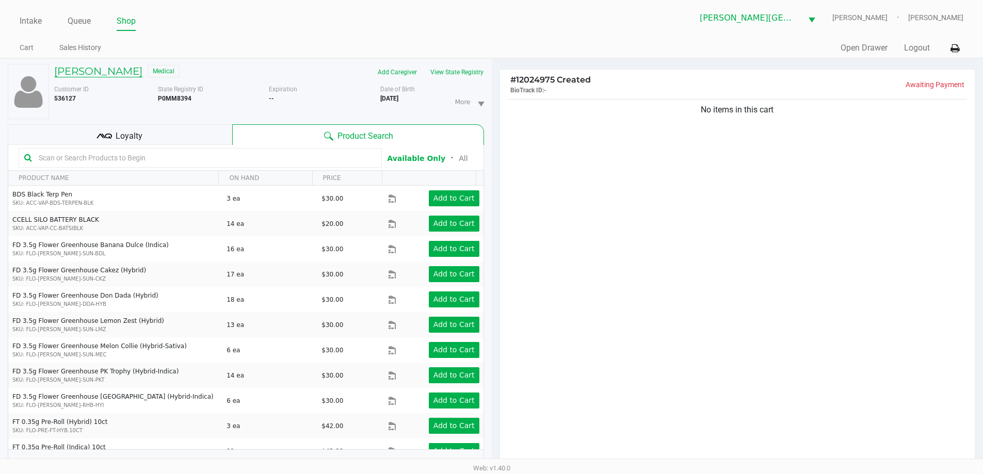
click at [89, 65] on h5 "SUZANNE HICKEY" at bounding box center [98, 71] width 88 height 12
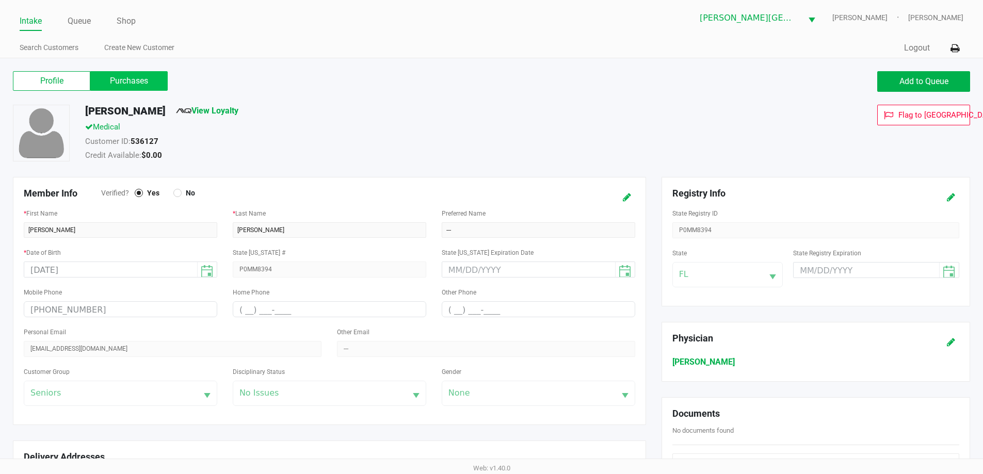
click at [133, 89] on label "Purchases" at bounding box center [128, 81] width 77 height 20
click at [0, 0] on 1 "Purchases" at bounding box center [0, 0] width 0 height 0
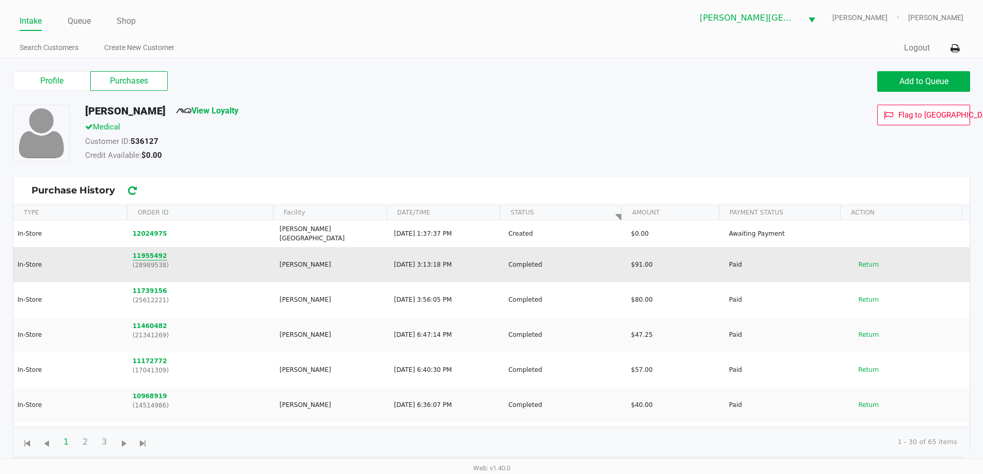
click at [148, 251] on button "11955492" at bounding box center [150, 255] width 35 height 9
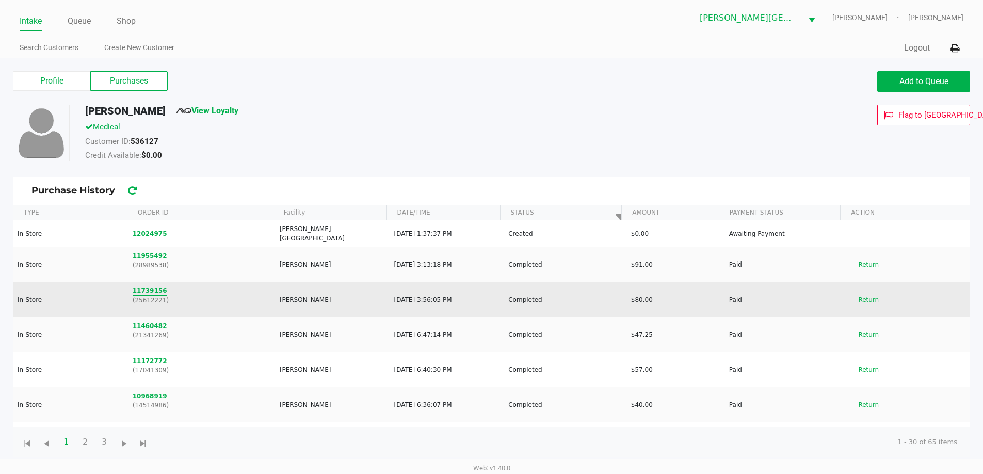
click at [148, 286] on button "11739156" at bounding box center [150, 290] width 35 height 9
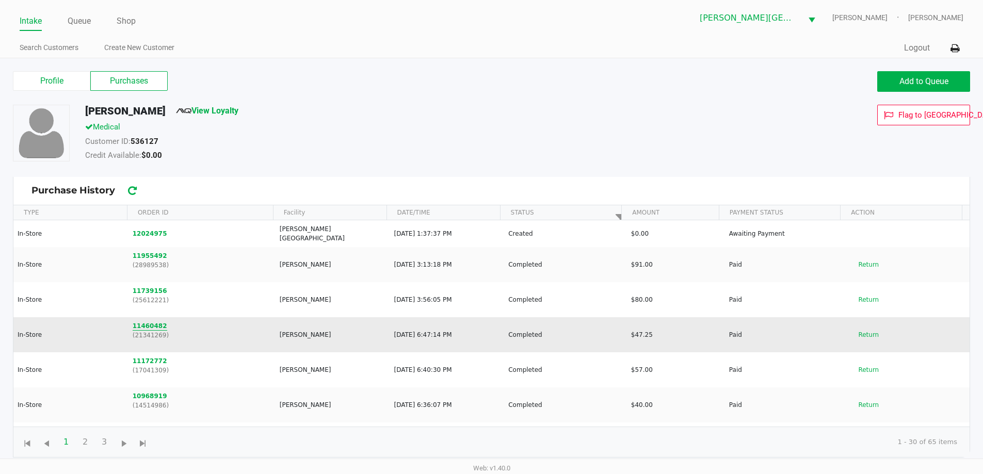
click at [136, 321] on button "11460482" at bounding box center [150, 325] width 35 height 9
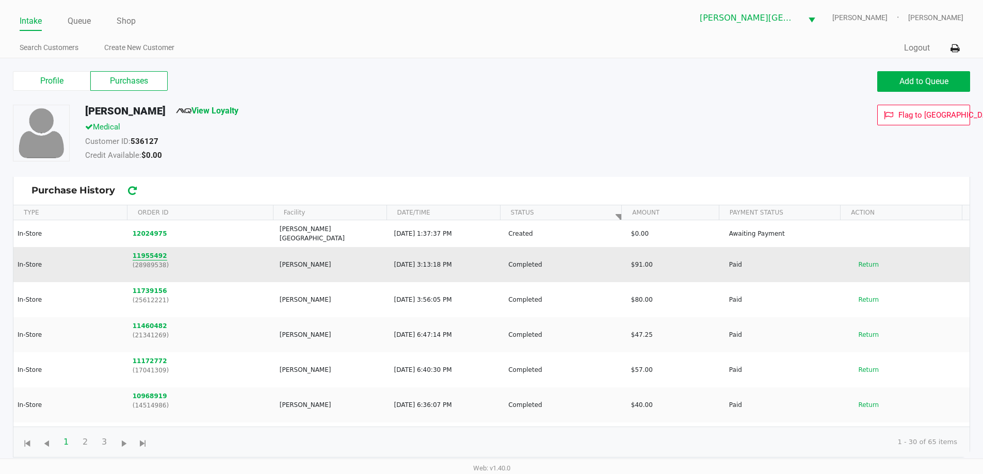
click at [149, 251] on button "11955492" at bounding box center [150, 255] width 35 height 9
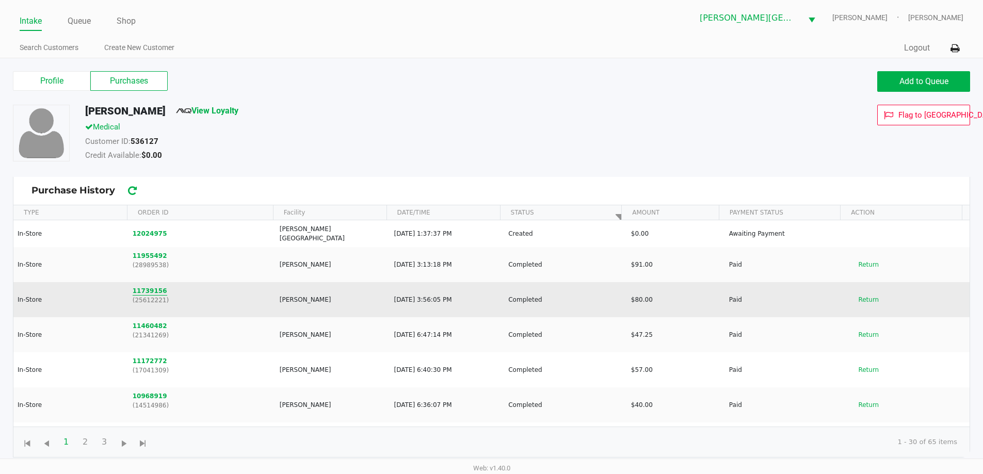
click at [153, 286] on button "11739156" at bounding box center [150, 290] width 35 height 9
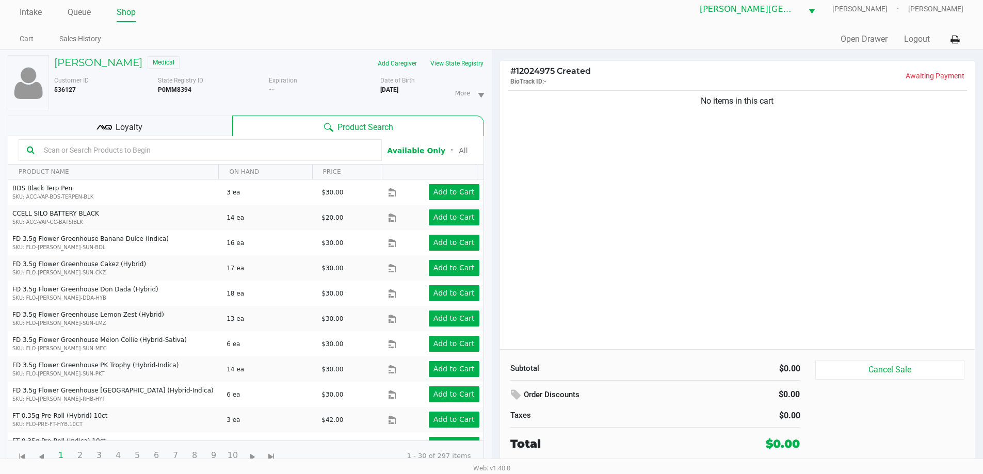
scroll to position [11, 0]
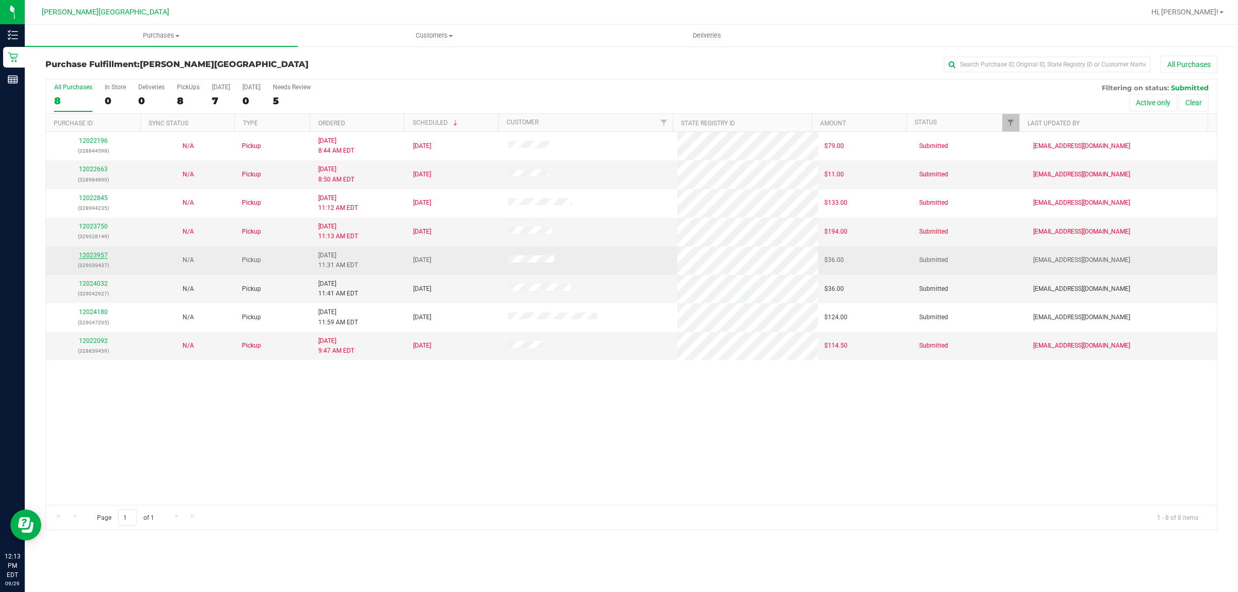
click at [89, 256] on link "12023957" at bounding box center [93, 255] width 29 height 7
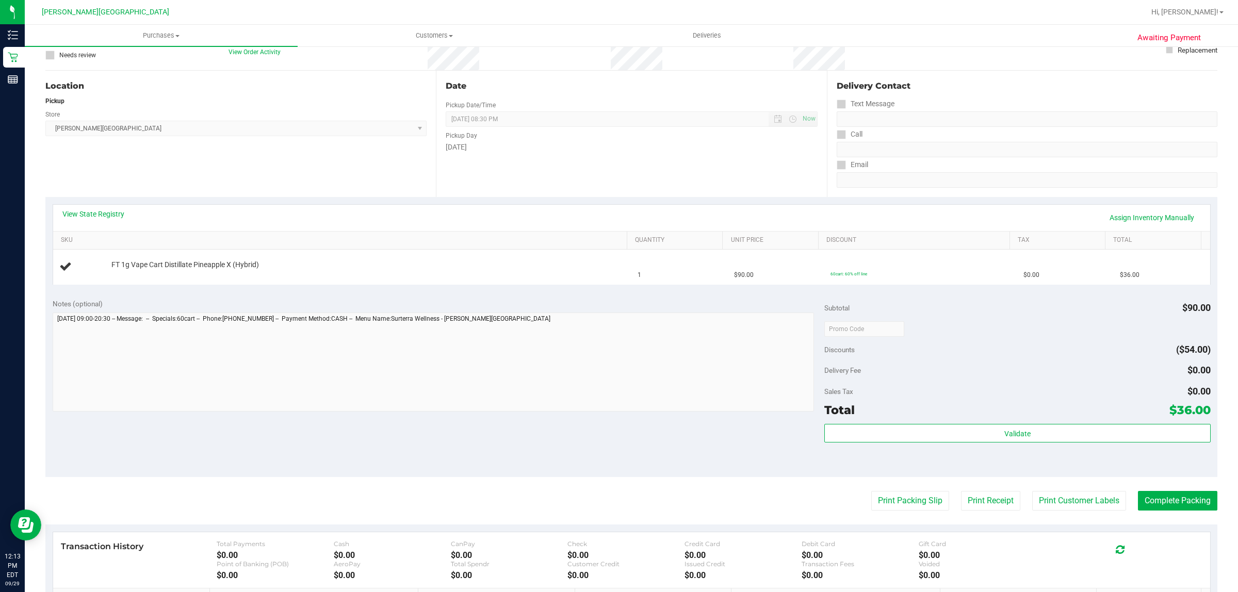
scroll to position [226, 0]
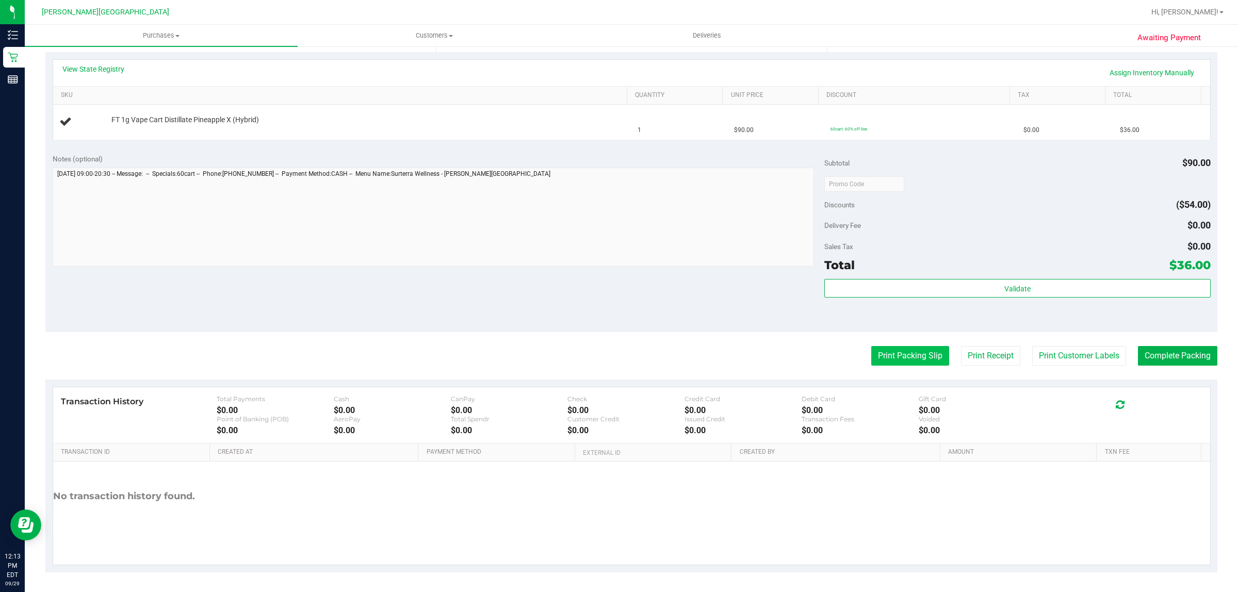
click at [901, 360] on button "Print Packing Slip" at bounding box center [910, 356] width 78 height 20
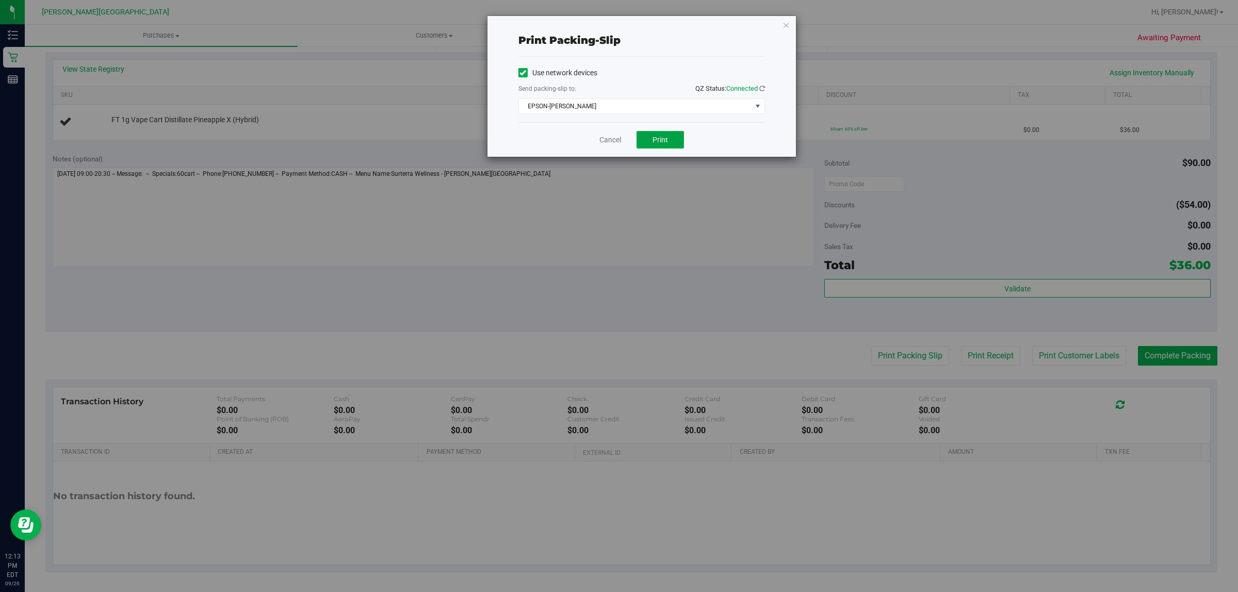
click at [671, 140] on button "Print" at bounding box center [660, 140] width 47 height 18
click at [784, 22] on icon "button" at bounding box center [786, 25] width 7 height 12
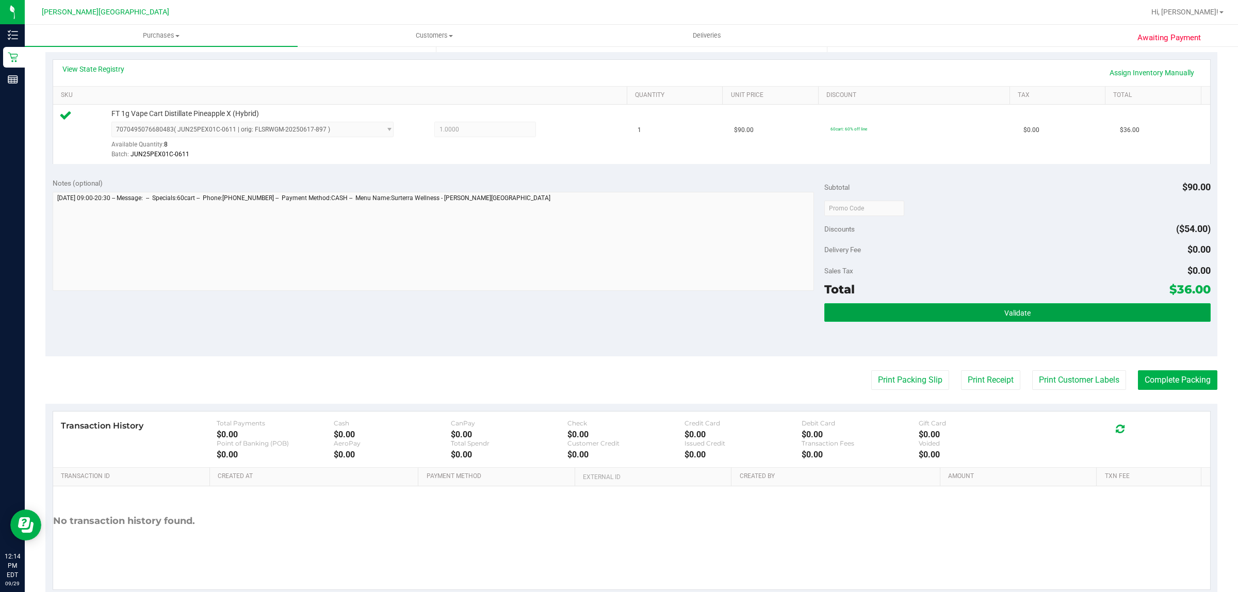
click at [972, 311] on button "Validate" at bounding box center [1018, 312] width 386 height 19
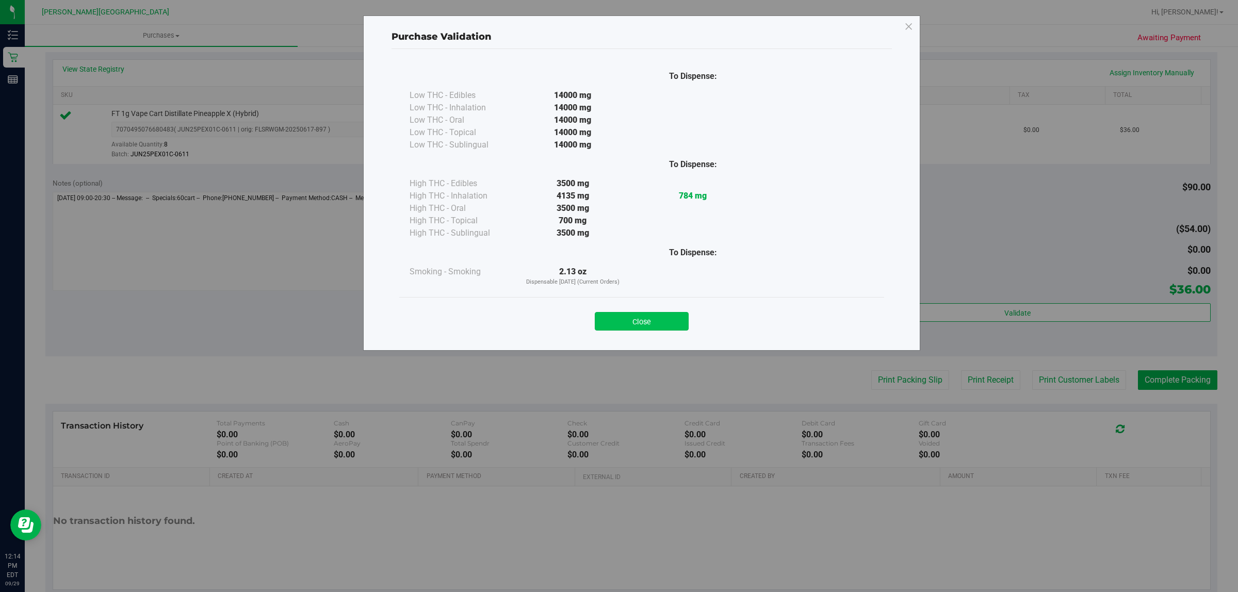
click at [651, 319] on button "Close" at bounding box center [642, 321] width 94 height 19
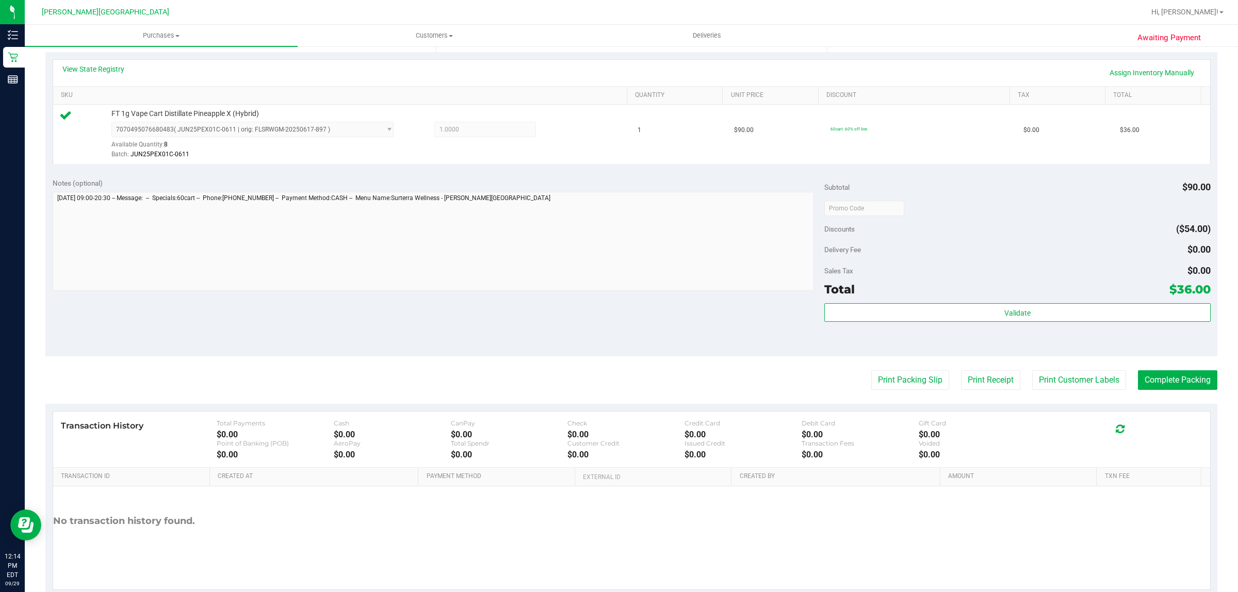
scroll to position [251, 0]
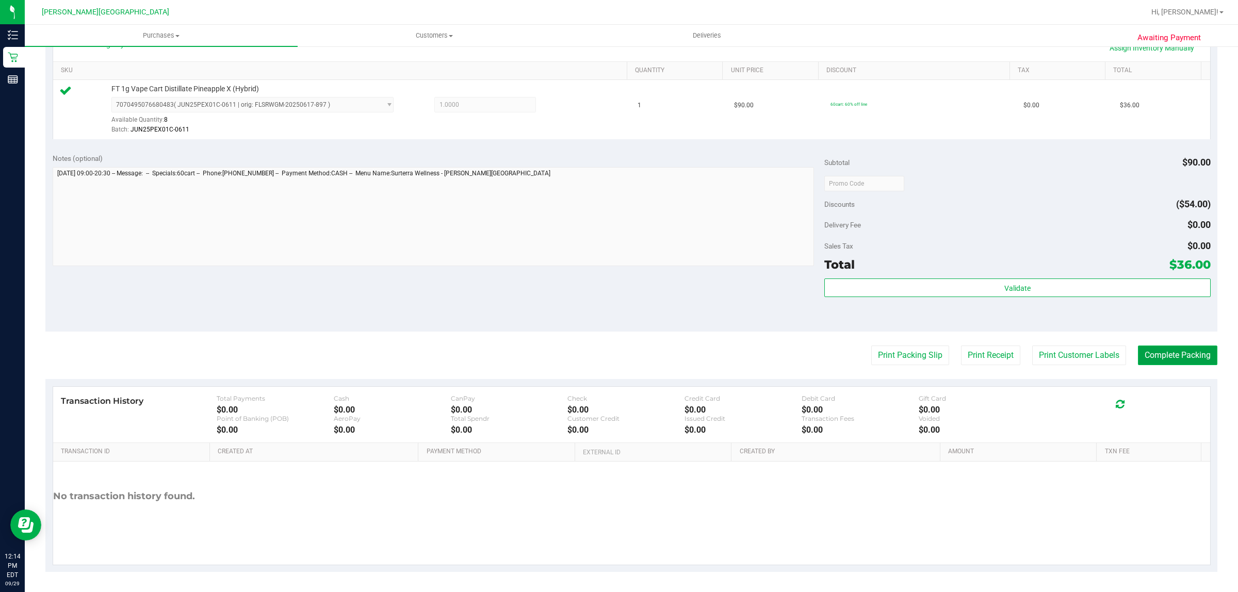
click at [1165, 362] on button "Complete Packing" at bounding box center [1177, 356] width 79 height 20
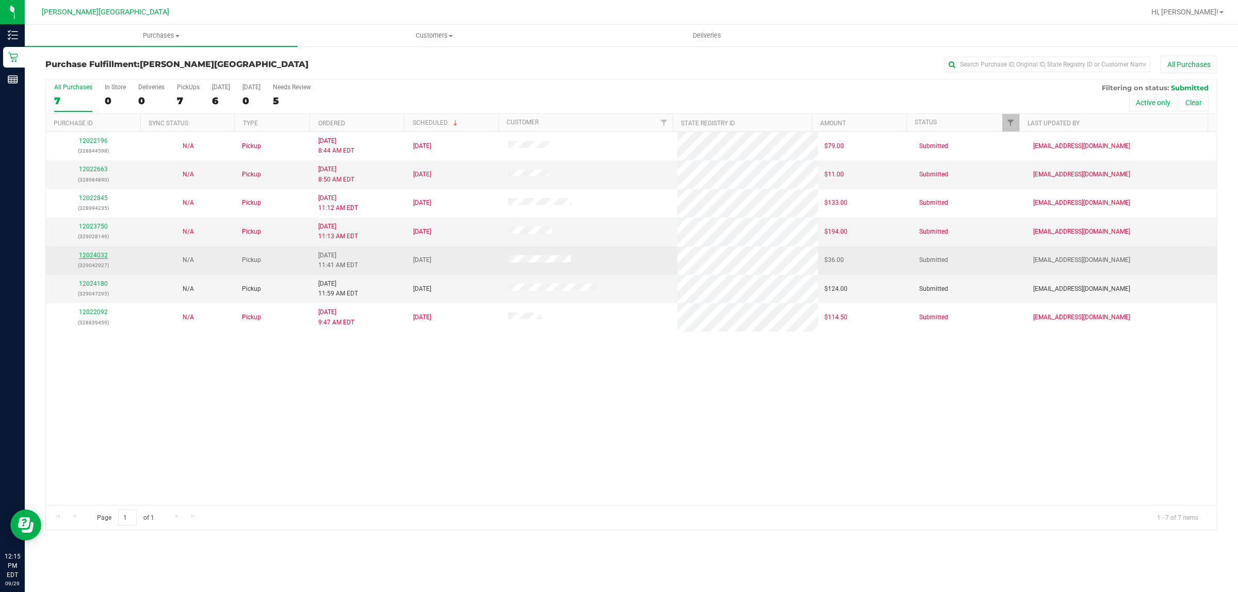
click at [93, 253] on link "12024032" at bounding box center [93, 255] width 29 height 7
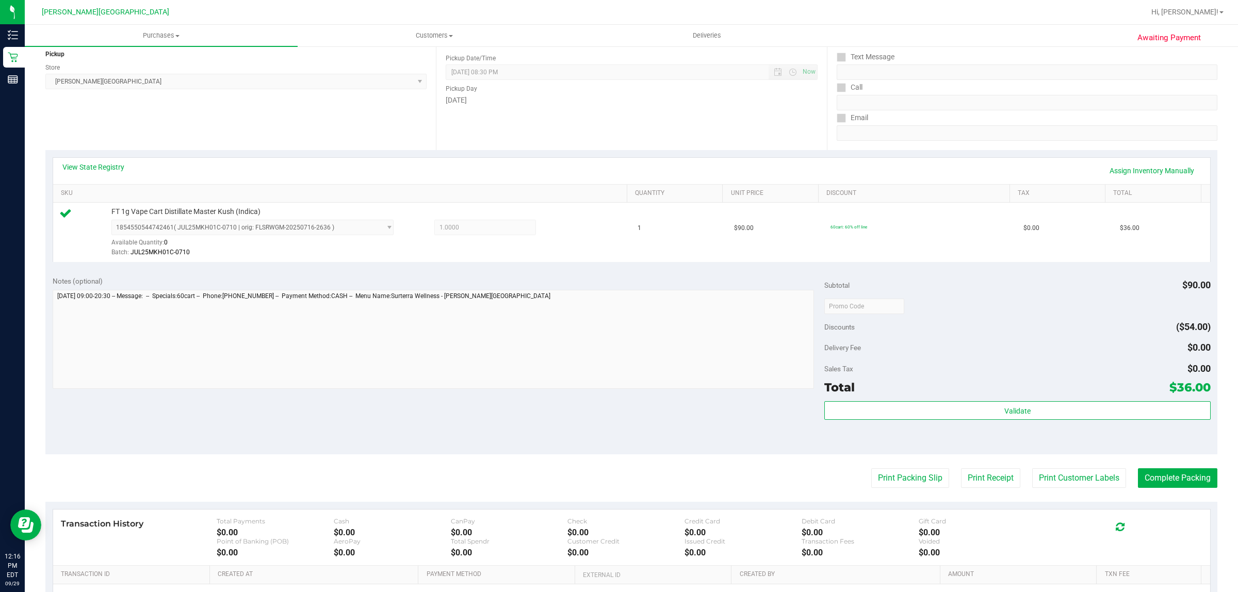
scroll to position [129, 0]
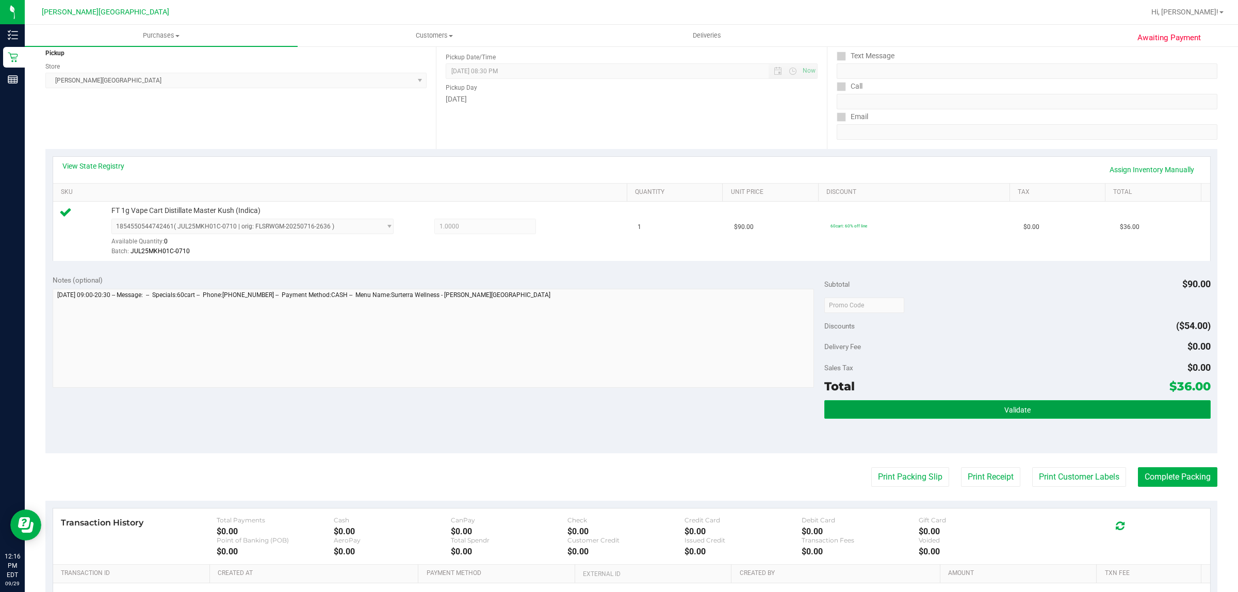
click at [908, 406] on button "Validate" at bounding box center [1018, 409] width 386 height 19
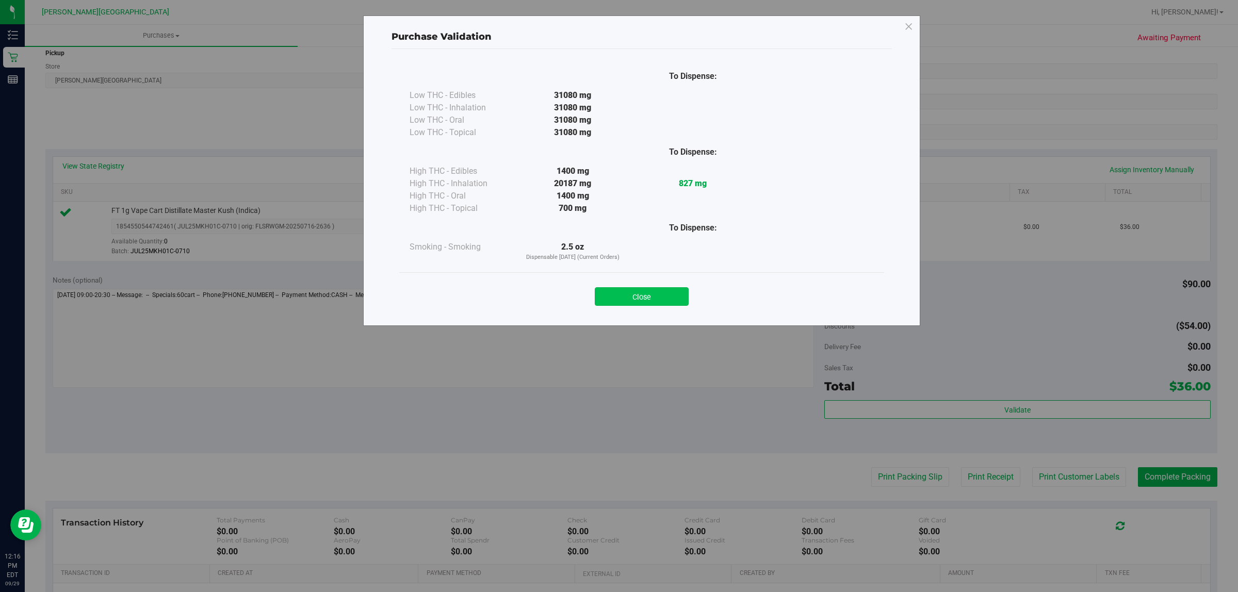
click at [627, 298] on button "Close" at bounding box center [642, 296] width 94 height 19
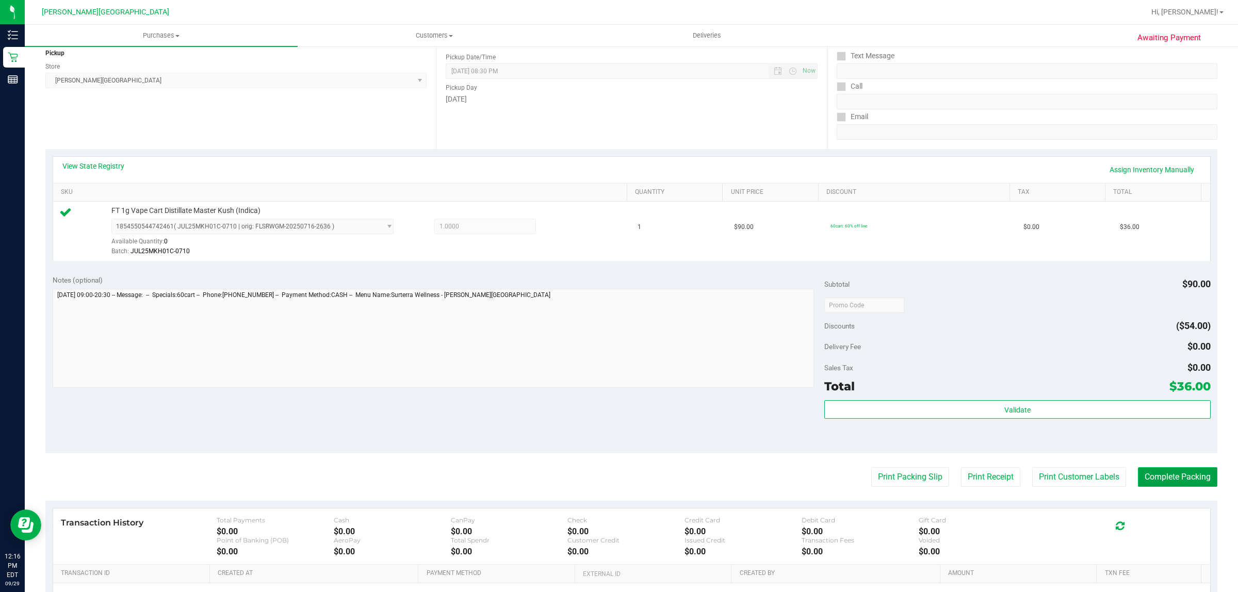
click at [1148, 476] on button "Complete Packing" at bounding box center [1177, 477] width 79 height 20
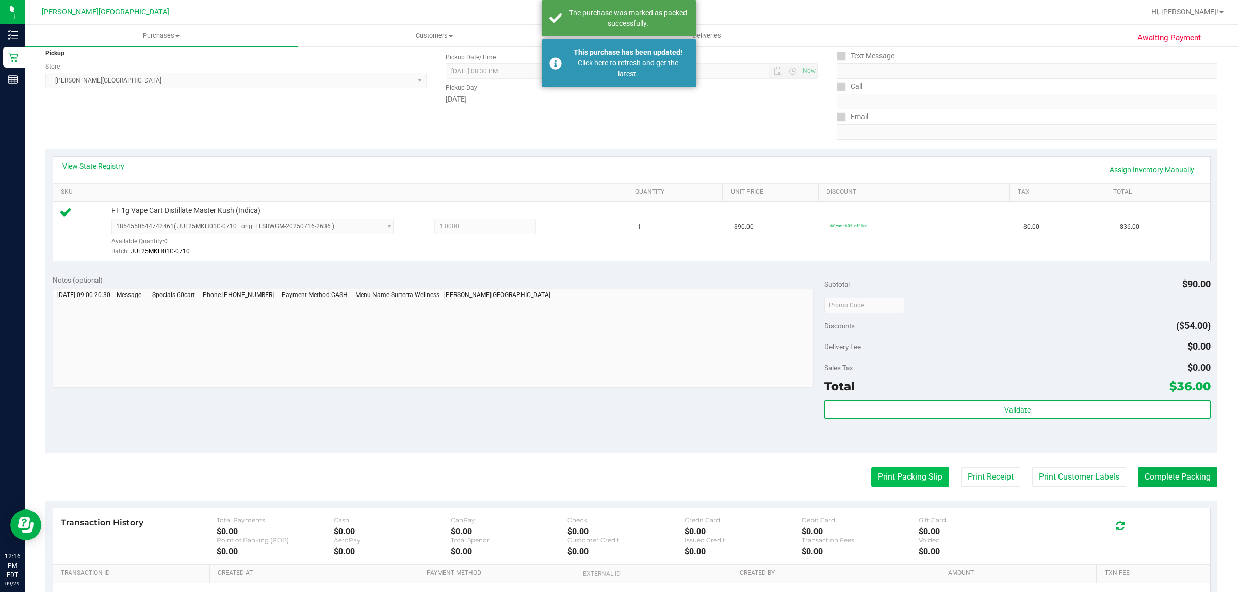
click at [898, 473] on button "Print Packing Slip" at bounding box center [910, 477] width 78 height 20
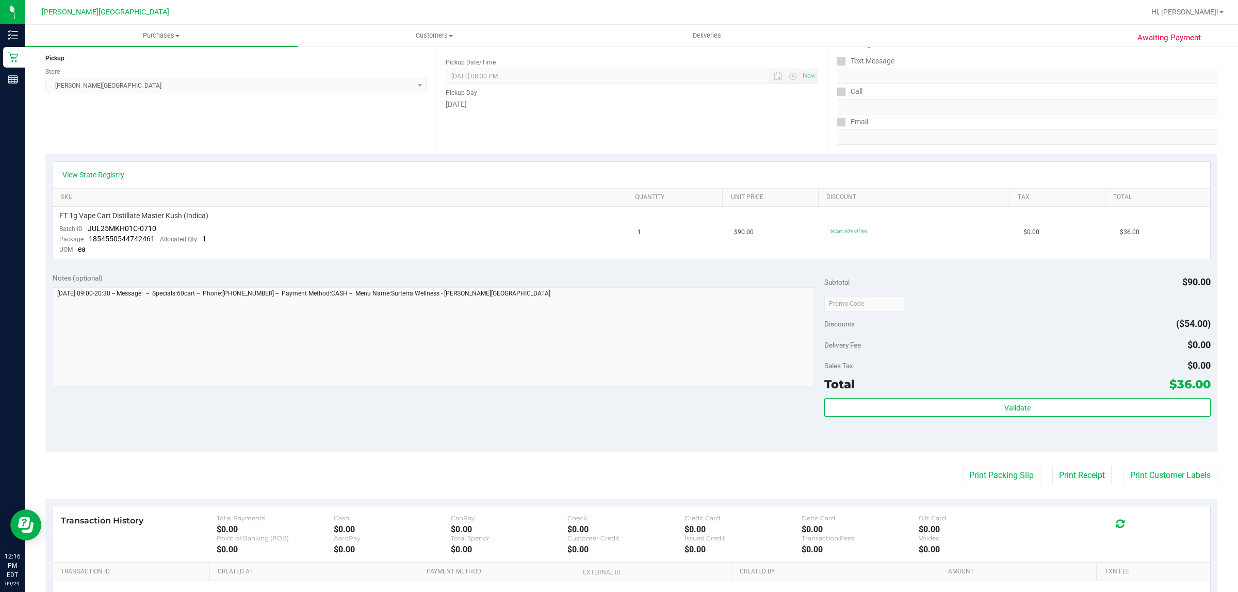
scroll to position [129, 0]
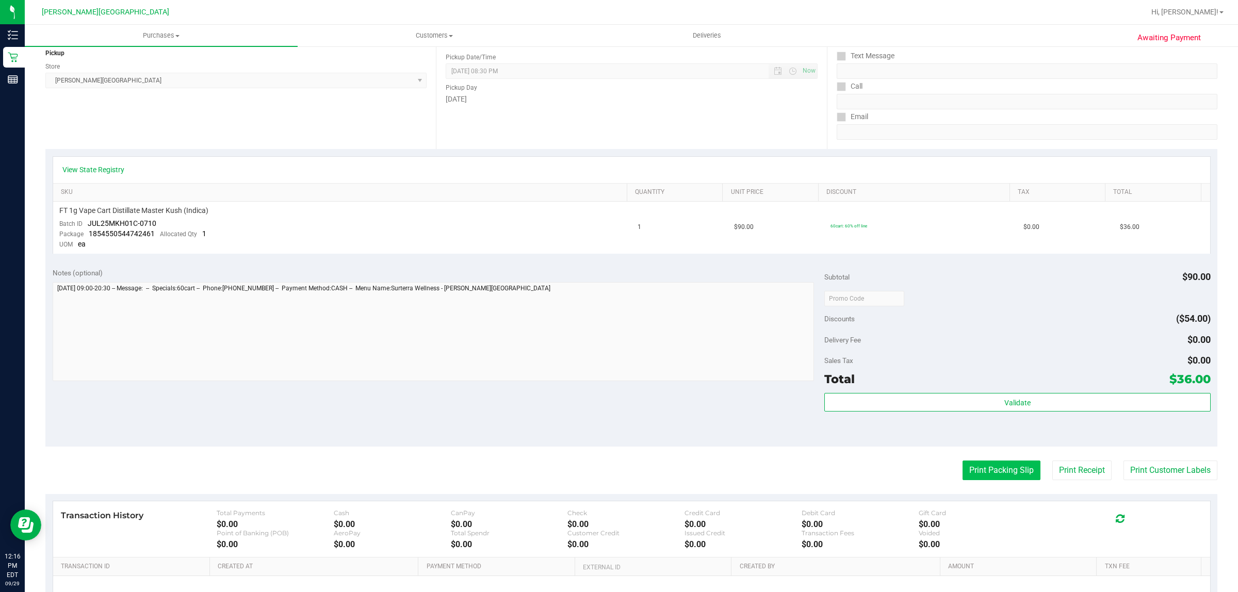
click at [969, 467] on button "Print Packing Slip" at bounding box center [1002, 471] width 78 height 20
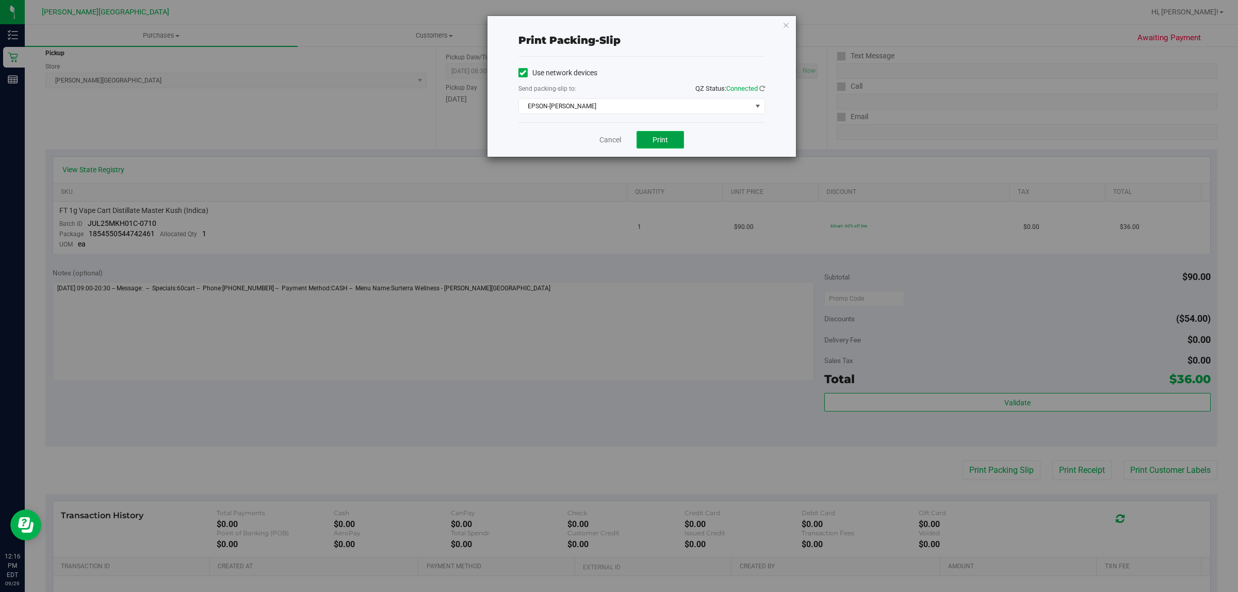
click at [665, 138] on span "Print" at bounding box center [660, 140] width 15 height 8
click at [783, 24] on icon "button" at bounding box center [786, 25] width 7 height 12
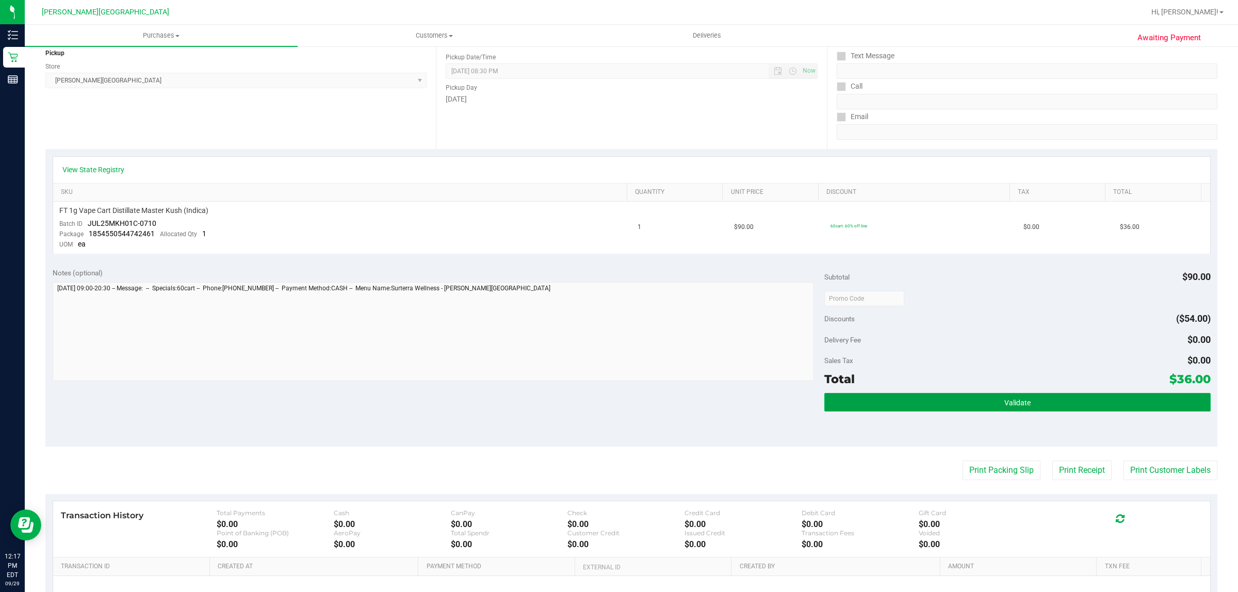
click at [1067, 396] on button "Validate" at bounding box center [1018, 402] width 386 height 19
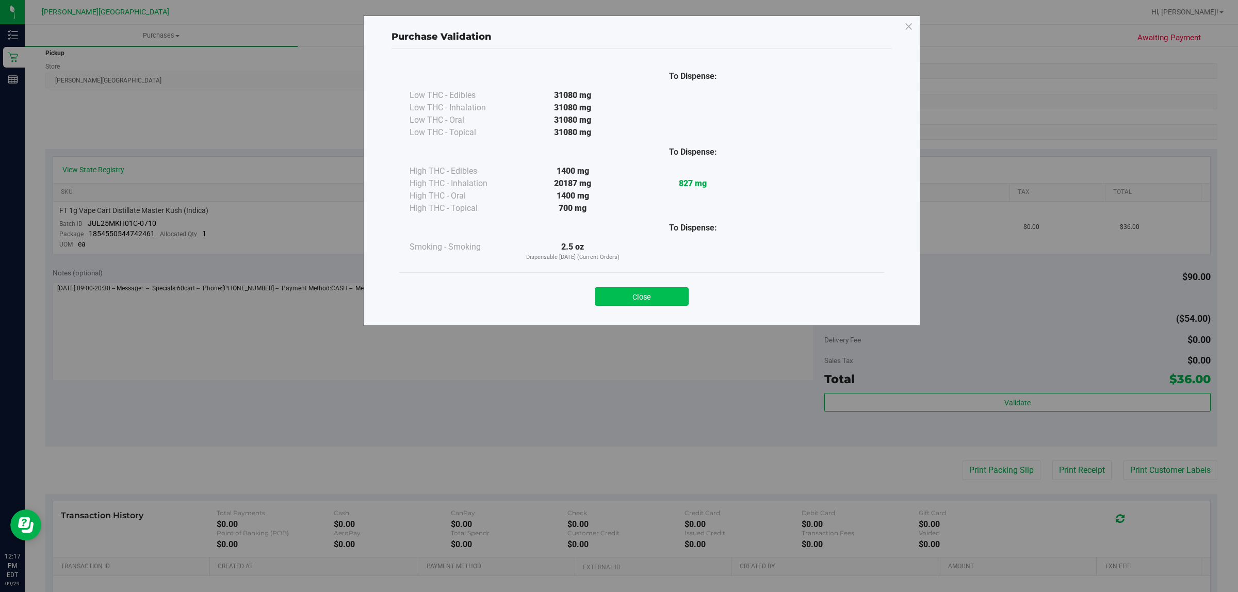
click at [653, 298] on button "Close" at bounding box center [642, 296] width 94 height 19
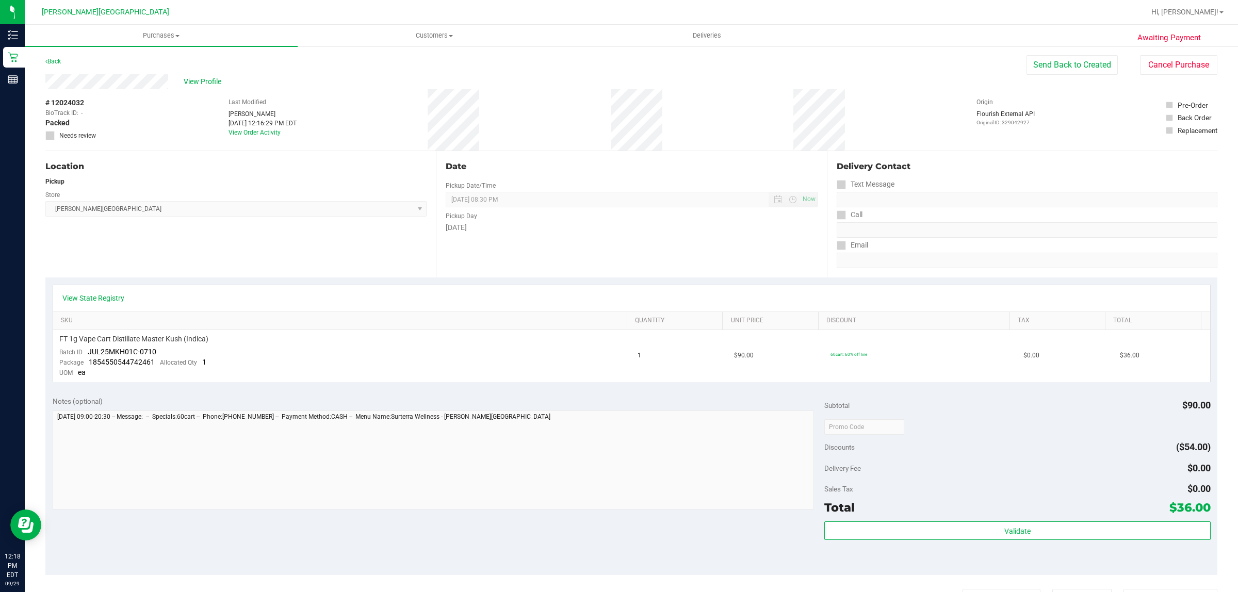
scroll to position [0, 0]
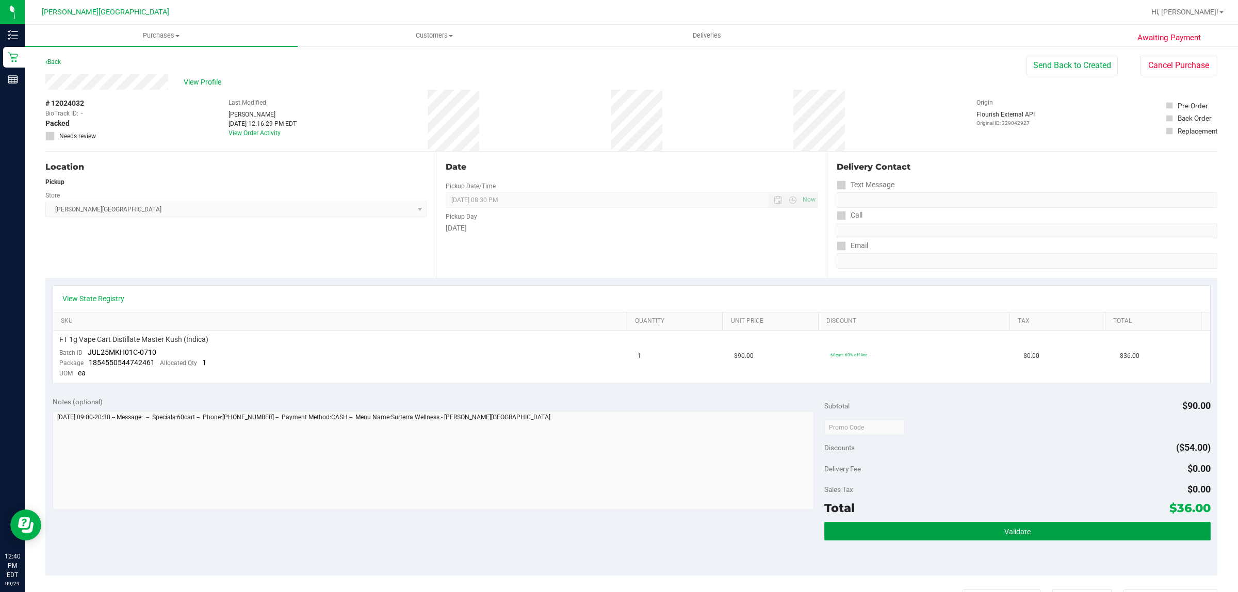
click at [903, 528] on button "Validate" at bounding box center [1018, 531] width 386 height 19
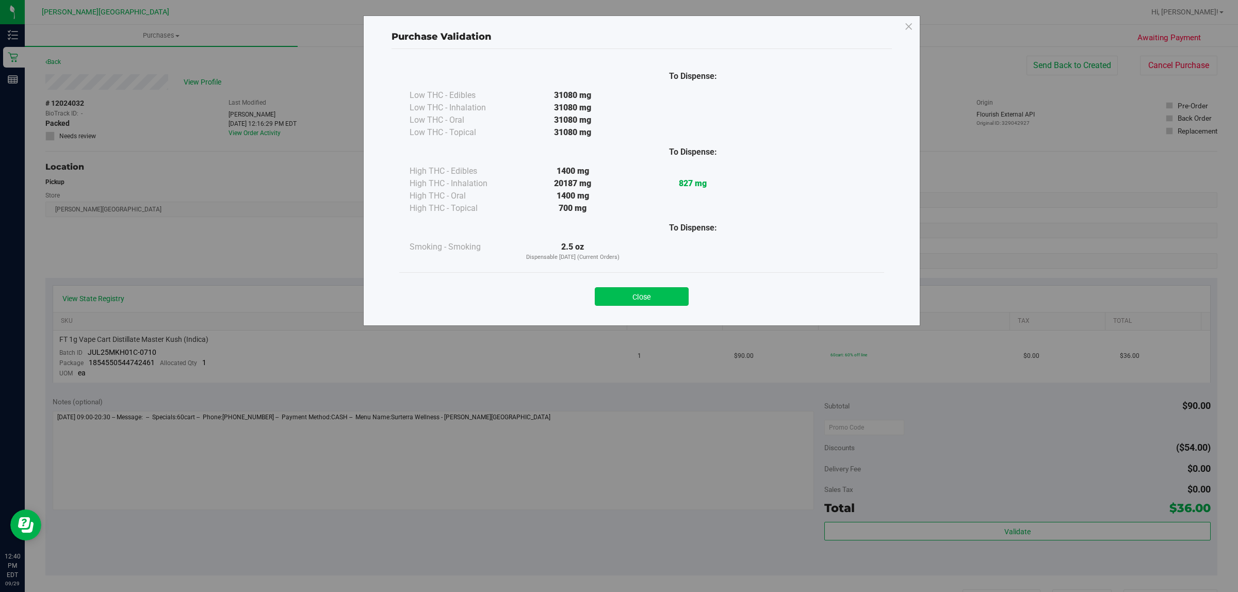
click at [653, 298] on button "Close" at bounding box center [642, 296] width 94 height 19
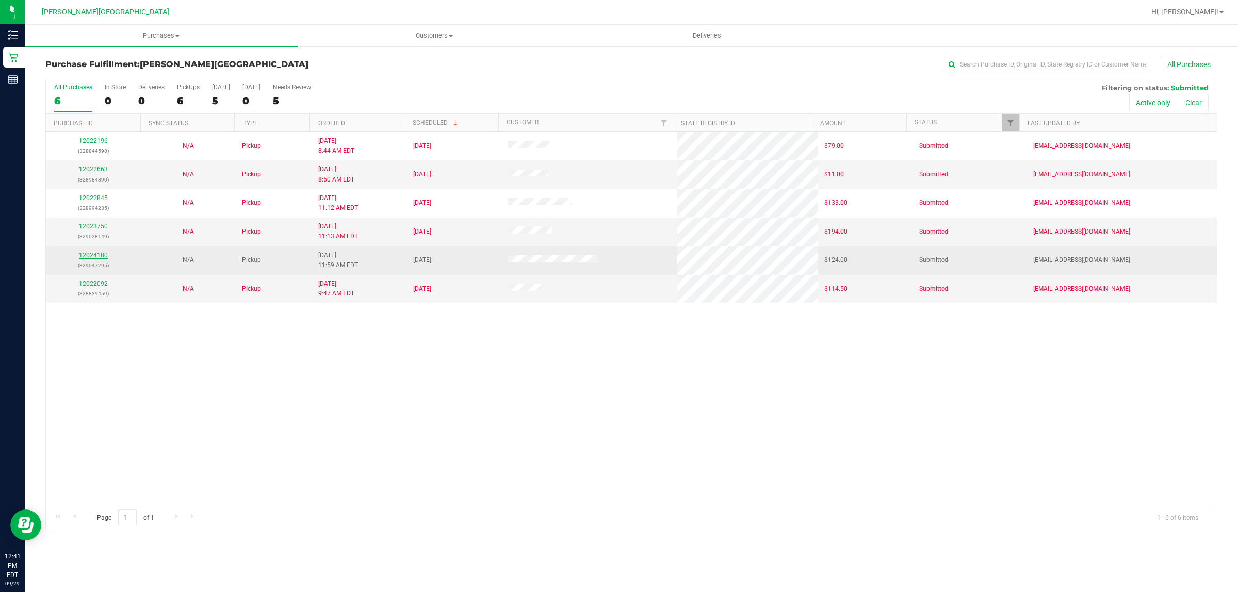
click at [91, 254] on link "12024180" at bounding box center [93, 255] width 29 height 7
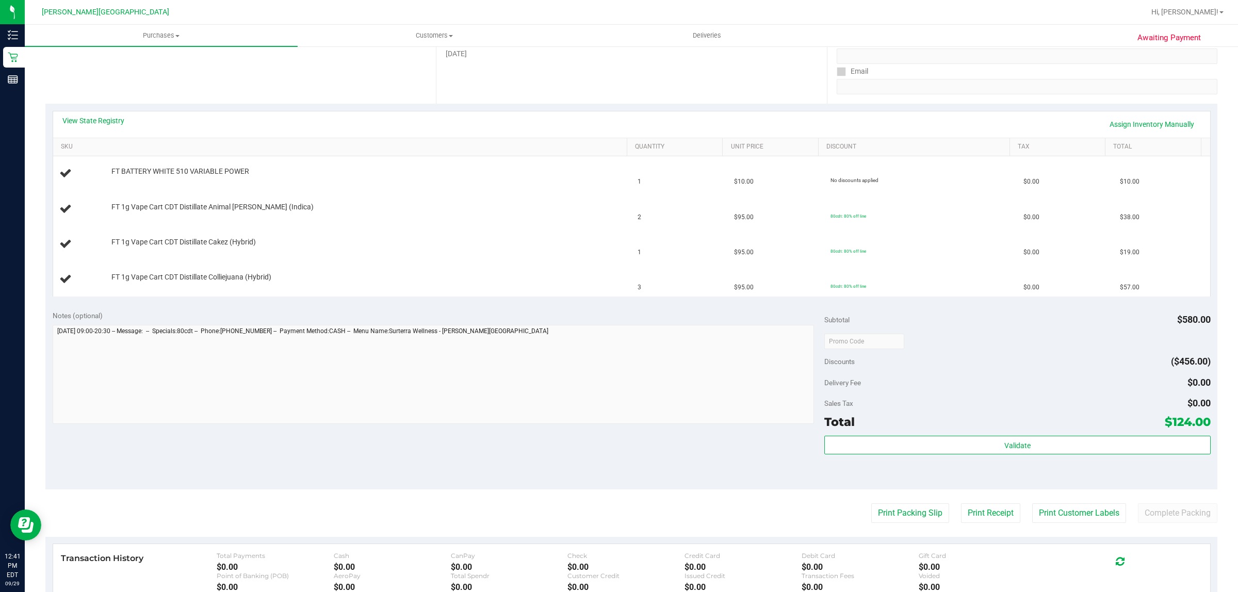
scroll to position [193, 0]
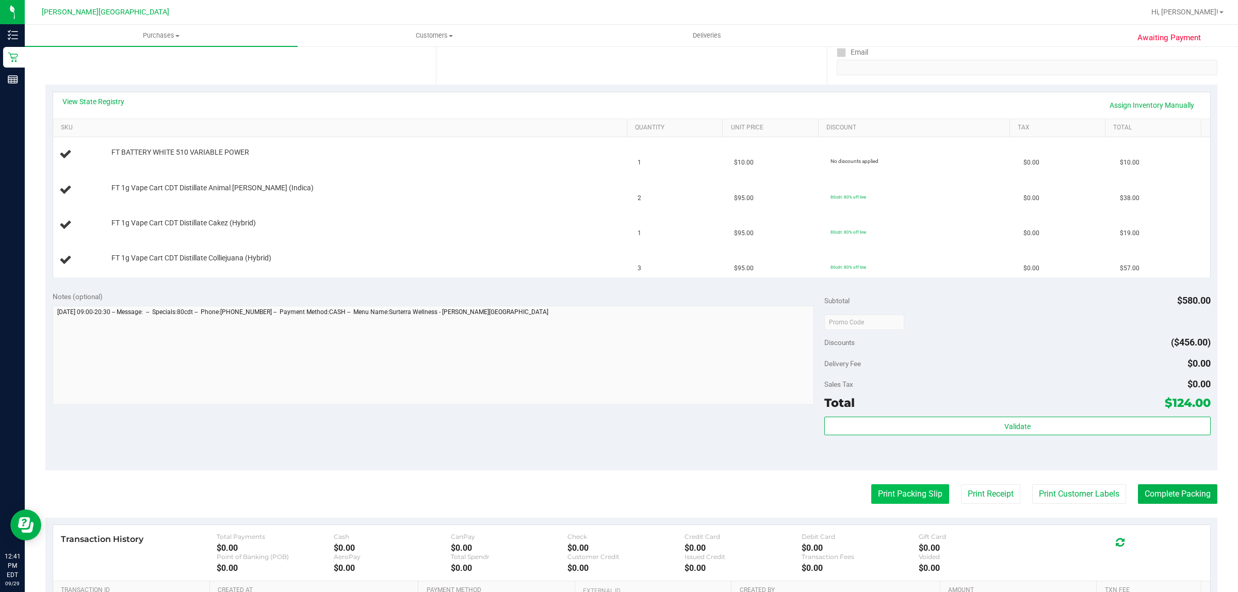
click at [891, 498] on button "Print Packing Slip" at bounding box center [910, 495] width 78 height 20
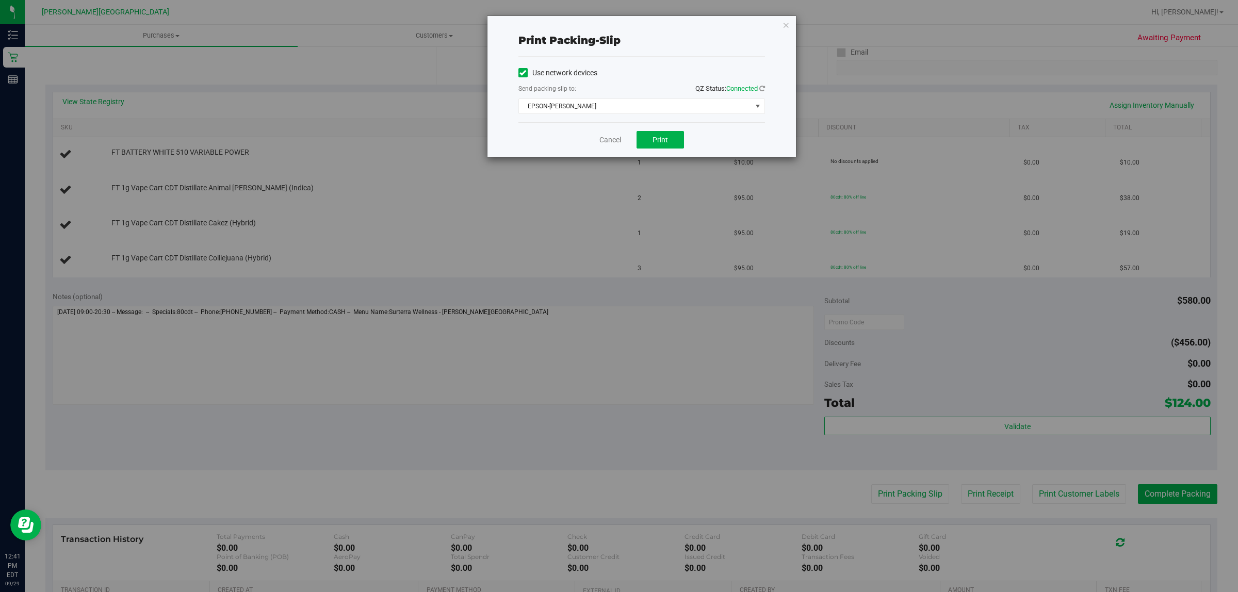
click at [661, 131] on div "Cancel Print" at bounding box center [642, 139] width 247 height 35
click at [658, 141] on span "Print" at bounding box center [660, 140] width 15 height 8
click at [787, 27] on icon "button" at bounding box center [786, 25] width 7 height 12
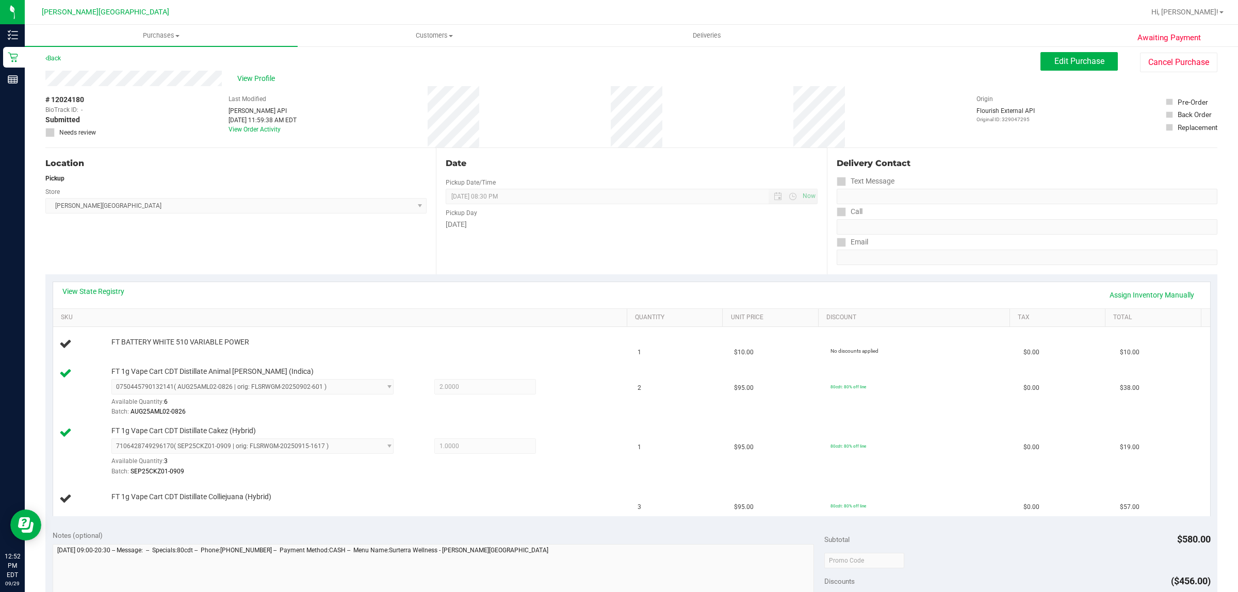
scroll to position [0, 0]
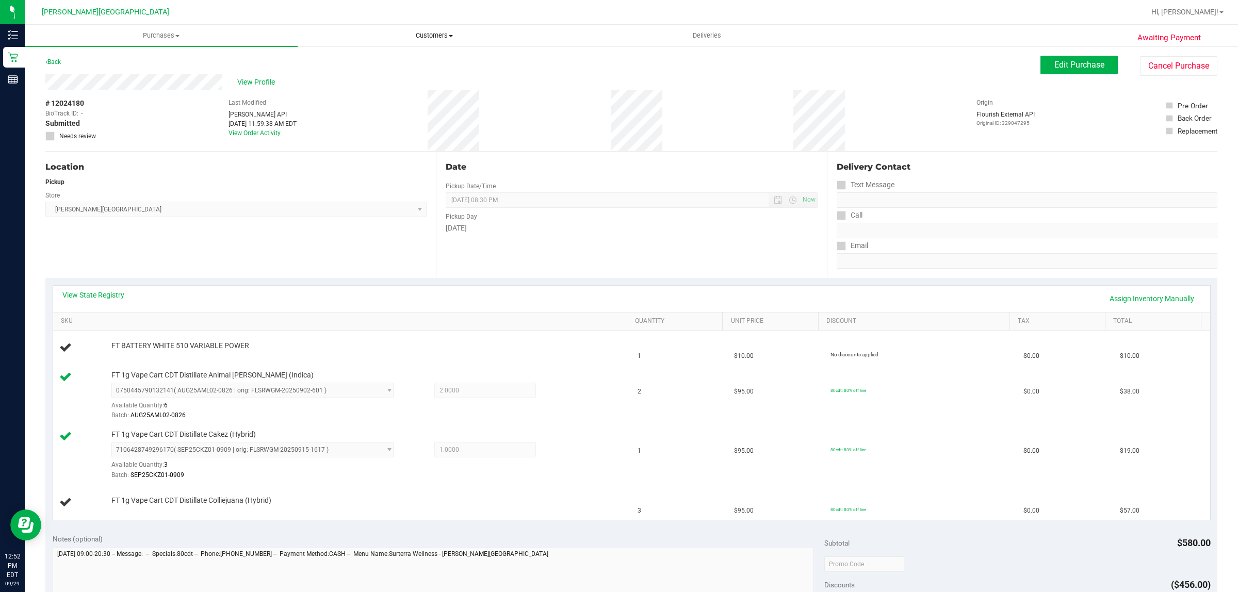
click at [429, 35] on span "Customers" at bounding box center [434, 35] width 272 height 9
click at [381, 74] on span "Add a new customer" at bounding box center [346, 74] width 97 height 9
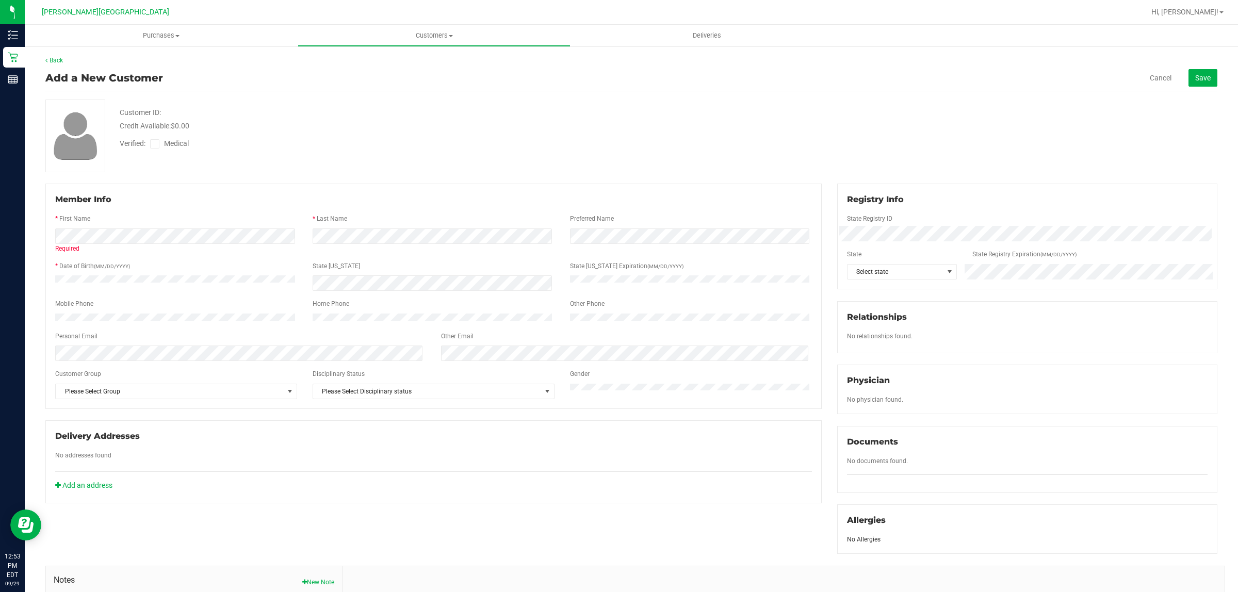
click at [156, 144] on icon at bounding box center [155, 144] width 7 height 0
click at [0, 0] on input "Medical" at bounding box center [0, 0] width 0 height 0
click at [202, 230] on div at bounding box center [433, 236] width 772 height 15
click at [655, 276] on div "Member Info * First Name * Last Name Preferred Name * Date of Birth (MM/DD/YYYY…" at bounding box center [632, 444] width 1188 height 521
click at [887, 271] on span "Select state" at bounding box center [896, 272] width 96 height 14
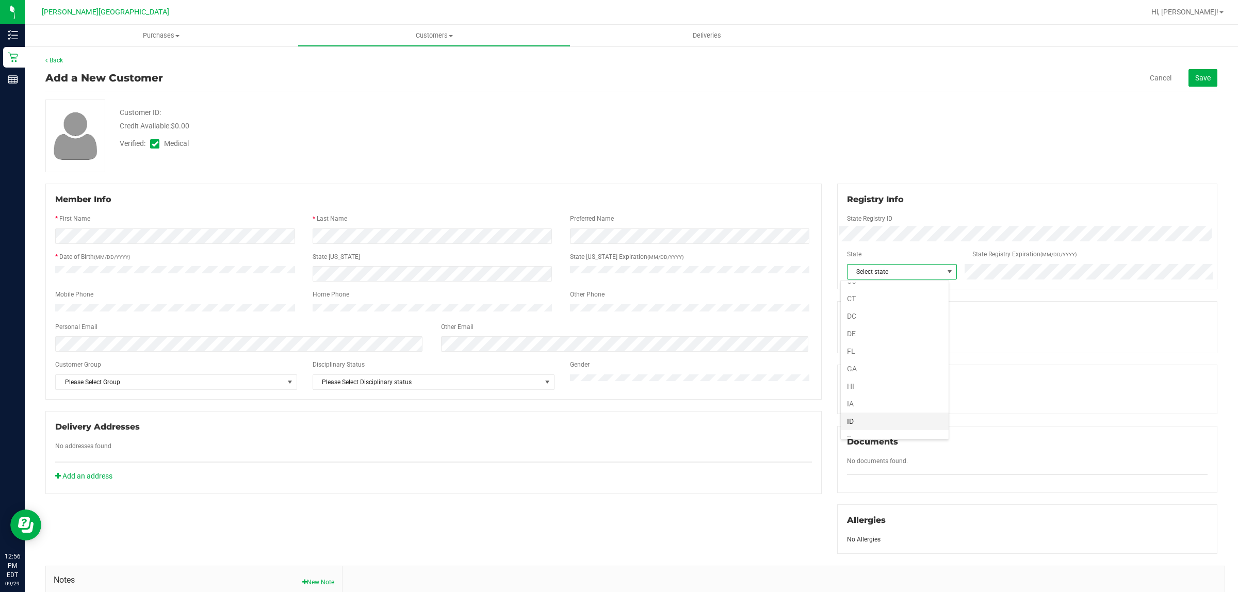
scroll to position [129, 0]
click at [863, 322] on li "FL" at bounding box center [895, 321] width 108 height 18
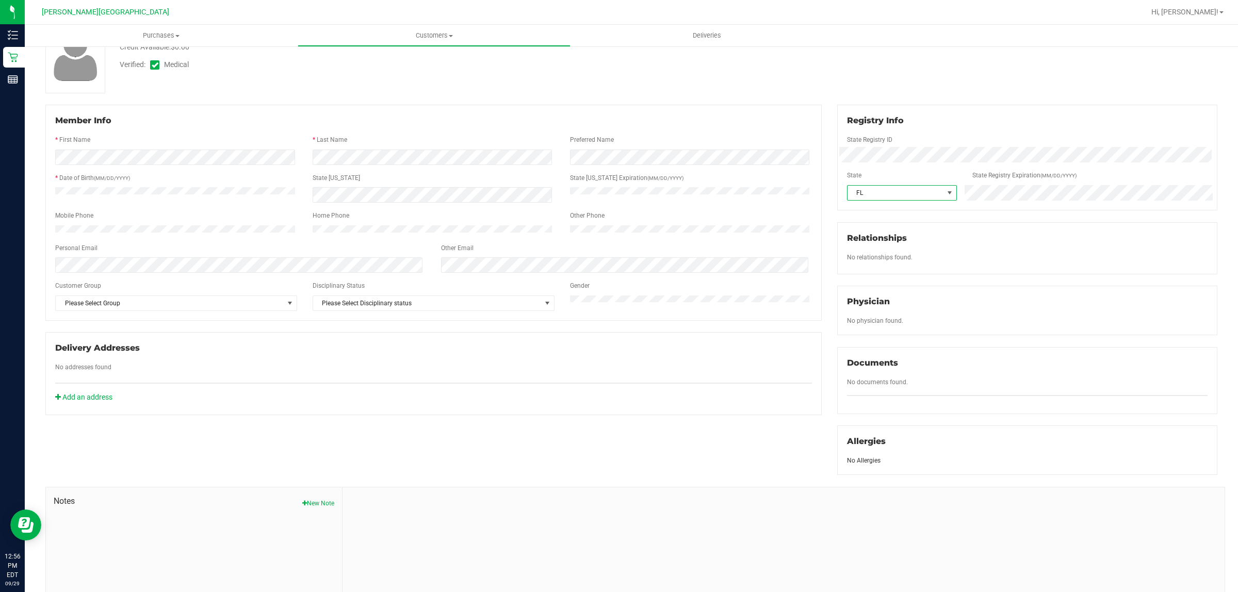
scroll to position [0, 0]
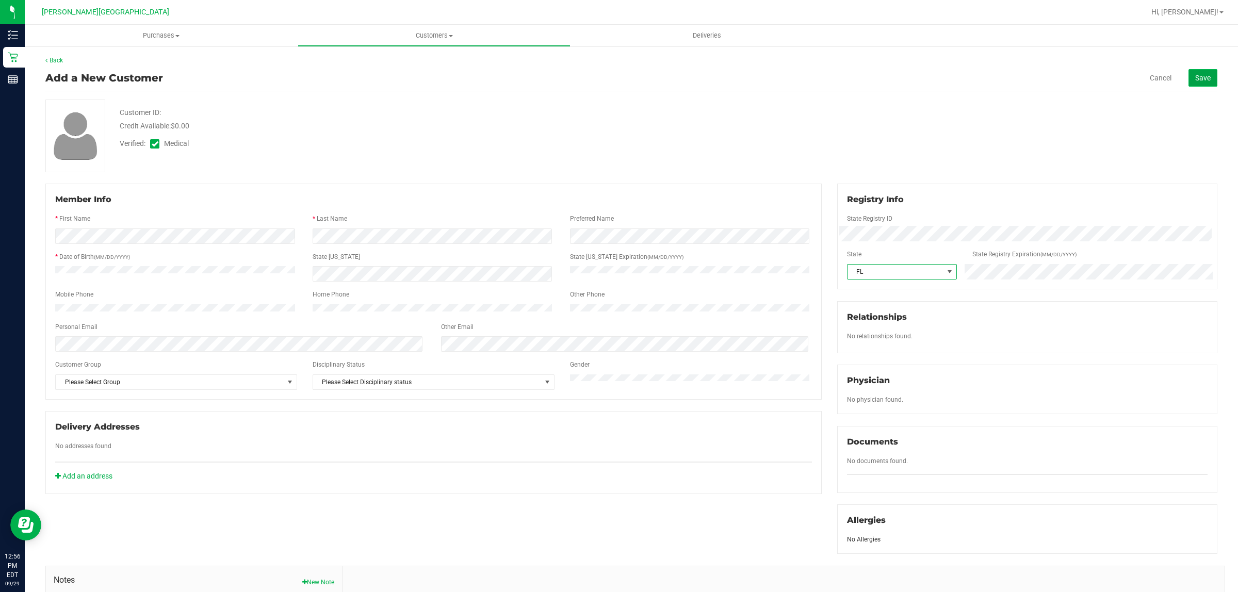
drag, startPoint x: 1198, startPoint y: 73, endPoint x: 1204, endPoint y: 204, distance: 131.2
click at [1198, 74] on span "Save" at bounding box center [1203, 78] width 15 height 8
click at [1196, 80] on span "Save" at bounding box center [1203, 78] width 15 height 8
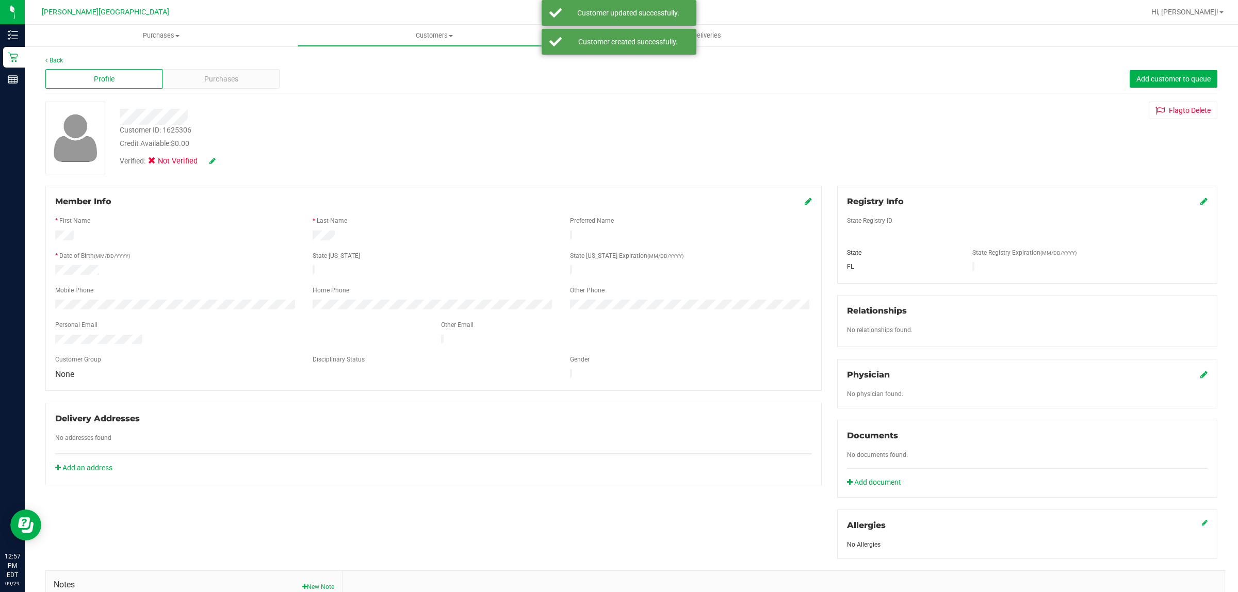
click at [186, 156] on span "Not Verified" at bounding box center [178, 161] width 41 height 11
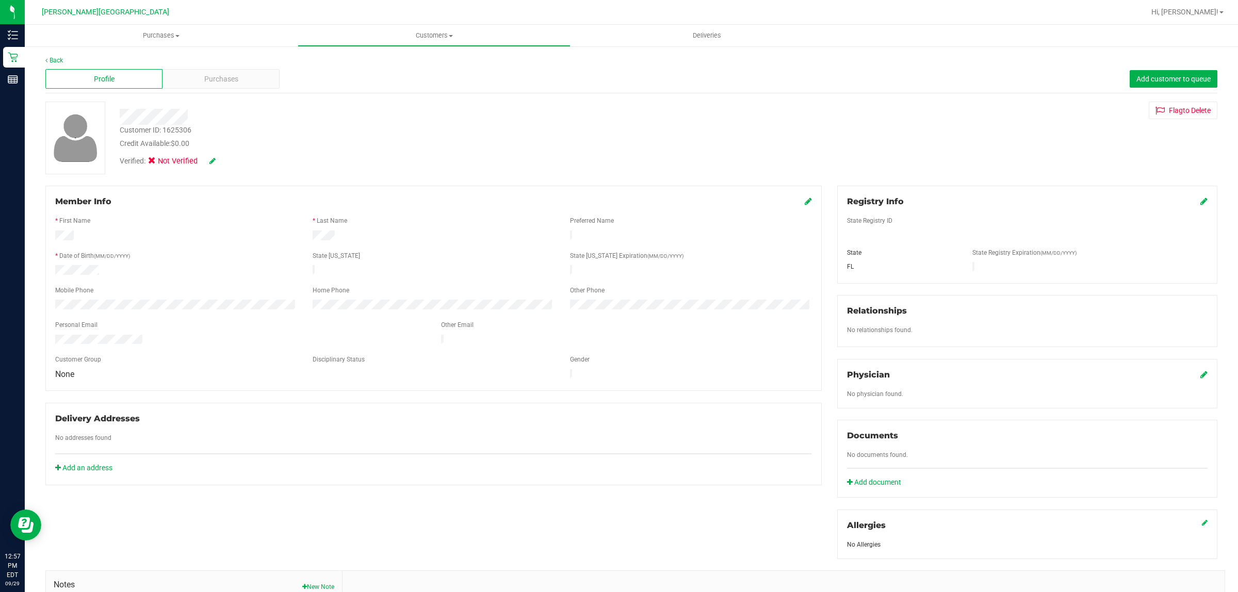
click at [211, 160] on icon at bounding box center [212, 160] width 6 height 7
click at [569, 507] on div "Member Info * First Name * Last Name Preferred Name * Date of Birth (MM/DD/YYYY…" at bounding box center [632, 448] width 1188 height 524
click at [1164, 80] on span "Add customer to queue" at bounding box center [1174, 79] width 74 height 8
click at [211, 161] on icon at bounding box center [212, 160] width 6 height 7
click at [228, 158] on icon at bounding box center [226, 161] width 8 height 7
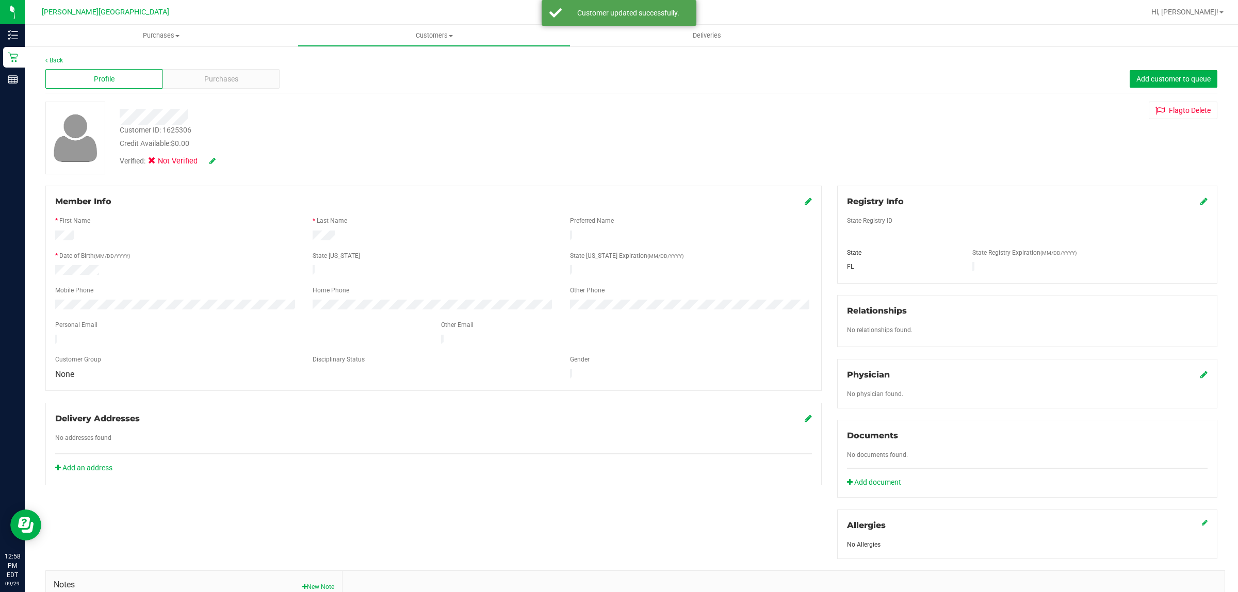
drag, startPoint x: 150, startPoint y: 166, endPoint x: 156, endPoint y: 163, distance: 6.7
click at [150, 165] on icon at bounding box center [151, 161] width 7 height 11
click at [203, 161] on div "Verified: Not Verified" at bounding box center [168, 161] width 96 height 11
click at [212, 160] on icon at bounding box center [212, 160] width 6 height 7
click at [1139, 78] on span "Add customer to queue" at bounding box center [1174, 79] width 74 height 8
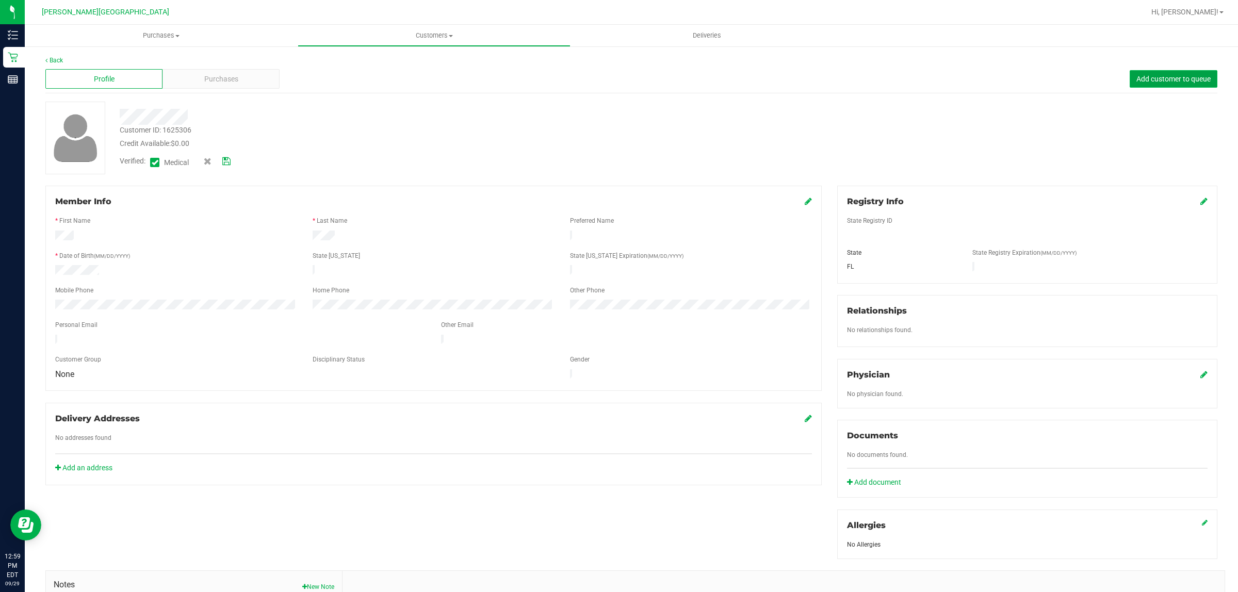
click at [1149, 73] on button "Add customer to queue" at bounding box center [1174, 79] width 88 height 18
click at [660, 21] on div "The customer is already in the Checked In queue." at bounding box center [628, 18] width 121 height 21
click at [241, 518] on div "Member Info * First Name * Last Name Preferred Name * Date of Birth (MM/DD/YYYY…" at bounding box center [632, 448] width 1188 height 524
click at [153, 38] on span "Purchases" at bounding box center [161, 35] width 273 height 9
click at [108, 75] on li "Fulfillment" at bounding box center [161, 75] width 273 height 12
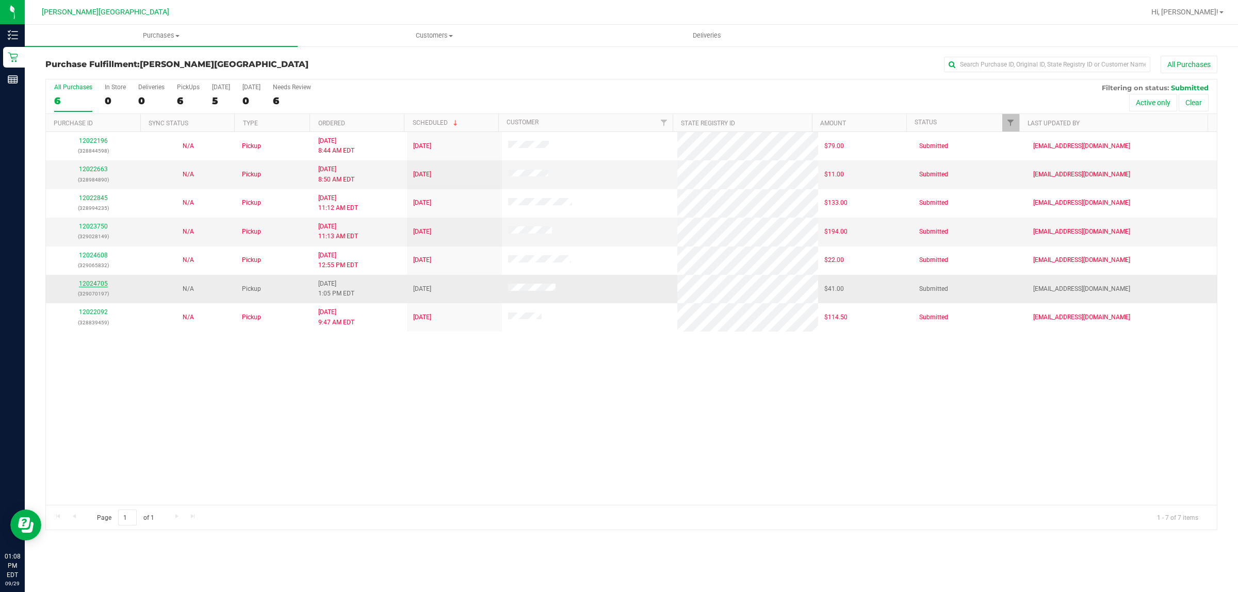
click at [98, 282] on link "12024705" at bounding box center [93, 283] width 29 height 7
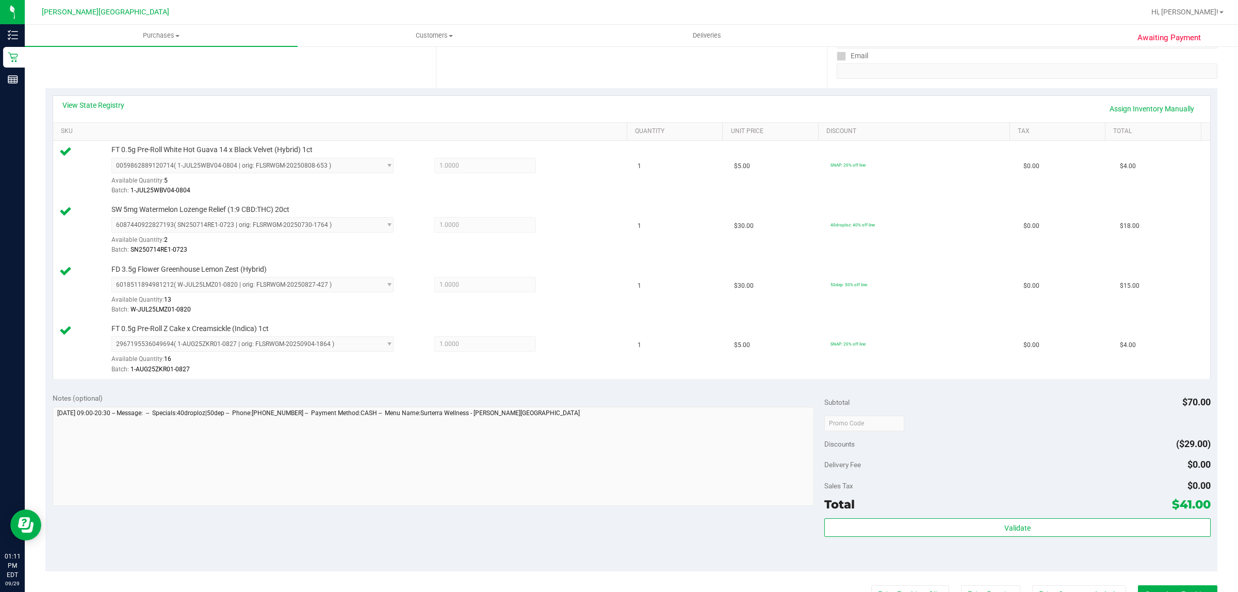
scroll to position [431, 0]
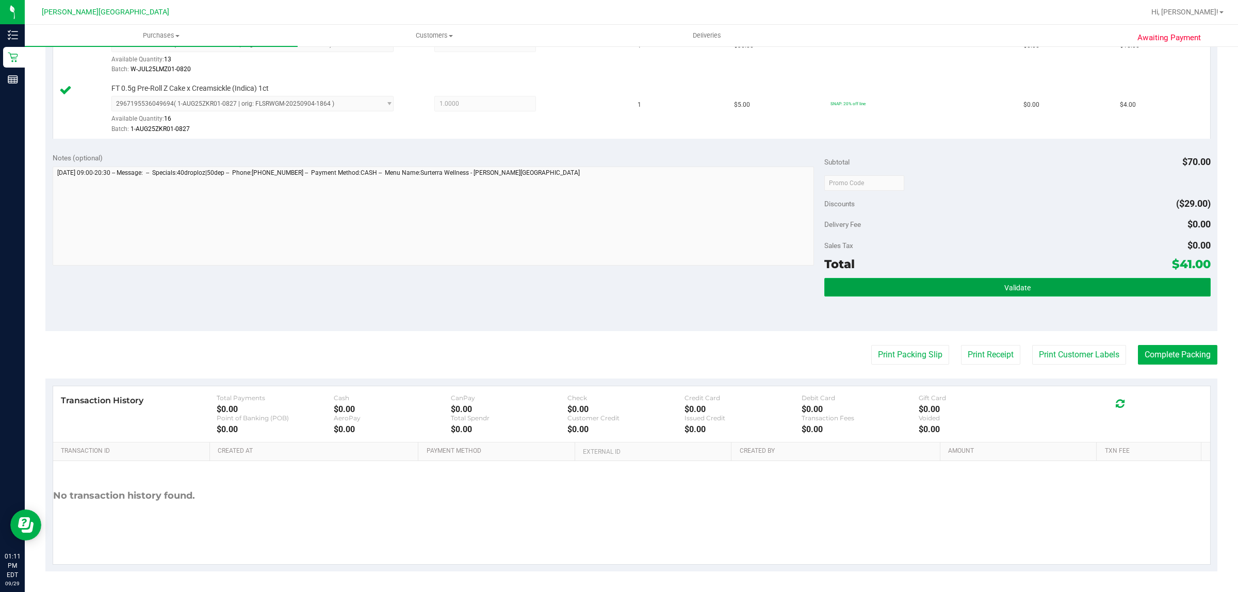
click at [1008, 287] on span "Validate" at bounding box center [1018, 288] width 26 height 8
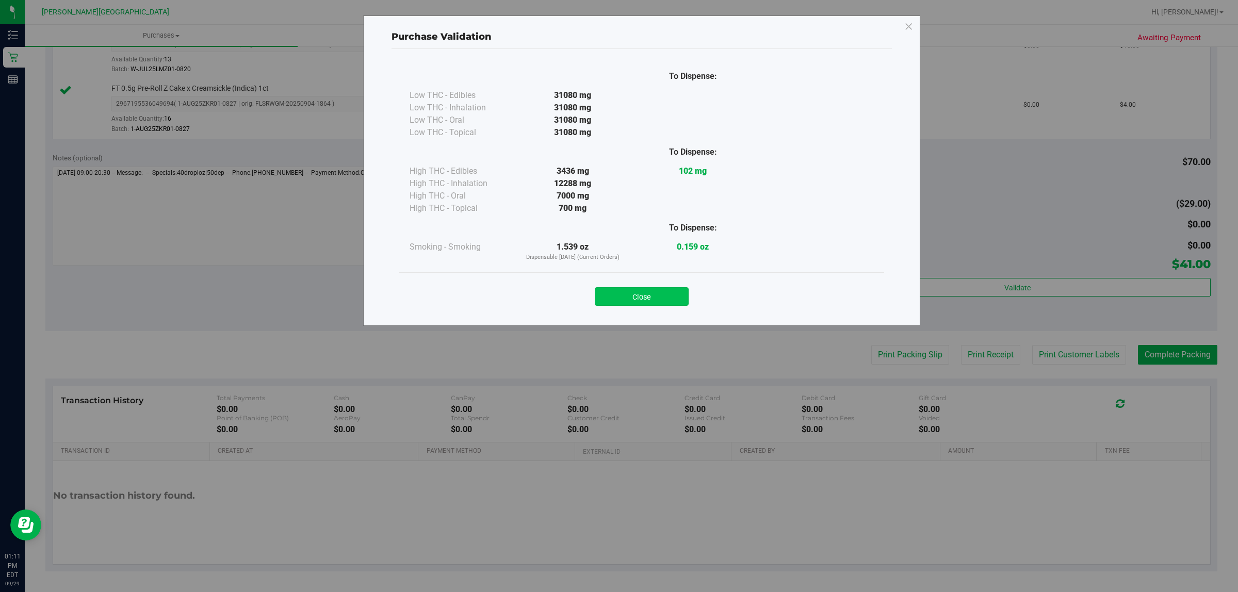
click at [655, 297] on button "Close" at bounding box center [642, 296] width 94 height 19
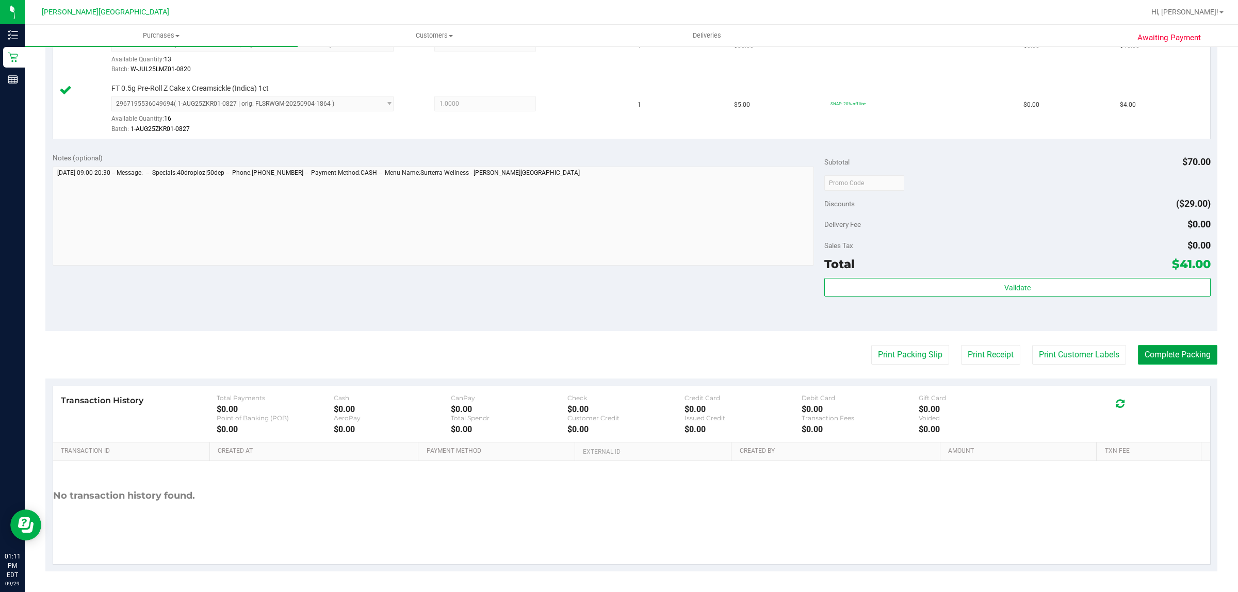
click at [1196, 352] on button "Complete Packing" at bounding box center [1177, 355] width 79 height 20
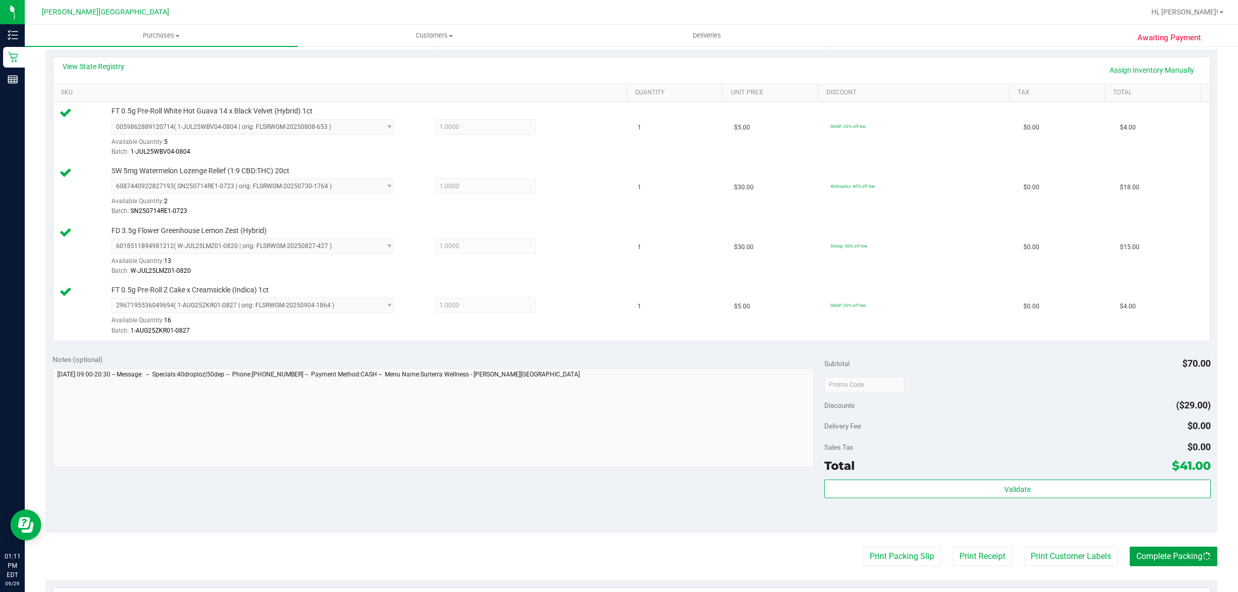
scroll to position [0, 0]
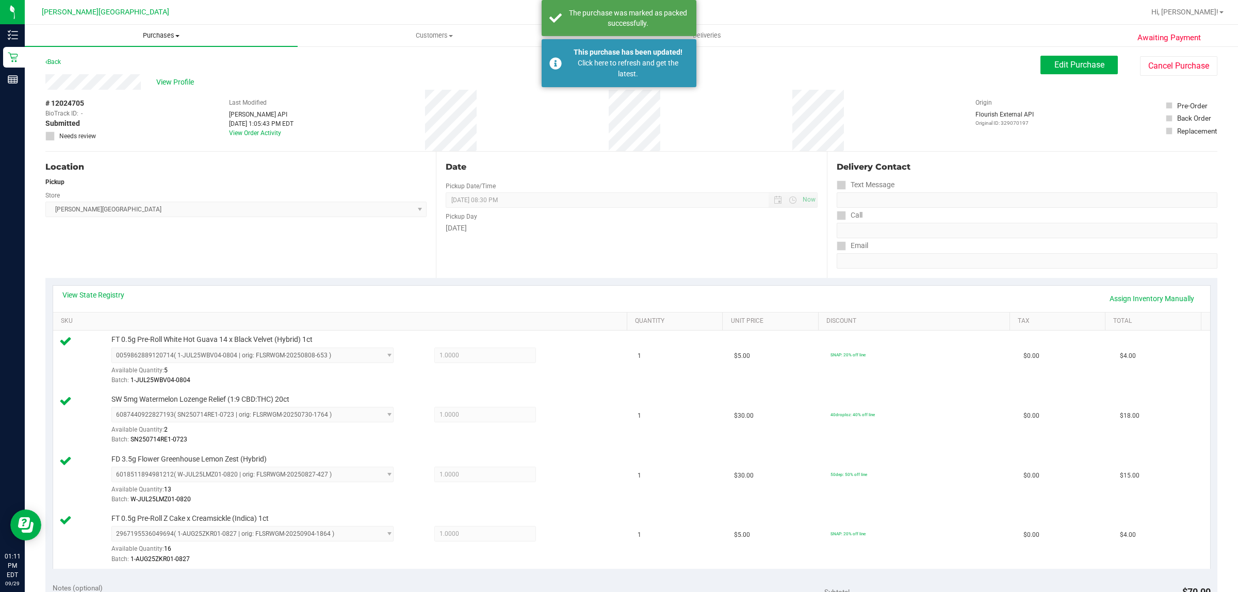
click at [160, 34] on span "Purchases" at bounding box center [161, 35] width 273 height 9
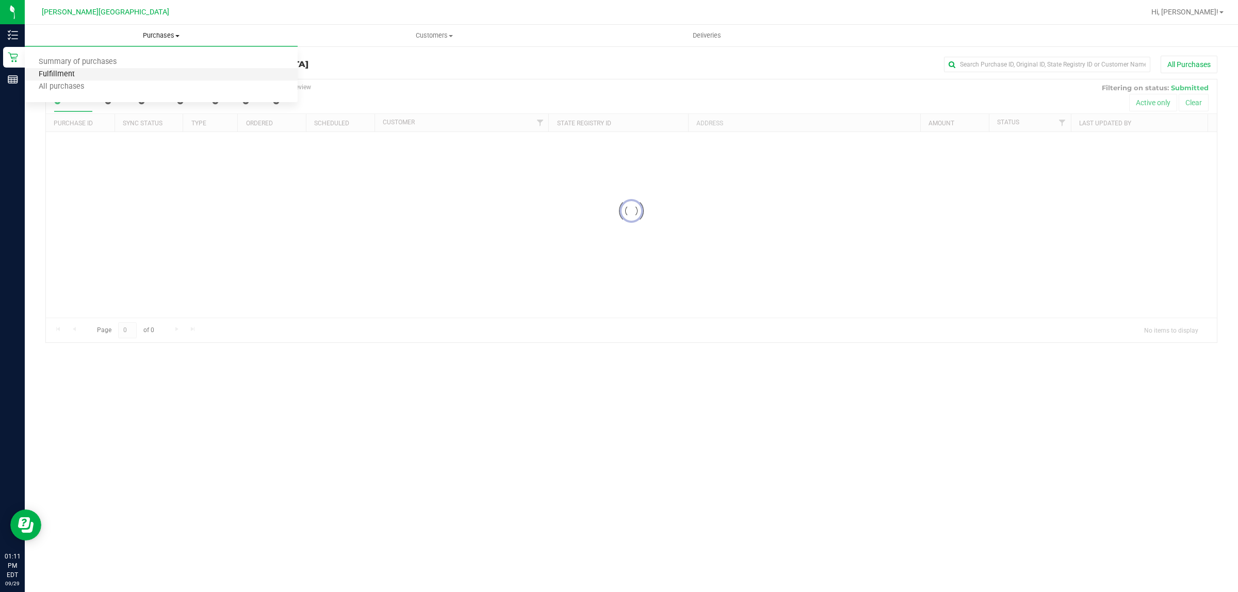
click at [80, 75] on span "Fulfillment" at bounding box center [57, 74] width 64 height 9
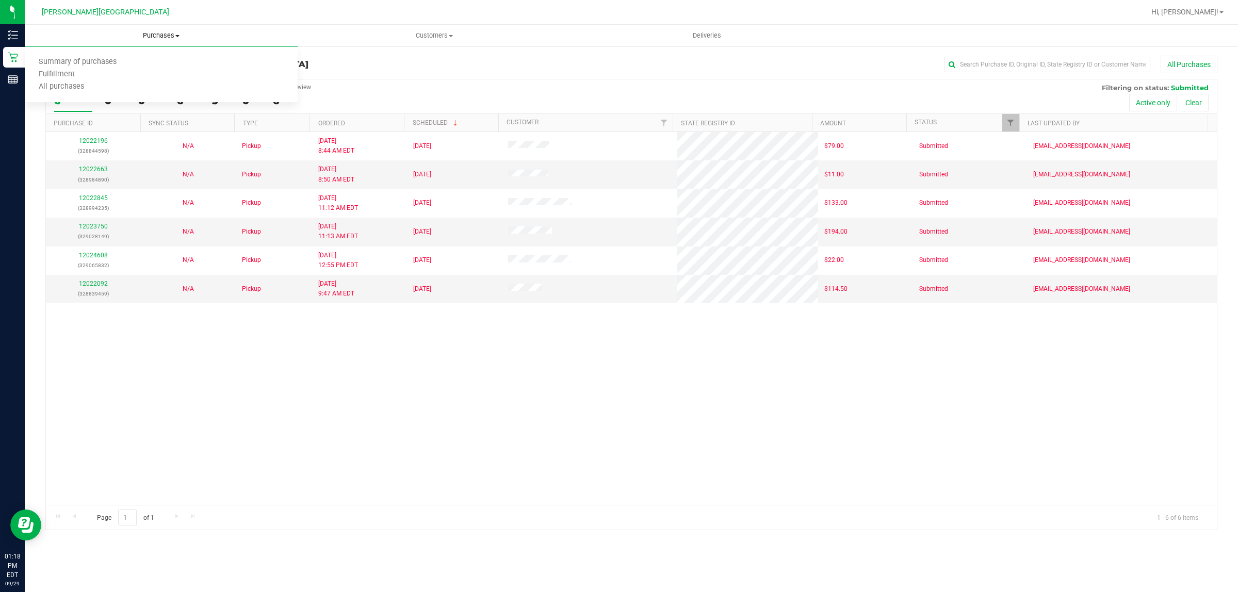
click span "Purchases"
click li "Fulfillment"
